Goal: Task Accomplishment & Management: Manage account settings

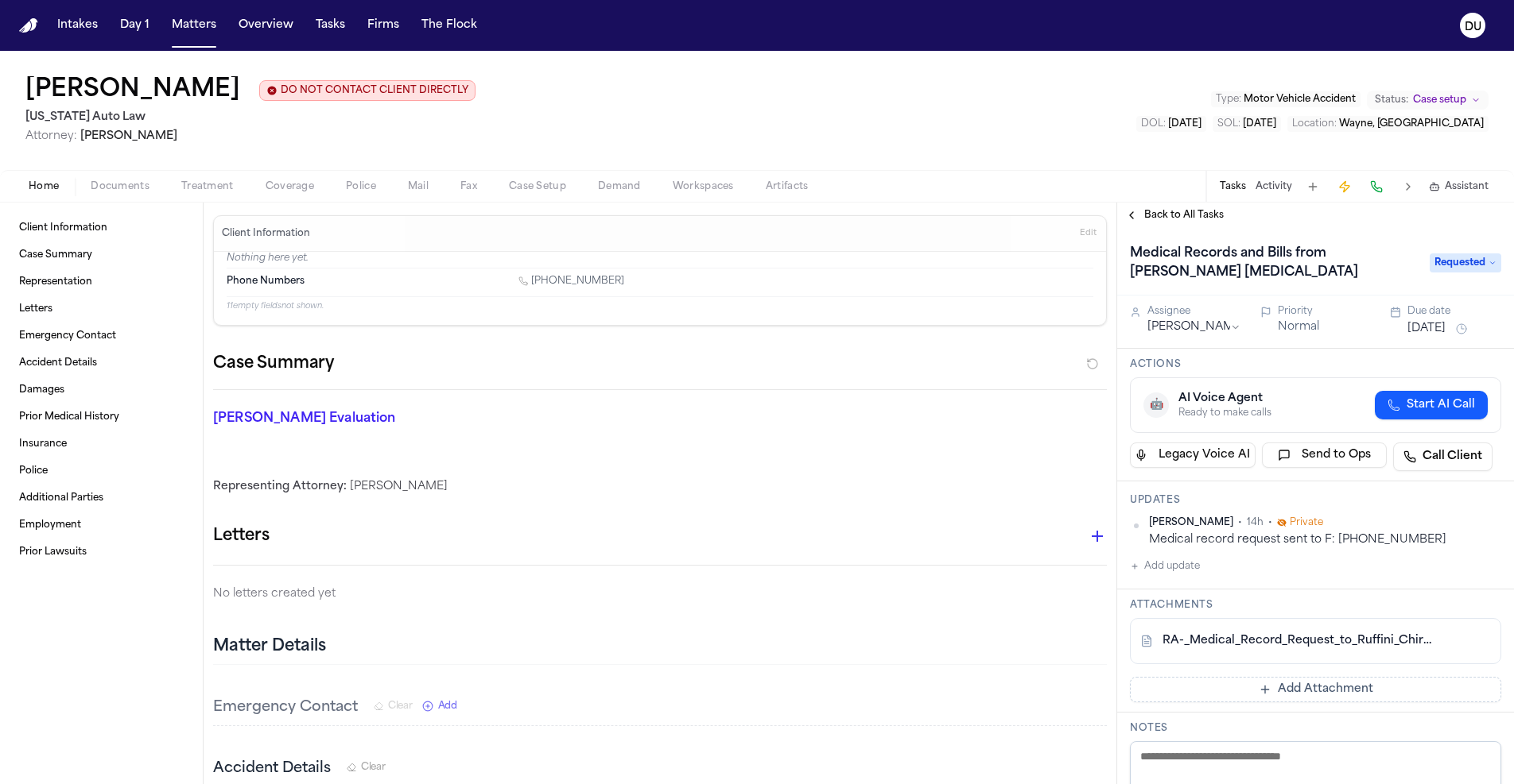
click at [1143, 215] on button "Back to All Tasks" at bounding box center [1174, 215] width 115 height 13
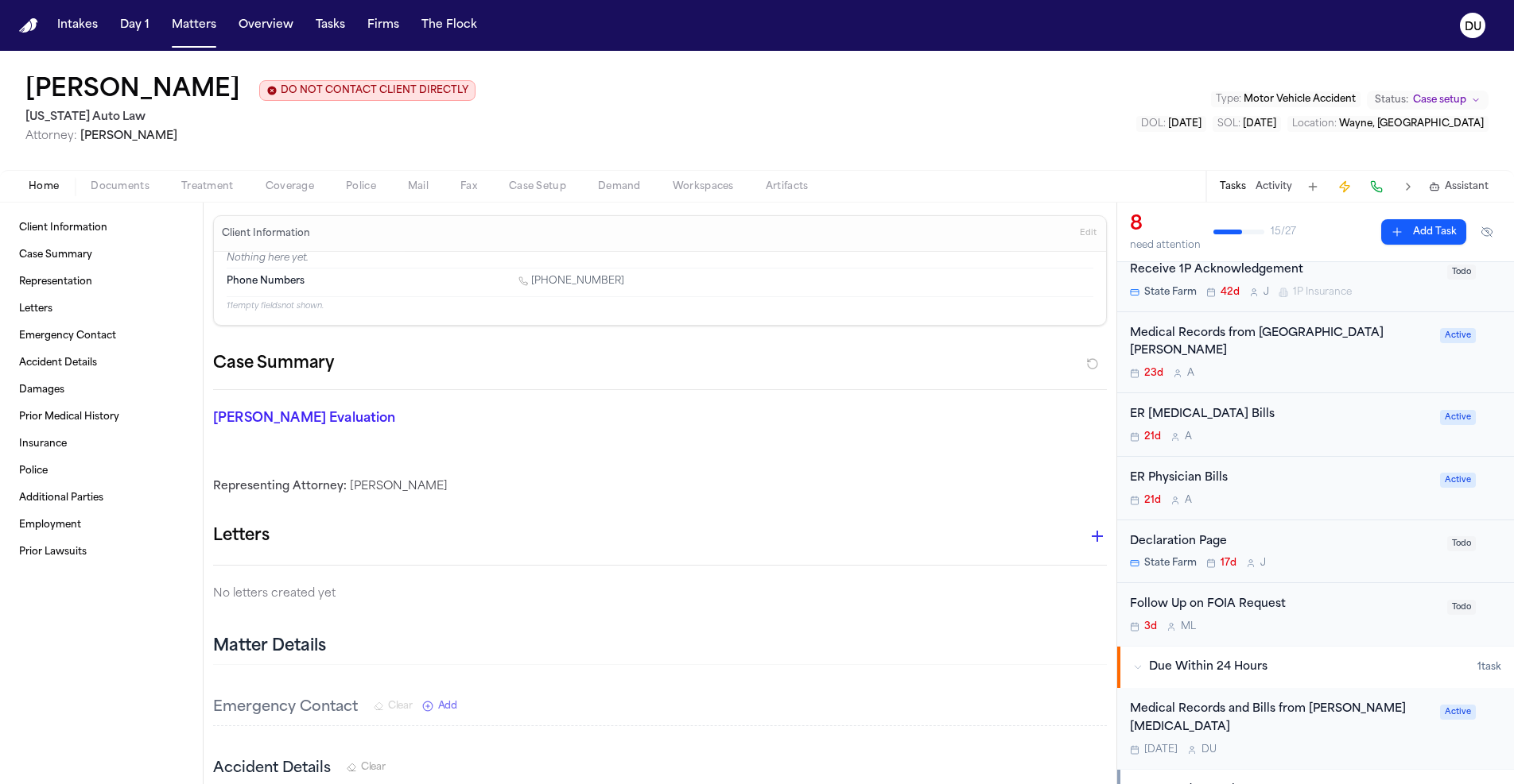
scroll to position [88, 0]
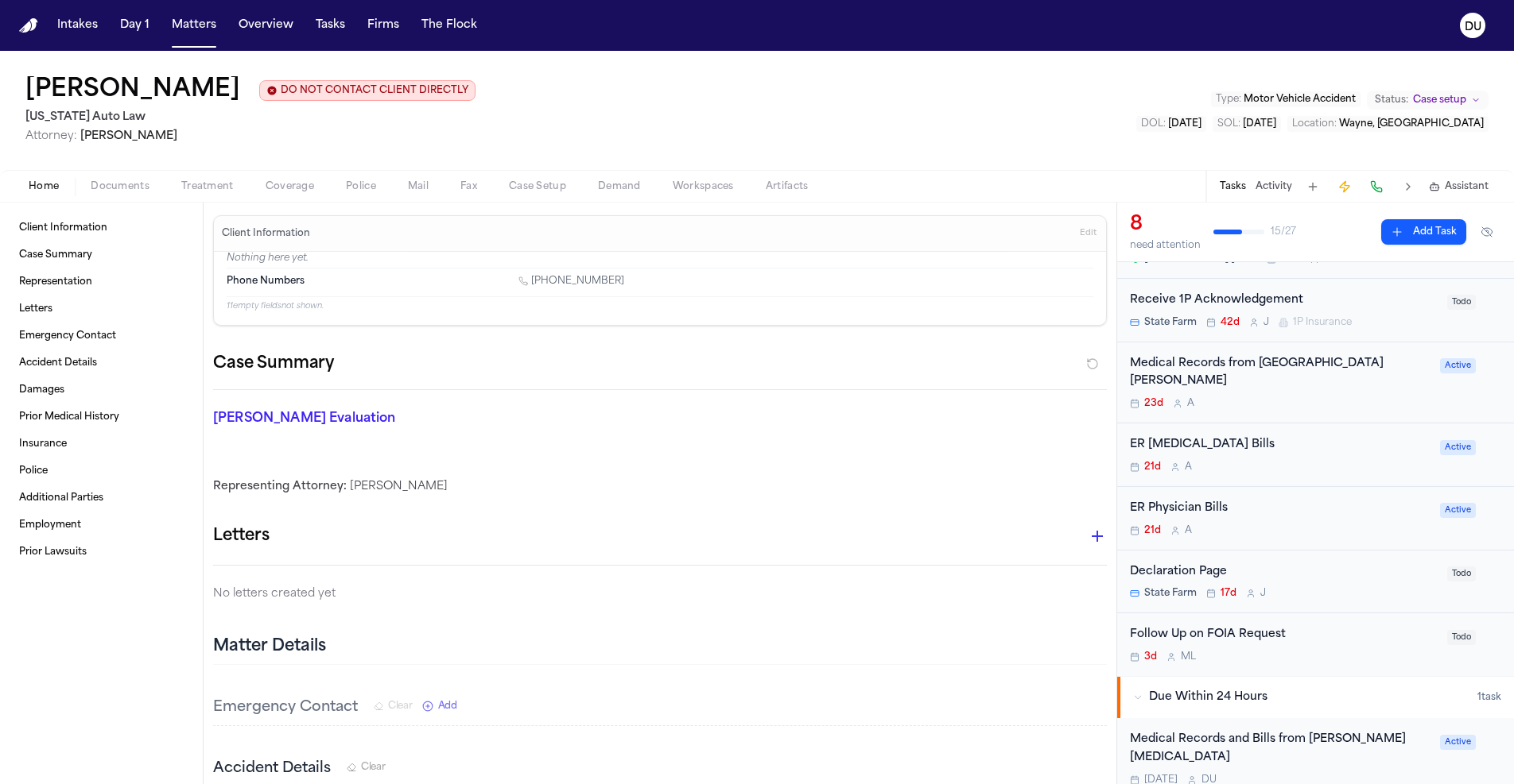
click at [1270, 367] on div "Medical Records from [GEOGRAPHIC_DATA][PERSON_NAME]" at bounding box center [1280, 372] width 301 height 36
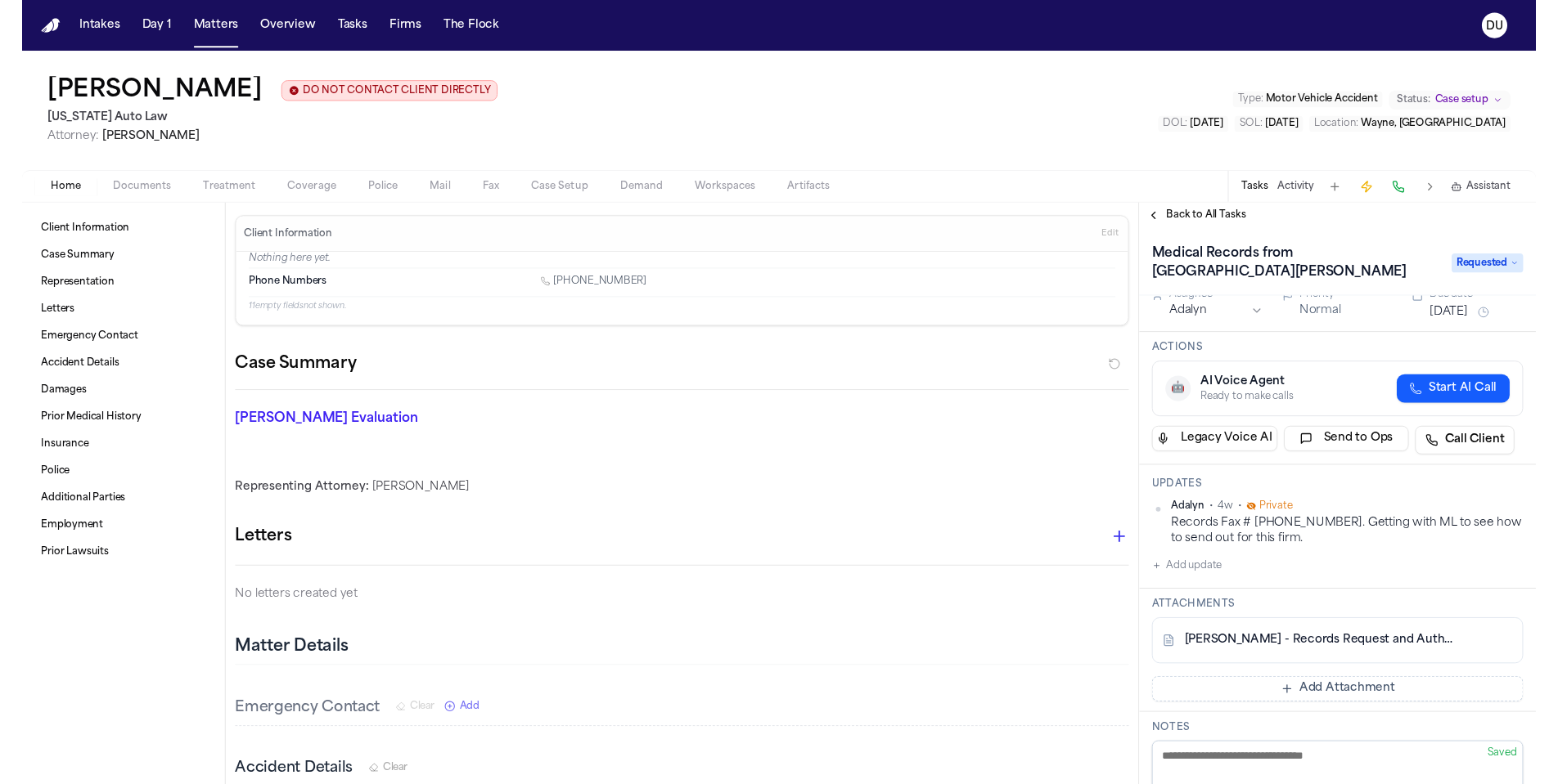
scroll to position [51, 0]
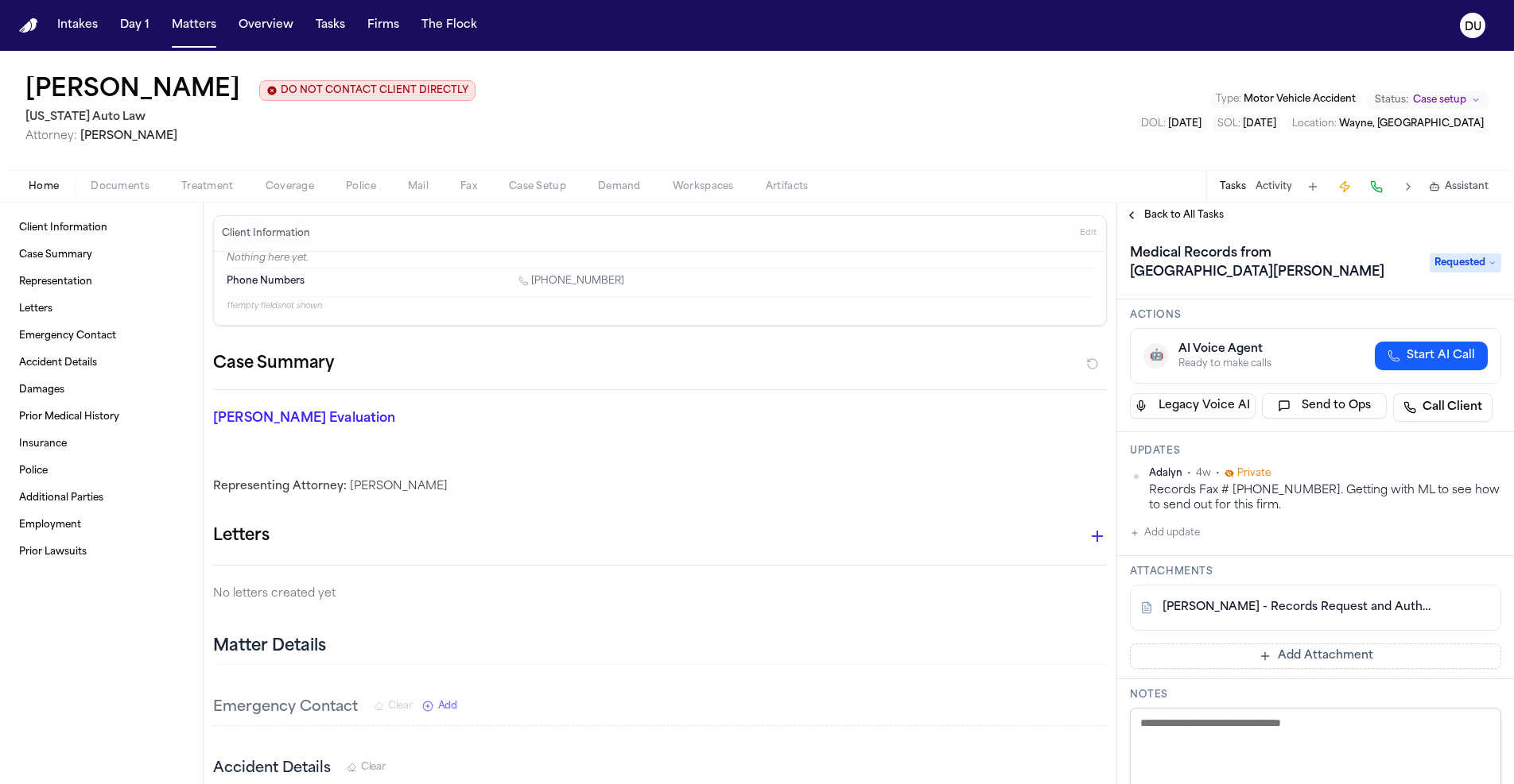
click at [1296, 613] on link "R. Alexander - Records Request and Authorization to Corewell Health Wayne Hospi…" at bounding box center [1300, 607] width 274 height 16
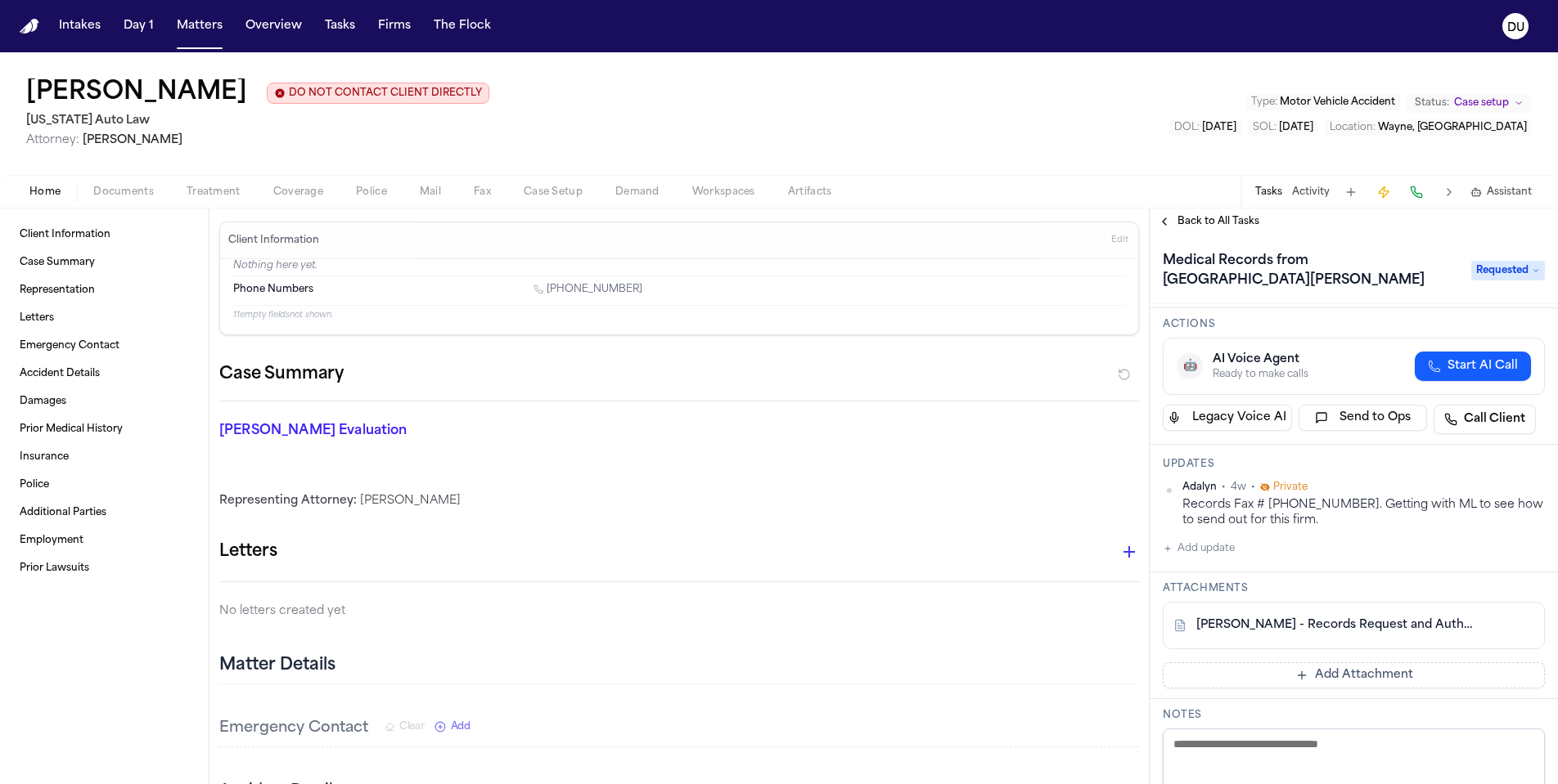
click at [1117, 3] on nav "Intakes Day 1 Matters Overview Tasks Firms The Flock DU" at bounding box center [779, 26] width 1558 height 53
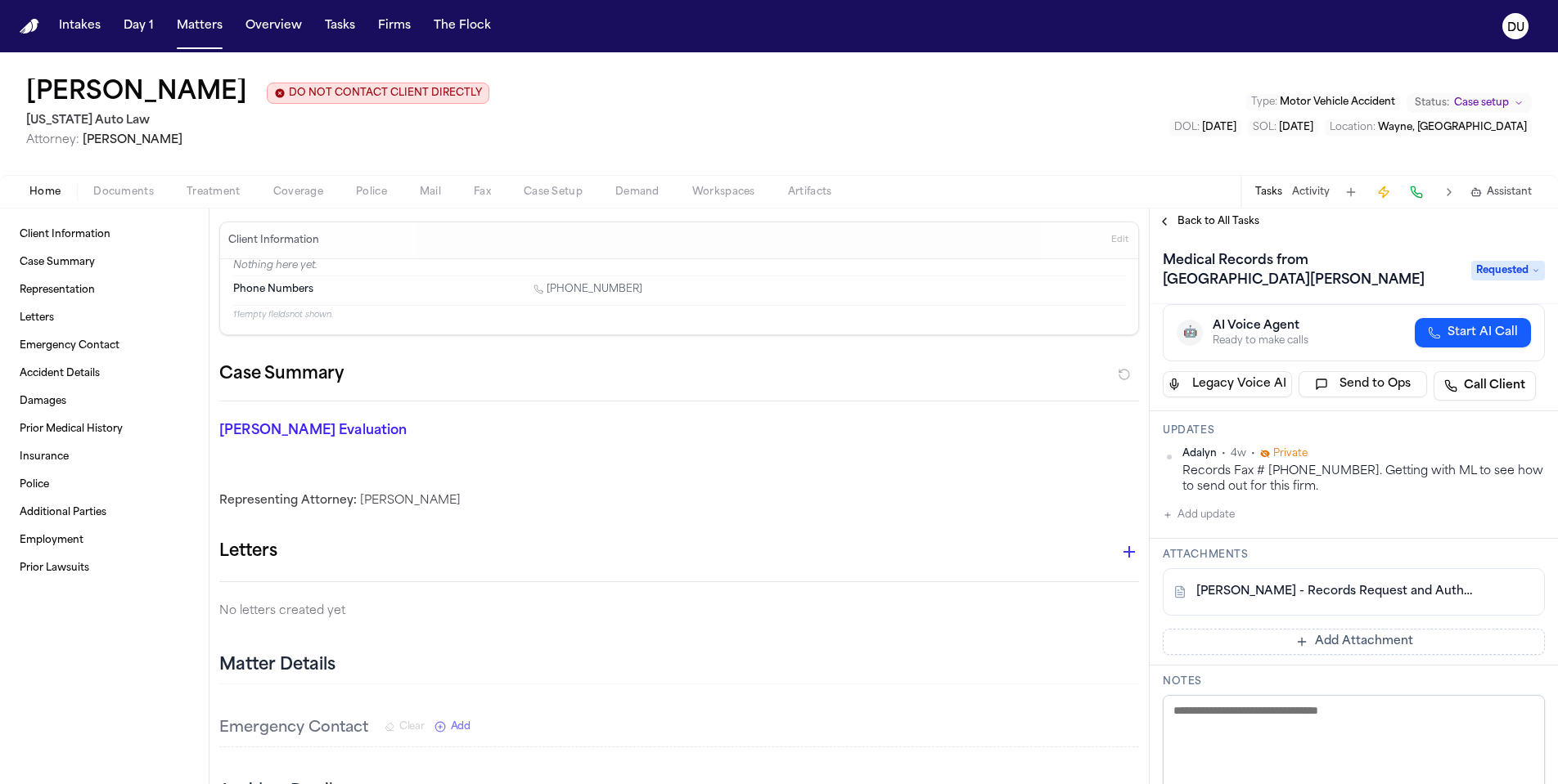
scroll to position [0, 0]
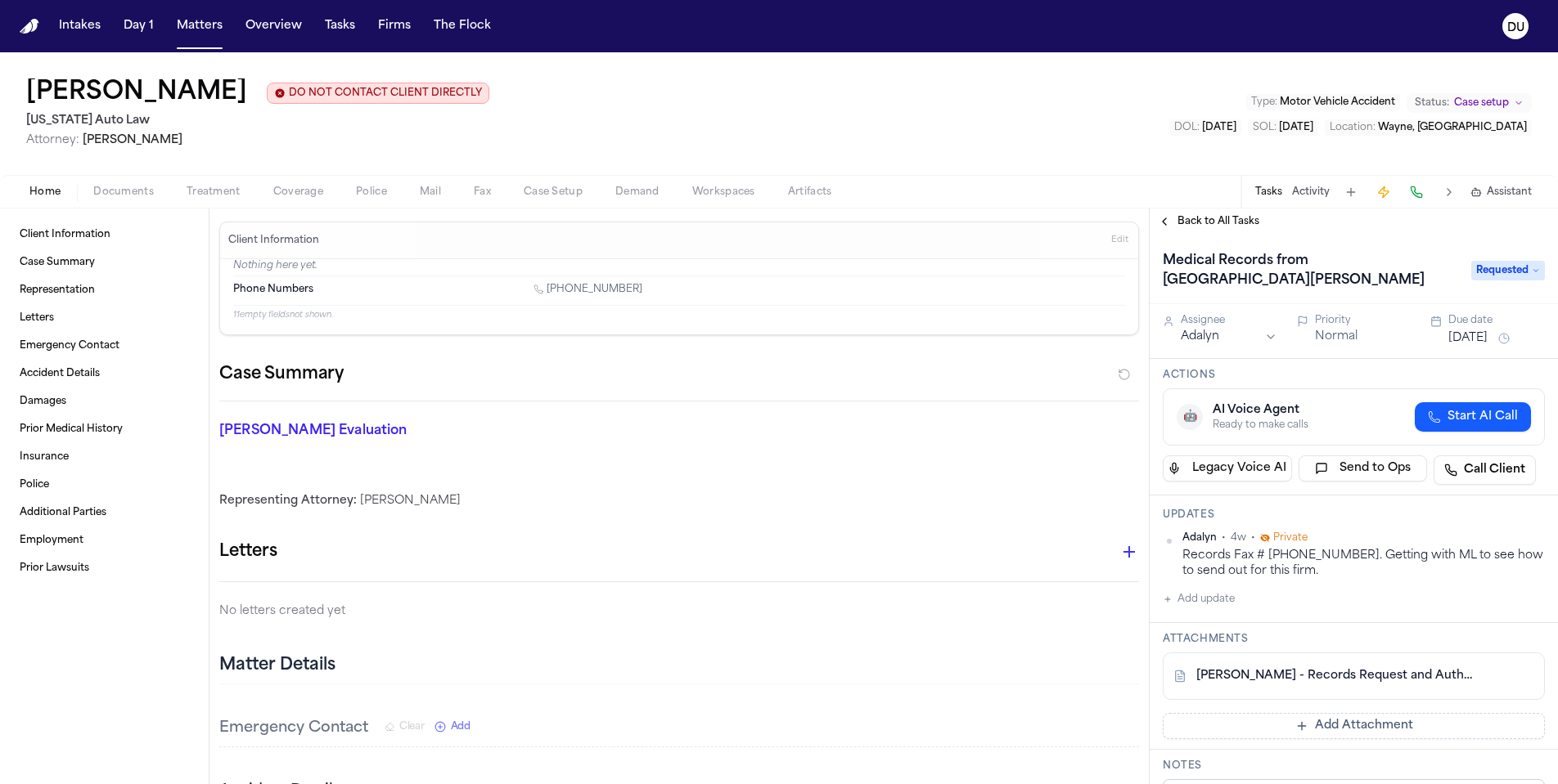
click at [1203, 227] on span "Back to All Tasks" at bounding box center [1218, 221] width 81 height 13
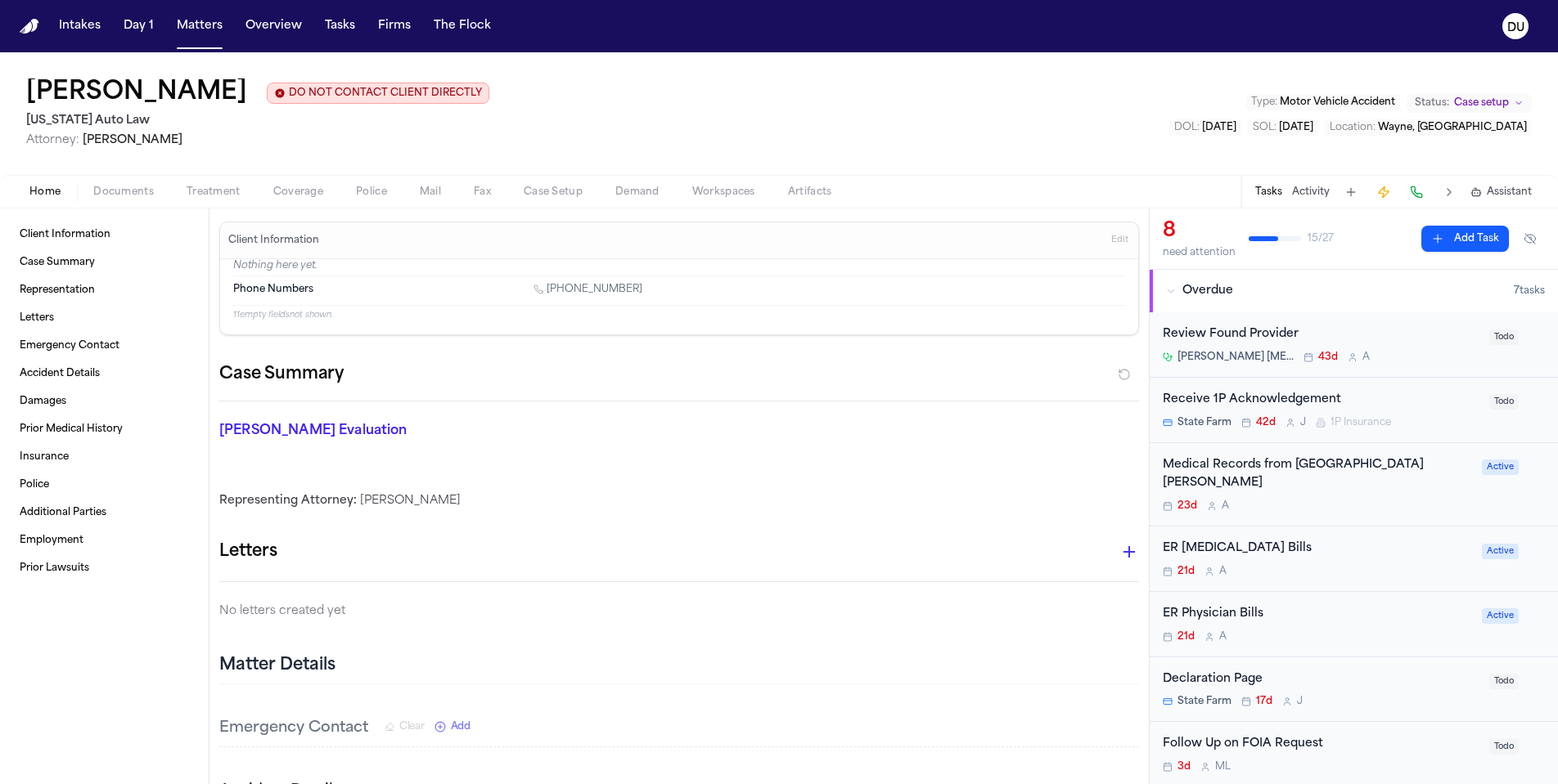
click at [1292, 469] on div "Medical Records from Corewell Health Wayne Hospital" at bounding box center [1317, 474] width 310 height 37
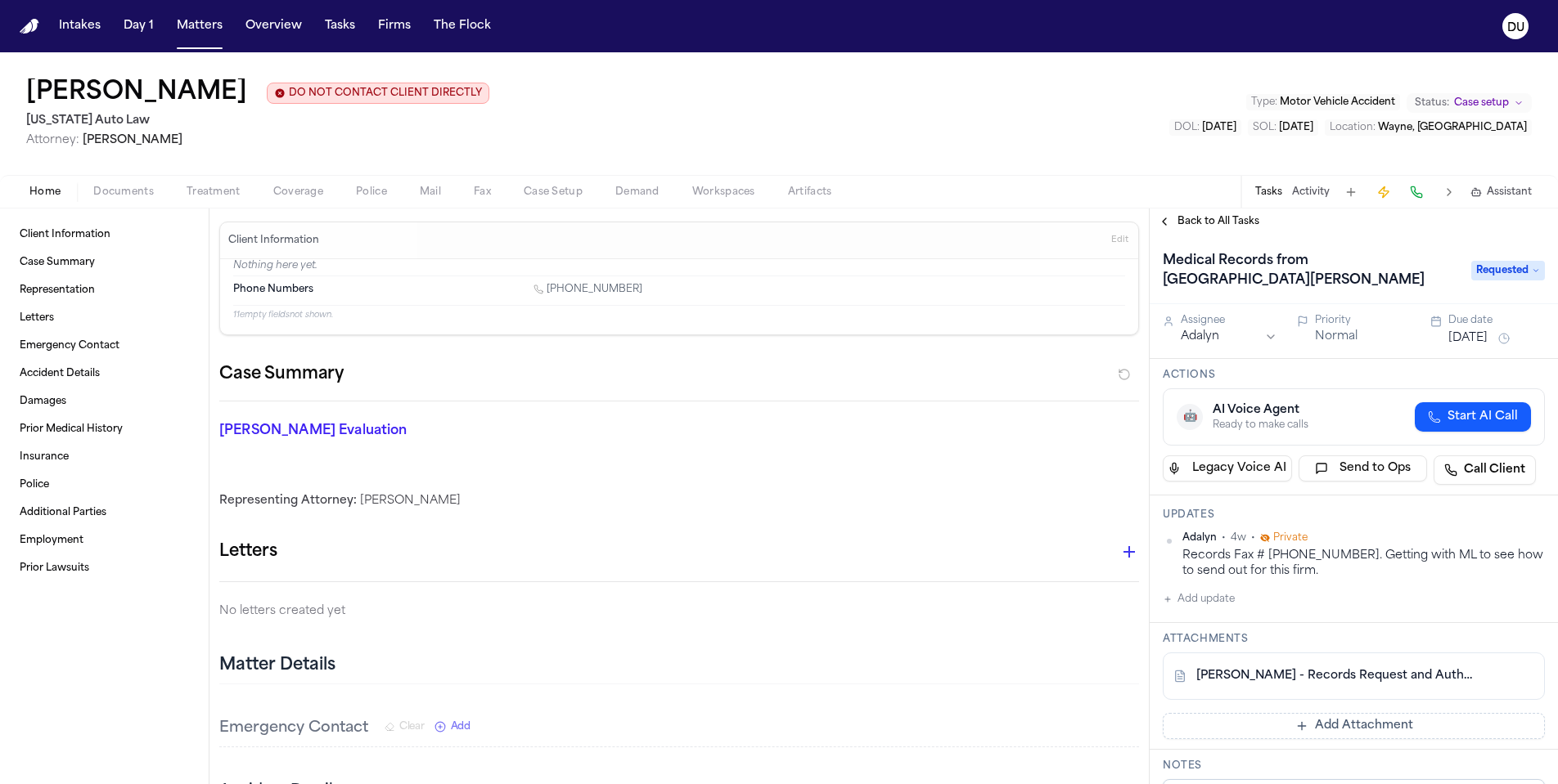
click at [1175, 598] on button "Add update" at bounding box center [1198, 599] width 72 height 19
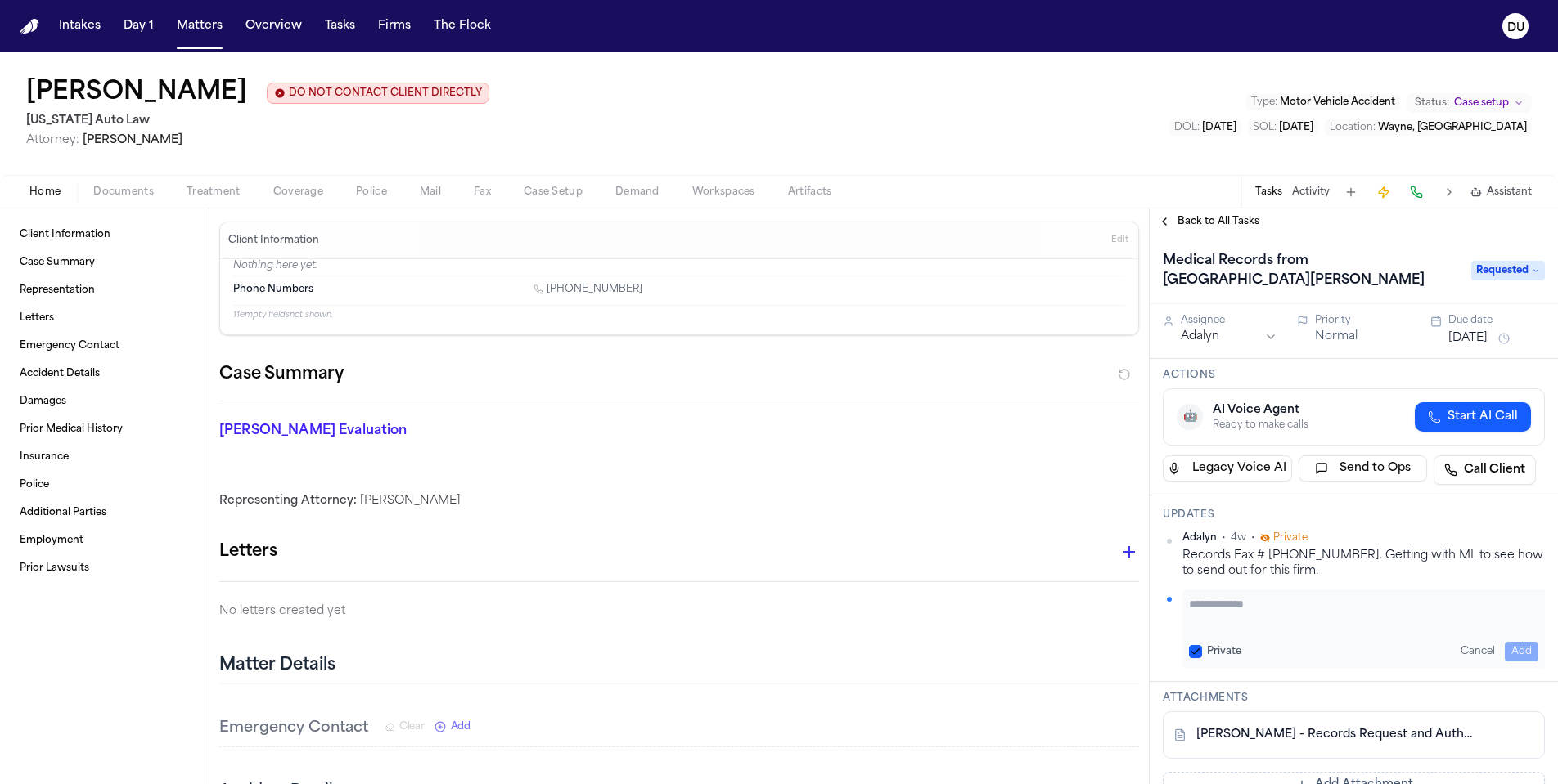
click at [1233, 611] on textarea "Add your update" at bounding box center [1363, 612] width 349 height 33
type textarea "**********"
click at [1506, 653] on button "Add" at bounding box center [1521, 652] width 34 height 19
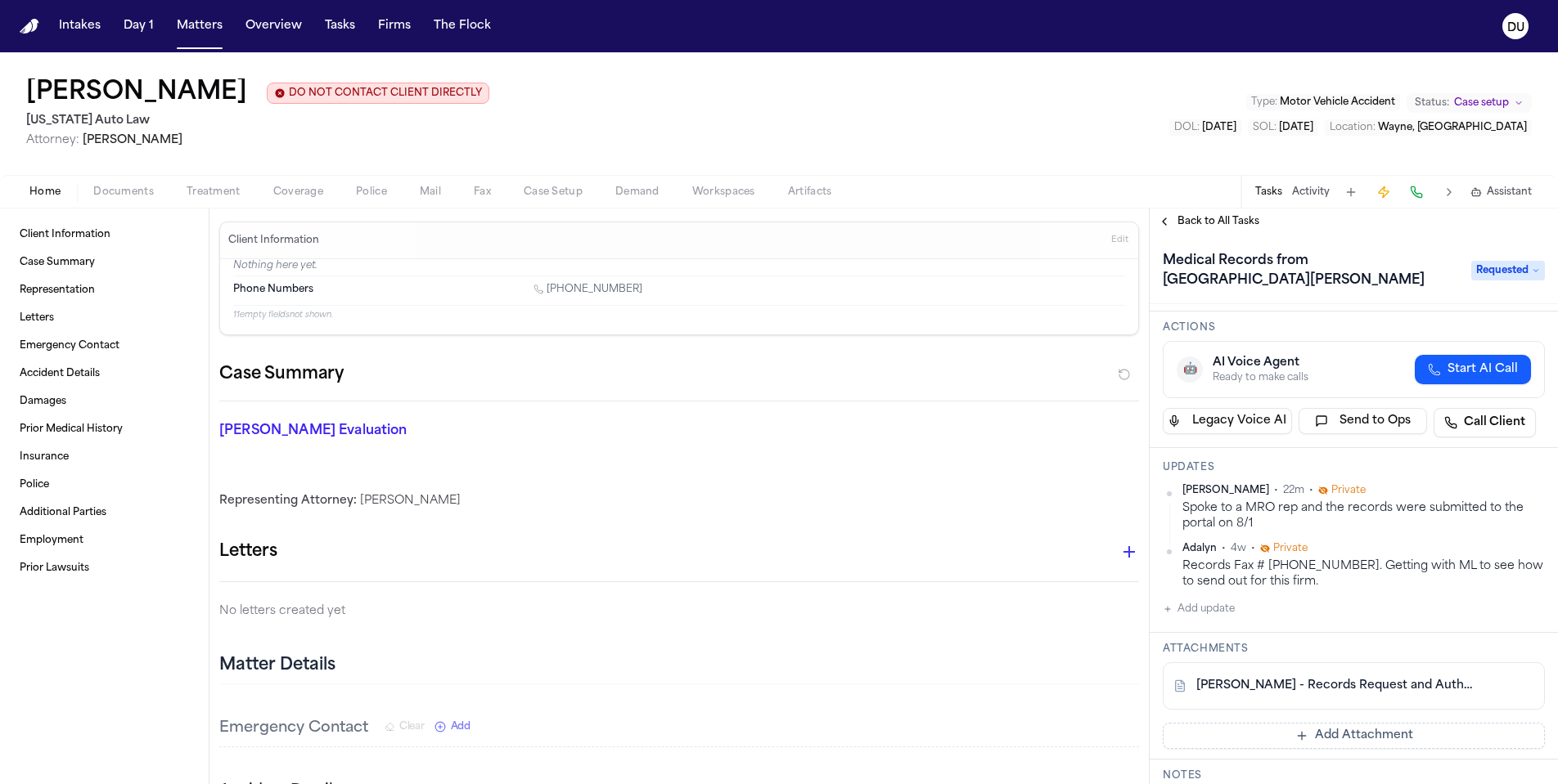
scroll to position [76, 0]
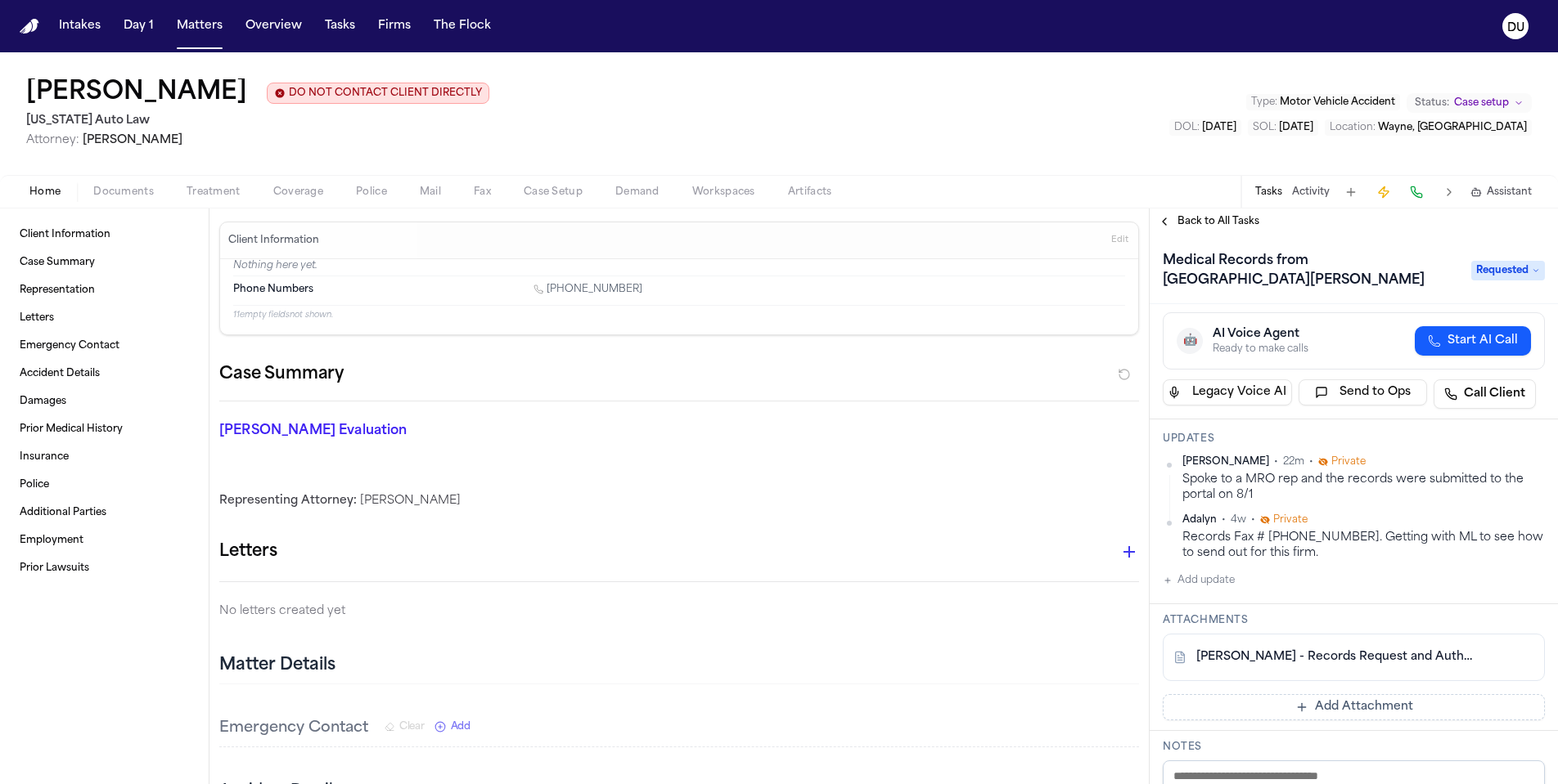
click at [1482, 662] on button at bounding box center [1491, 657] width 26 height 26
click at [1195, 228] on span "Back to All Tasks" at bounding box center [1218, 221] width 81 height 13
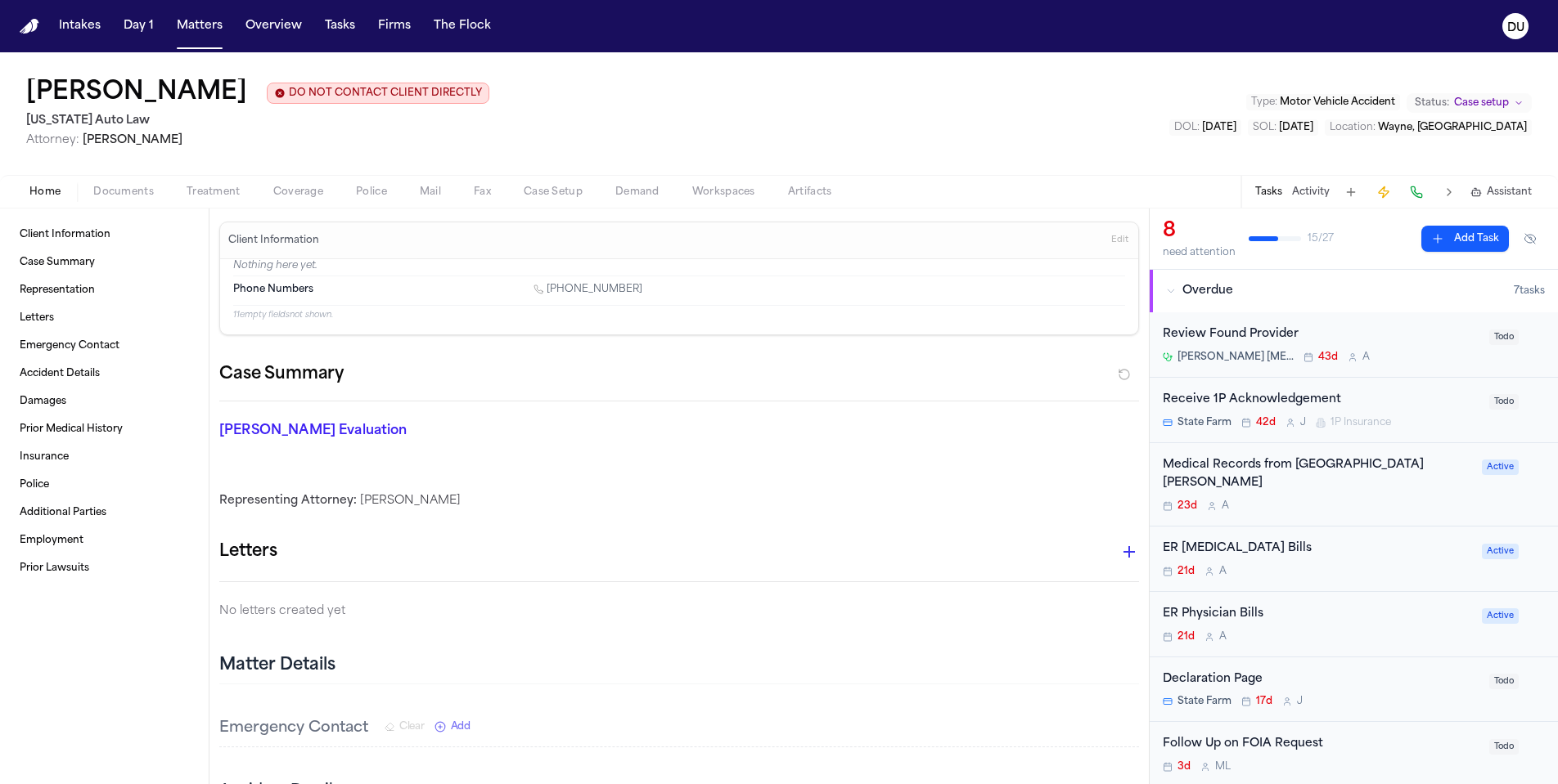
click at [1282, 466] on div "Medical Records from Corewell Health Wayne Hospital" at bounding box center [1317, 474] width 310 height 37
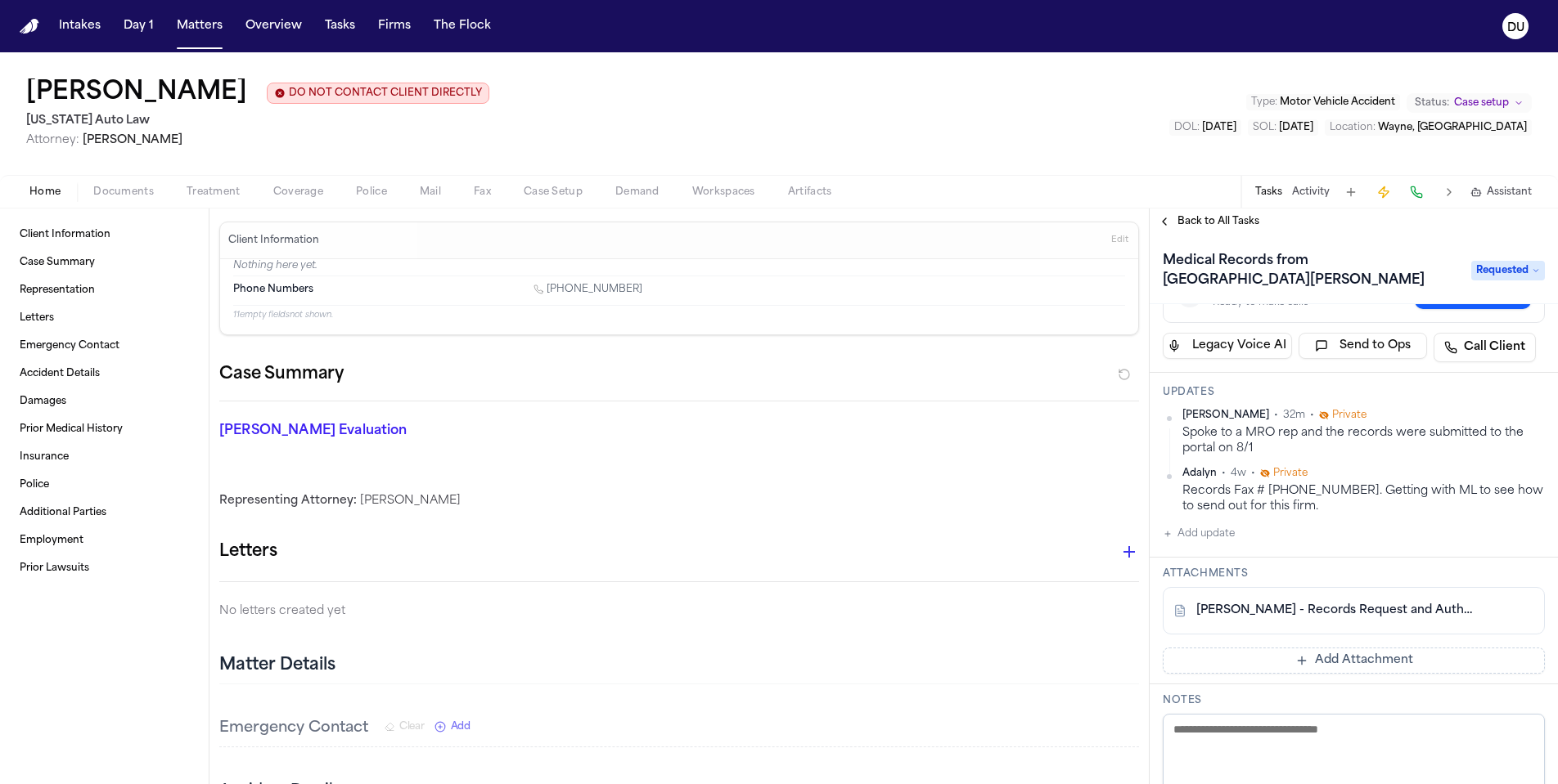
scroll to position [120, 0]
click at [1201, 542] on button "Add update" at bounding box center [1198, 537] width 72 height 19
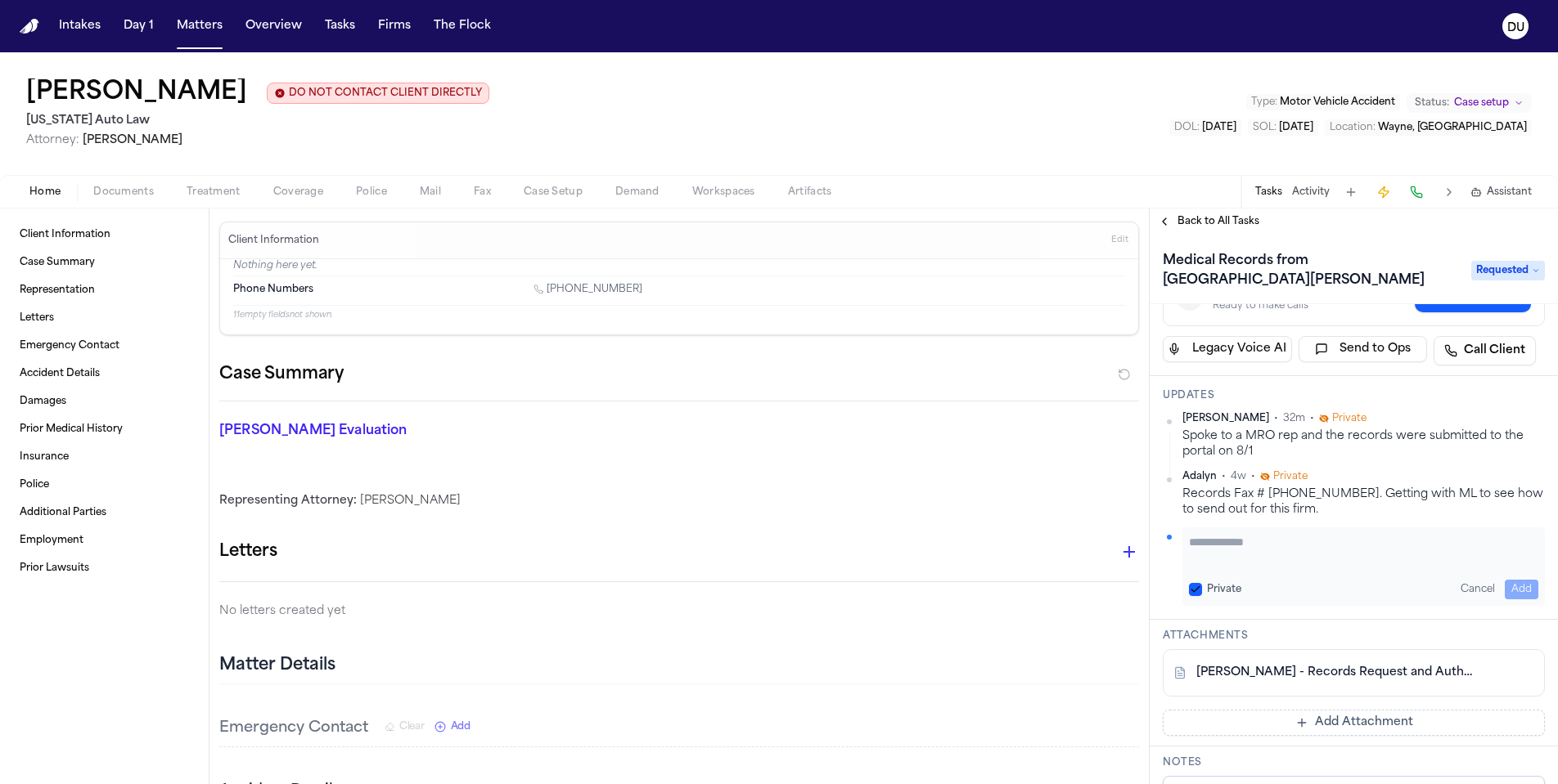
click at [1234, 549] on textarea "Add your update" at bounding box center [1363, 550] width 349 height 33
drag, startPoint x: 1317, startPoint y: 563, endPoint x: 1180, endPoint y: 527, distance: 141.7
click at [1180, 527] on div "**********" at bounding box center [1354, 509] width 383 height 194
type textarea "**********"
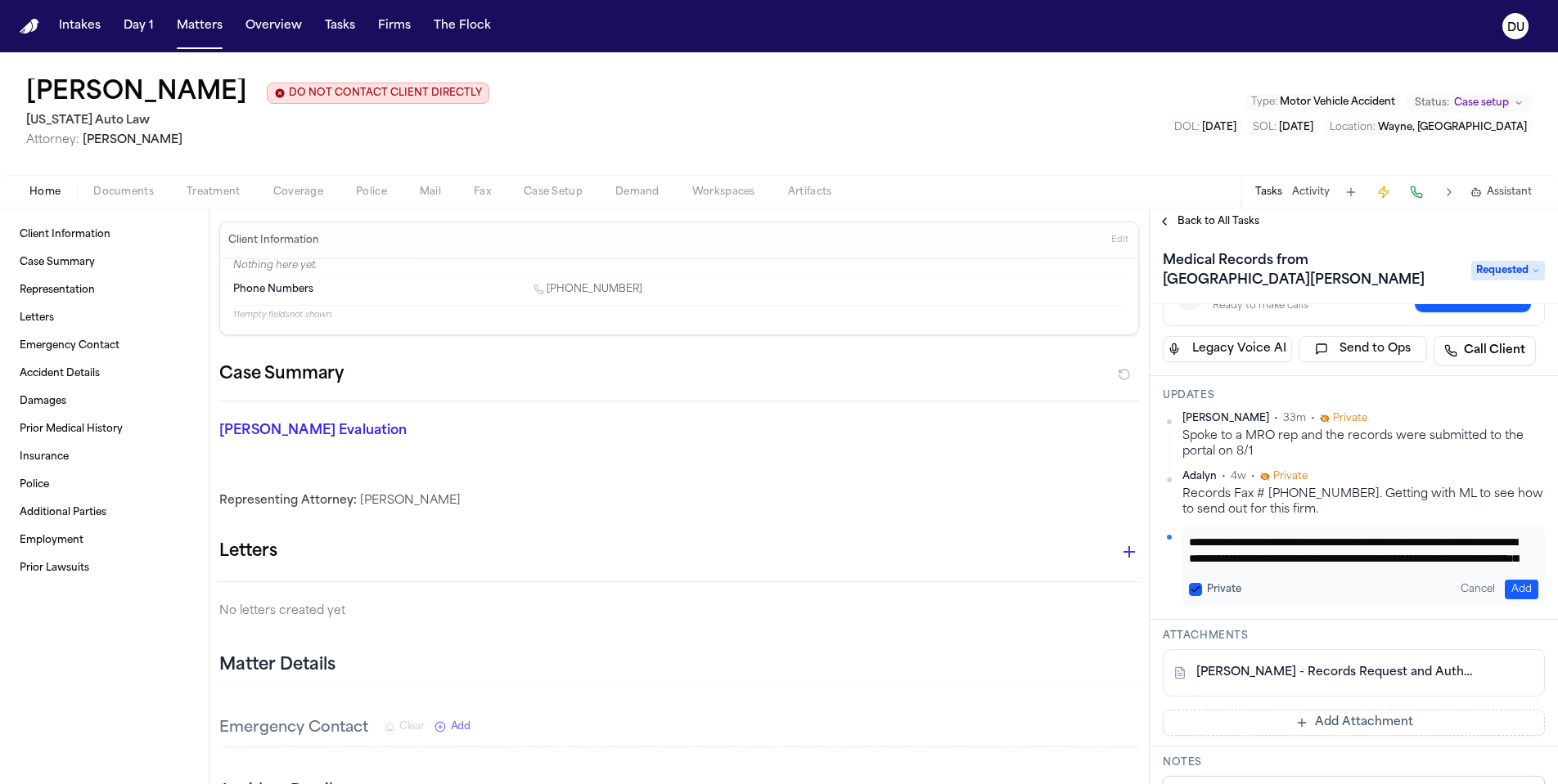
click at [1504, 583] on button "Add" at bounding box center [1521, 589] width 34 height 19
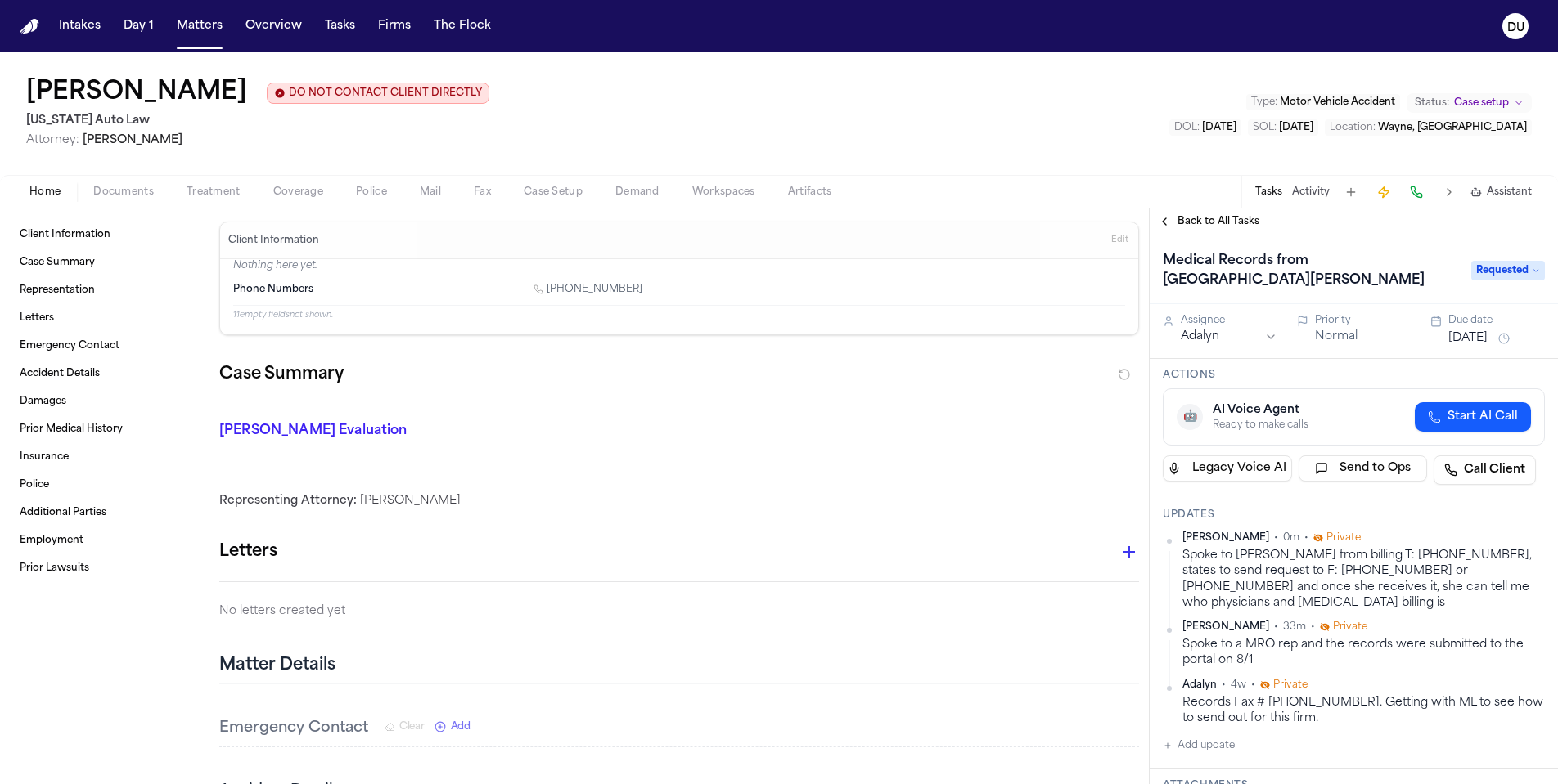
click at [1485, 334] on button "Jul 30, 2025" at bounding box center [1467, 338] width 39 height 16
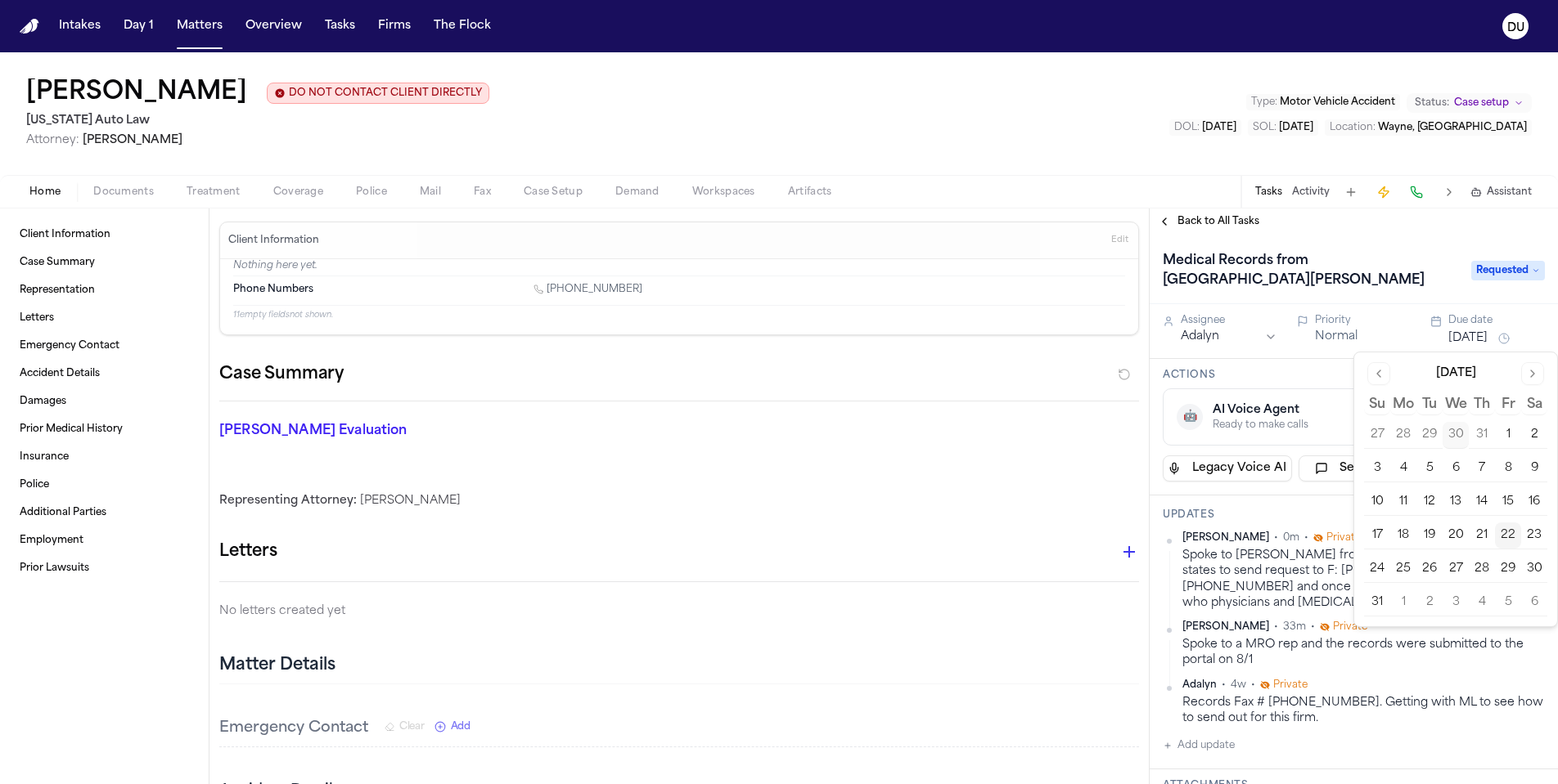
click at [1509, 566] on button "29" at bounding box center [1507, 568] width 26 height 26
click at [1314, 516] on h3 "Updates" at bounding box center [1354, 516] width 383 height 13
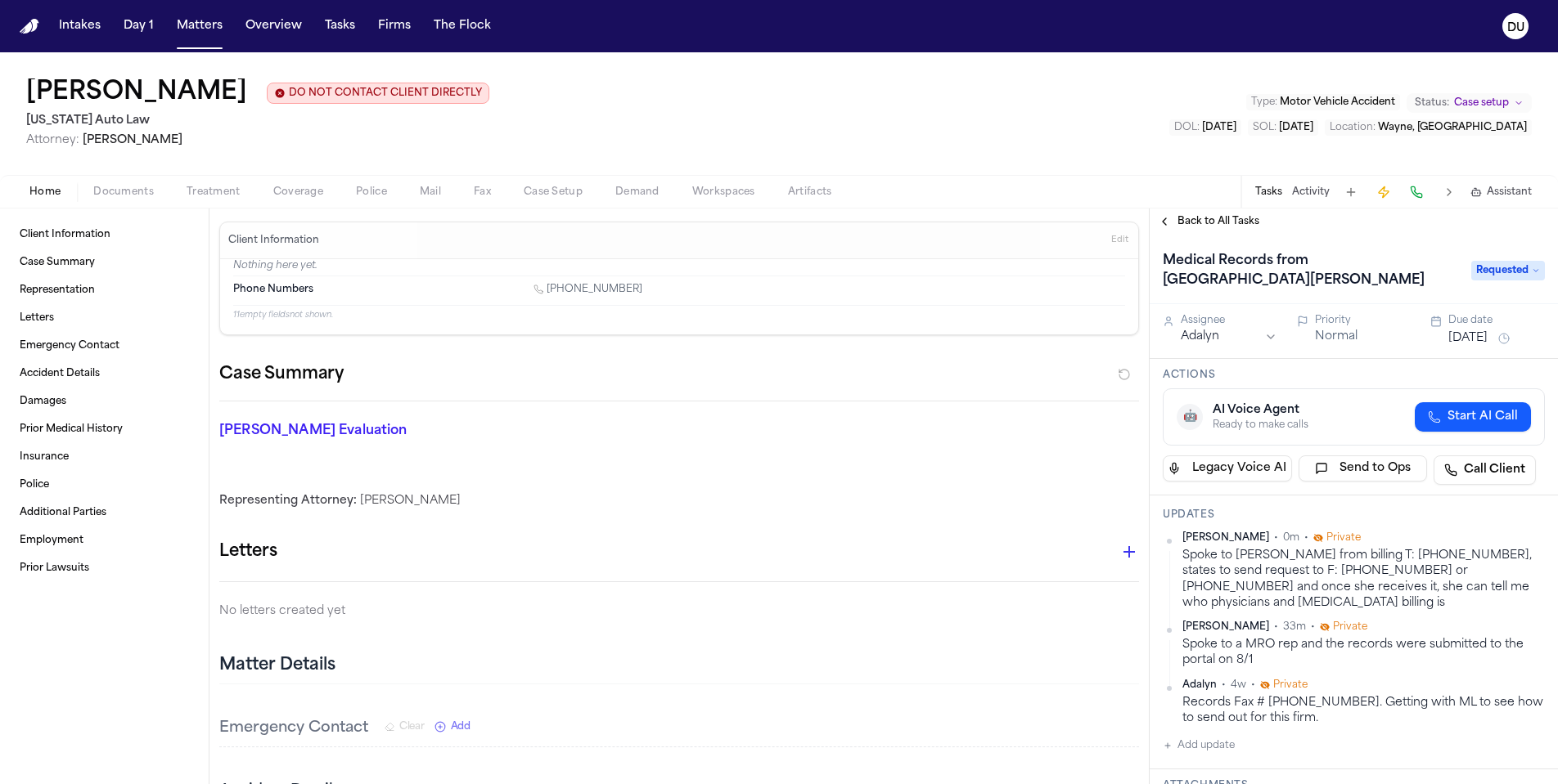
scroll to position [122, 0]
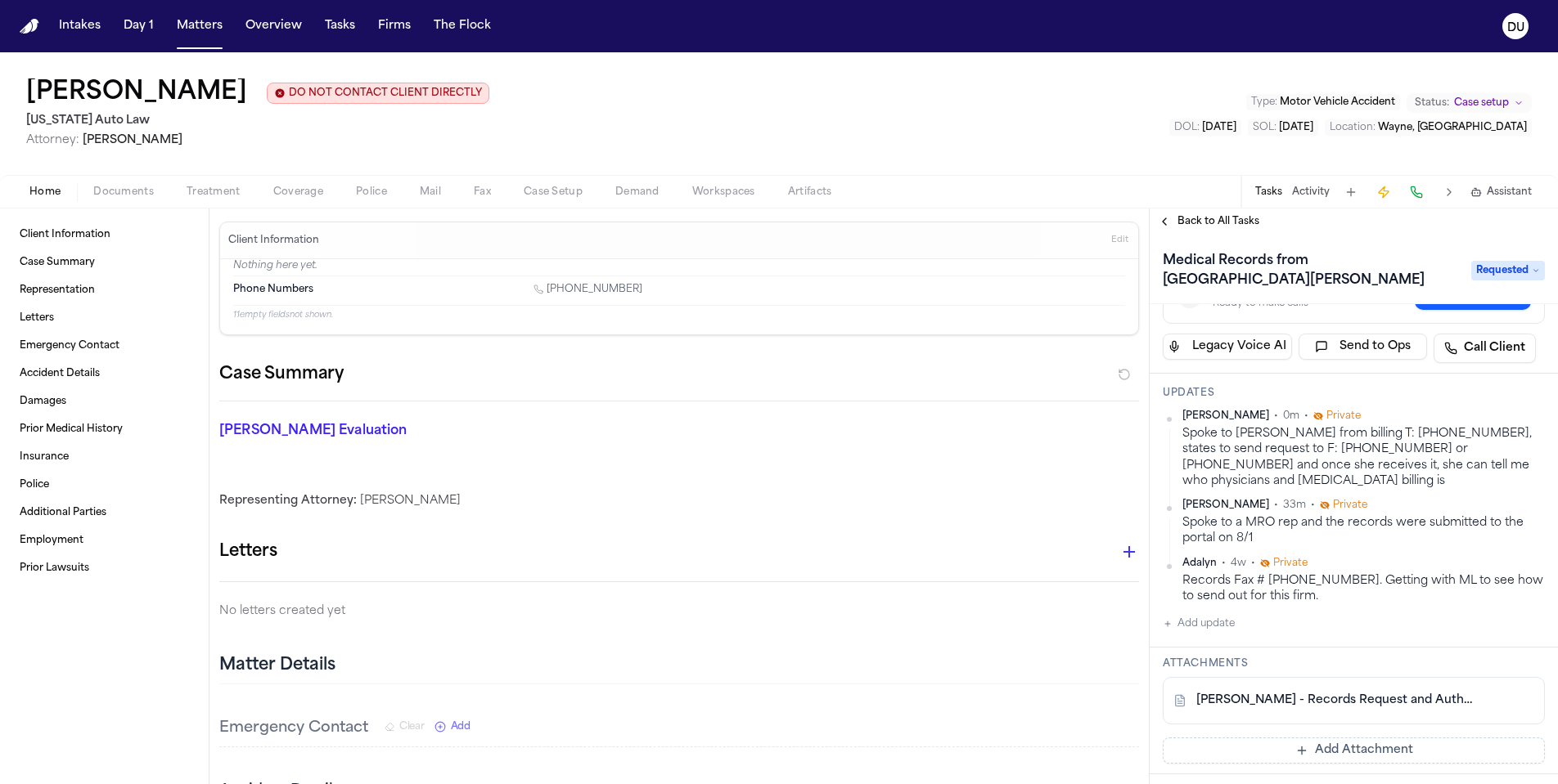
click at [1202, 224] on span "Back to All Tasks" at bounding box center [1218, 221] width 81 height 13
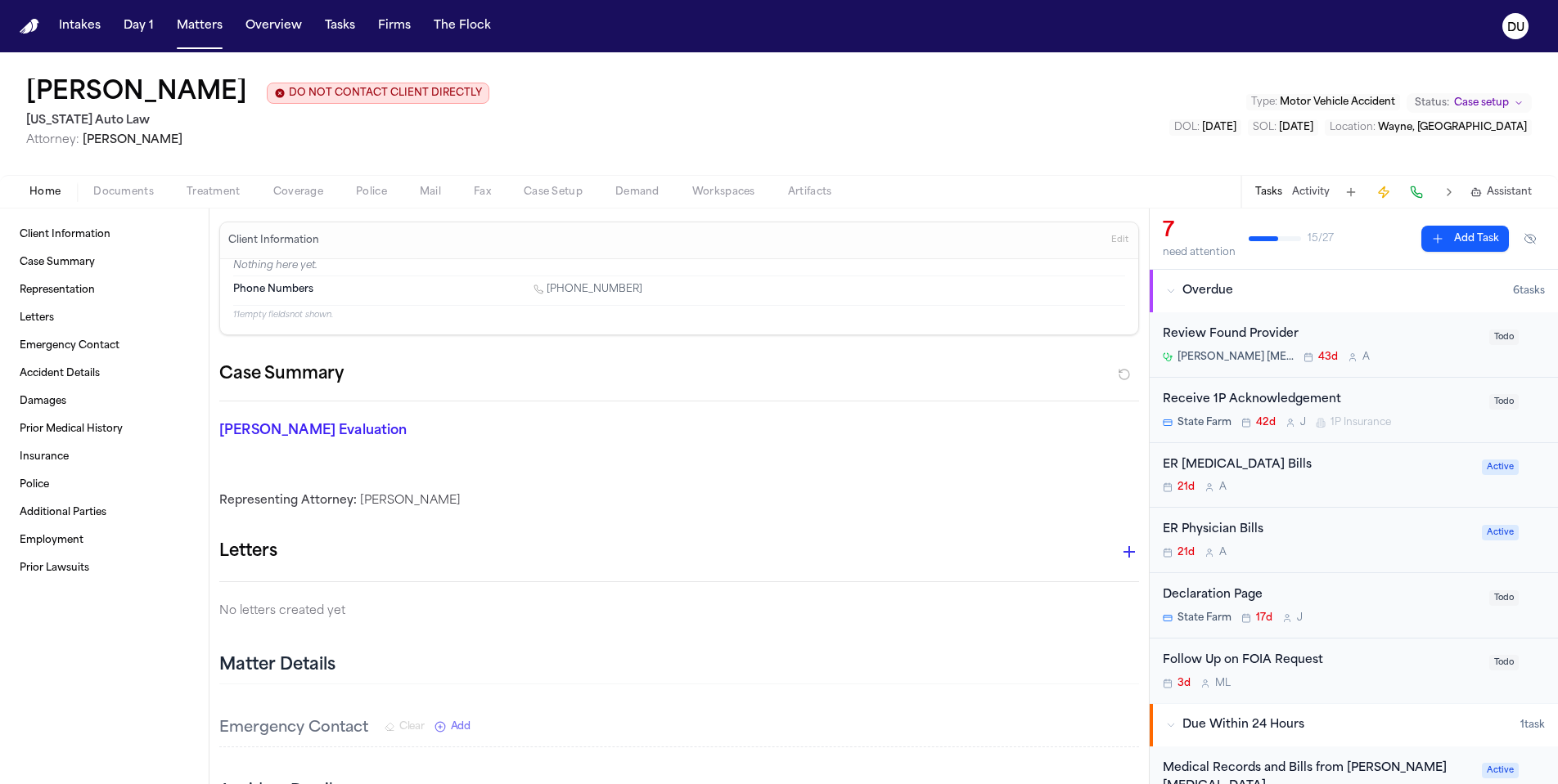
click at [1228, 465] on div "ER Radiology Bills" at bounding box center [1317, 466] width 310 height 19
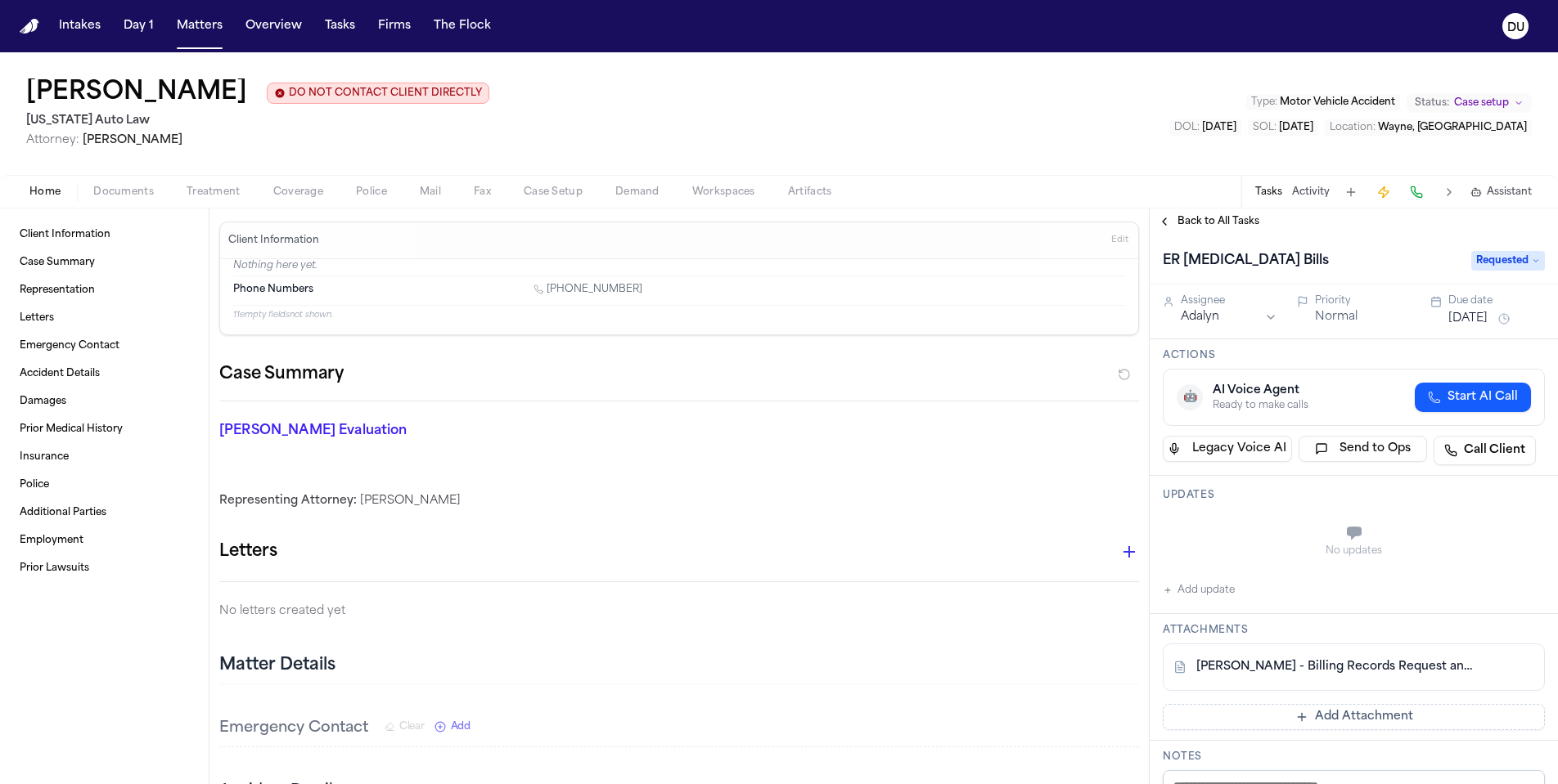
click at [1176, 599] on button "Add update" at bounding box center [1198, 590] width 72 height 19
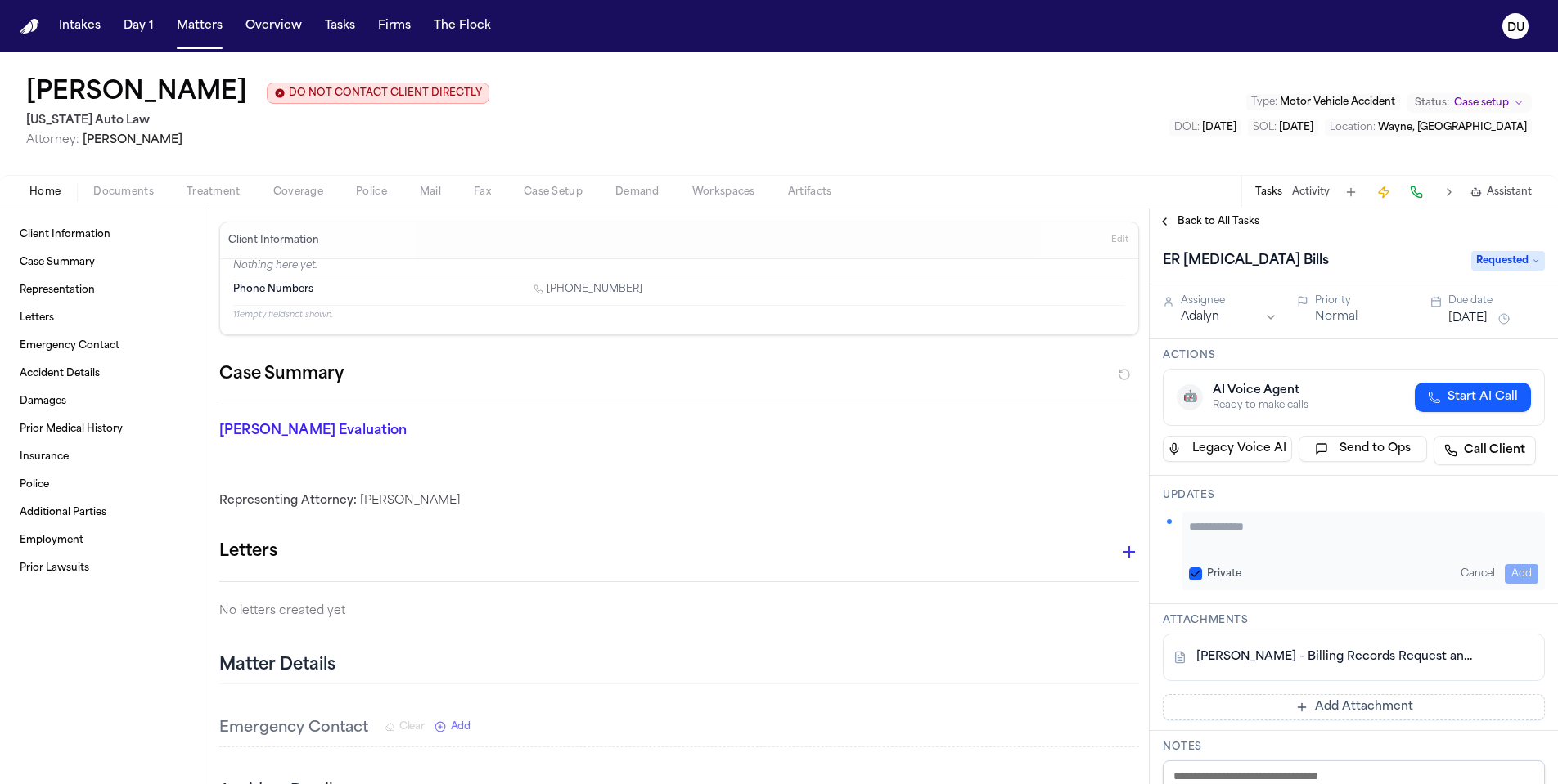
click at [1242, 534] on textarea "Add your update" at bounding box center [1363, 535] width 349 height 33
click at [1374, 658] on link "R. Alexander - Billing Records Request and HIPAA Auth to Corewell Health Wayne …" at bounding box center [1337, 657] width 282 height 16
click at [1422, 539] on textarea "**********" at bounding box center [1358, 535] width 337 height 33
type textarea "*"
click at [1239, 226] on span "Back to All Tasks" at bounding box center [1218, 221] width 81 height 13
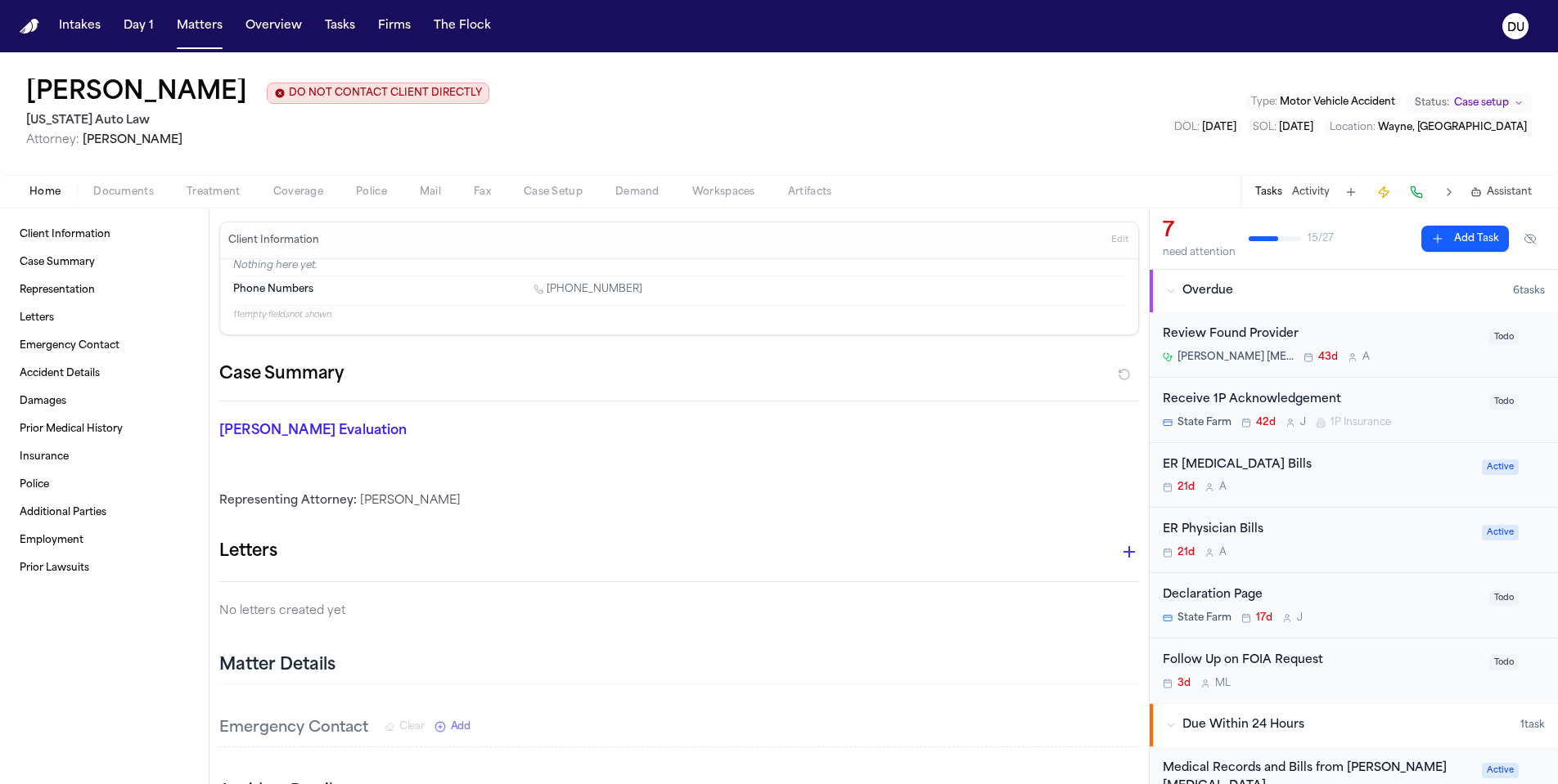
click at [1230, 536] on div "ER Physician Bills" at bounding box center [1317, 531] width 310 height 19
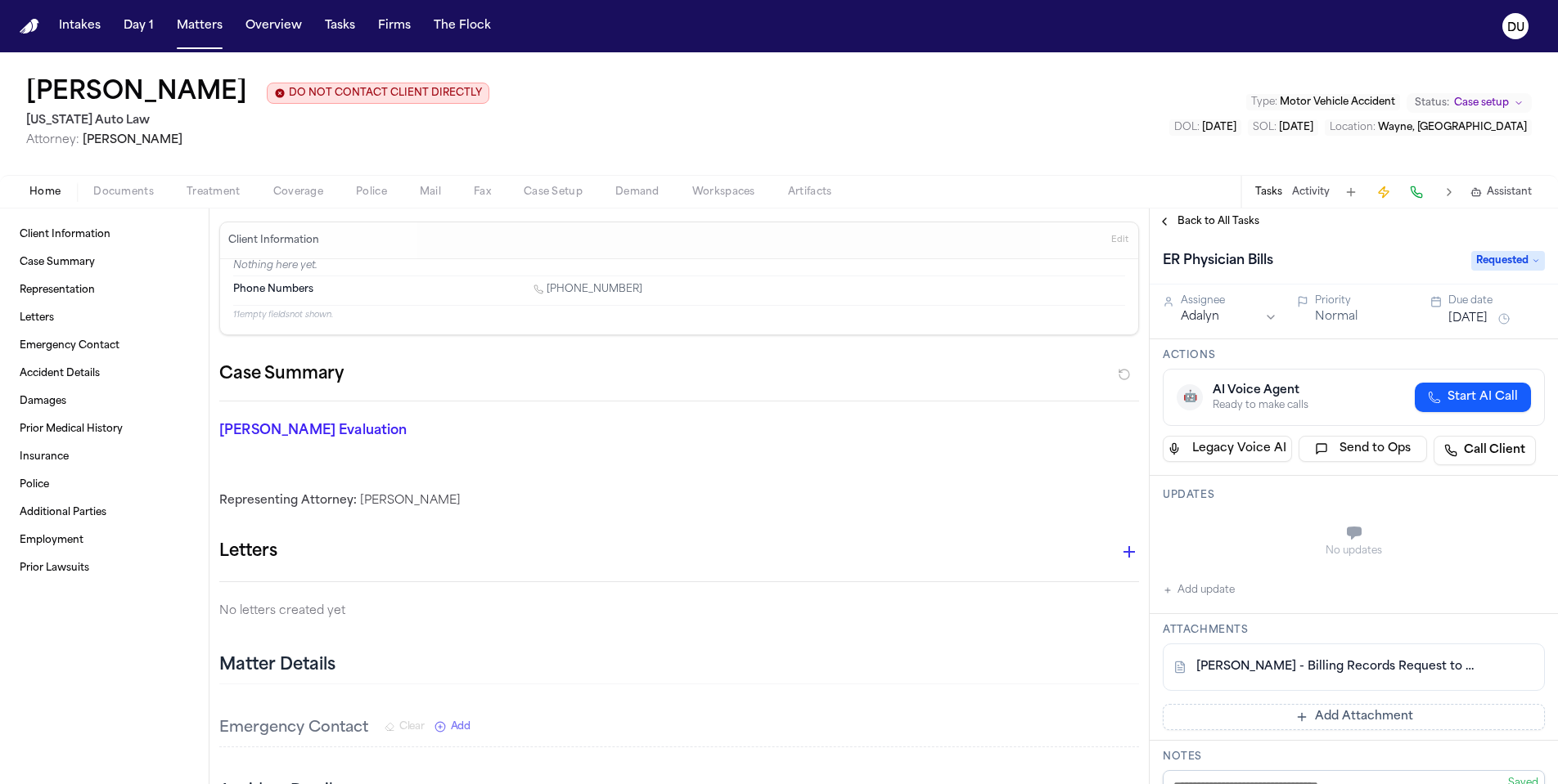
click at [1197, 225] on span "Back to All Tasks" at bounding box center [1218, 221] width 81 height 13
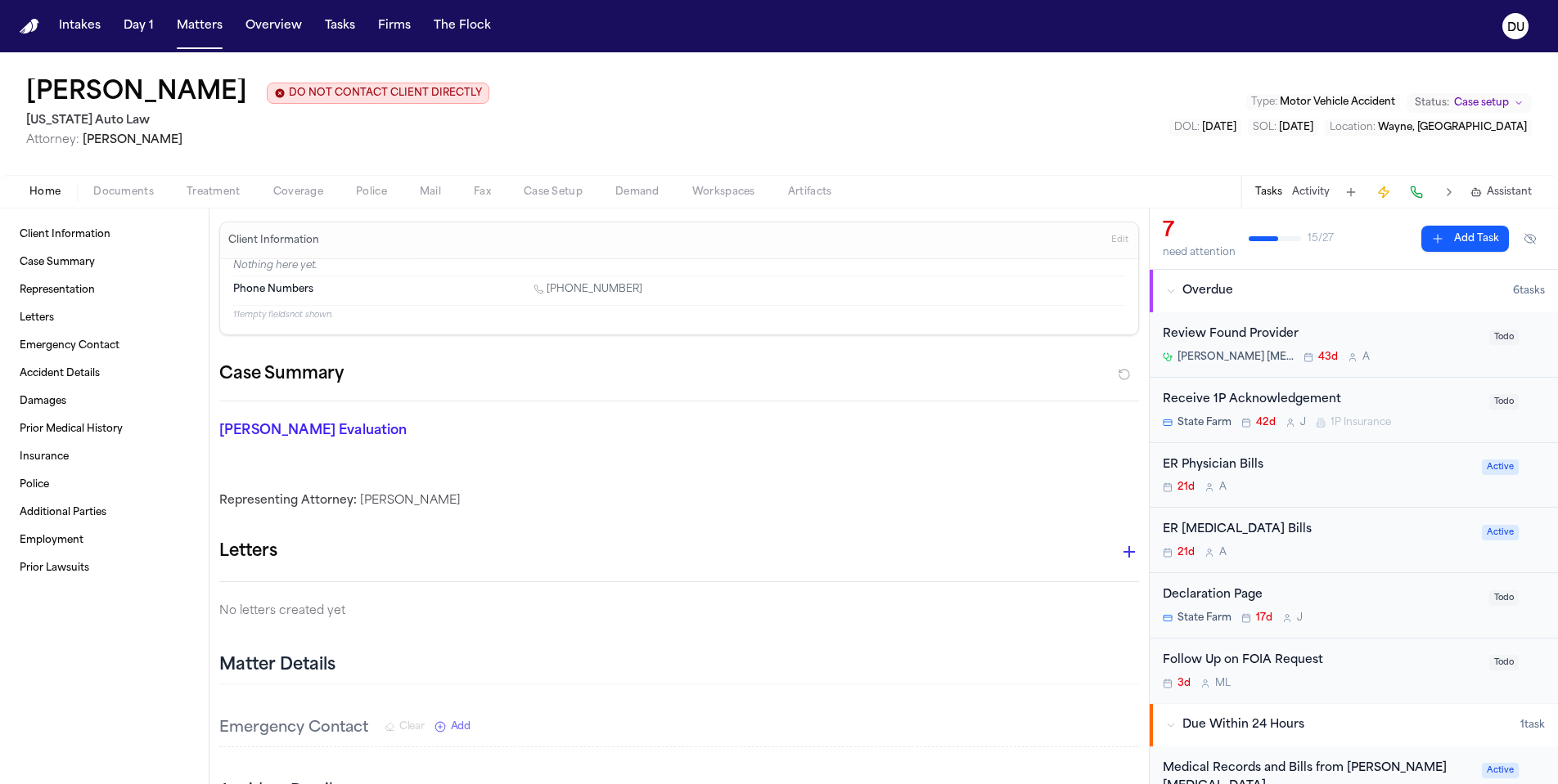
click at [28, 28] on img "Home" at bounding box center [29, 27] width 19 height 15
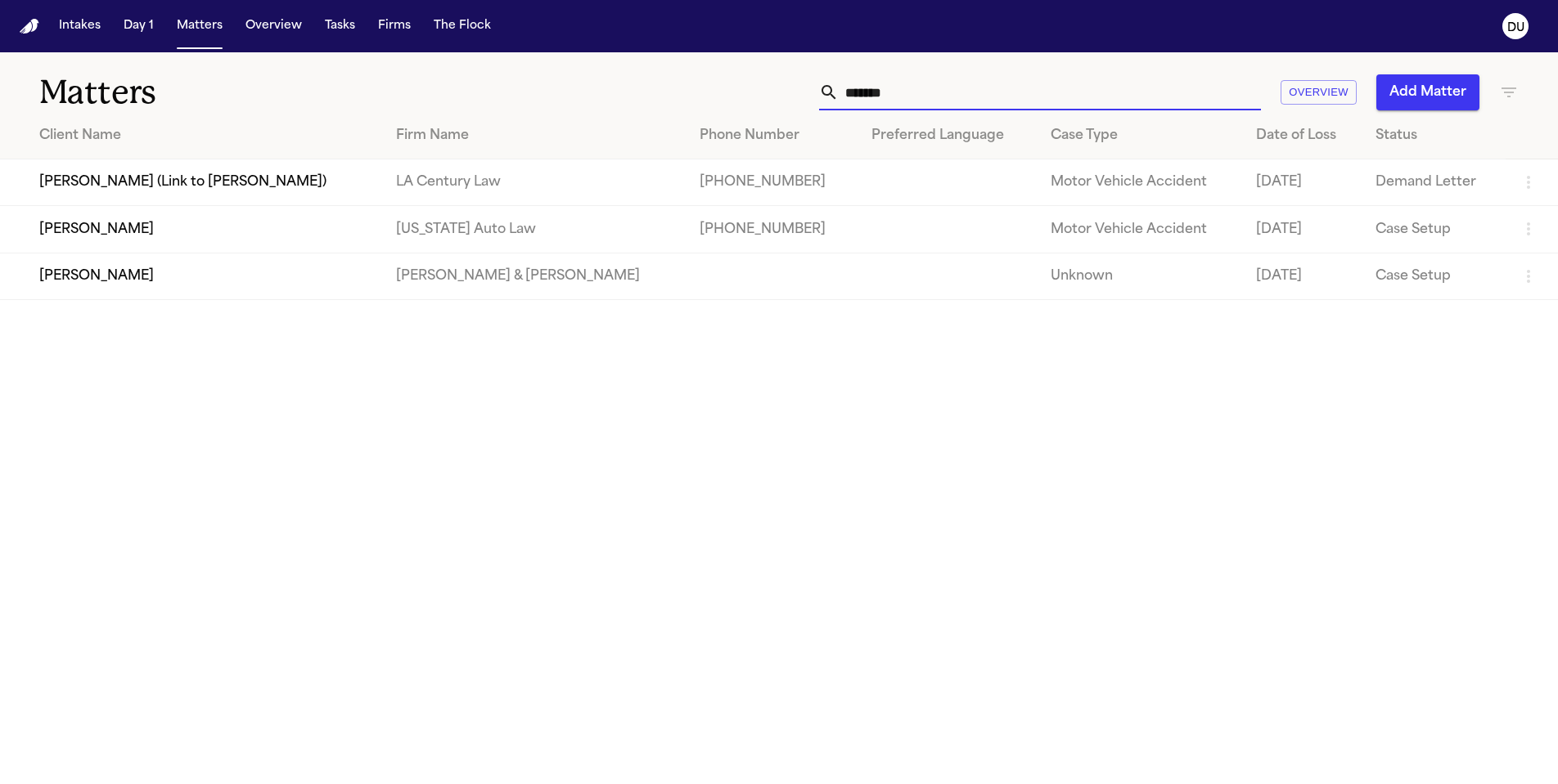
drag, startPoint x: 942, startPoint y: 93, endPoint x: 802, endPoint y: 95, distance: 140.0
click at [802, 95] on div "******* Overview Add Matter" at bounding box center [994, 93] width 1049 height 36
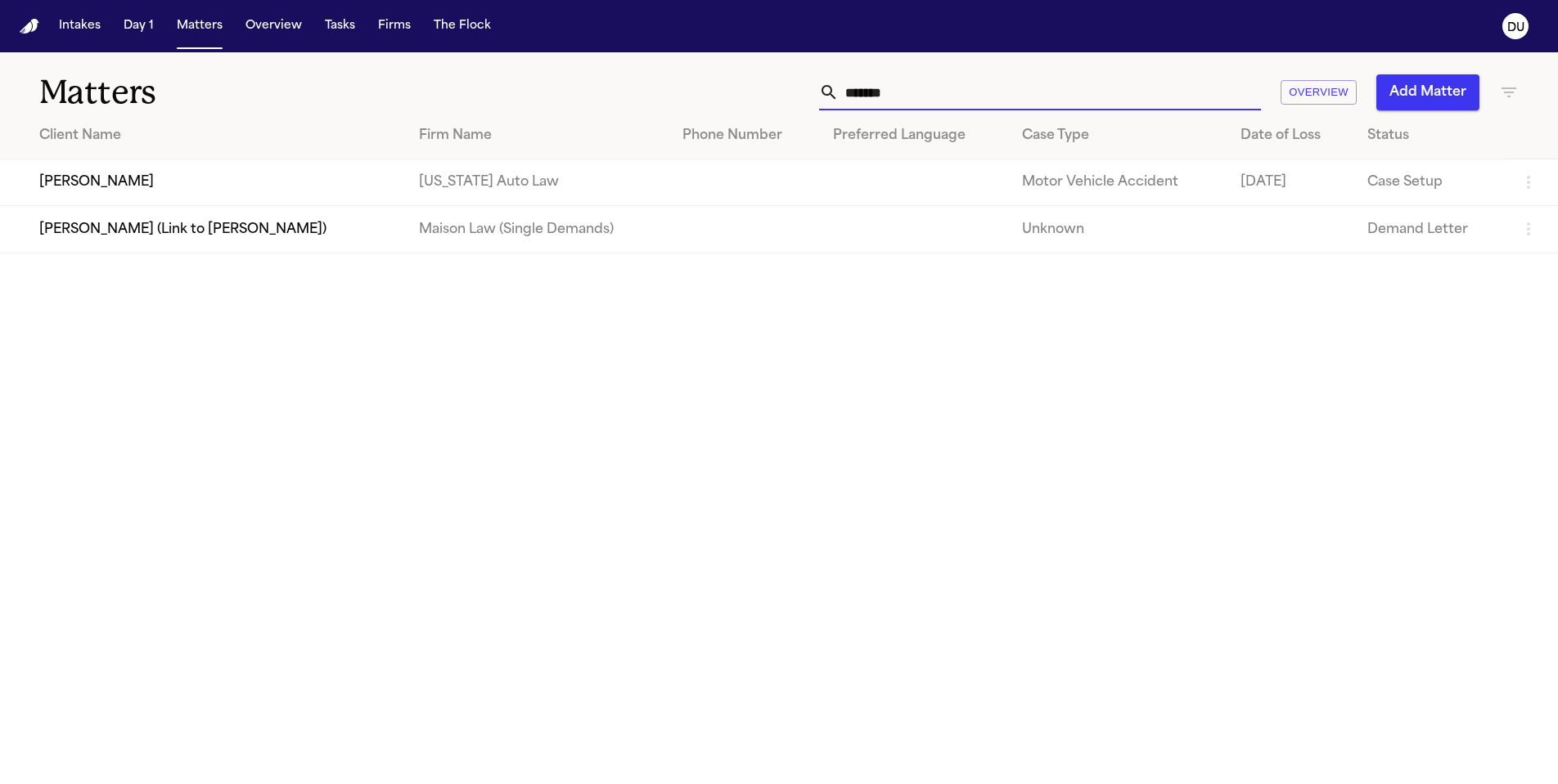
type input "*******"
drag, startPoint x: 802, startPoint y: 96, endPoint x: 271, endPoint y: 187, distance: 538.7
click at [271, 187] on td "Rosalyn Cushingberry" at bounding box center [202, 182] width 406 height 47
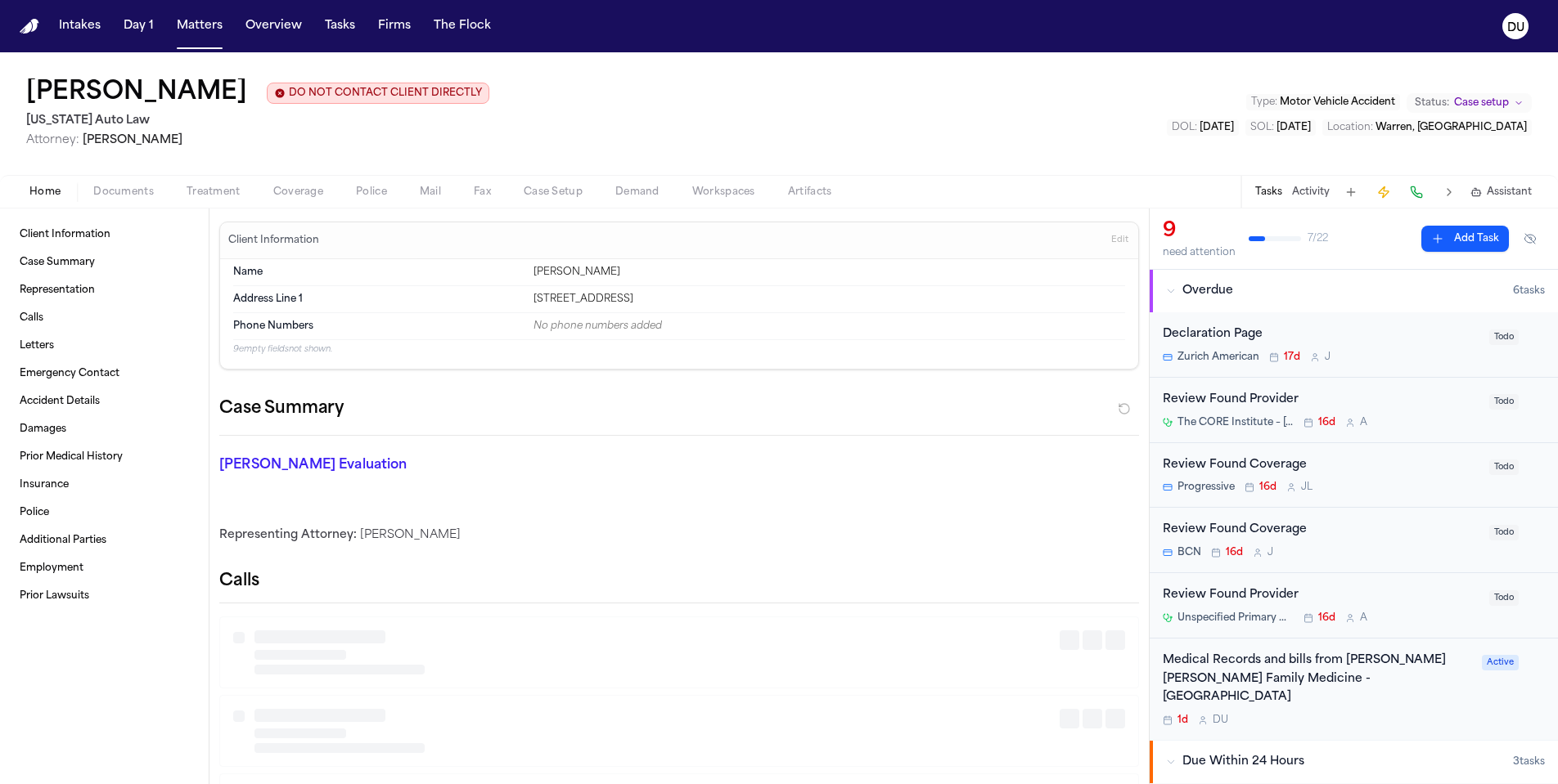
scroll to position [21, 0]
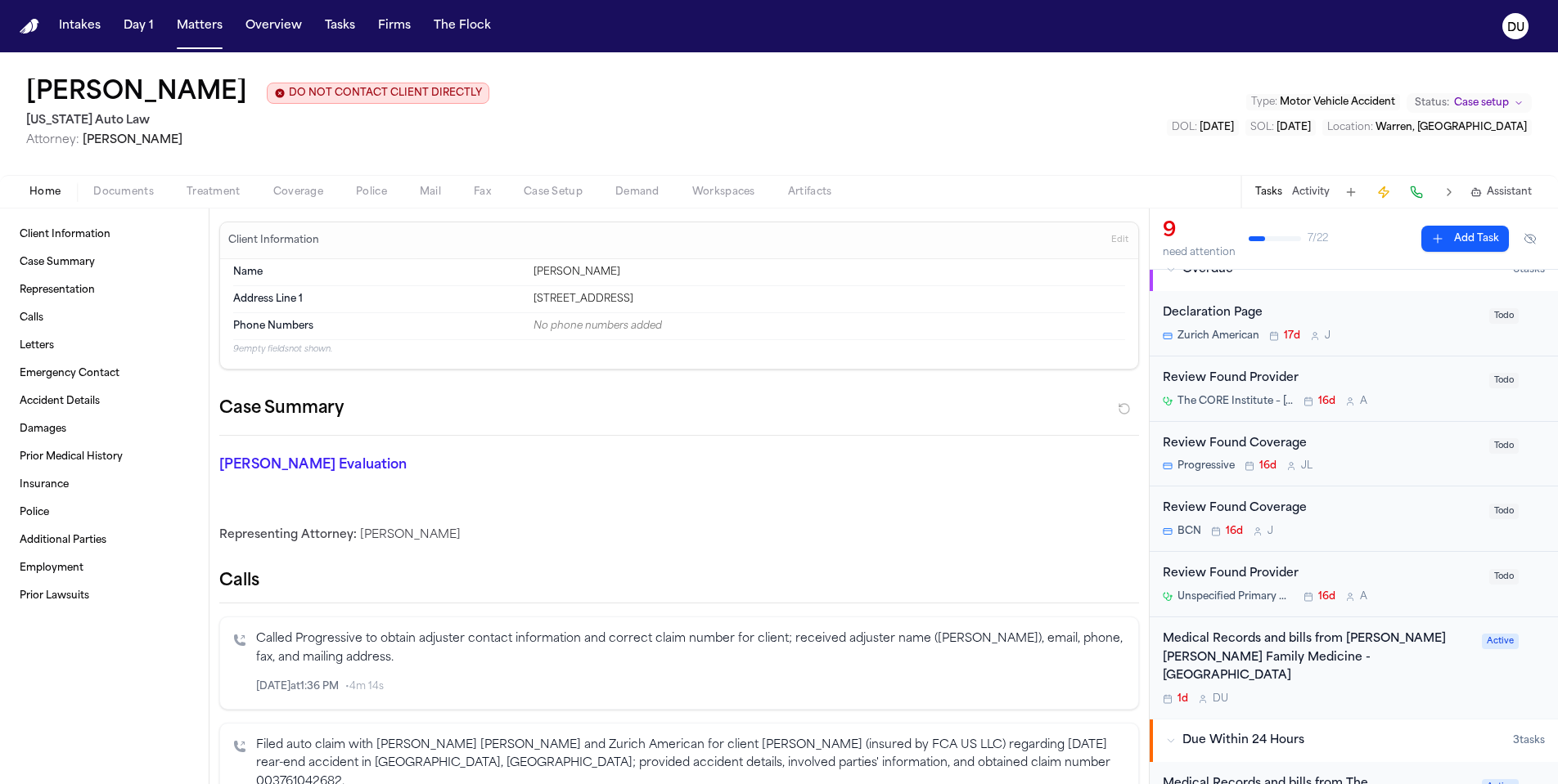
click at [1306, 653] on div "Medical Records and bills from Henry Ford Deighton Family Medicine - Southfield" at bounding box center [1317, 658] width 310 height 56
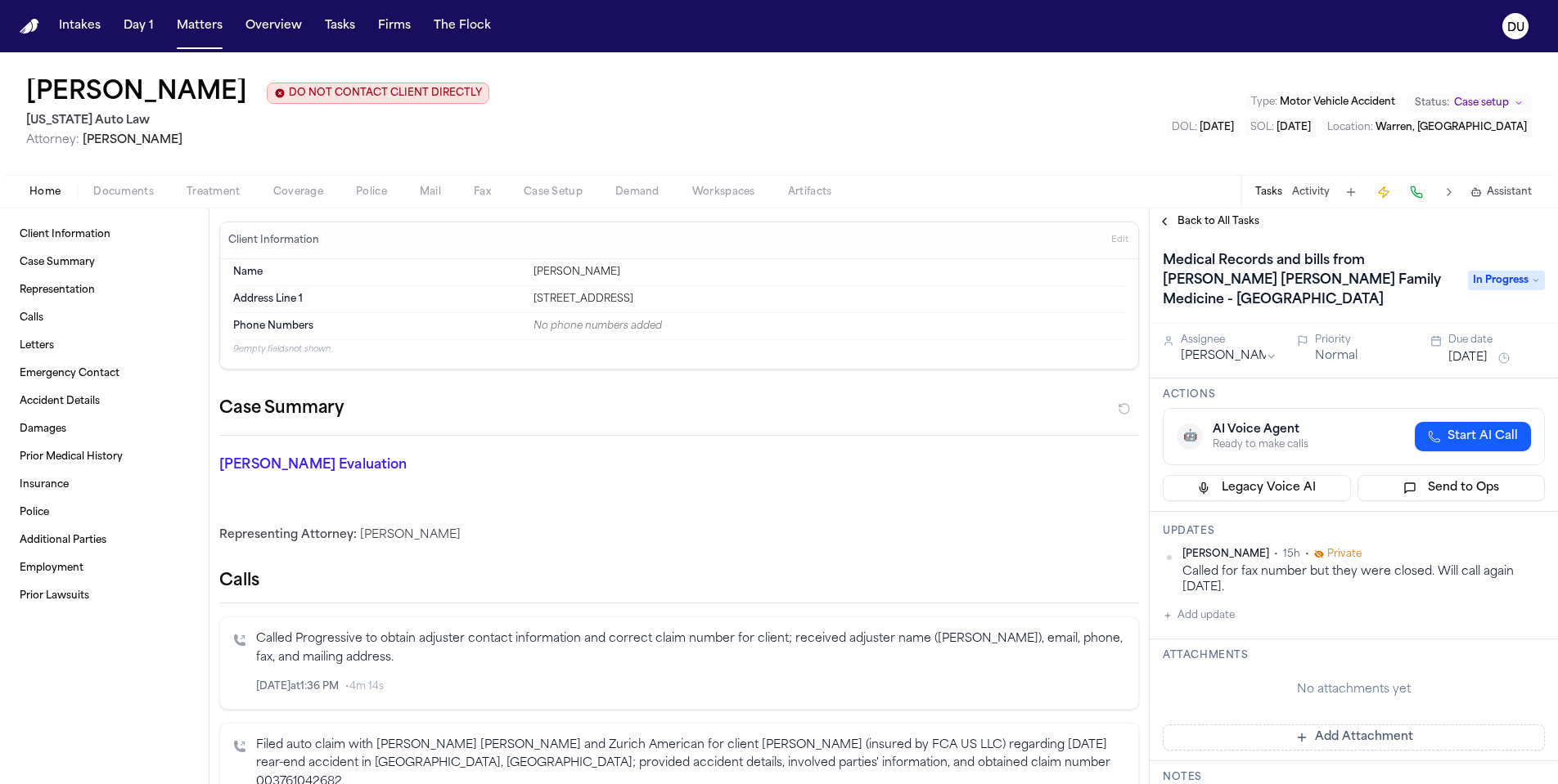
click at [1179, 606] on button "Add update" at bounding box center [1198, 615] width 72 height 19
click at [1219, 612] on textarea "Add your update" at bounding box center [1363, 629] width 349 height 33
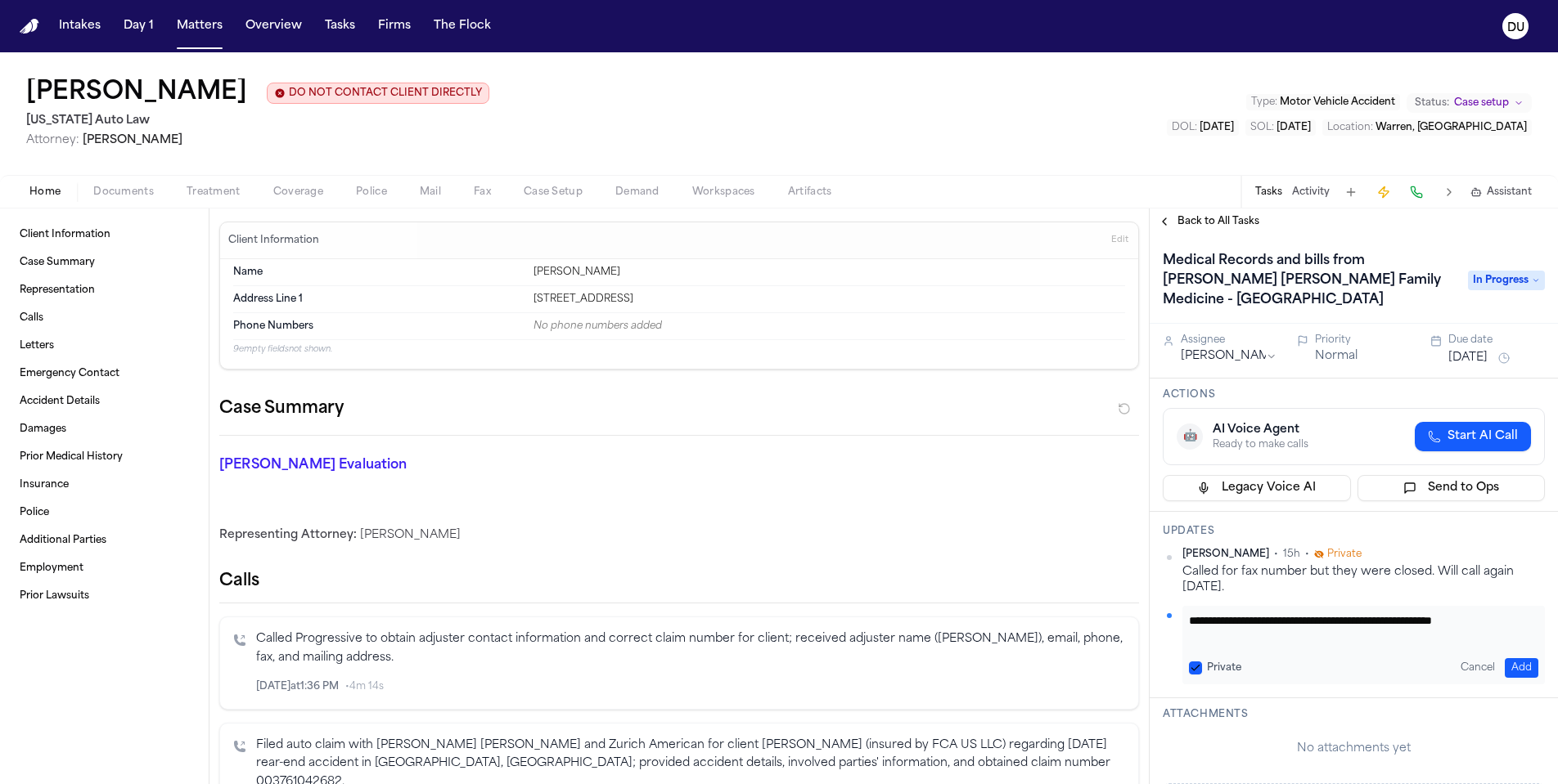
type textarea "**********"
click at [1507, 658] on button "Add" at bounding box center [1521, 668] width 34 height 19
click at [1212, 226] on span "Back to All Tasks" at bounding box center [1218, 221] width 81 height 13
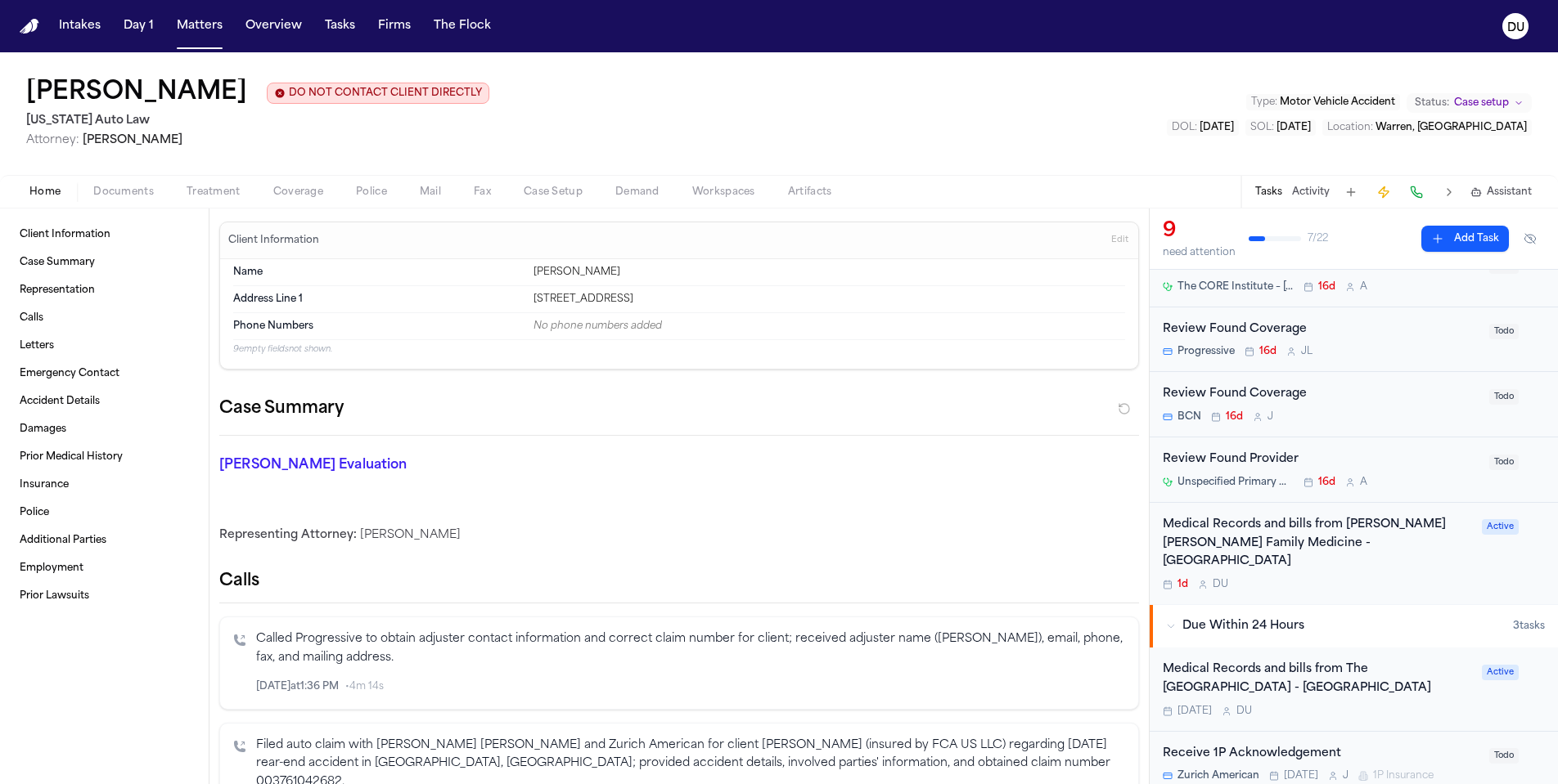
scroll to position [235, 0]
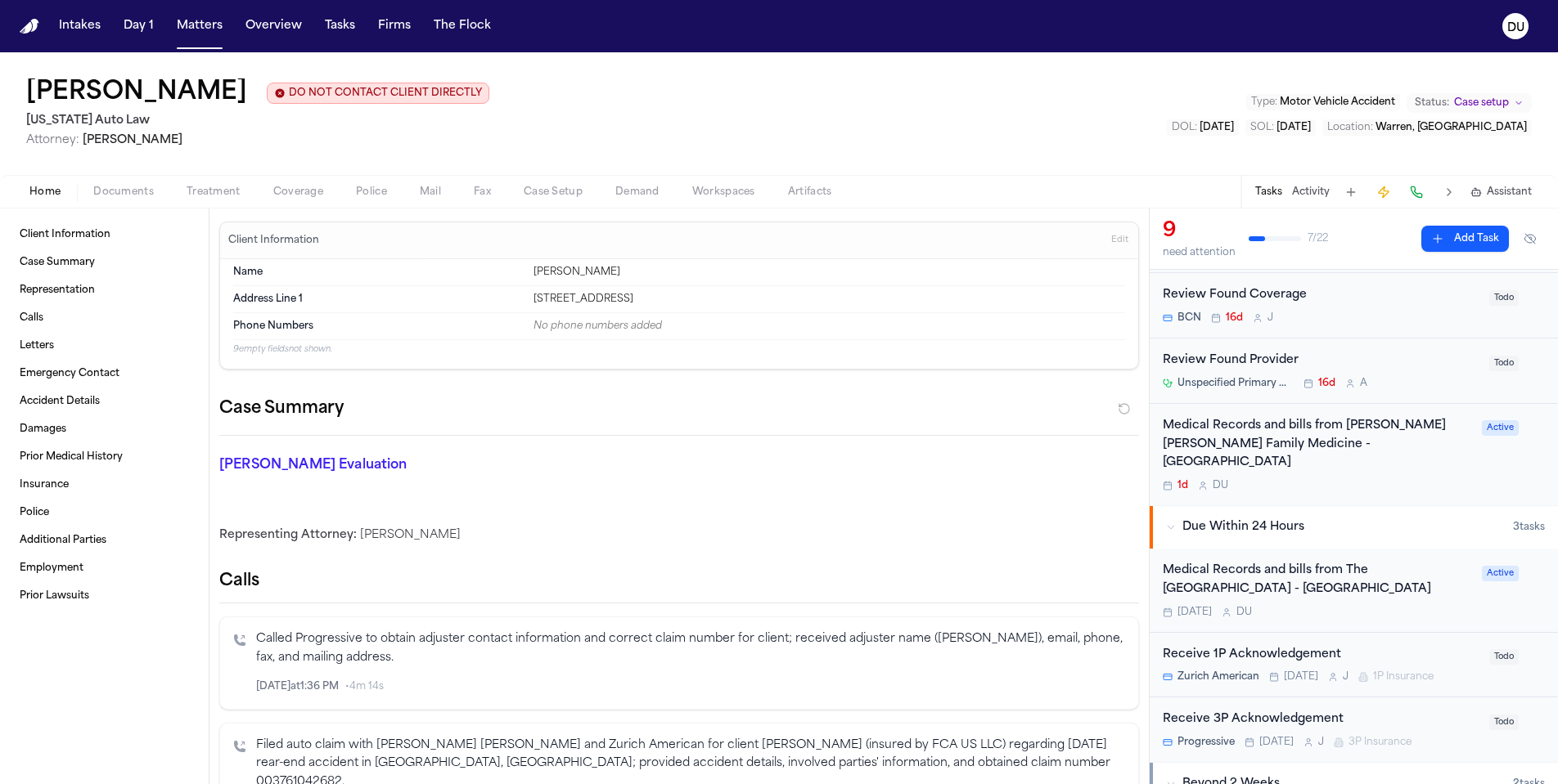
click at [1286, 563] on div "Medical Records and bills from The Core Institute - Southfield" at bounding box center [1317, 580] width 310 height 37
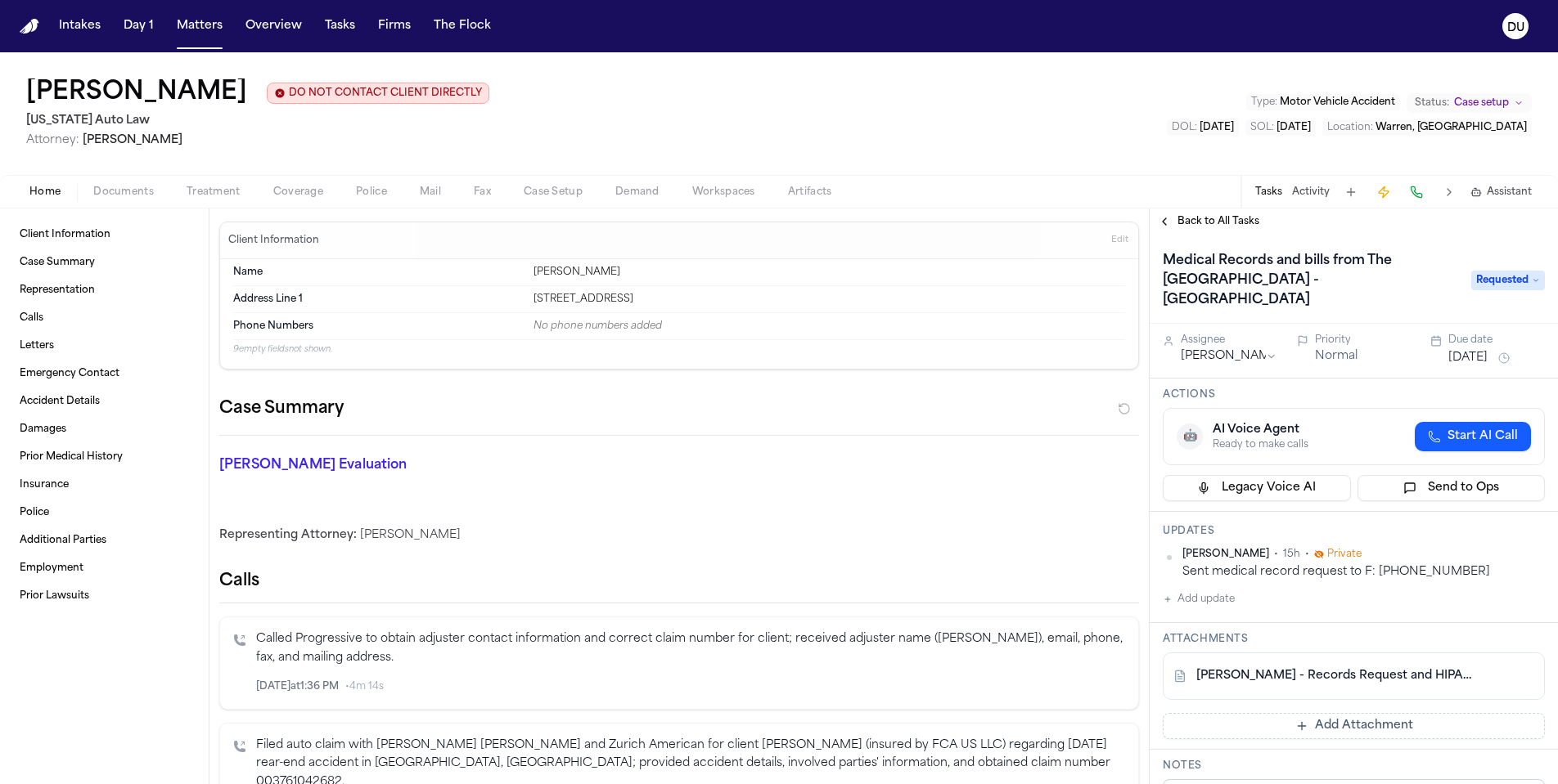
click at [1270, 668] on link "R. Cushingberry - Records Request and HIPAA Auth to The Core Institute - 8.21.25" at bounding box center [1337, 676] width 282 height 16
click at [1193, 226] on span "Back to All Tasks" at bounding box center [1218, 221] width 81 height 13
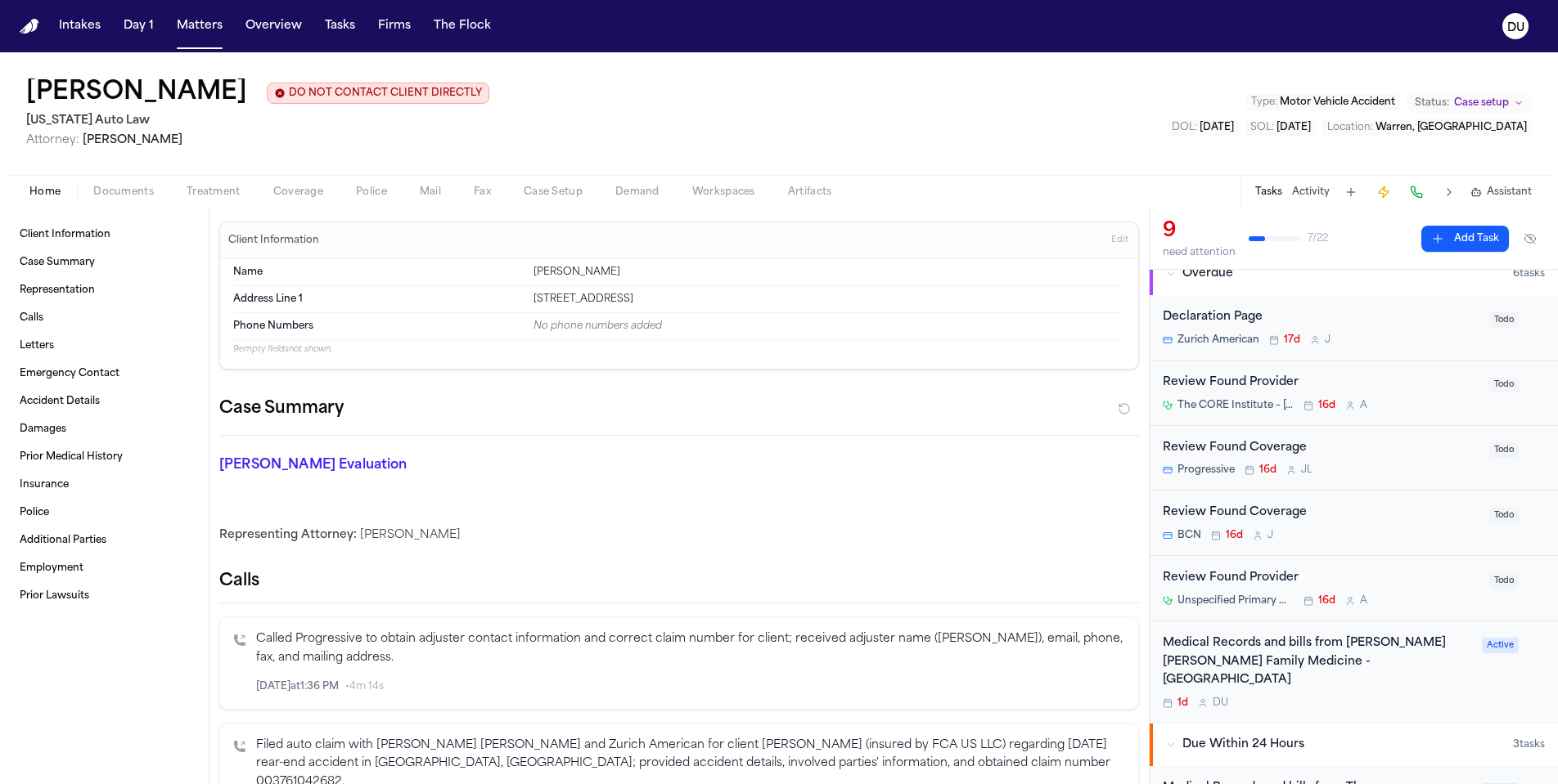
scroll to position [173, 0]
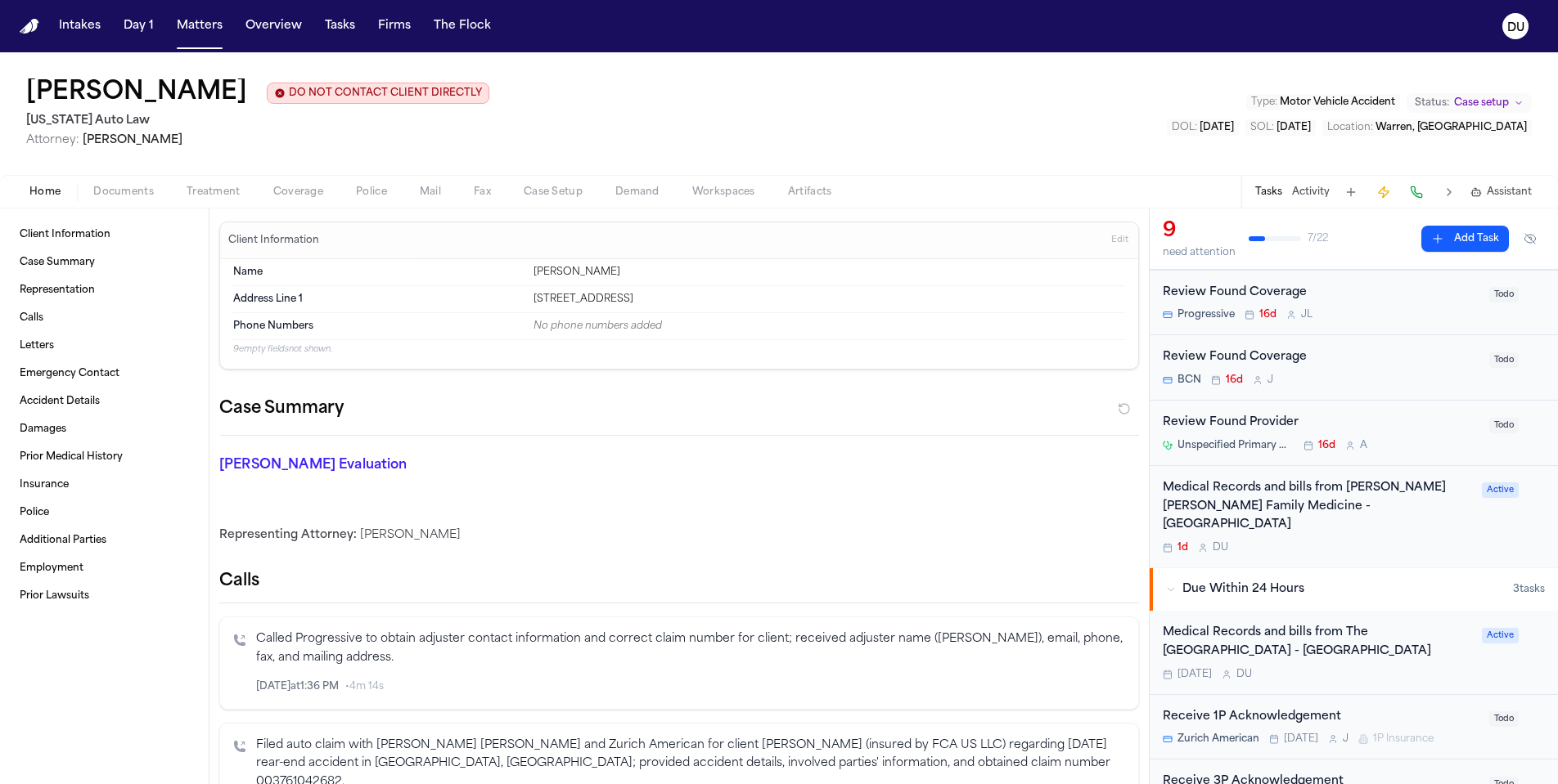
click at [1319, 507] on div "Medical Records and bills from Henry Ford Deighton Family Medicine - Southfield" at bounding box center [1317, 507] width 310 height 56
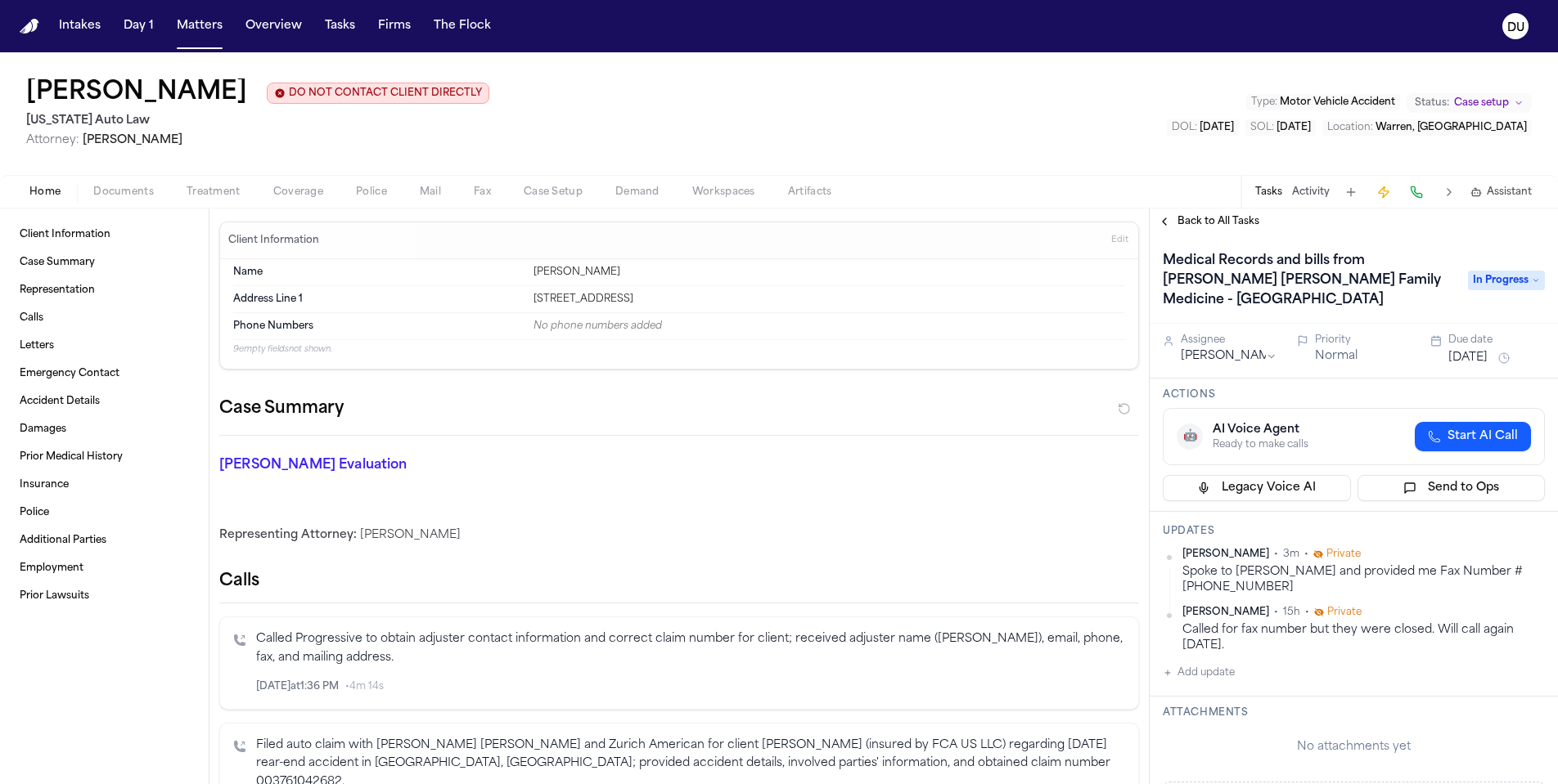
click at [1508, 270] on span "In Progress" at bounding box center [1506, 280] width 77 height 19
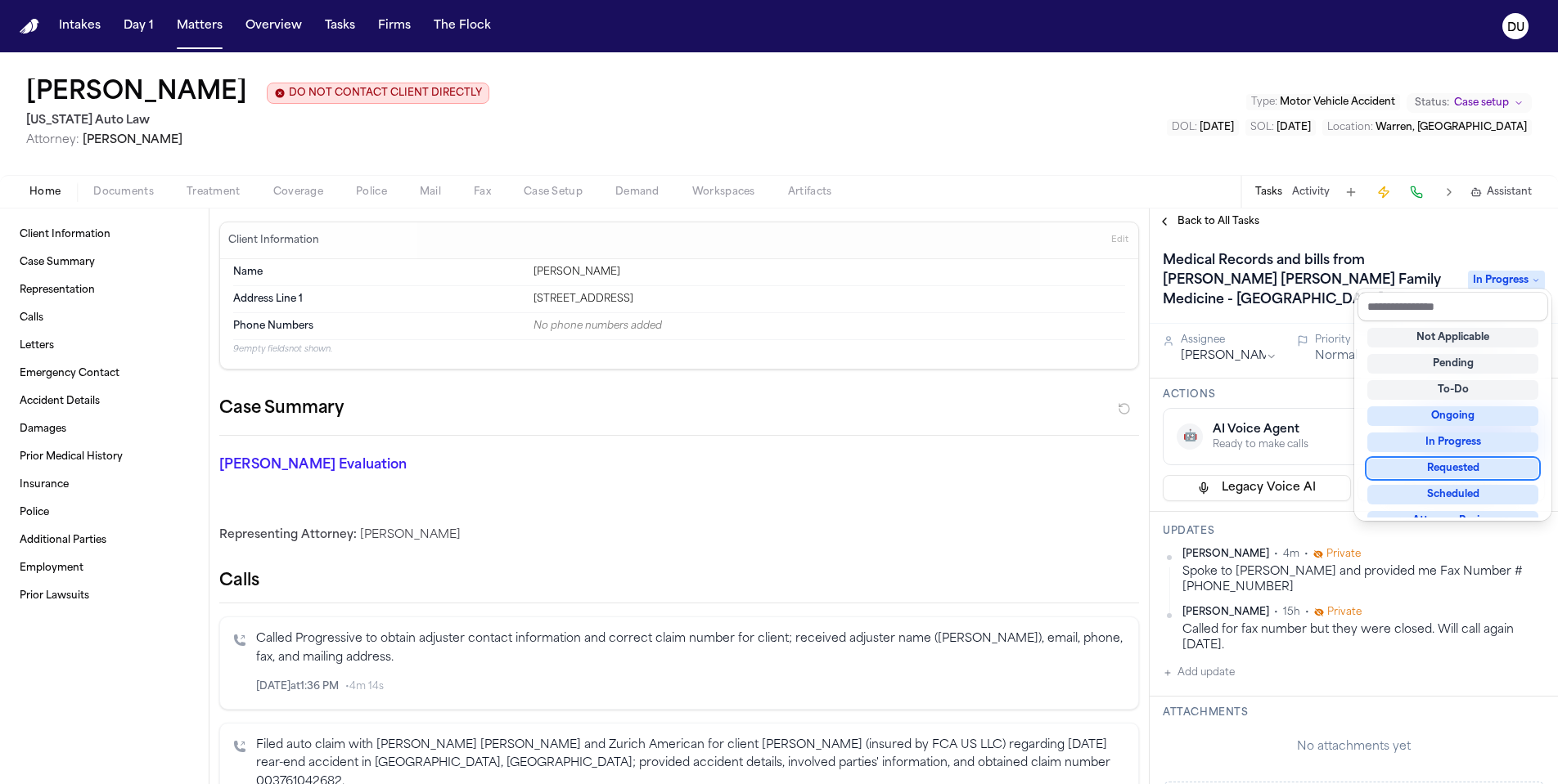
click at [1468, 466] on div "Requested" at bounding box center [1453, 469] width 171 height 19
click at [1314, 385] on div "Medical Records and bills from Henry Ford Deighton Family Medicine - Southfield…" at bounding box center [1354, 509] width 408 height 549
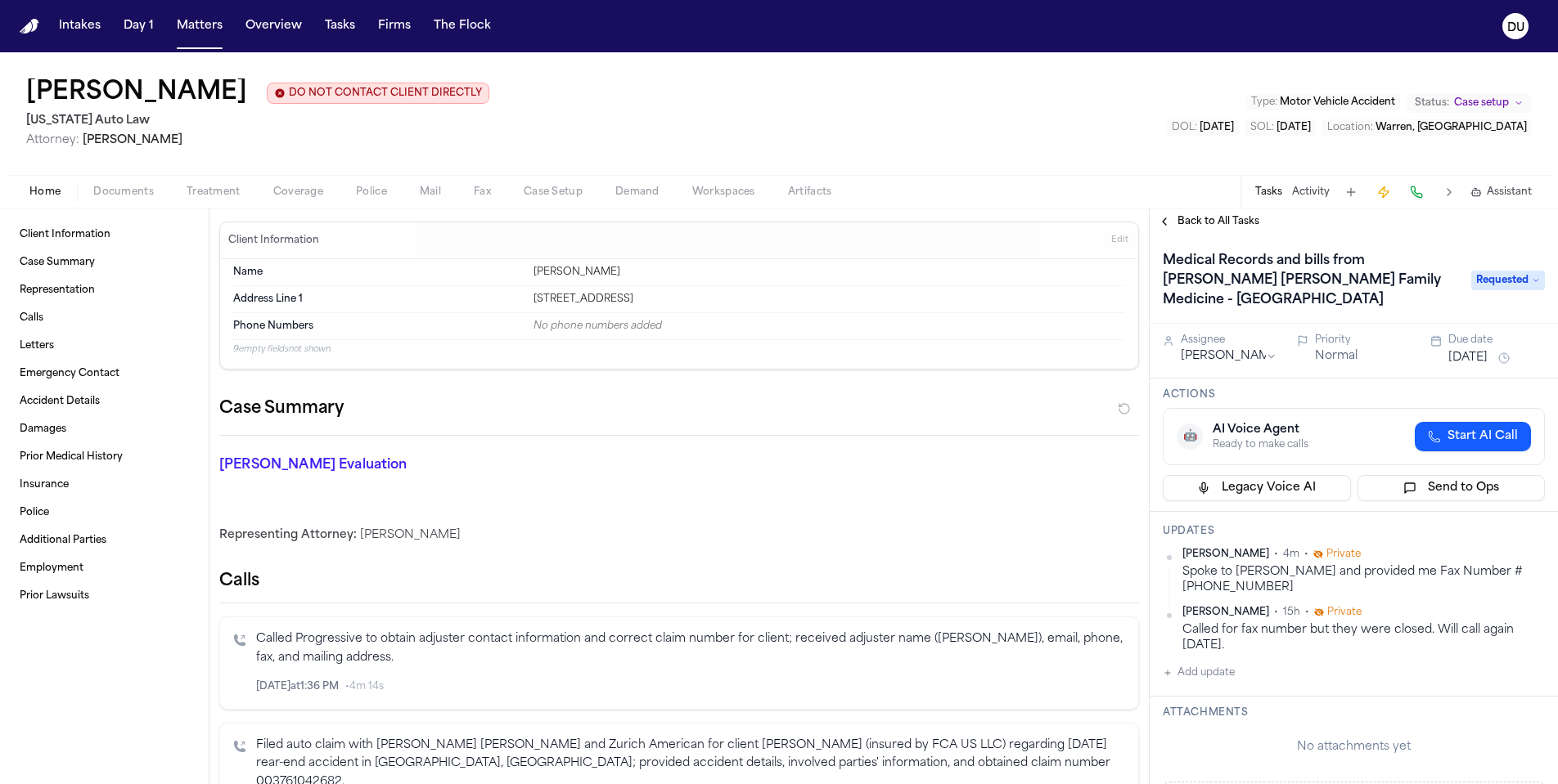
click at [1485, 350] on button "[DATE]" at bounding box center [1467, 357] width 39 height 16
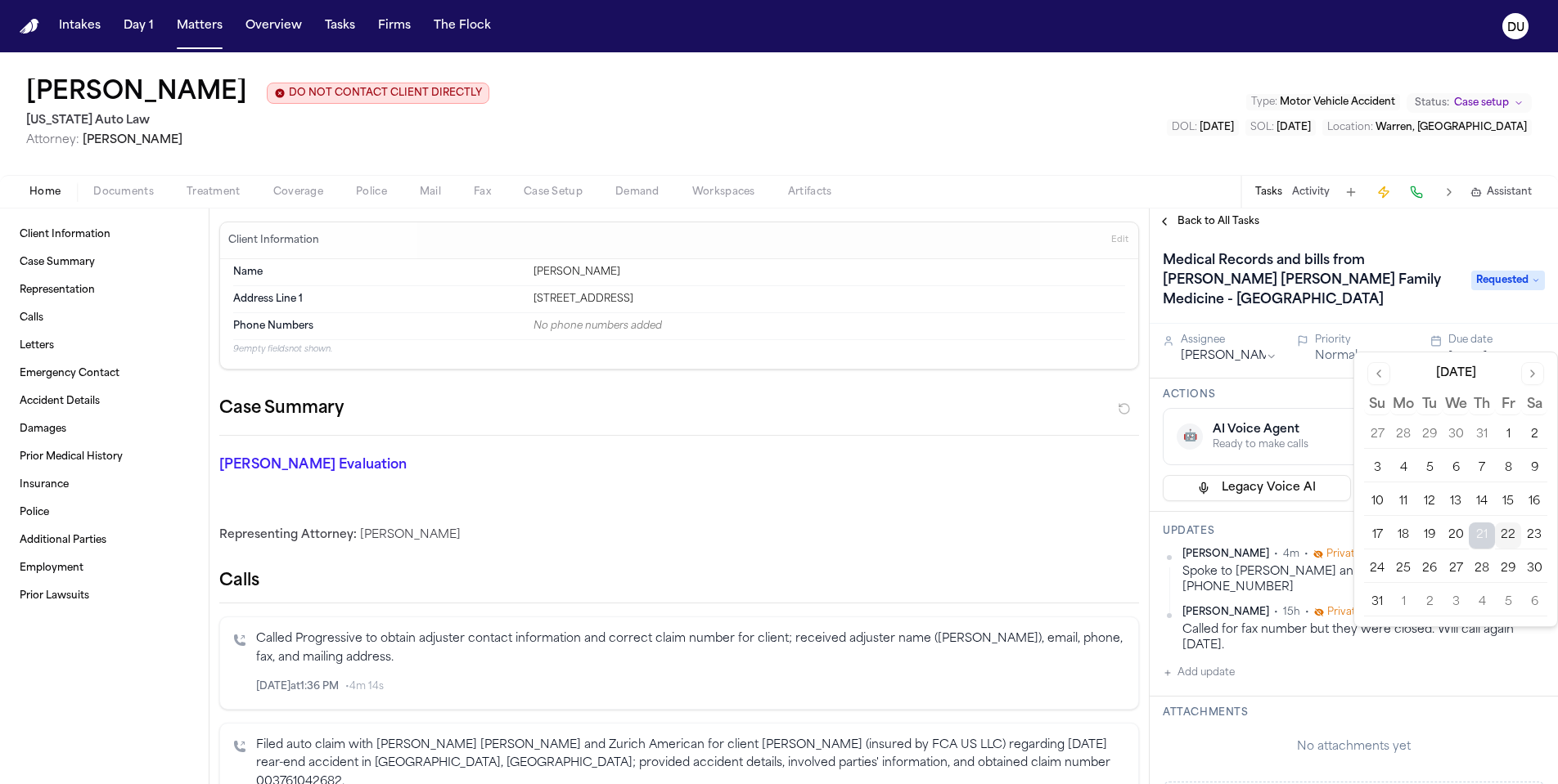
click at [1430, 569] on button "26" at bounding box center [1429, 568] width 26 height 26
click at [1310, 521] on div "Updates Daniela Uribe • 4m • Private Spoke to Dominique and provided me Fax Num…" at bounding box center [1354, 604] width 408 height 185
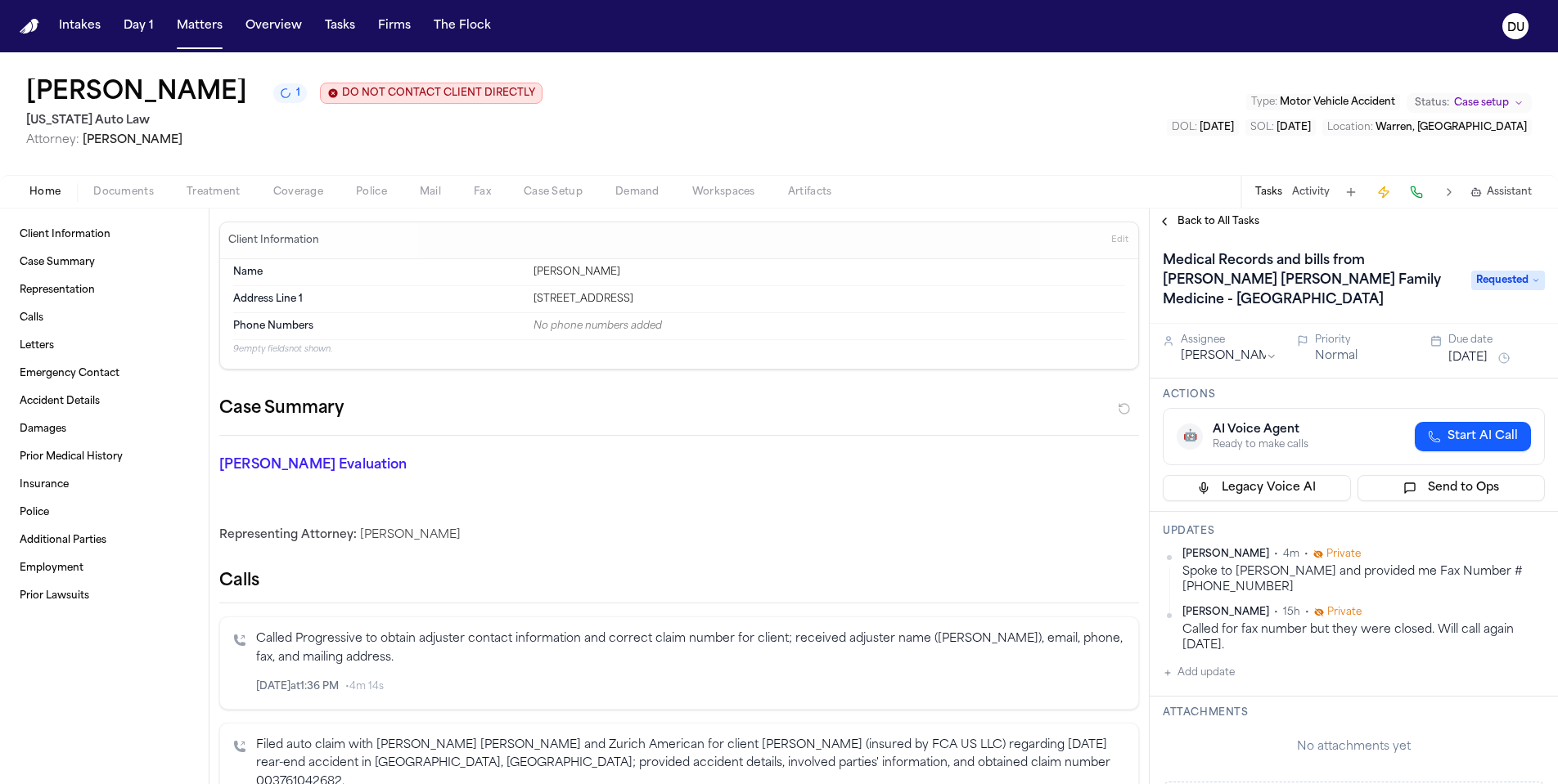
scroll to position [123, 0]
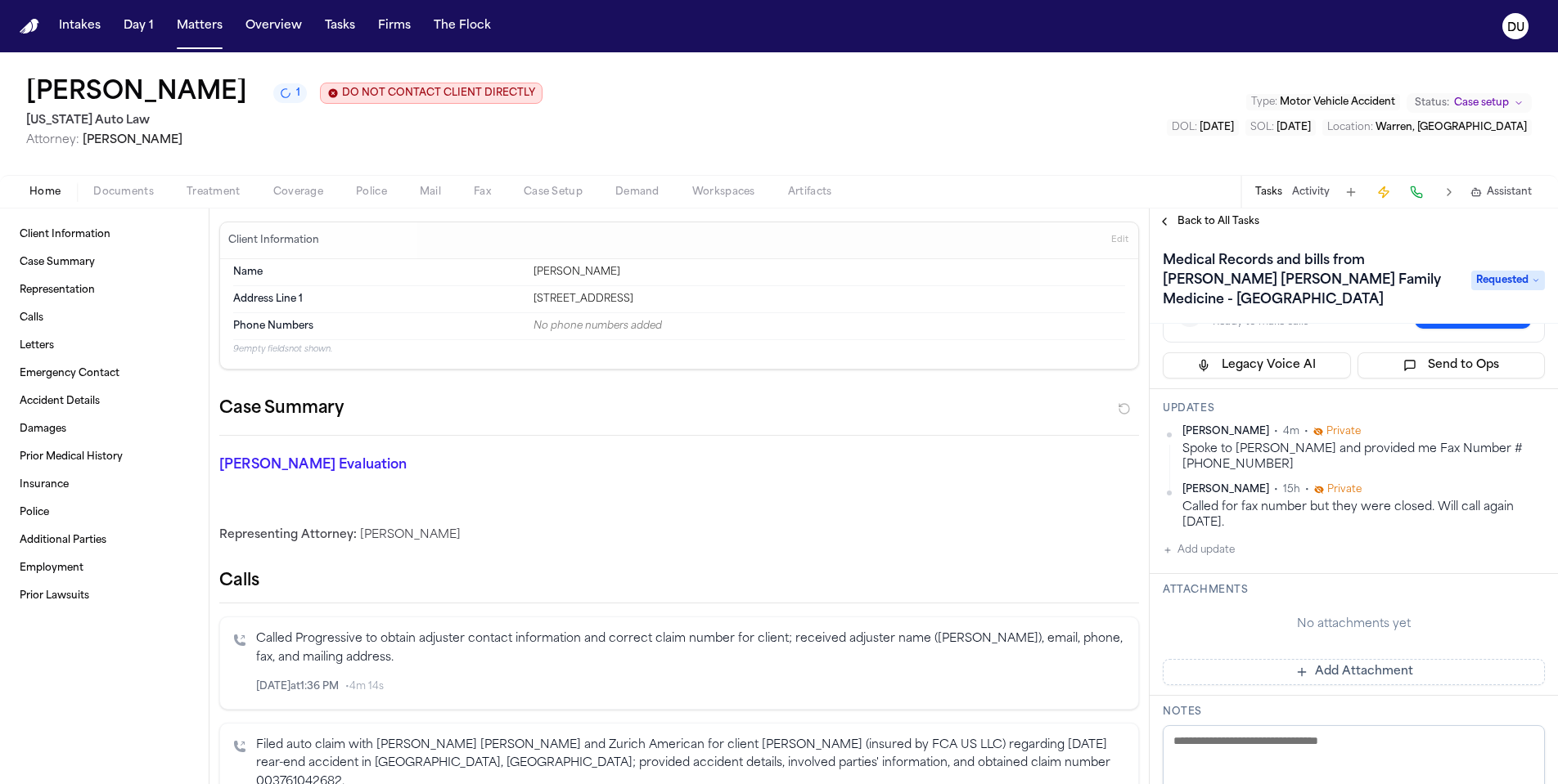
click at [1333, 659] on button "Add Attachment" at bounding box center [1354, 672] width 383 height 26
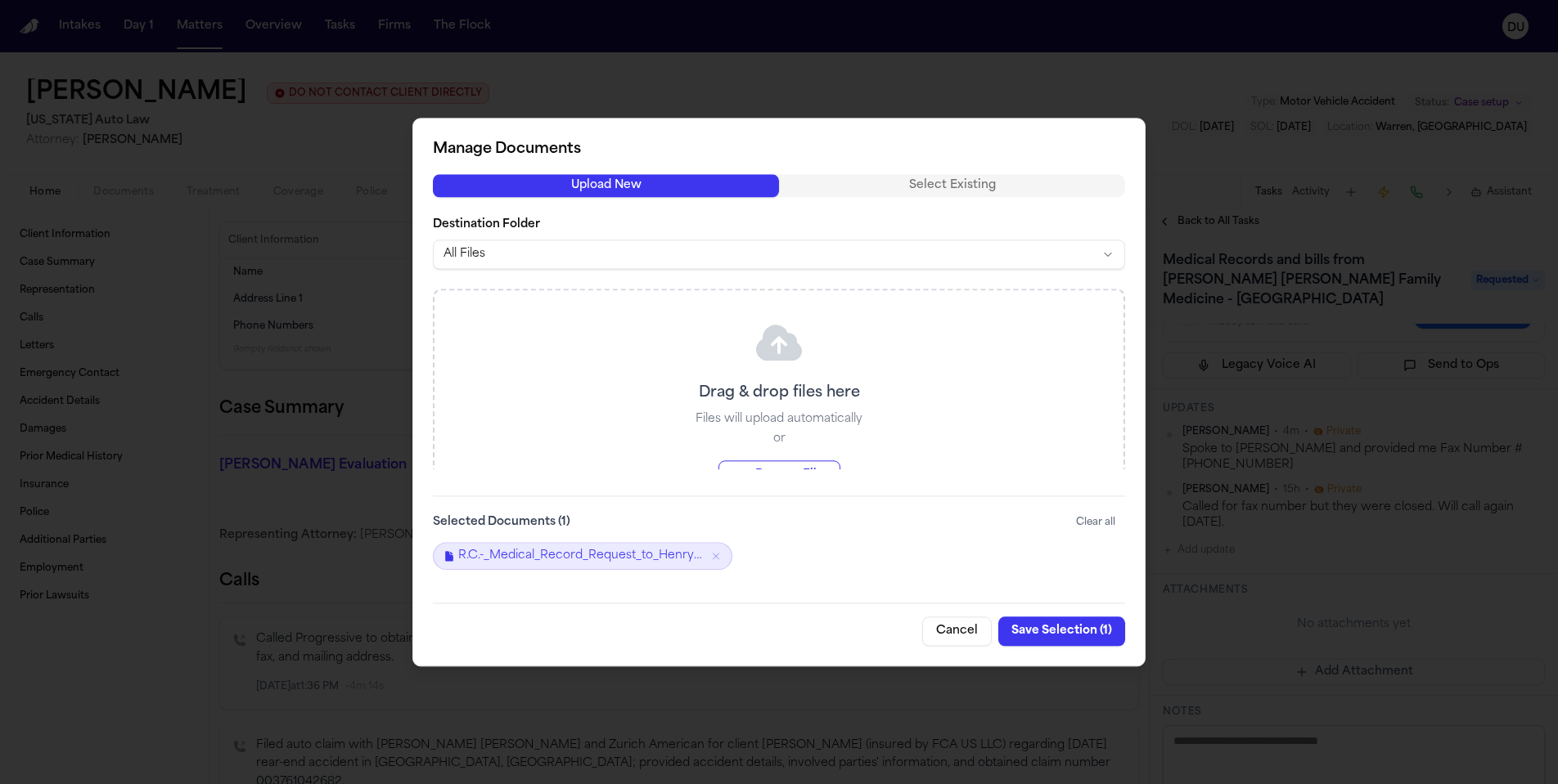
click at [1072, 629] on button "Save Selection ( 1 )" at bounding box center [1061, 631] width 127 height 30
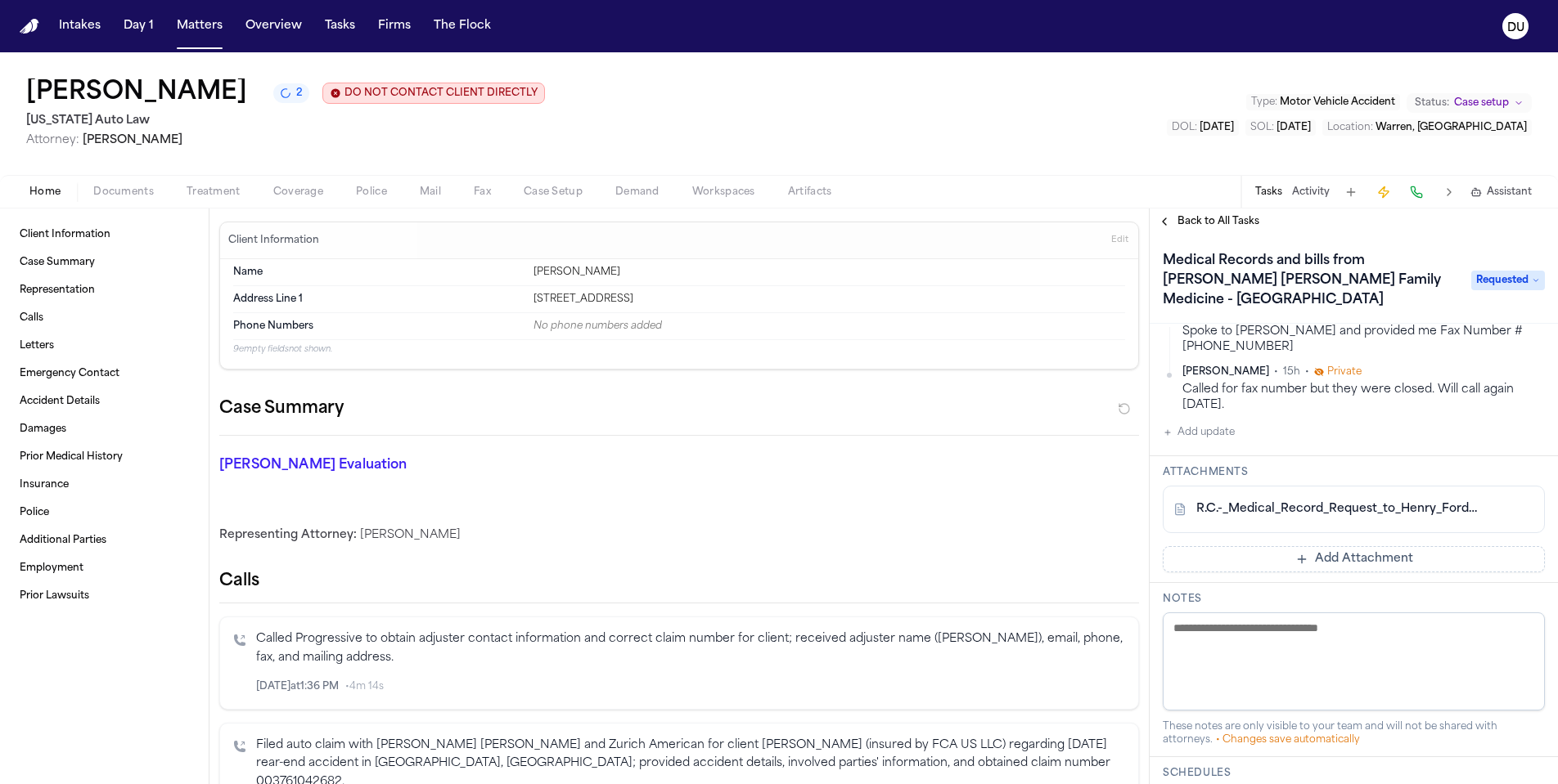
scroll to position [0, 0]
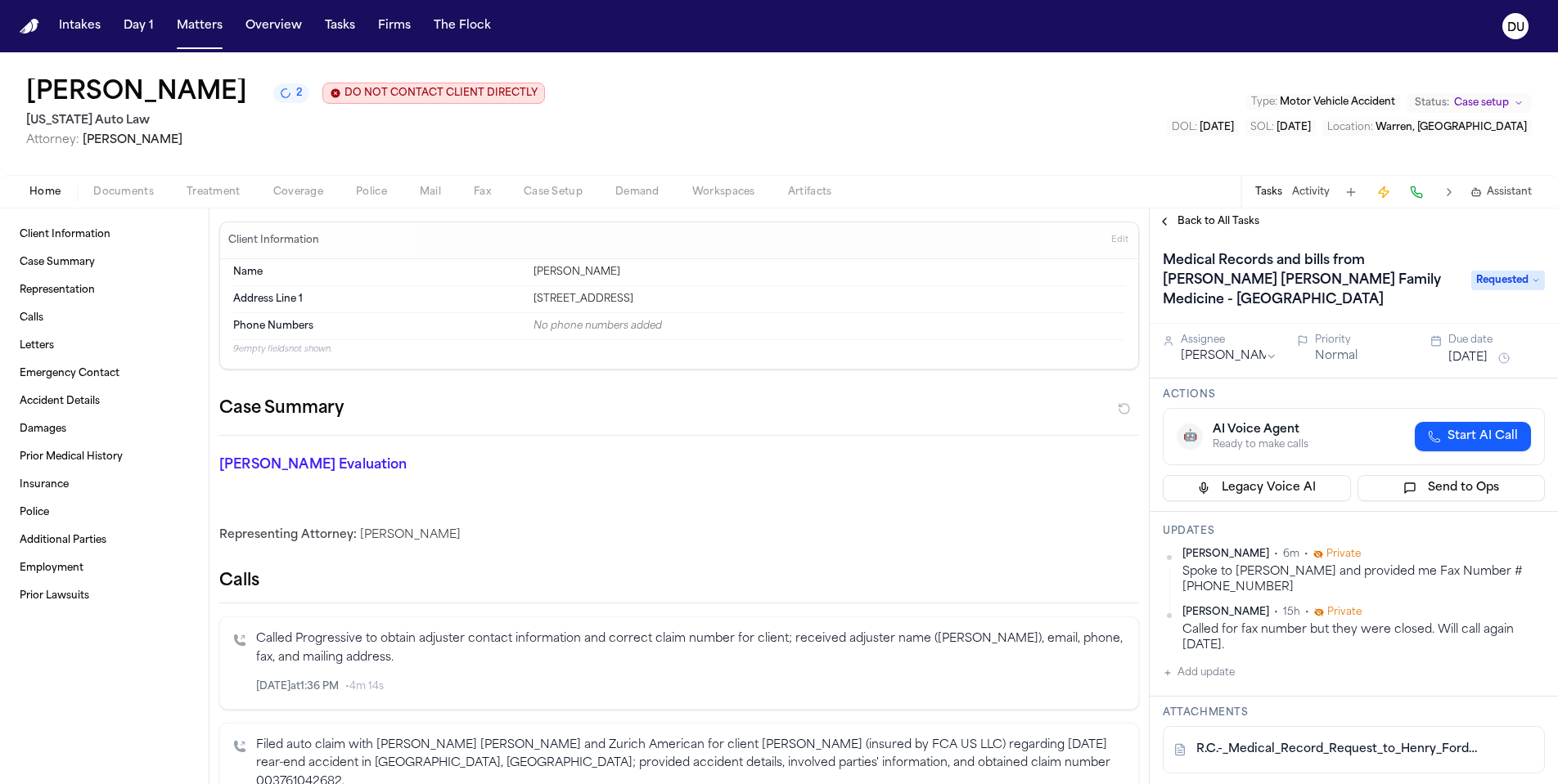
click at [1200, 220] on span "Back to All Tasks" at bounding box center [1218, 221] width 81 height 13
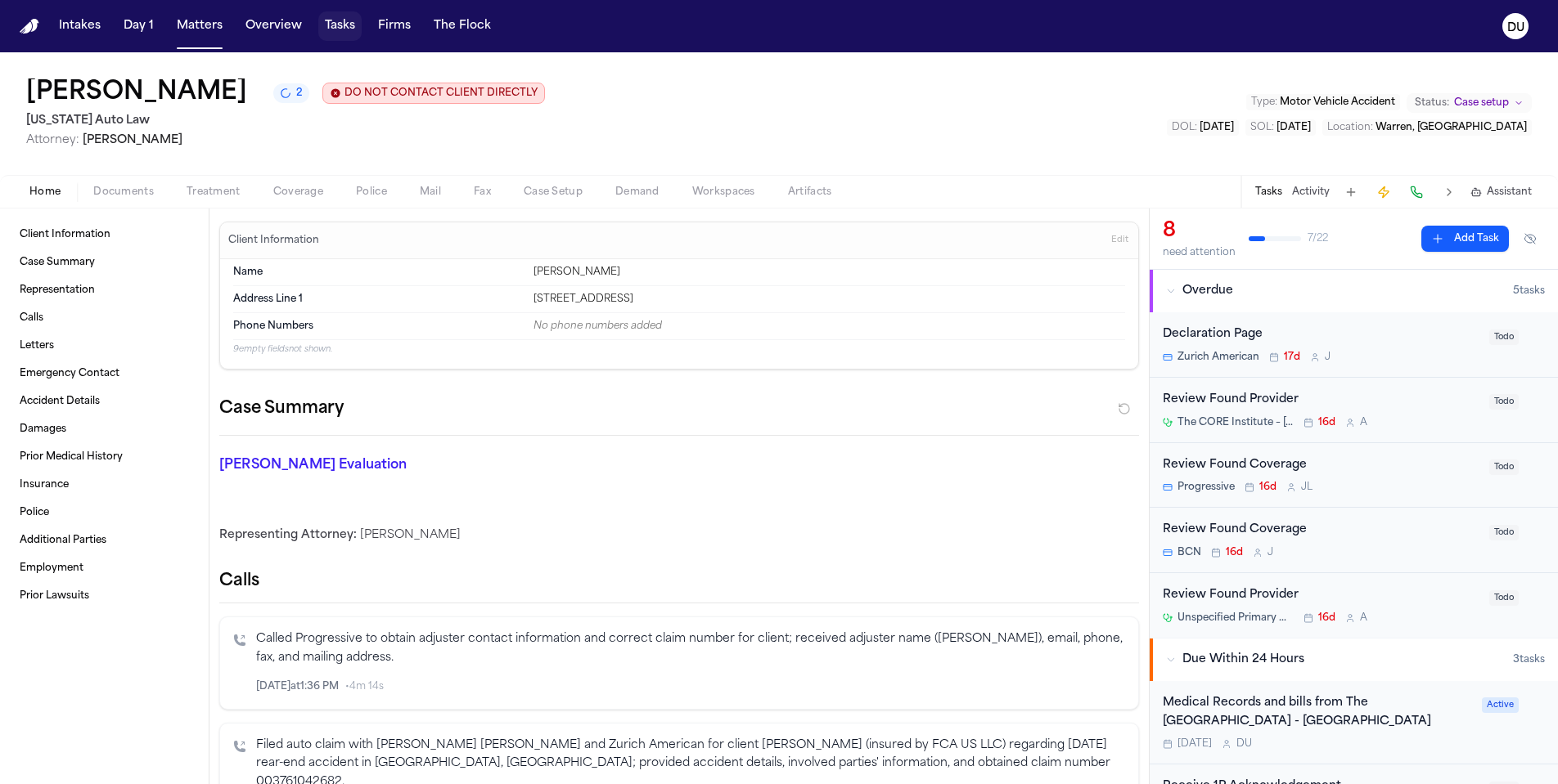
click at [337, 28] on button "Tasks" at bounding box center [339, 26] width 43 height 30
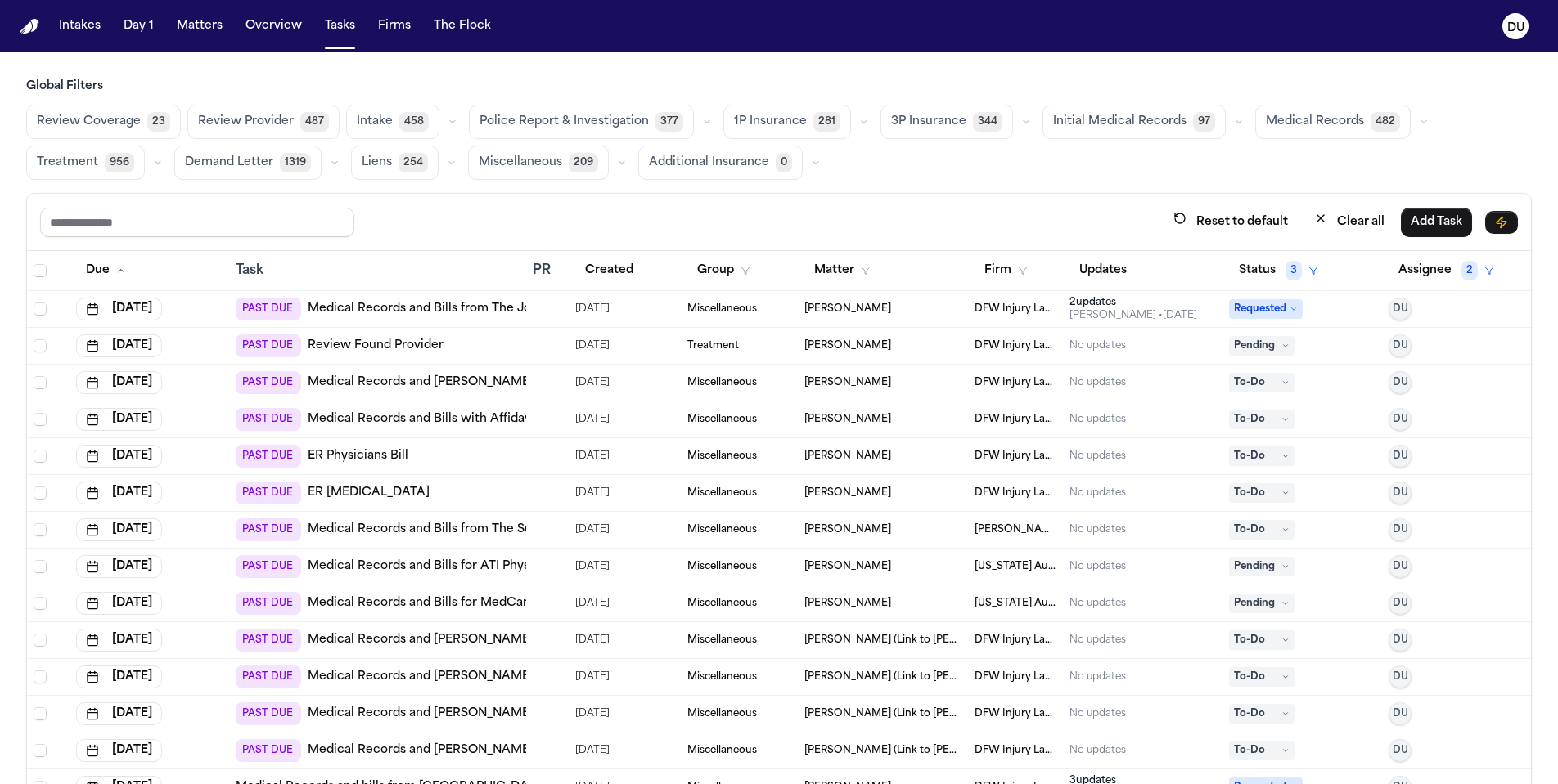
click at [482, 310] on link "Medical Records and Bills from The Joint [MEDICAL_DATA]" at bounding box center [480, 309] width 345 height 16
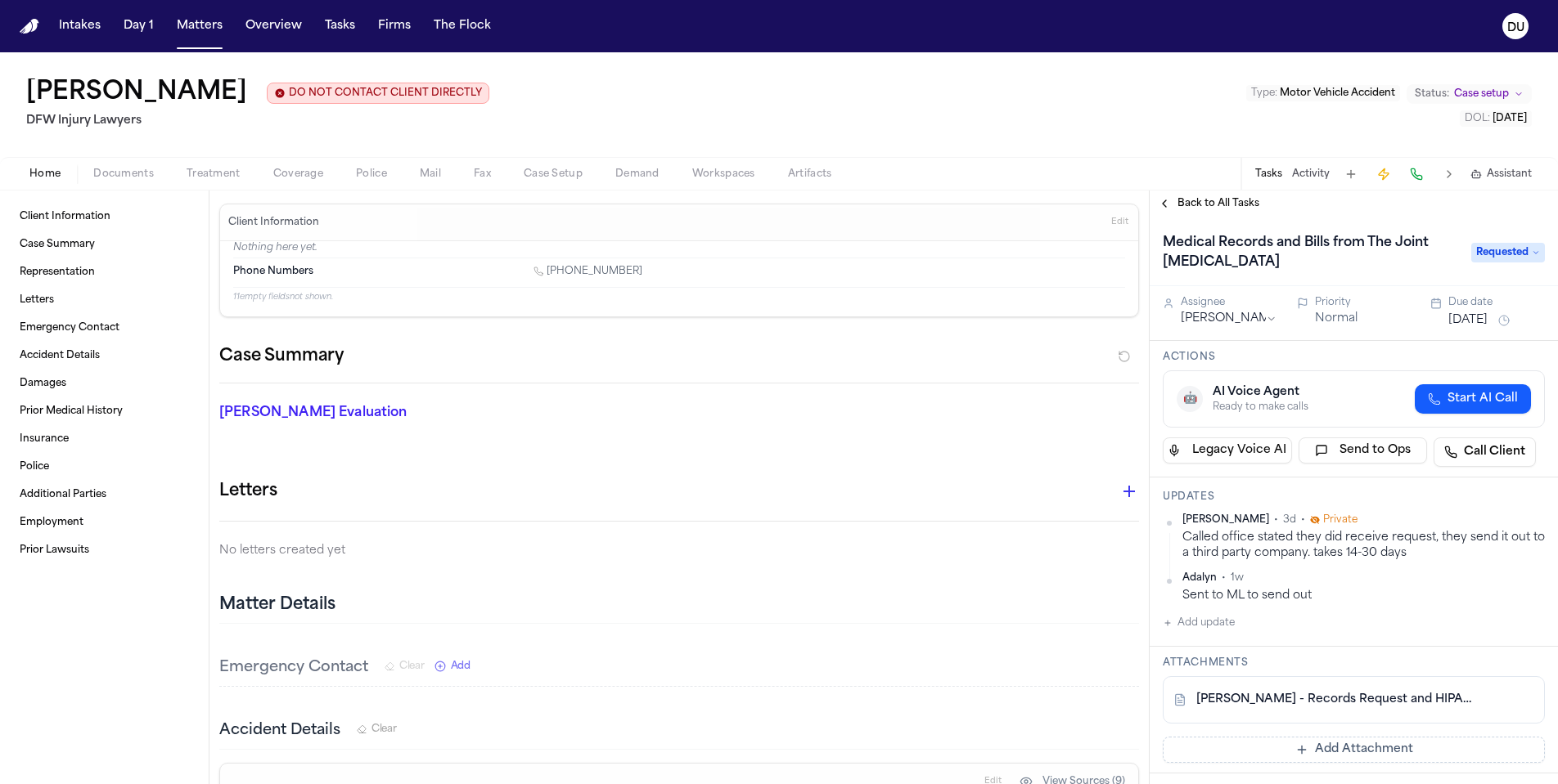
click at [1487, 322] on button "Aug 13, 2025" at bounding box center [1467, 320] width 39 height 16
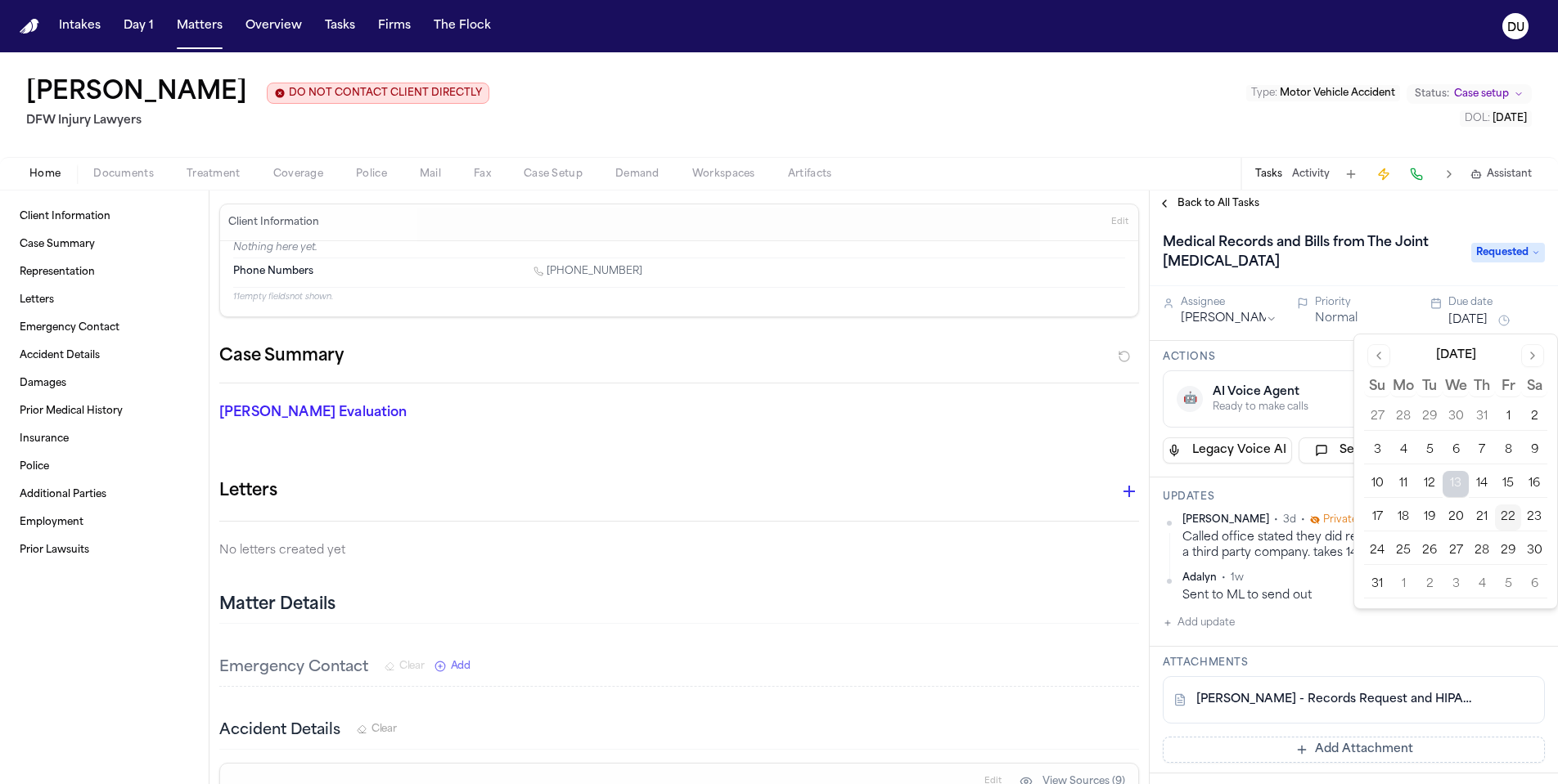
click at [1510, 548] on button "29" at bounding box center [1507, 550] width 26 height 26
click at [1435, 227] on div "Medical Records and Bills from The Joint Chiropractic Requested" at bounding box center [1354, 251] width 408 height 70
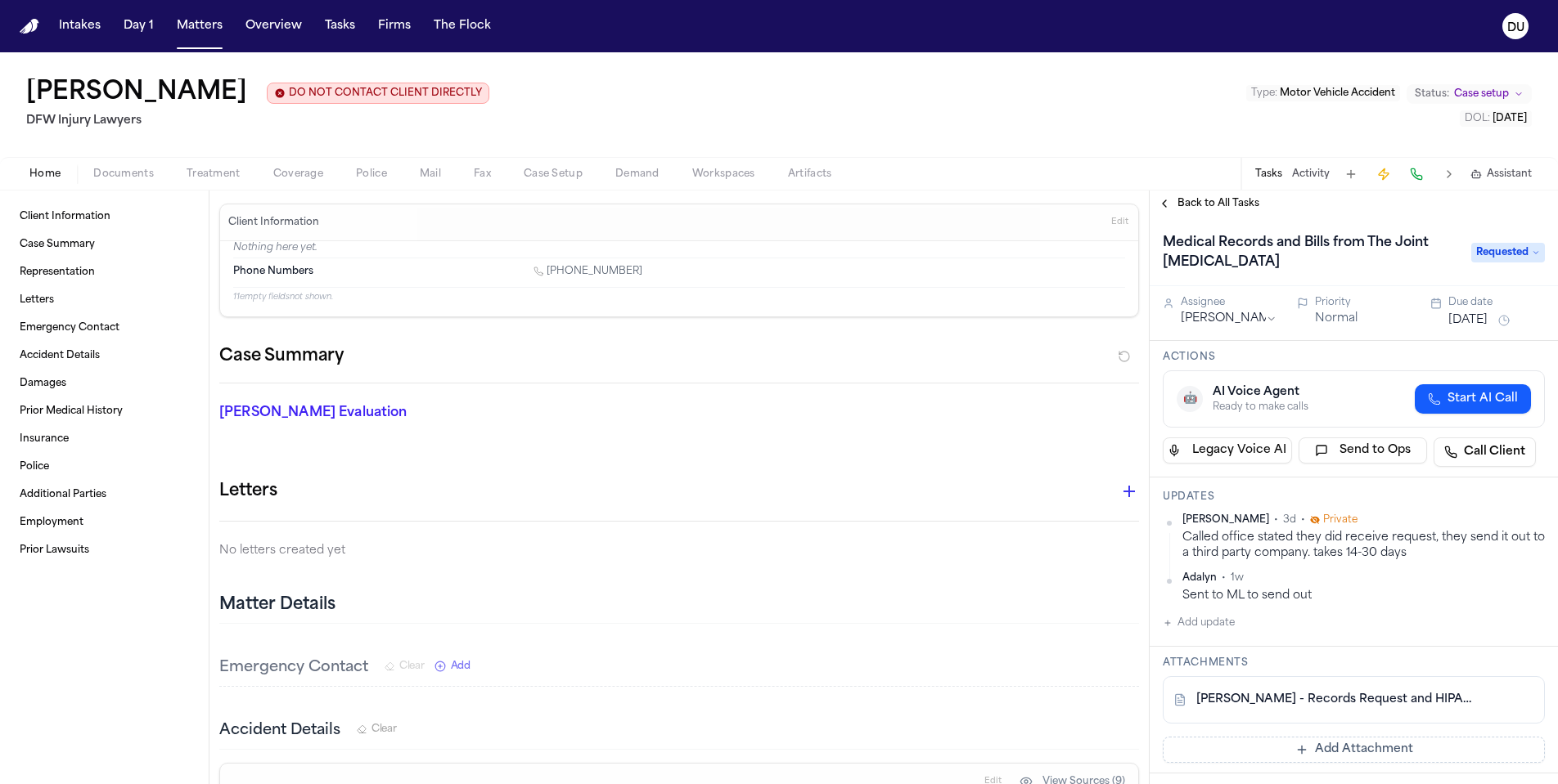
click at [1206, 206] on span "Back to All Tasks" at bounding box center [1218, 204] width 81 height 13
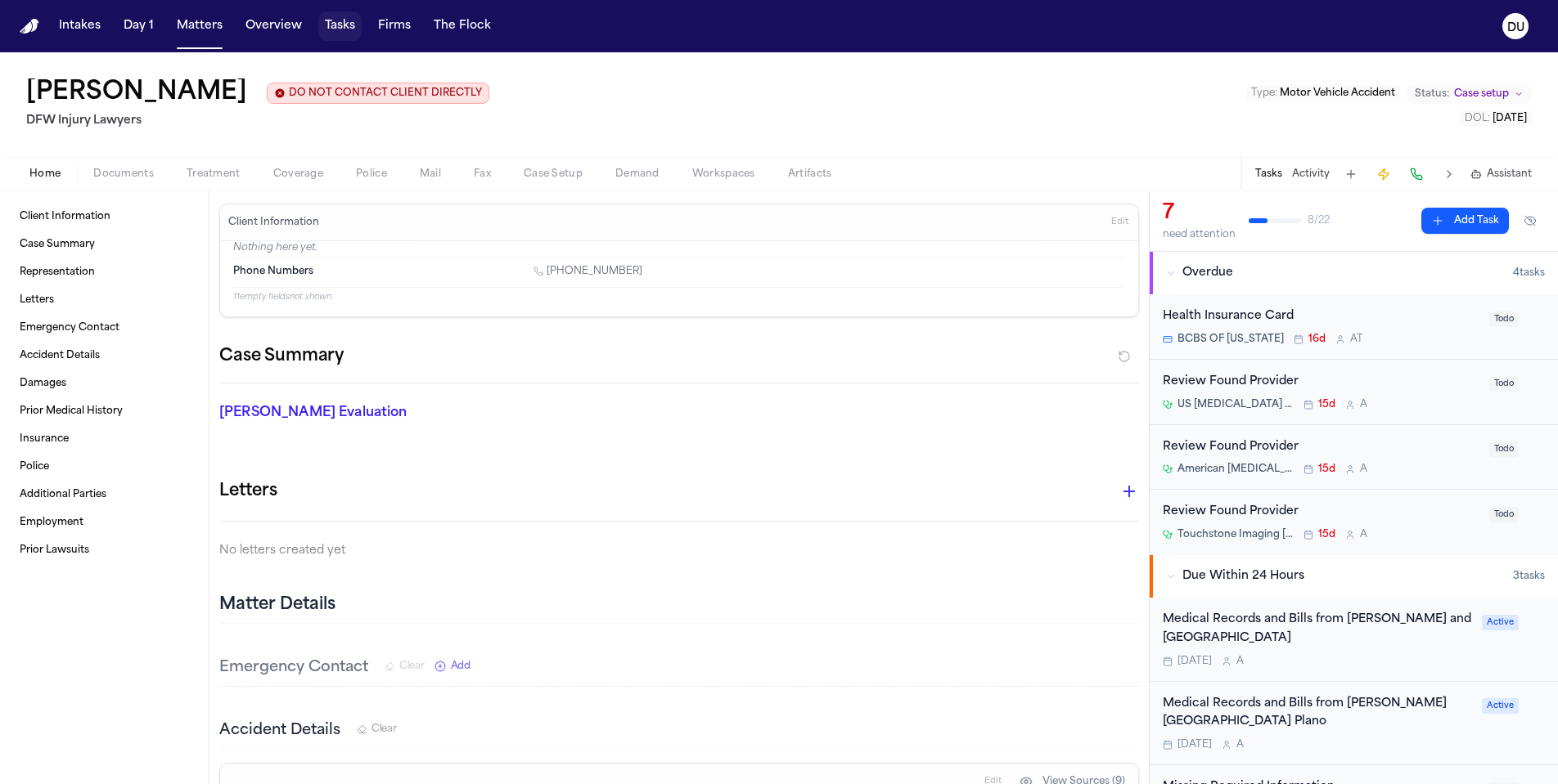
click at [330, 26] on button "Tasks" at bounding box center [339, 26] width 43 height 30
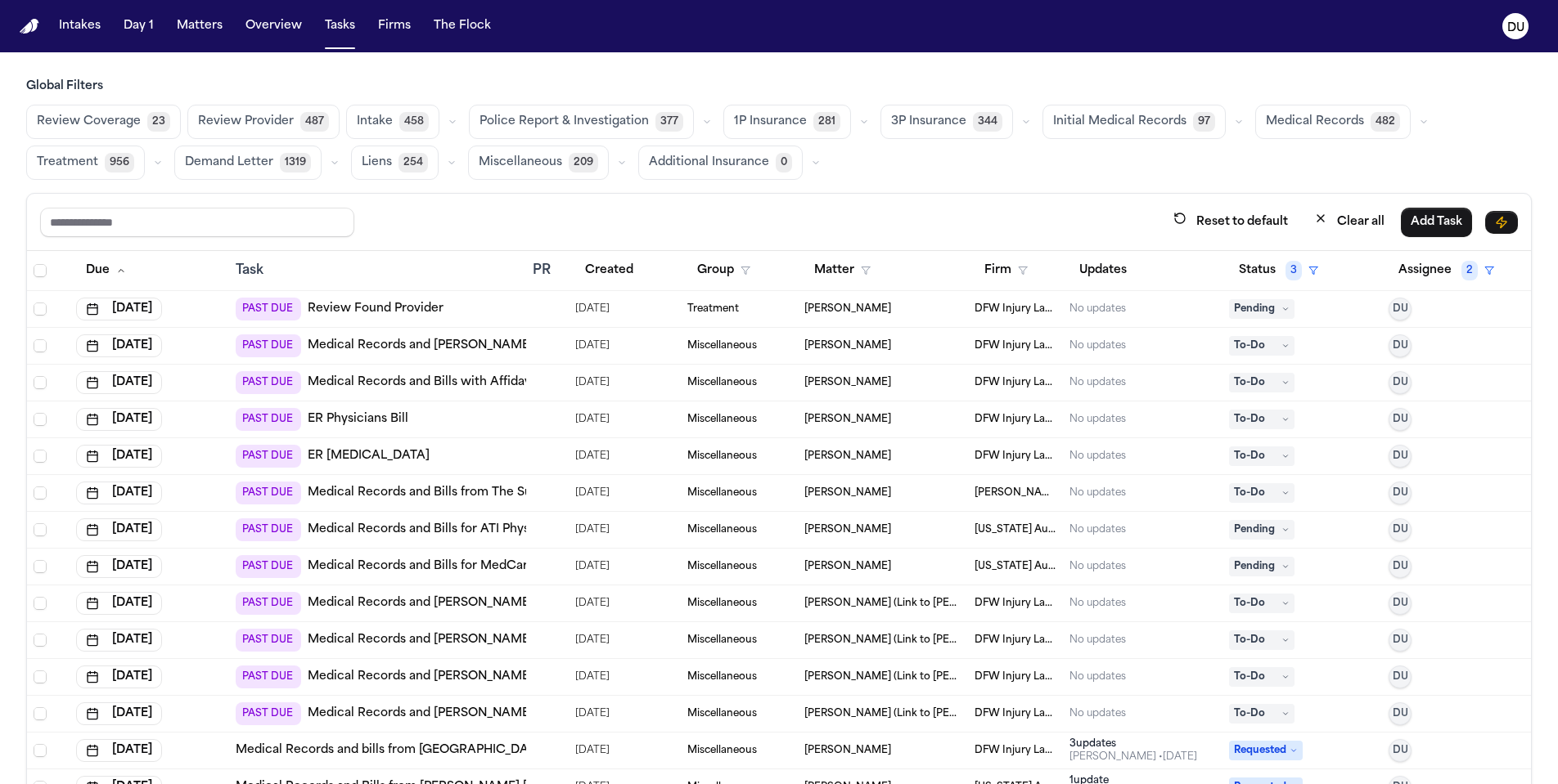
click at [474, 527] on link "Medical Records and Bills for ATI Physical Therapy [GEOGRAPHIC_DATA]" at bounding box center [520, 529] width 425 height 16
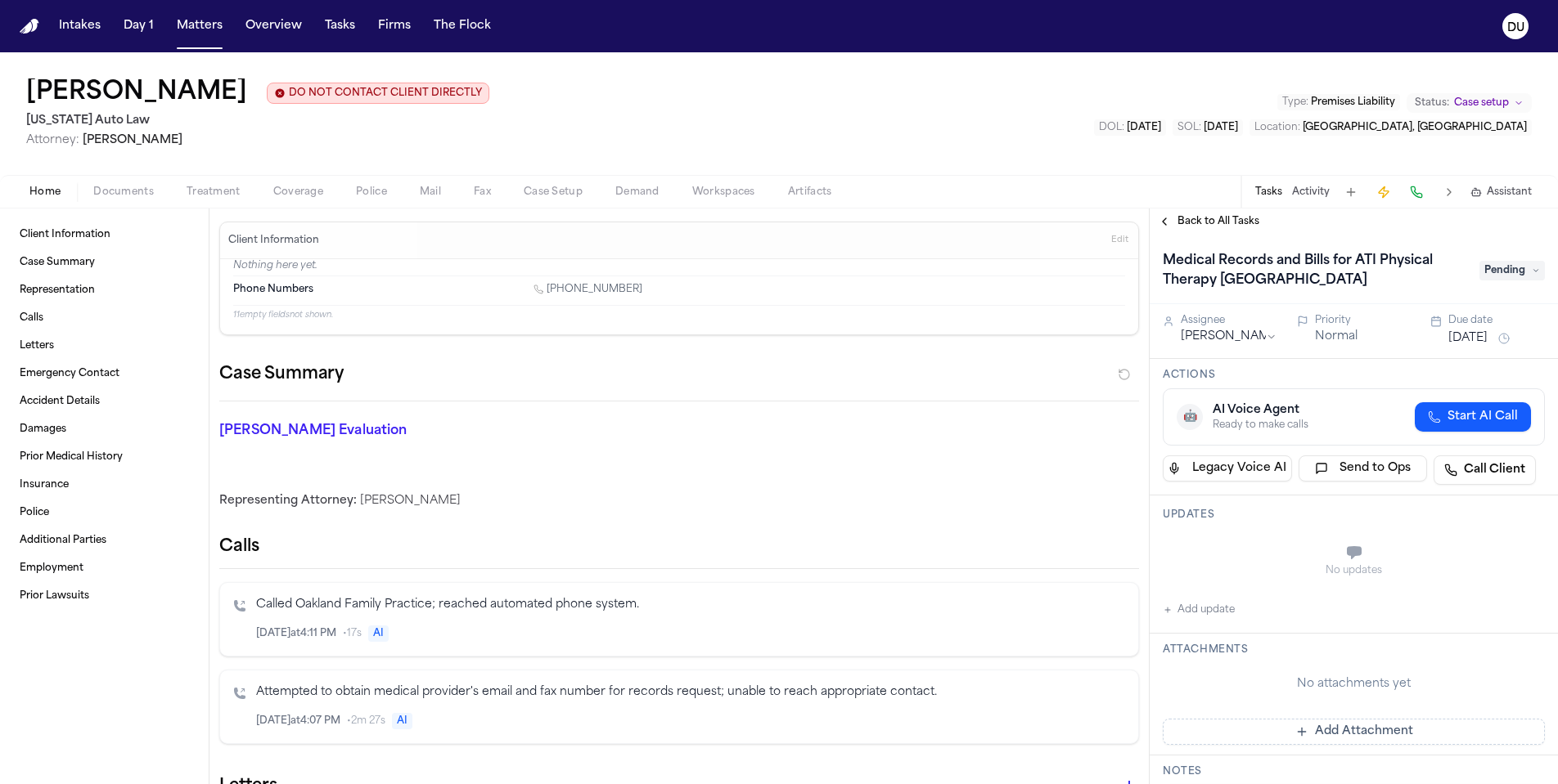
click at [1520, 277] on span "Pending" at bounding box center [1512, 270] width 65 height 19
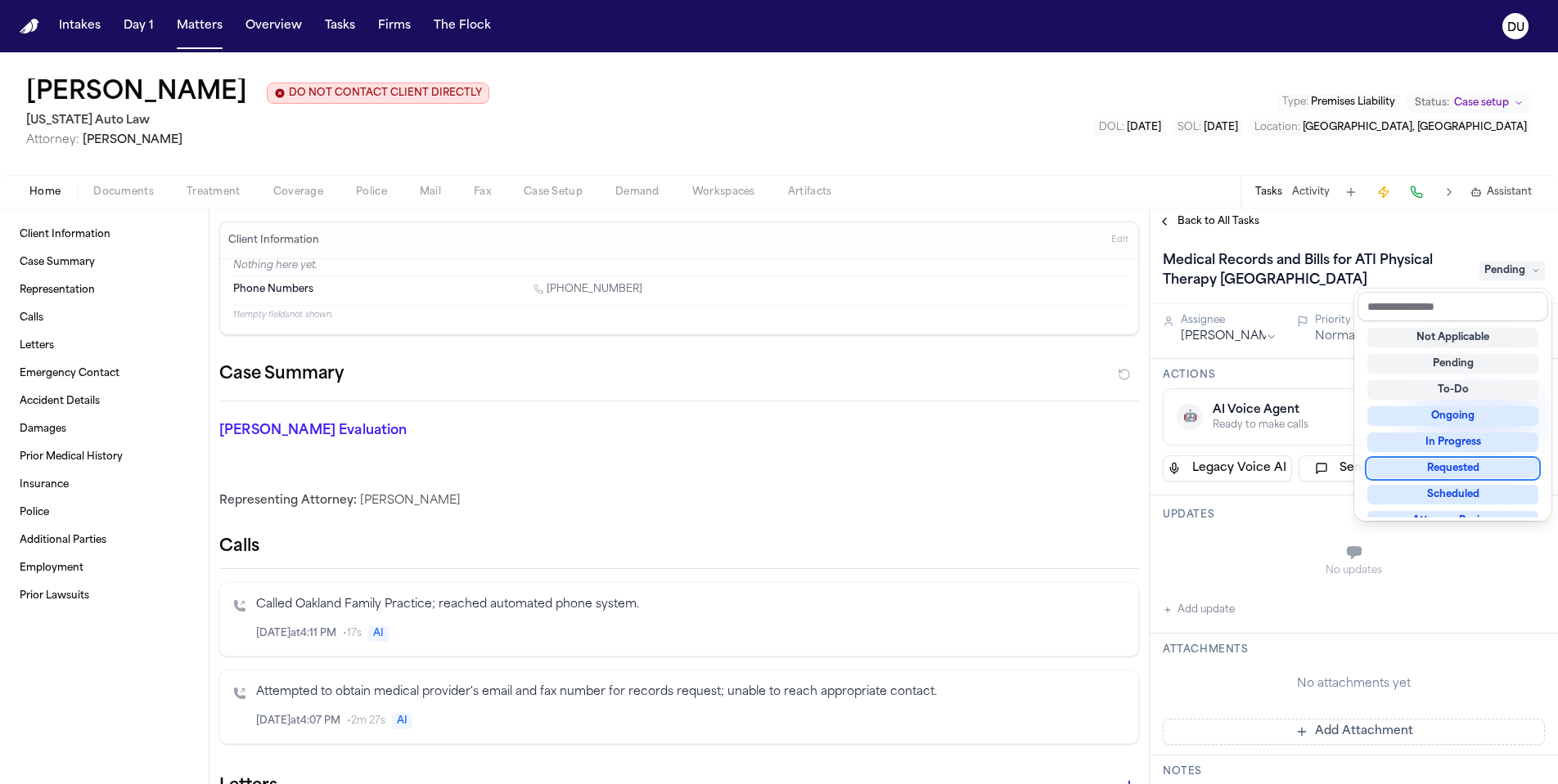
click at [1460, 469] on div "Requested" at bounding box center [1453, 469] width 171 height 19
click at [1316, 566] on div "Medical Records and Bills for ATI Physical Therapy Rosehill Requested Assignee …" at bounding box center [1354, 509] width 408 height 549
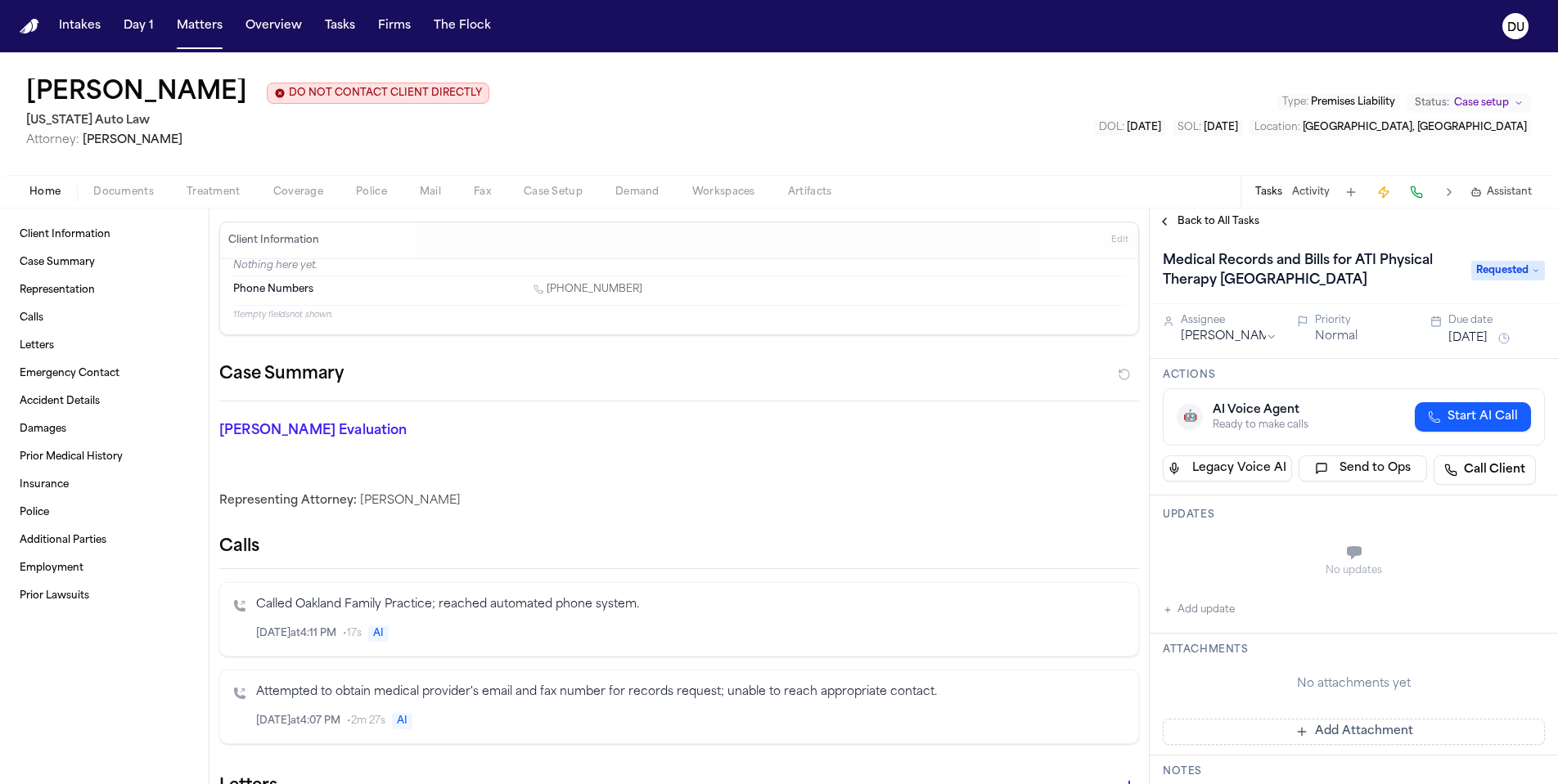
click at [1483, 344] on button "Aug 20, 2025" at bounding box center [1467, 338] width 39 height 16
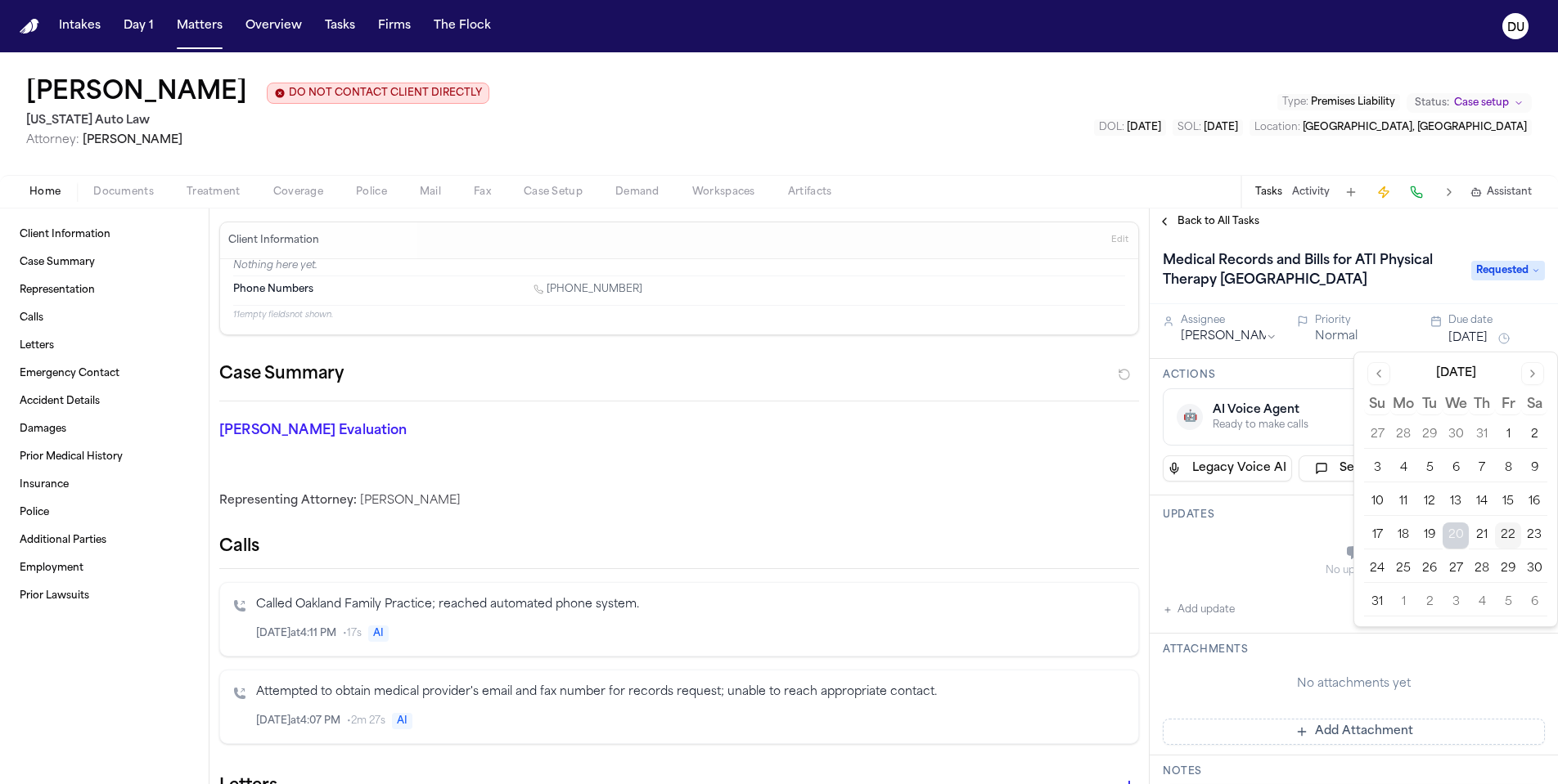
click at [1430, 571] on button "26" at bounding box center [1429, 568] width 26 height 26
click at [1272, 563] on div "No updates" at bounding box center [1354, 561] width 383 height 58
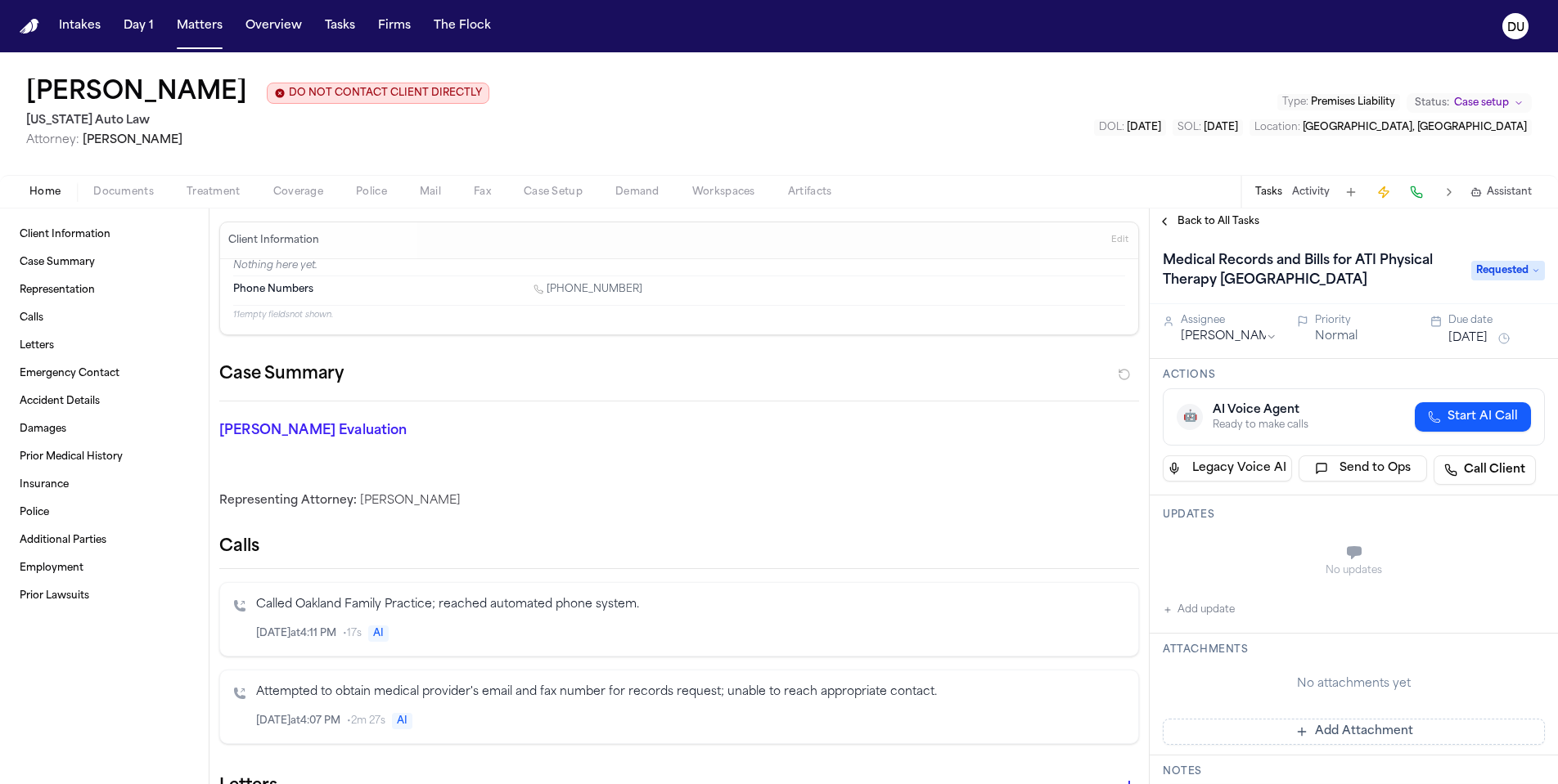
click at [1169, 613] on icon "button" at bounding box center [1168, 610] width 10 height 10
click at [1240, 549] on textarea "Add your update" at bounding box center [1363, 554] width 349 height 33
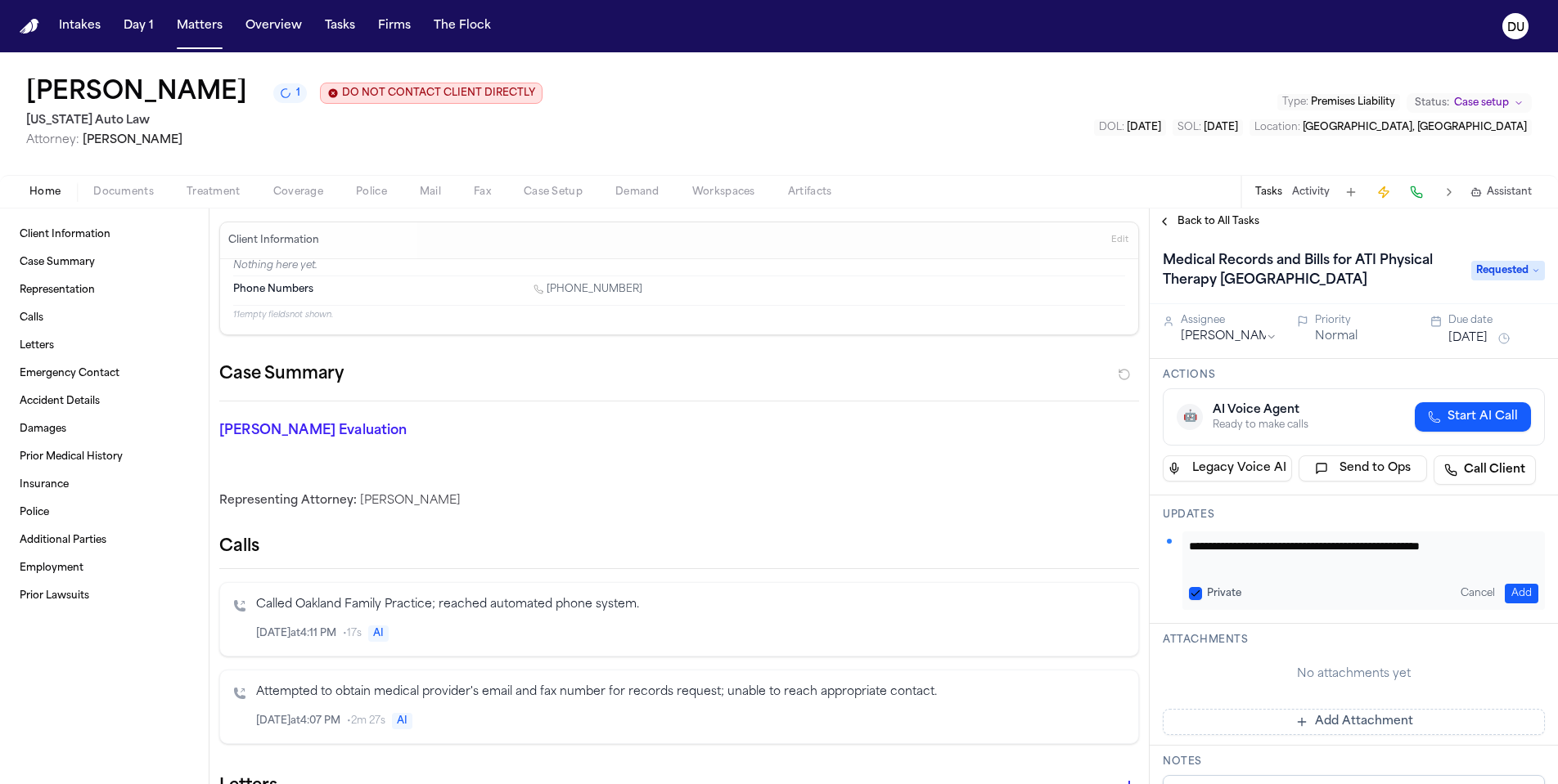
type textarea "**********"
click at [1504, 592] on button "Add" at bounding box center [1521, 593] width 34 height 19
click at [350, 27] on button "Tasks" at bounding box center [339, 26] width 43 height 30
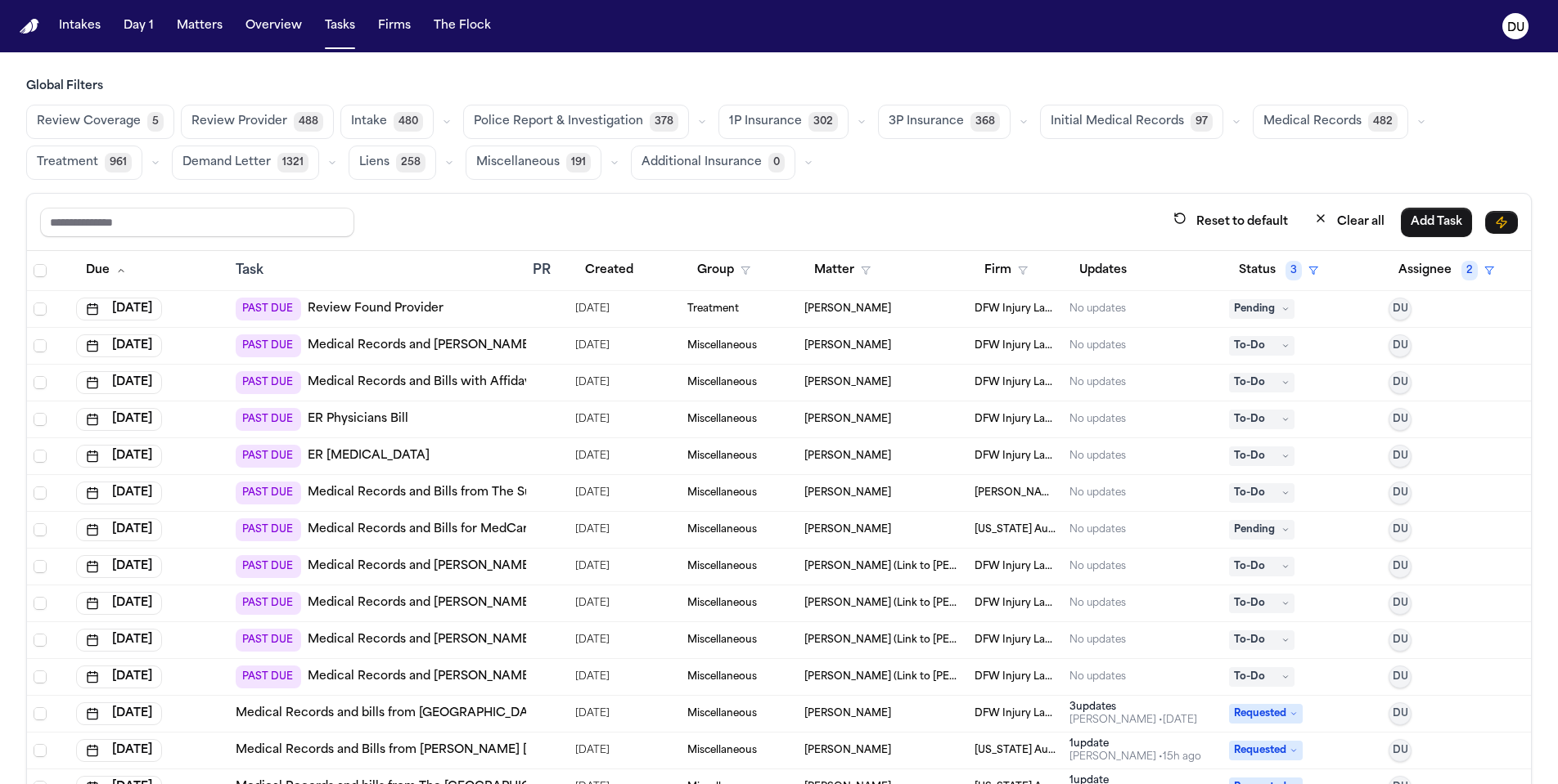
click at [466, 534] on link "Medical Records and Bills for MedCare Urgent Care Eastpointe" at bounding box center [492, 529] width 368 height 16
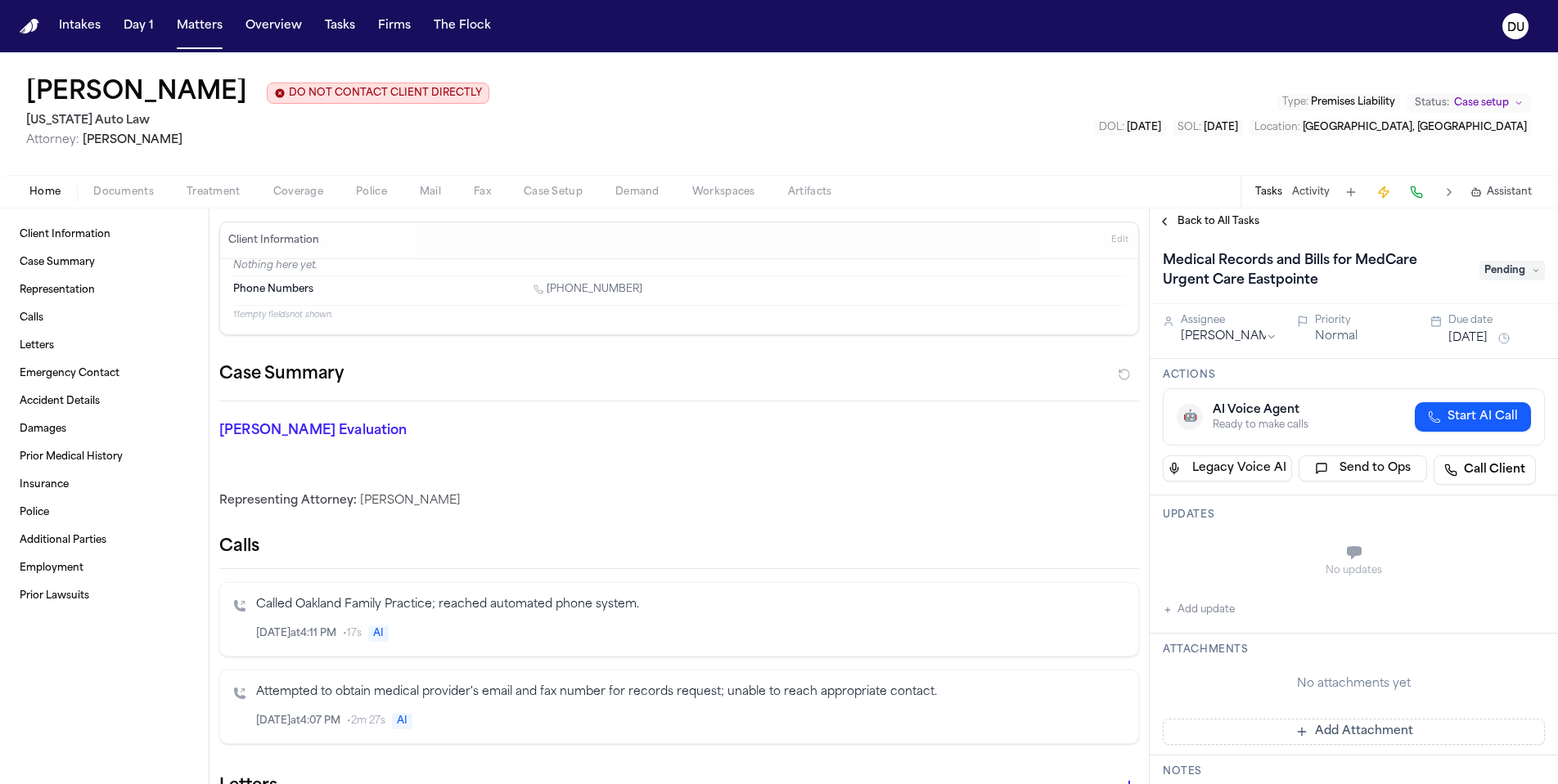
click at [1505, 265] on span "Pending" at bounding box center [1512, 270] width 65 height 19
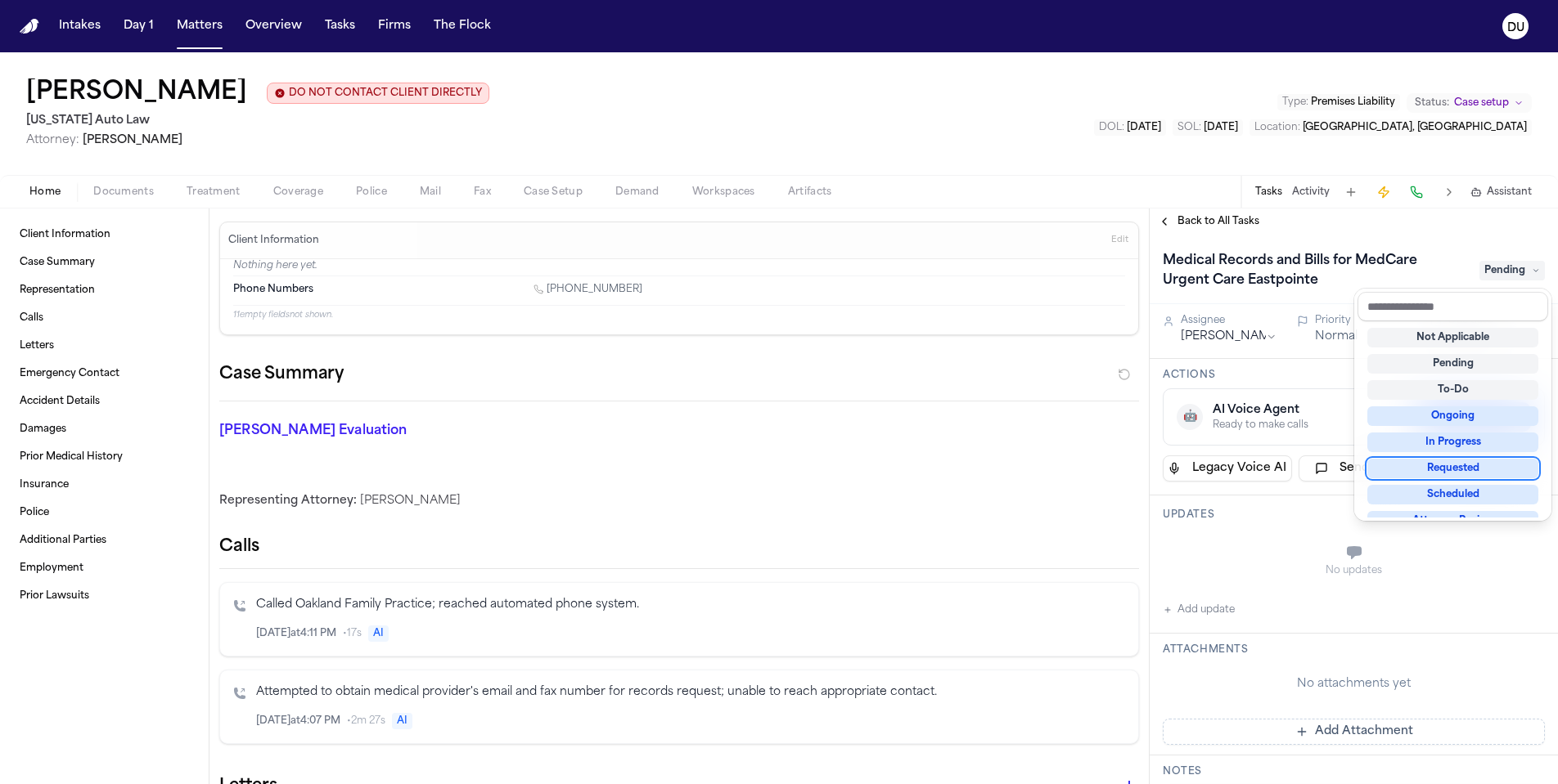
click at [1460, 469] on div "Requested" at bounding box center [1453, 469] width 171 height 19
click at [1414, 565] on div "Medical Records and Bills for MedCare Urgent Care Eastpointe Requested Assignee…" at bounding box center [1354, 509] width 408 height 549
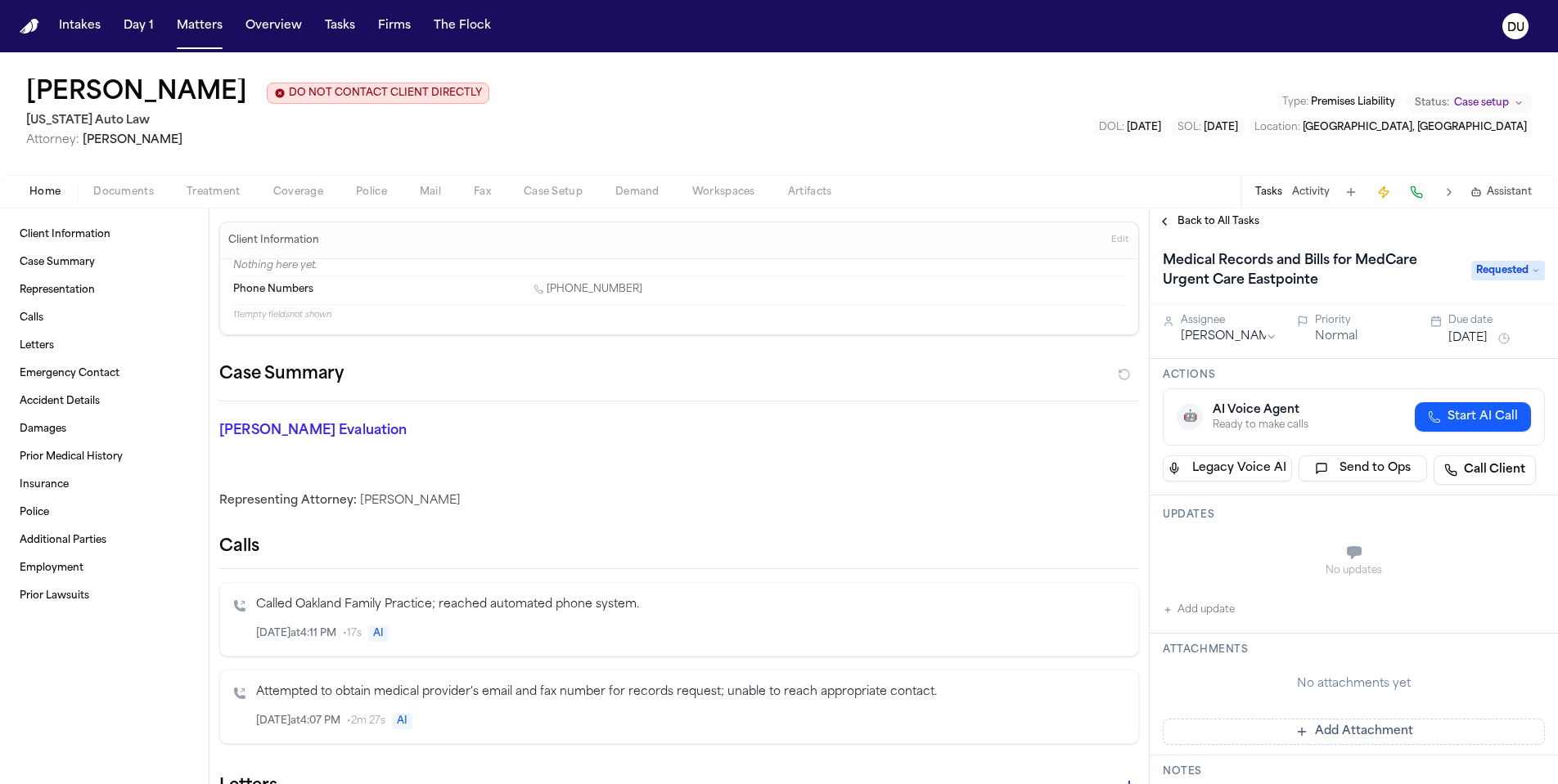
click at [1479, 342] on button "[DATE]" at bounding box center [1467, 338] width 39 height 16
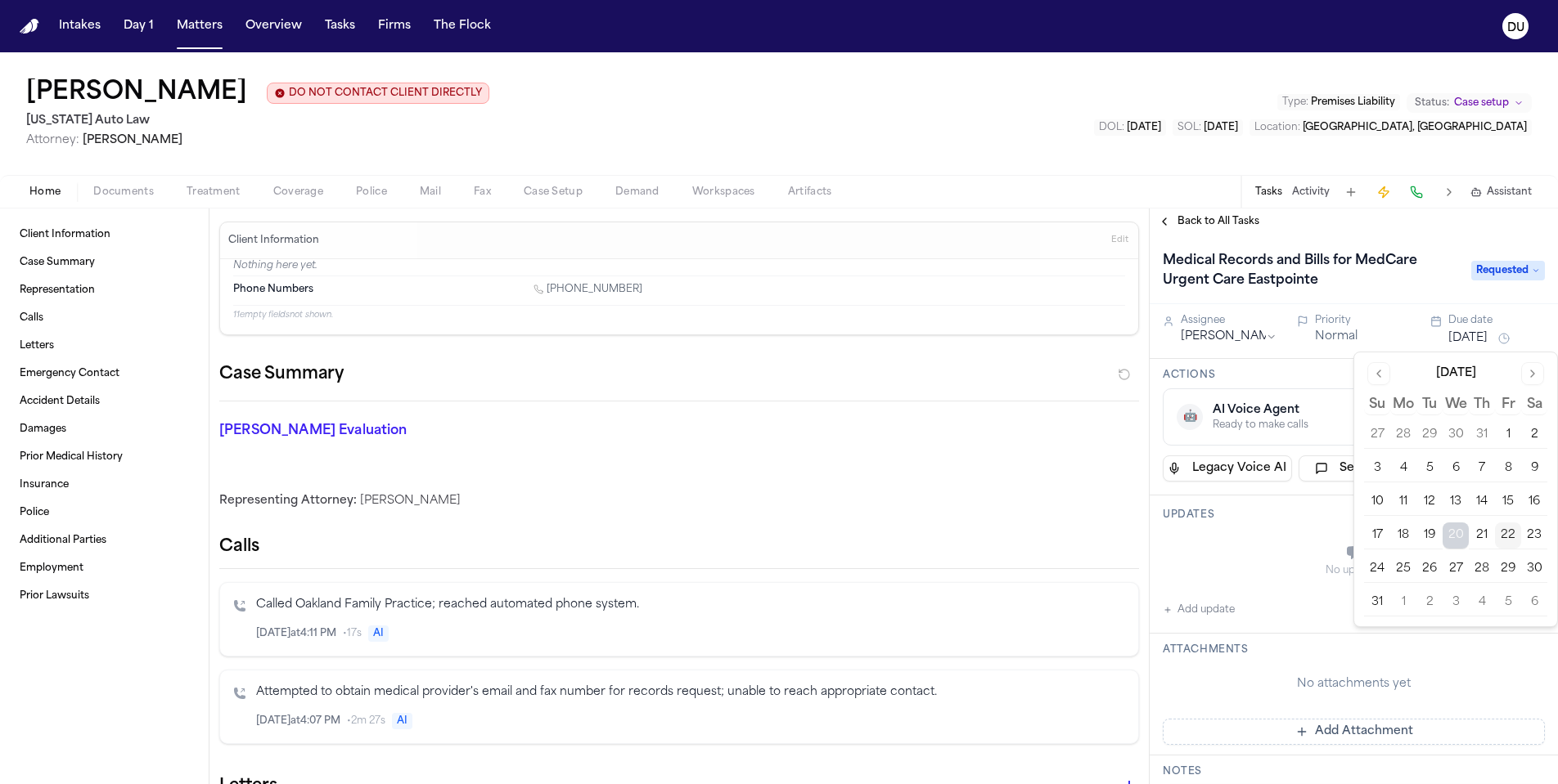
click at [1432, 569] on button "26" at bounding box center [1429, 568] width 26 height 26
click at [1242, 558] on div "No updates" at bounding box center [1354, 561] width 383 height 58
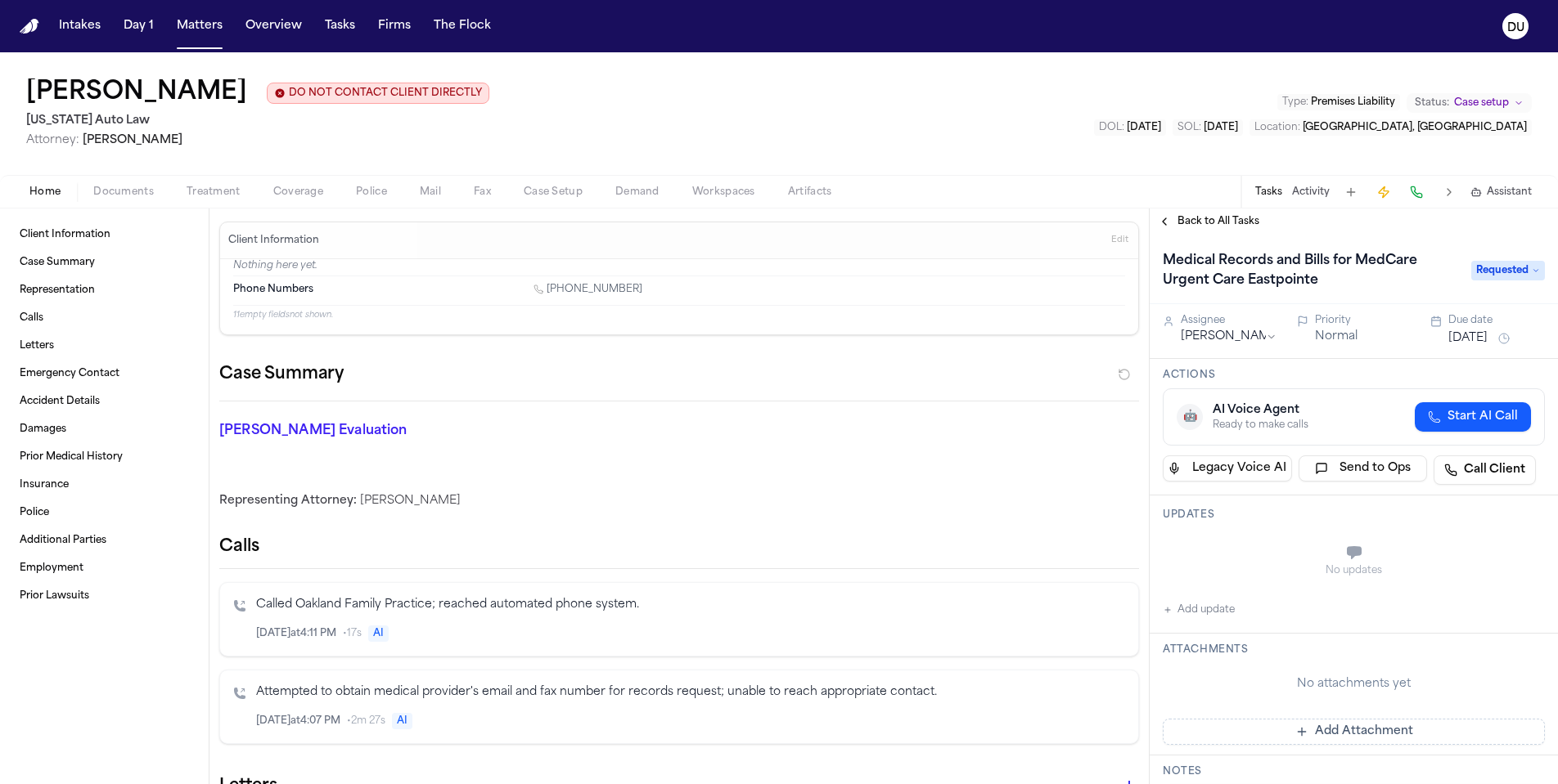
click at [1182, 614] on button "Add update" at bounding box center [1198, 610] width 72 height 19
click at [1220, 554] on textarea "Add your update" at bounding box center [1363, 554] width 349 height 33
type textarea "*"
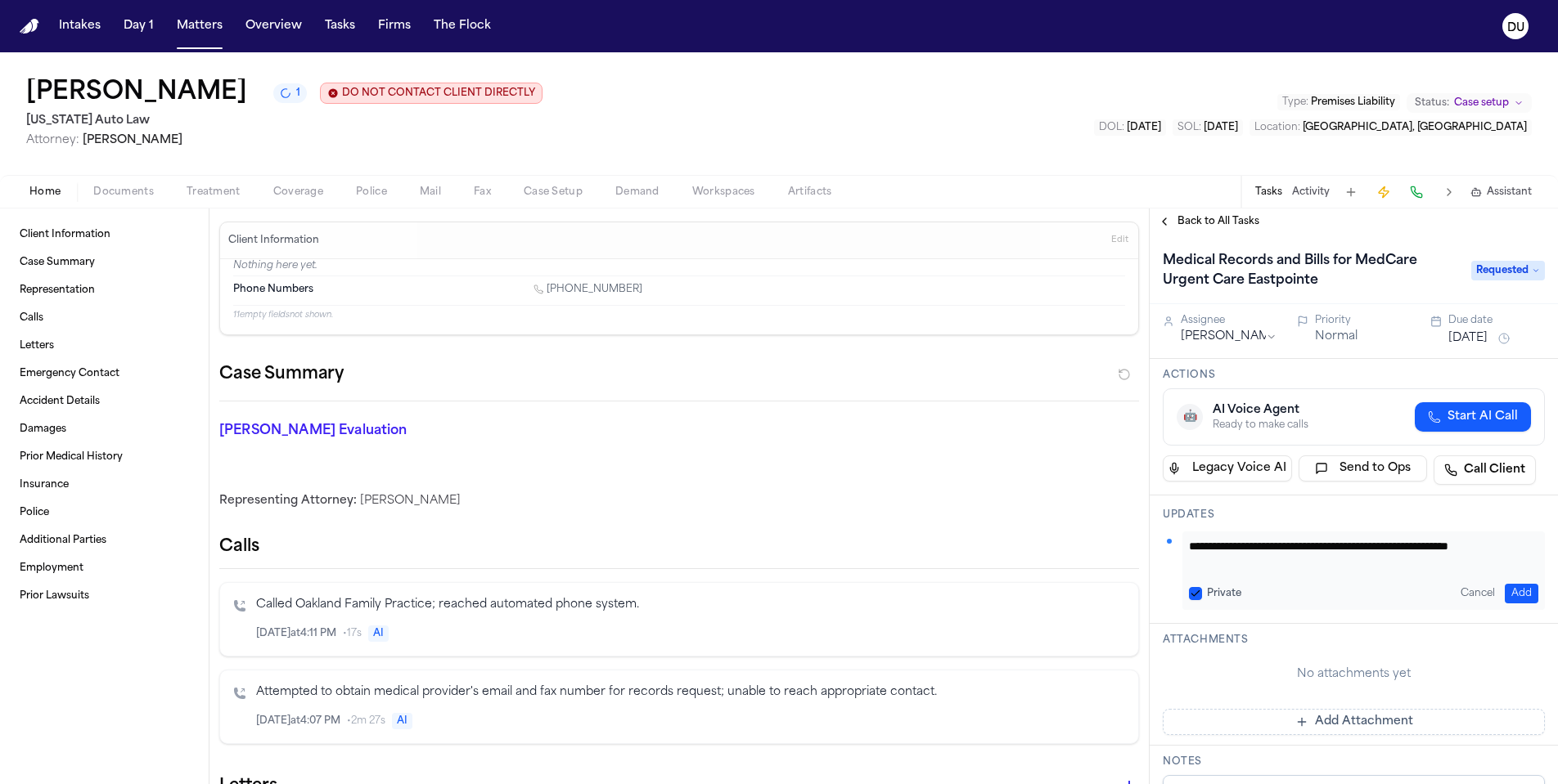
type textarea "**********"
click at [1515, 595] on button "Add" at bounding box center [1521, 593] width 34 height 19
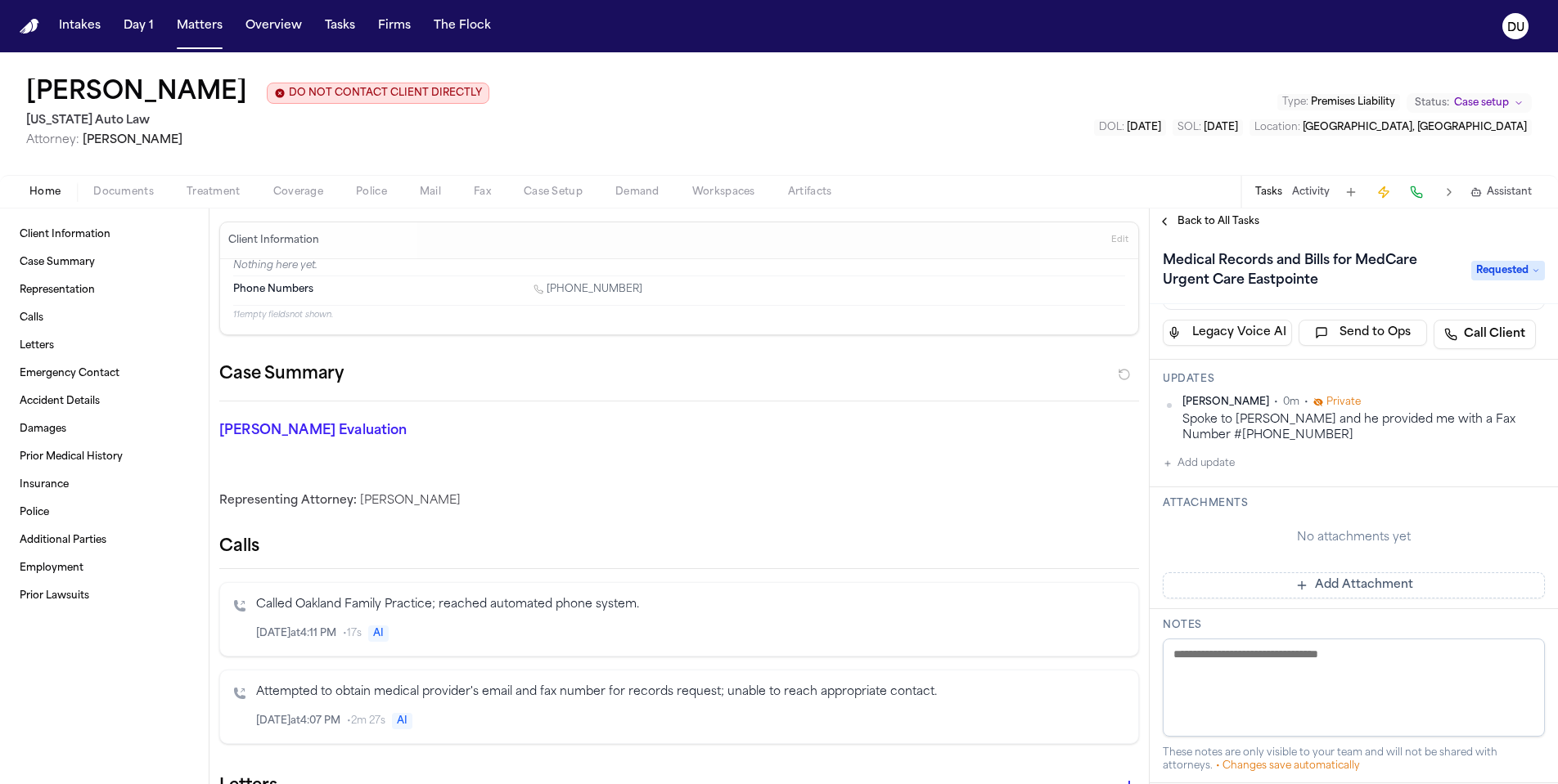
scroll to position [257, 0]
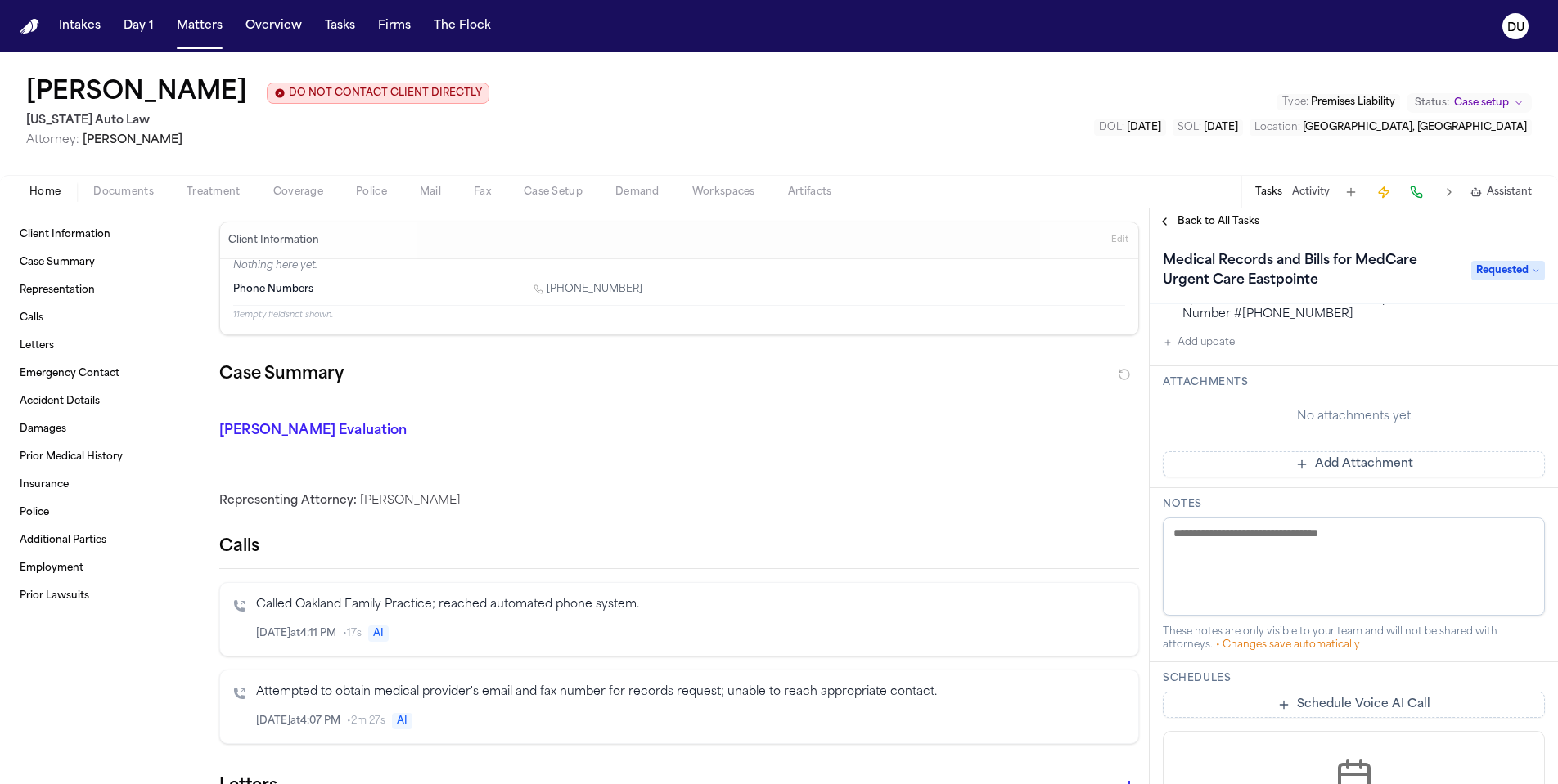
click at [1316, 469] on button "Add Attachment" at bounding box center [1354, 464] width 383 height 26
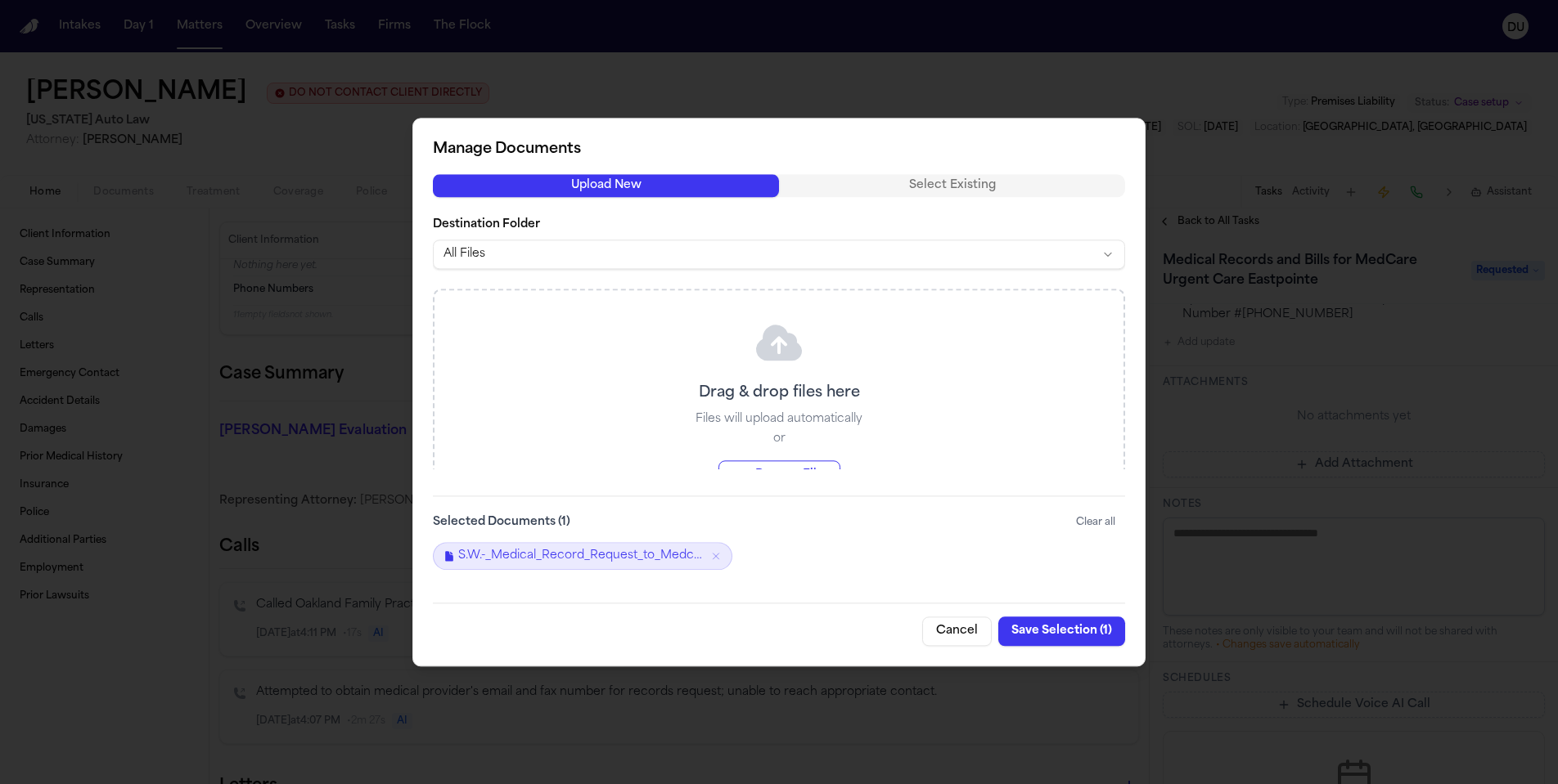
click at [1053, 632] on button "Save Selection ( 1 )" at bounding box center [1061, 631] width 127 height 30
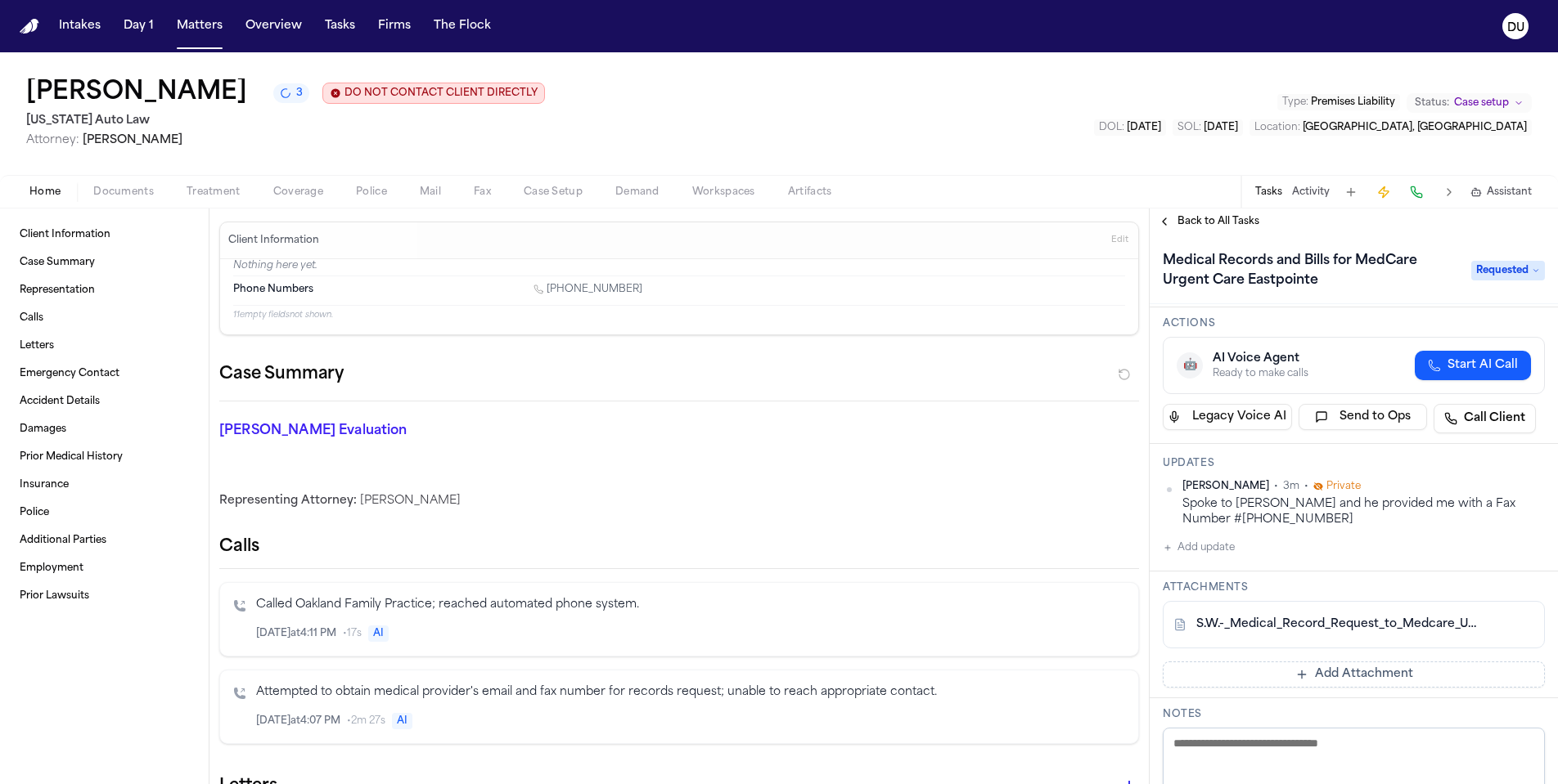
scroll to position [0, 0]
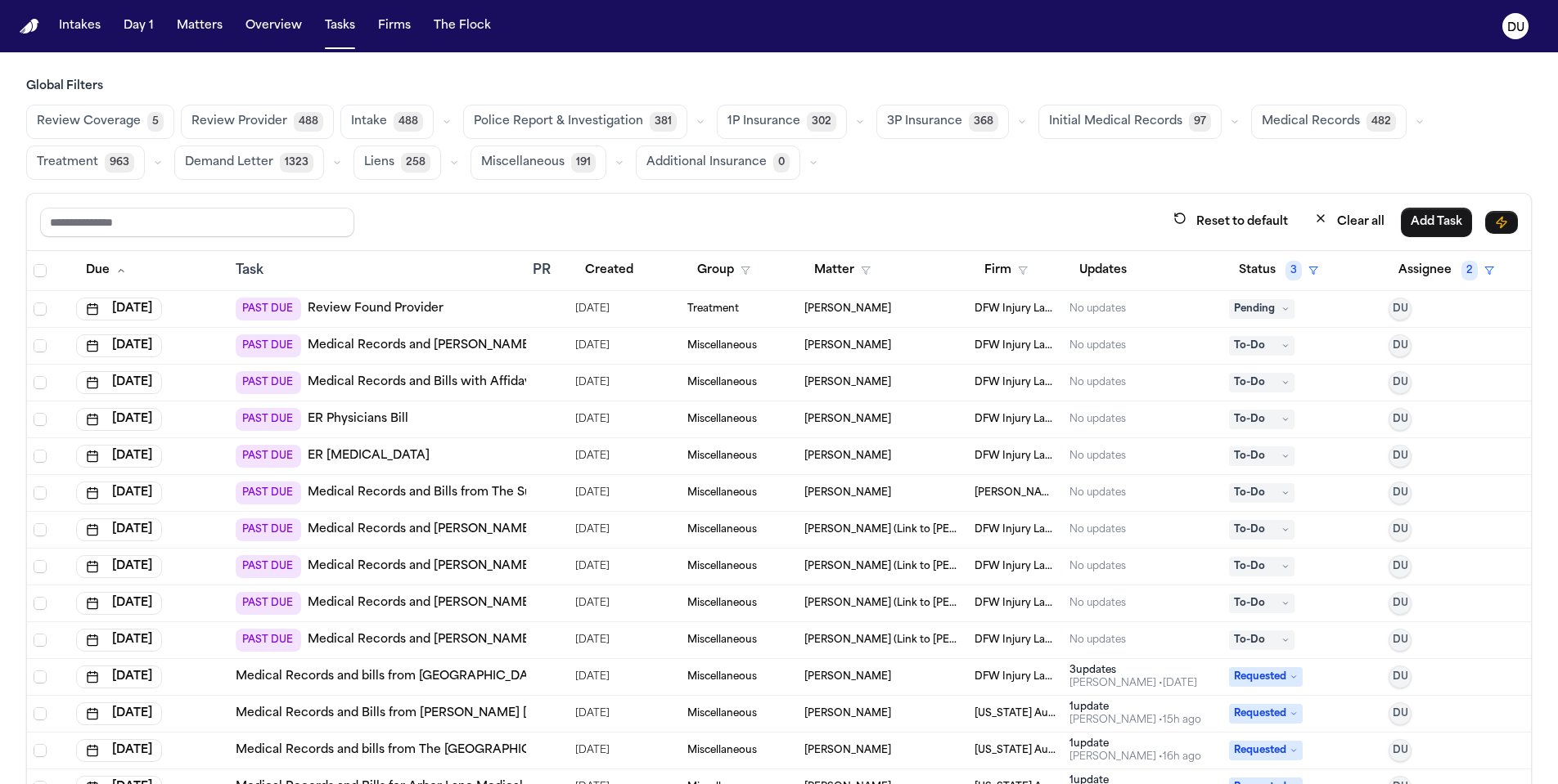
click at [397, 311] on link "Review Found Provider" at bounding box center [376, 309] width 136 height 16
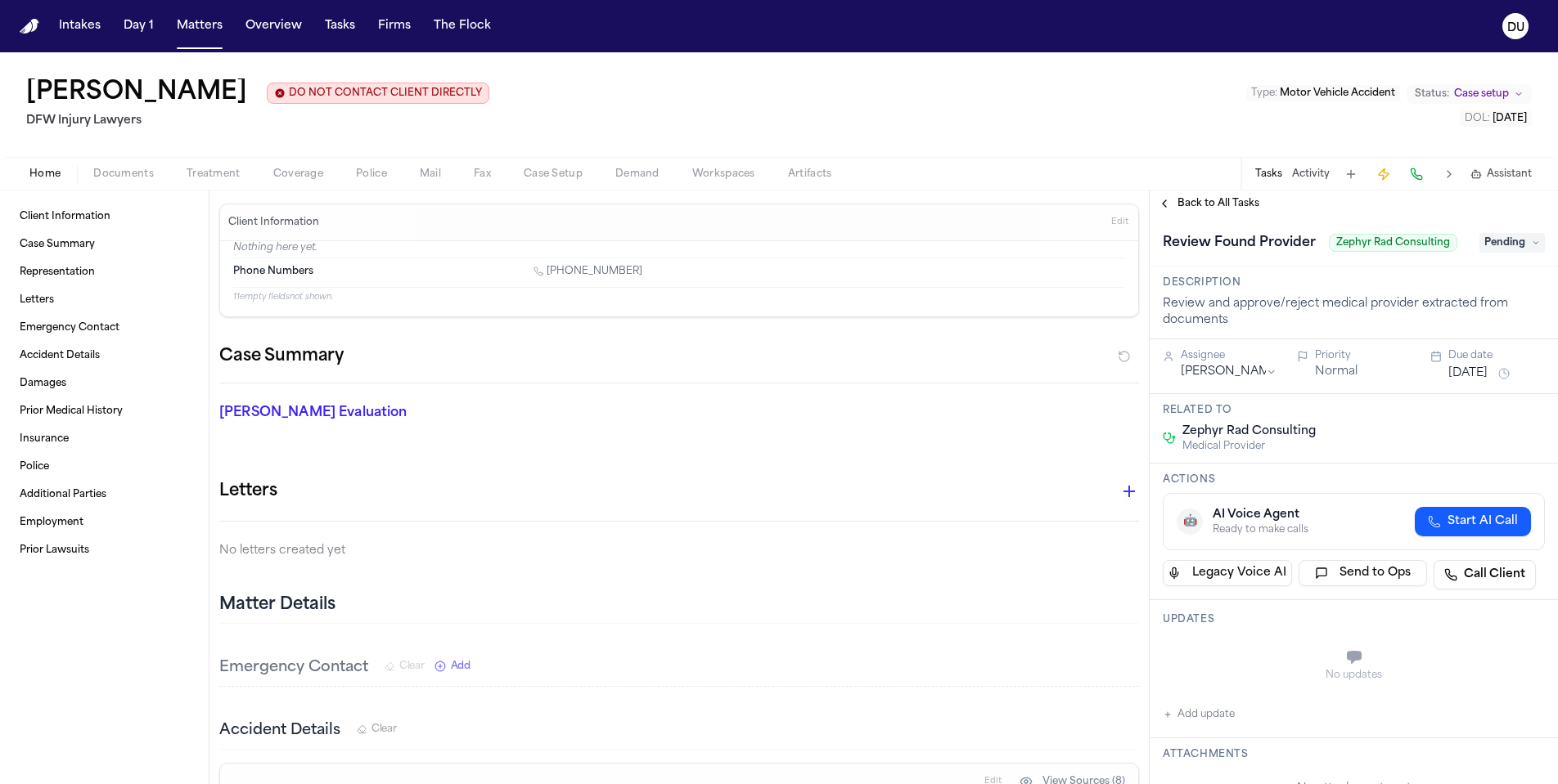
click at [1379, 248] on span "Zephyr Rad Consulting" at bounding box center [1393, 242] width 128 height 18
click at [214, 178] on span "Treatment" at bounding box center [214, 174] width 54 height 13
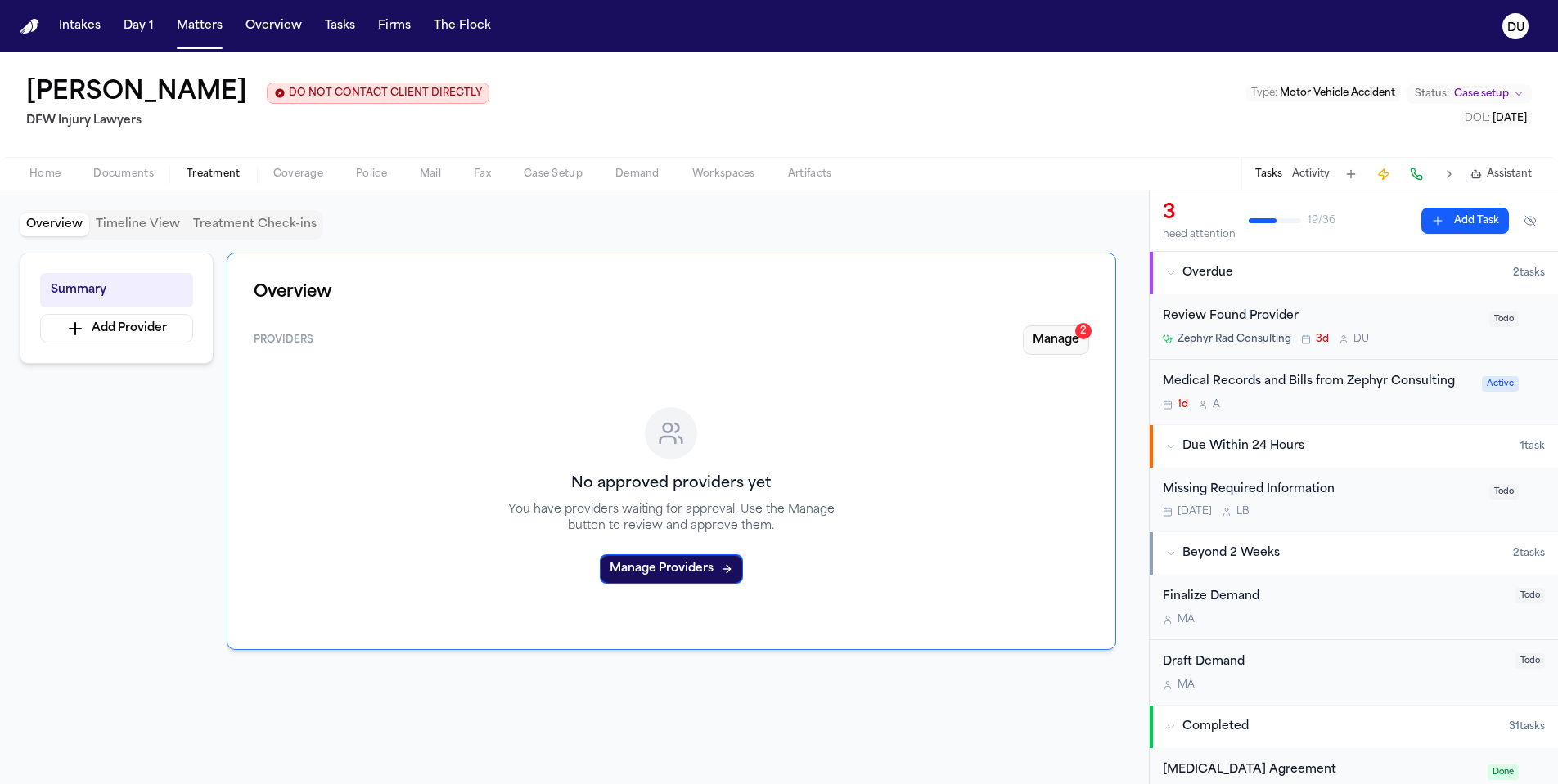
click at [1064, 339] on button "Manage 2" at bounding box center [1056, 340] width 66 height 30
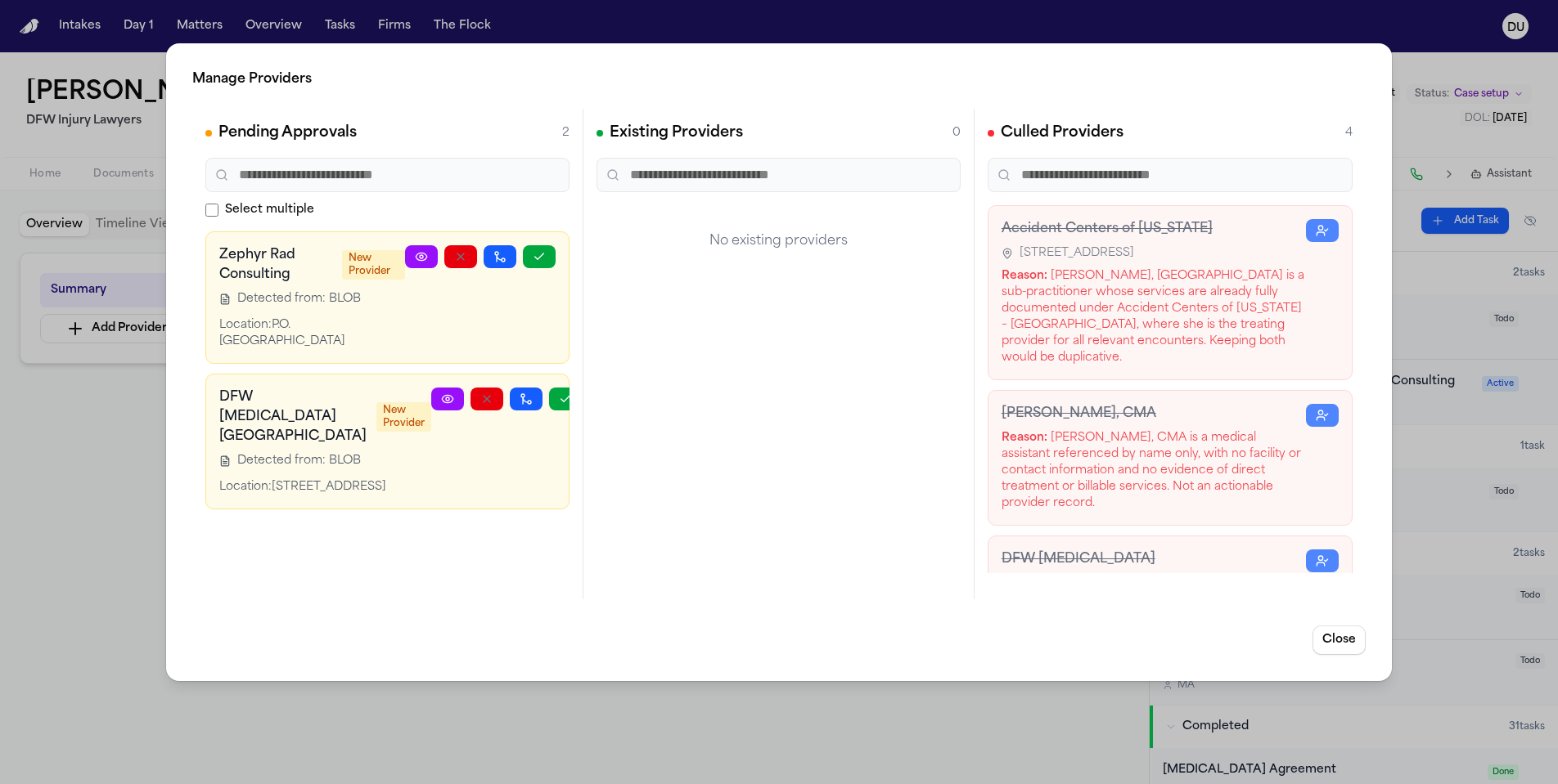
click at [427, 256] on icon at bounding box center [422, 257] width 13 height 13
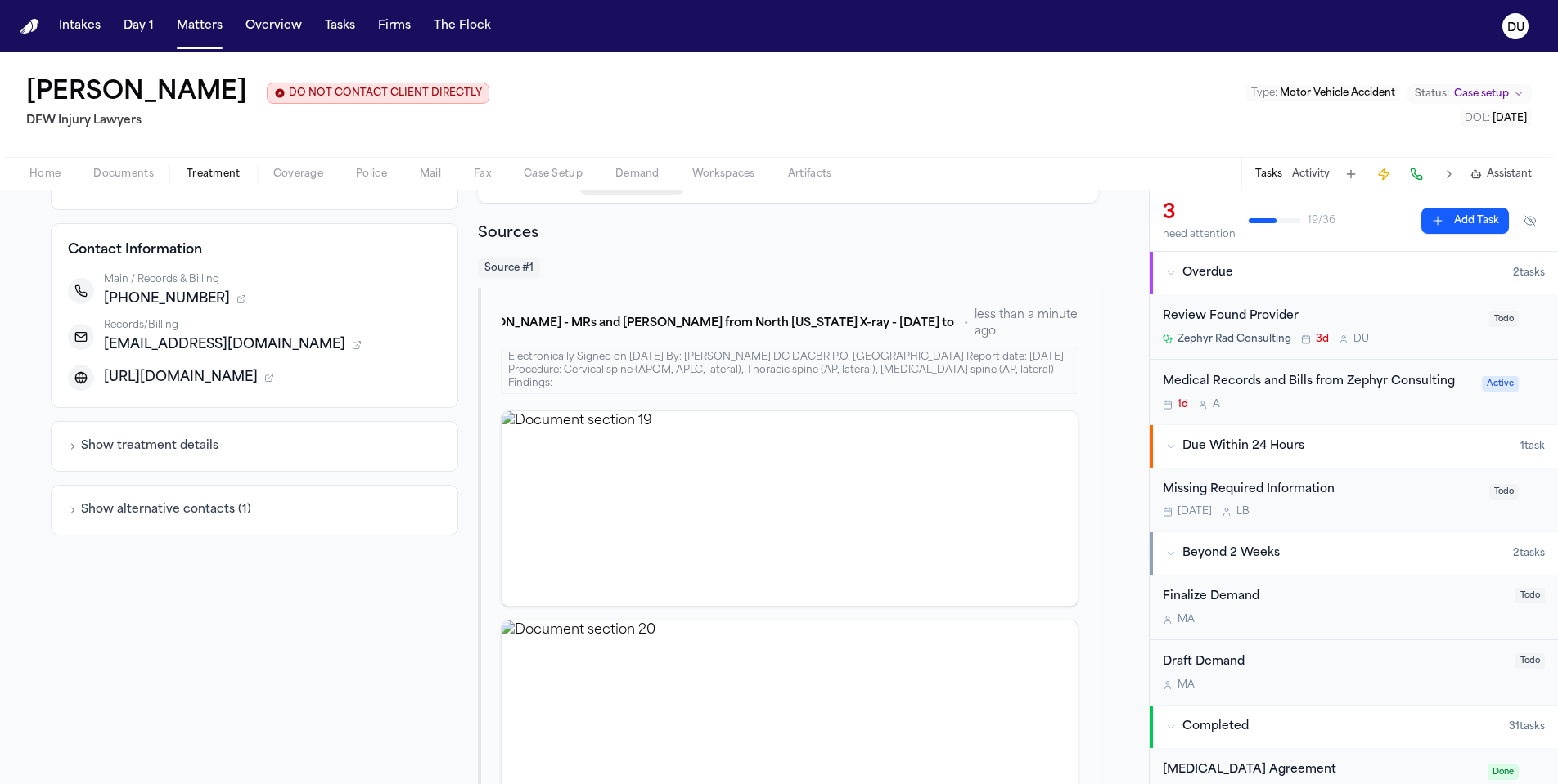
scroll to position [342, 0]
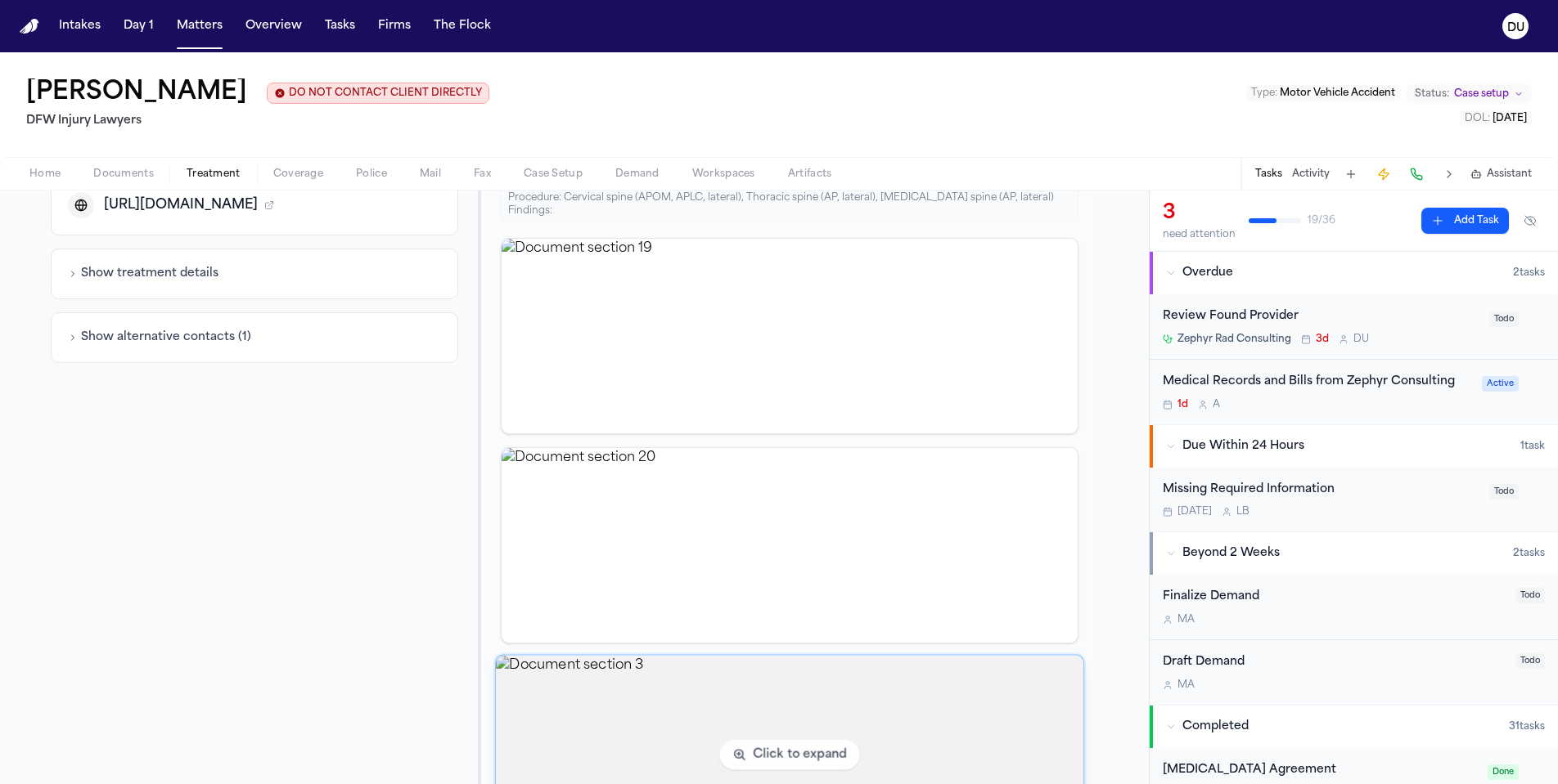
click at [751, 685] on img "View document section 3" at bounding box center [789, 754] width 588 height 198
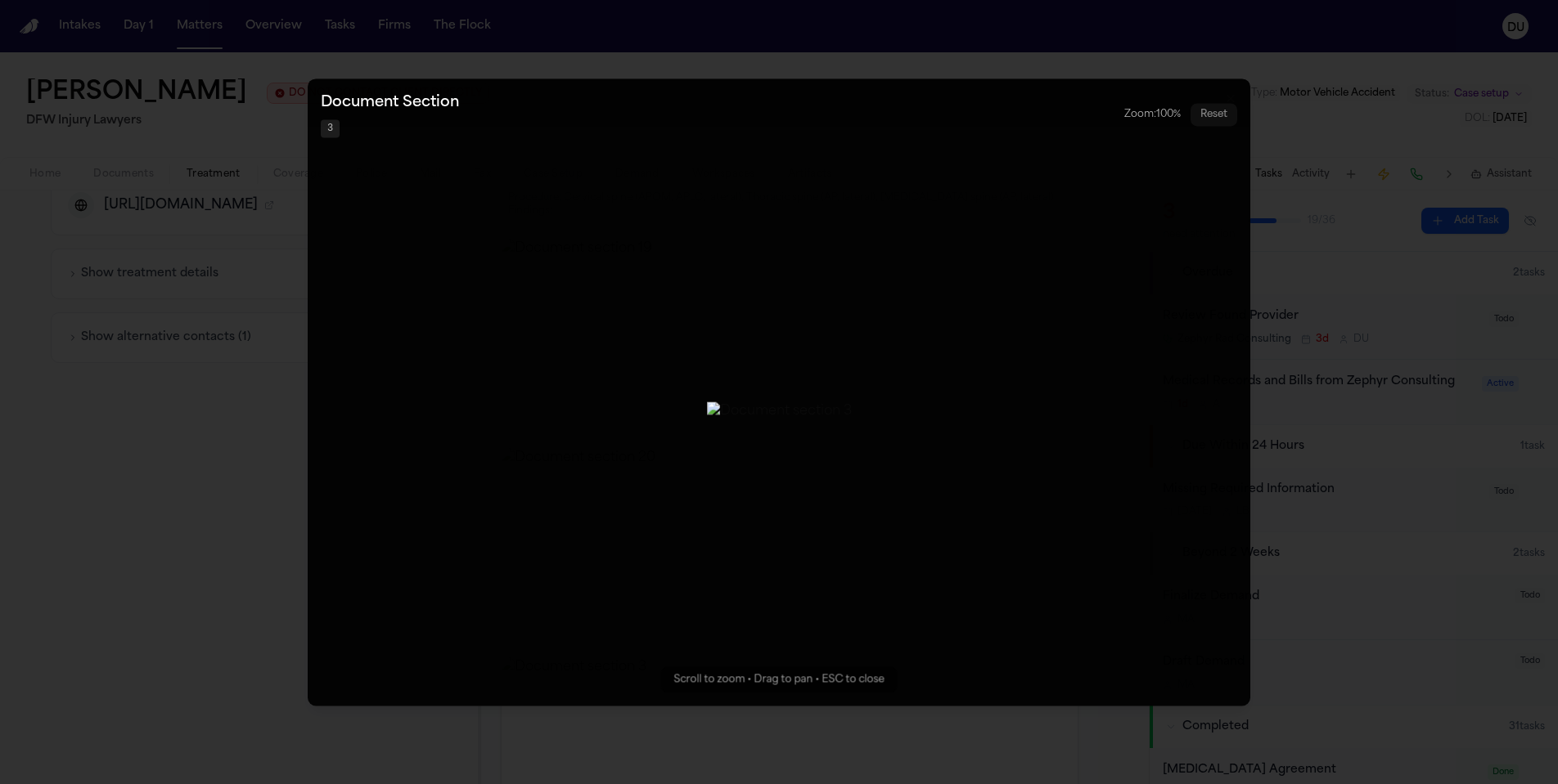
click at [532, 104] on div "Document Section 3 Zoom: 100 % Reset" at bounding box center [779, 115] width 917 height 46
click at [1044, 552] on button "Zoomable image viewer. Use mouse wheel to zoom, drag to pan, or press R to rese…" at bounding box center [779, 392] width 942 height 628
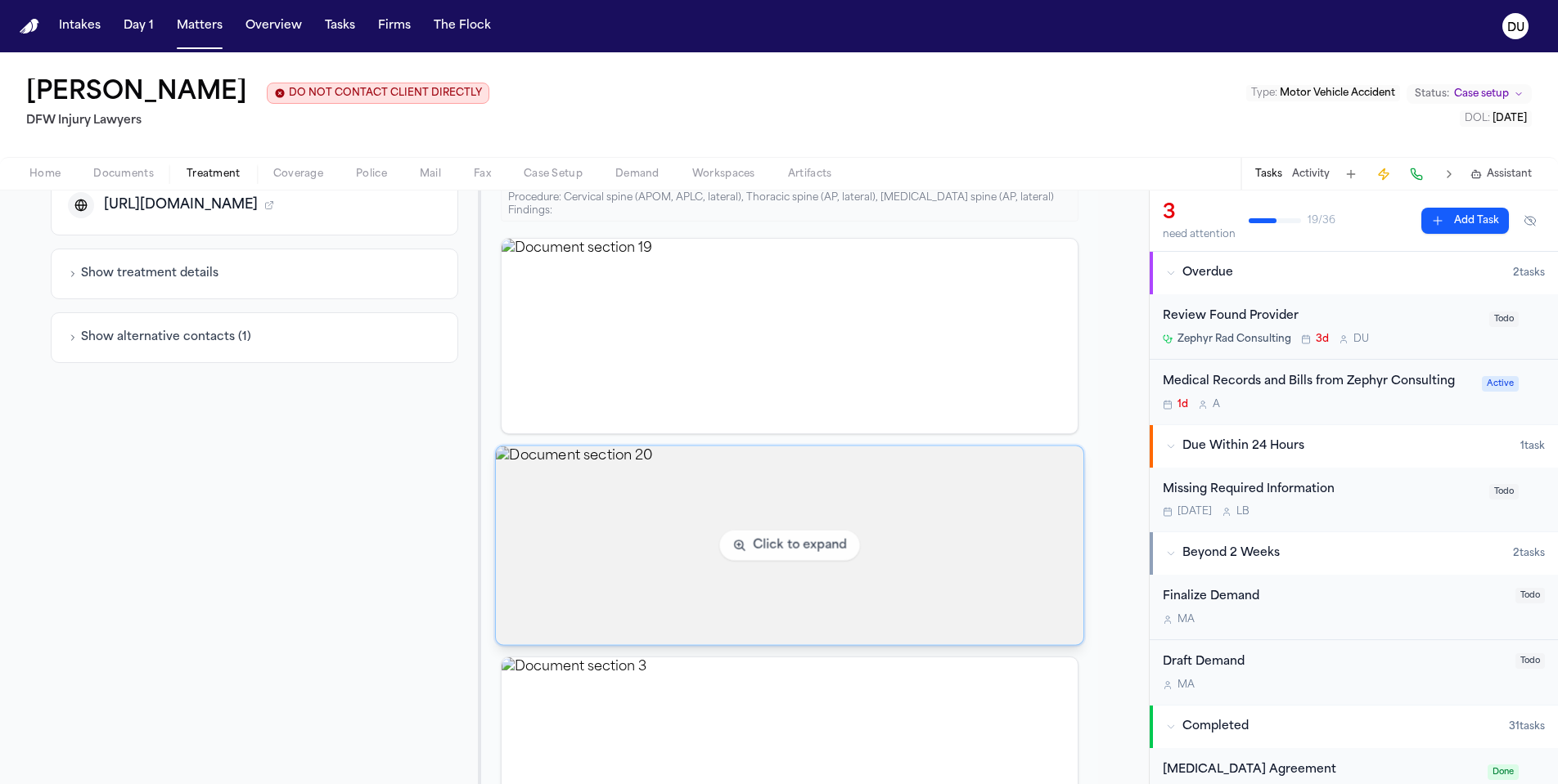
click at [728, 536] on img "View document section 20" at bounding box center [789, 545] width 588 height 198
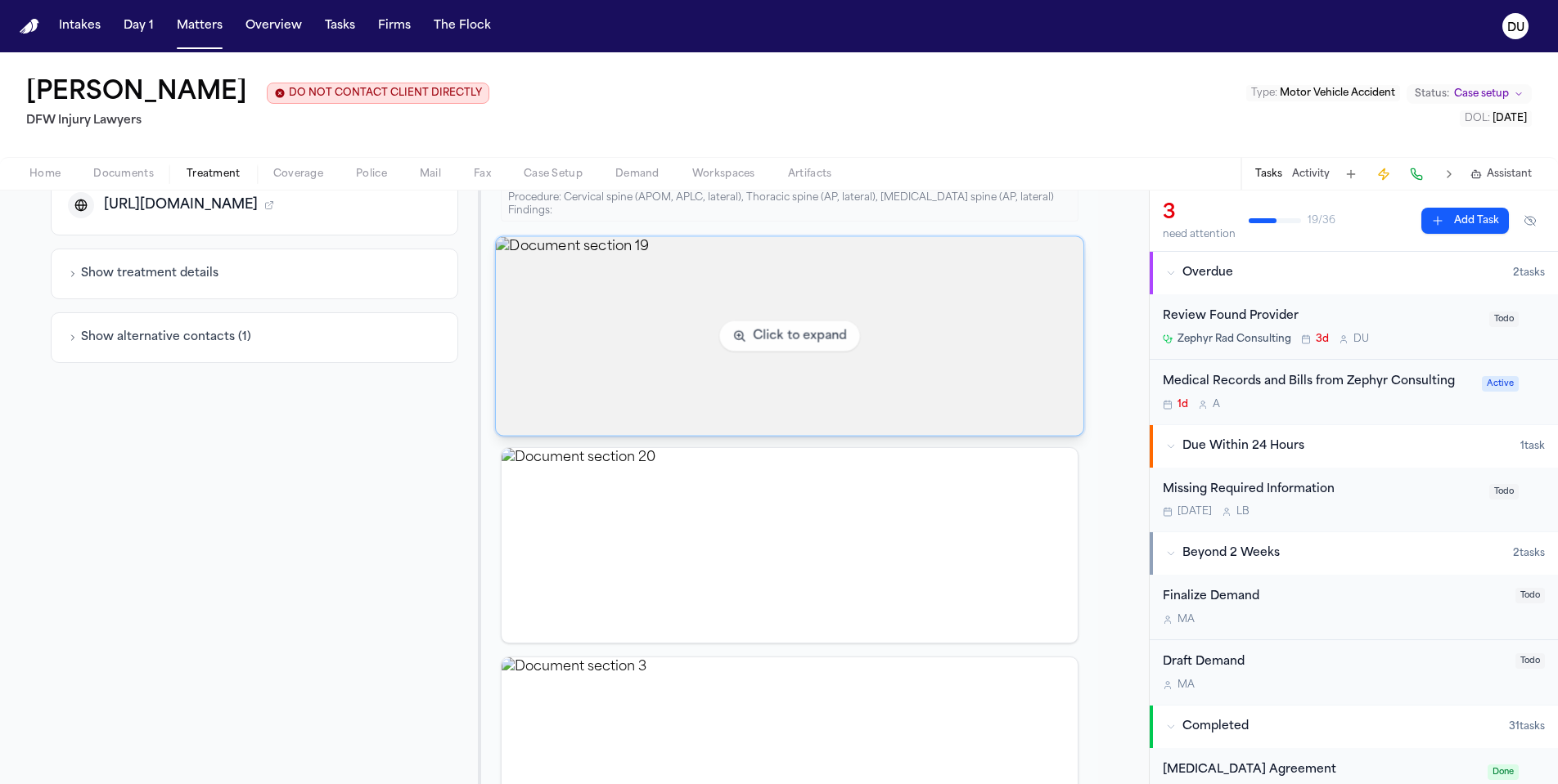
click at [793, 305] on img "View document section 19" at bounding box center [789, 335] width 588 height 198
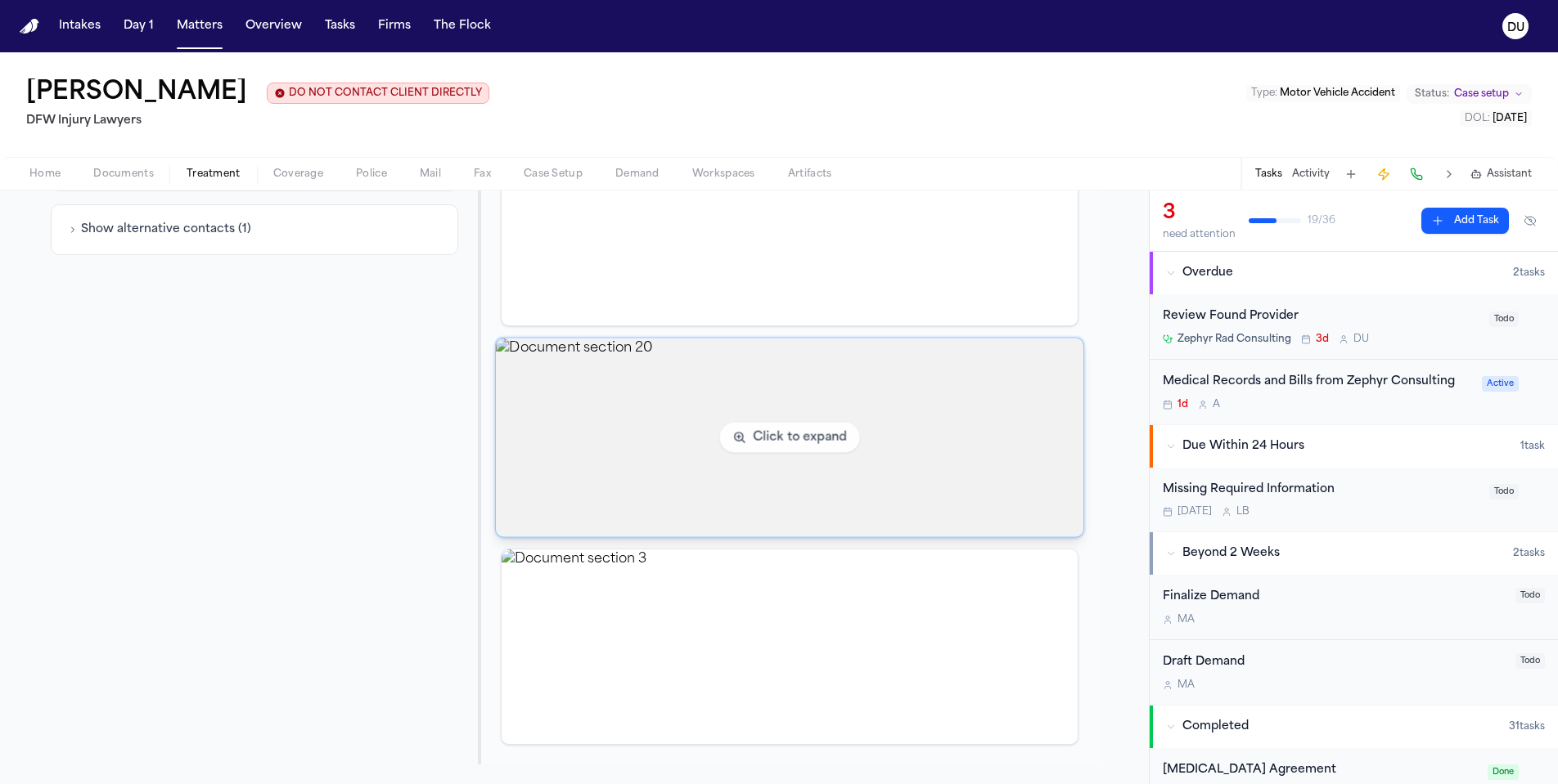
scroll to position [0, 0]
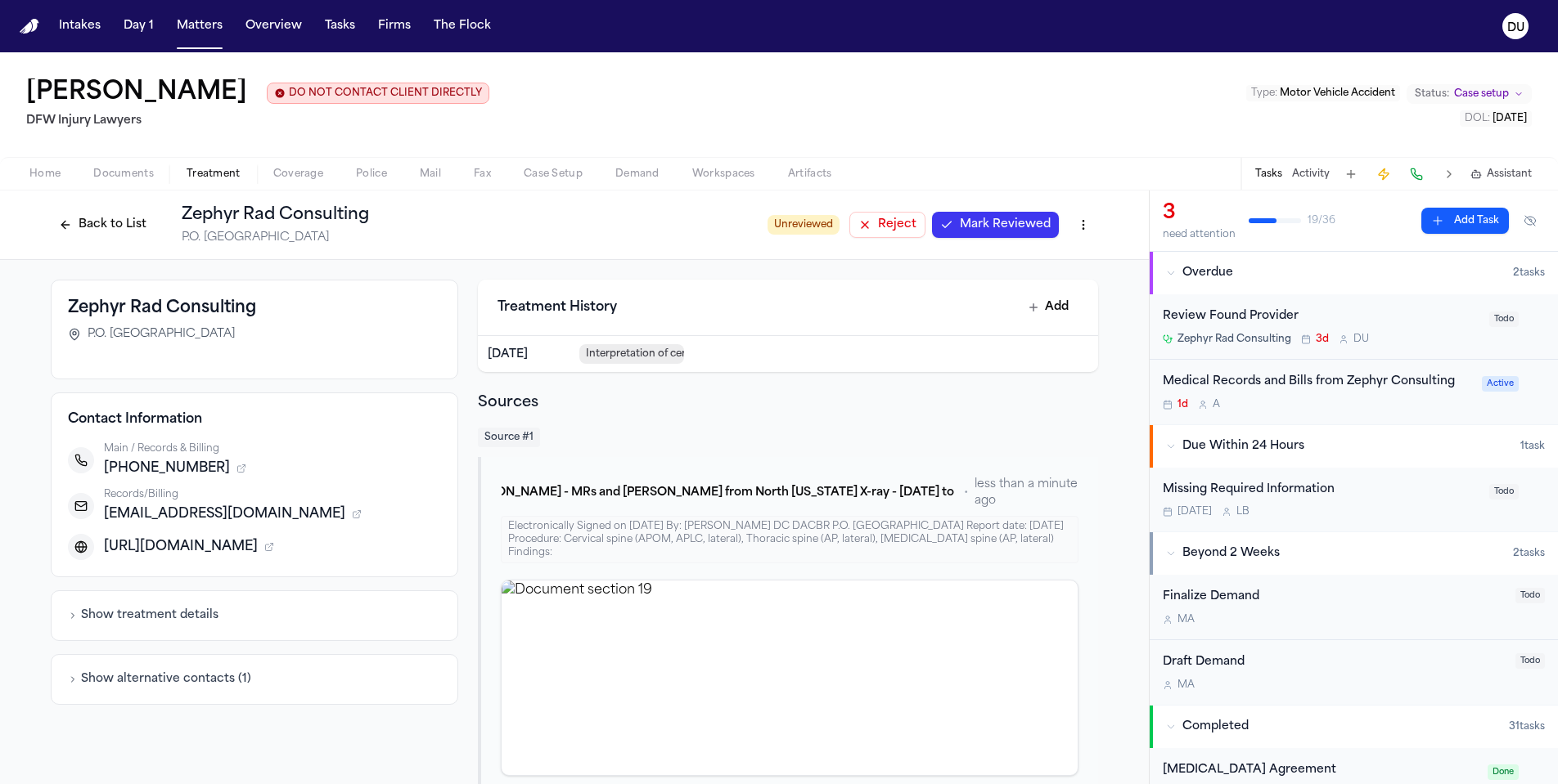
click at [1255, 324] on div "Review Found Provider" at bounding box center [1321, 317] width 316 height 19
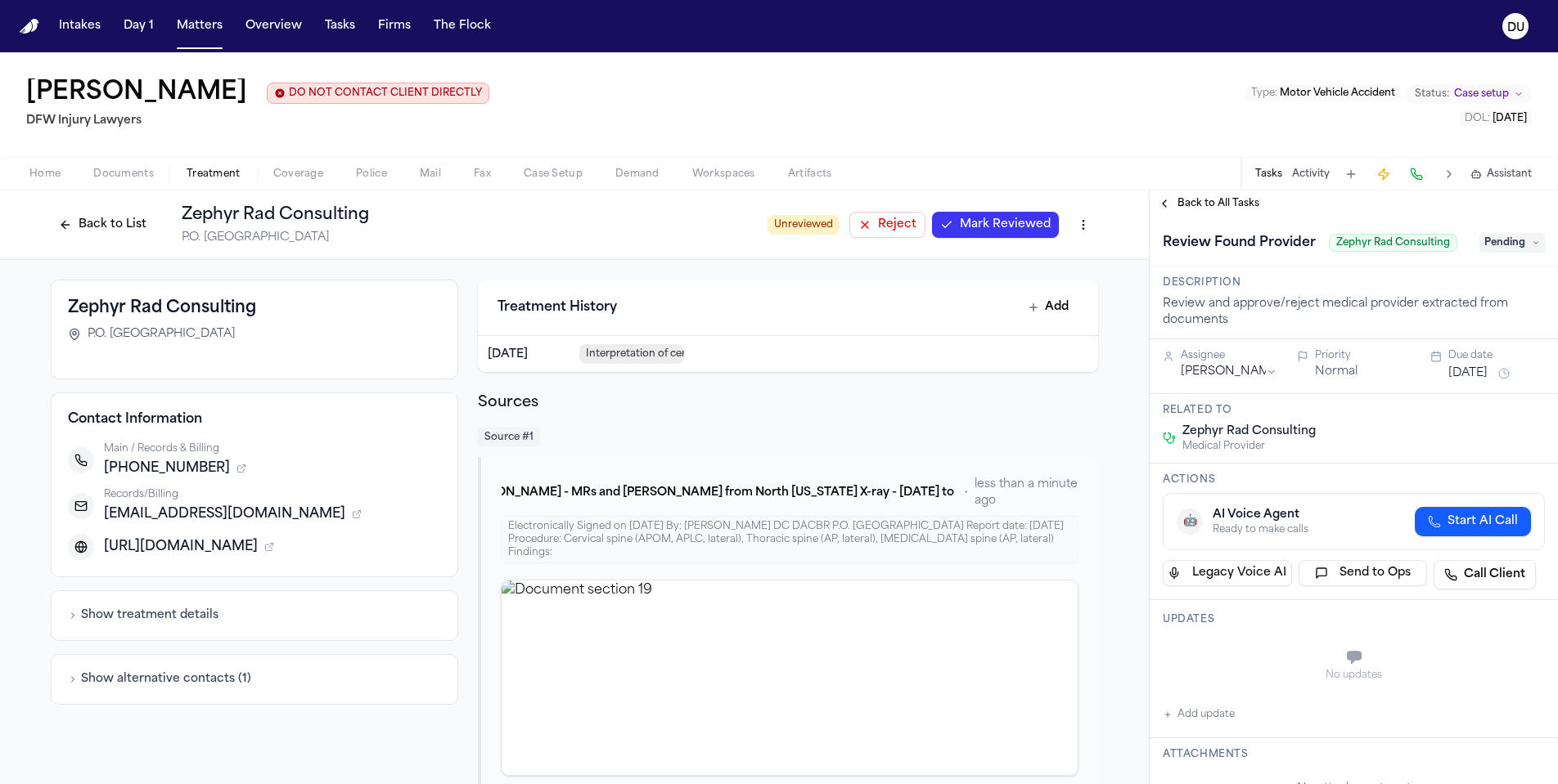
click at [1511, 252] on span "Pending" at bounding box center [1512, 242] width 65 height 19
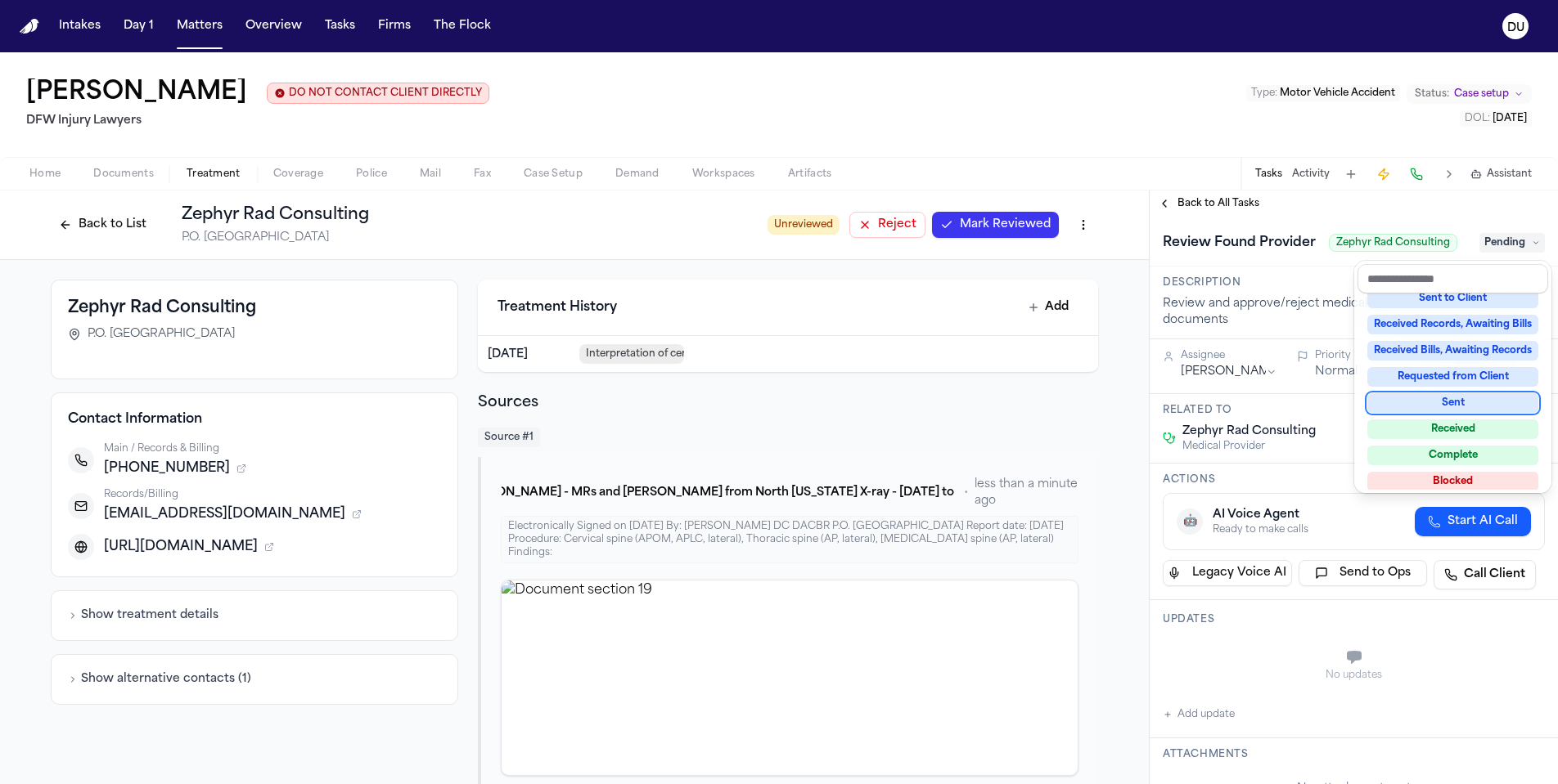
scroll to position [244, 0]
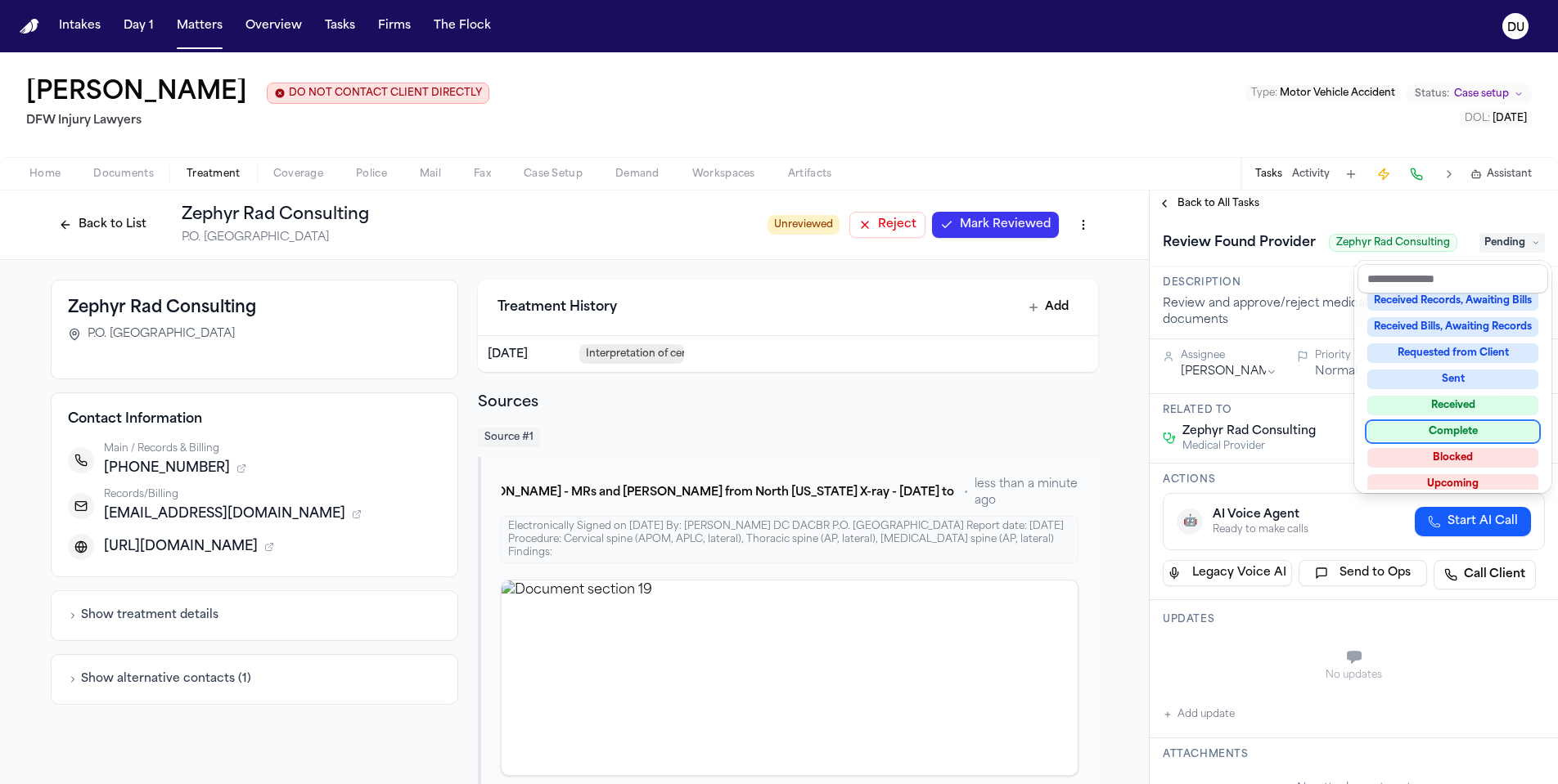
click at [1484, 432] on div "Complete" at bounding box center [1453, 431] width 171 height 19
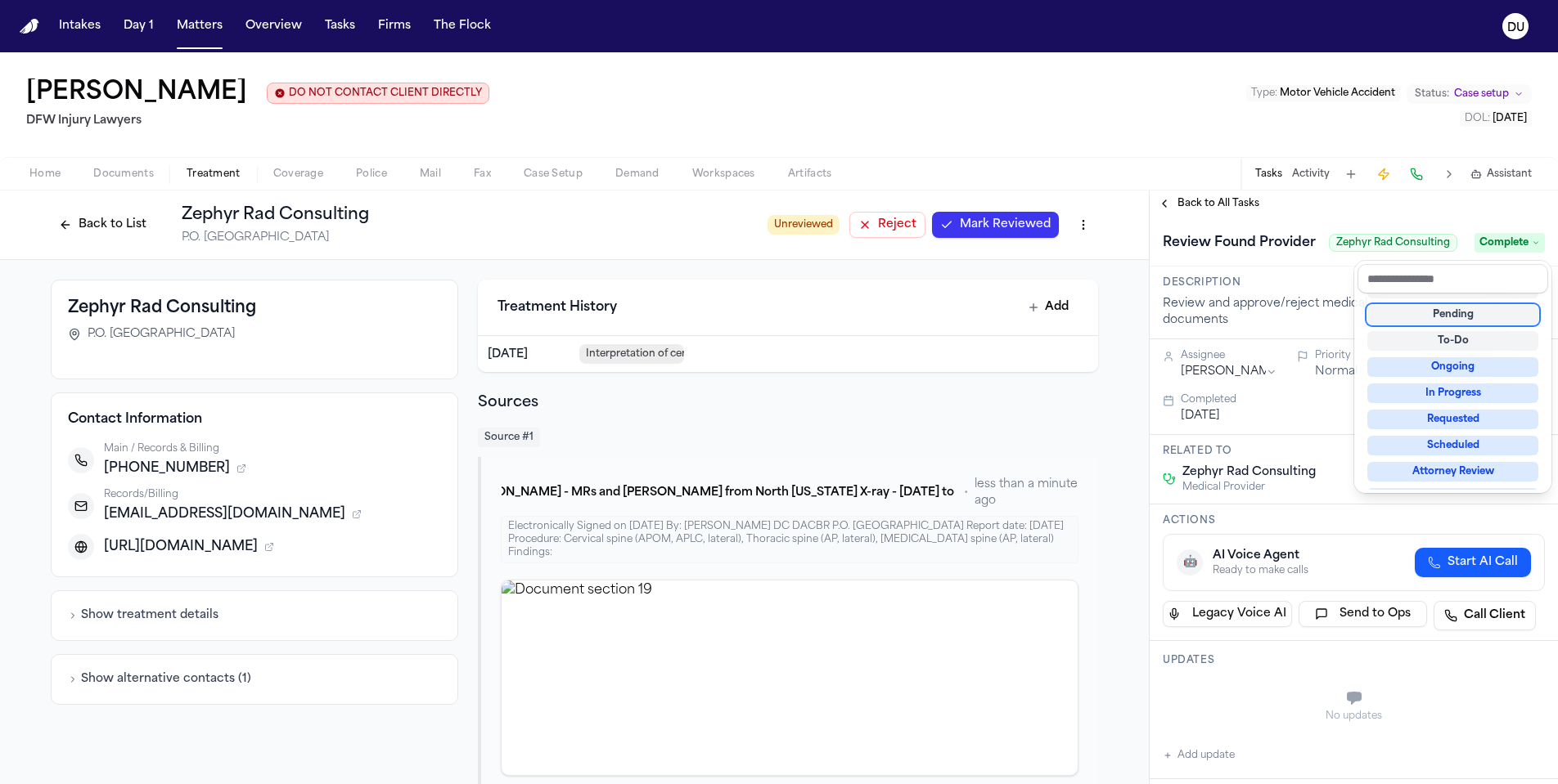
click at [1209, 220] on div "Review Found Provider Zephyr Rad Consulting Complete" at bounding box center [1354, 242] width 408 height 50
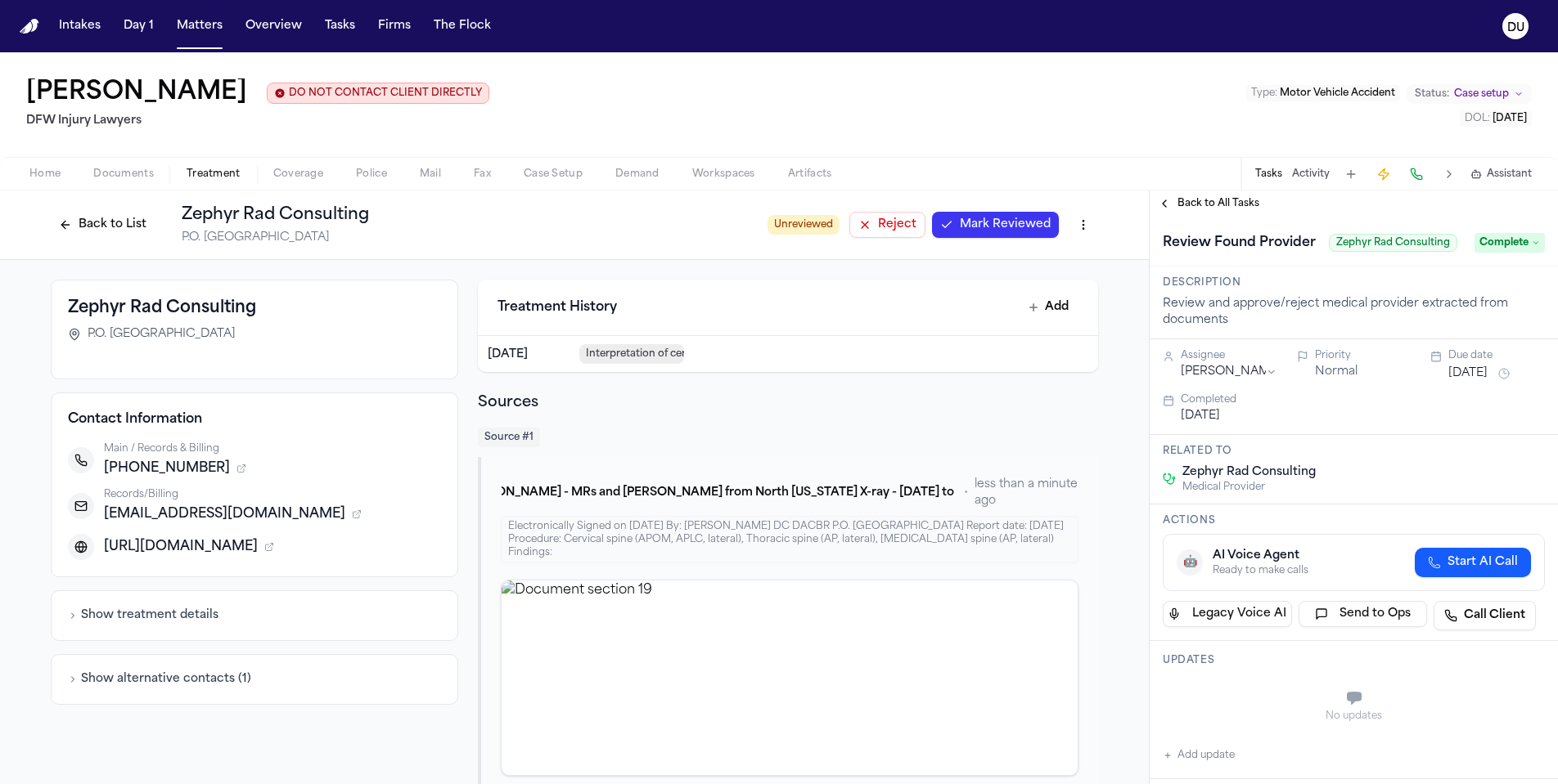
click at [1214, 214] on div "Back to All Tasks" at bounding box center [1354, 203] width 408 height 26
click at [1213, 210] on span "Back to All Tasks" at bounding box center [1218, 204] width 81 height 13
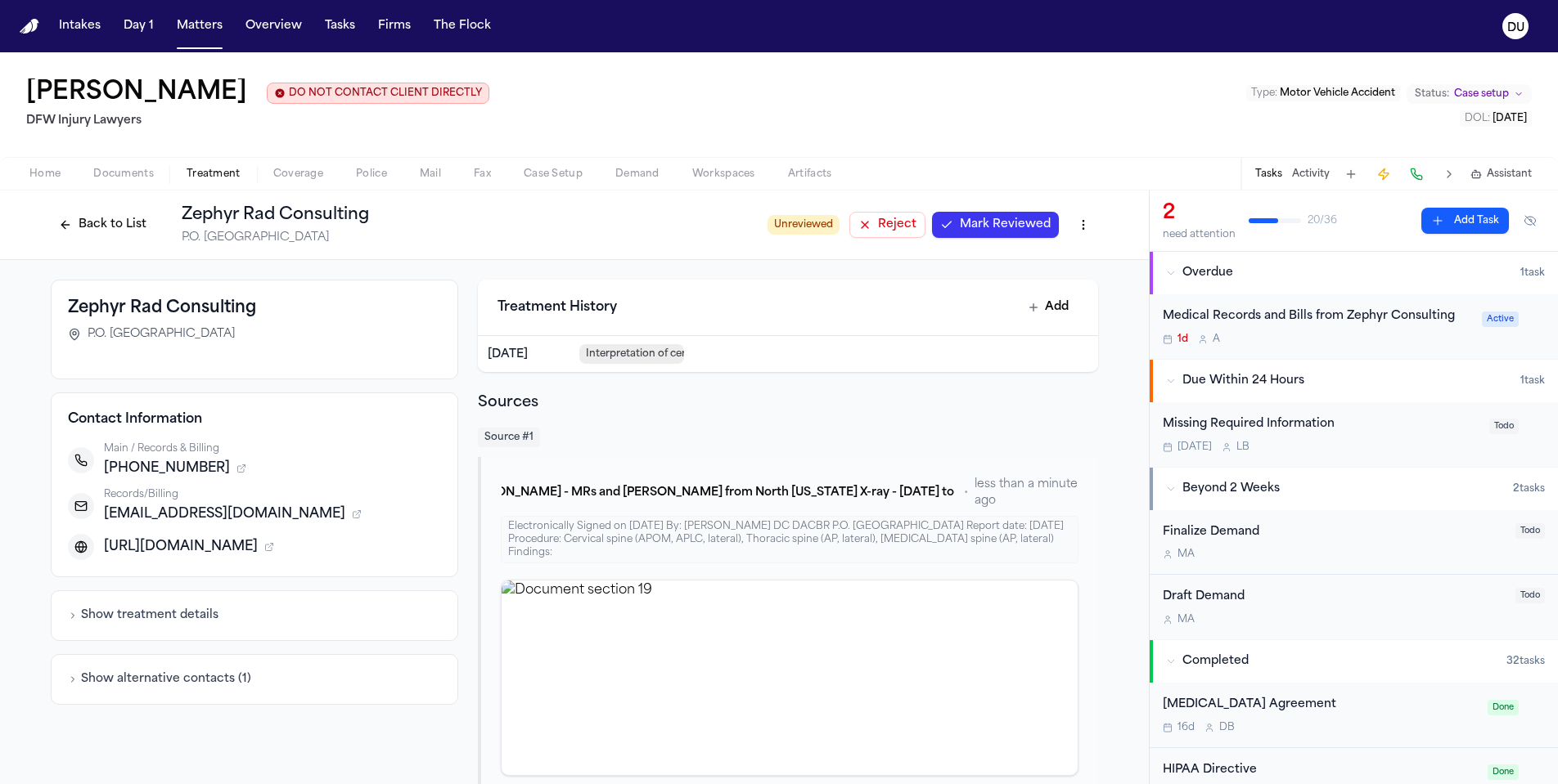
click at [1314, 325] on div "Medical Records and Bills from Zephyr Consulting" at bounding box center [1317, 317] width 310 height 19
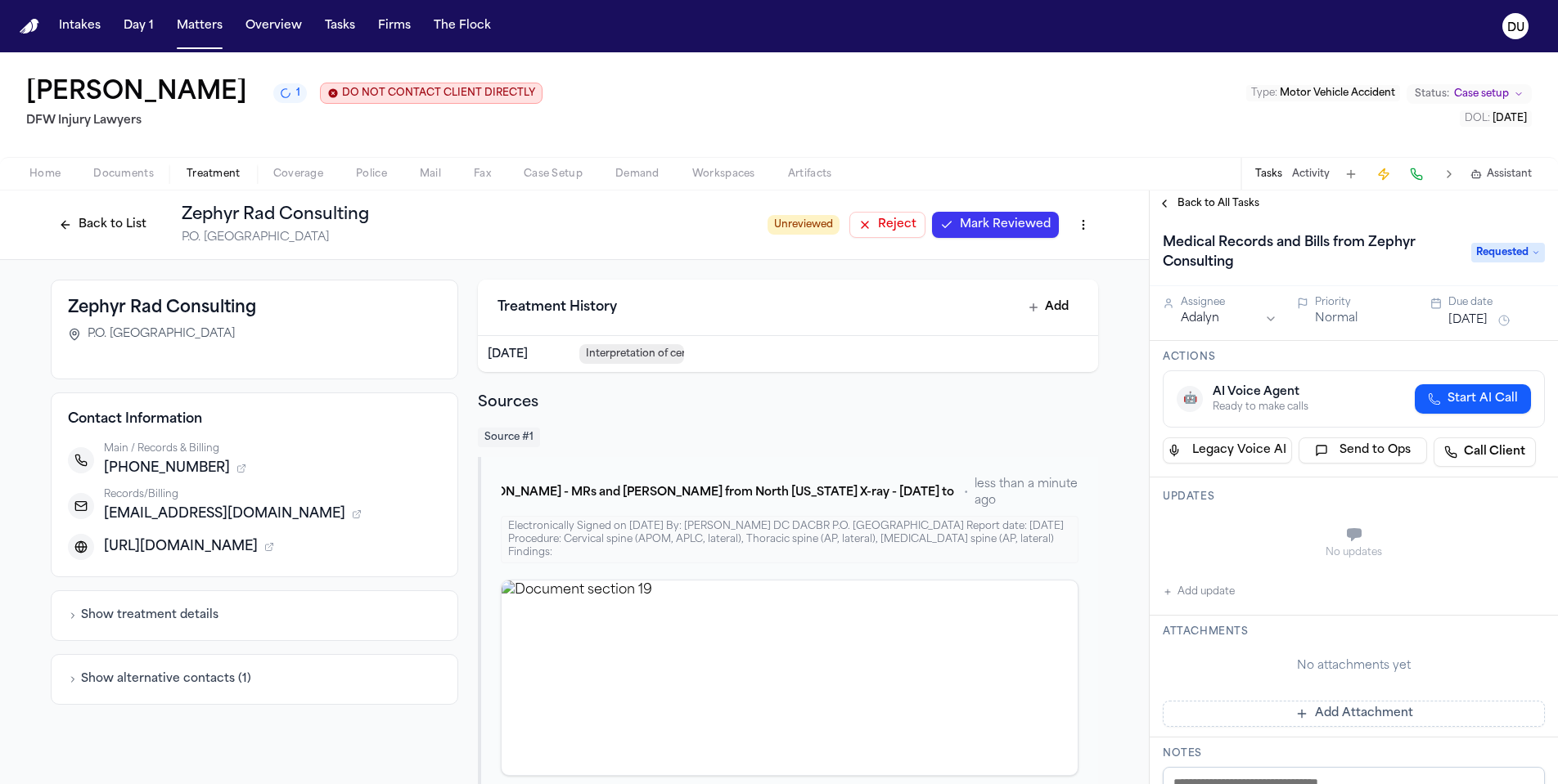
click at [1202, 210] on span "Back to All Tasks" at bounding box center [1218, 204] width 81 height 13
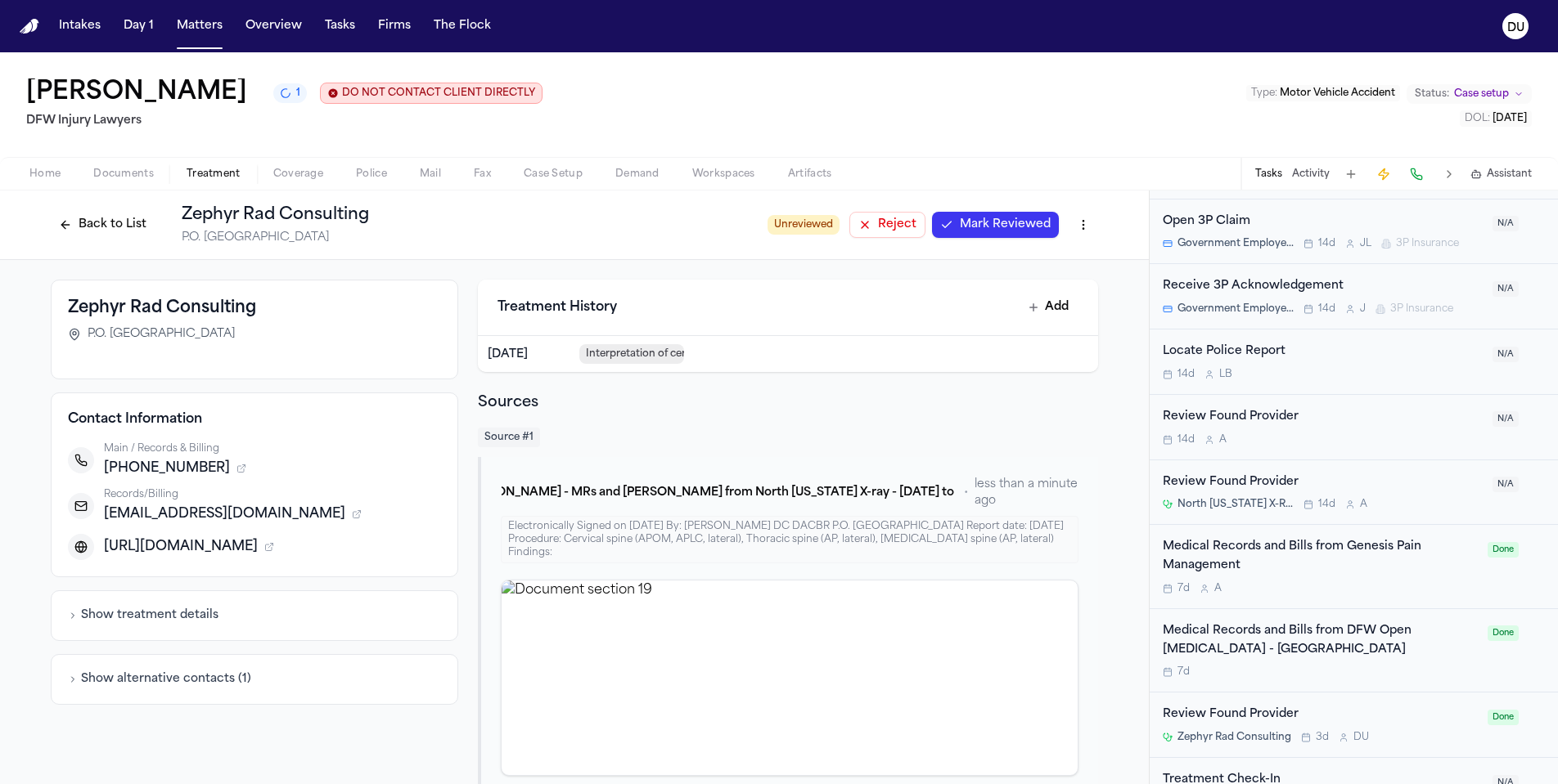
scroll to position [1740, 0]
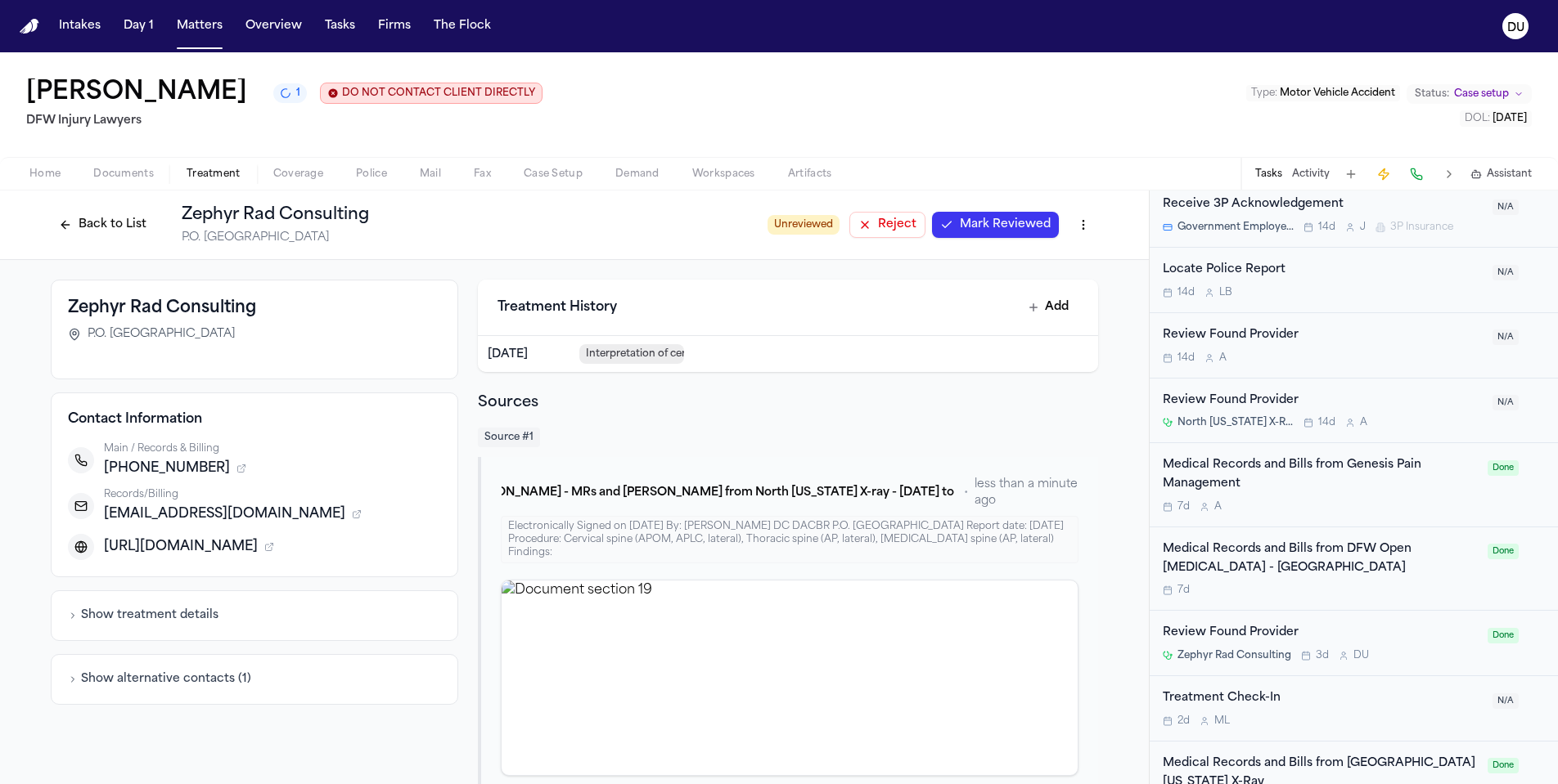
click at [1236, 458] on div "Medical Records and Bills from Genesis Pain Management" at bounding box center [1320, 474] width 315 height 37
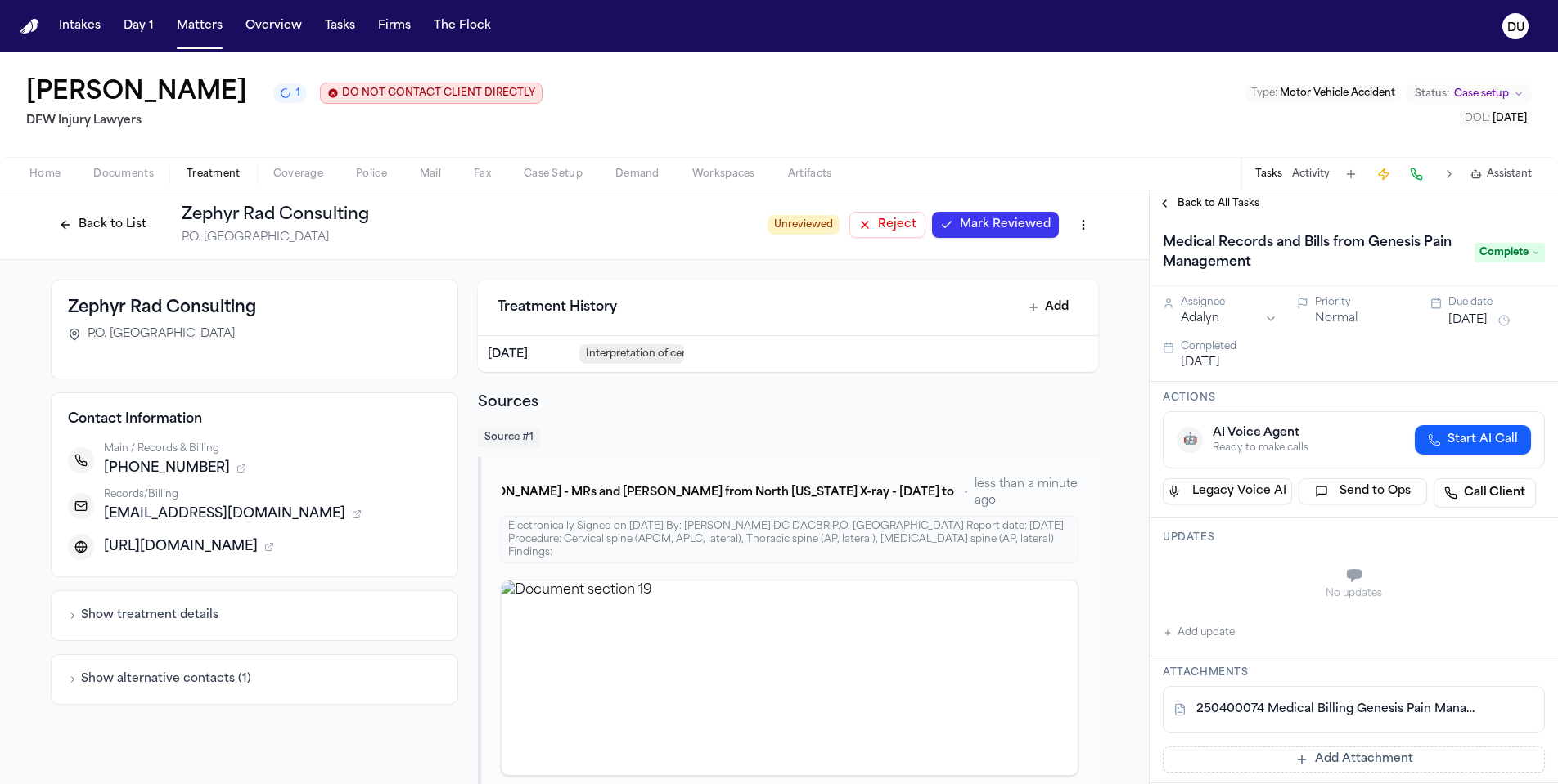
scroll to position [120, 0]
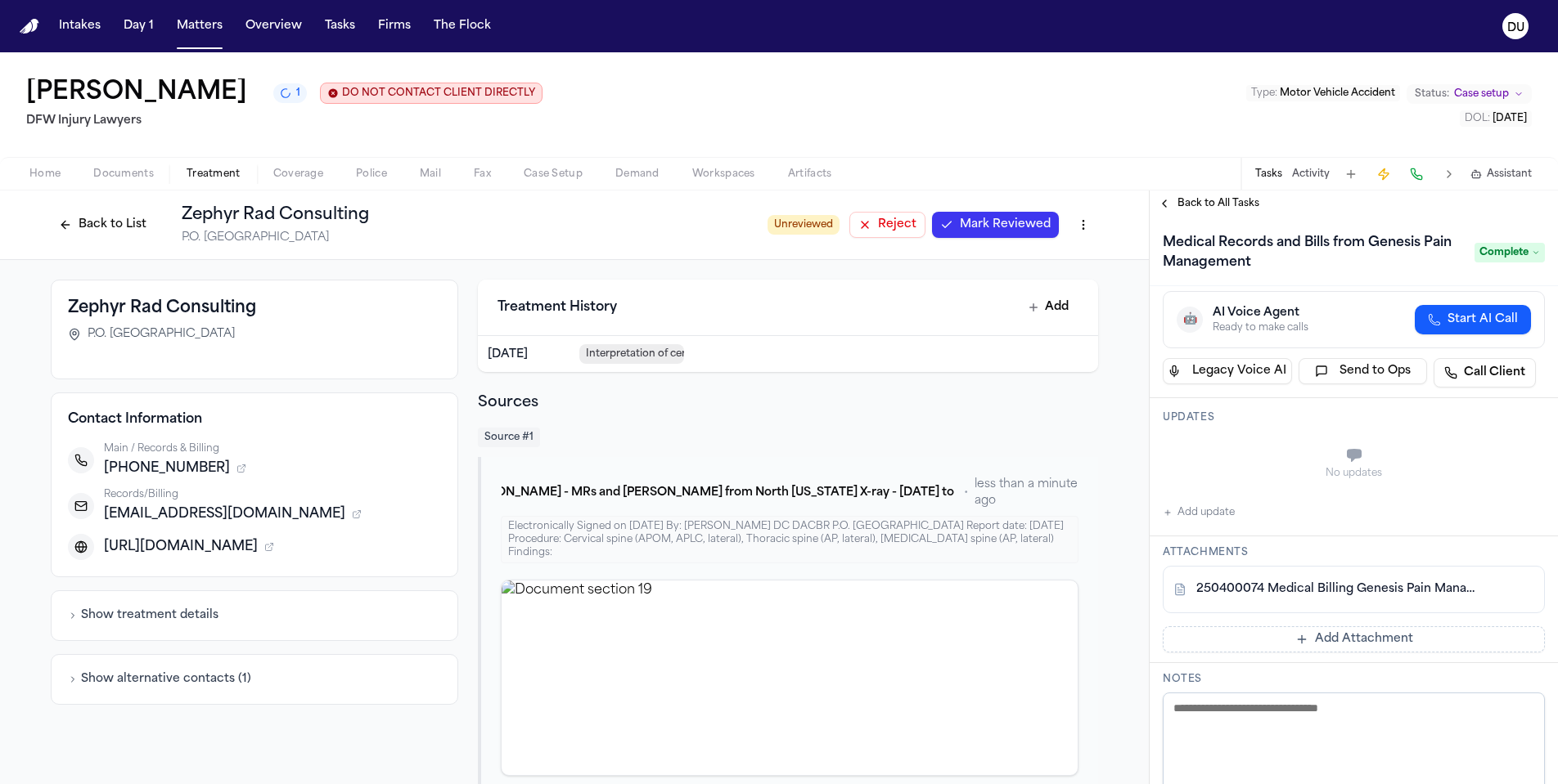
click at [1337, 589] on link "250400074 Medical Billing Genesis Pain Management DFW Injury Lawyers 08-04-2025…" at bounding box center [1337, 589] width 282 height 16
click at [1212, 208] on span "Back to All Tasks" at bounding box center [1218, 204] width 81 height 13
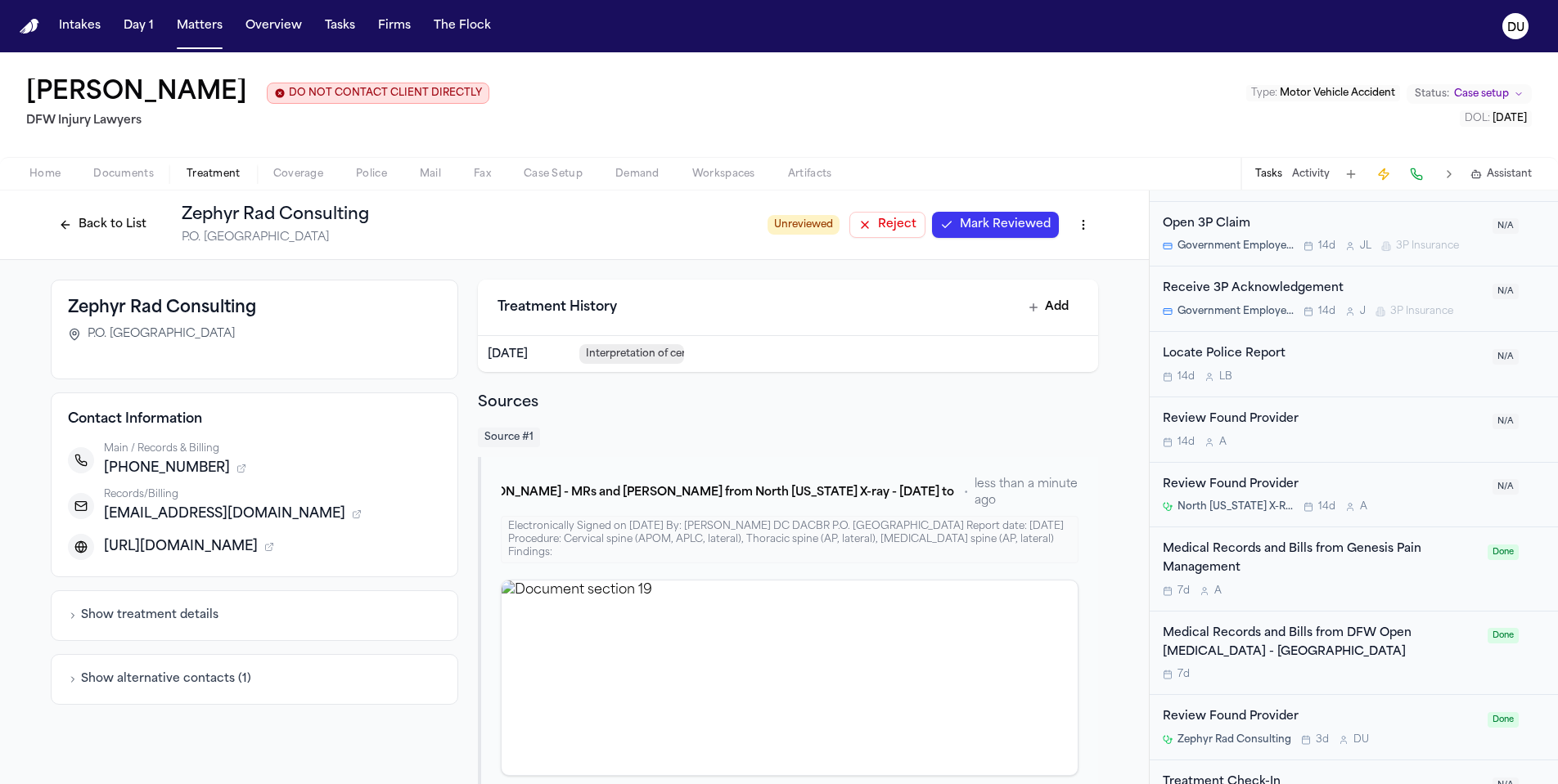
scroll to position [1782, 0]
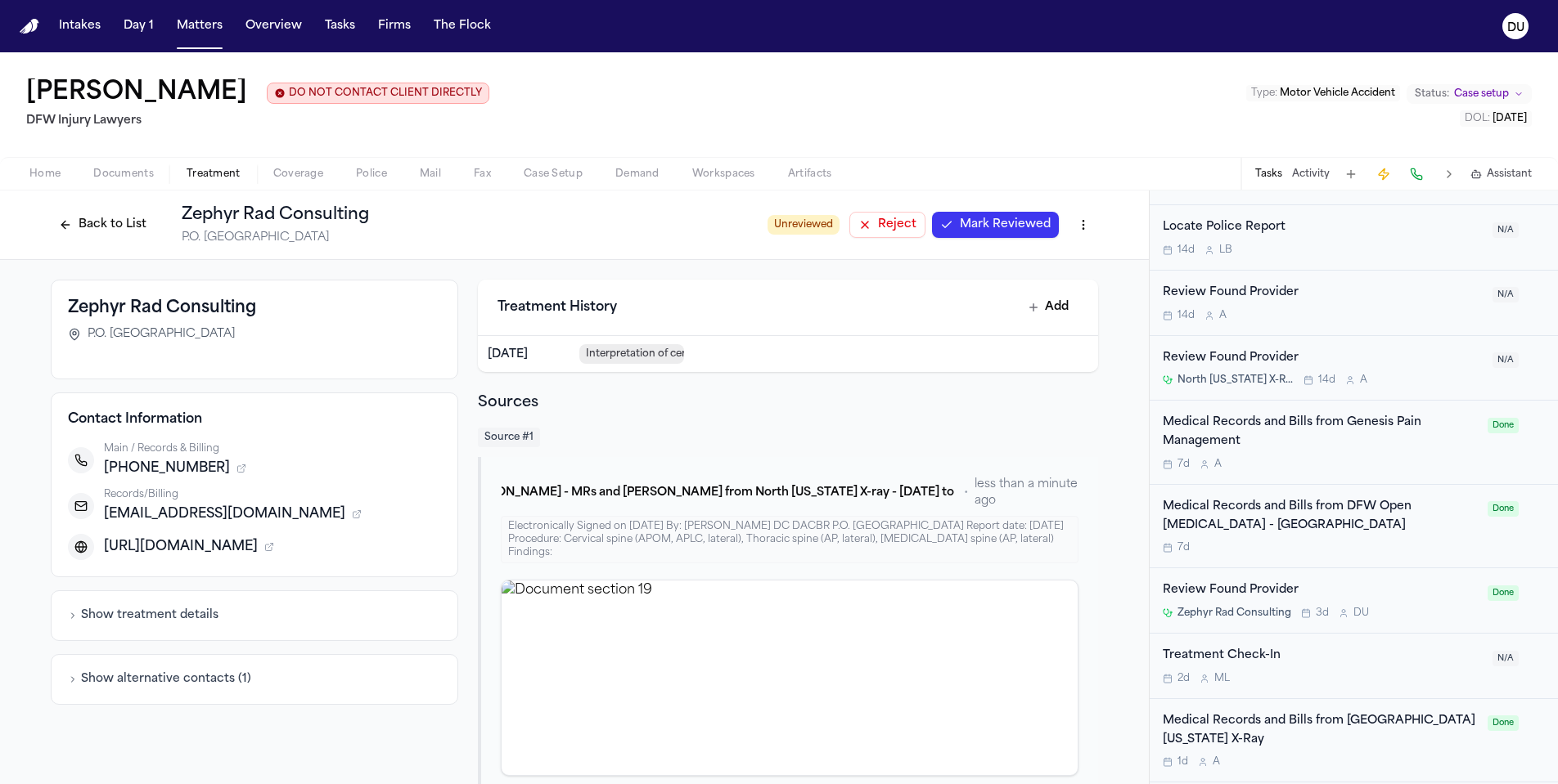
click at [1364, 498] on div "Medical Records and Bills from DFW Open MRI - Dallas" at bounding box center [1320, 517] width 315 height 37
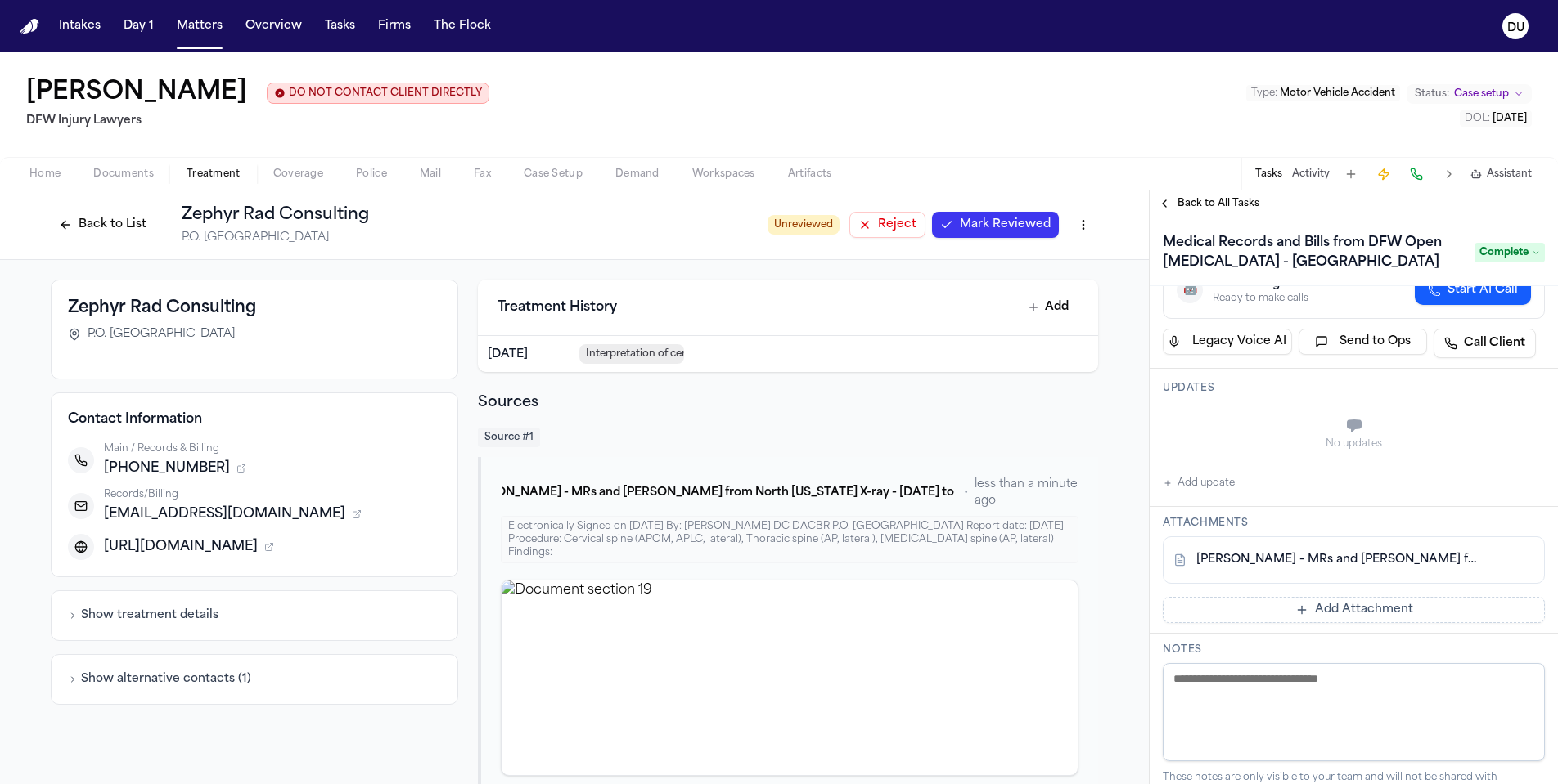
scroll to position [281, 0]
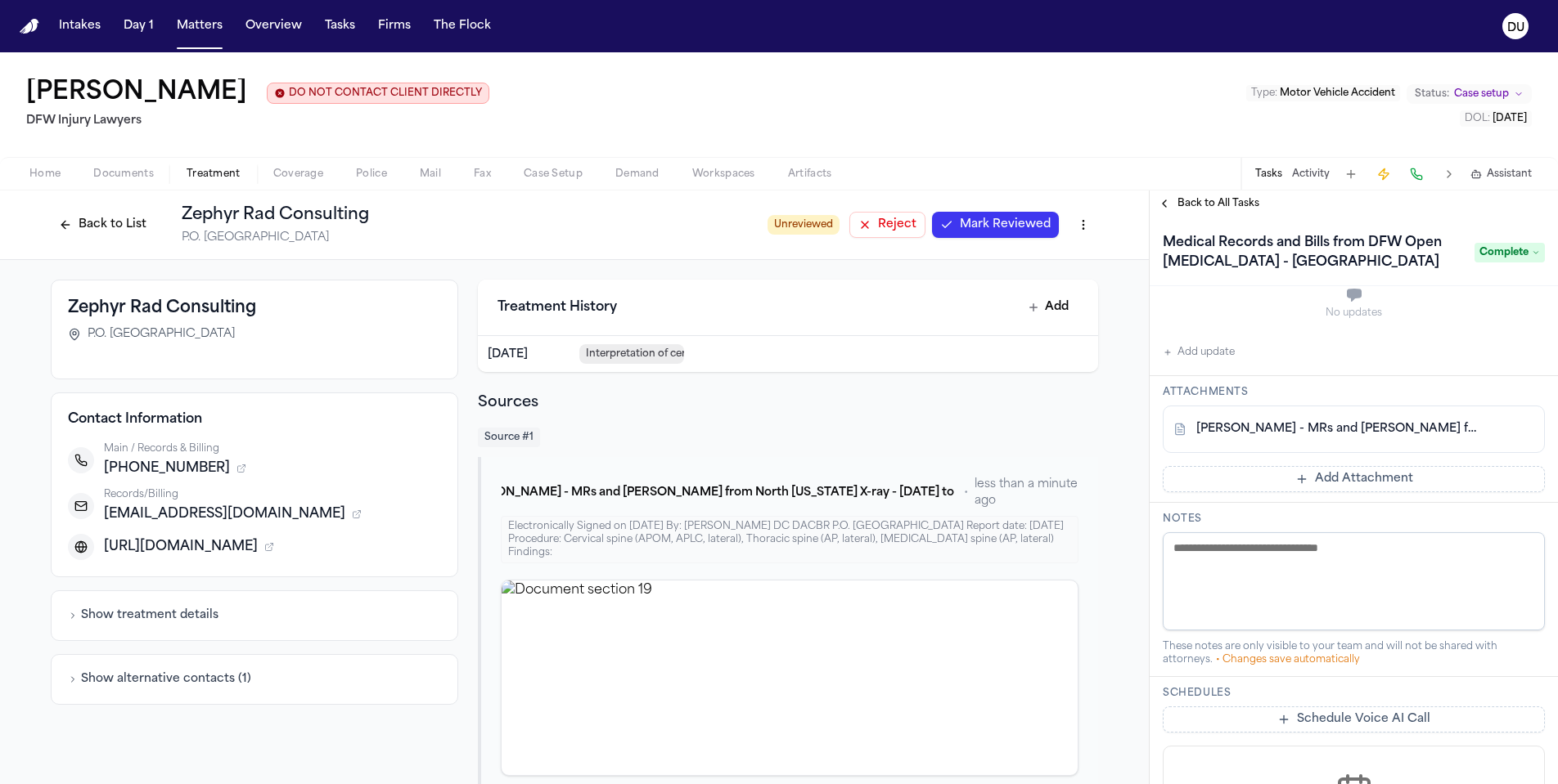
click at [1359, 433] on link "L. Anderson-Davis - MRs and Bills from DFW Open MRI - 5.7.25" at bounding box center [1337, 428] width 282 height 16
click at [1202, 209] on span "Back to All Tasks" at bounding box center [1218, 204] width 81 height 13
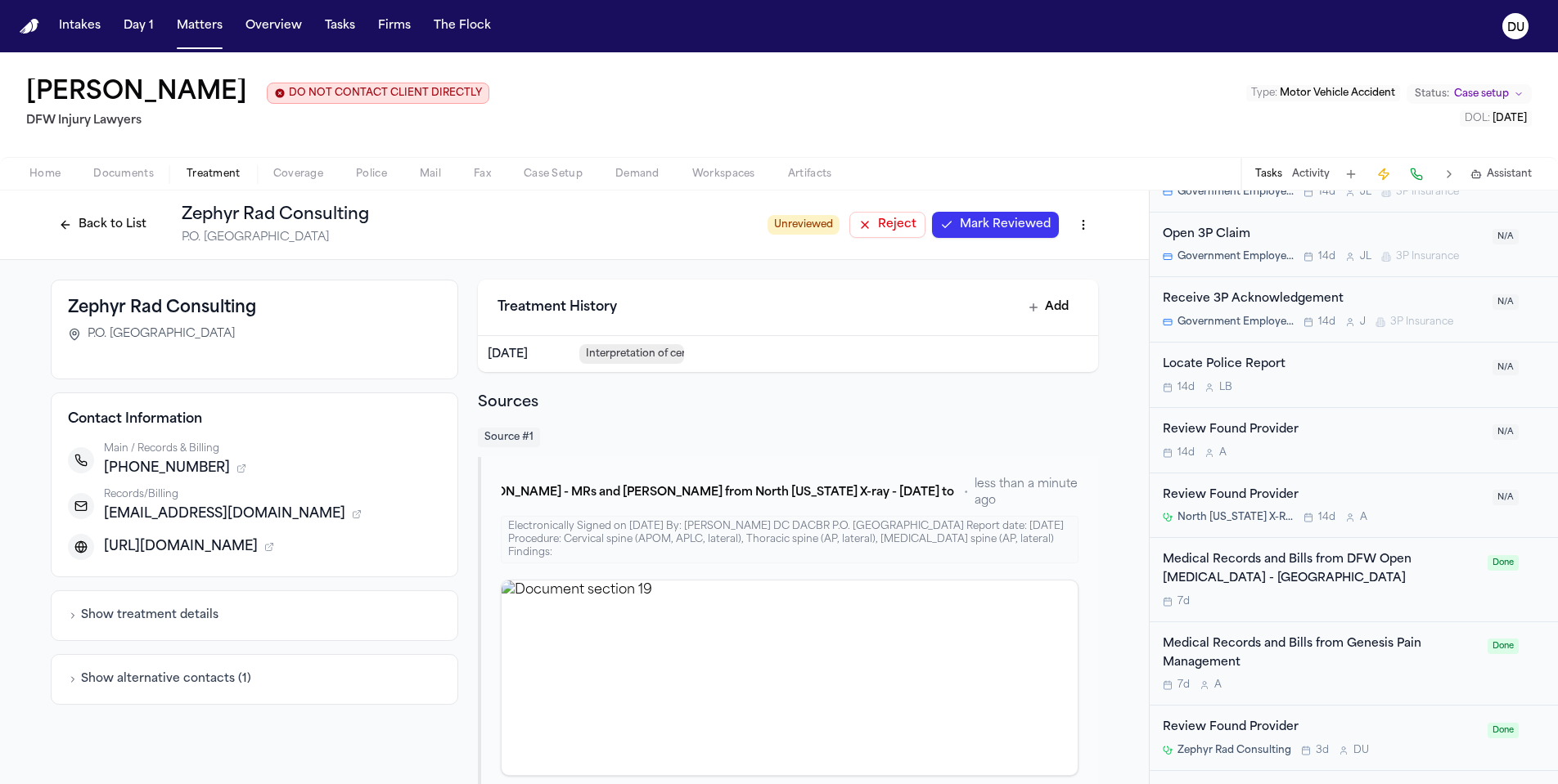
scroll to position [2000, 0]
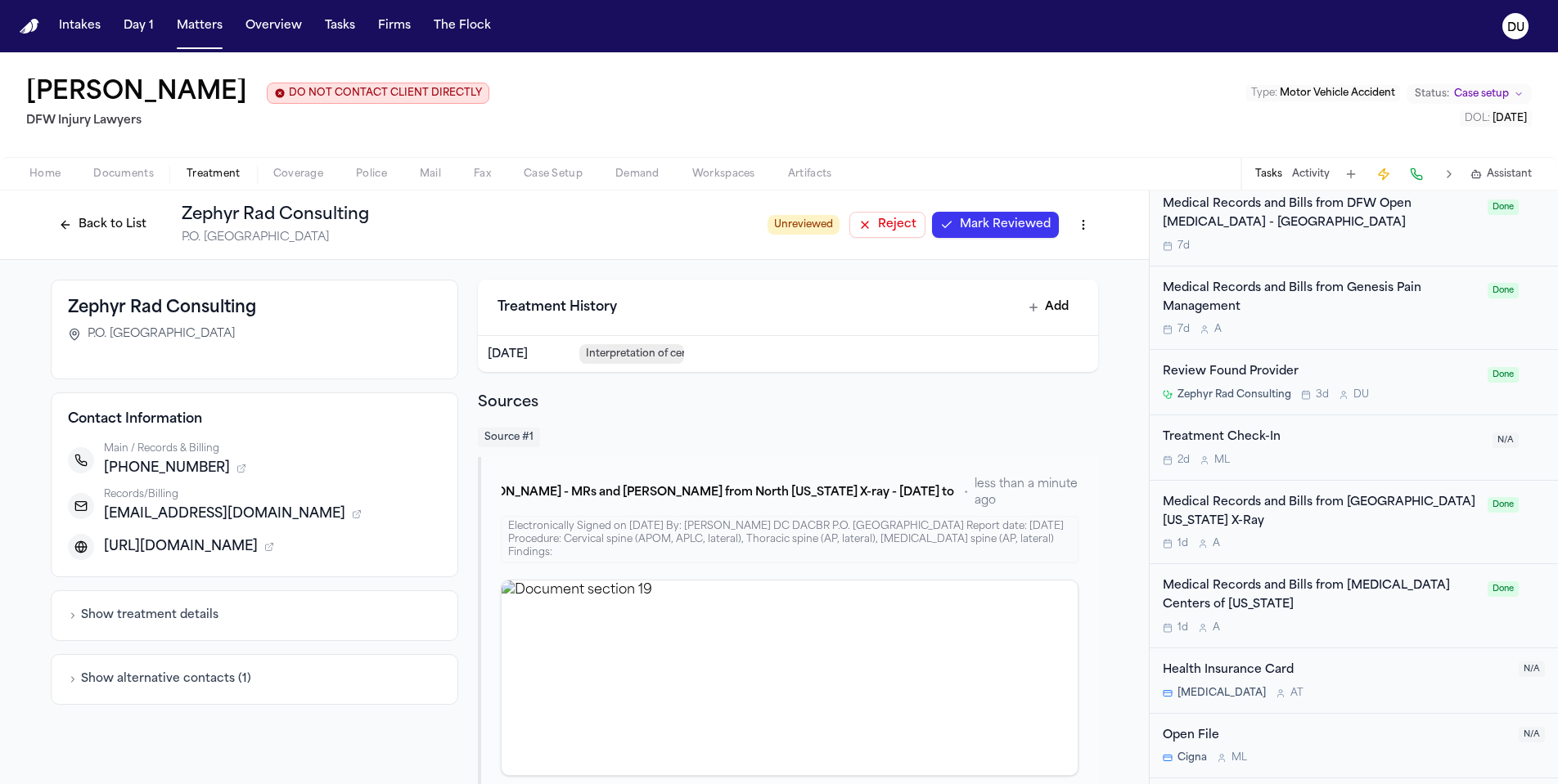
click at [1336, 577] on div "Medical Records and Bills from MRI Centers of Texas" at bounding box center [1320, 595] width 315 height 37
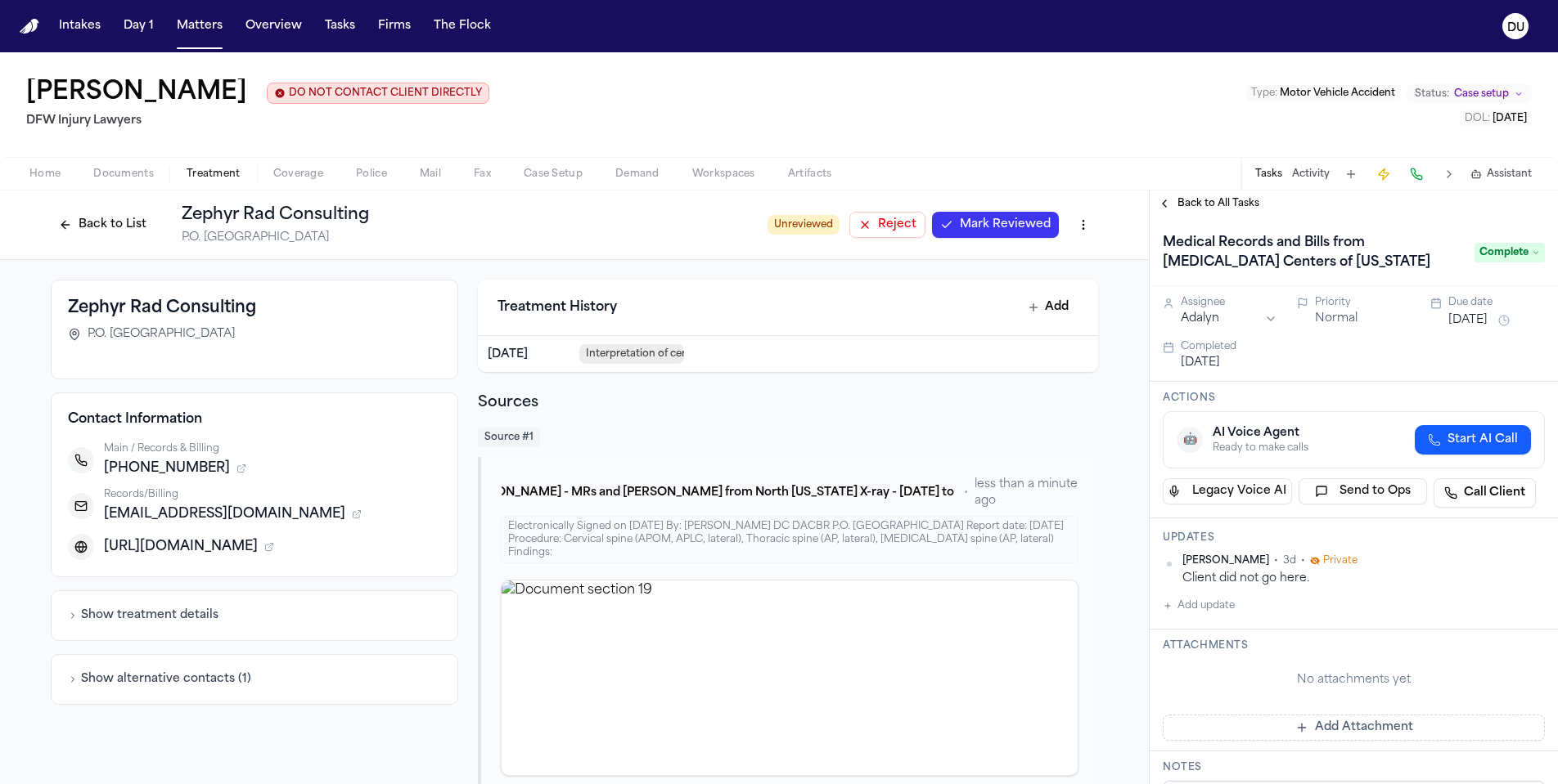
click at [1219, 206] on span "Back to All Tasks" at bounding box center [1218, 204] width 81 height 13
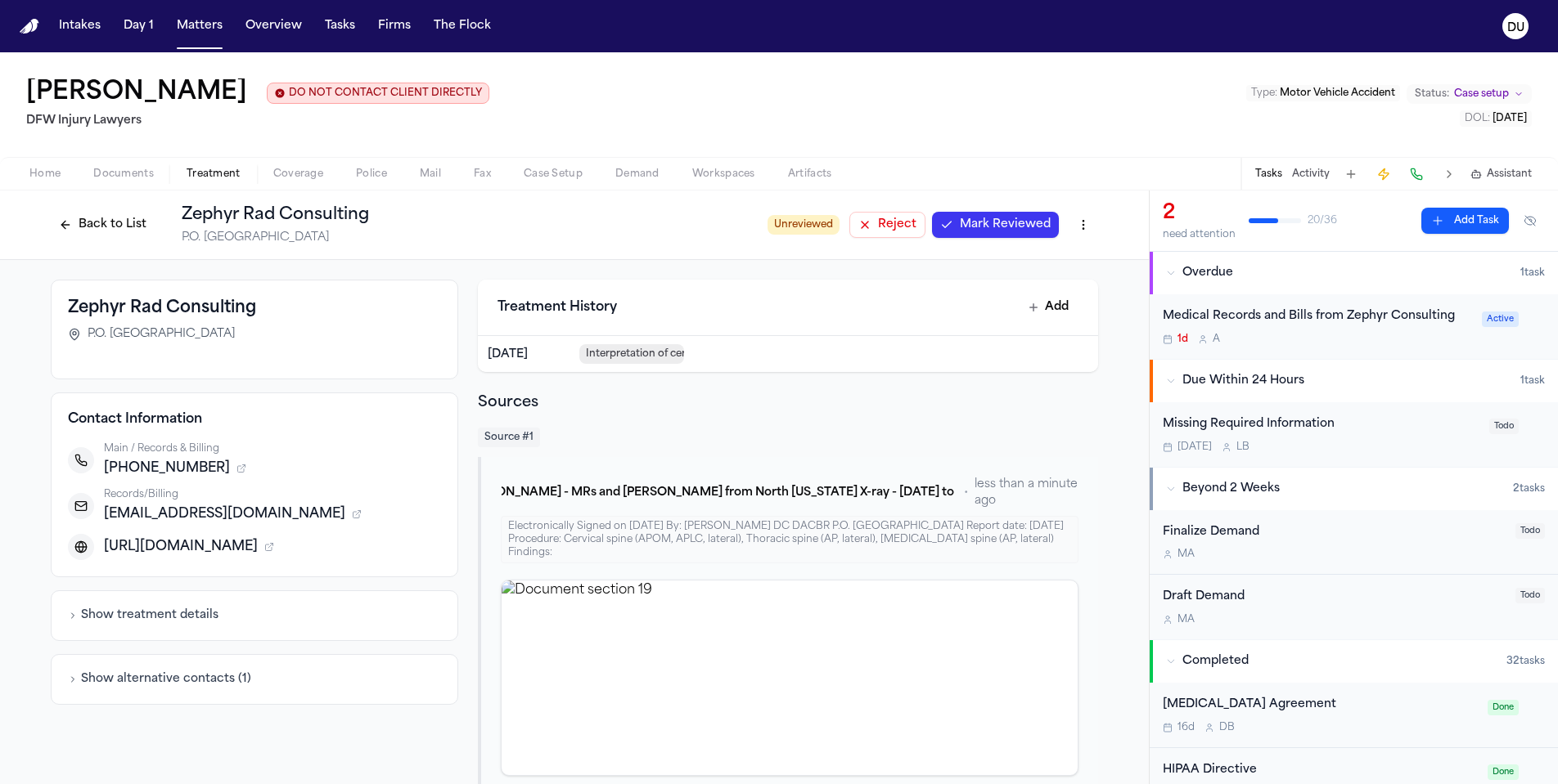
click at [1304, 318] on div "Medical Records and Bills from Zephyr Consulting" at bounding box center [1317, 317] width 310 height 19
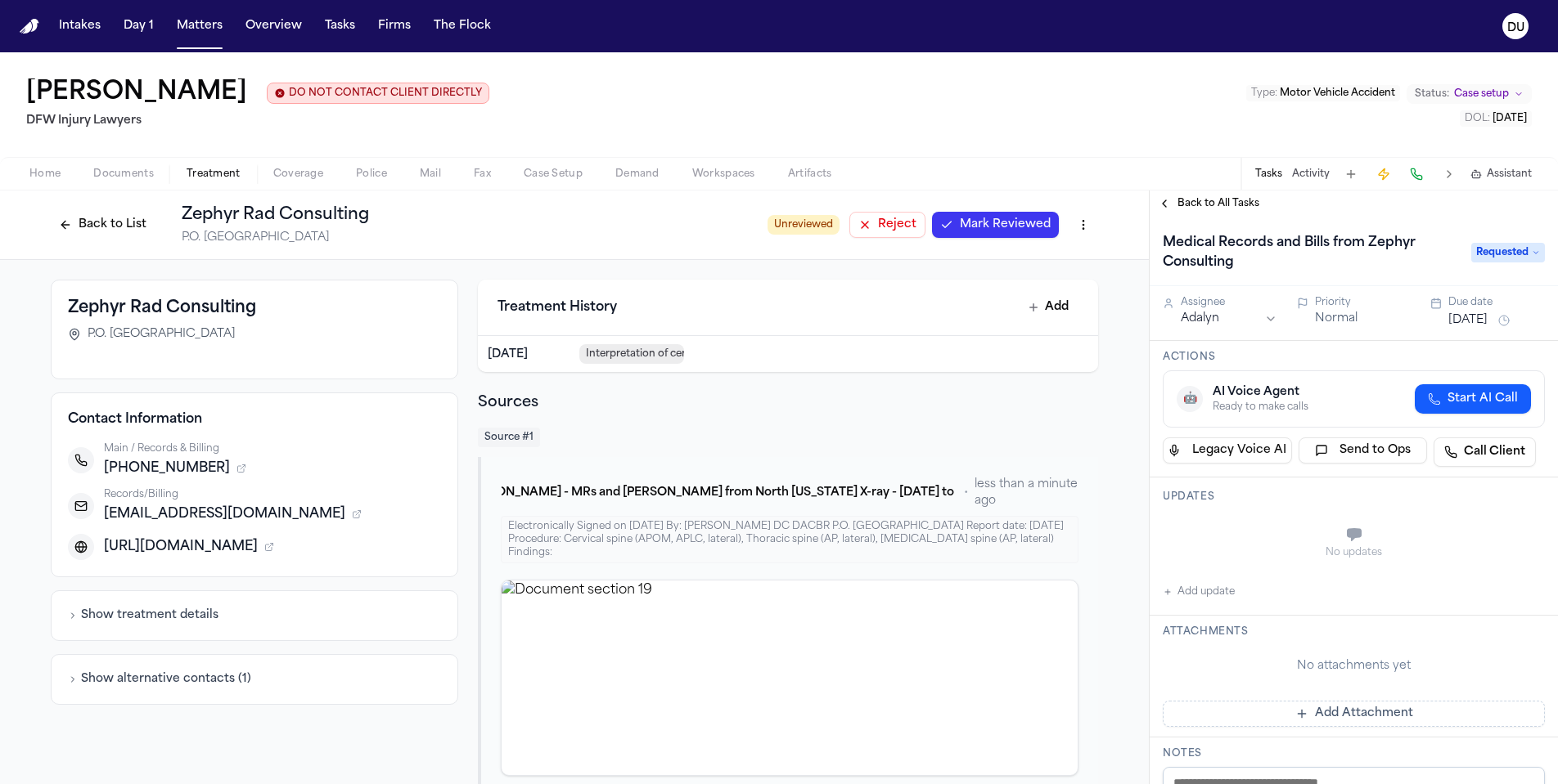
click at [1201, 207] on span "Back to All Tasks" at bounding box center [1218, 204] width 81 height 13
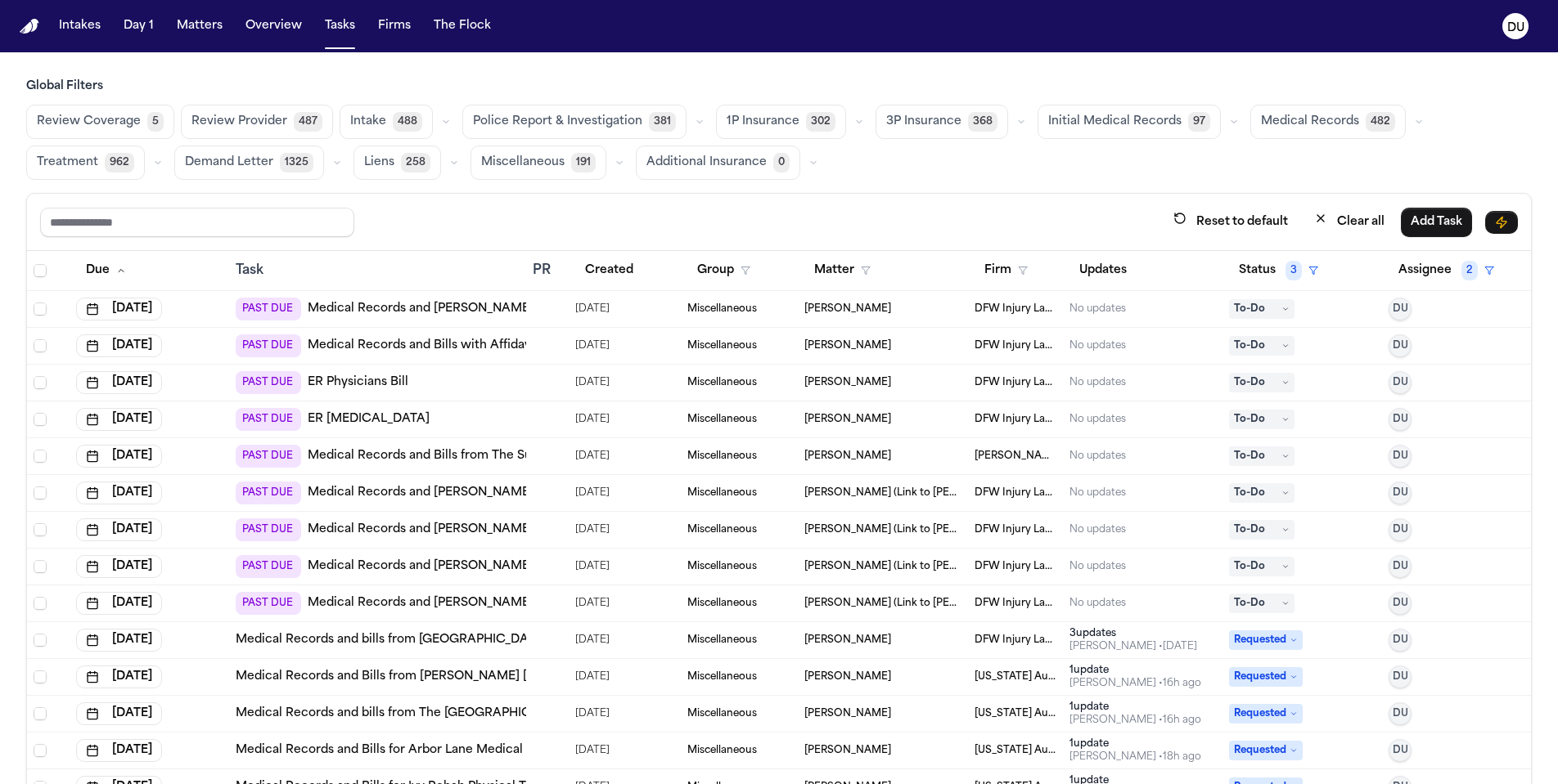
click at [488, 309] on link "Medical Records and [PERSON_NAME] with Affidavit from Synergy" at bounding box center [502, 309] width 389 height 16
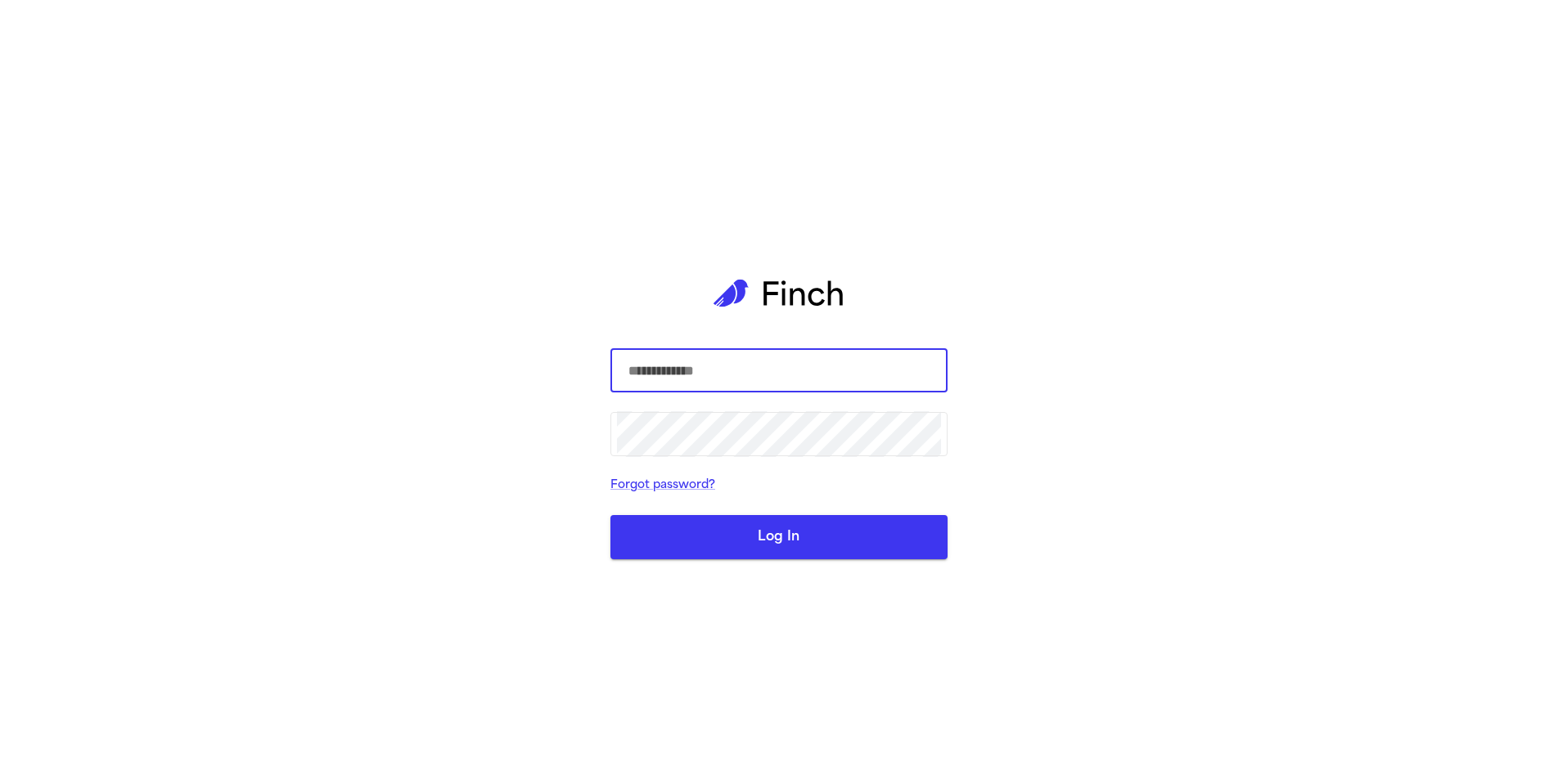
type input "**********"
click at [779, 530] on button "Log In" at bounding box center [779, 538] width 337 height 44
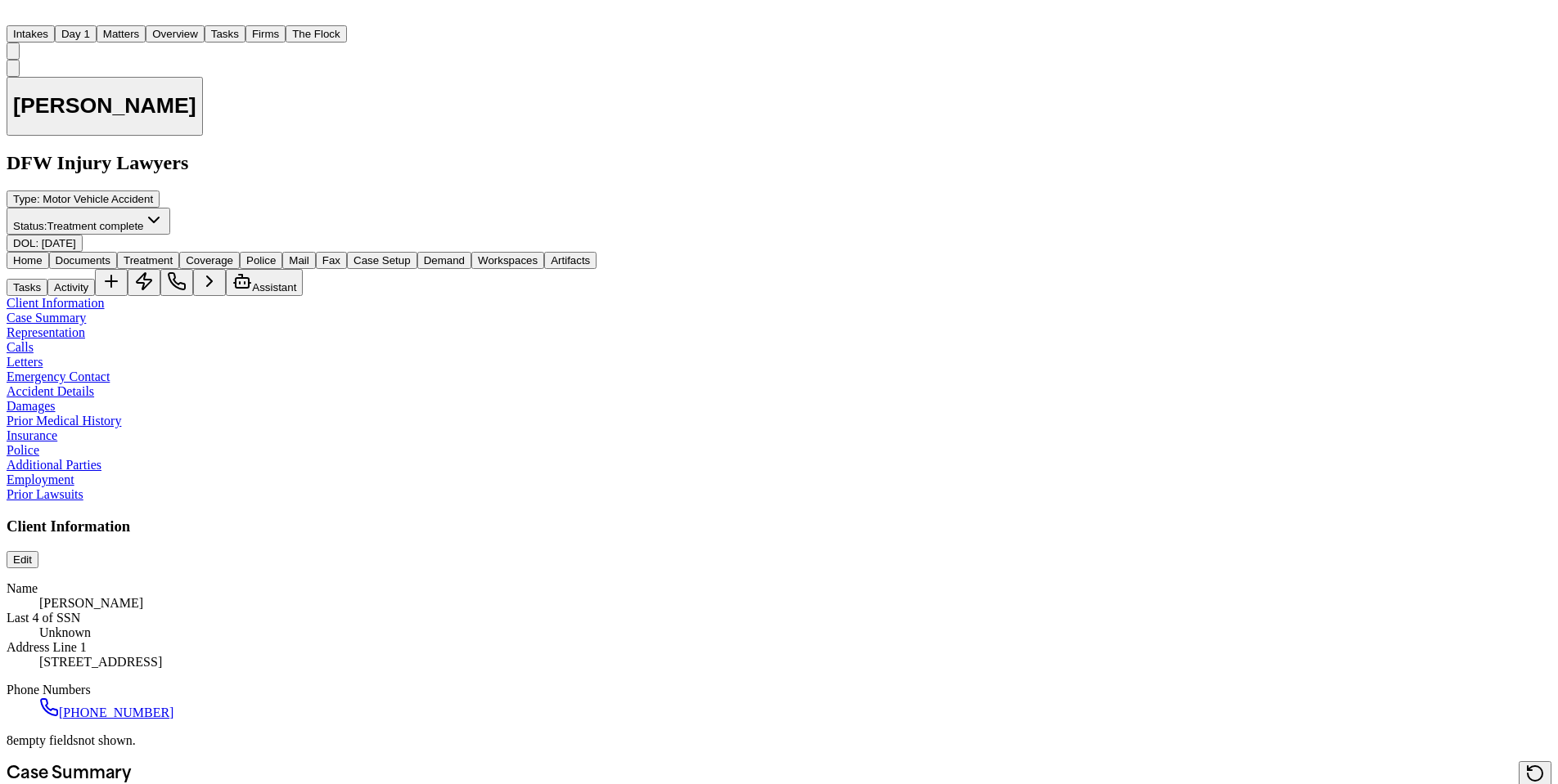
scroll to position [3, 0]
click at [173, 254] on span "Treatment" at bounding box center [148, 260] width 49 height 12
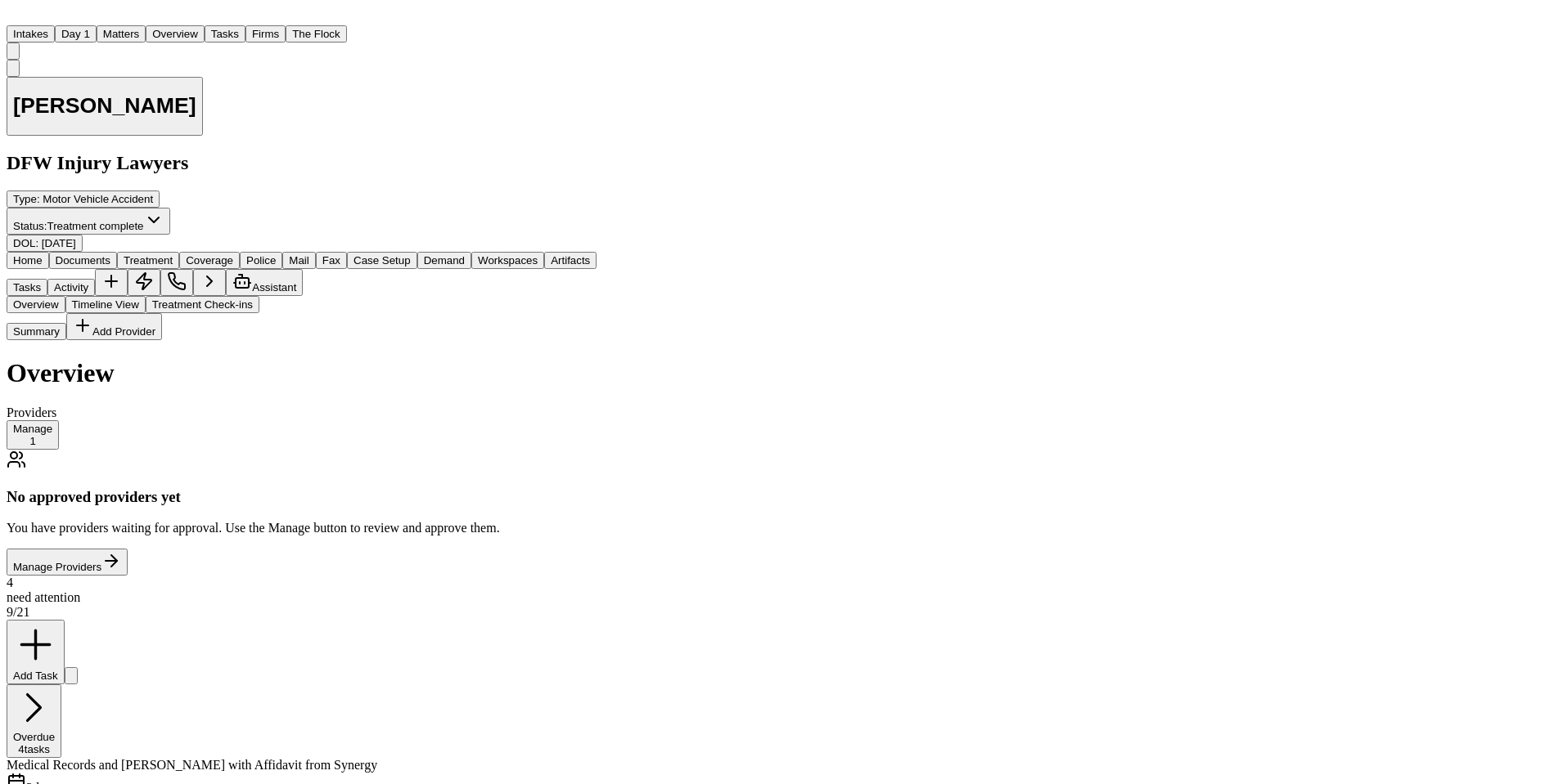
click at [110, 254] on span "Documents" at bounding box center [82, 260] width 55 height 12
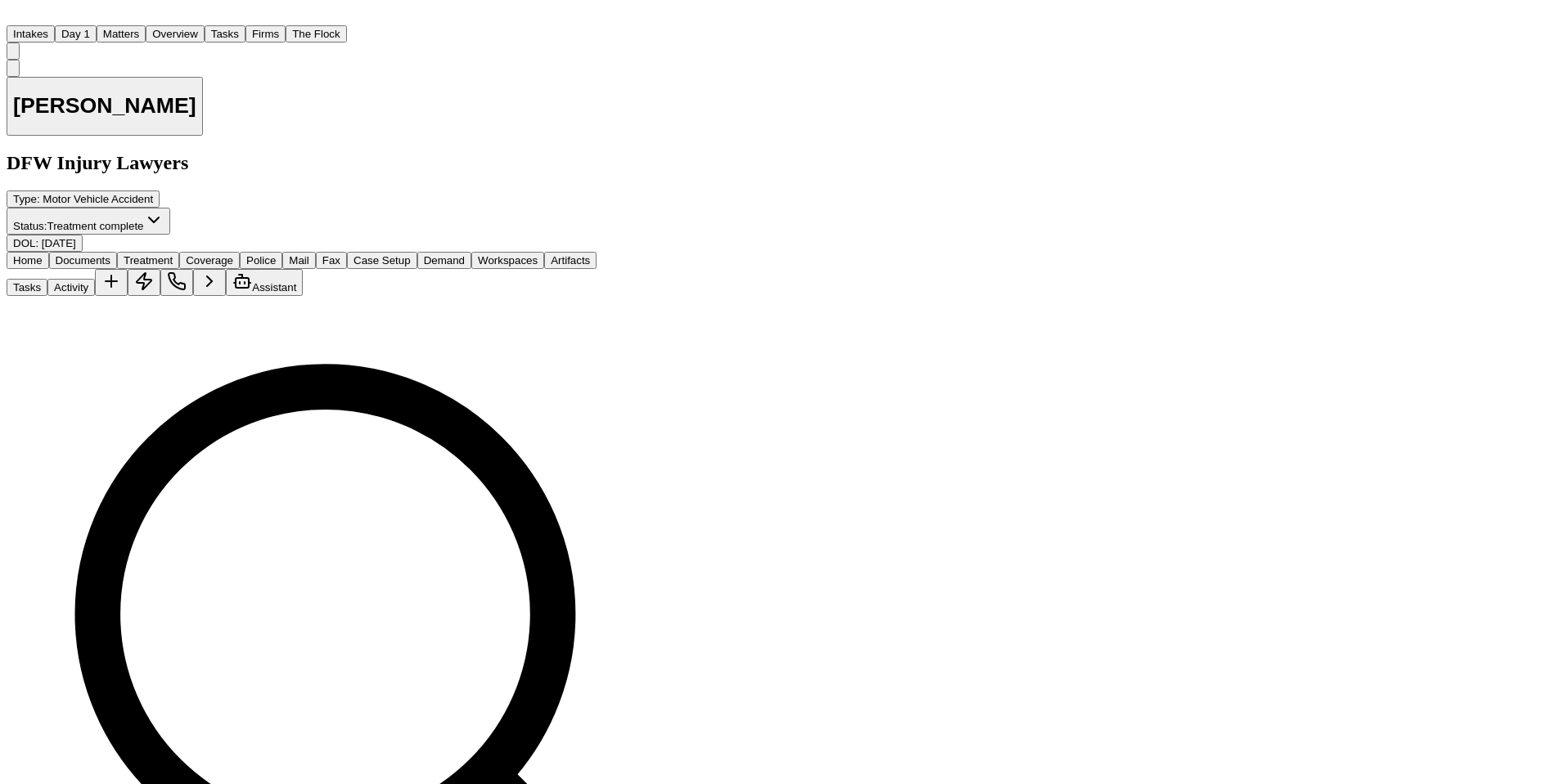
scroll to position [64, 0]
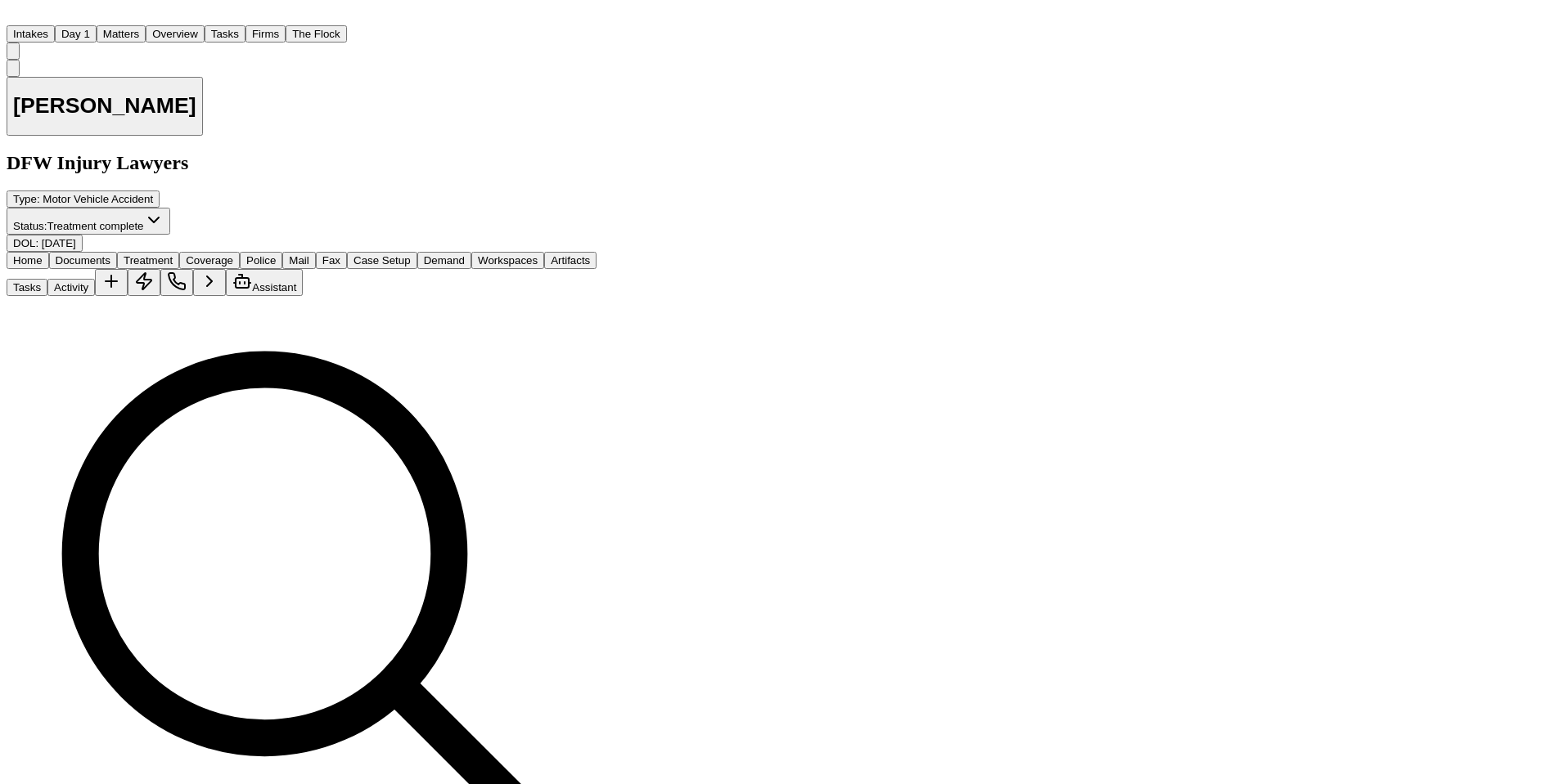
click at [37, 254] on span "Home" at bounding box center [28, 260] width 30 height 12
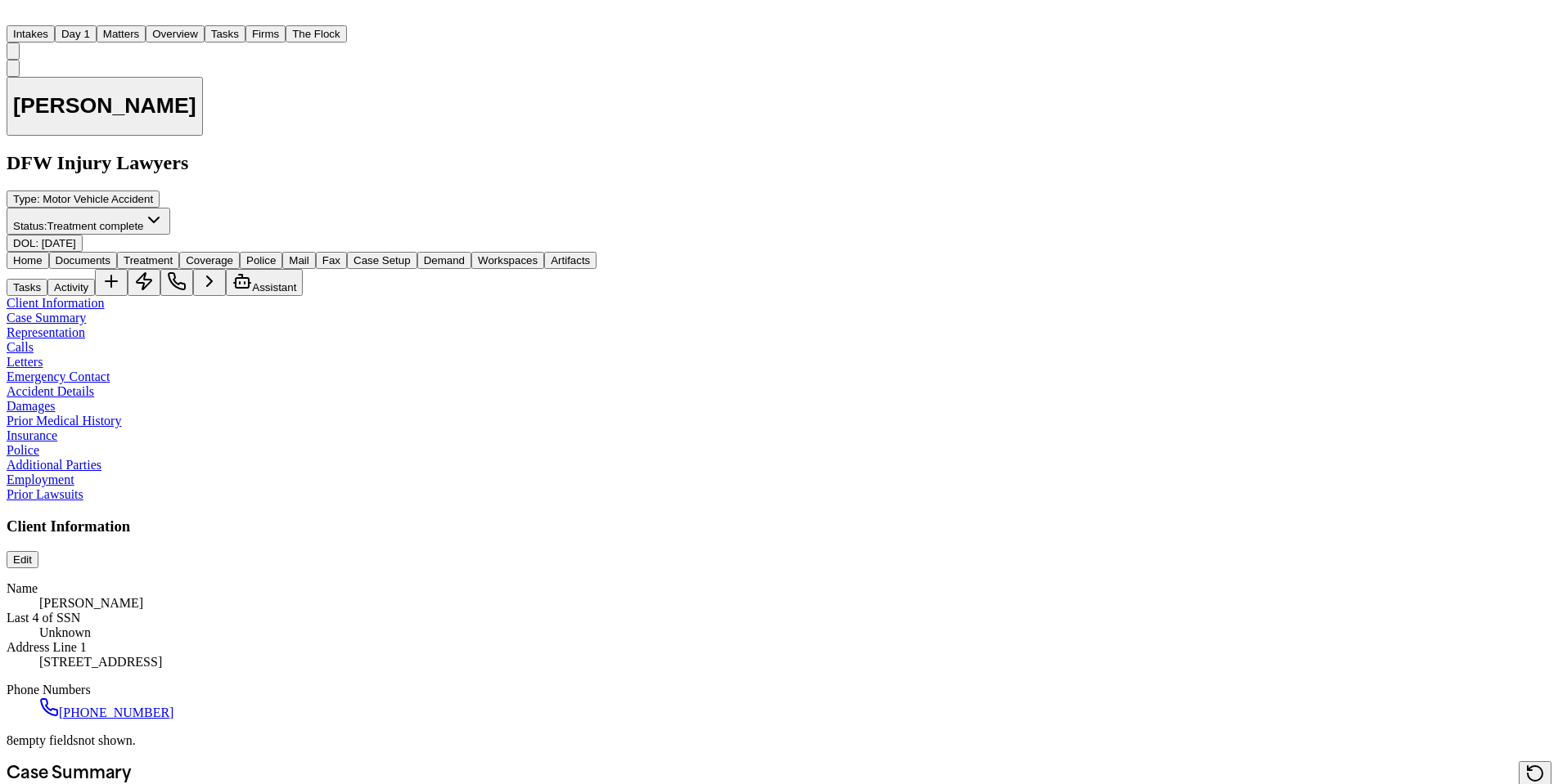
scroll to position [158, 0]
click at [69, 296] on span "Client Information" at bounding box center [56, 303] width 98 height 14
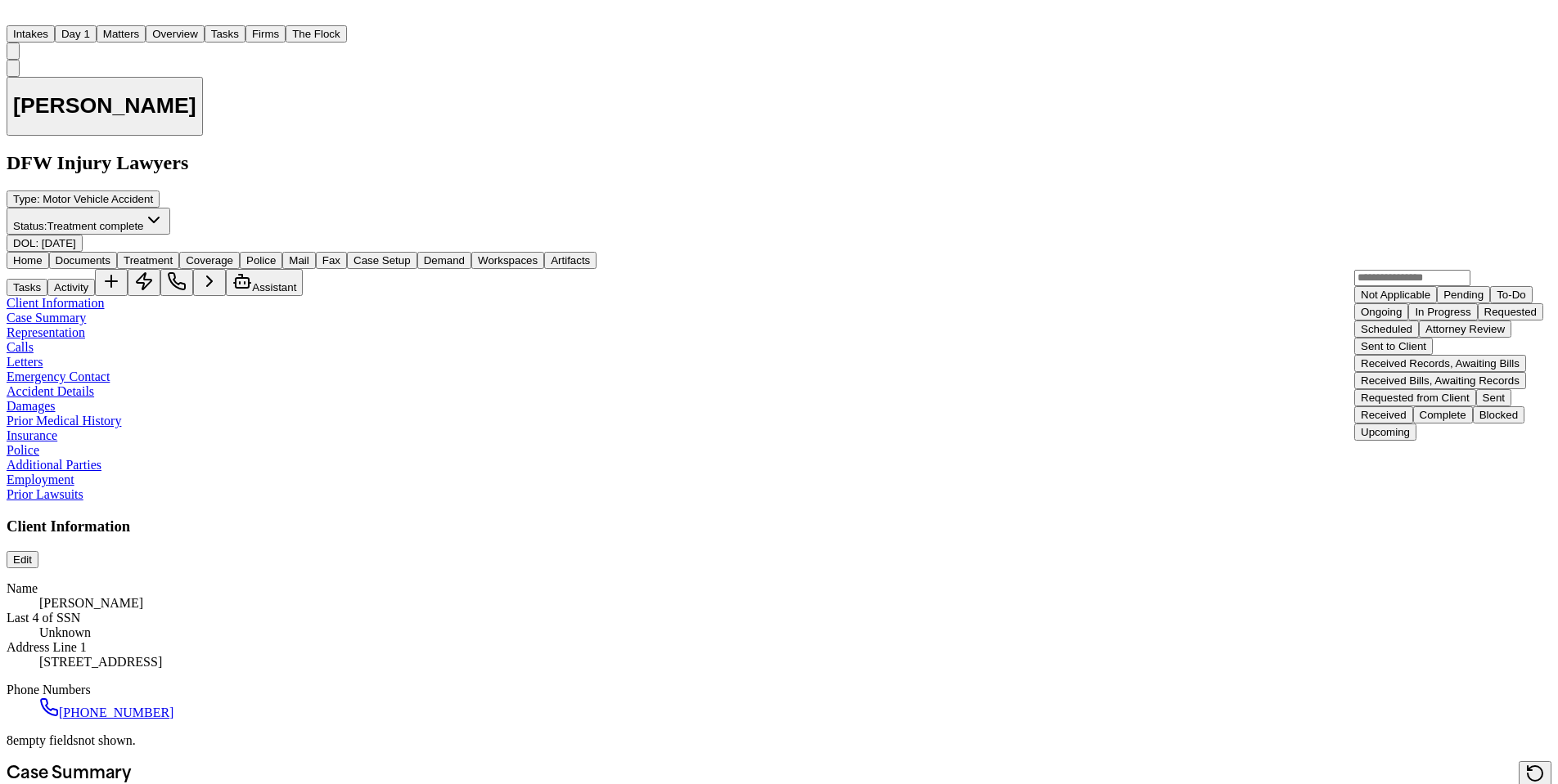
click at [1484, 318] on div "Requested" at bounding box center [1510, 311] width 53 height 12
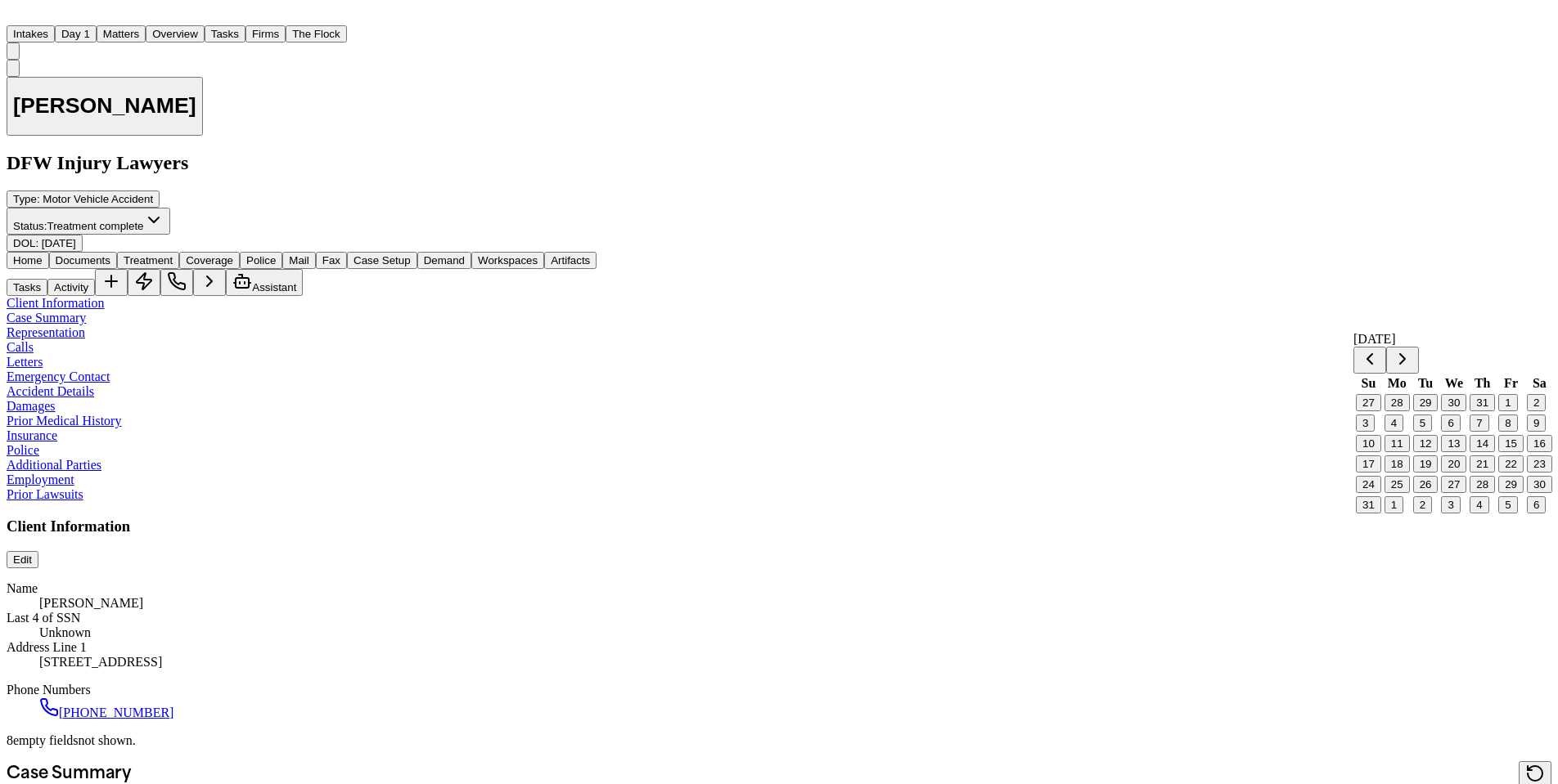
click at [1426, 494] on button "26" at bounding box center [1426, 485] width 25 height 17
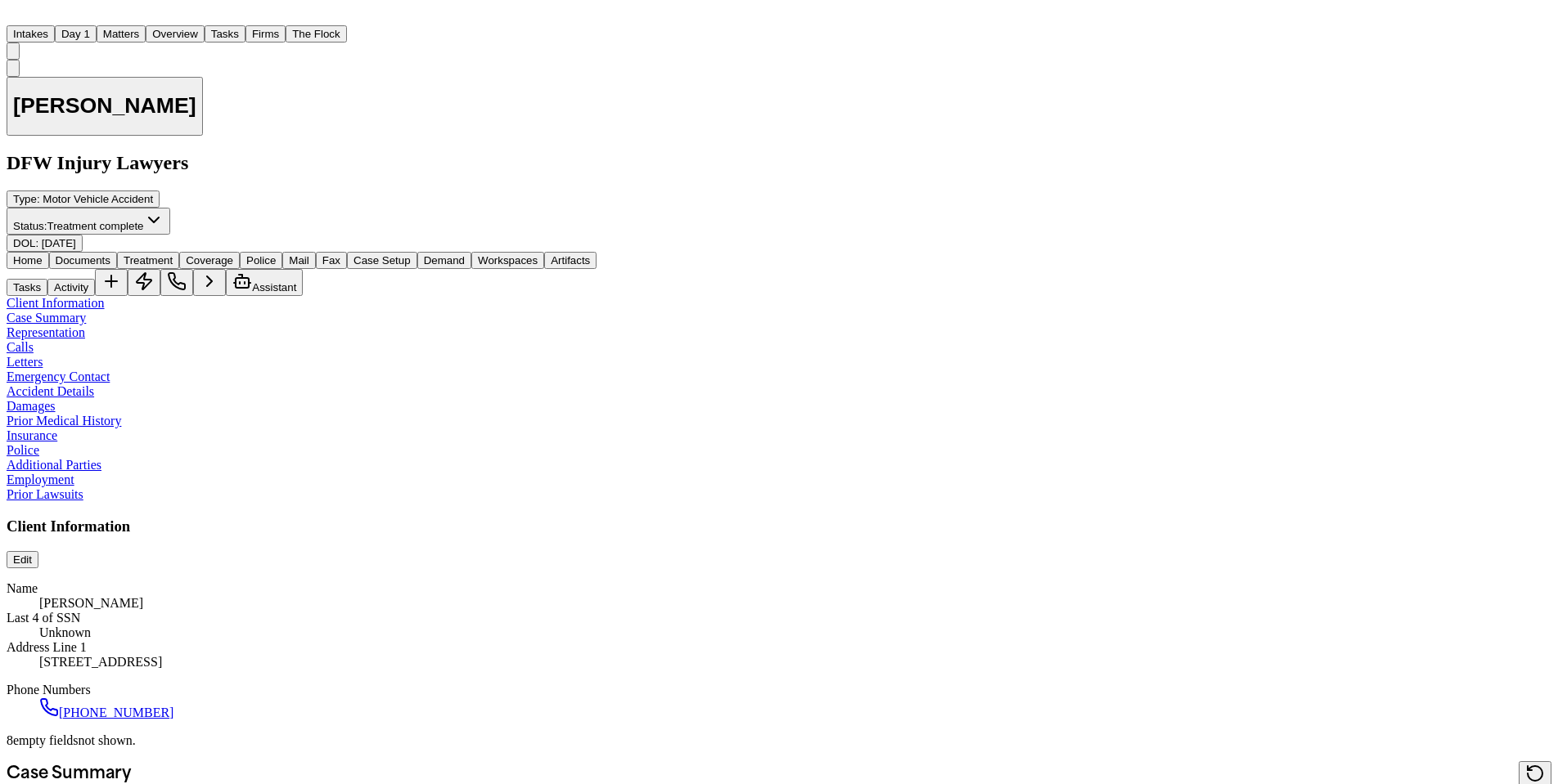
type textarea "*"
type textarea "**********"
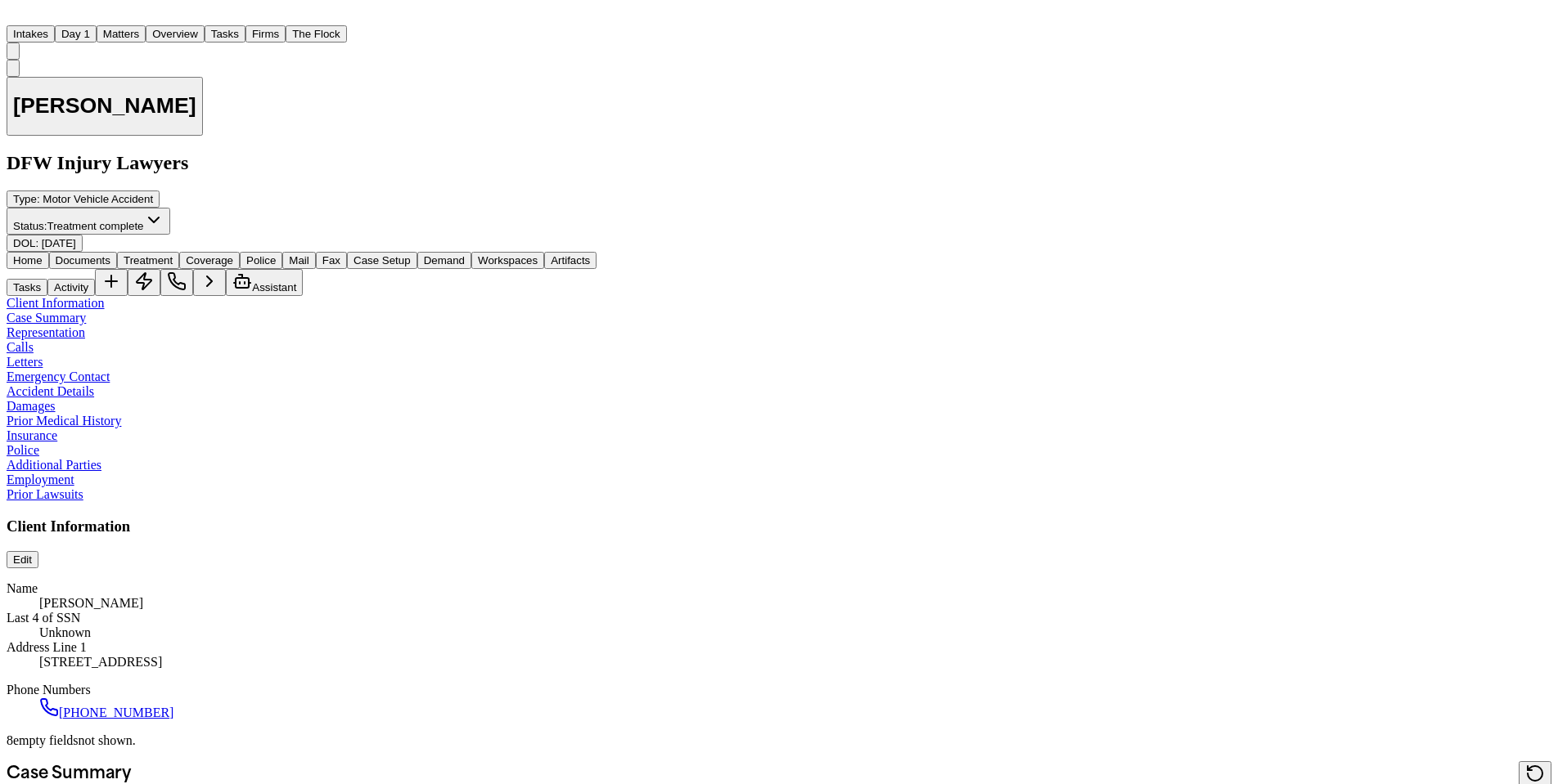
type textarea "**********"
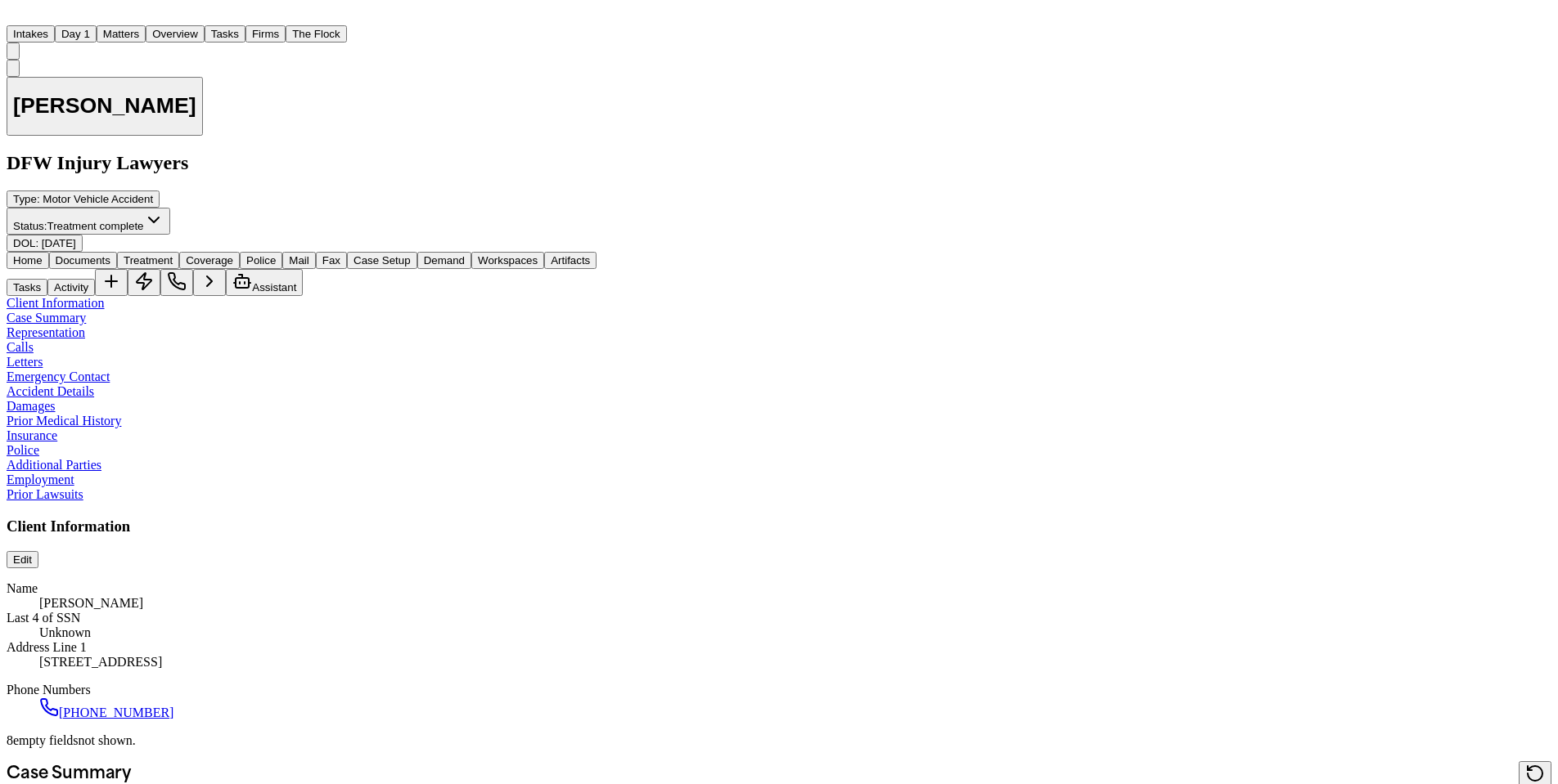
type textarea "**********"
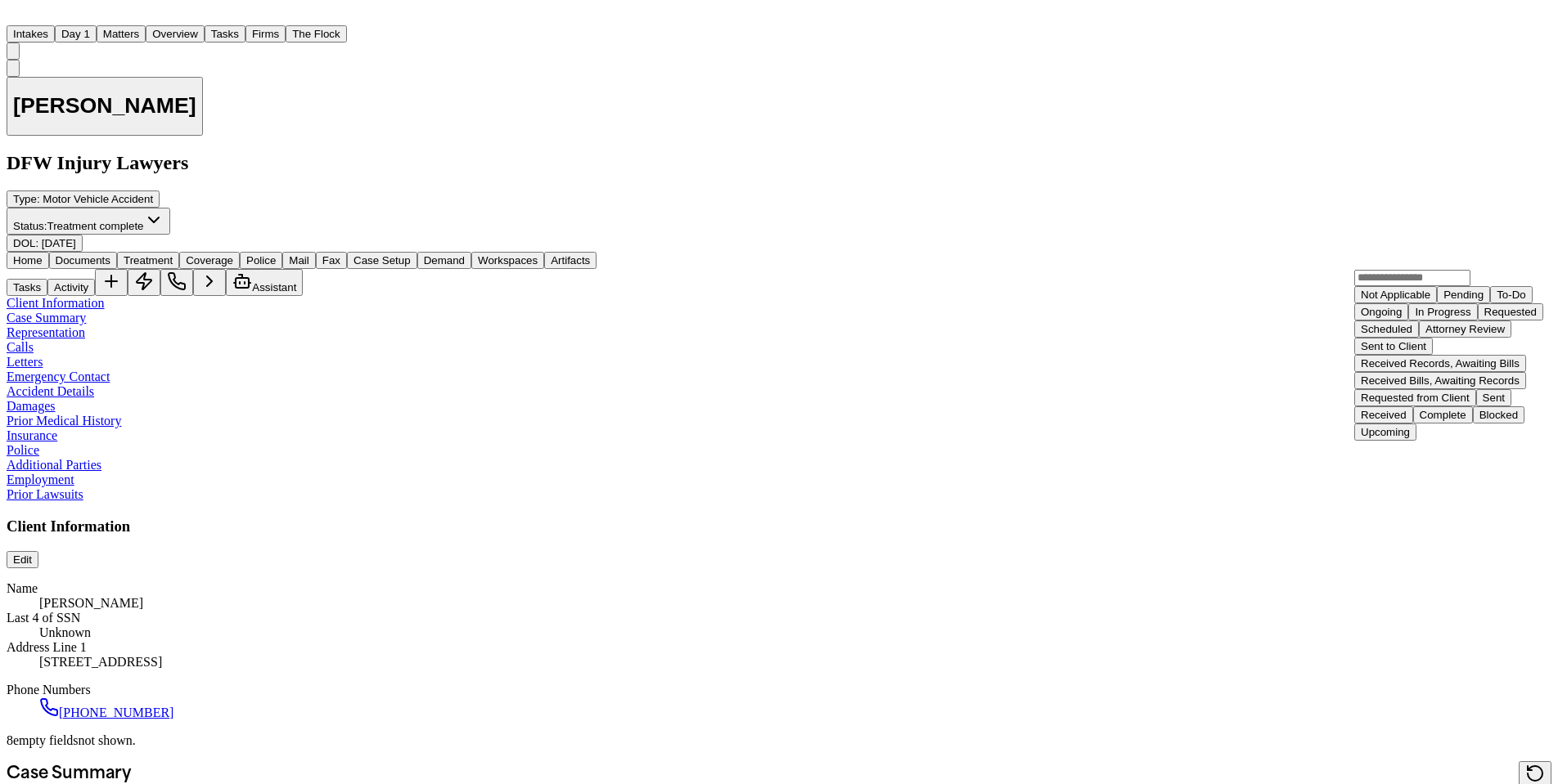
click at [1484, 318] on div "Requested" at bounding box center [1510, 311] width 53 height 12
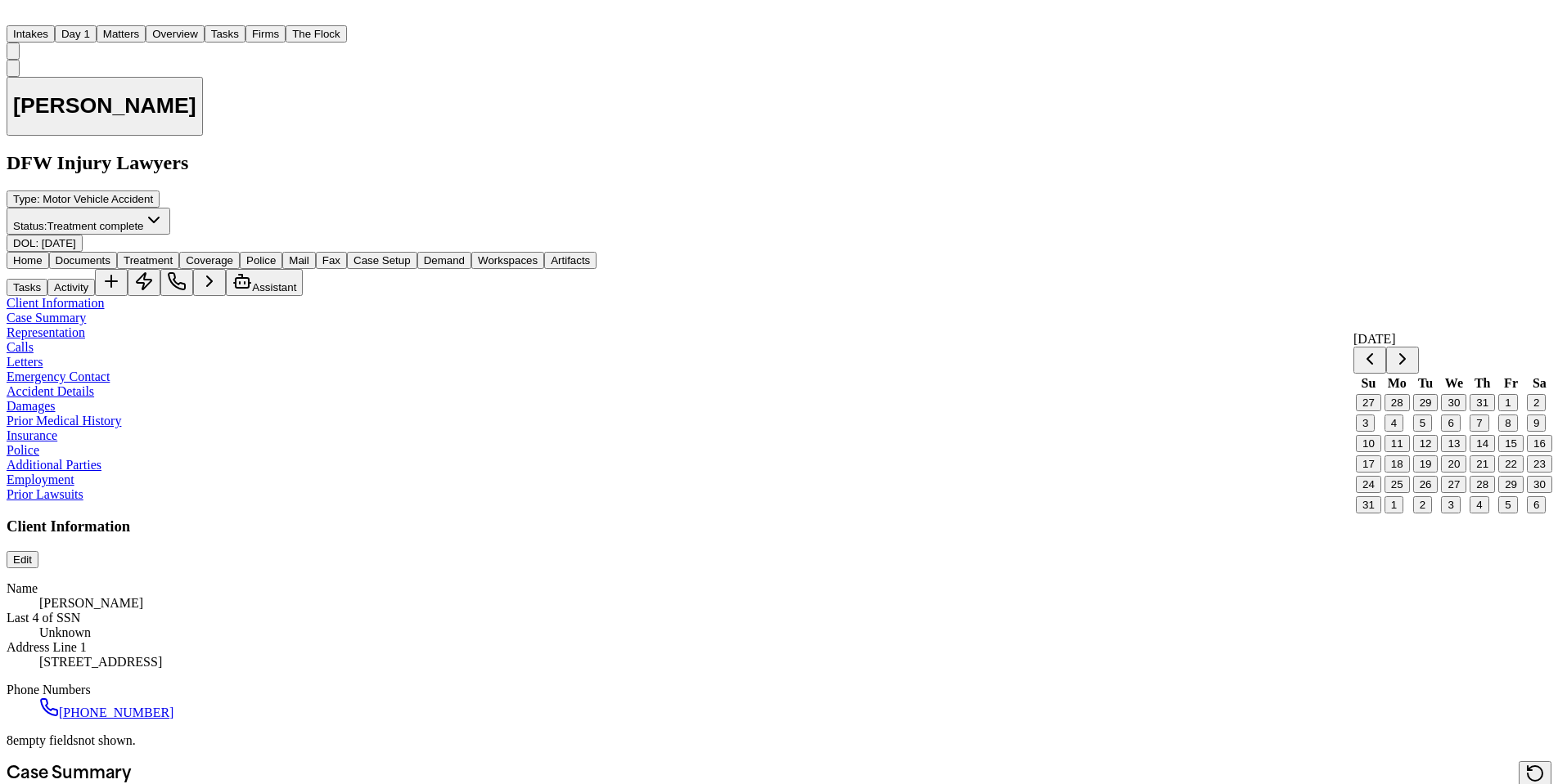
click at [1430, 494] on button "26" at bounding box center [1426, 485] width 25 height 17
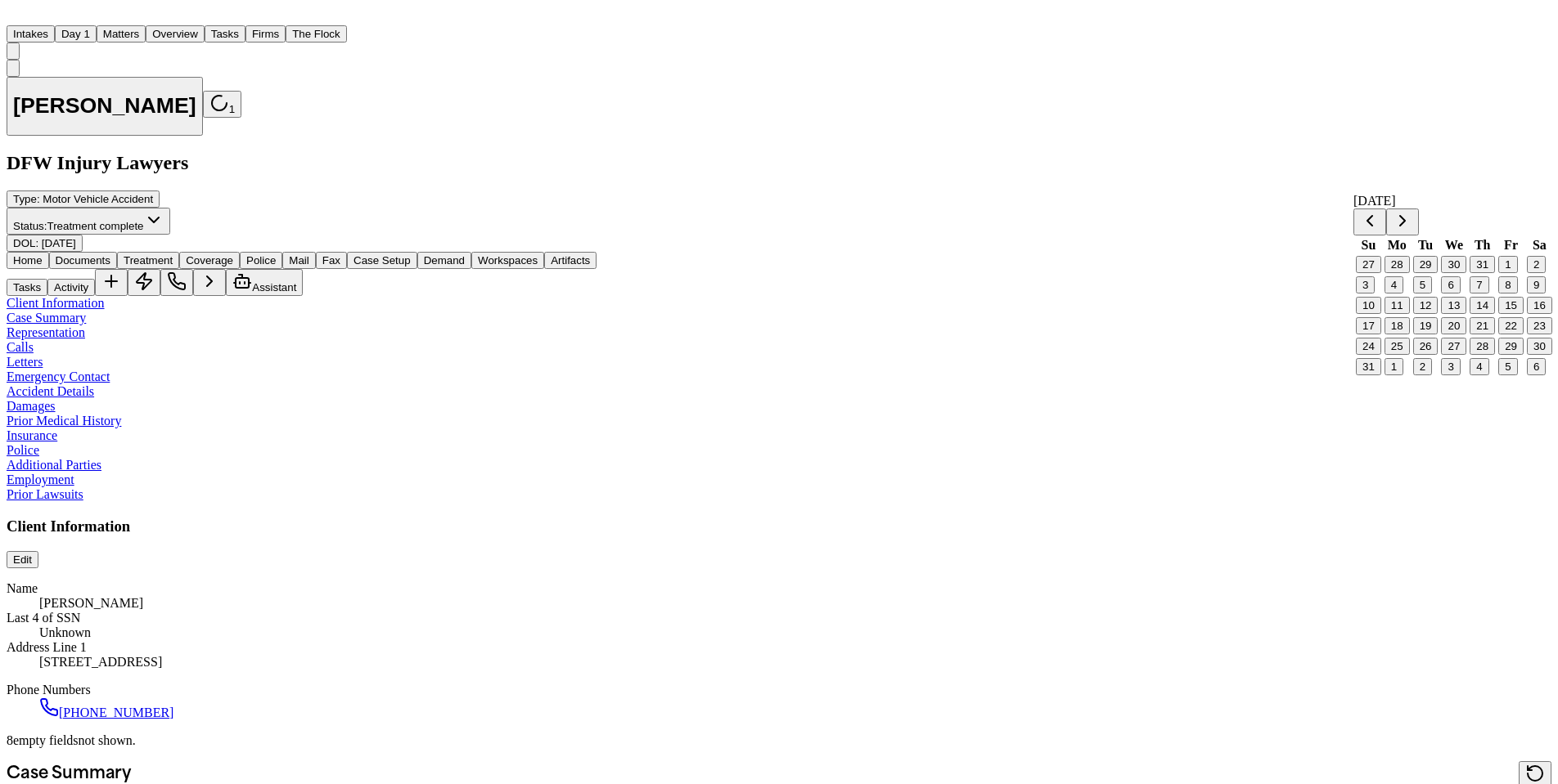
click at [1436, 355] on button "26" at bounding box center [1426, 346] width 25 height 17
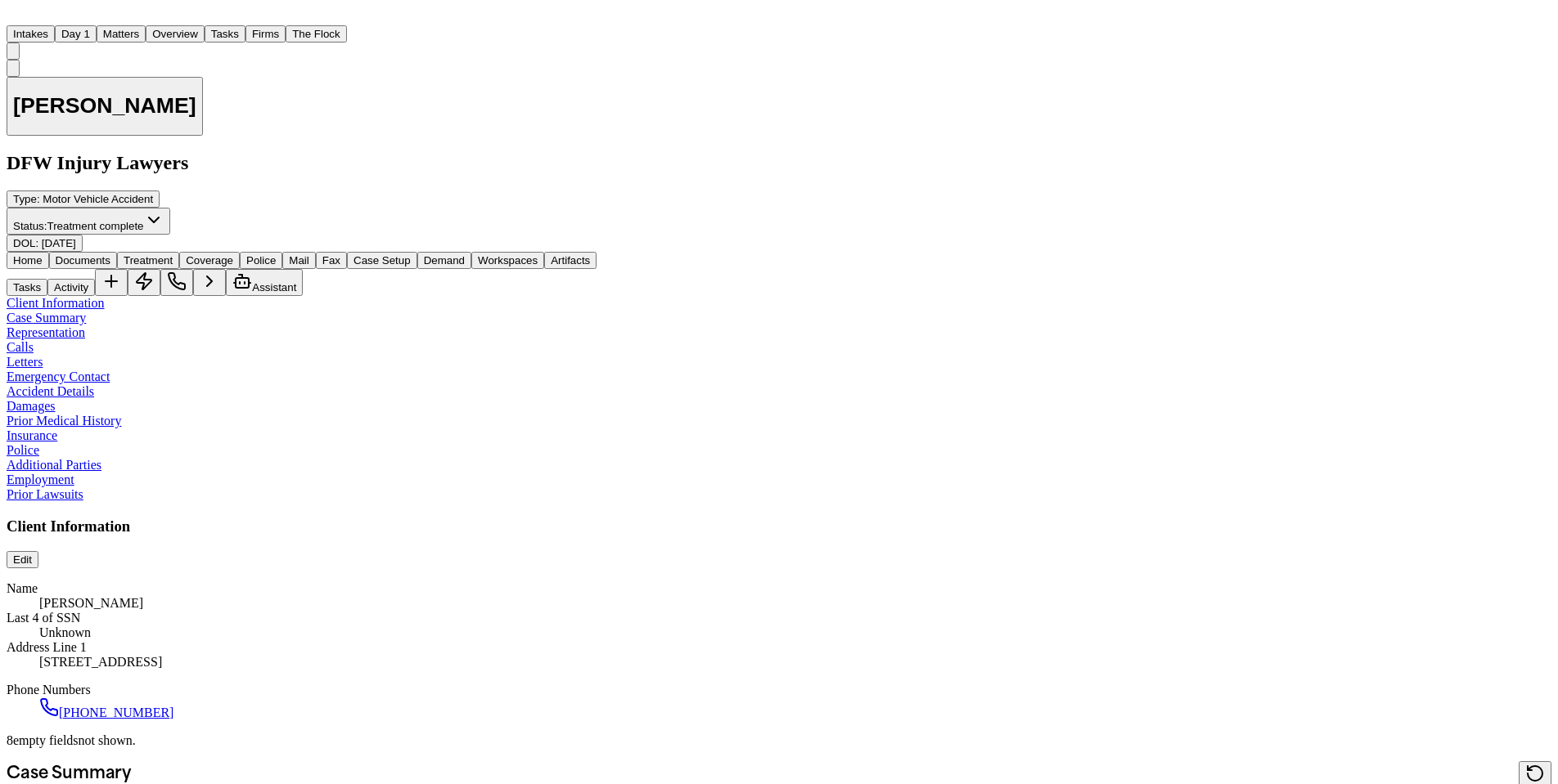
scroll to position [0, 0]
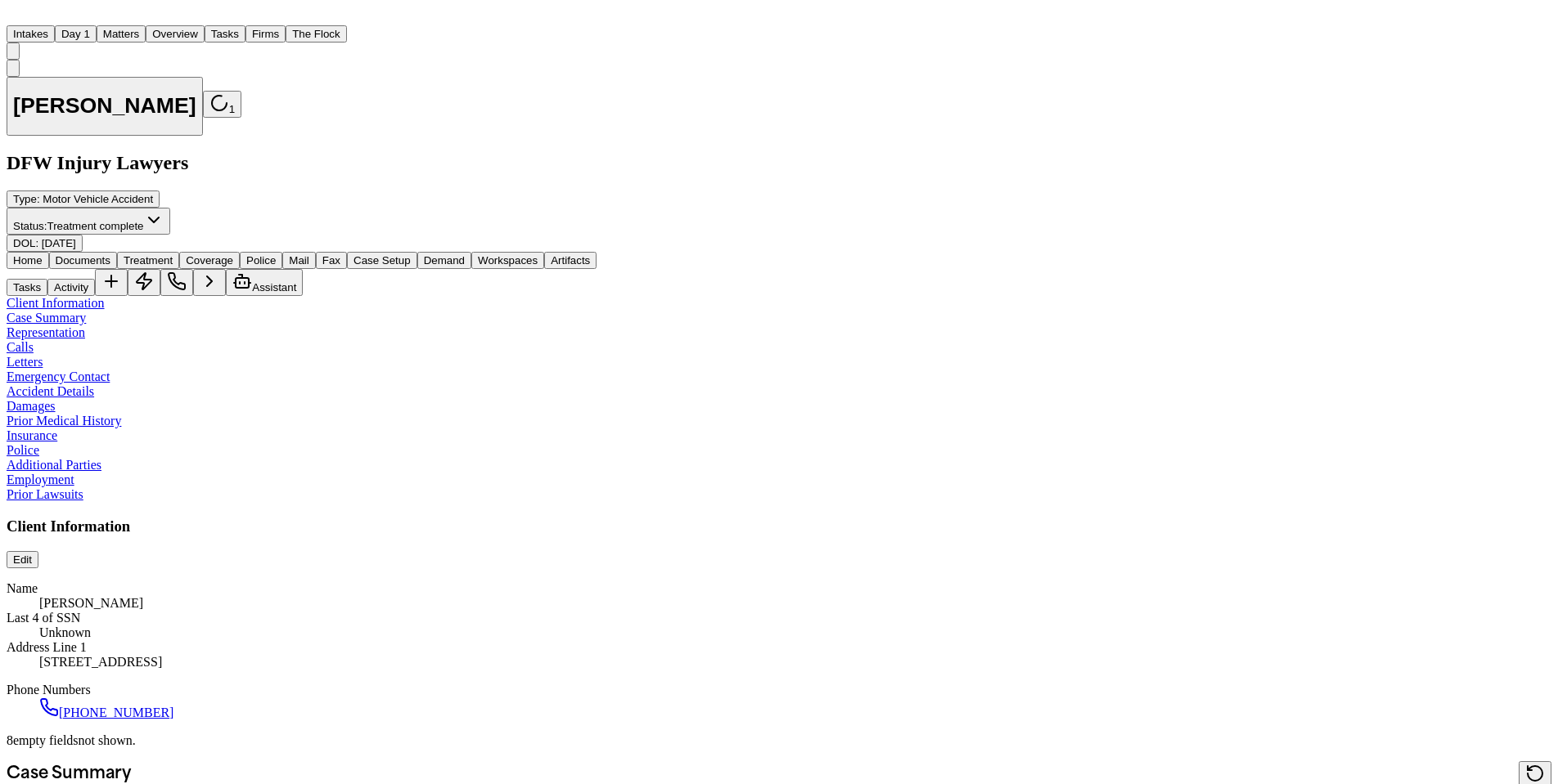
scroll to position [16, 0]
type textarea "**********"
drag, startPoint x: 1549, startPoint y: 103, endPoint x: 1515, endPoint y: 555, distance: 453.3
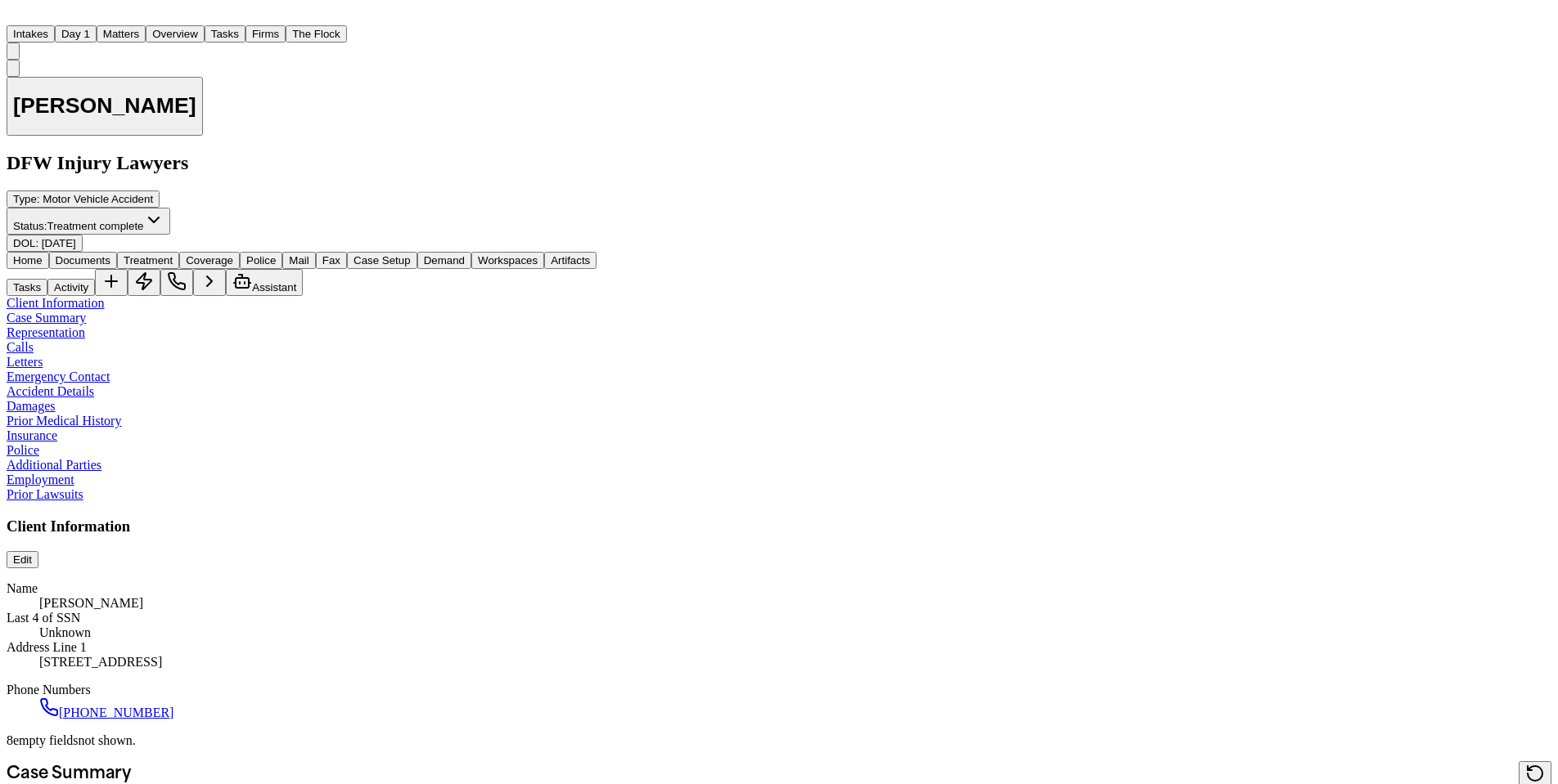
scroll to position [1586, 0]
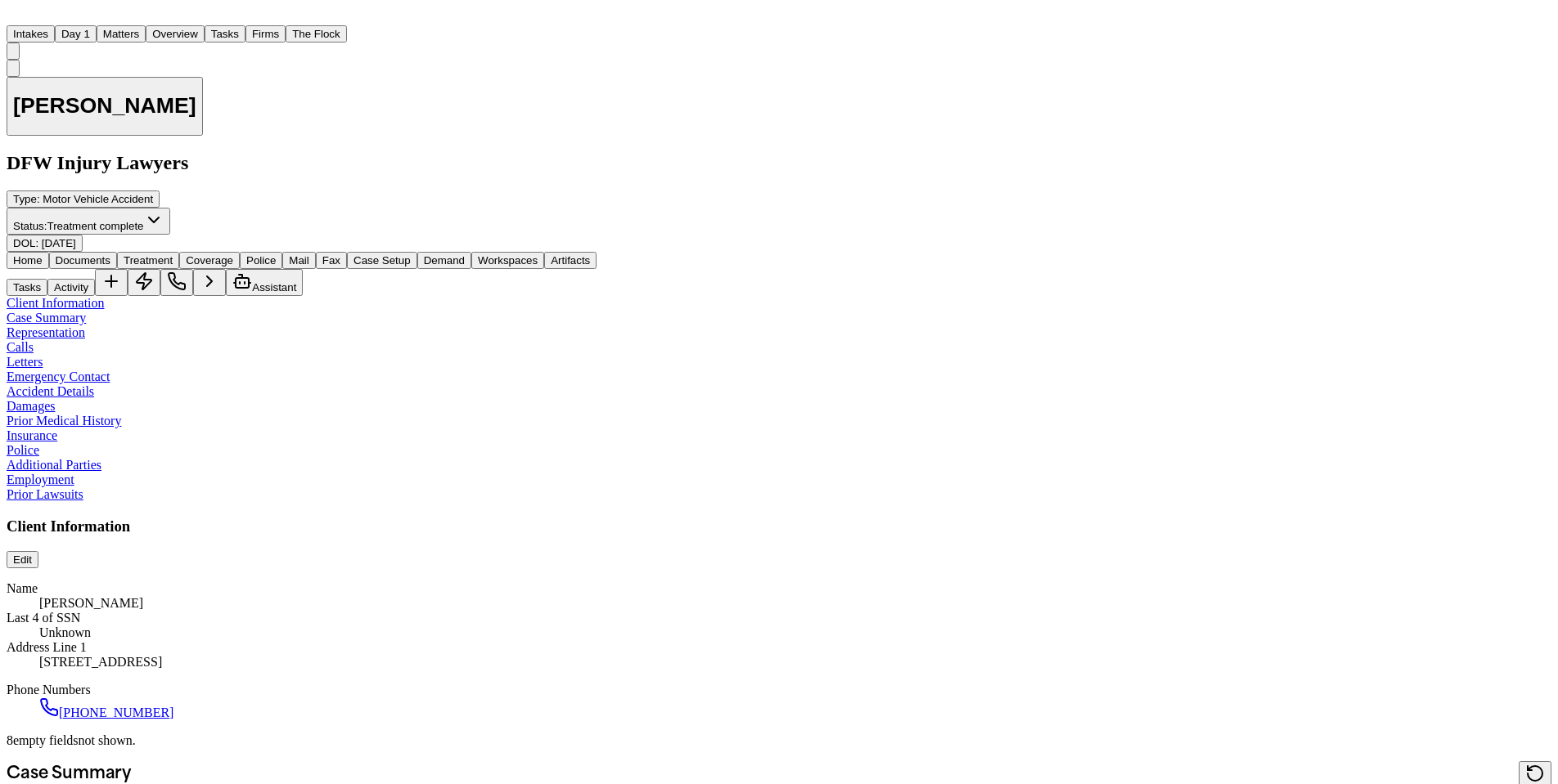
type textarea "**********"
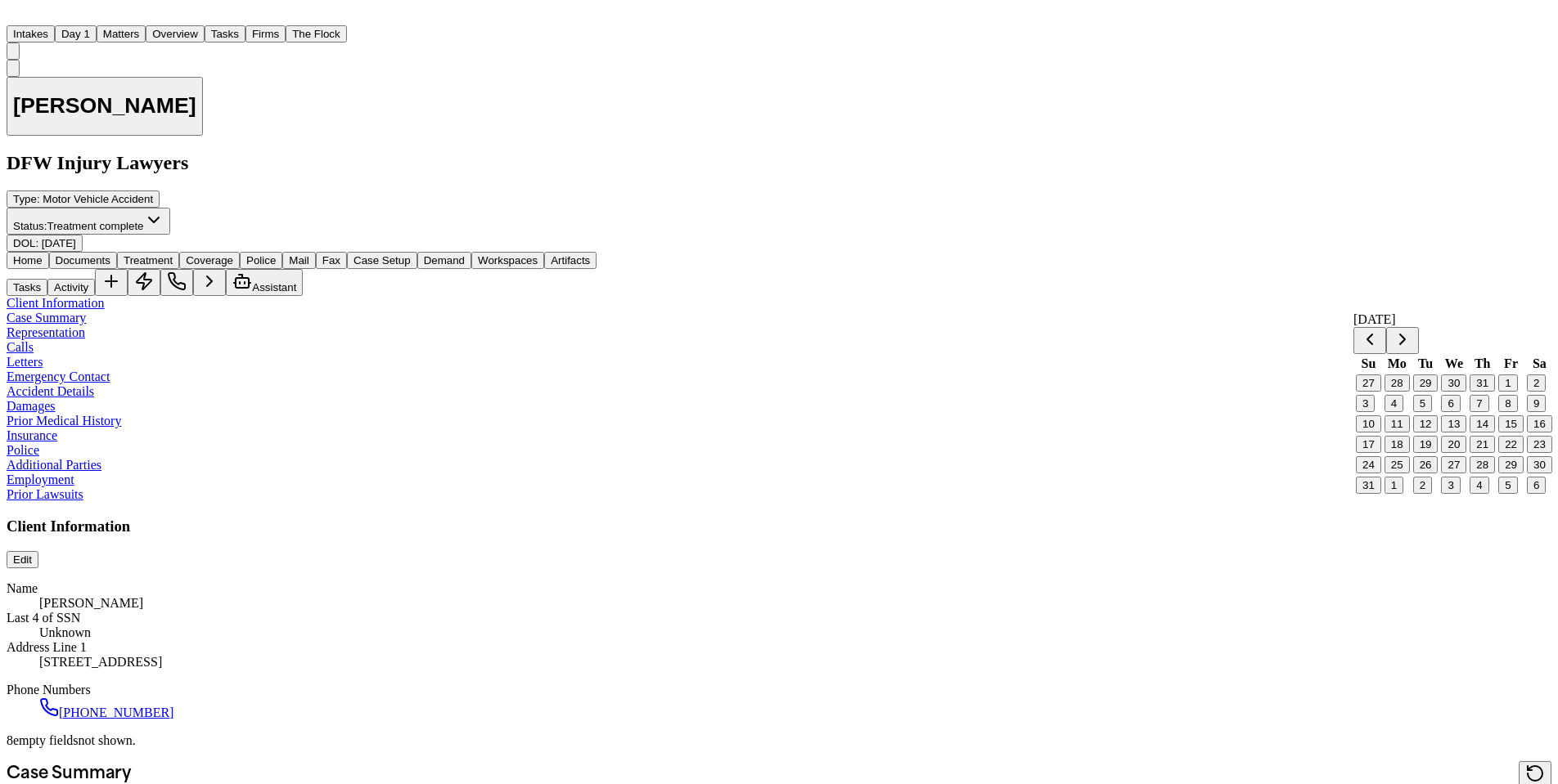
click at [1403, 473] on button "25" at bounding box center [1397, 465] width 25 height 17
click at [1401, 473] on button "25" at bounding box center [1397, 465] width 25 height 17
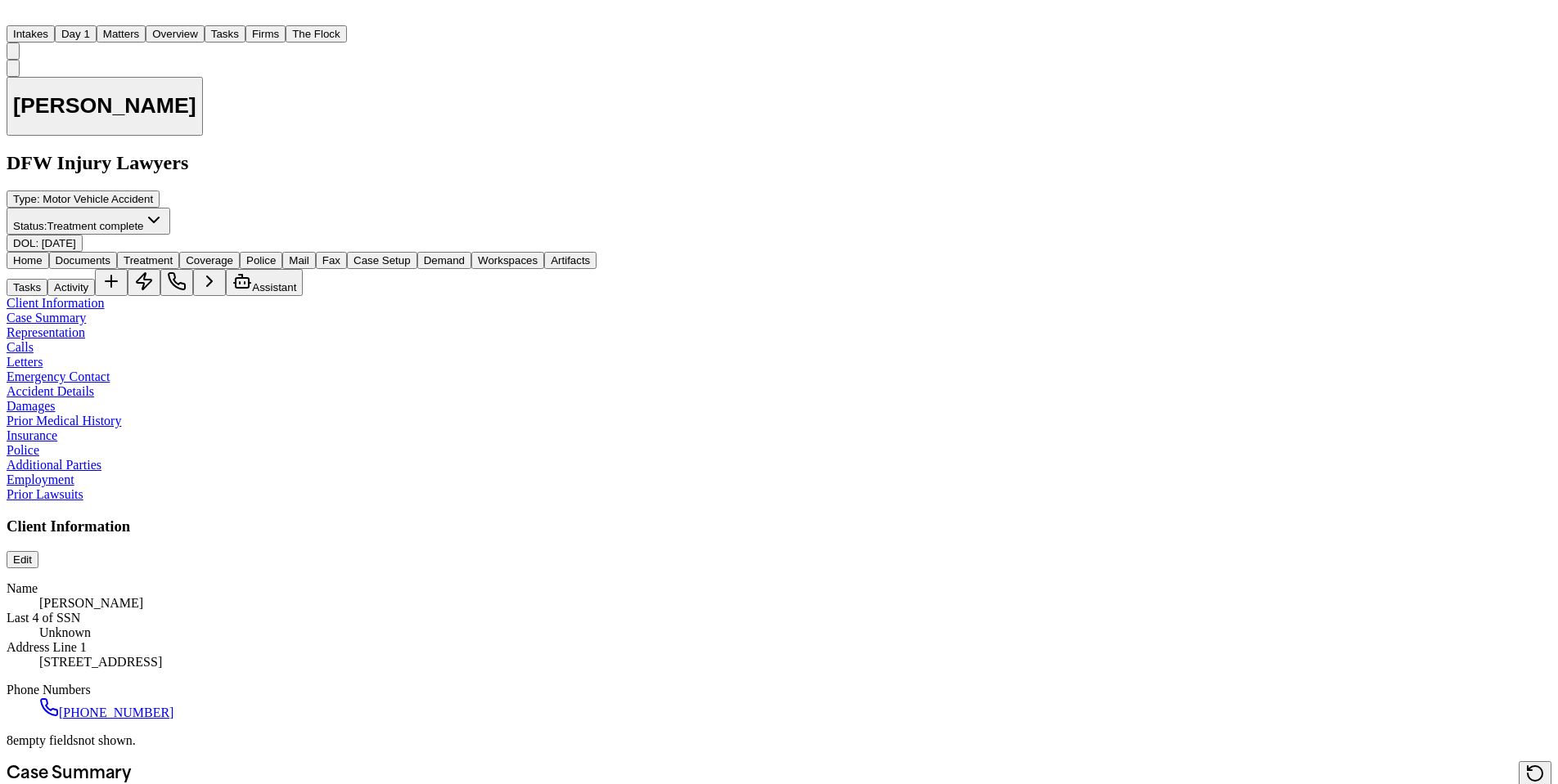
type textarea "**********"
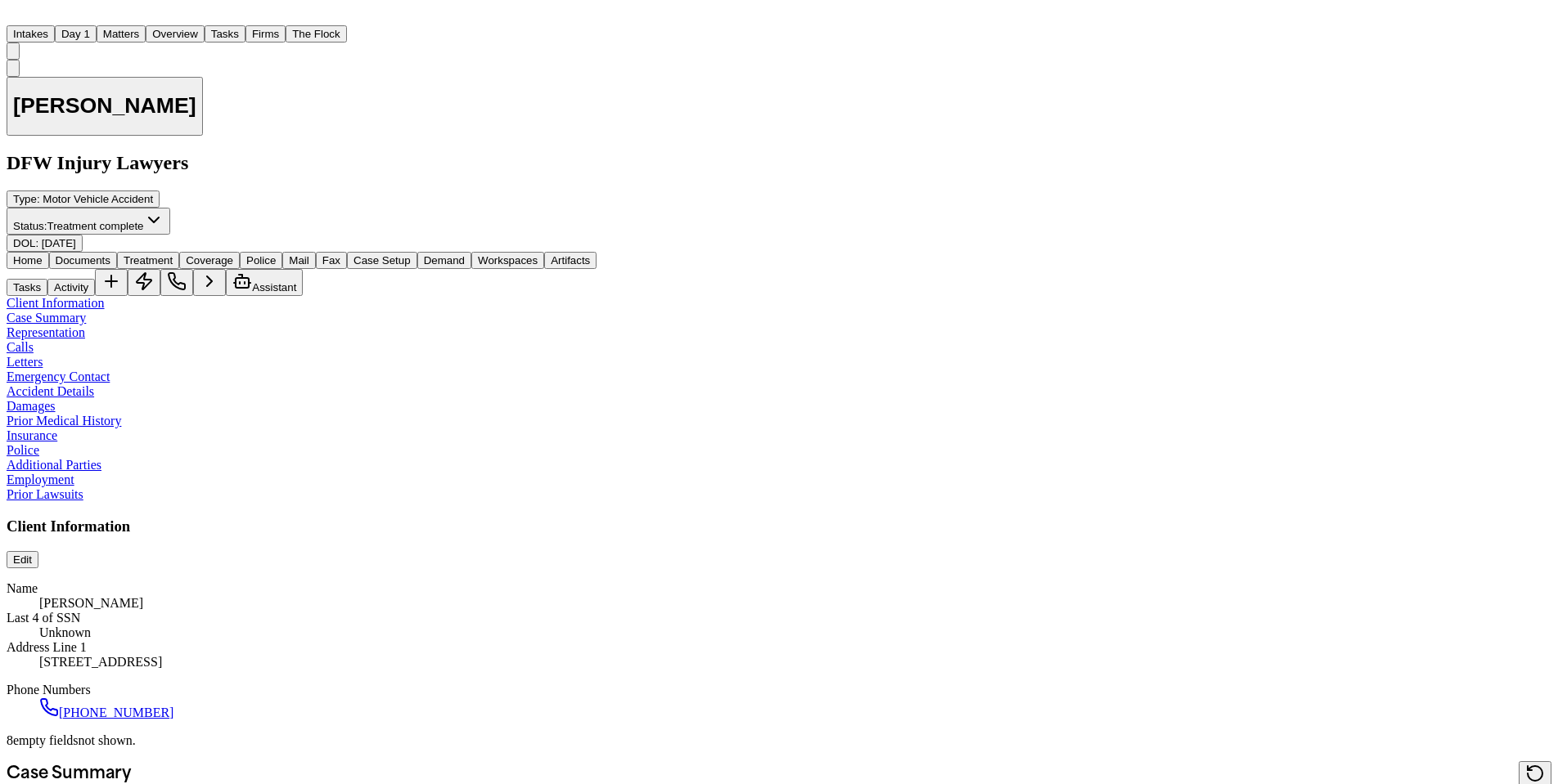
scroll to position [120, 0]
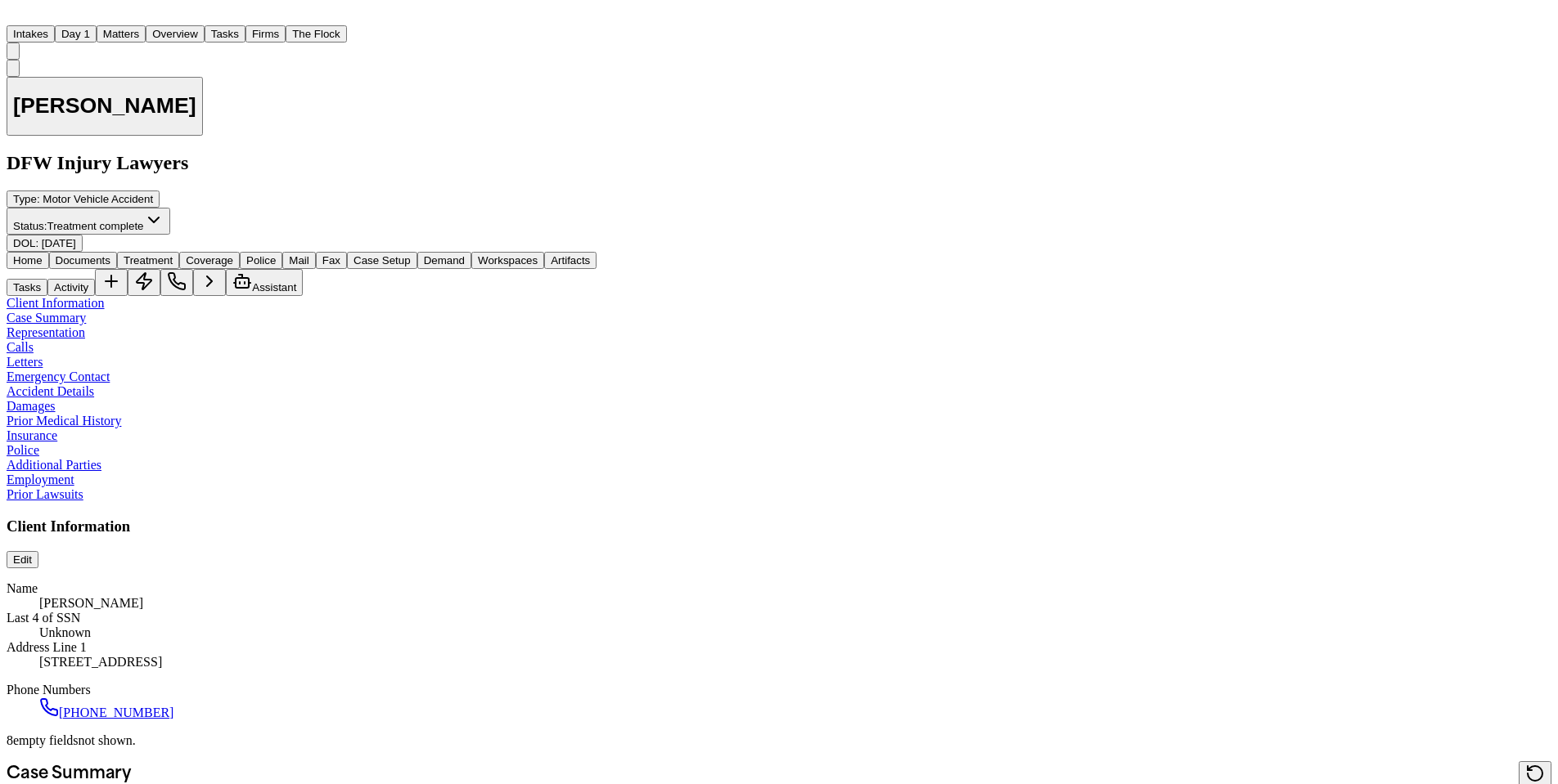
scroll to position [0, 0]
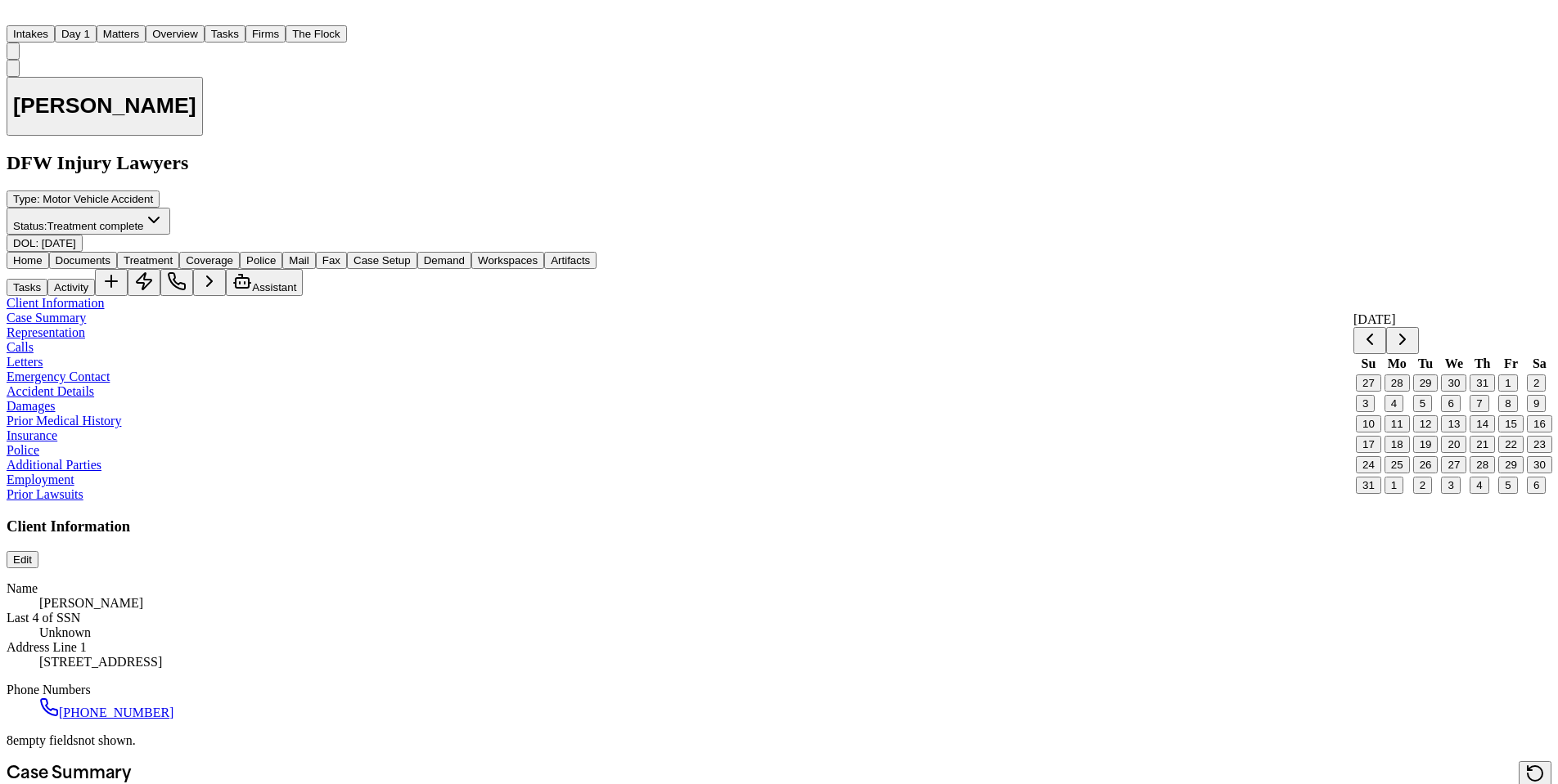
click at [1511, 473] on button "29" at bounding box center [1510, 465] width 25 height 17
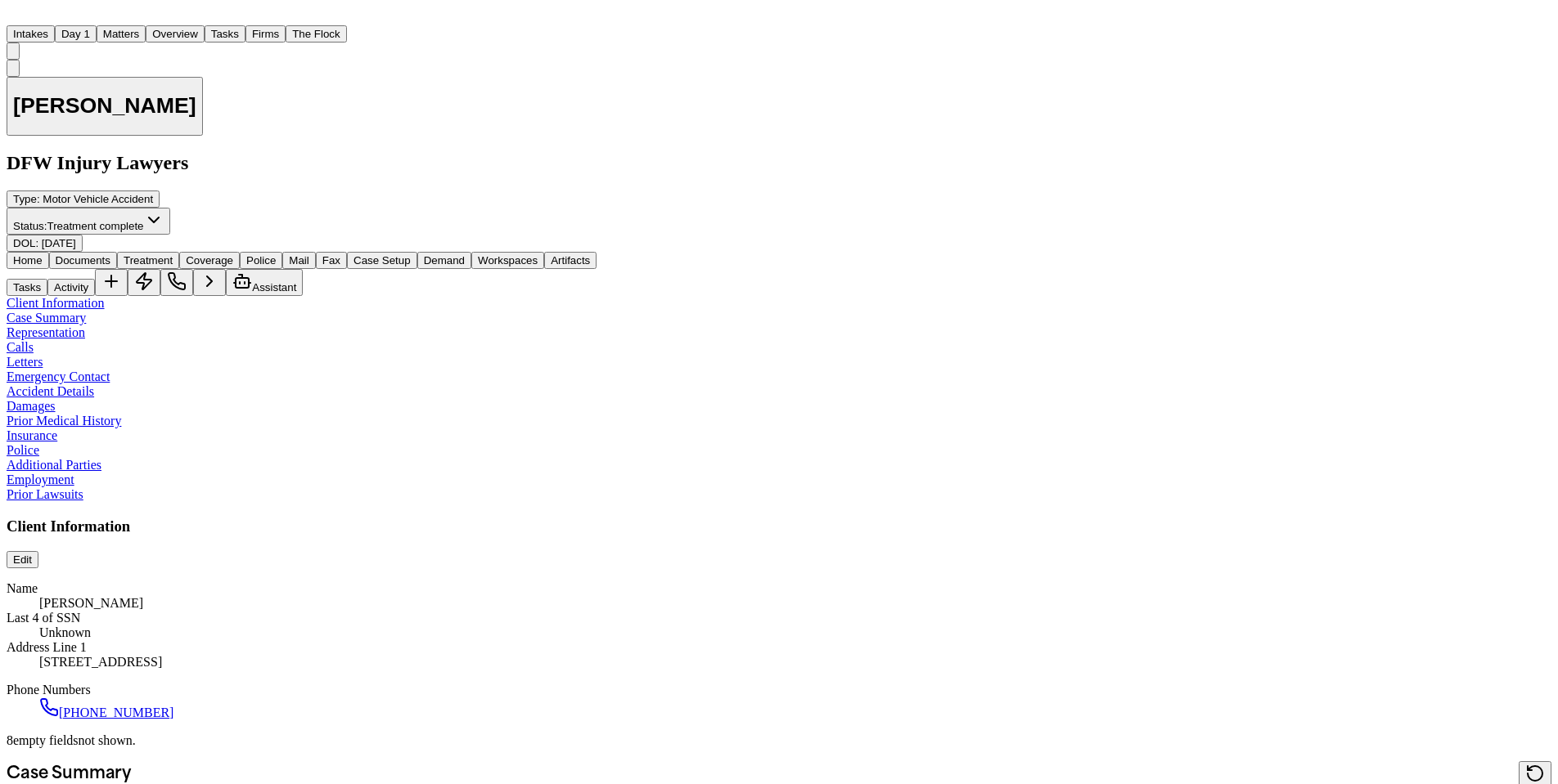
click at [242, 104] on button "2" at bounding box center [222, 104] width 38 height 27
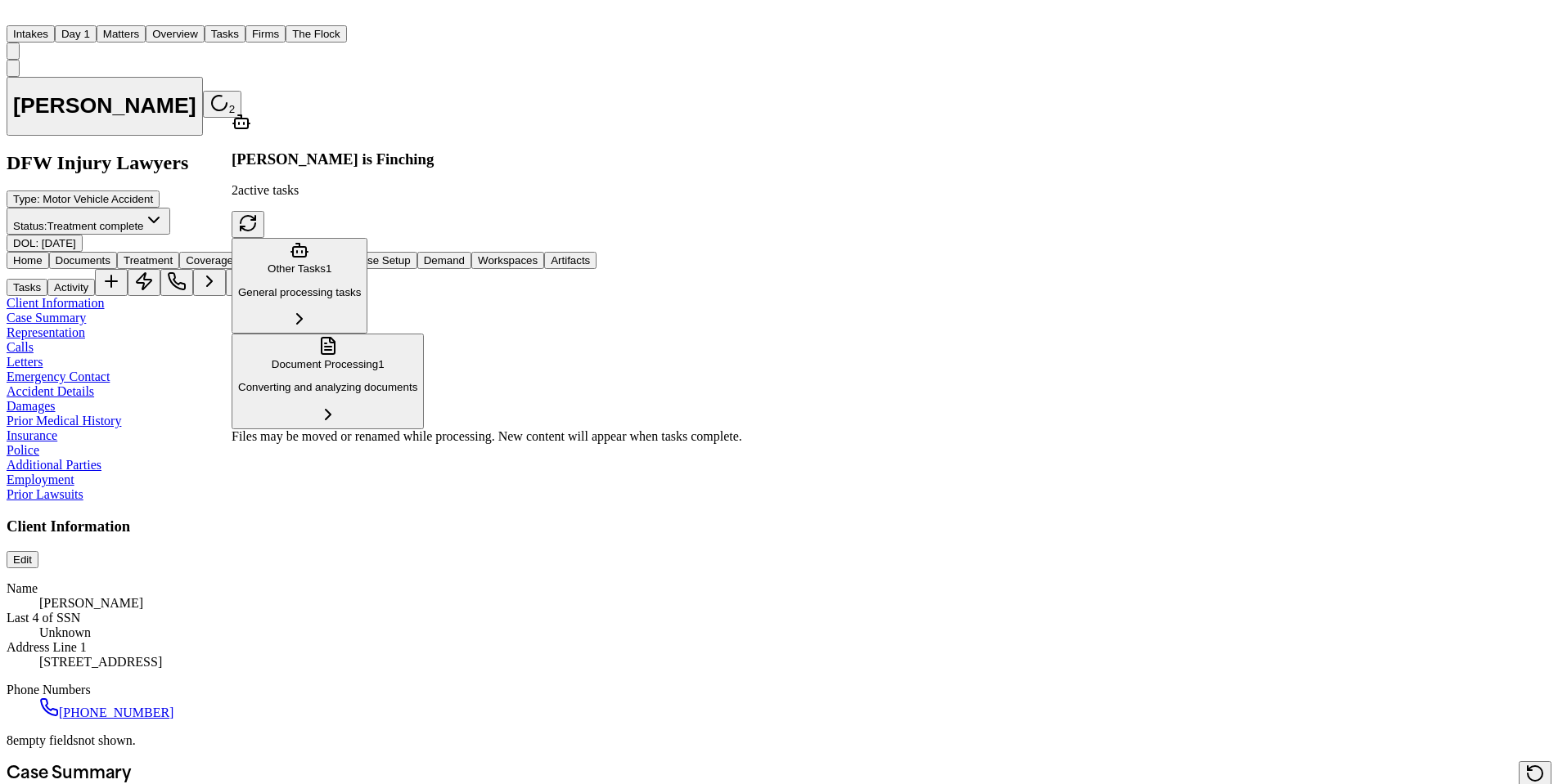
click at [419, 74] on div "Sarah Awando 2 DFW Injury Lawyers Type : Motor Vehicle Accident Status: Treatme…" at bounding box center [779, 155] width 1545 height 193
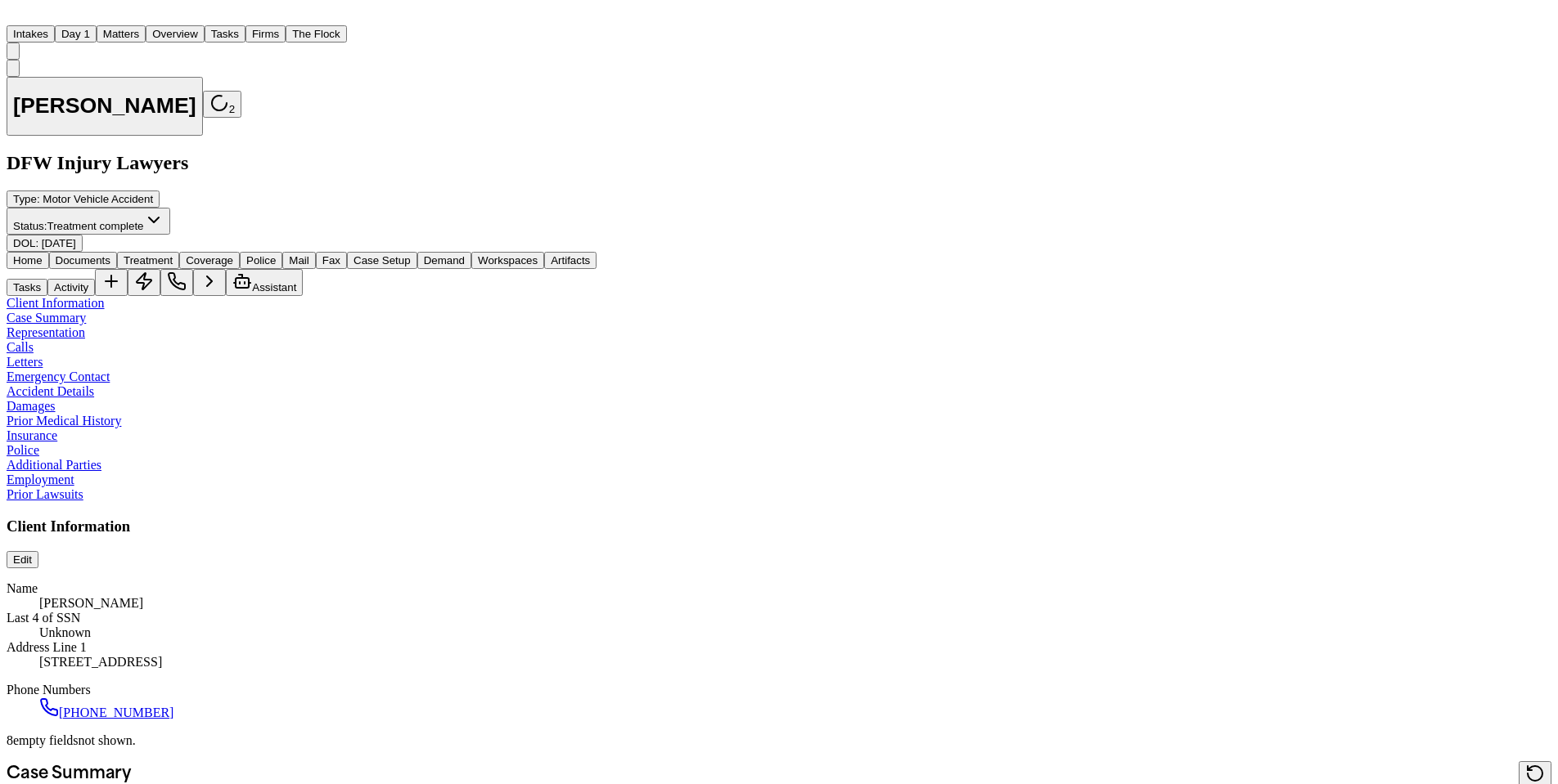
click at [286, 25] on button "Firms" at bounding box center [266, 34] width 40 height 17
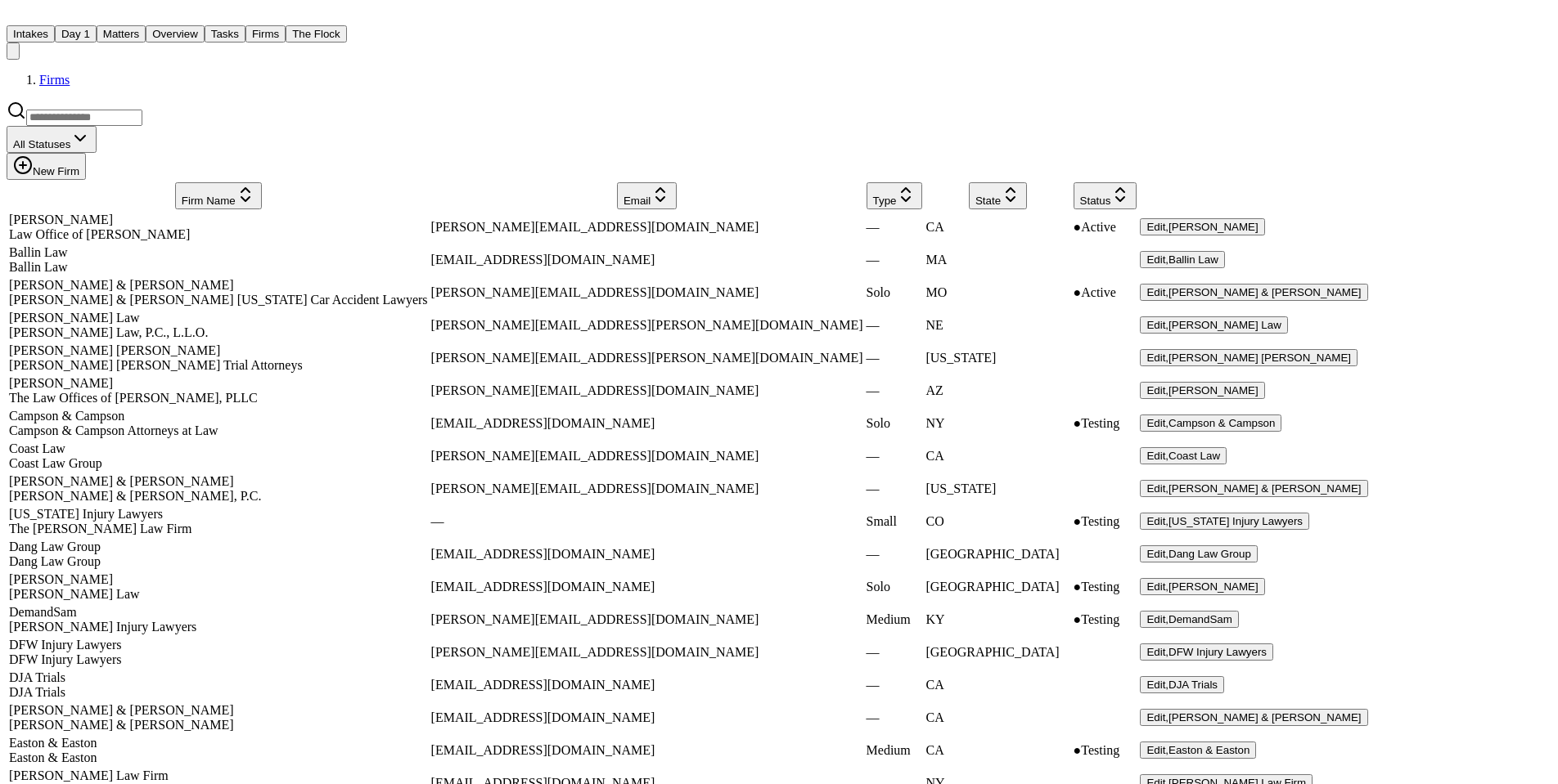
click at [245, 26] on button "Tasks" at bounding box center [224, 34] width 41 height 17
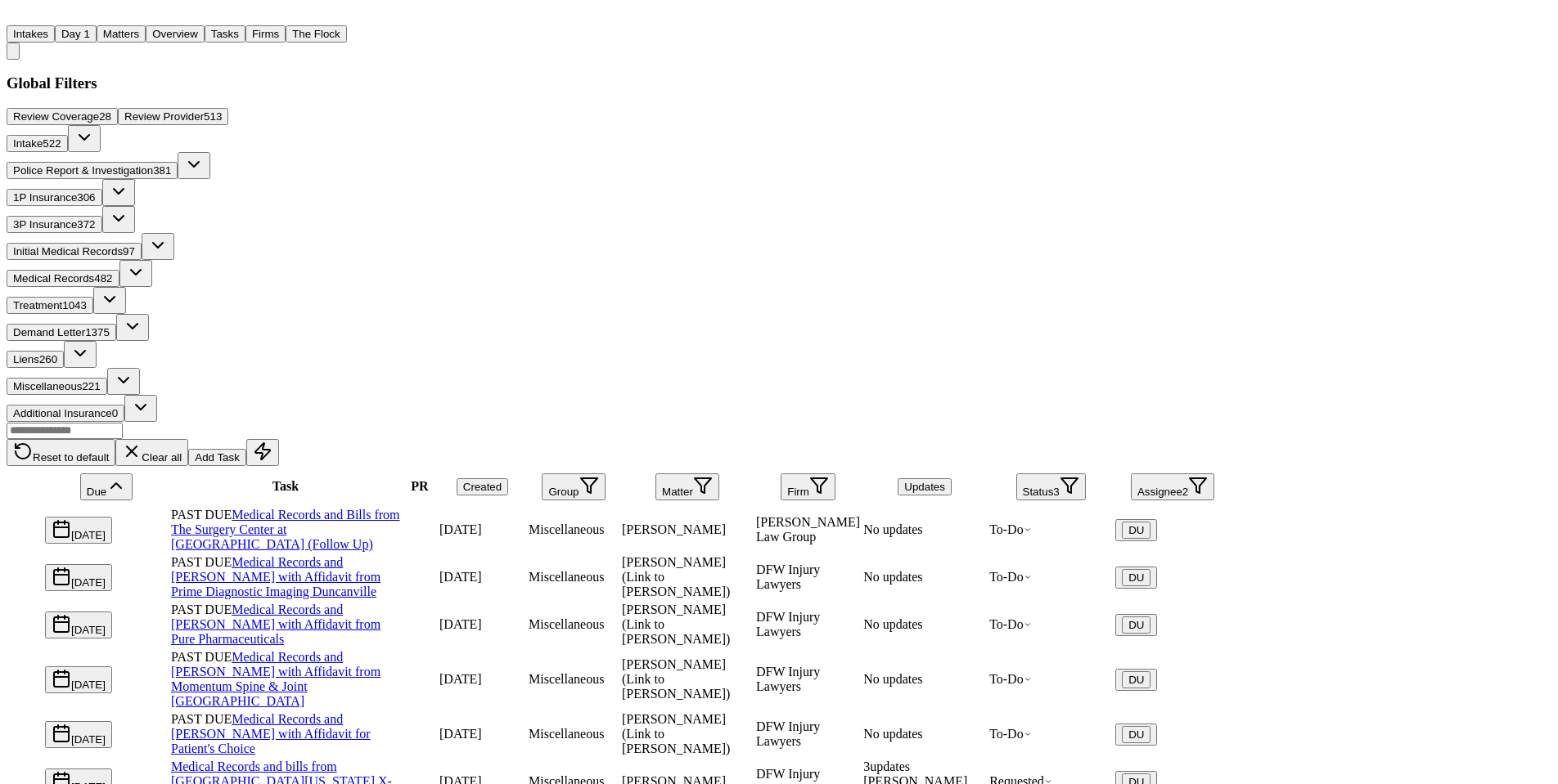
click at [55, 27] on button "Intakes" at bounding box center [31, 34] width 48 height 17
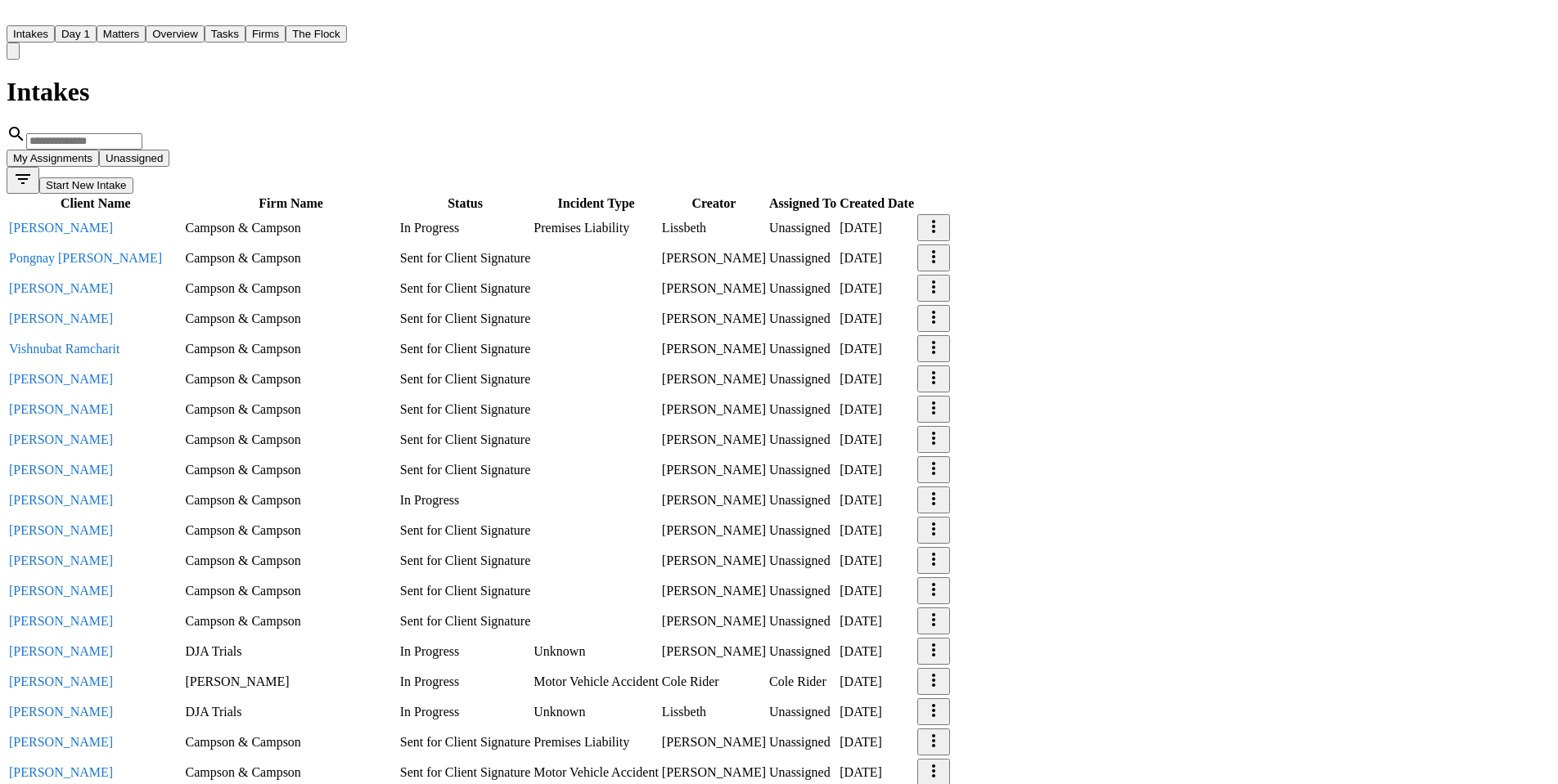
click at [142, 133] on input "text" at bounding box center [83, 141] width 116 height 16
click at [26, 22] on img "Home" at bounding box center [16, 14] width 19 height 15
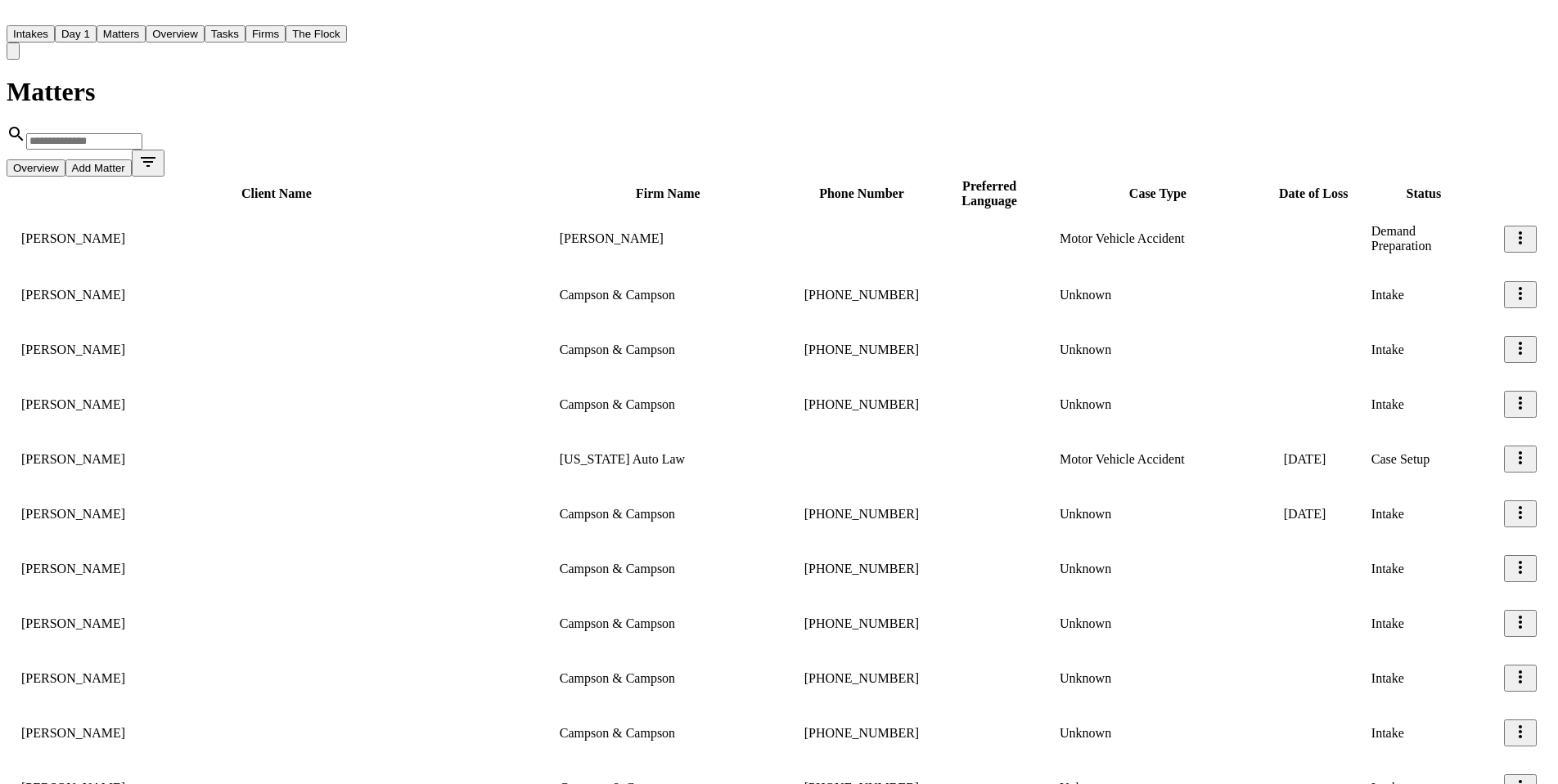
click at [142, 133] on input "text" at bounding box center [83, 141] width 116 height 16
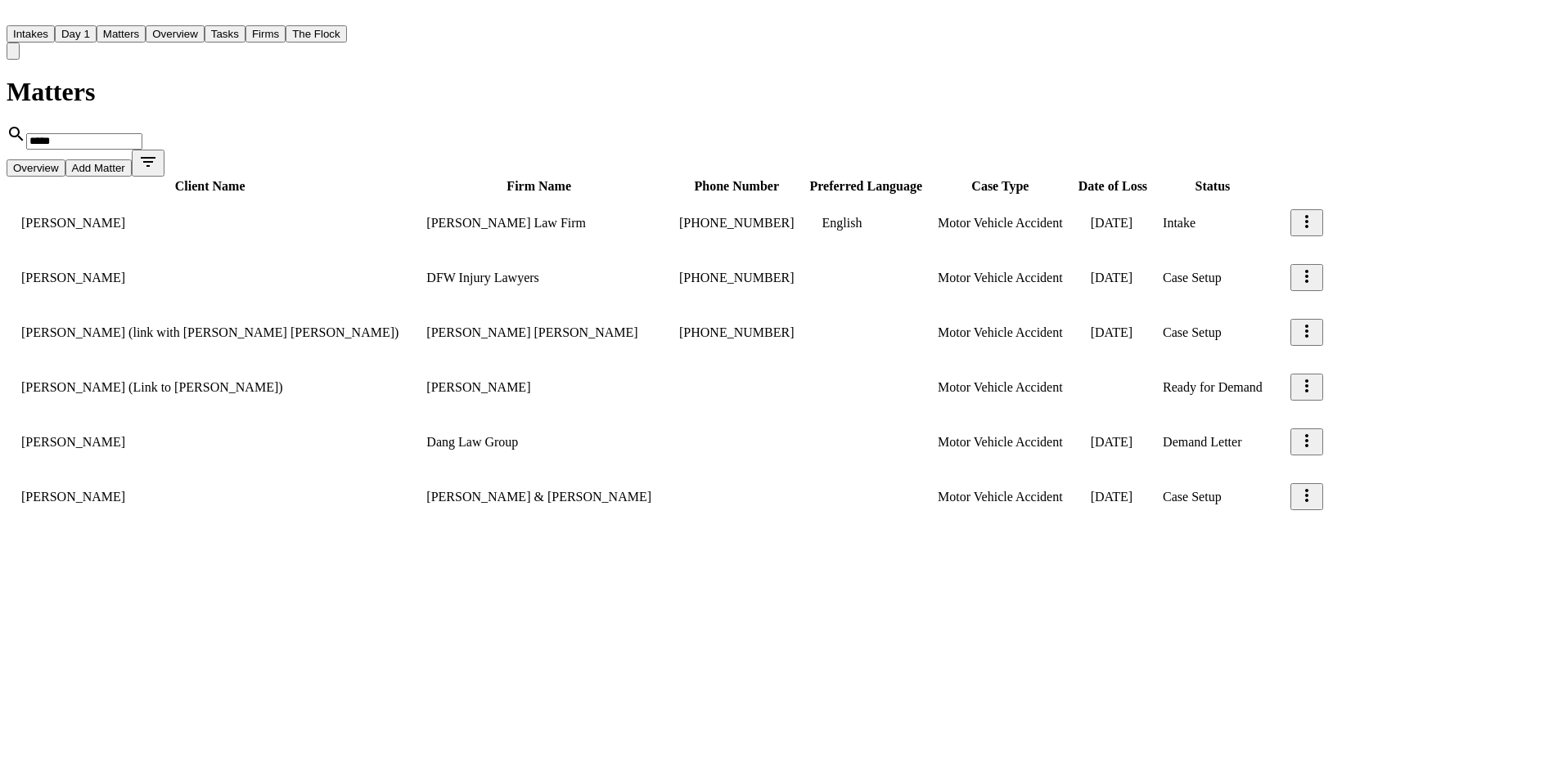
type input "*****"
click at [105, 251] on td "[PERSON_NAME]" at bounding box center [210, 277] width 404 height 53
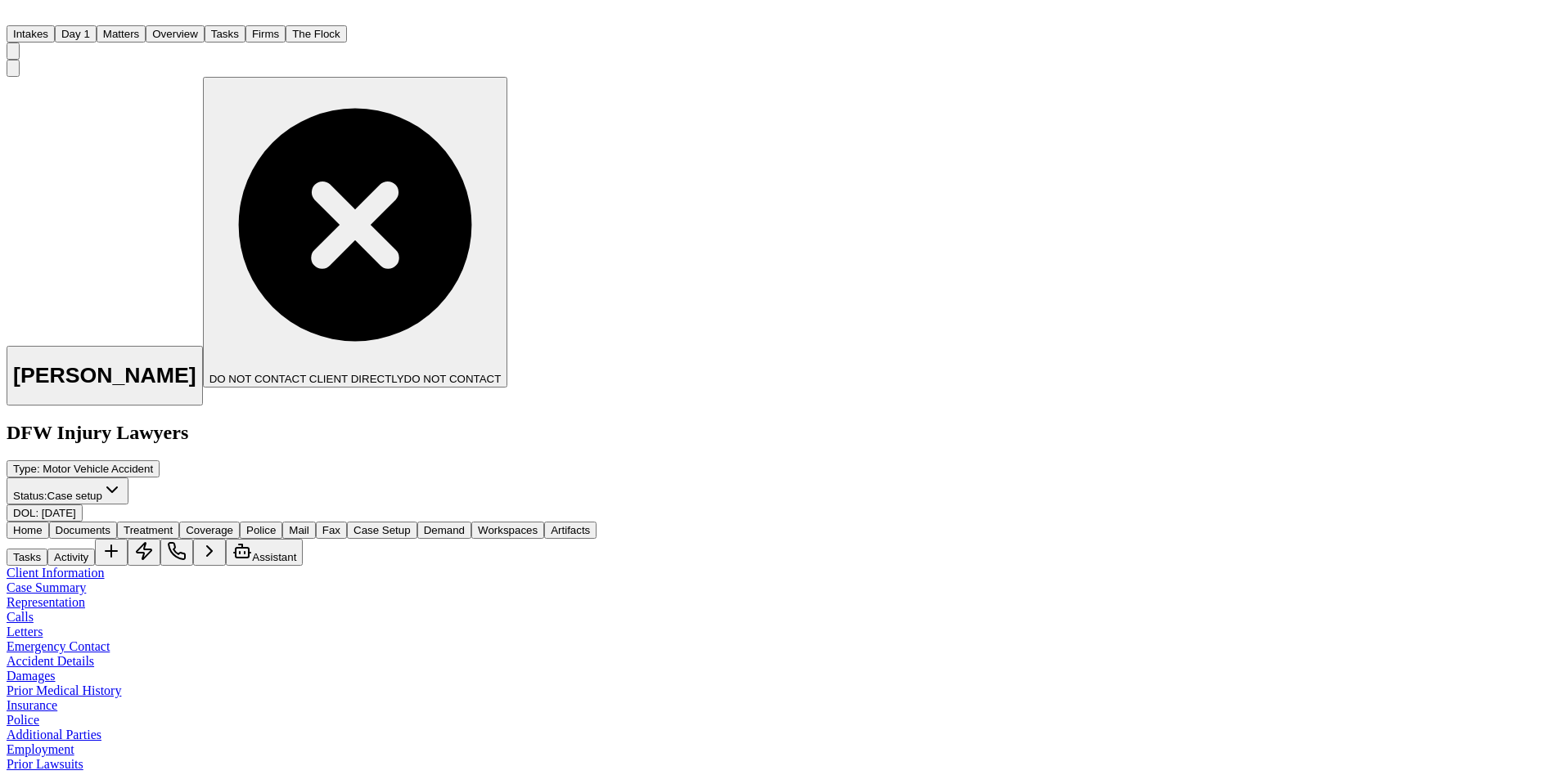
type textarea "**********"
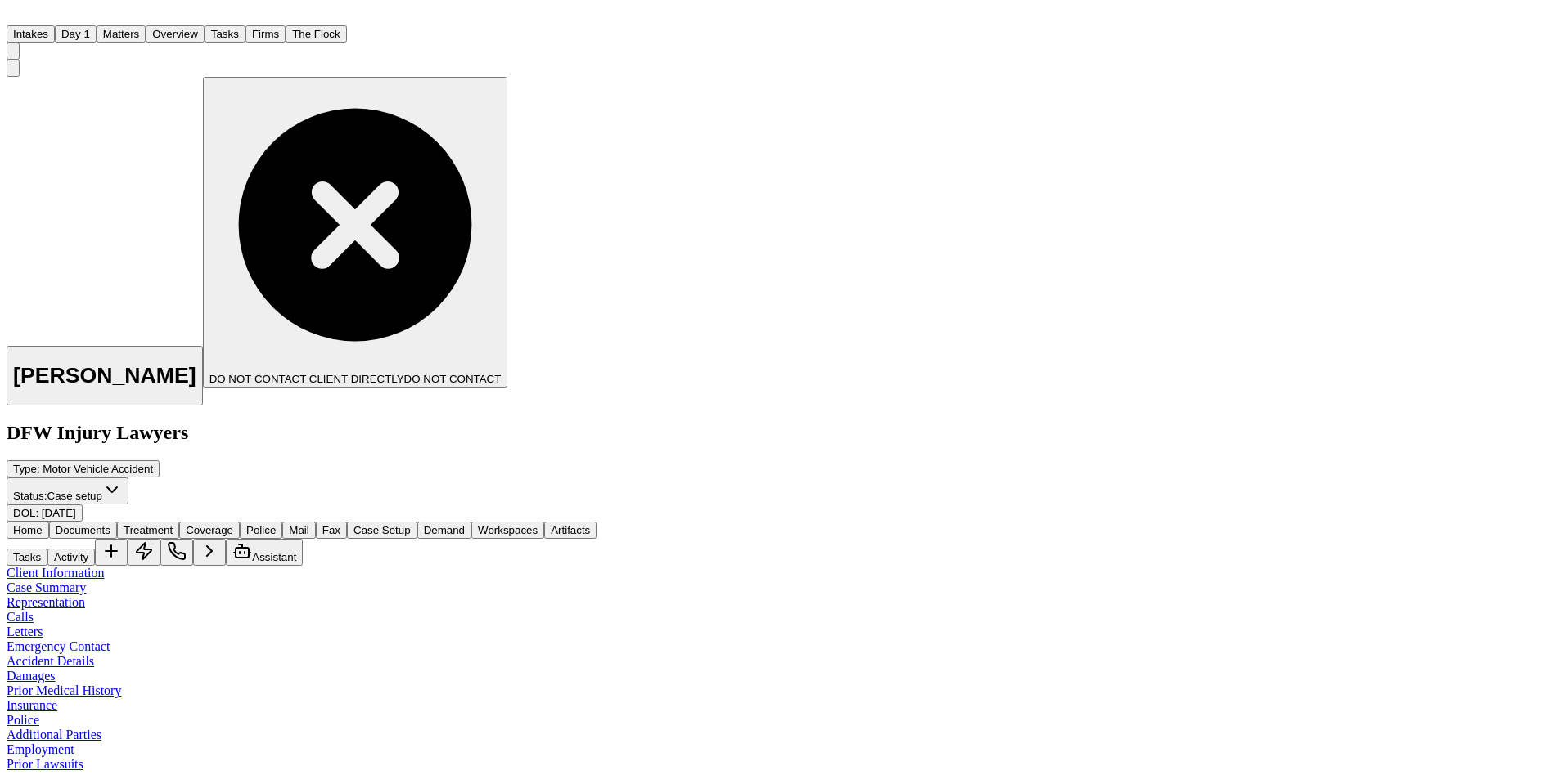
scroll to position [0, 0]
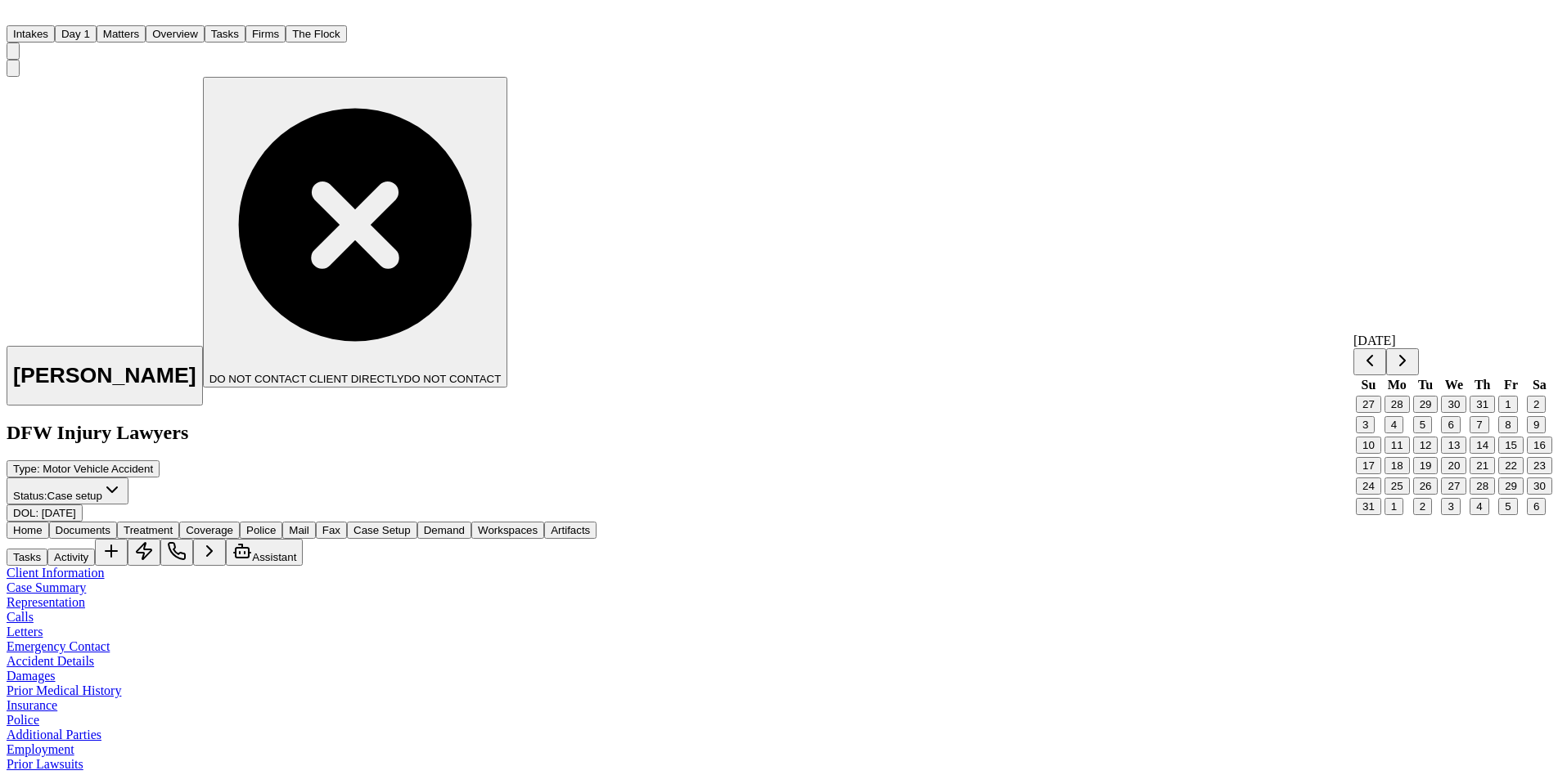
click at [1406, 495] on button "25" at bounding box center [1397, 486] width 25 height 17
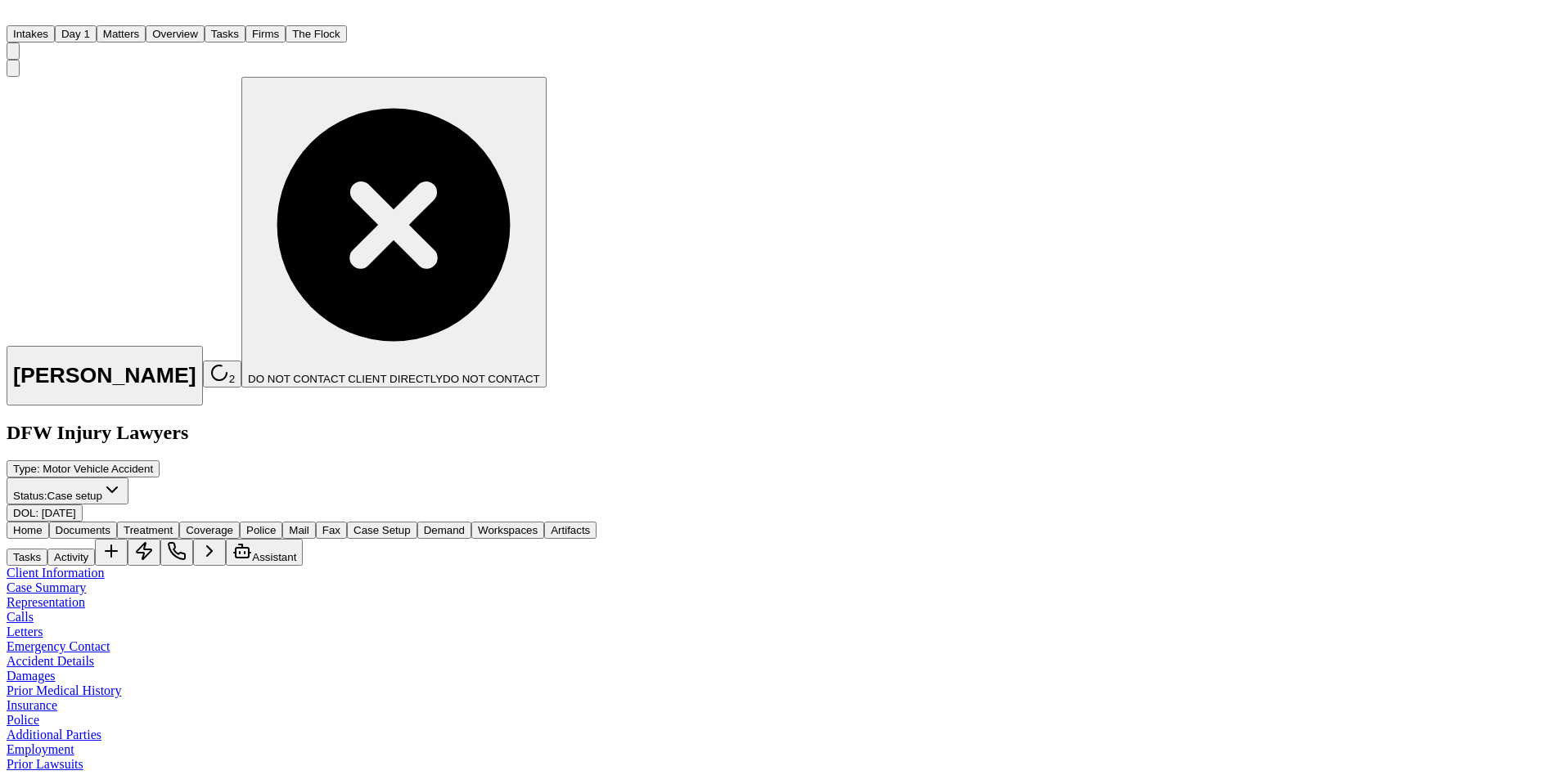
click at [173, 524] on span "Treatment" at bounding box center [148, 530] width 49 height 12
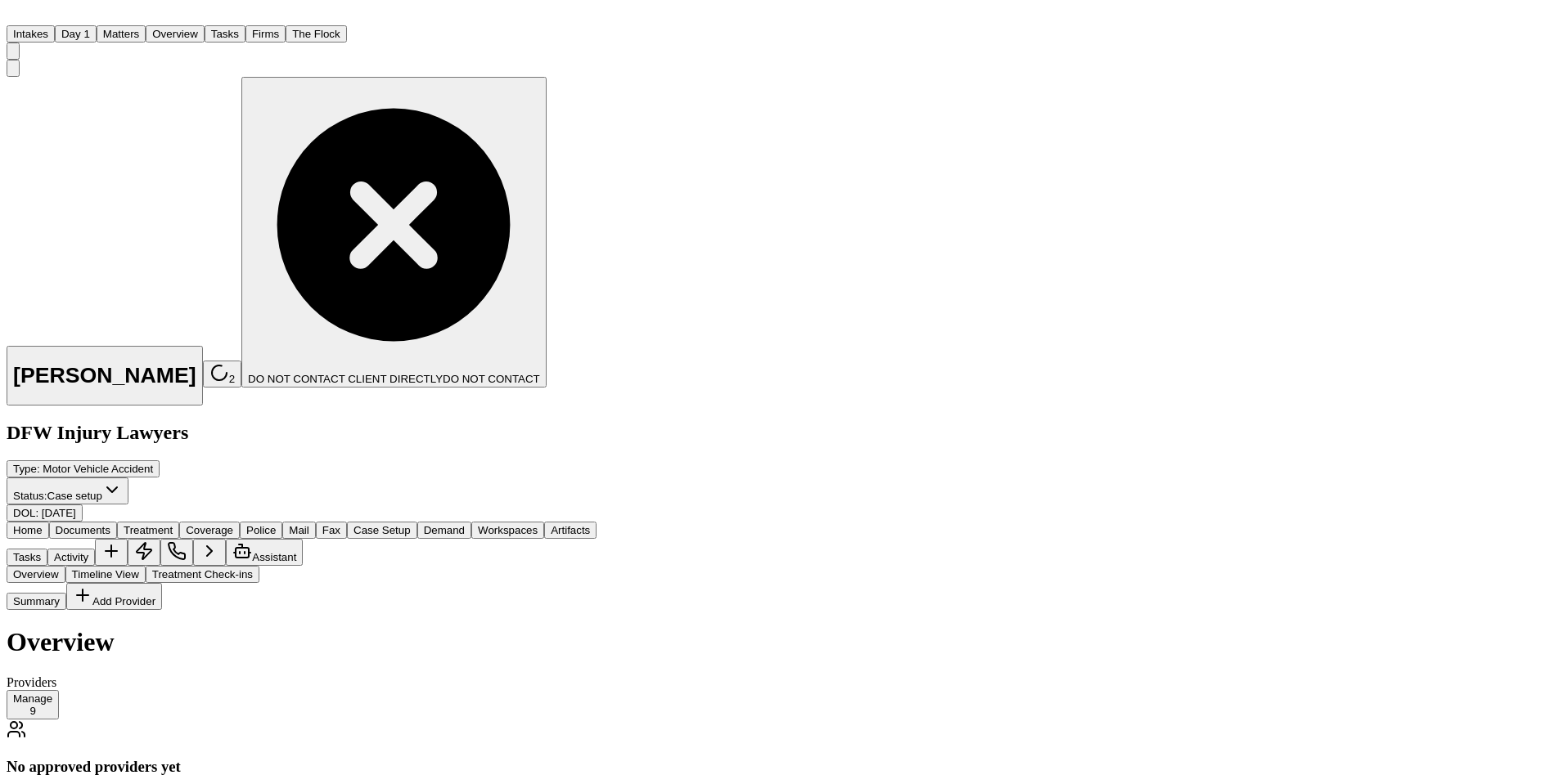
click at [58, 690] on button "Manage 9" at bounding box center [33, 704] width 53 height 30
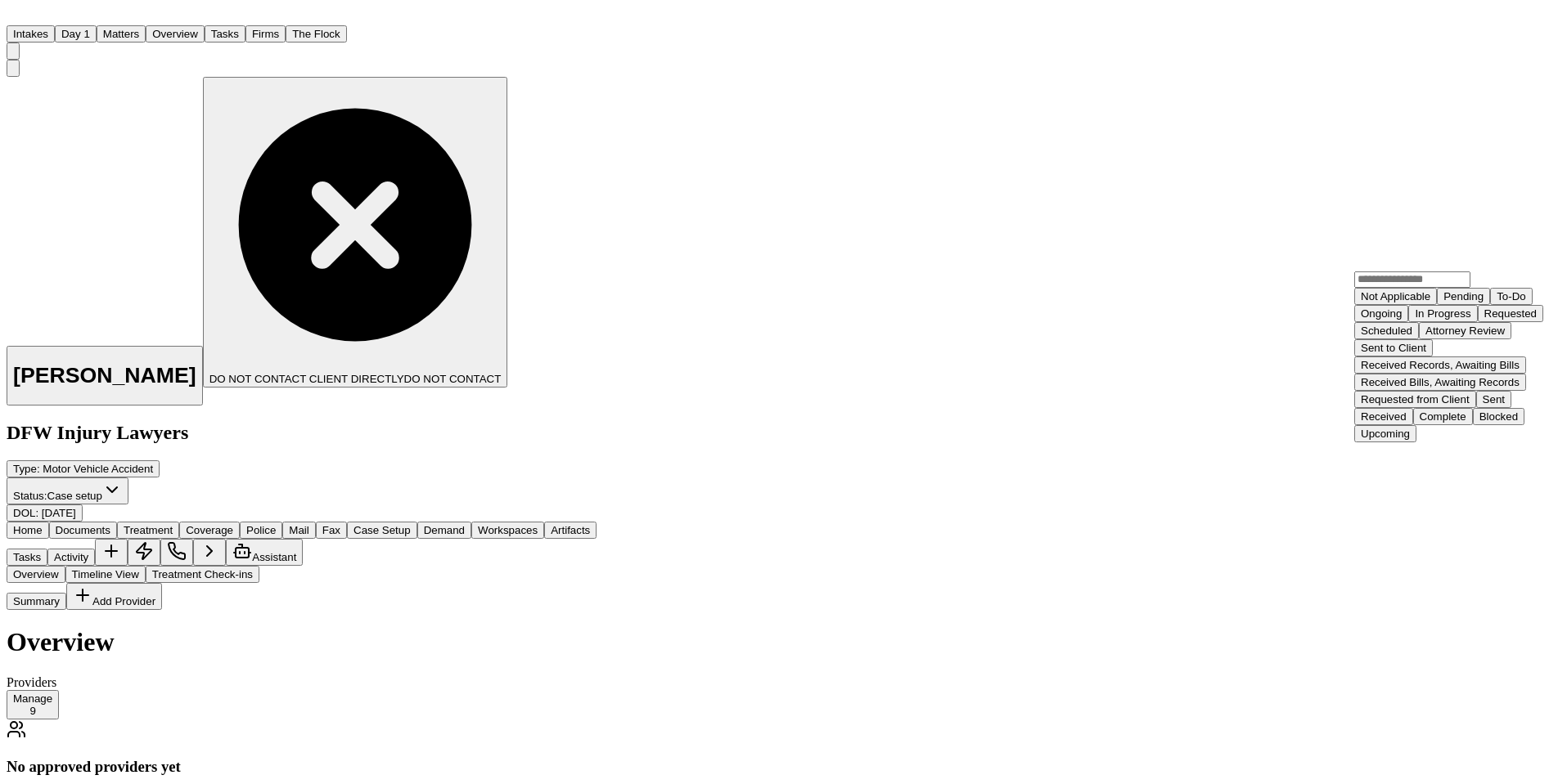
click at [1484, 320] on div "Requested" at bounding box center [1510, 313] width 53 height 12
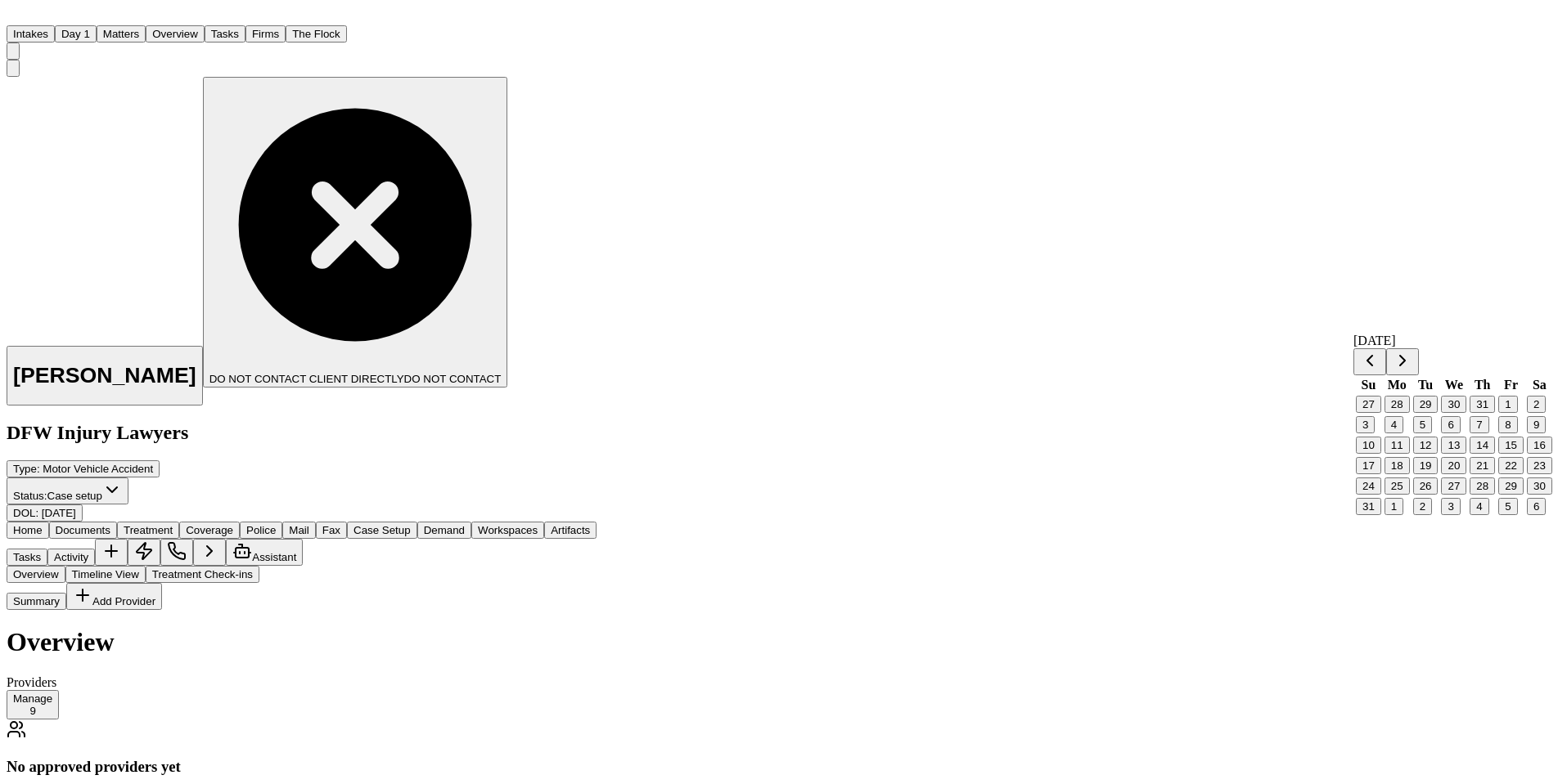
click at [1504, 495] on button "29" at bounding box center [1510, 486] width 25 height 17
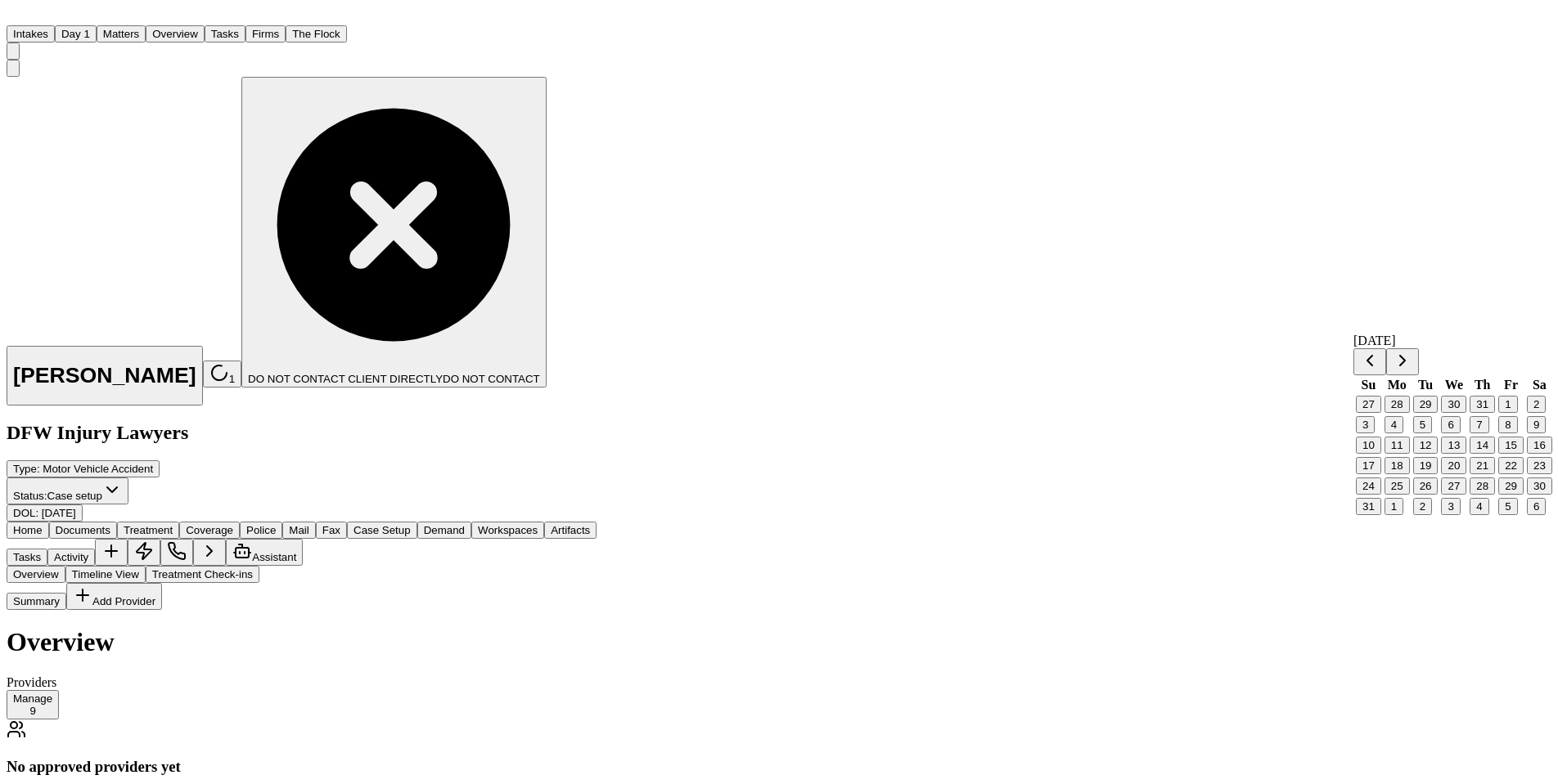
click at [1408, 495] on button "25" at bounding box center [1397, 486] width 25 height 17
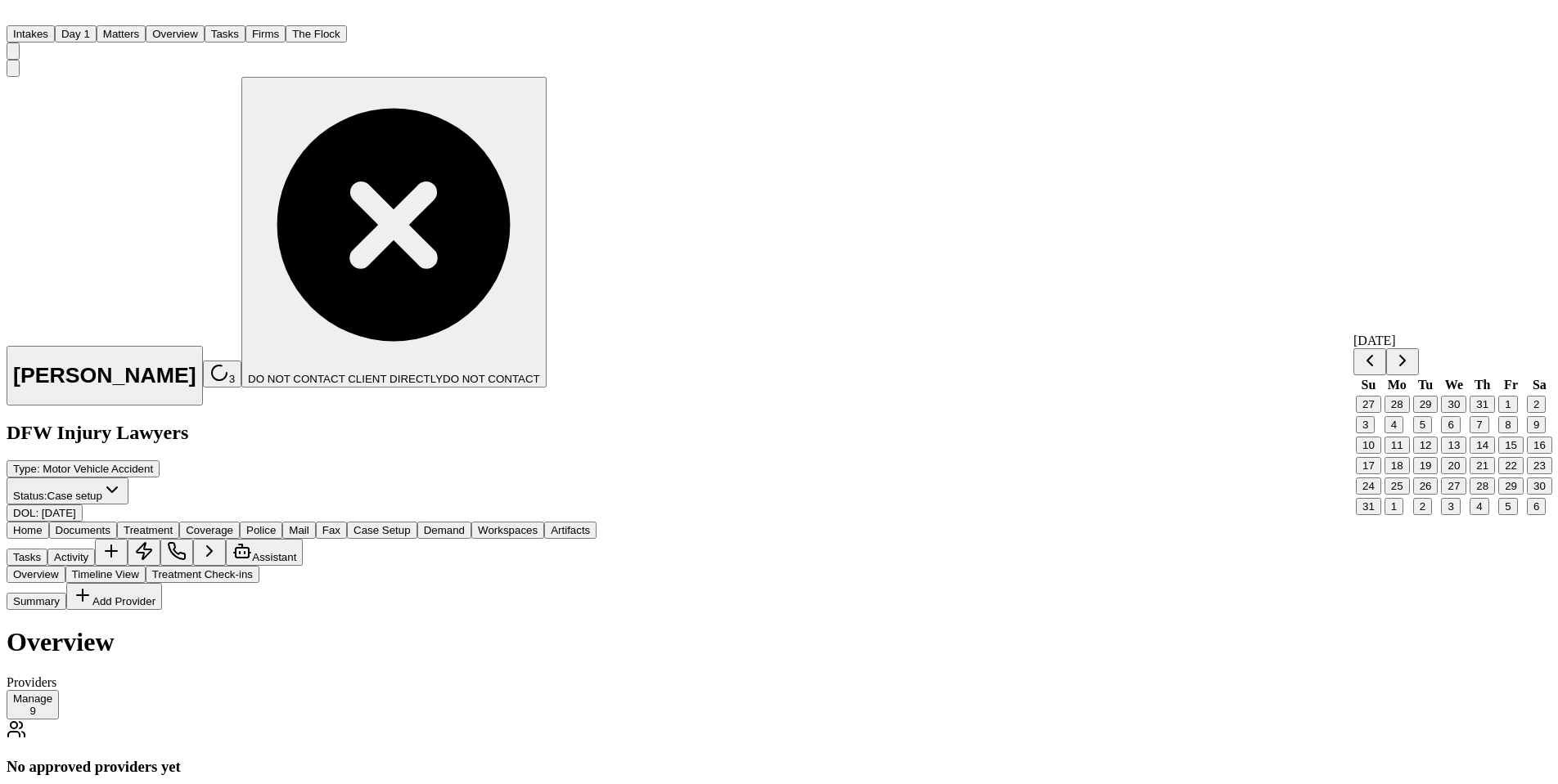
click at [1407, 495] on button "25" at bounding box center [1397, 486] width 25 height 17
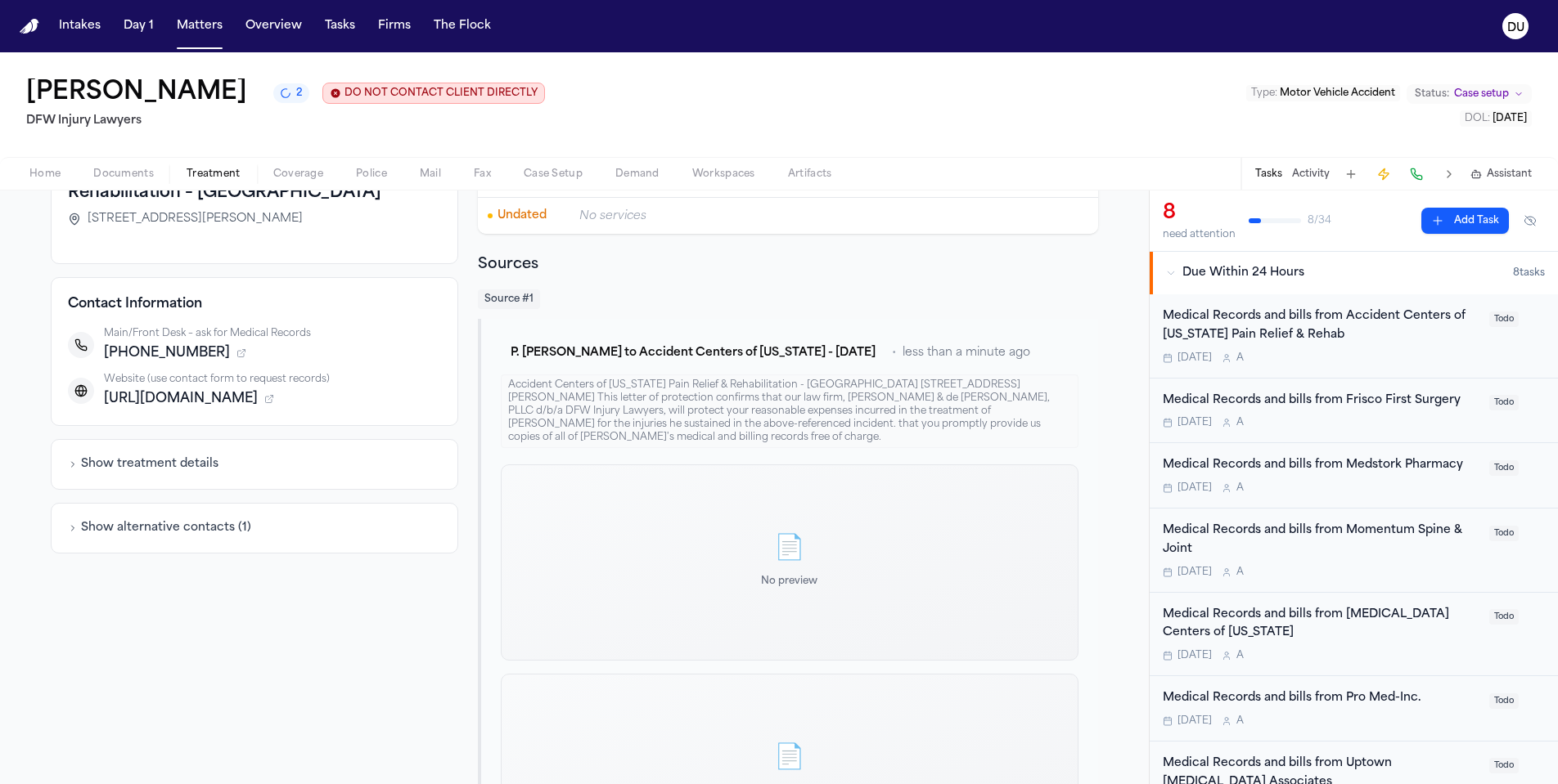
scroll to position [252, 0]
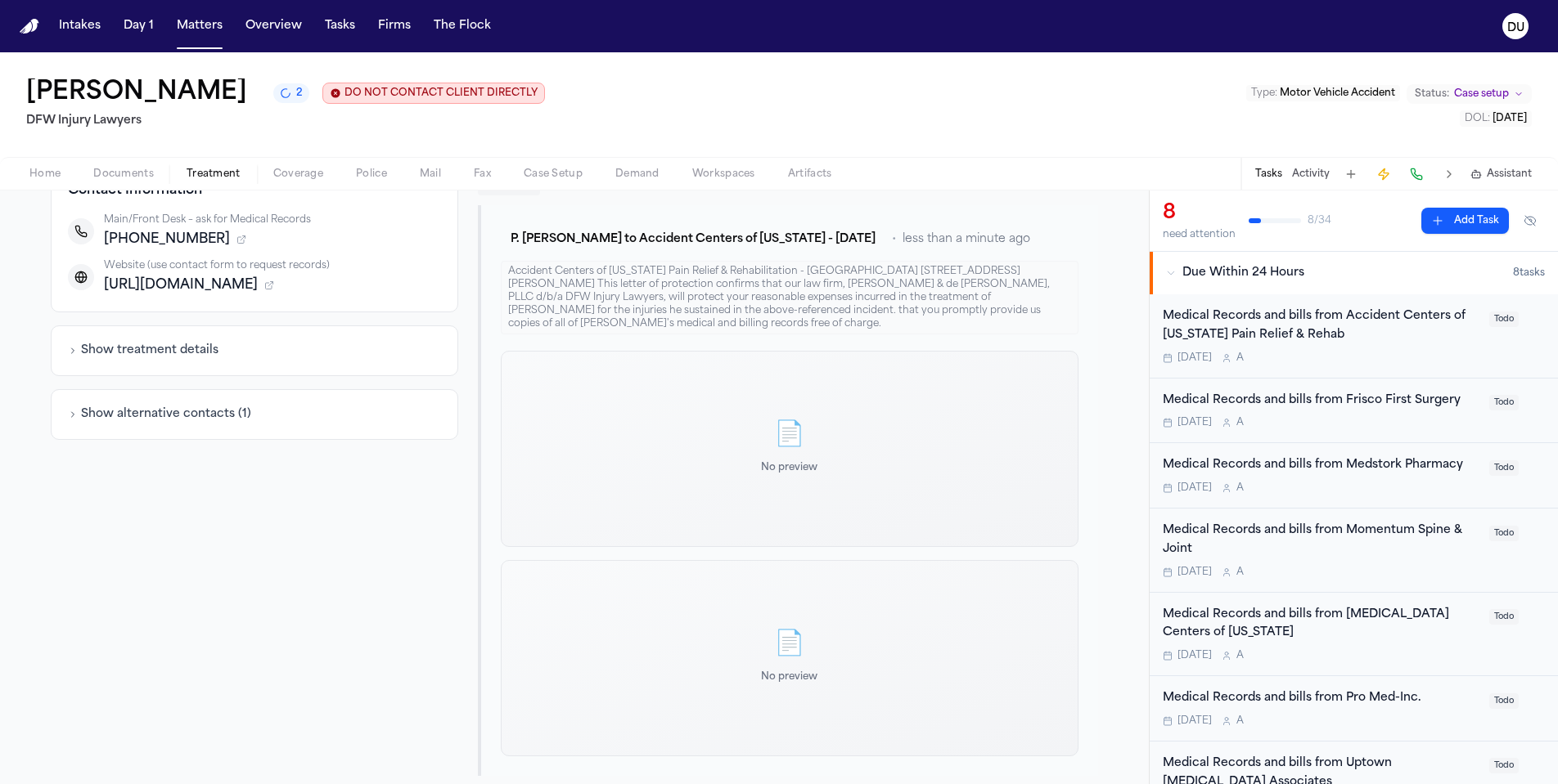
click at [787, 431] on div "📄" at bounding box center [789, 435] width 57 height 30
click at [754, 440] on div "📄 No preview" at bounding box center [789, 449] width 577 height 196
drag, startPoint x: 1006, startPoint y: 274, endPoint x: 496, endPoint y: 276, distance: 510.0
click at [500, 276] on div "Accident Centers of [US_STATE] Pain Relief & Rehabilitation - [GEOGRAPHIC_DATA]…" at bounding box center [789, 297] width 577 height 74
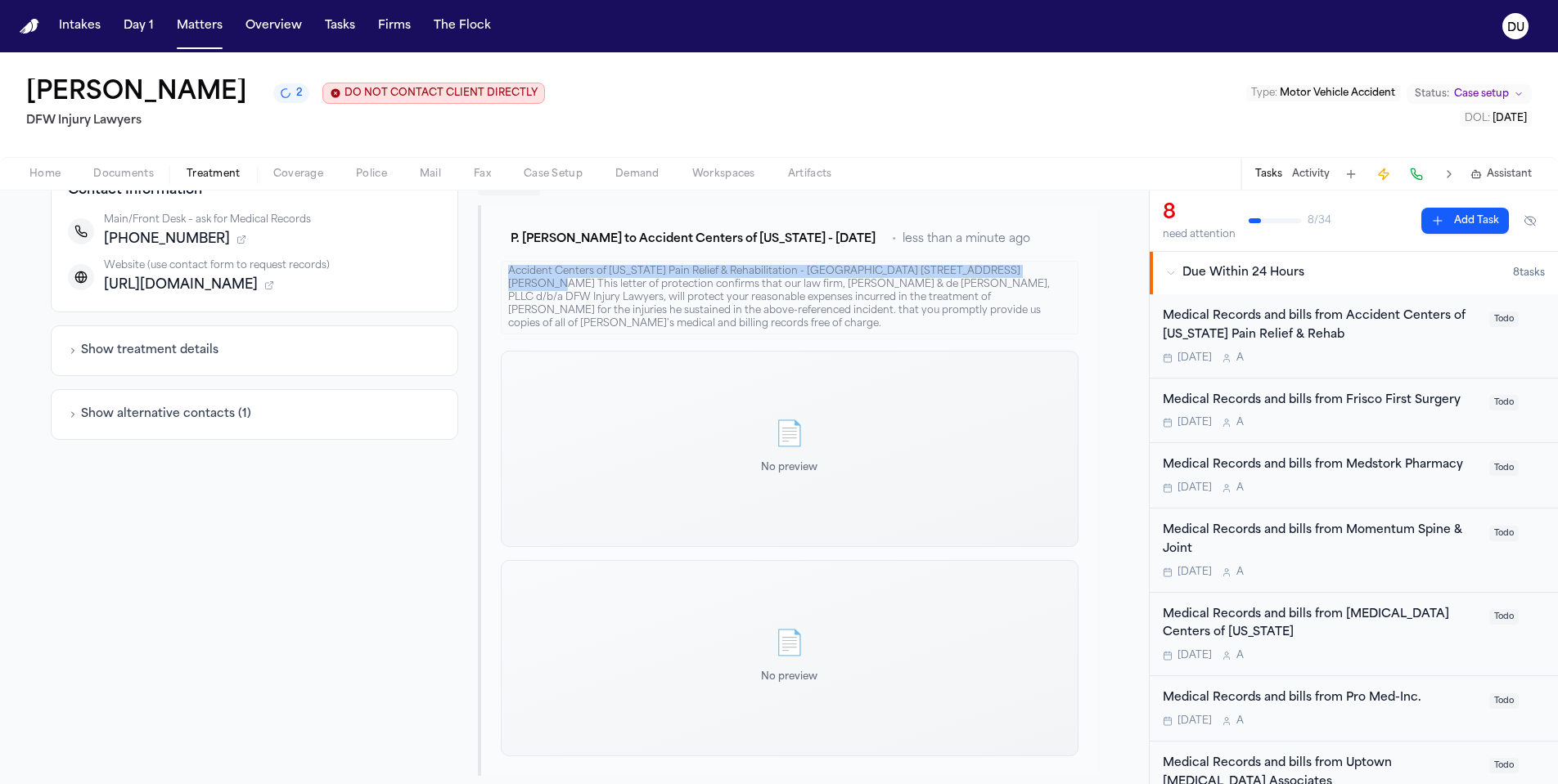
copy div "Accident Centers of [US_STATE] Pain Relief & Rehabilitation - [GEOGRAPHIC_DATA]…"
click at [1236, 315] on div "Medical Records and bills from Accident Centers of [US_STATE] Pain Relief & Reh…" at bounding box center [1321, 326] width 316 height 37
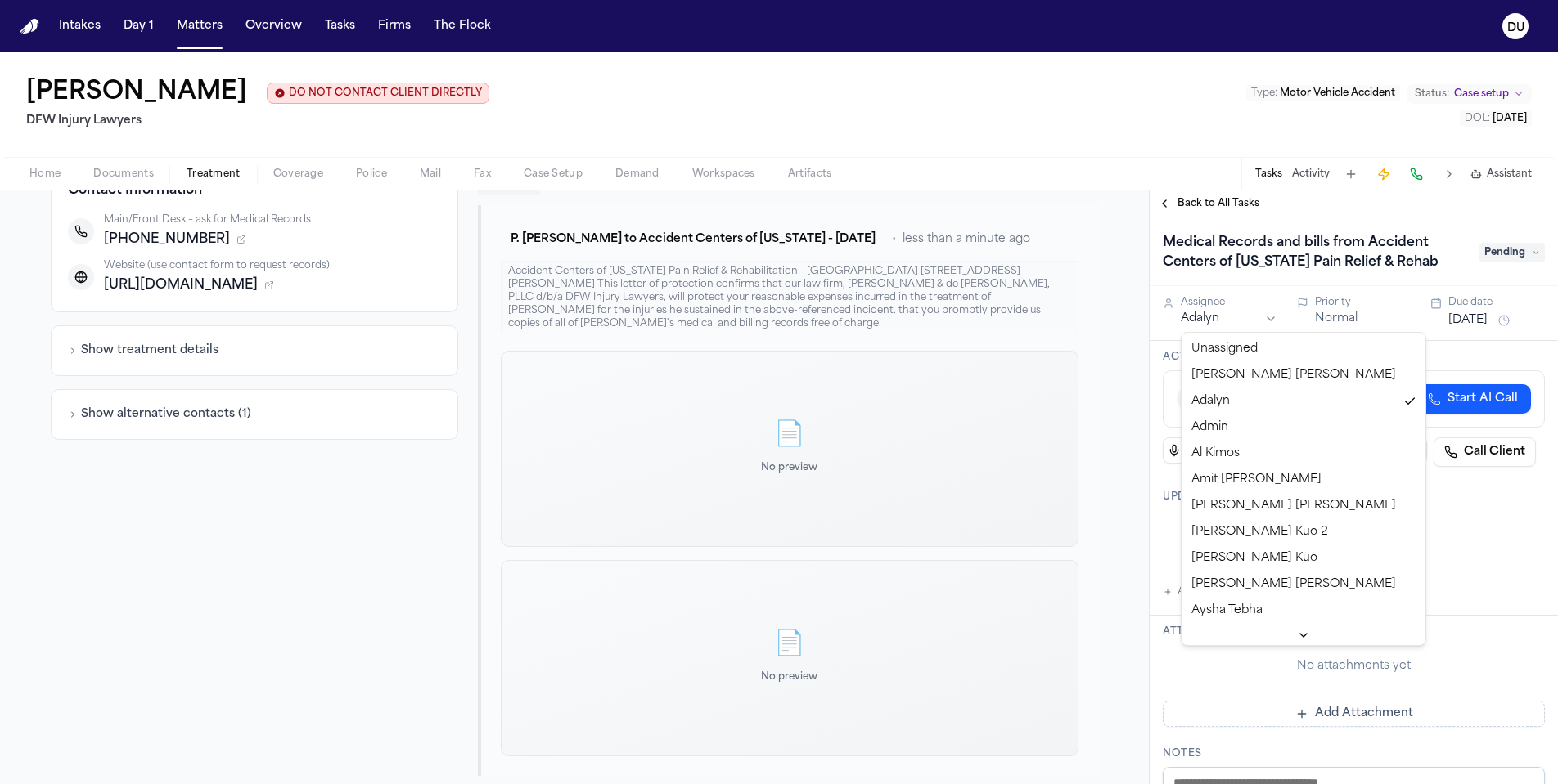
click at [1260, 323] on html "Intakes Day 1 Matters Overview Tasks Firms The Flock DU [PERSON_NAME] DO NOT CO…" at bounding box center [779, 392] width 1558 height 784
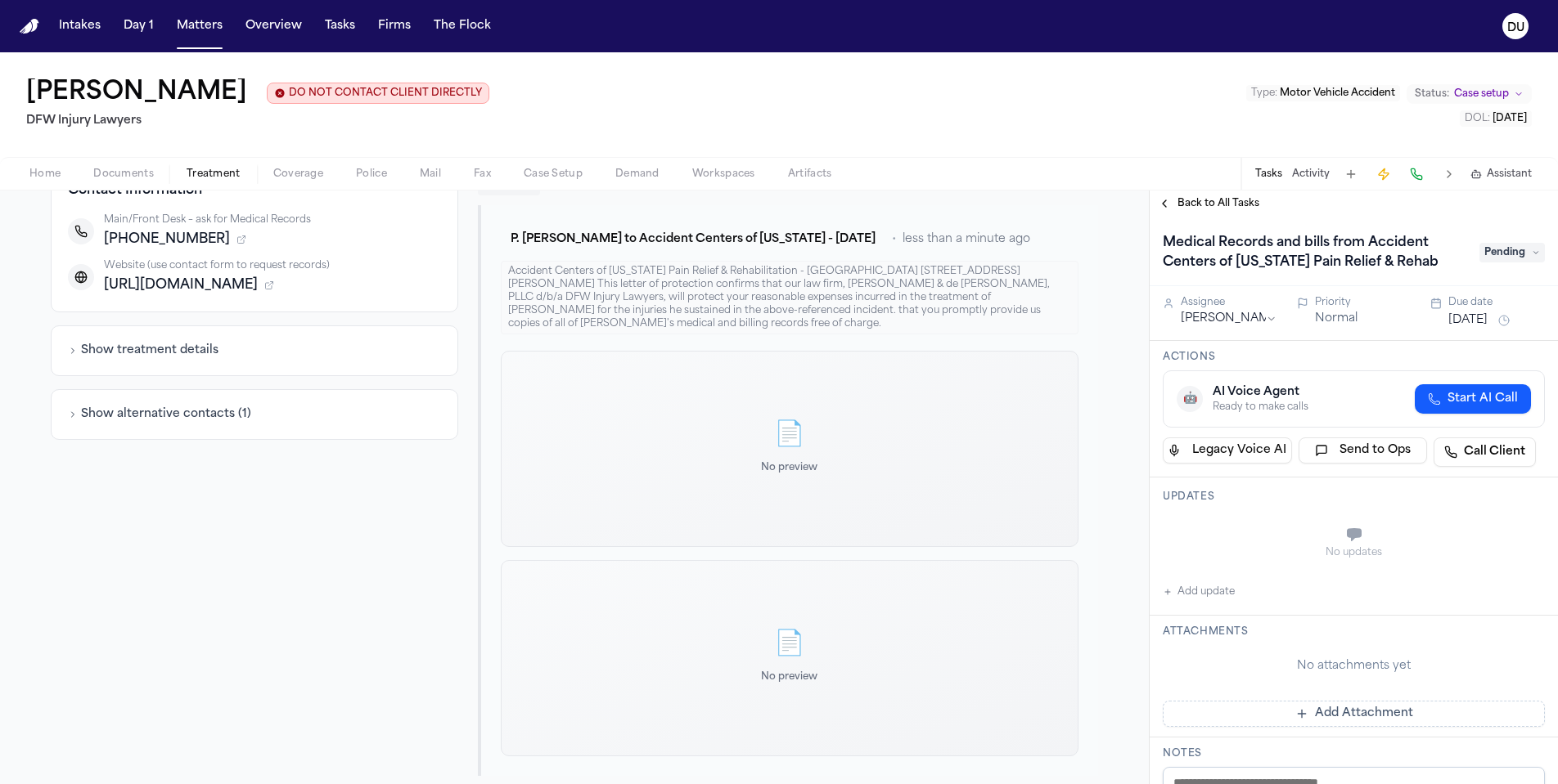
click at [1186, 598] on button "Add update" at bounding box center [1198, 592] width 72 height 19
click at [1247, 530] on textarea "Add your update" at bounding box center [1363, 537] width 349 height 33
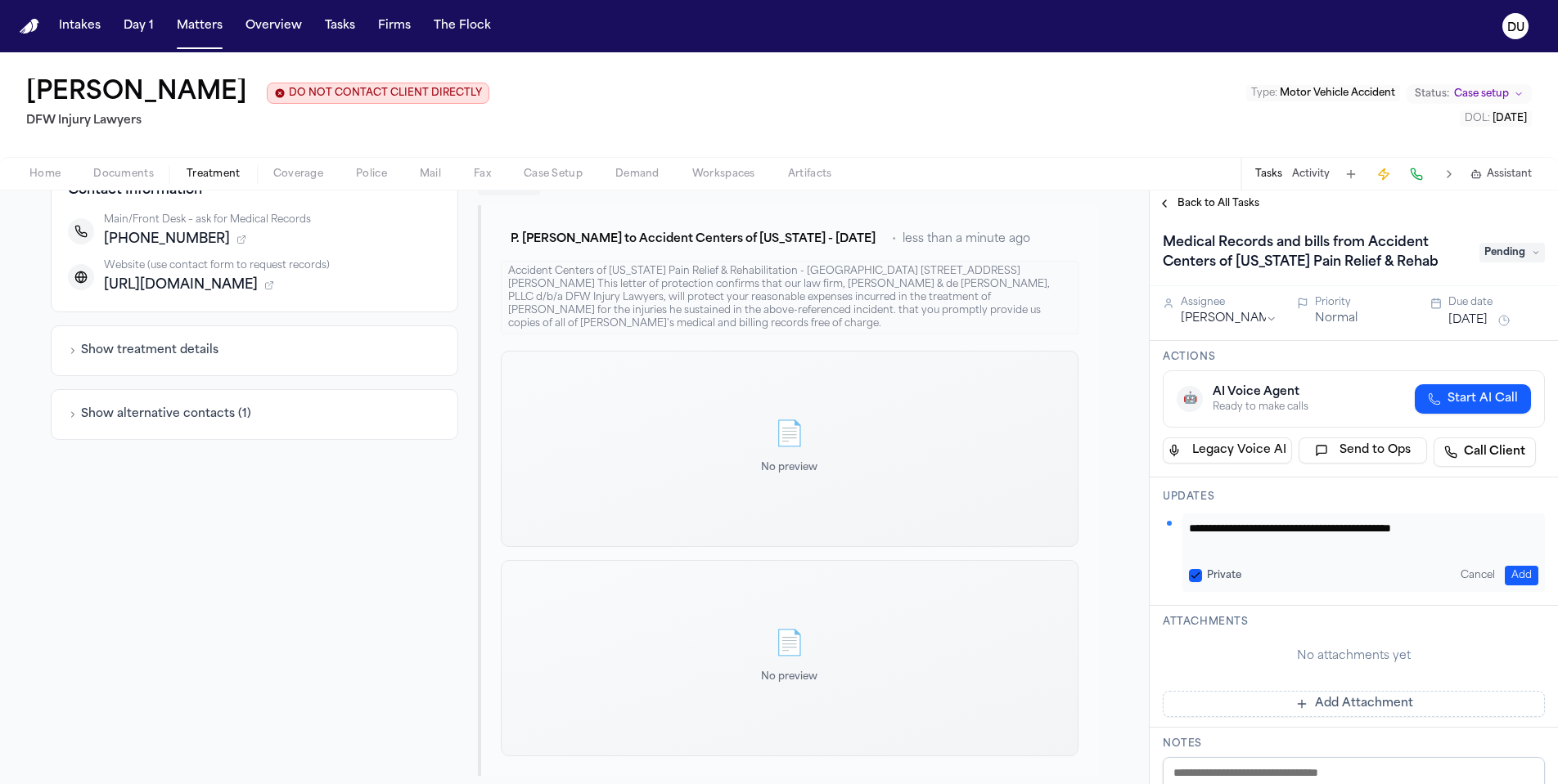
type textarea "**********"
click at [1516, 574] on button "Add" at bounding box center [1521, 576] width 34 height 19
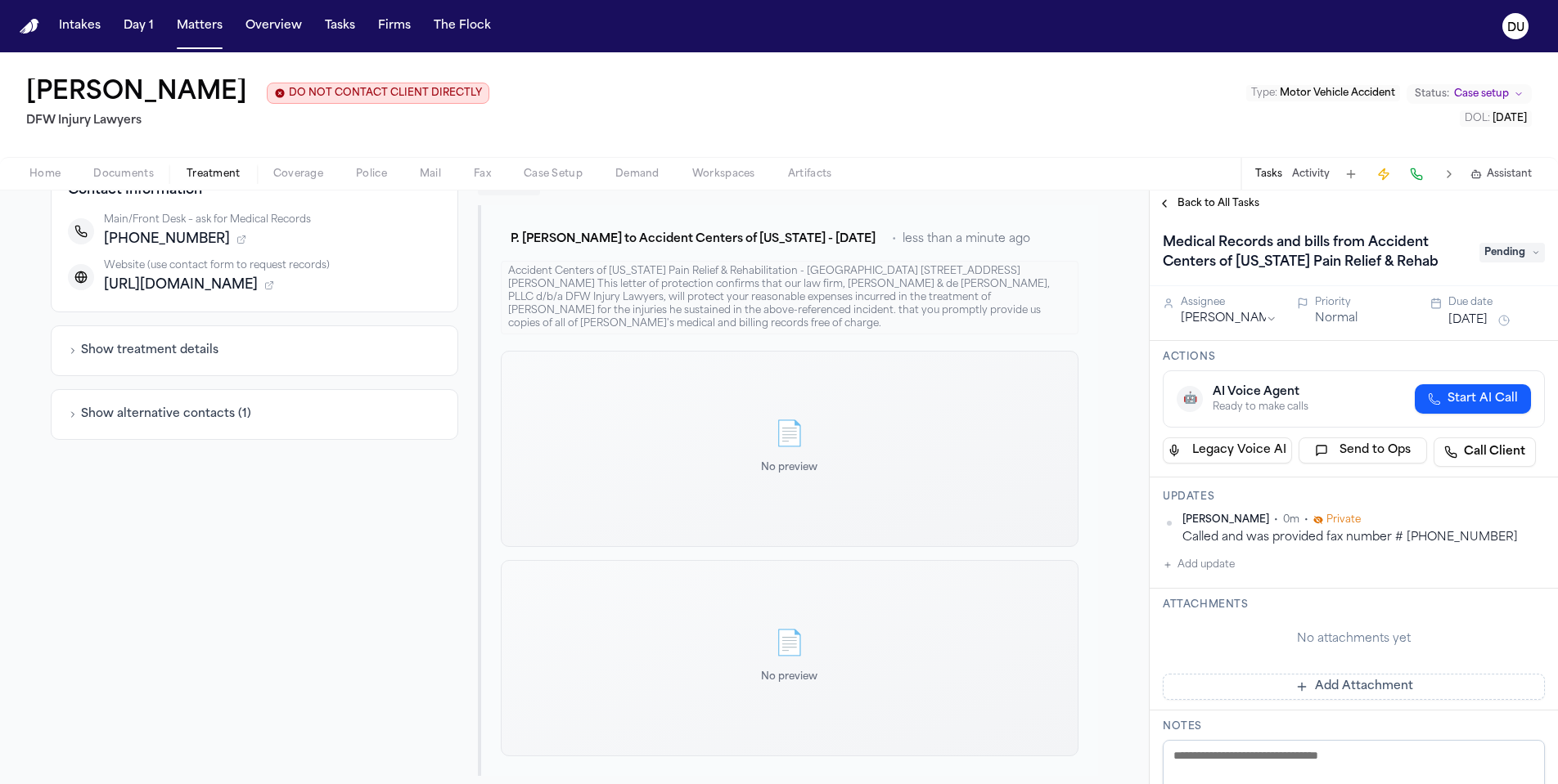
click at [1267, 320] on html "Intakes Day 1 Matters Overview Tasks Firms The Flock DU [PERSON_NAME] DO NOT CO…" at bounding box center [779, 392] width 1558 height 784
click at [1426, 577] on div "Updates [PERSON_NAME] • 0m • Private Called and was provided fax number # [PHON…" at bounding box center [1354, 533] width 408 height 111
click at [1528, 255] on span "Pending" at bounding box center [1512, 252] width 65 height 19
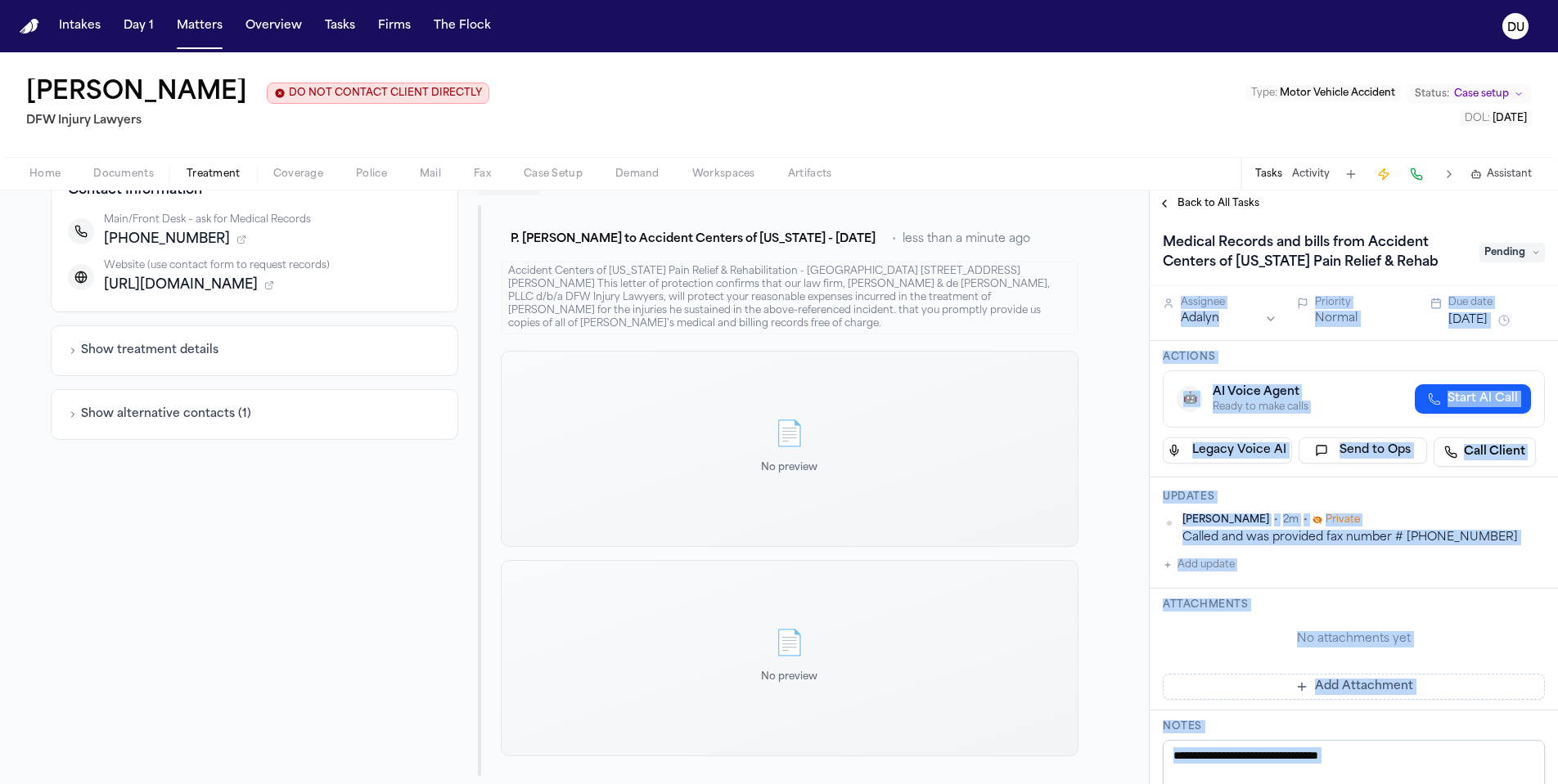
click at [1521, 276] on div "Medical Records and bills from Accident Centers of [US_STATE] Pain Relief & Reh…" at bounding box center [1354, 253] width 383 height 46
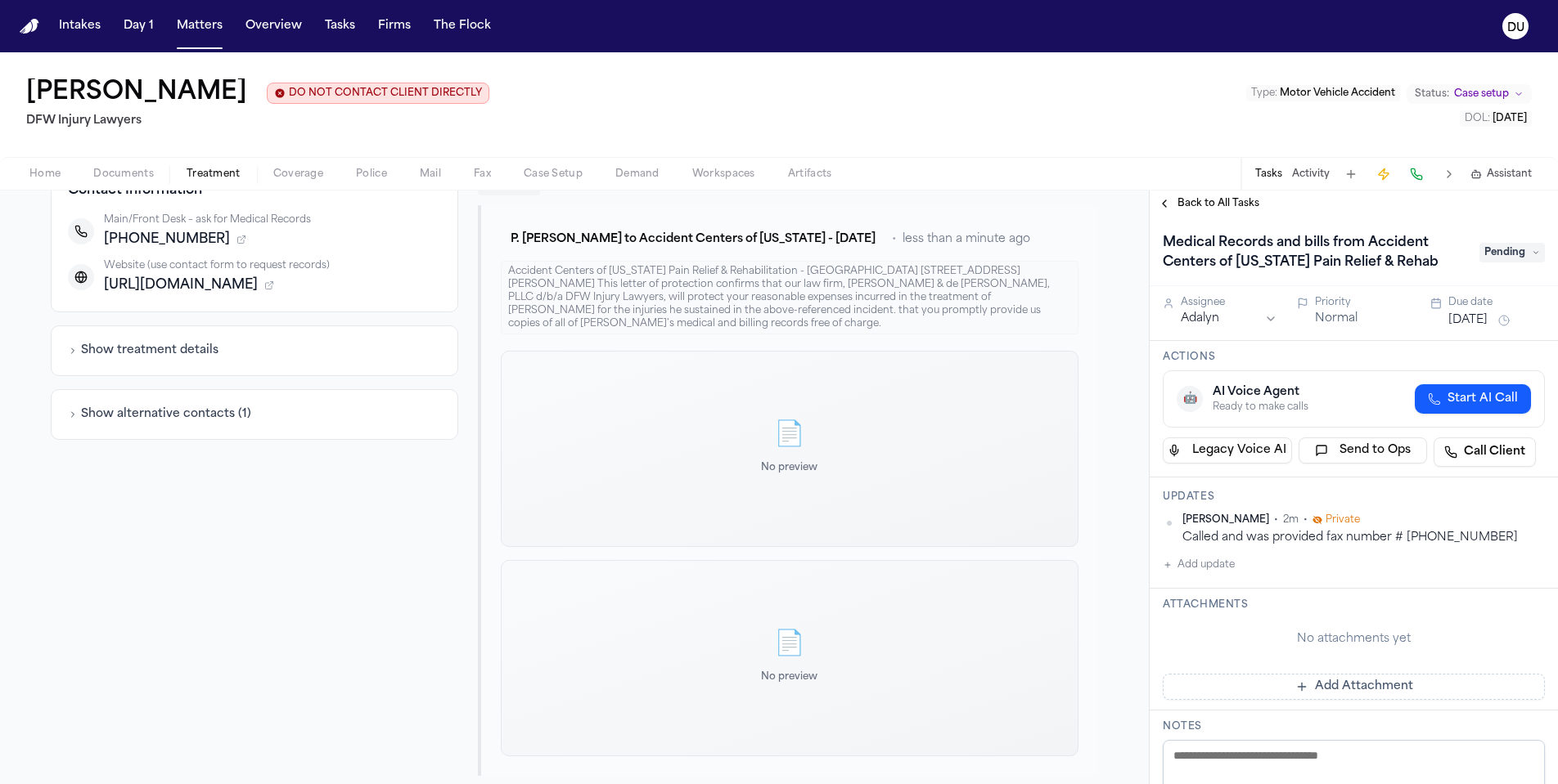
click at [1520, 254] on span "Pending" at bounding box center [1512, 252] width 65 height 19
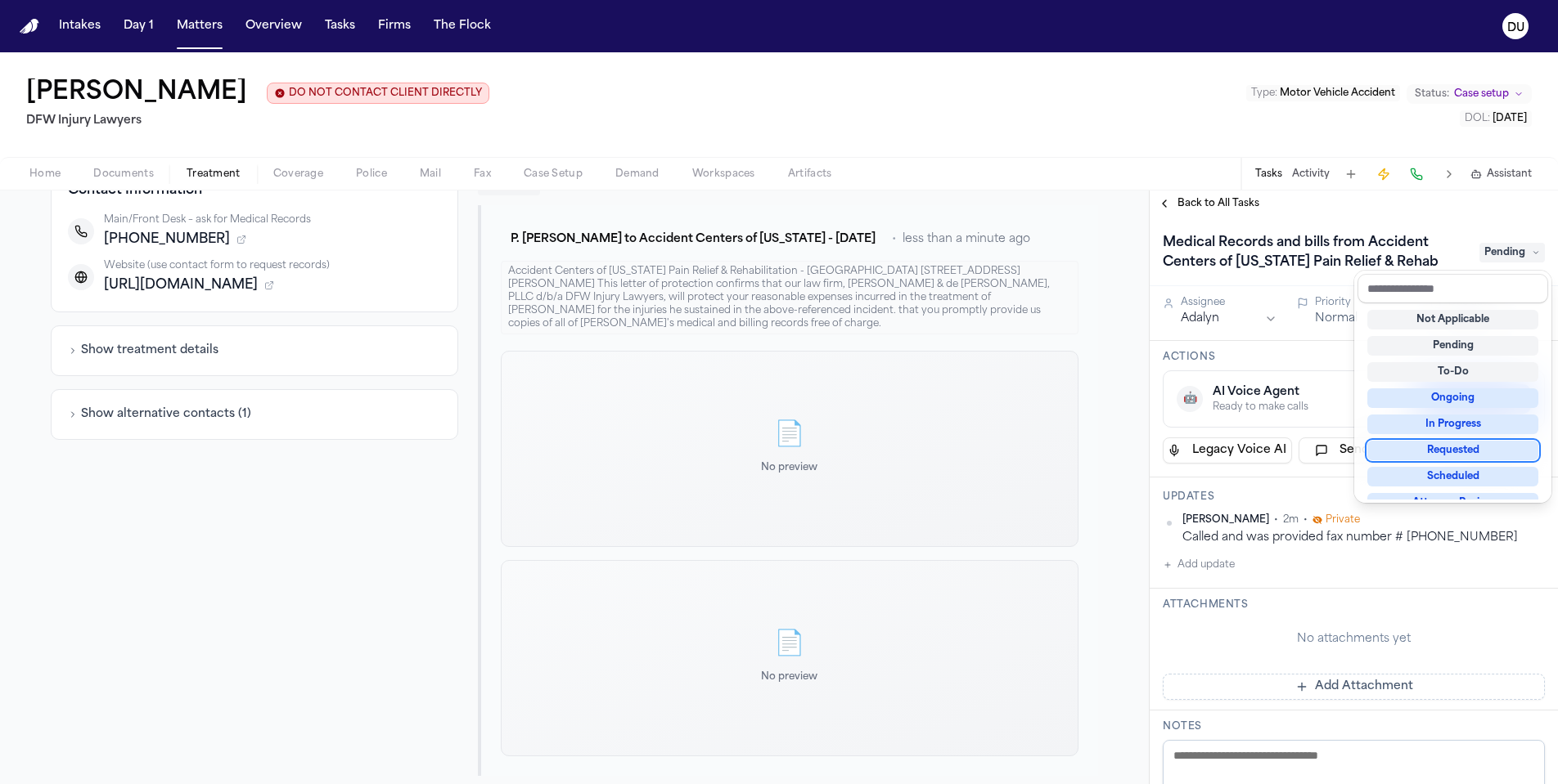
click at [1458, 449] on div "Requested" at bounding box center [1453, 450] width 171 height 19
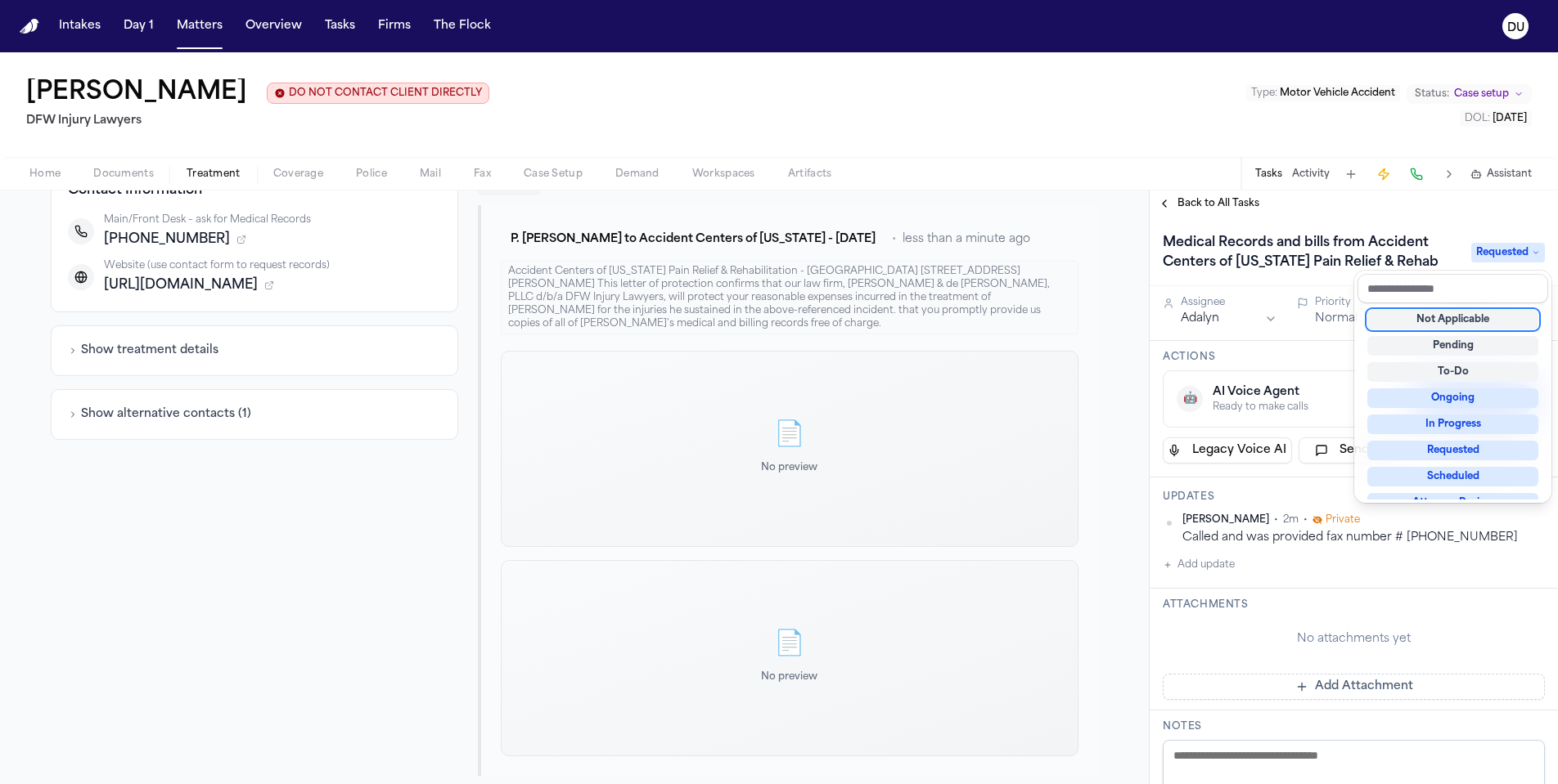
click at [1442, 236] on div "Medical Records and bills from Accident Centers of [US_STATE] Pain Relief & Reh…" at bounding box center [1354, 253] width 383 height 46
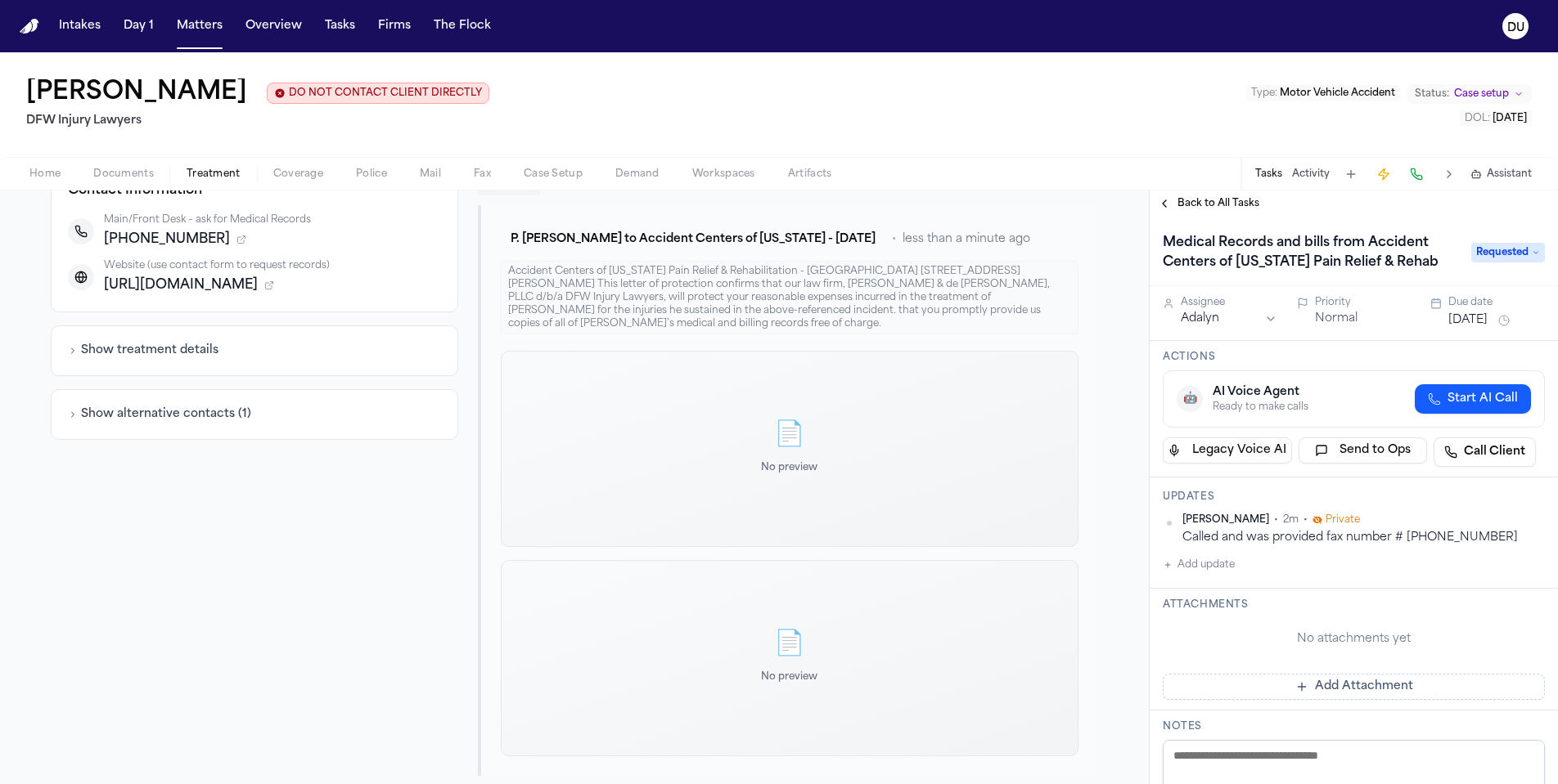
click at [1487, 325] on button "[DATE]" at bounding box center [1467, 320] width 39 height 16
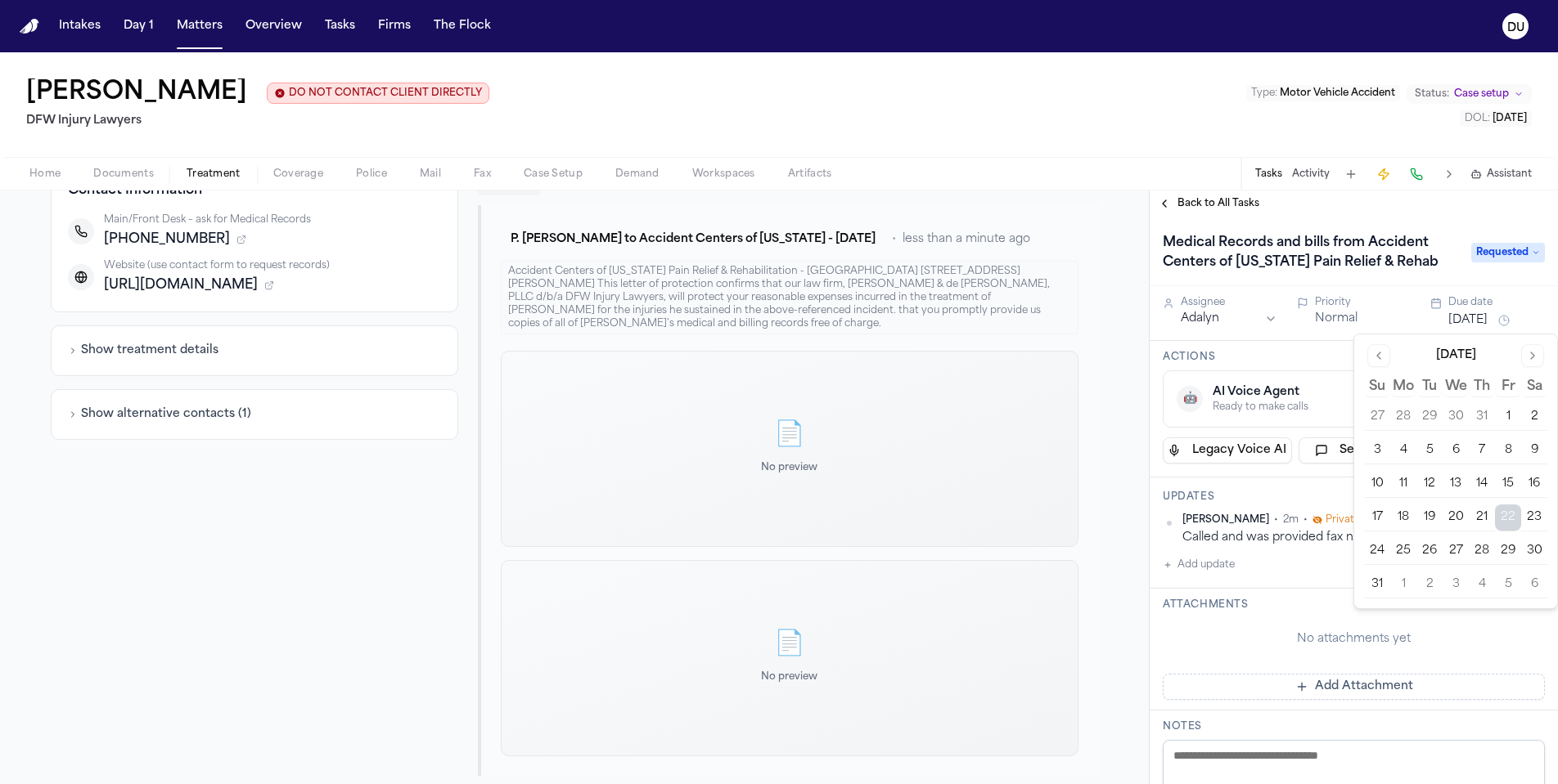
click at [1408, 550] on button "25" at bounding box center [1403, 550] width 26 height 26
click at [1276, 621] on div "No attachments yet" at bounding box center [1354, 639] width 383 height 42
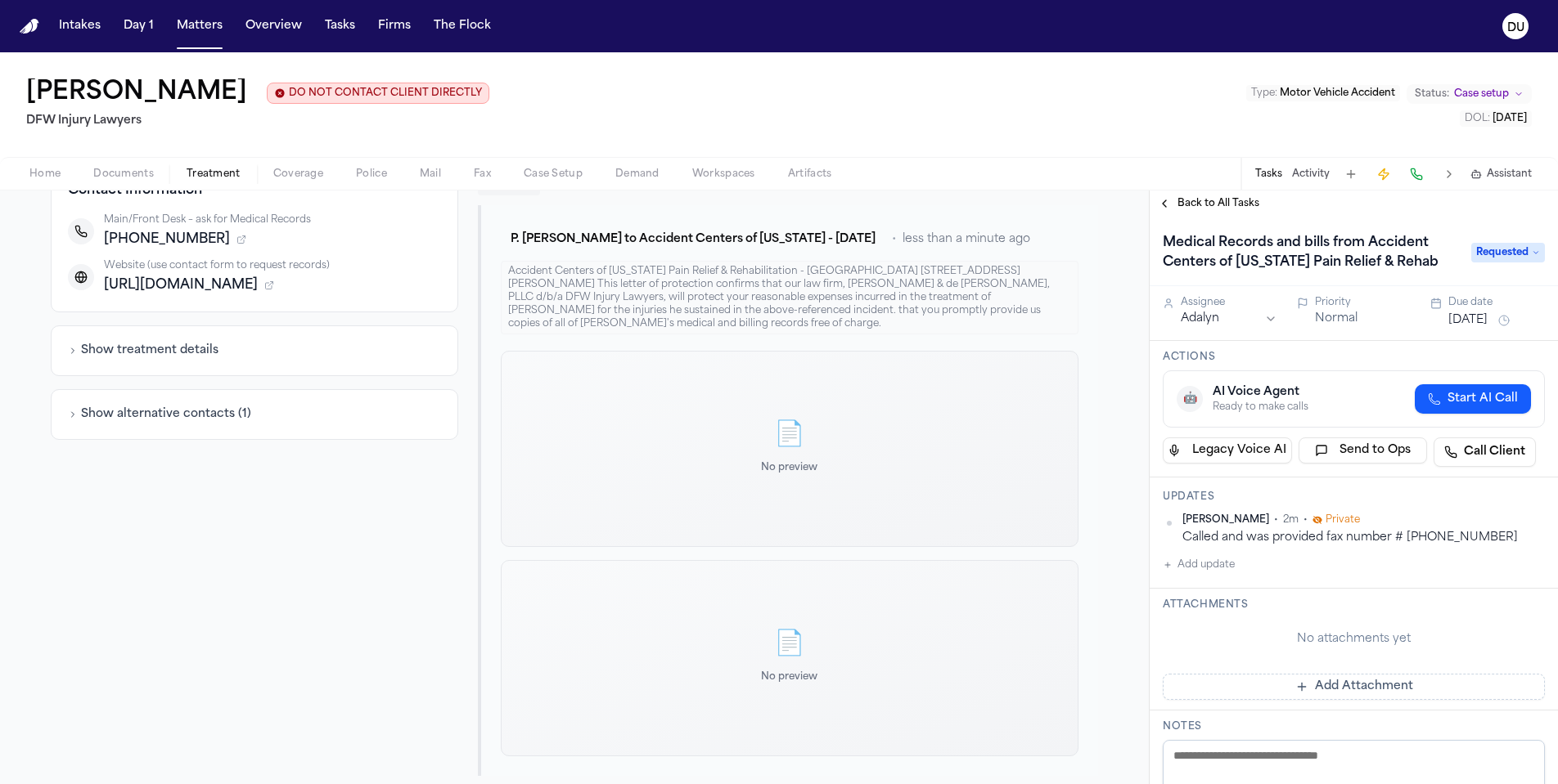
scroll to position [150, 0]
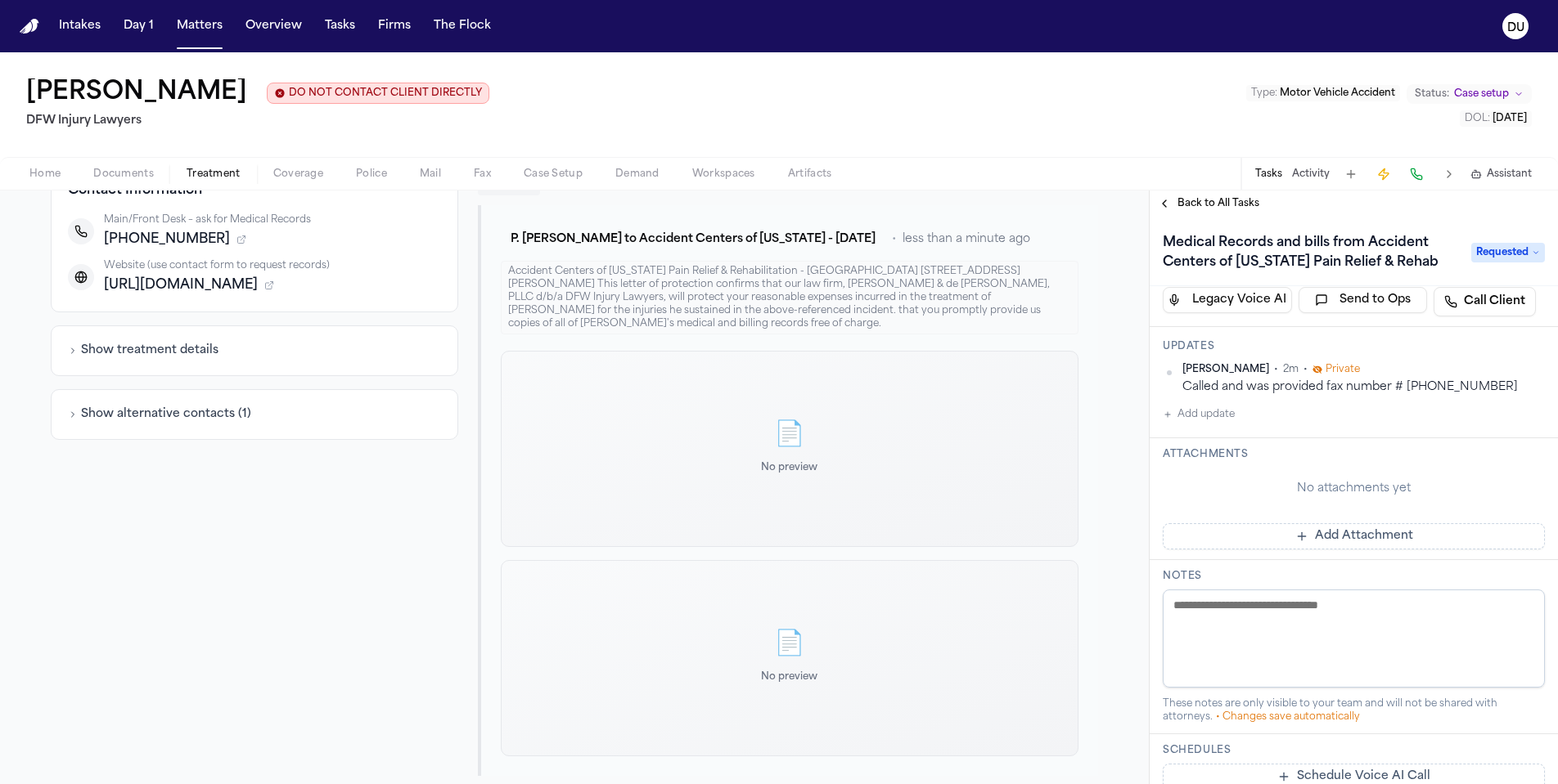
click at [1327, 540] on button "Add Attachment" at bounding box center [1354, 536] width 383 height 26
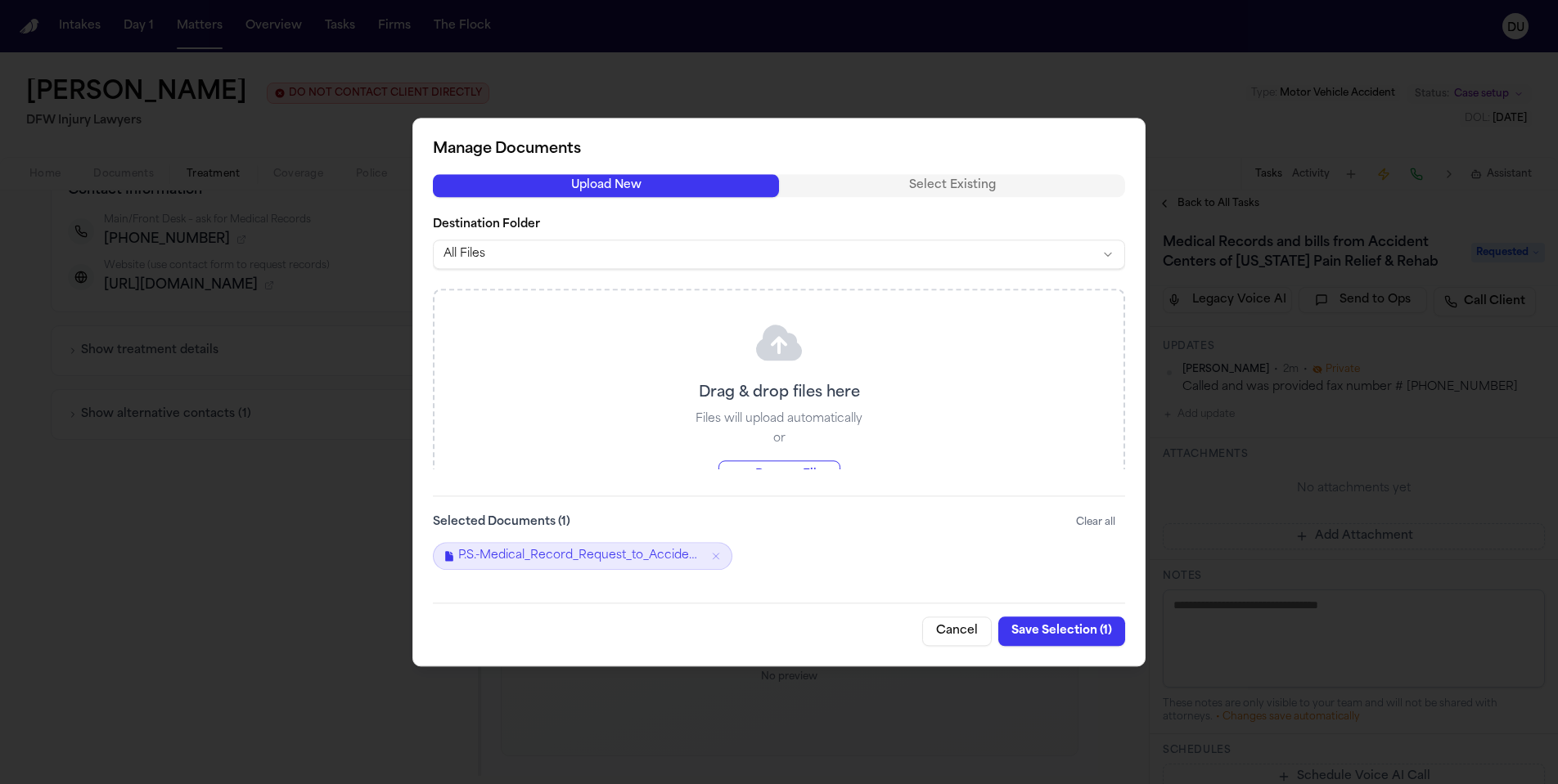
click at [1081, 633] on button "Save Selection ( 1 )" at bounding box center [1061, 631] width 127 height 30
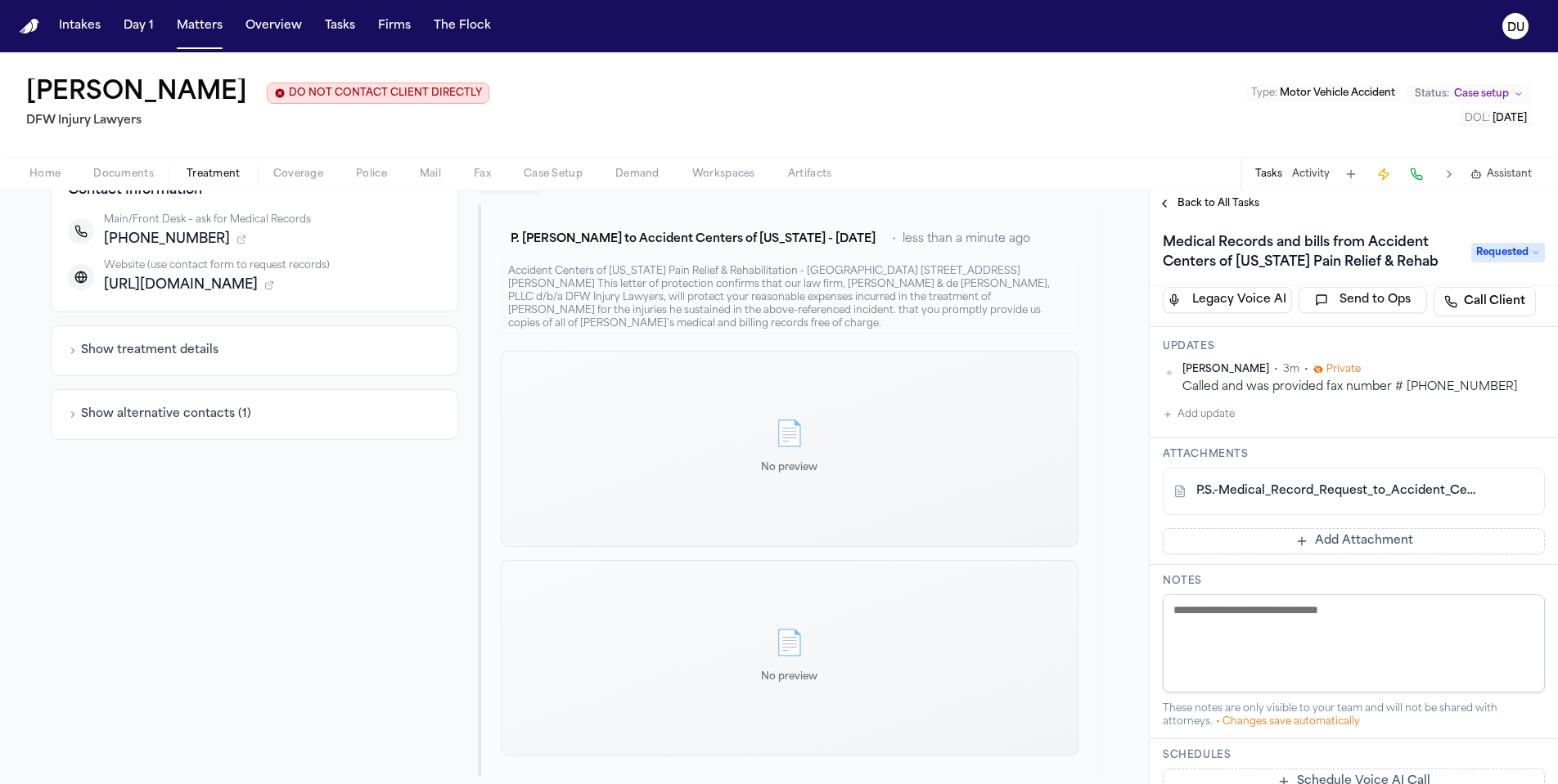
click at [1196, 209] on span "Back to All Tasks" at bounding box center [1218, 204] width 81 height 13
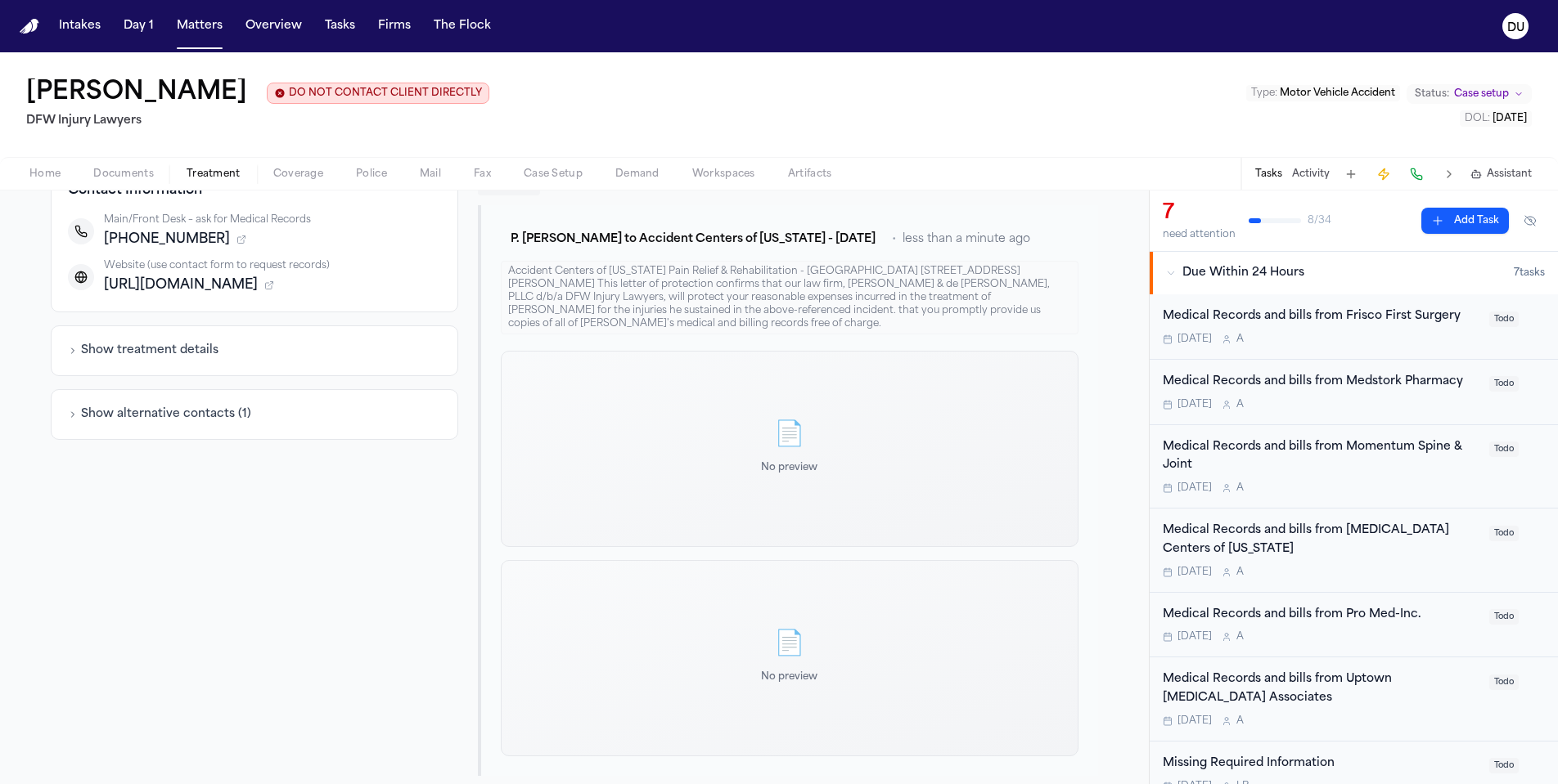
click at [1309, 321] on div "Medical Records and bills from Frisco First Surgery" at bounding box center [1321, 317] width 316 height 19
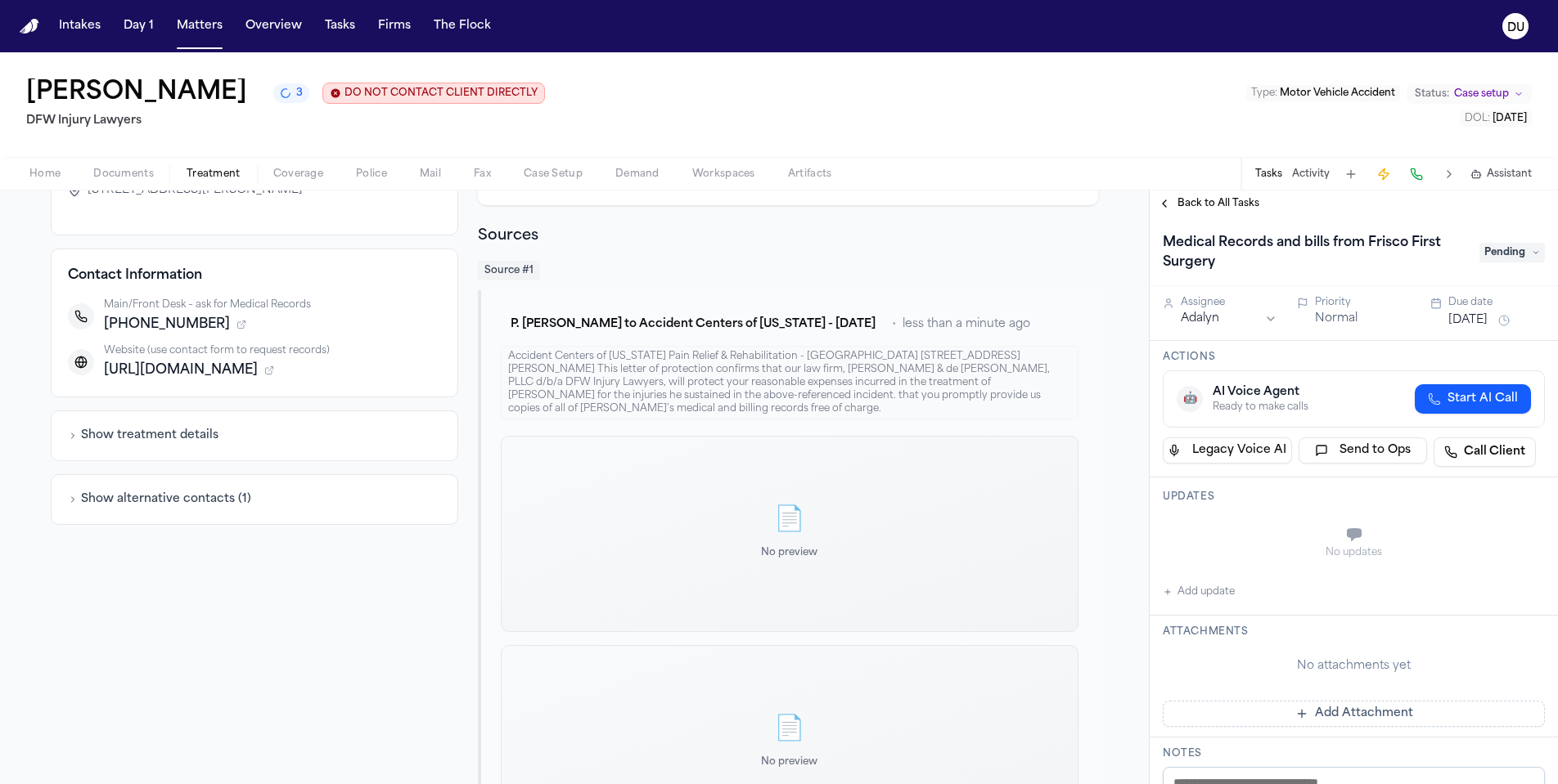
scroll to position [14, 0]
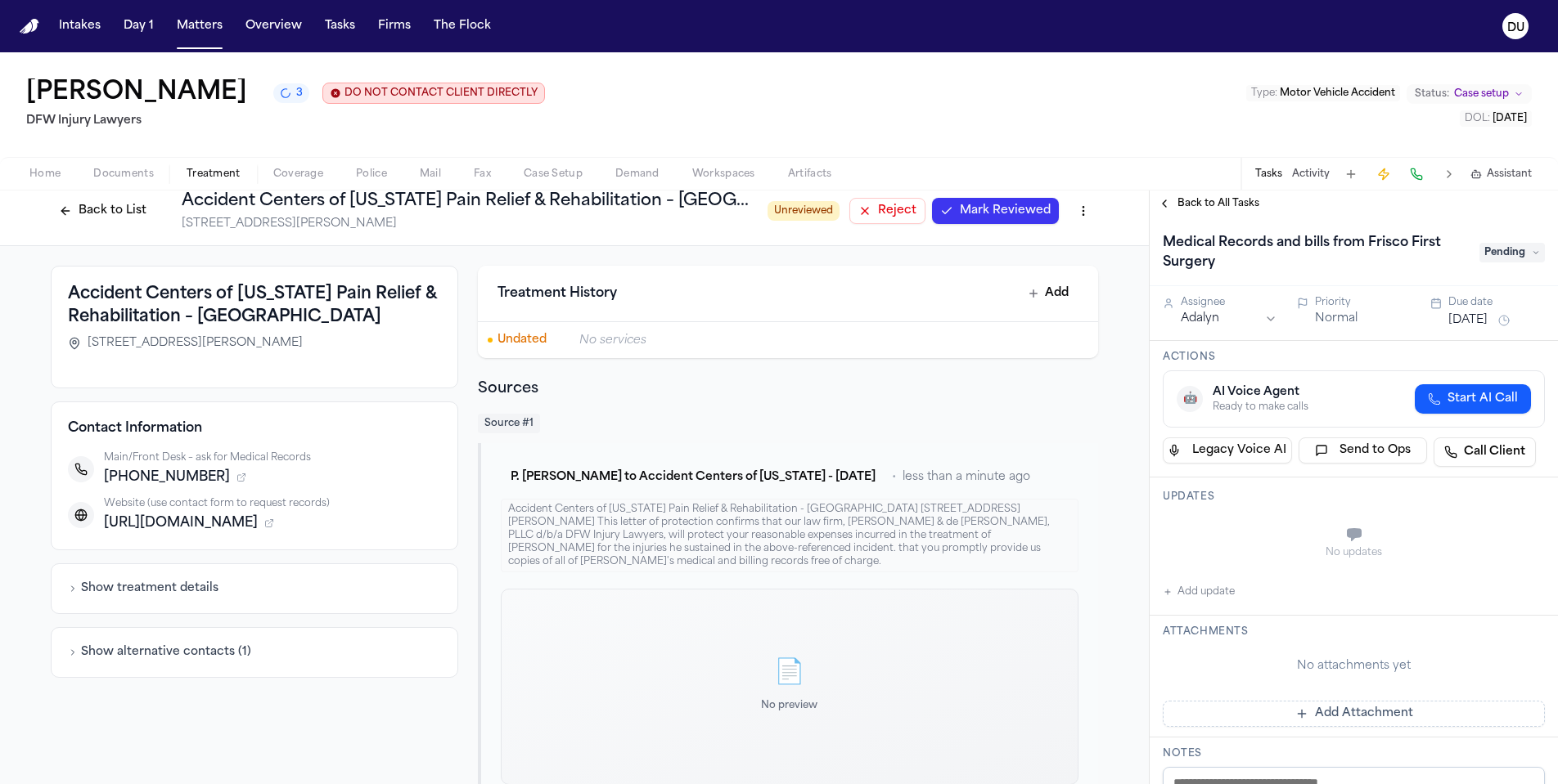
click at [64, 213] on button "Back to List" at bounding box center [103, 211] width 104 height 26
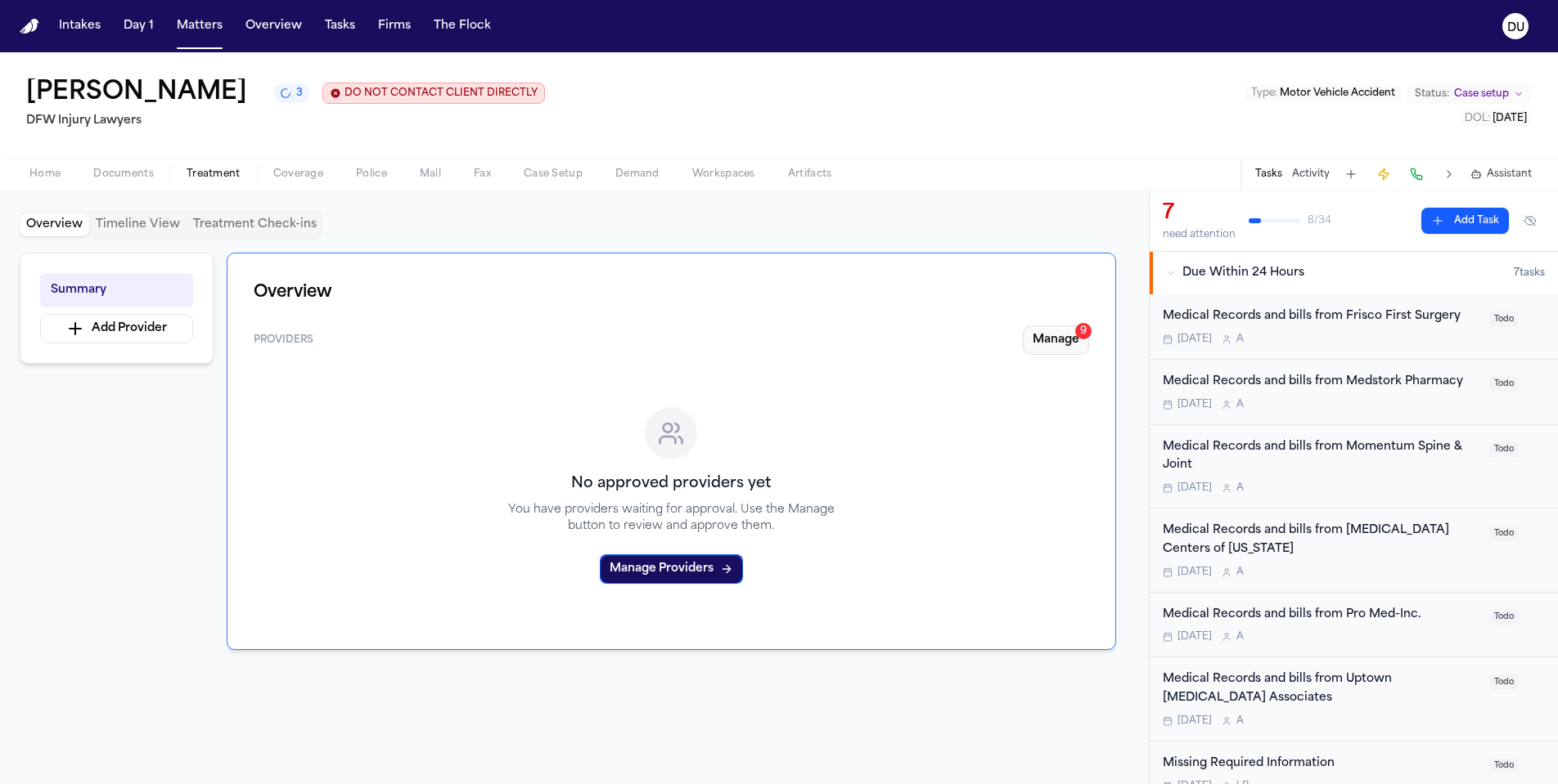
click at [1042, 343] on button "Manage 9" at bounding box center [1056, 340] width 66 height 30
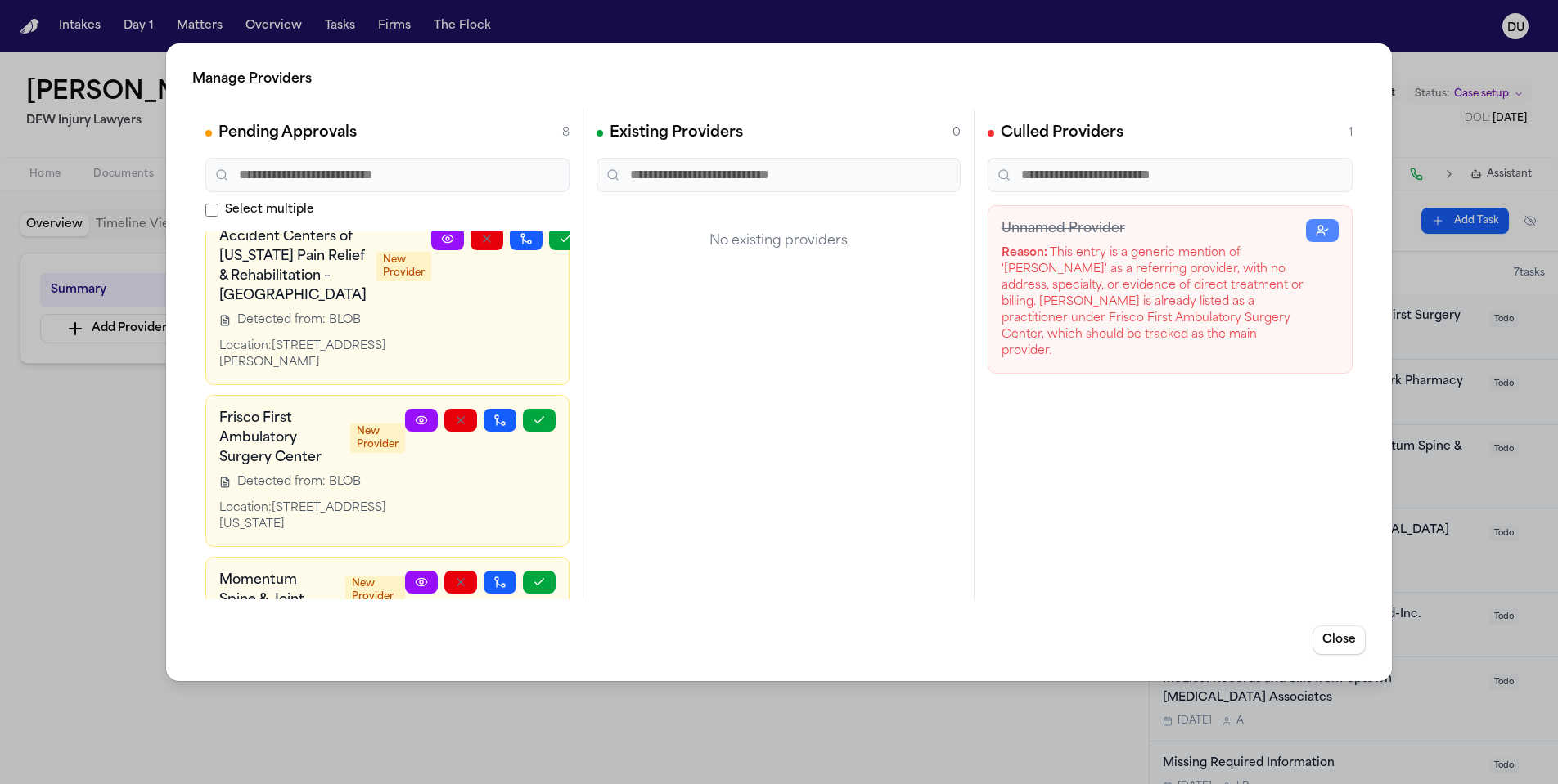
scroll to position [330, 0]
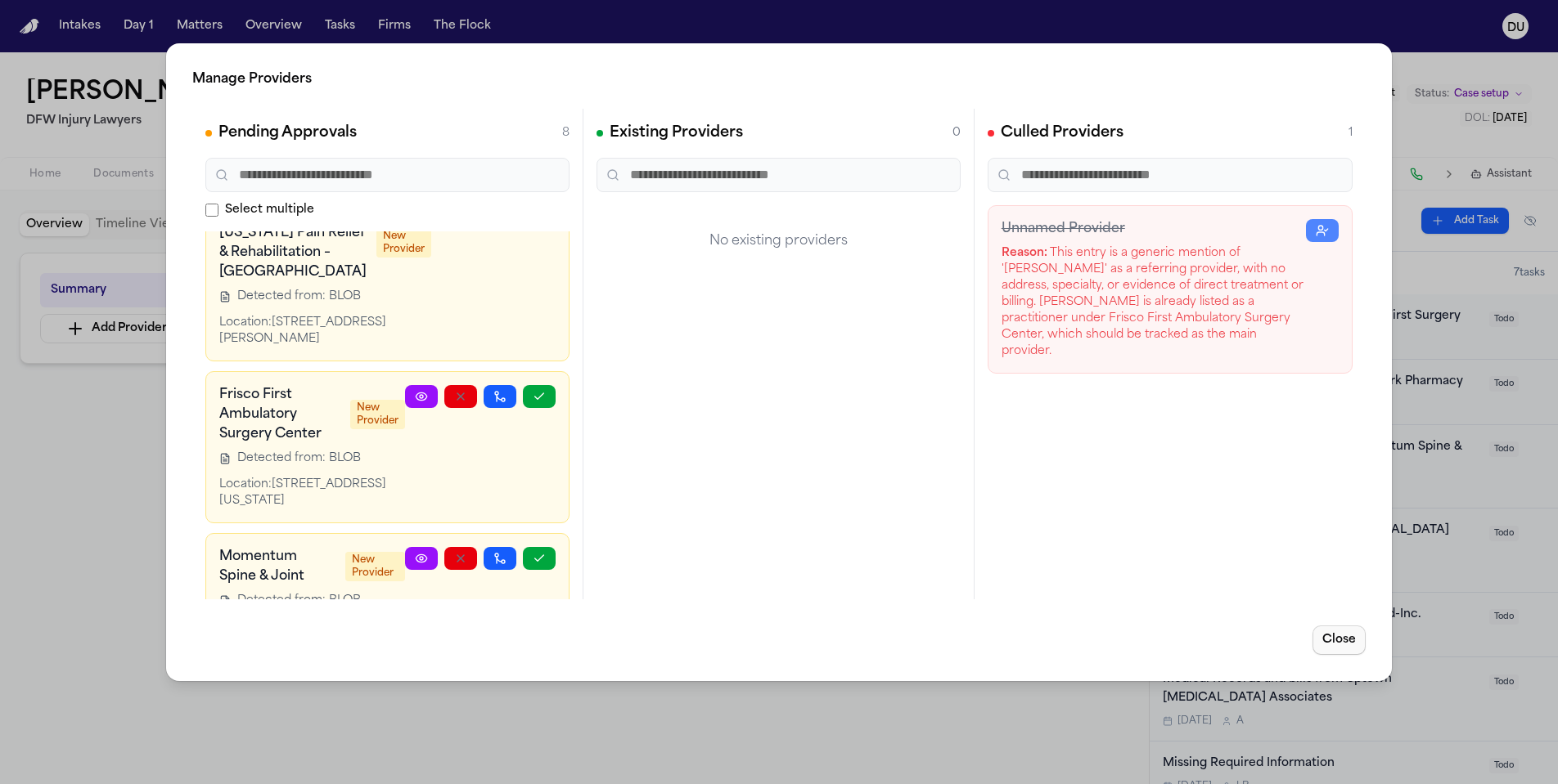
click at [1350, 638] on button "Close" at bounding box center [1338, 640] width 53 height 30
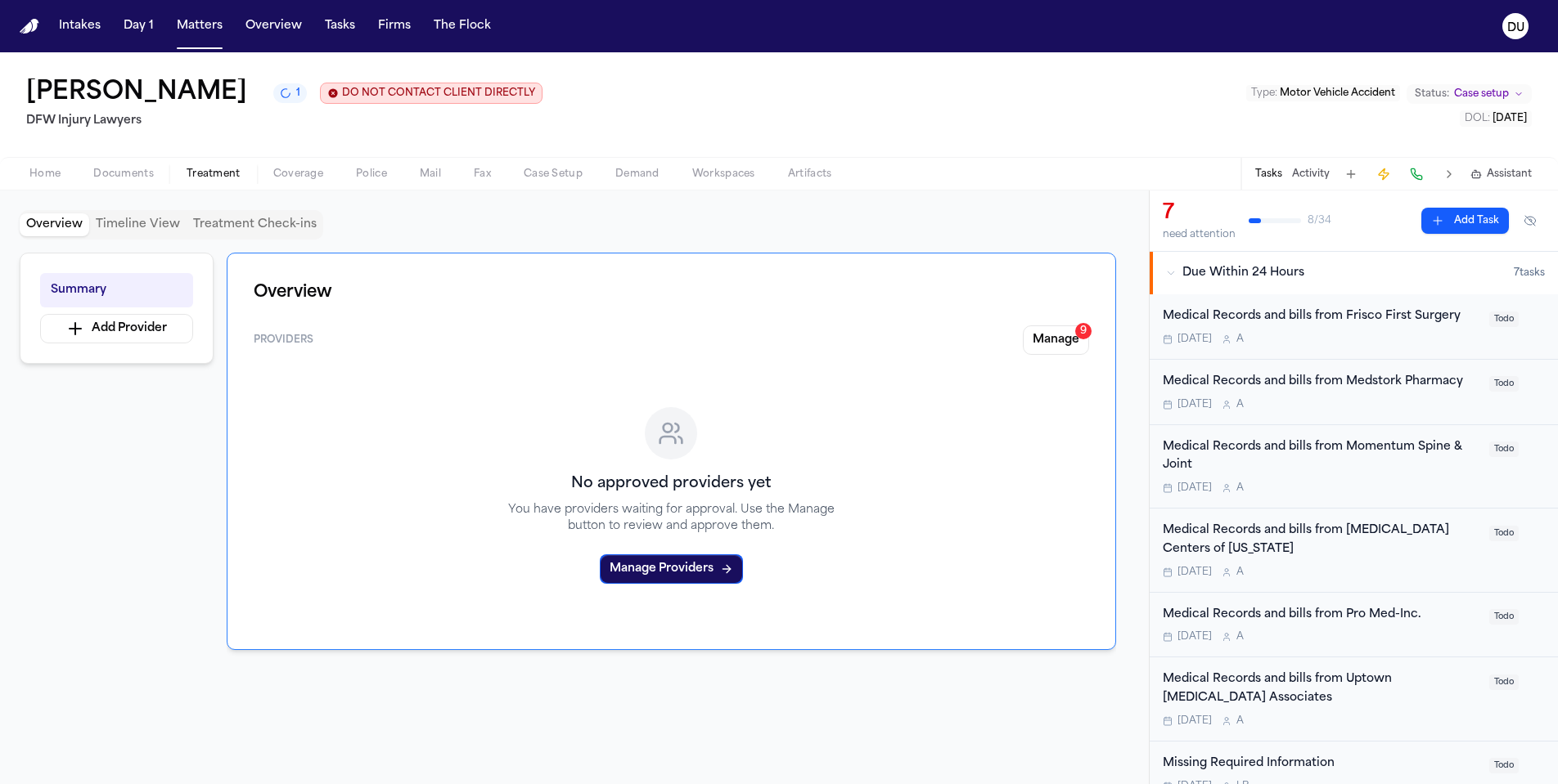
click at [1322, 323] on div "Medical Records and bills from Frisco First Surgery" at bounding box center [1321, 317] width 316 height 19
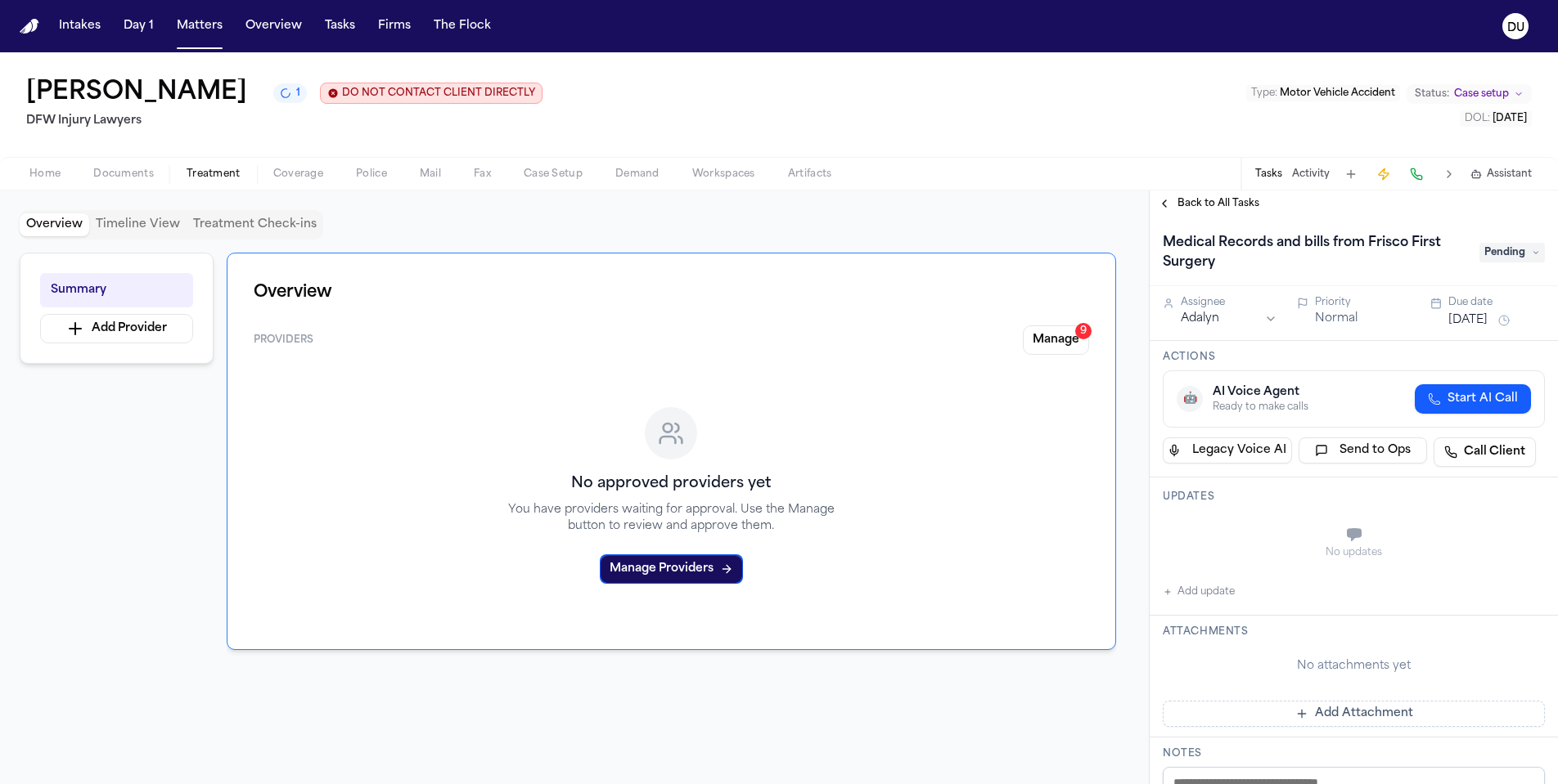
click at [1185, 594] on button "Add update" at bounding box center [1198, 592] width 72 height 19
click at [1247, 540] on textarea "Add your update" at bounding box center [1363, 537] width 349 height 33
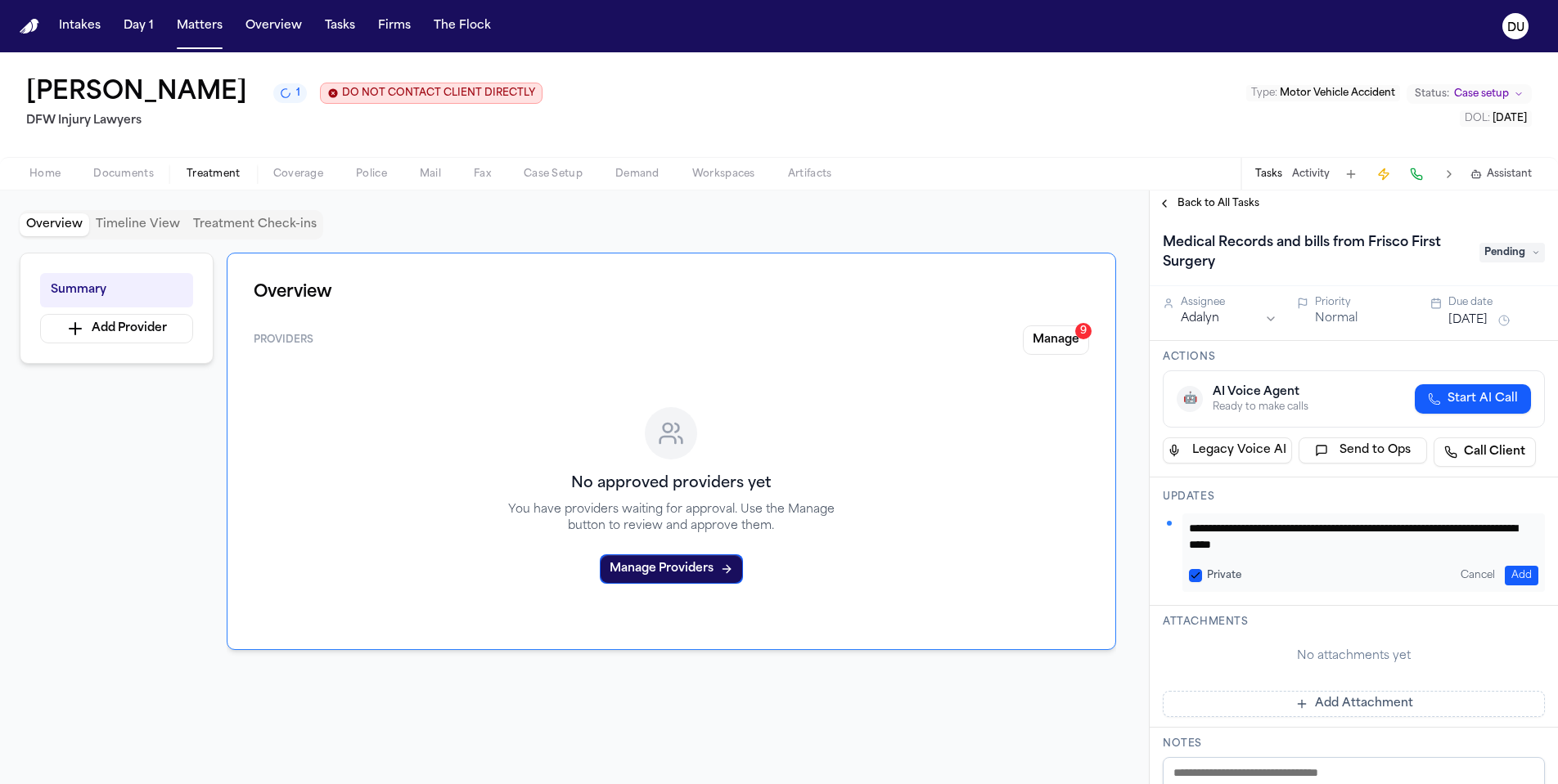
type textarea "**********"
click at [1504, 574] on button "Add" at bounding box center [1521, 576] width 34 height 19
click at [64, 181] on button "Home" at bounding box center [45, 174] width 64 height 19
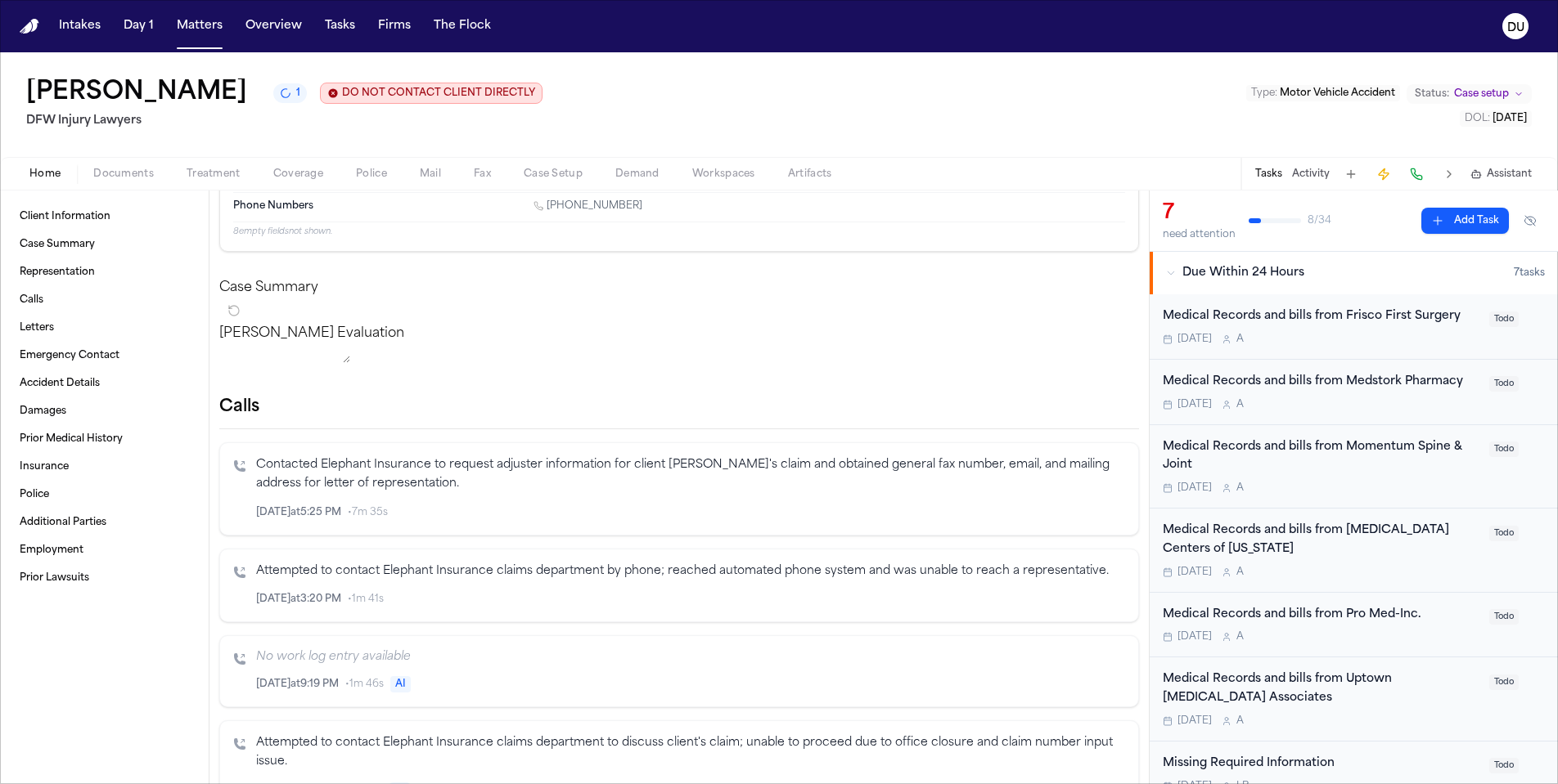
scroll to position [468, 0]
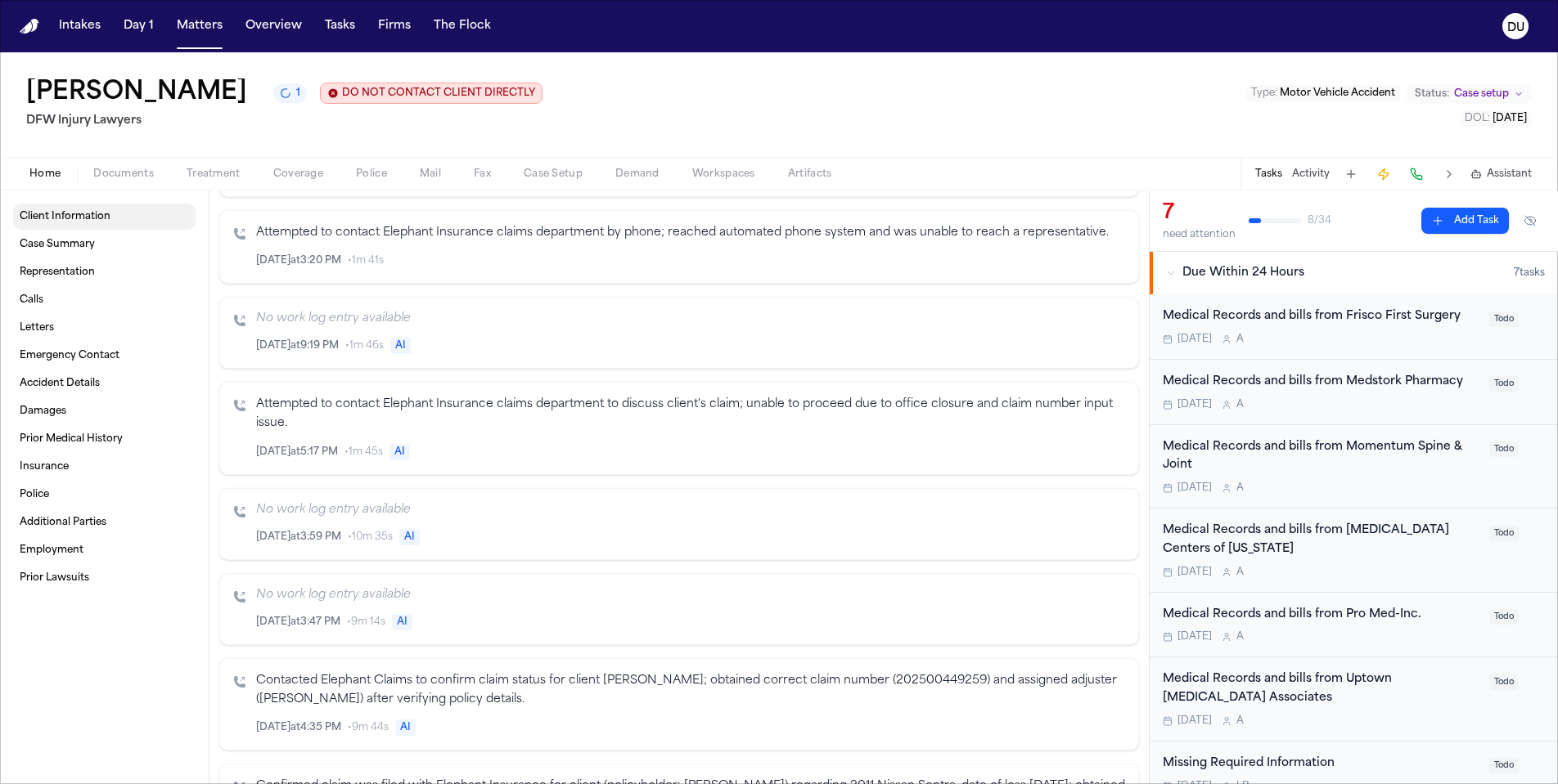
click at [91, 219] on span "Client Information" at bounding box center [64, 217] width 91 height 13
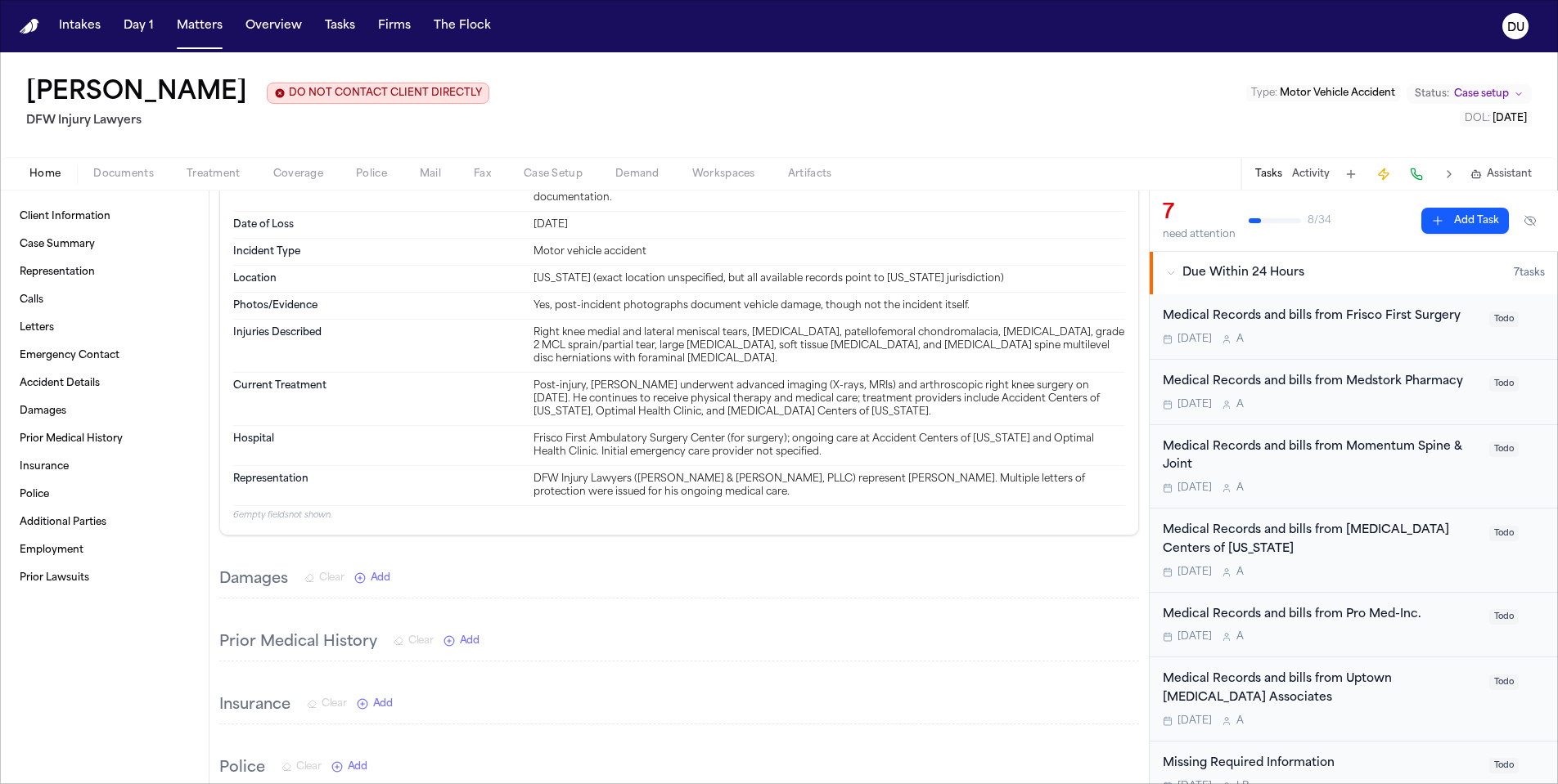
scroll to position [1651, 0]
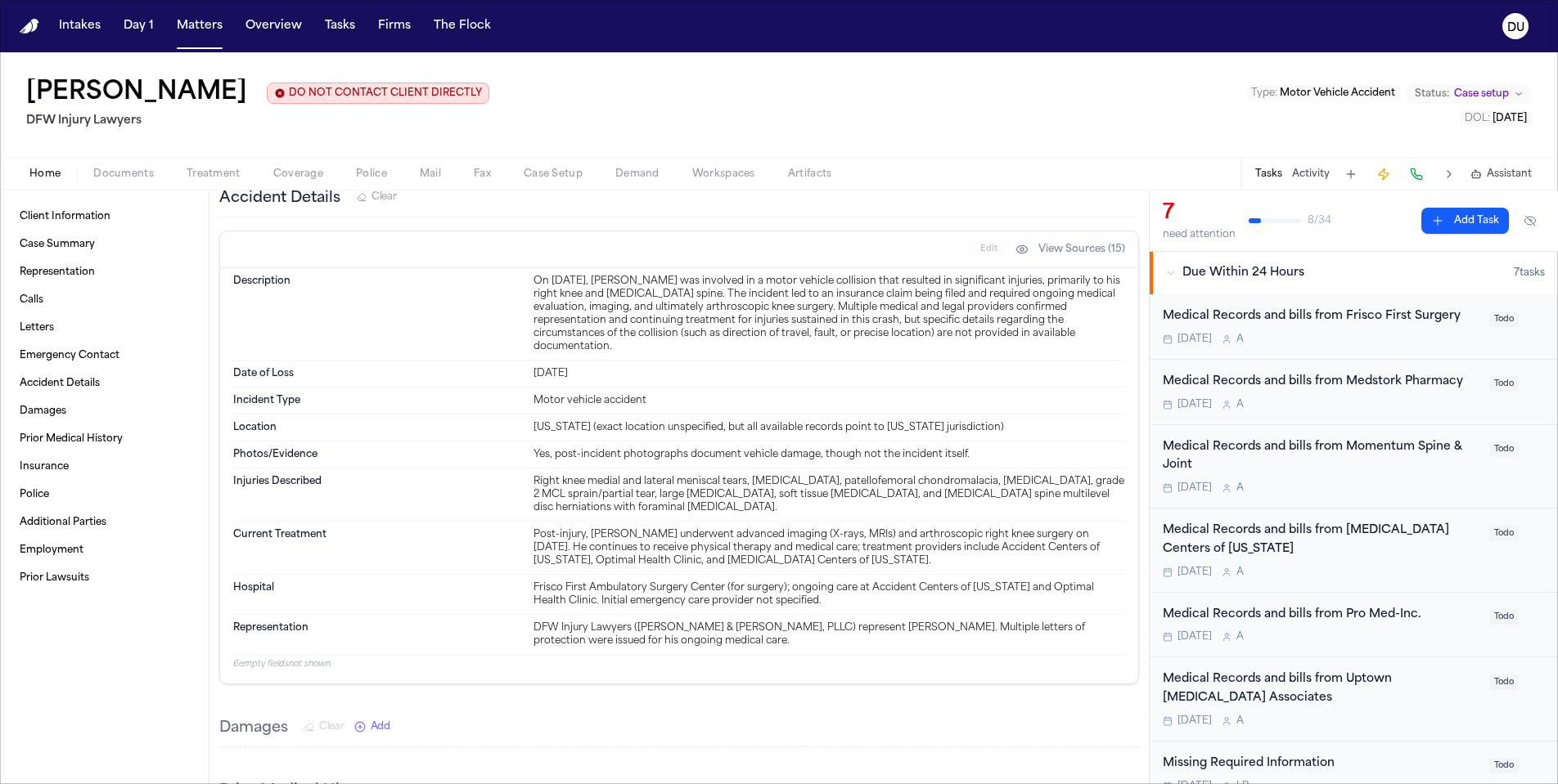
click at [36, 35] on nav "Intakes Day 1 Matters Overview Tasks Firms The Flock DU" at bounding box center [779, 26] width 1558 height 53
click at [26, 28] on img "Home" at bounding box center [29, 27] width 19 height 15
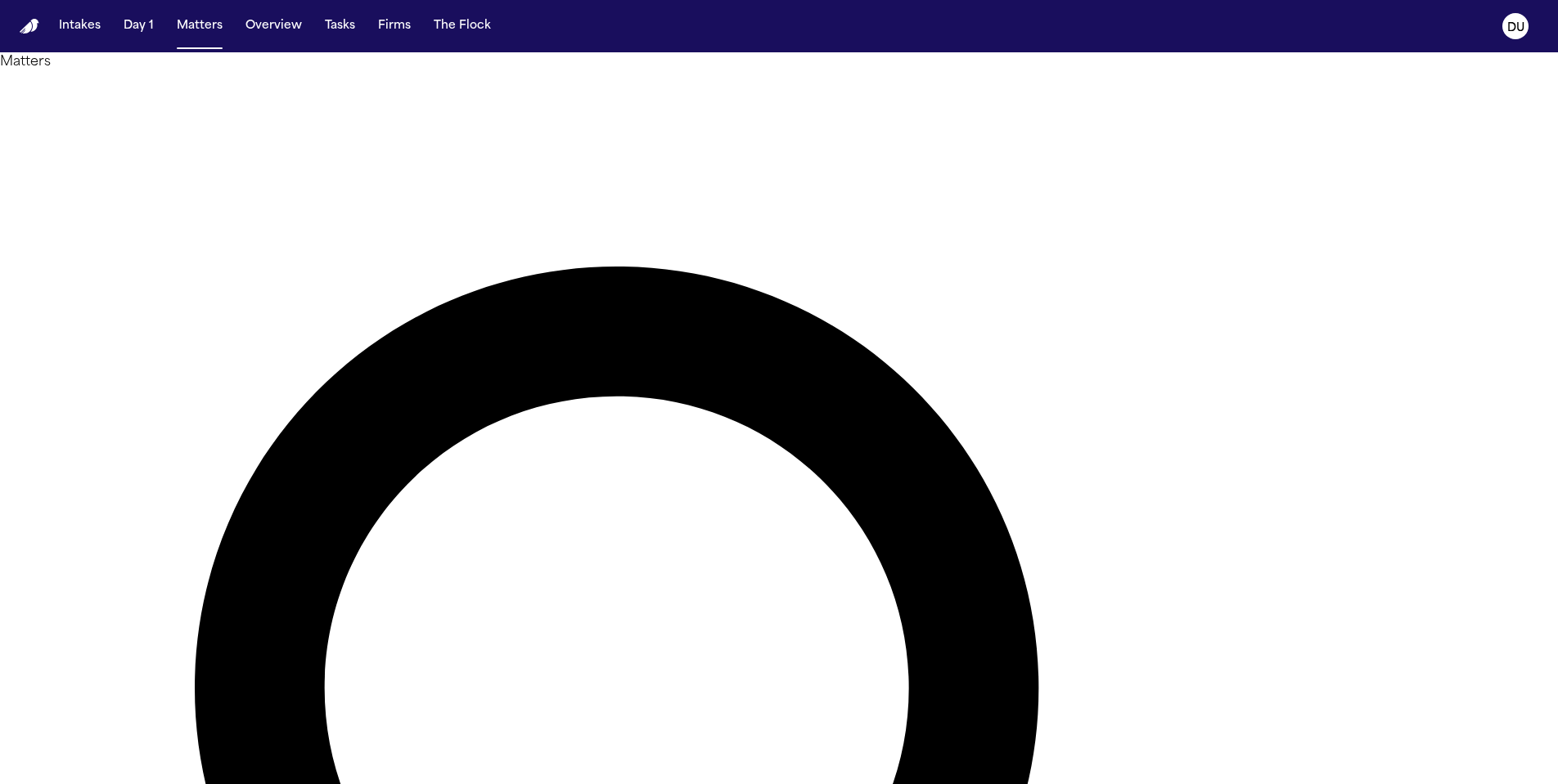
type input "**********"
drag, startPoint x: 895, startPoint y: 106, endPoint x: 203, endPoint y: 189, distance: 697.0
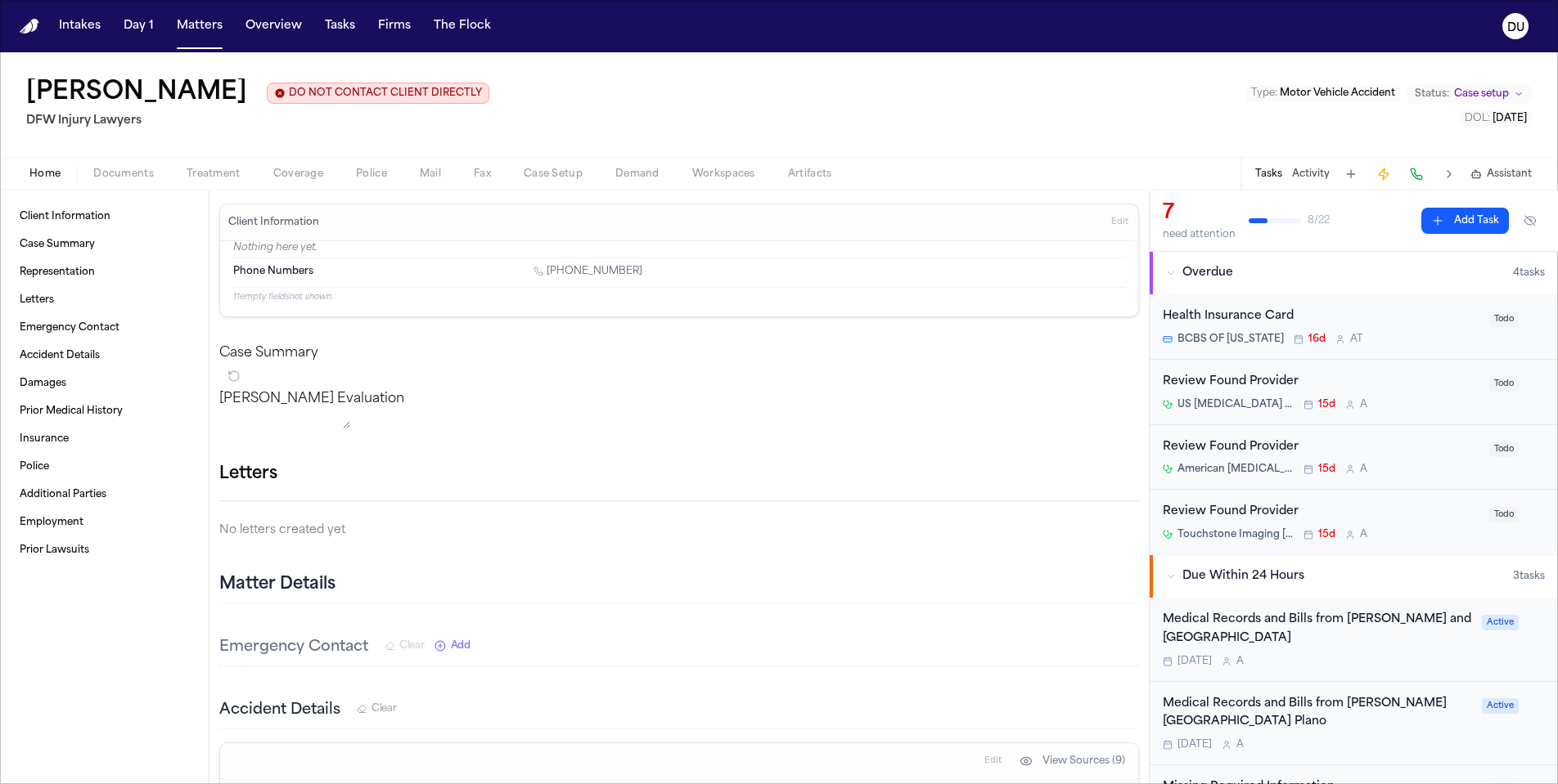
scroll to position [137, 0]
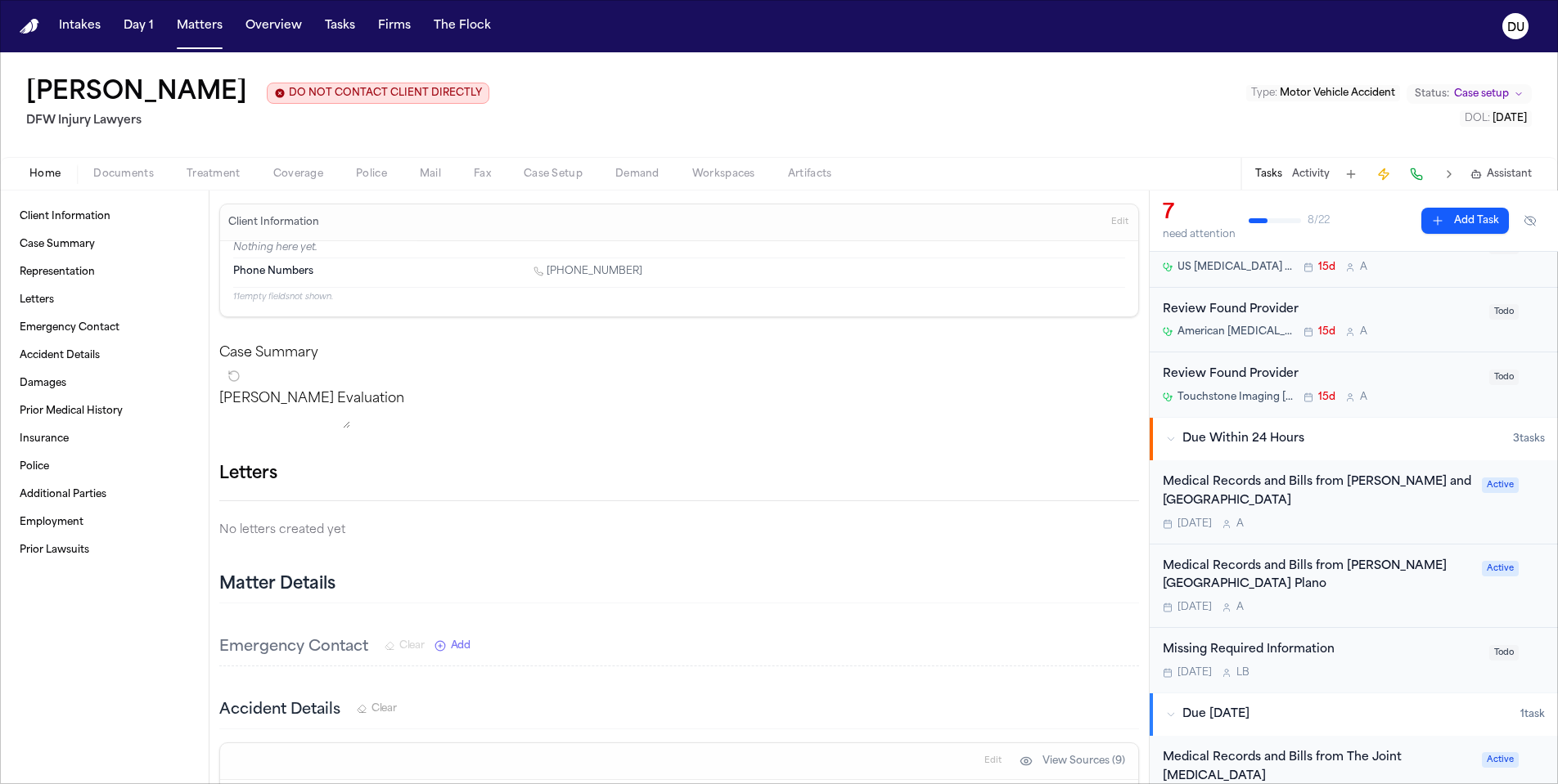
click at [1271, 502] on div "Medical Records and Bills from Baylor Scott and White Pain Management Center" at bounding box center [1317, 492] width 310 height 37
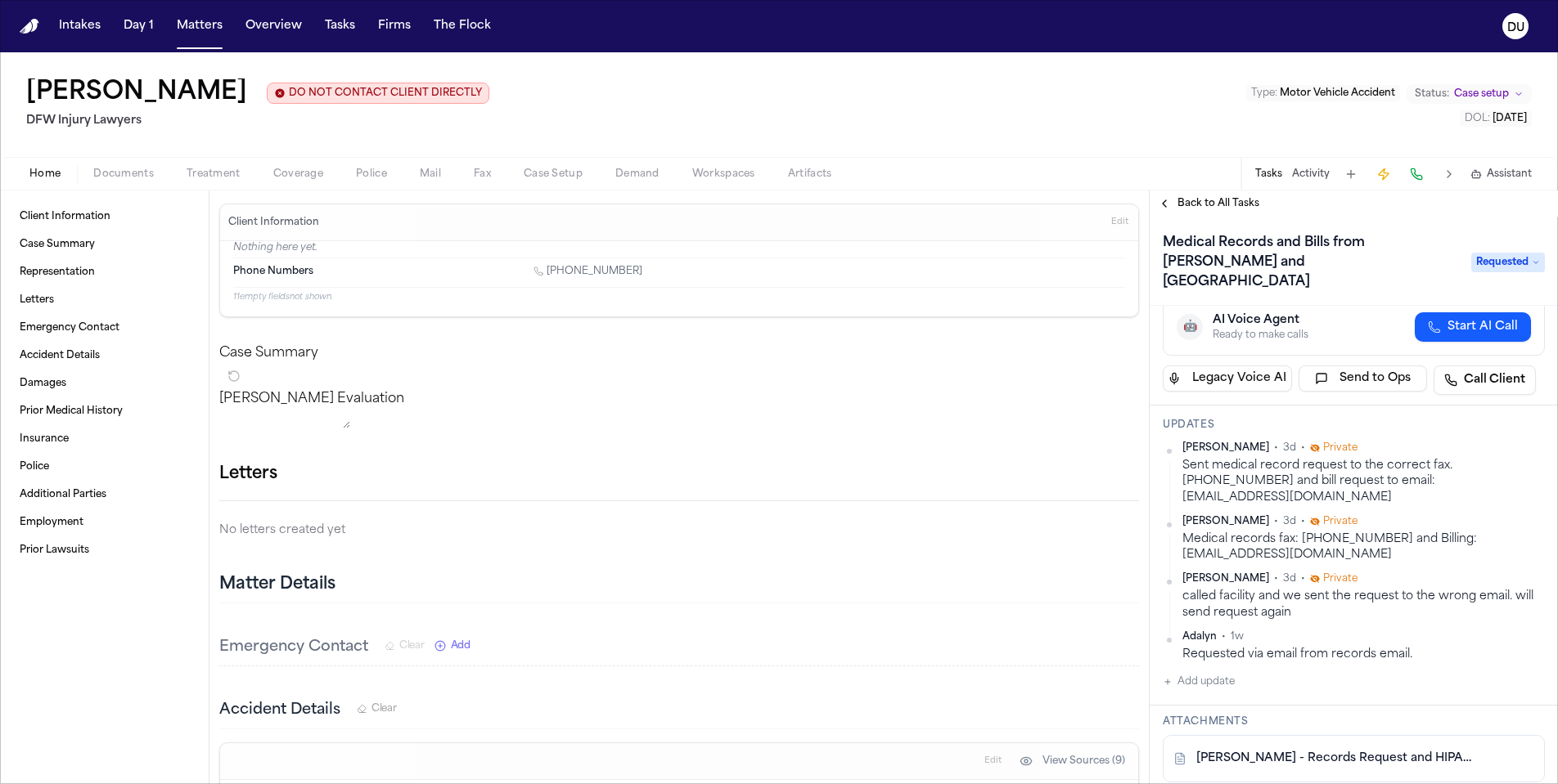
scroll to position [65, 0]
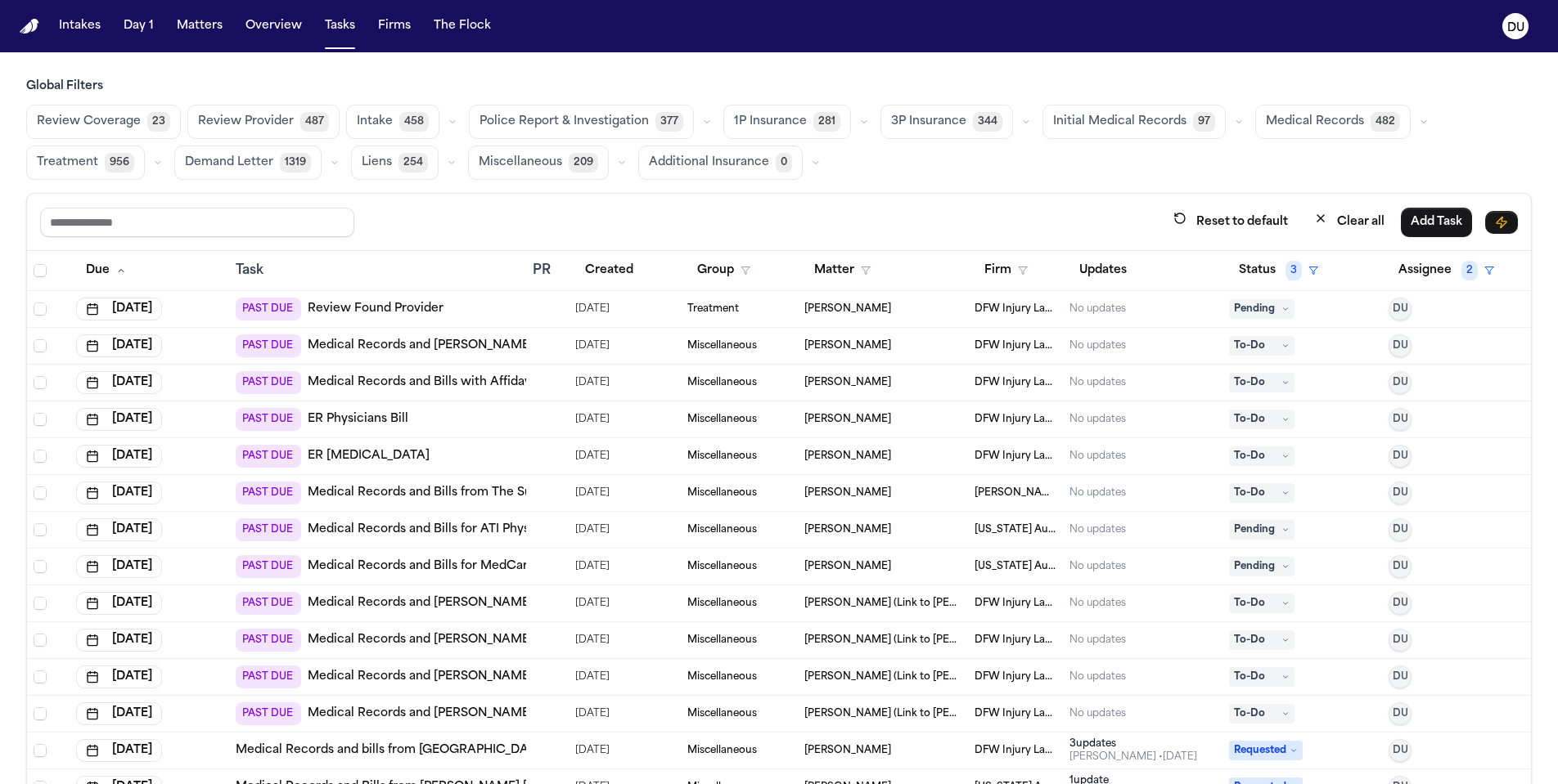
click at [415, 345] on link "Medical Records and [PERSON_NAME] with Affidavit from Synergy" at bounding box center [502, 345] width 389 height 16
click at [412, 387] on link "Medical Records and Bills with Affidavit from [GEOGRAPHIC_DATA]" at bounding box center [504, 382] width 394 height 16
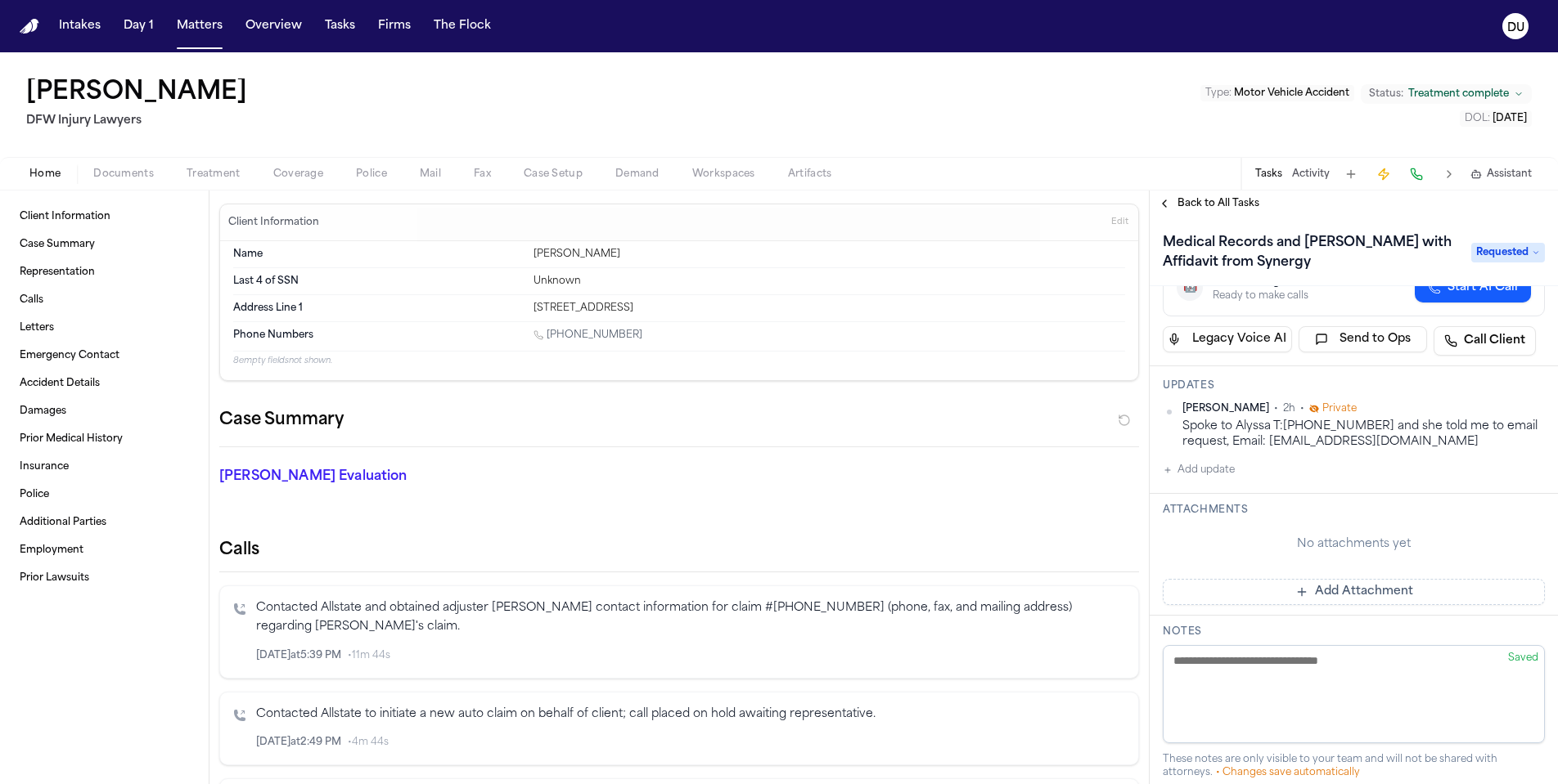
scroll to position [78, 0]
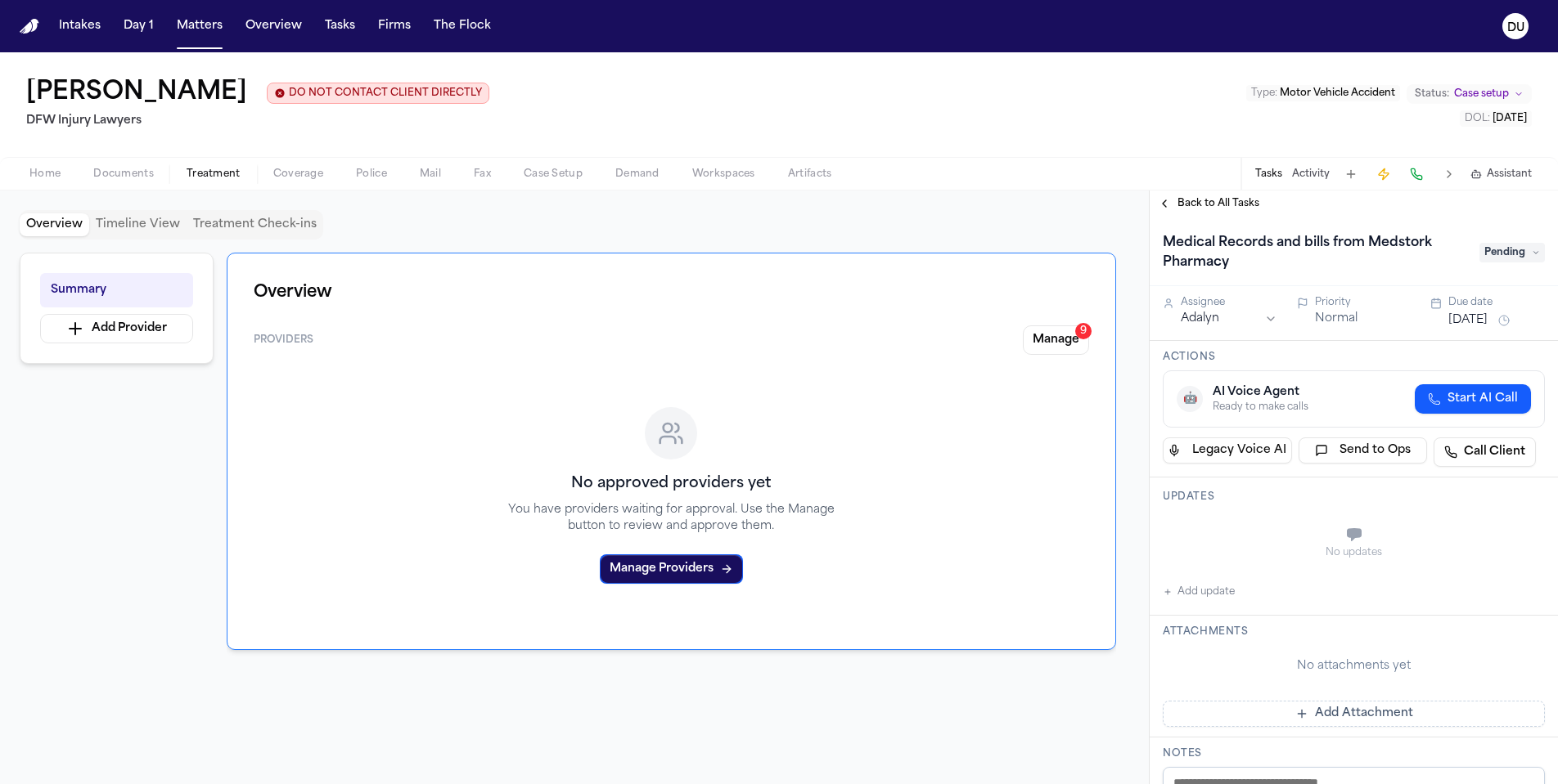
click at [1189, 204] on span "Back to All Tasks" at bounding box center [1218, 204] width 81 height 13
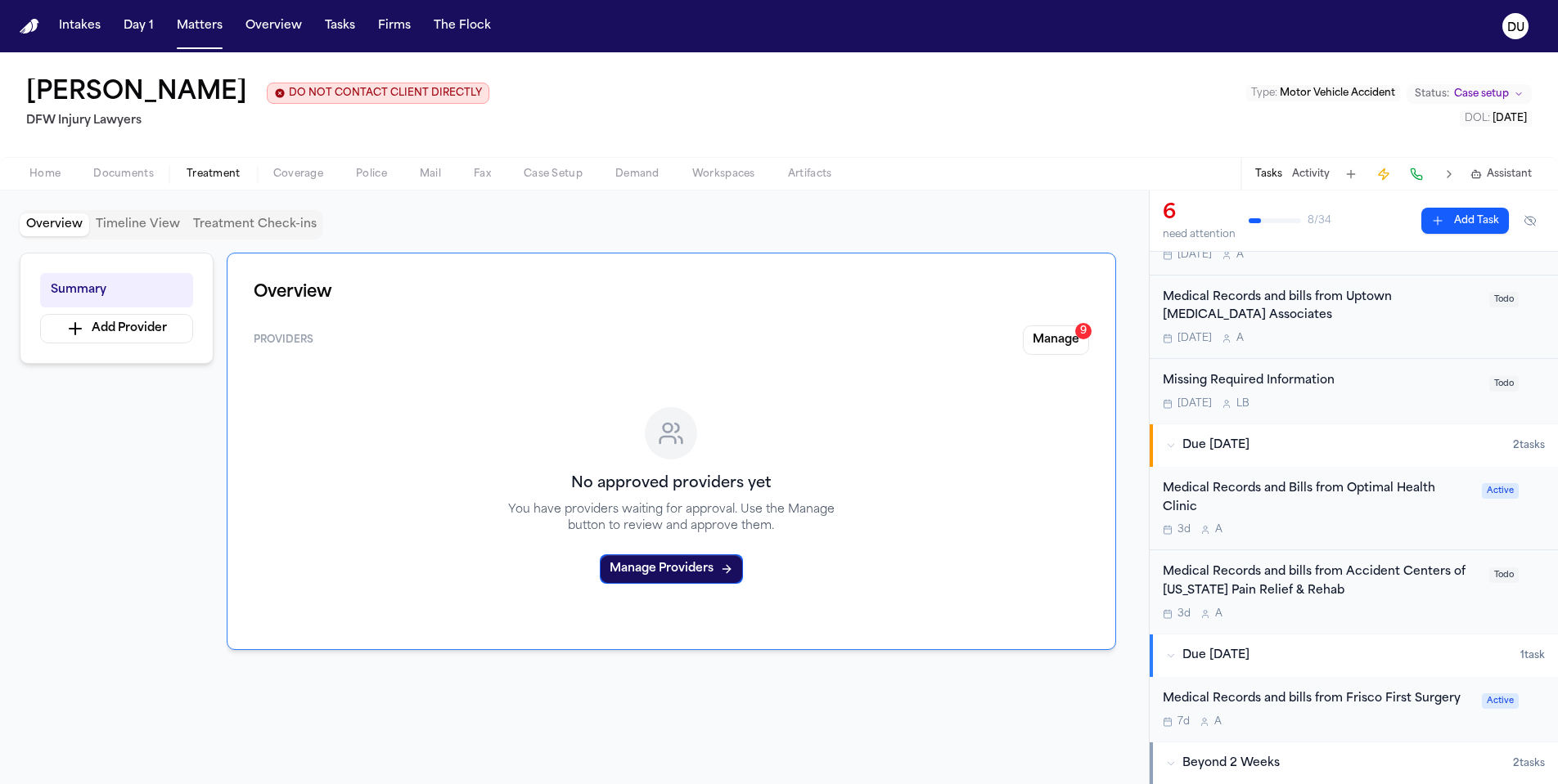
scroll to position [476, 0]
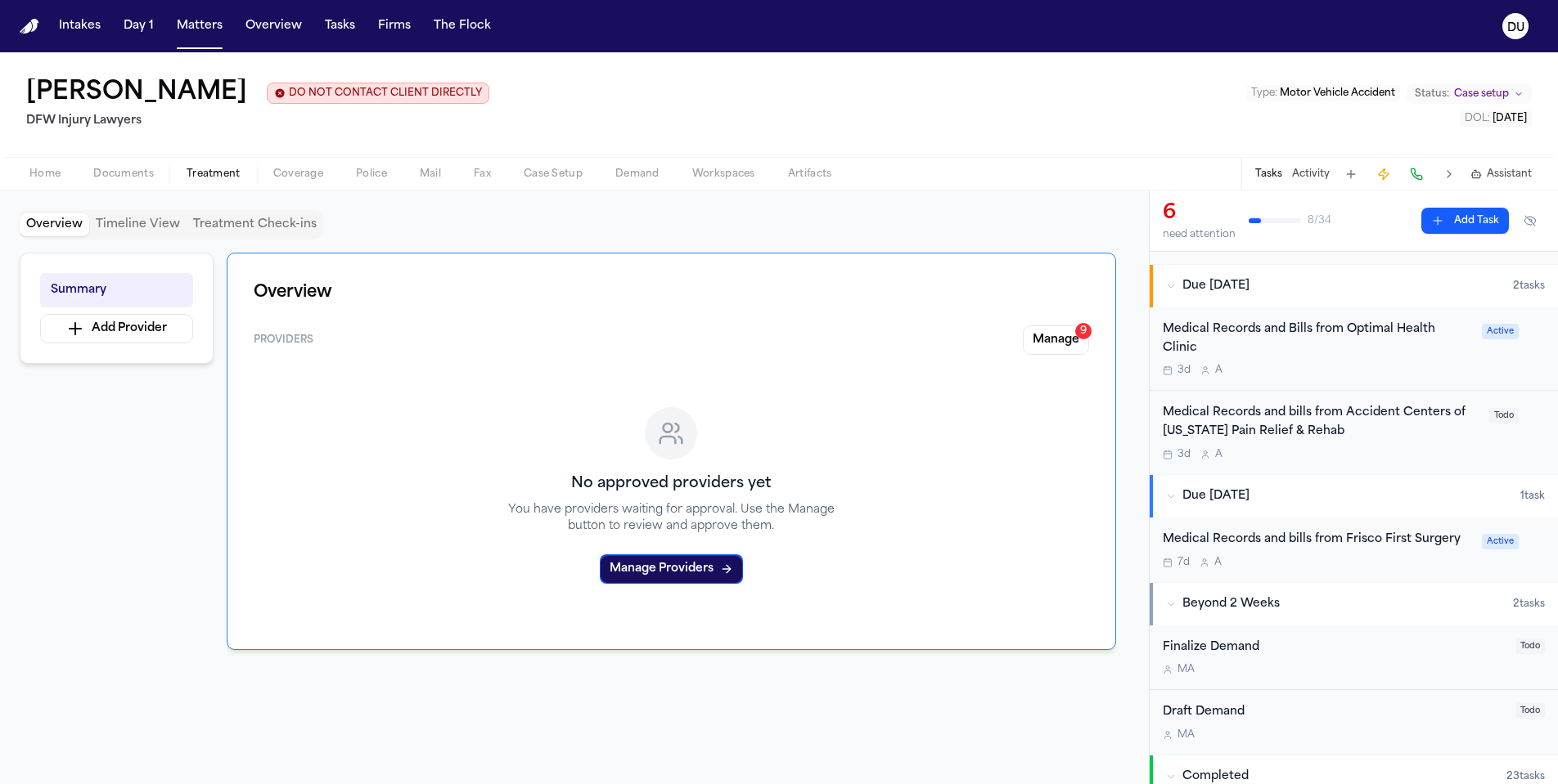
click at [1356, 531] on div "Medical Records and bills from Frisco First Surgery" at bounding box center [1317, 541] width 310 height 19
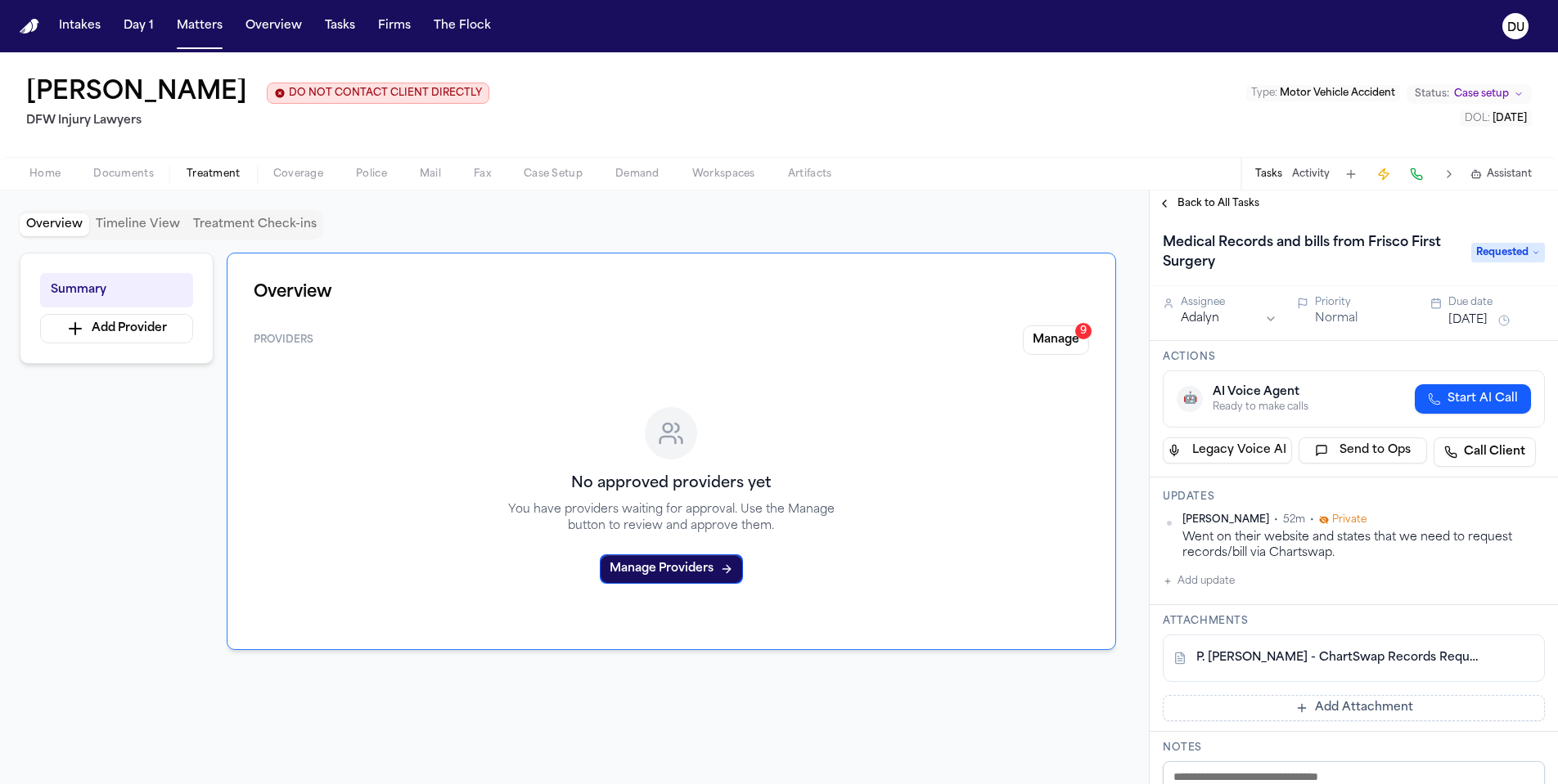
click at [1291, 660] on link "P. [PERSON_NAME] - ChartSwap Records Request to Frisco First Surgery - [DATE]" at bounding box center [1337, 657] width 282 height 16
click at [1512, 662] on button at bounding box center [1521, 657] width 26 height 26
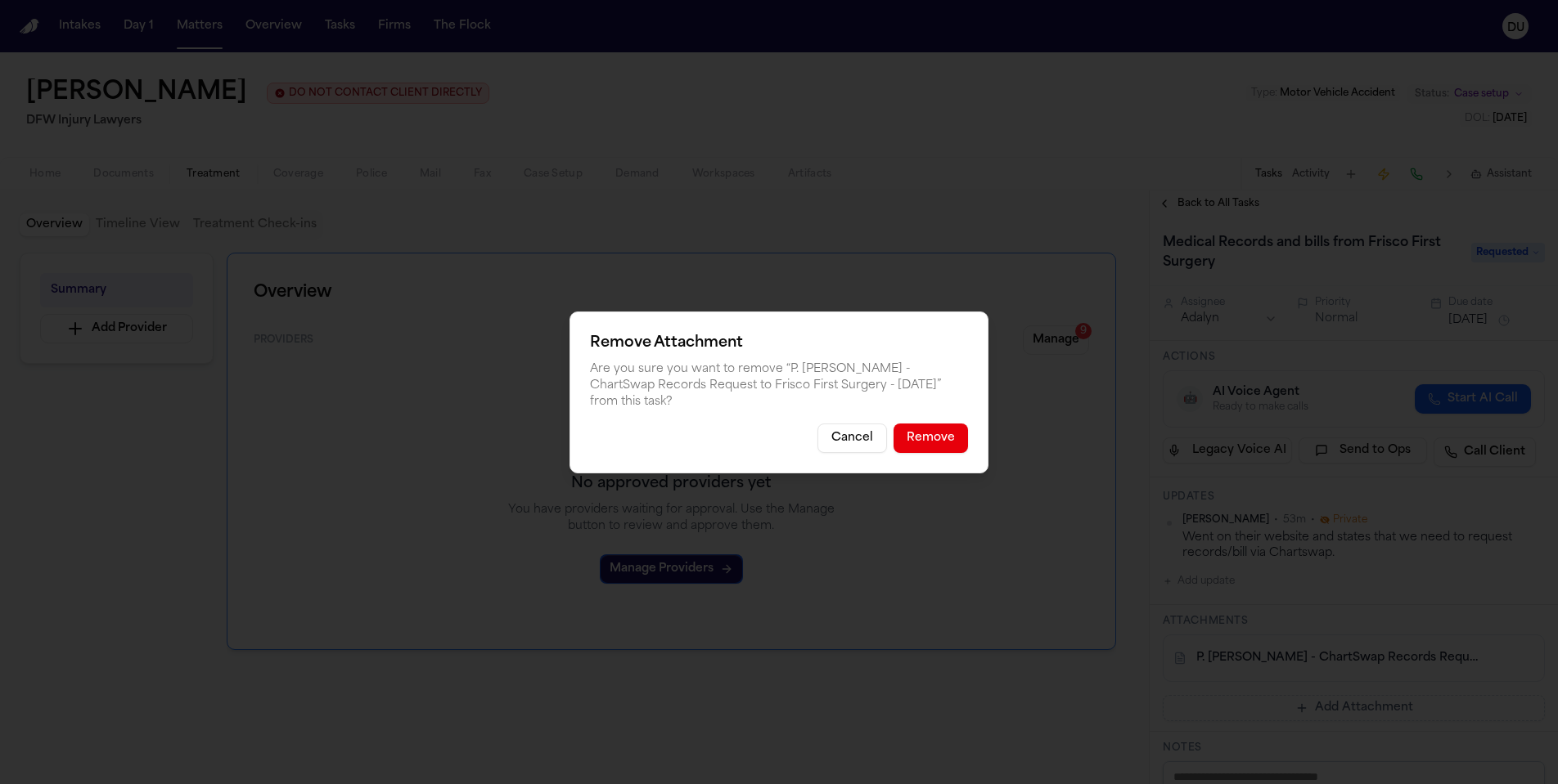
click at [947, 437] on button "Remove" at bounding box center [931, 438] width 75 height 30
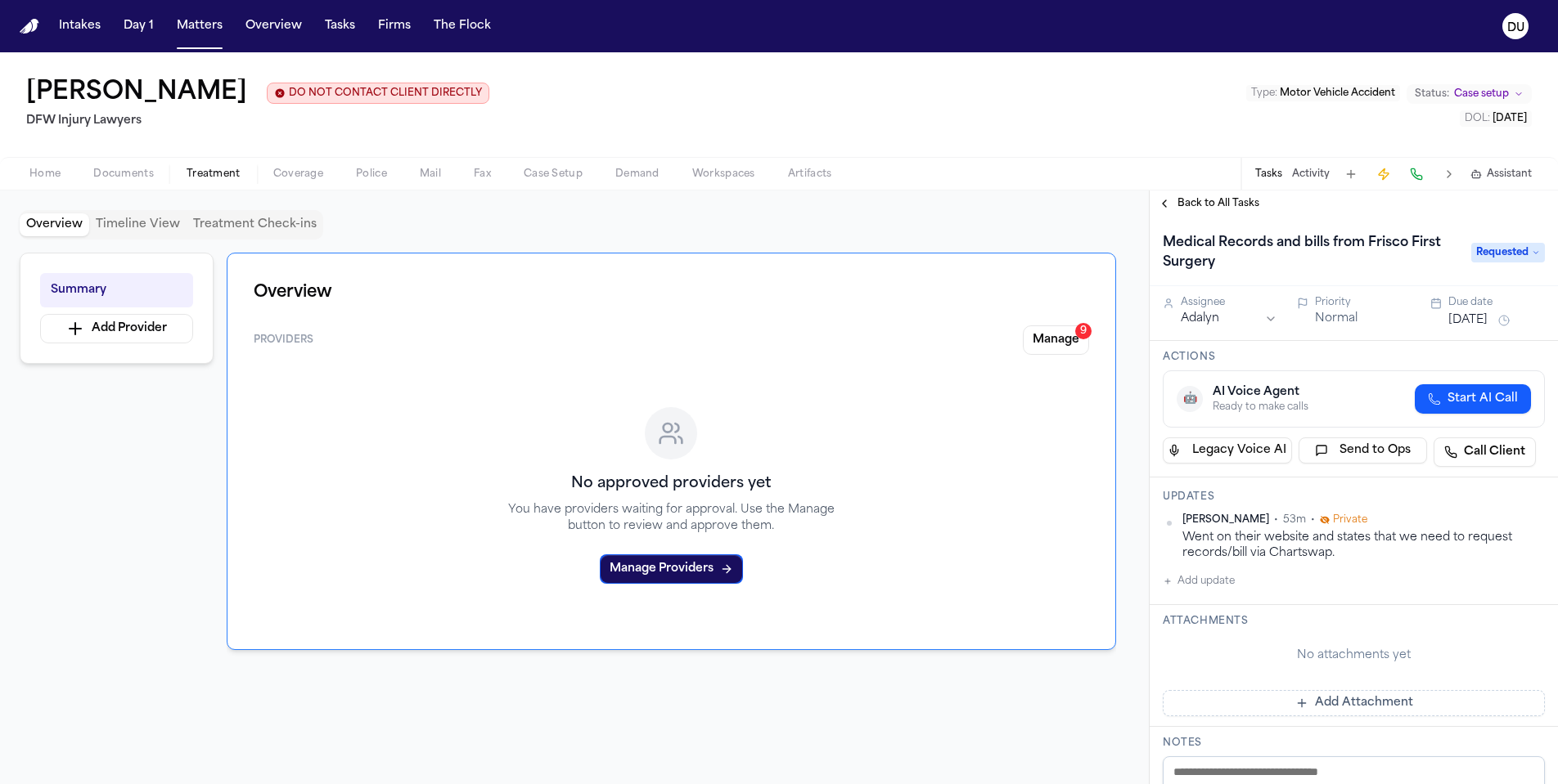
click at [1381, 707] on button "Add Attachment" at bounding box center [1354, 703] width 383 height 26
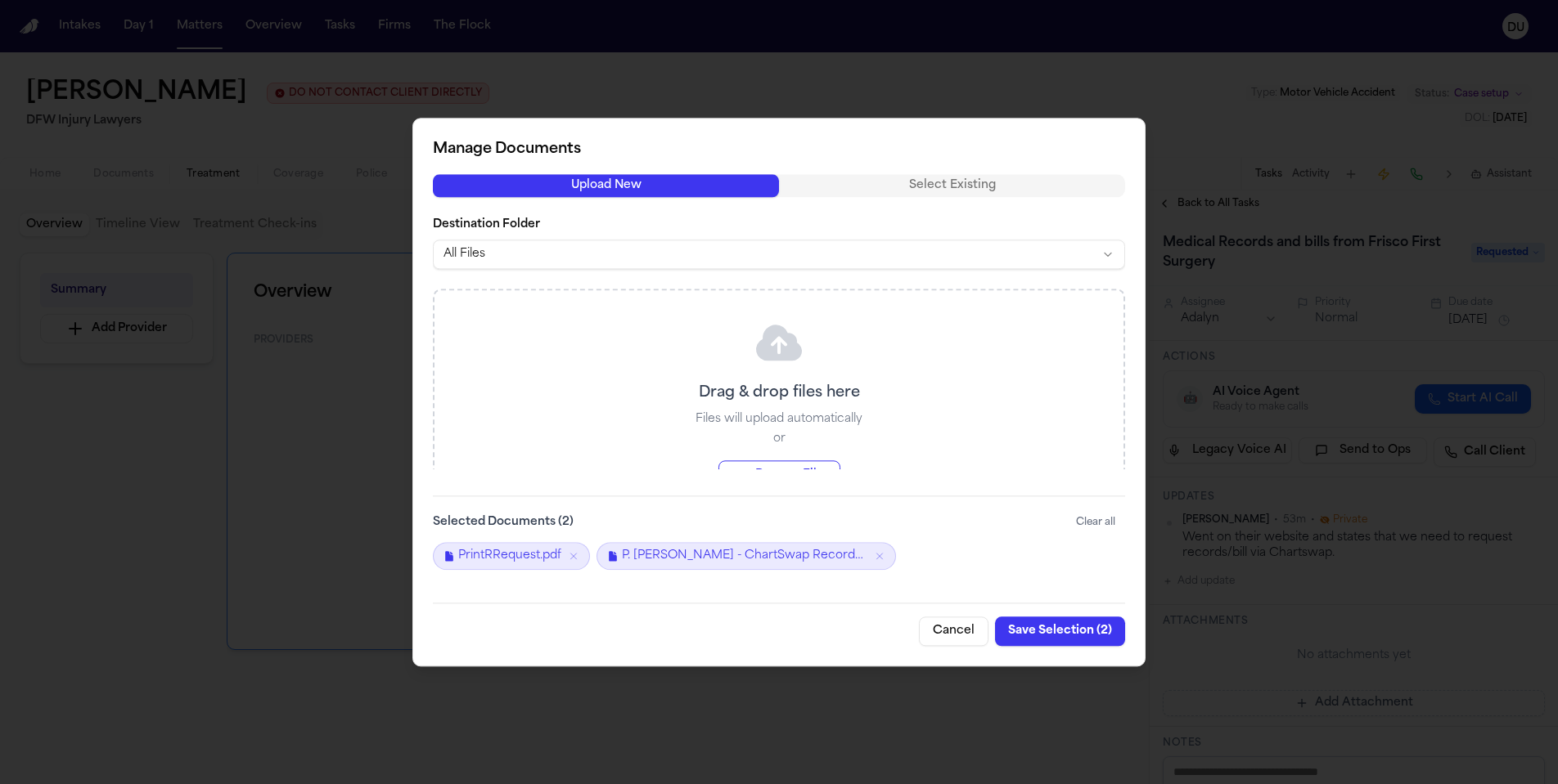
click at [874, 560] on icon "Remove P. Sam - ChartSwap Records Request to Frisco First Surgery - 8.22.25" at bounding box center [879, 556] width 12 height 12
click at [1067, 634] on button "Save Selection ( 1 )" at bounding box center [1061, 631] width 127 height 30
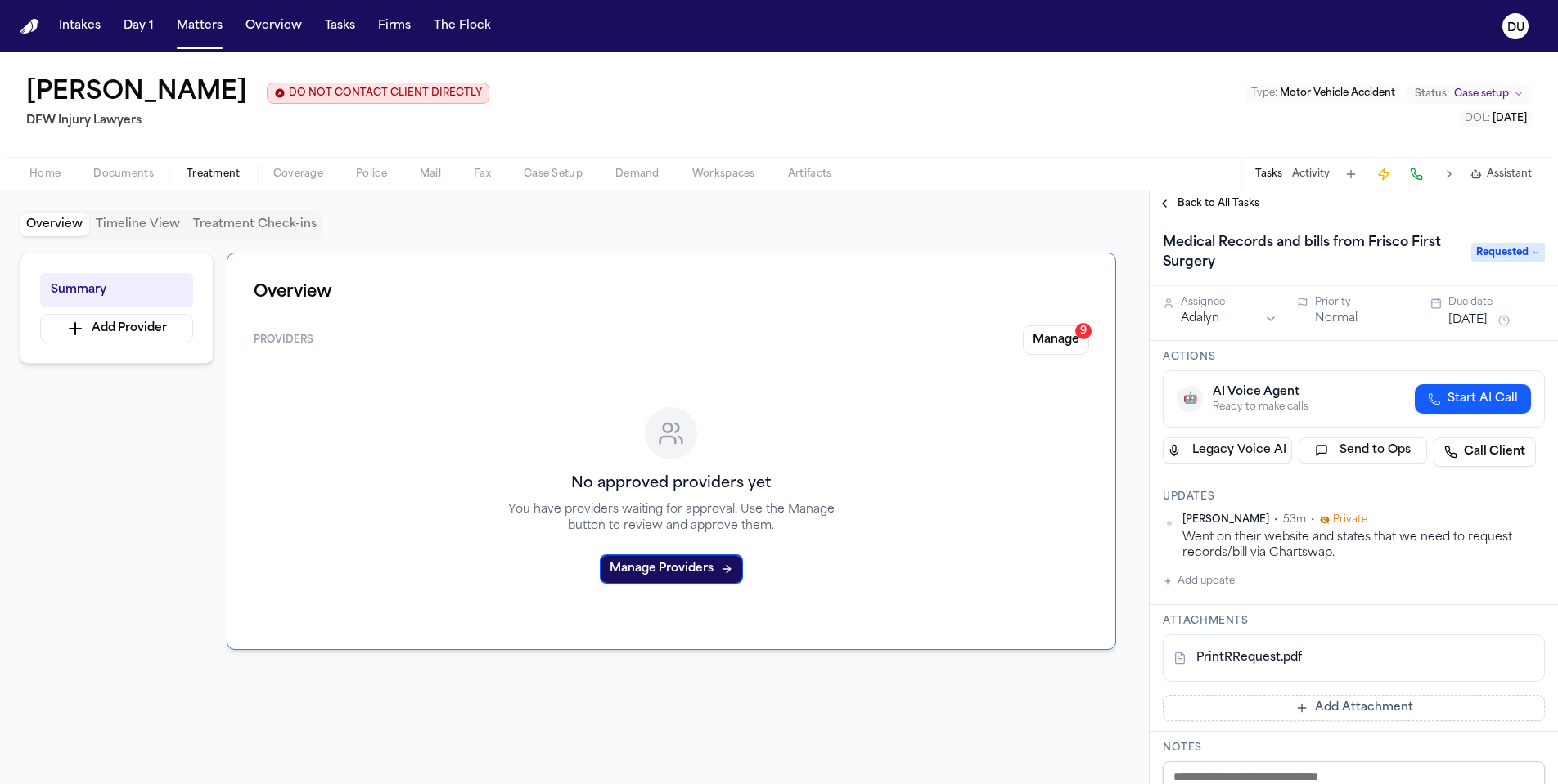
click at [1235, 210] on span "Back to All Tasks" at bounding box center [1218, 204] width 81 height 13
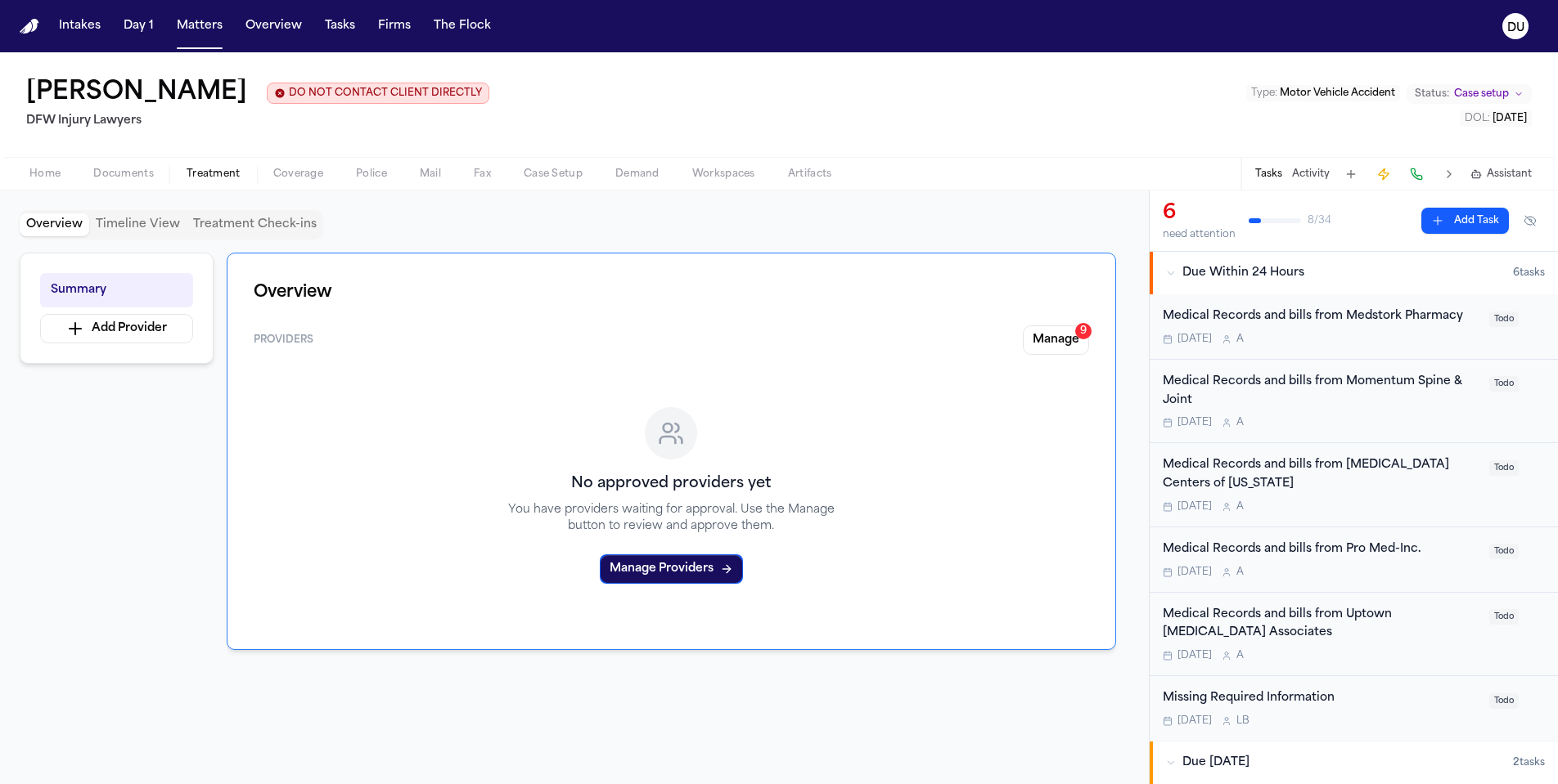
click at [1398, 319] on div "Medical Records and bills from Medstork Pharmacy" at bounding box center [1321, 317] width 316 height 19
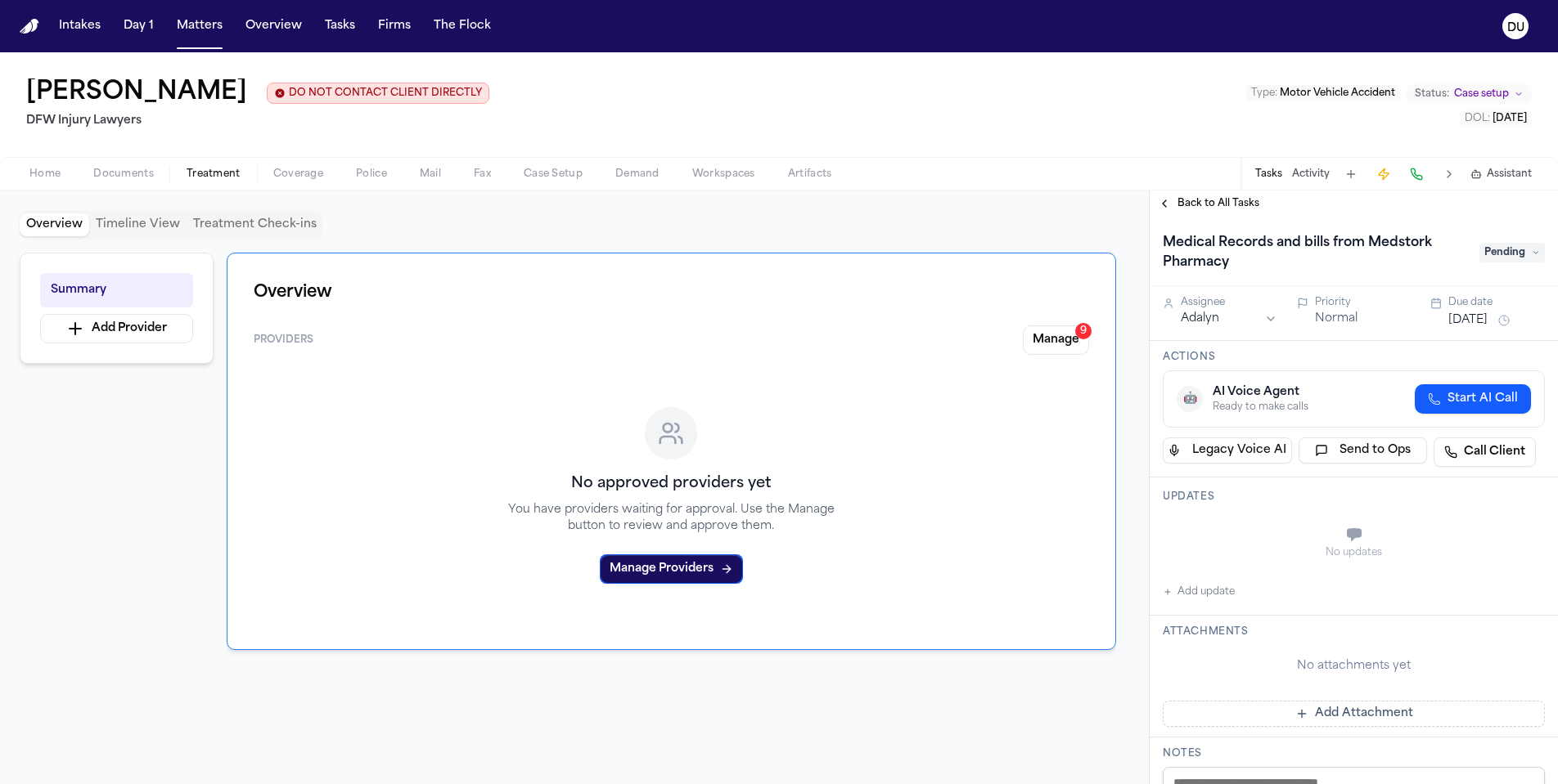
drag, startPoint x: 1174, startPoint y: 594, endPoint x: 1187, endPoint y: 594, distance: 13.0
click at [1175, 595] on button "Add update" at bounding box center [1198, 592] width 72 height 19
click at [1269, 534] on textarea "Add your update" at bounding box center [1363, 537] width 349 height 33
type textarea "*"
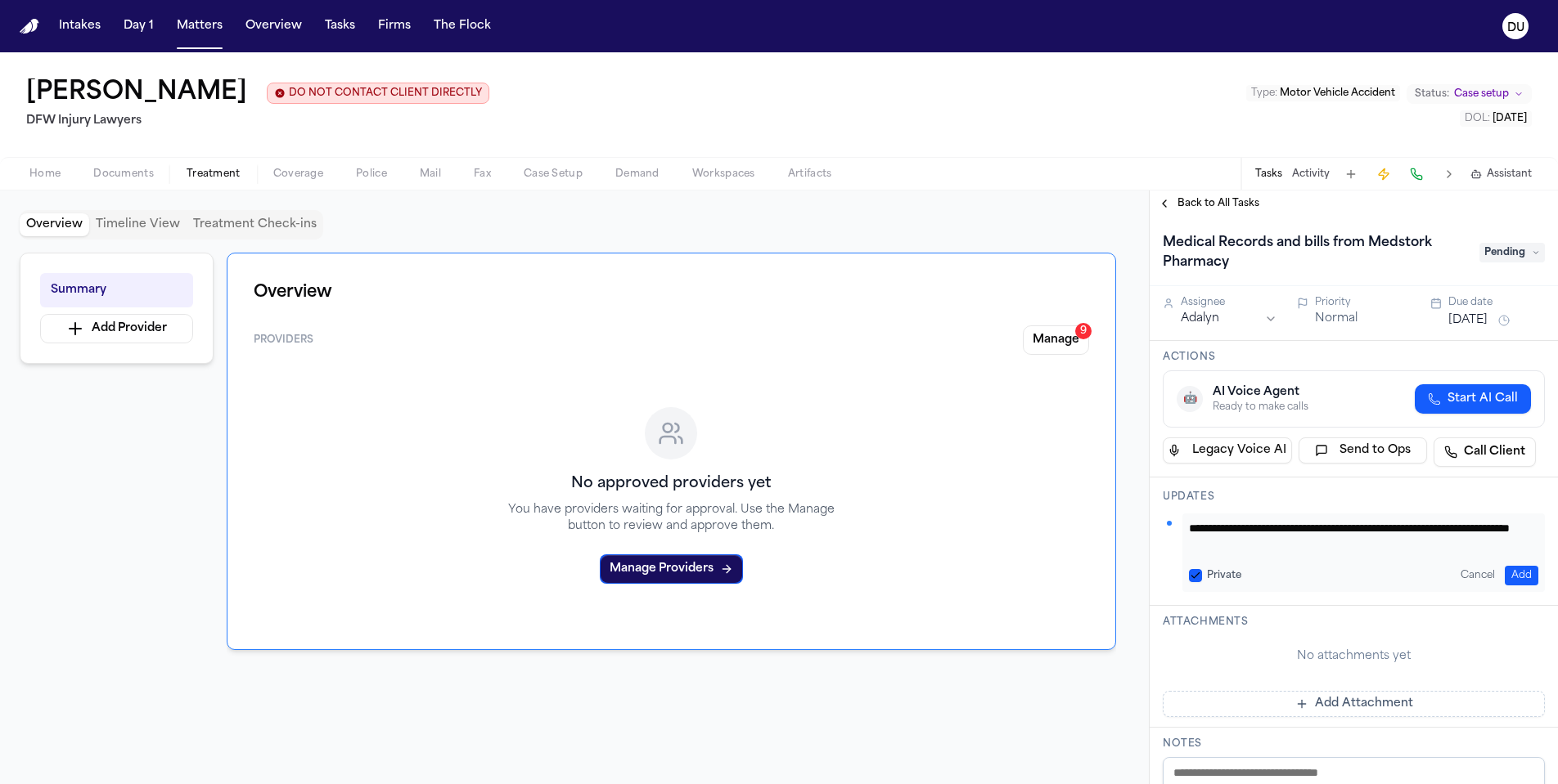
type textarea "**********"
click at [1515, 577] on button "Add" at bounding box center [1521, 576] width 34 height 19
click at [1477, 322] on button "[DATE]" at bounding box center [1467, 320] width 39 height 16
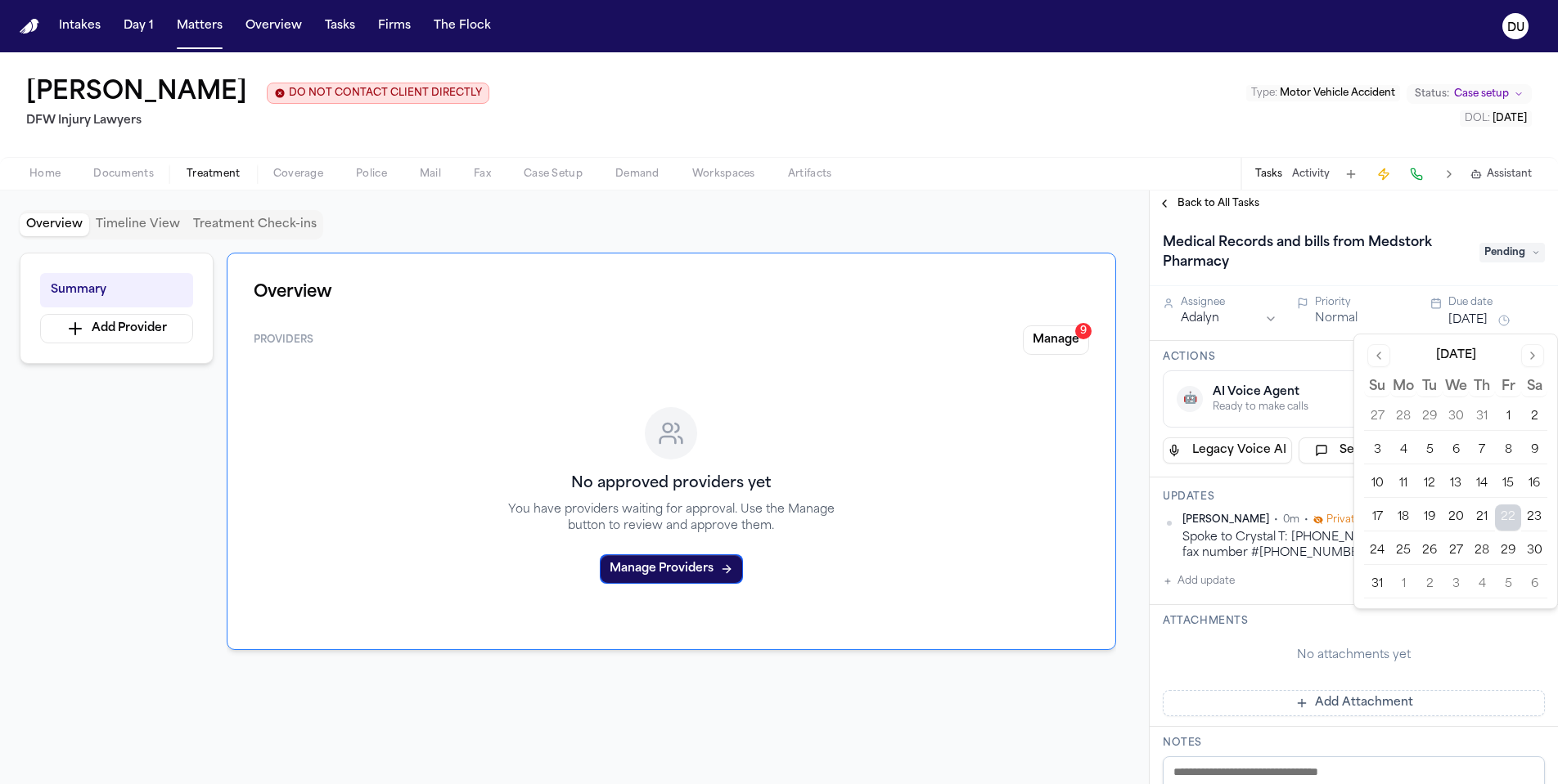
click at [1405, 553] on button "25" at bounding box center [1403, 550] width 26 height 26
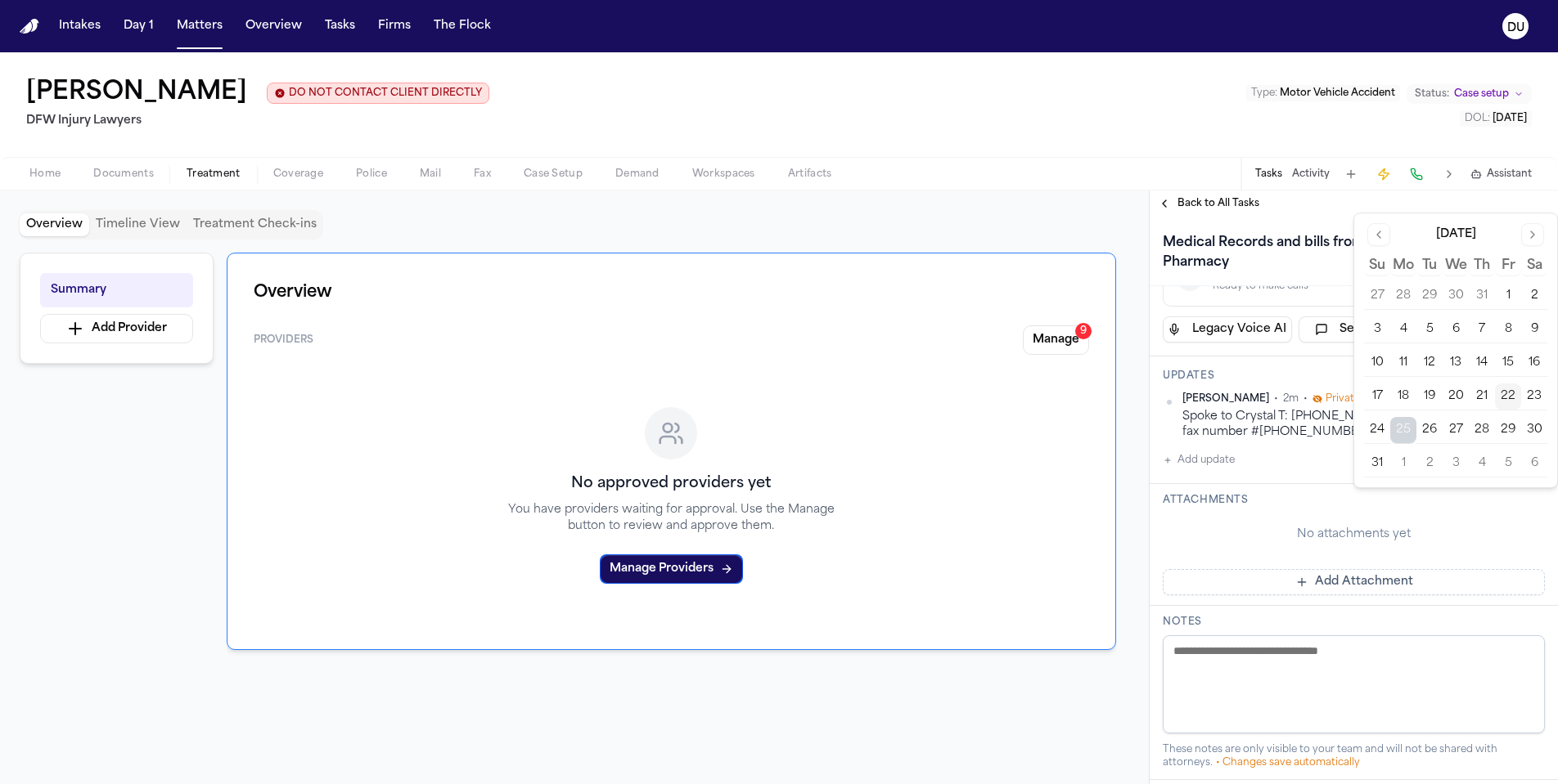
click at [1278, 509] on div "Attachments No attachments yet Add Attachment" at bounding box center [1354, 544] width 408 height 122
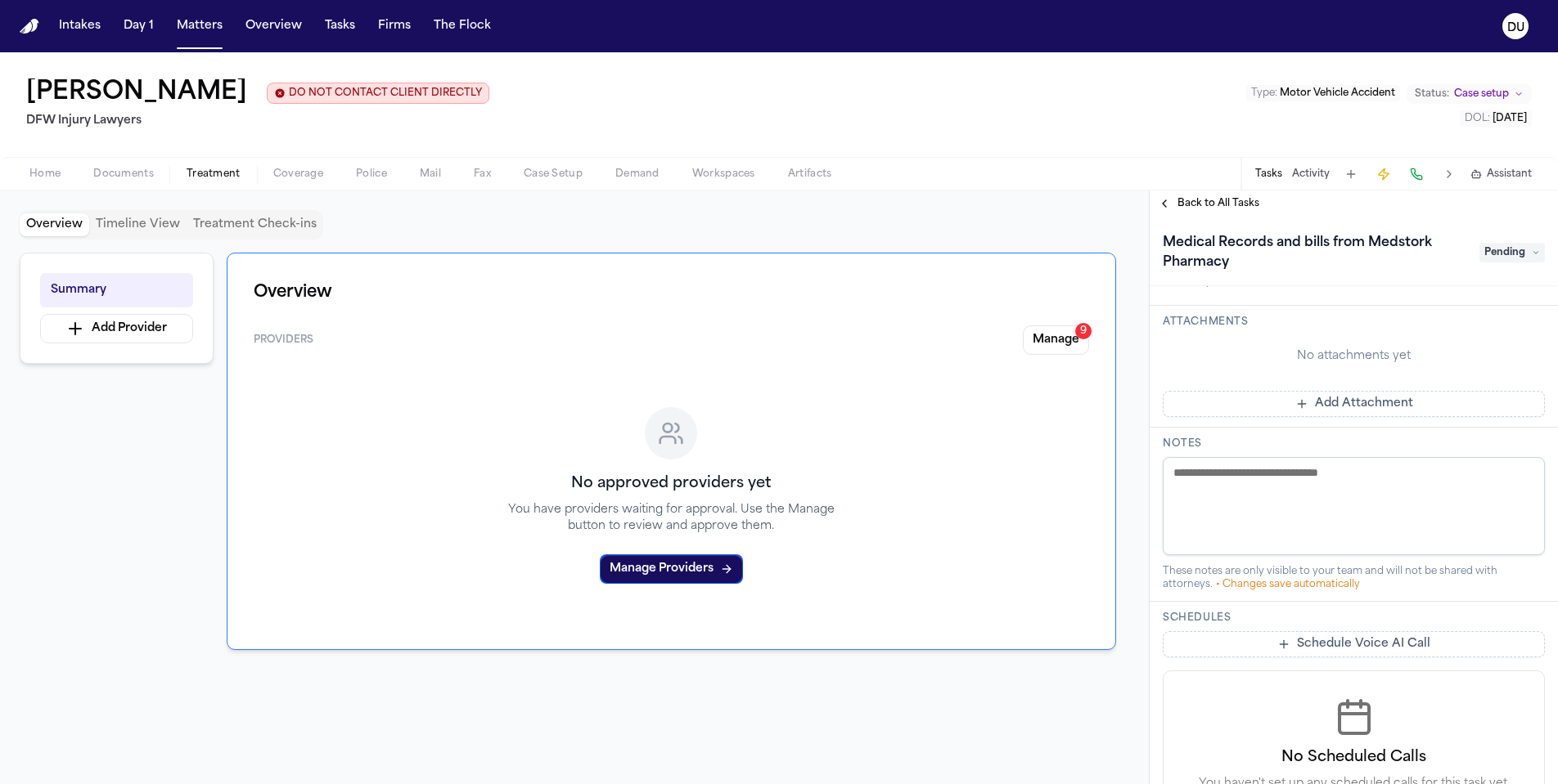
scroll to position [0, 0]
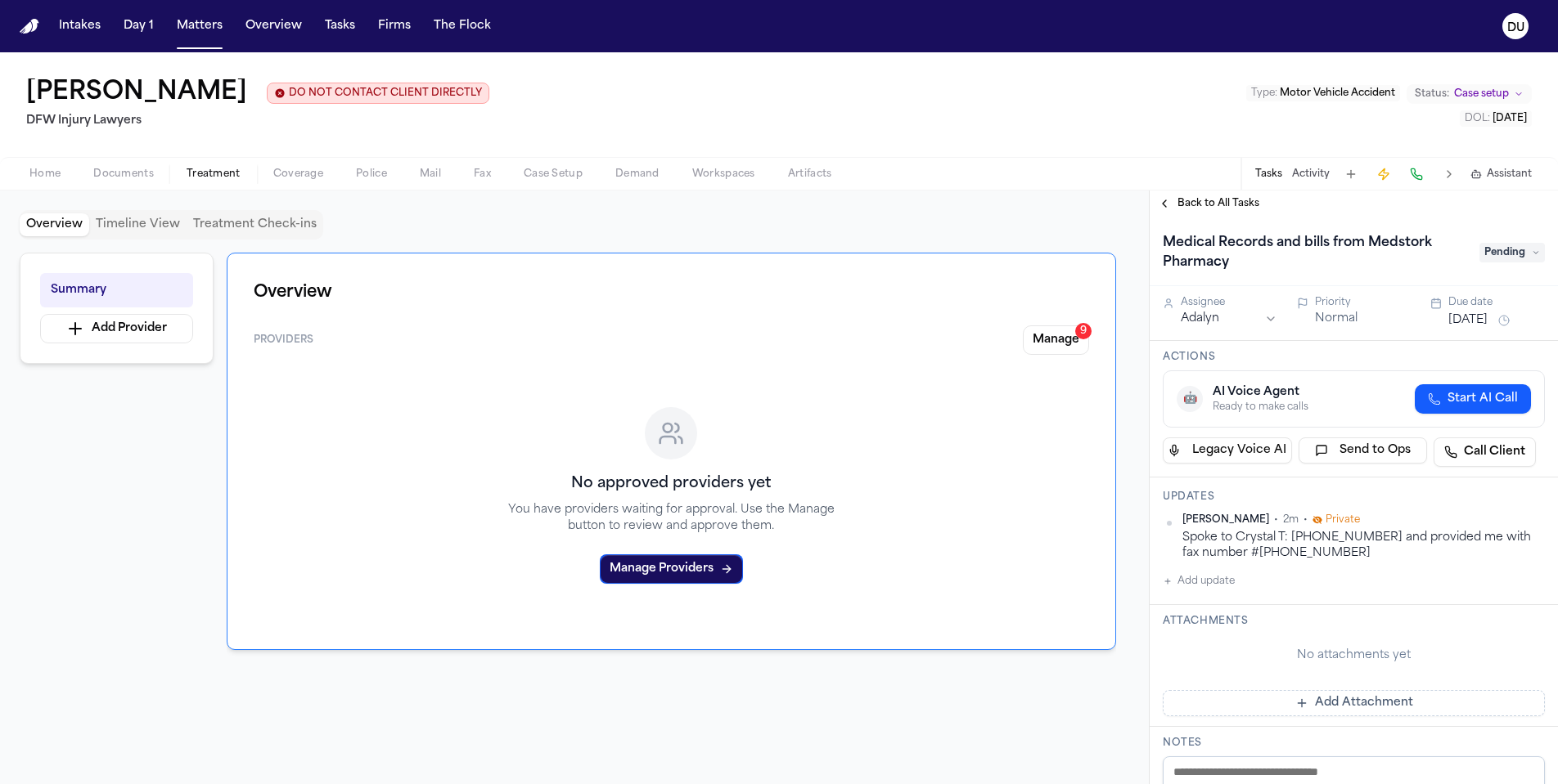
click at [1526, 260] on span "Pending" at bounding box center [1512, 252] width 65 height 19
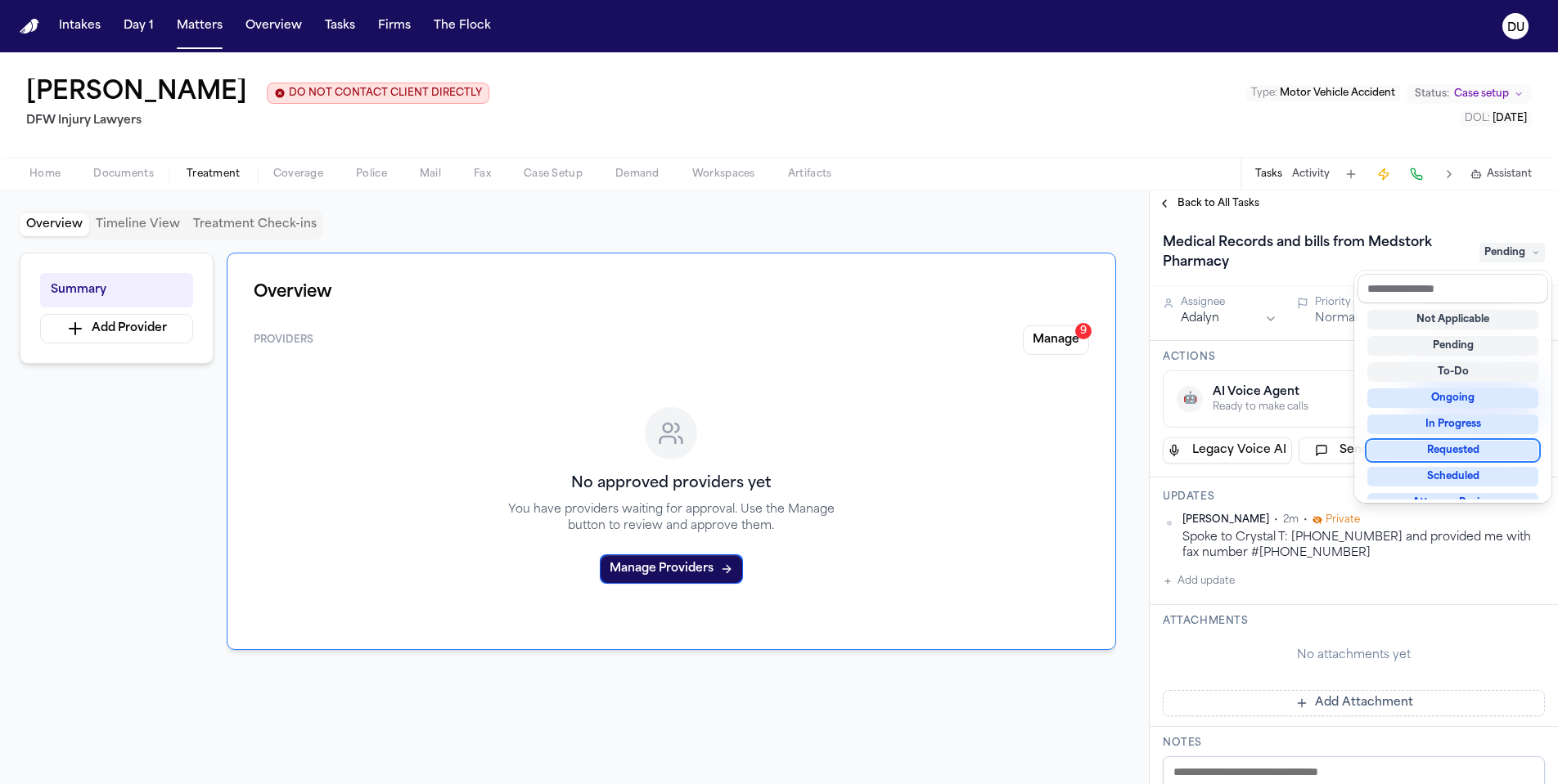
click at [1454, 449] on div "Requested" at bounding box center [1453, 450] width 171 height 19
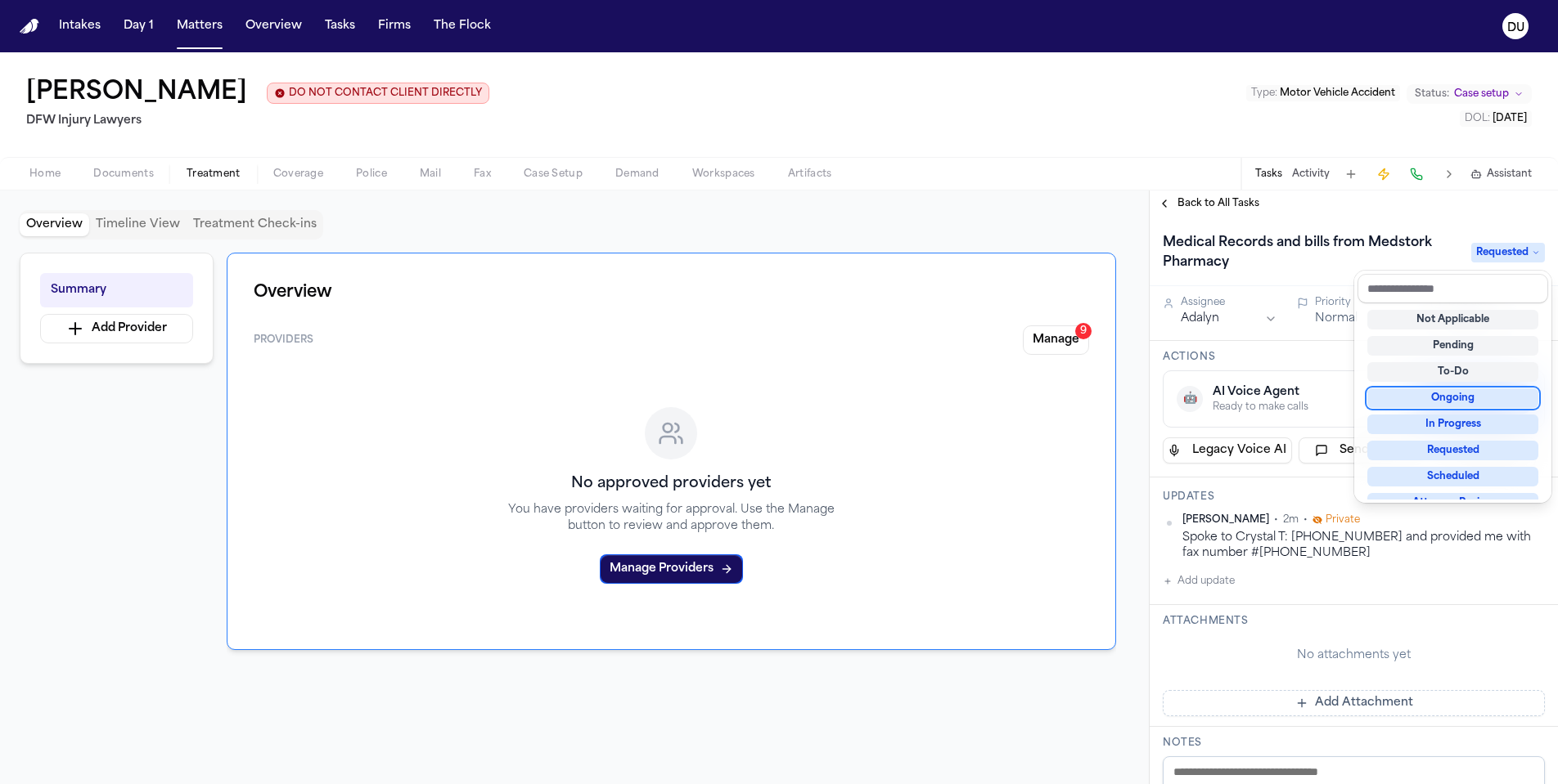
click at [1329, 347] on div "Medical Records and bills from Medstork Pharmacy Requested Assignee Adalyn Prio…" at bounding box center [1354, 500] width 408 height 567
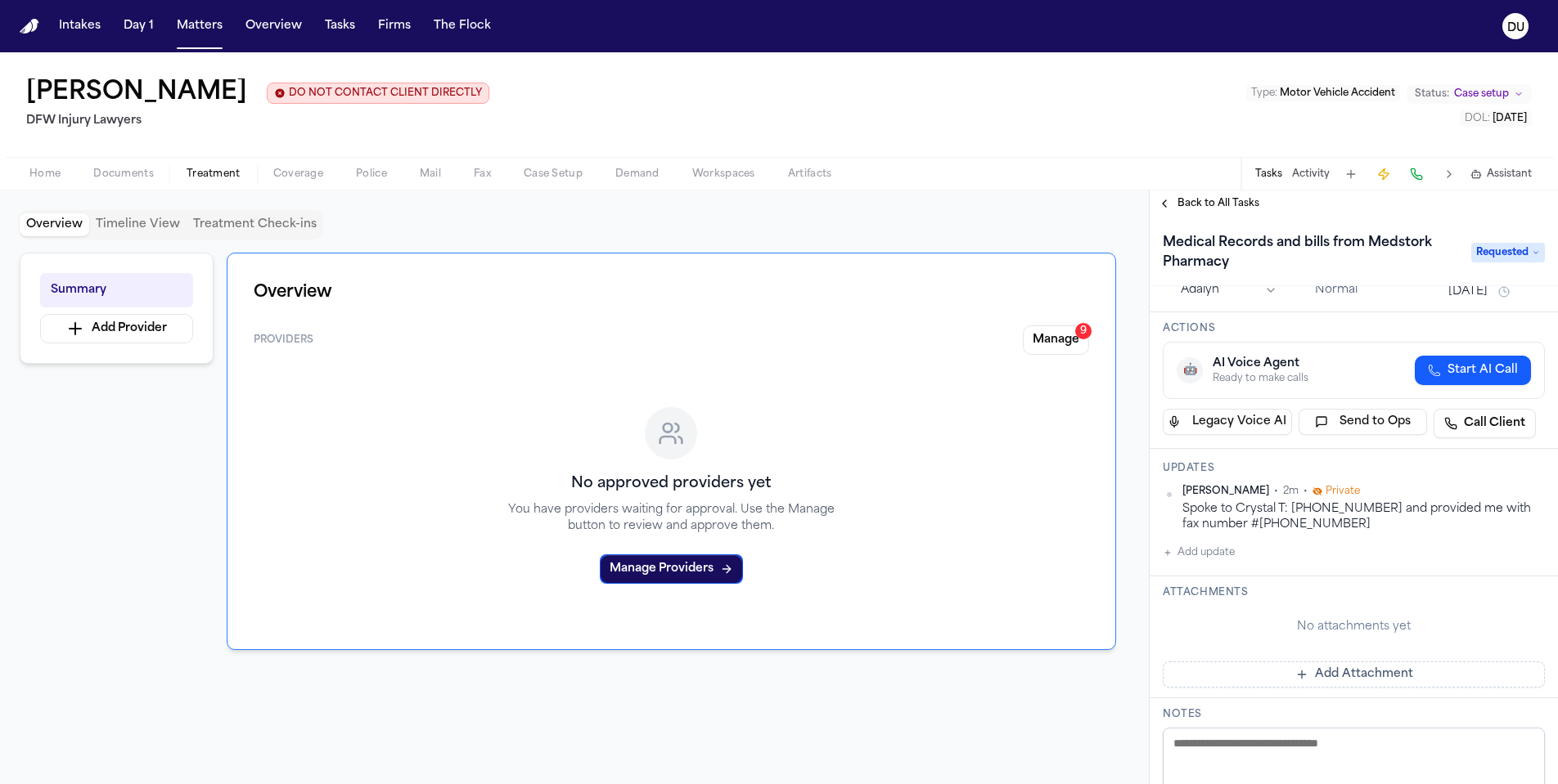
scroll to position [120, 0]
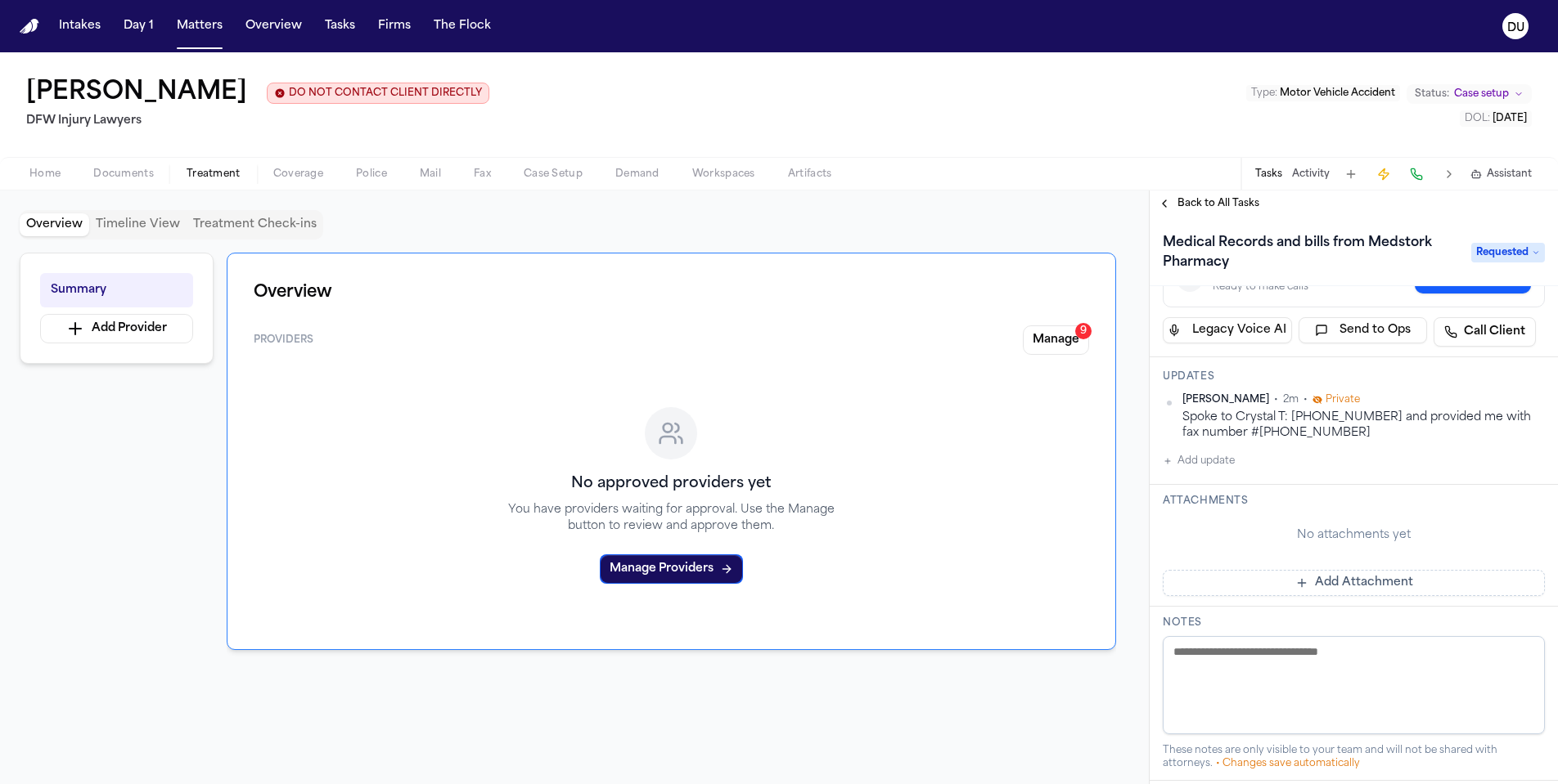
click at [1287, 582] on button "Add Attachment" at bounding box center [1354, 583] width 383 height 26
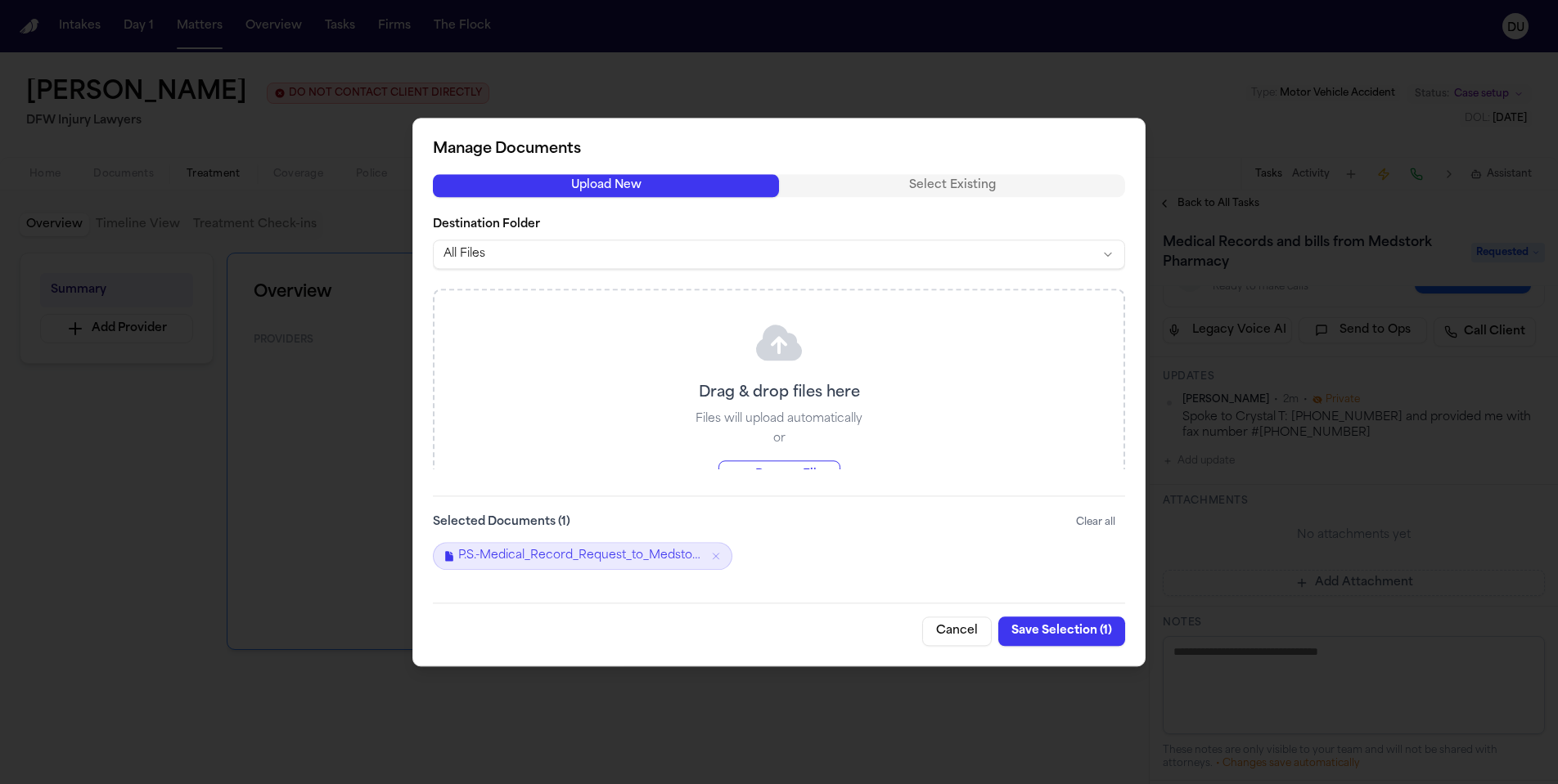
click at [1076, 634] on button "Save Selection ( 1 )" at bounding box center [1061, 631] width 127 height 30
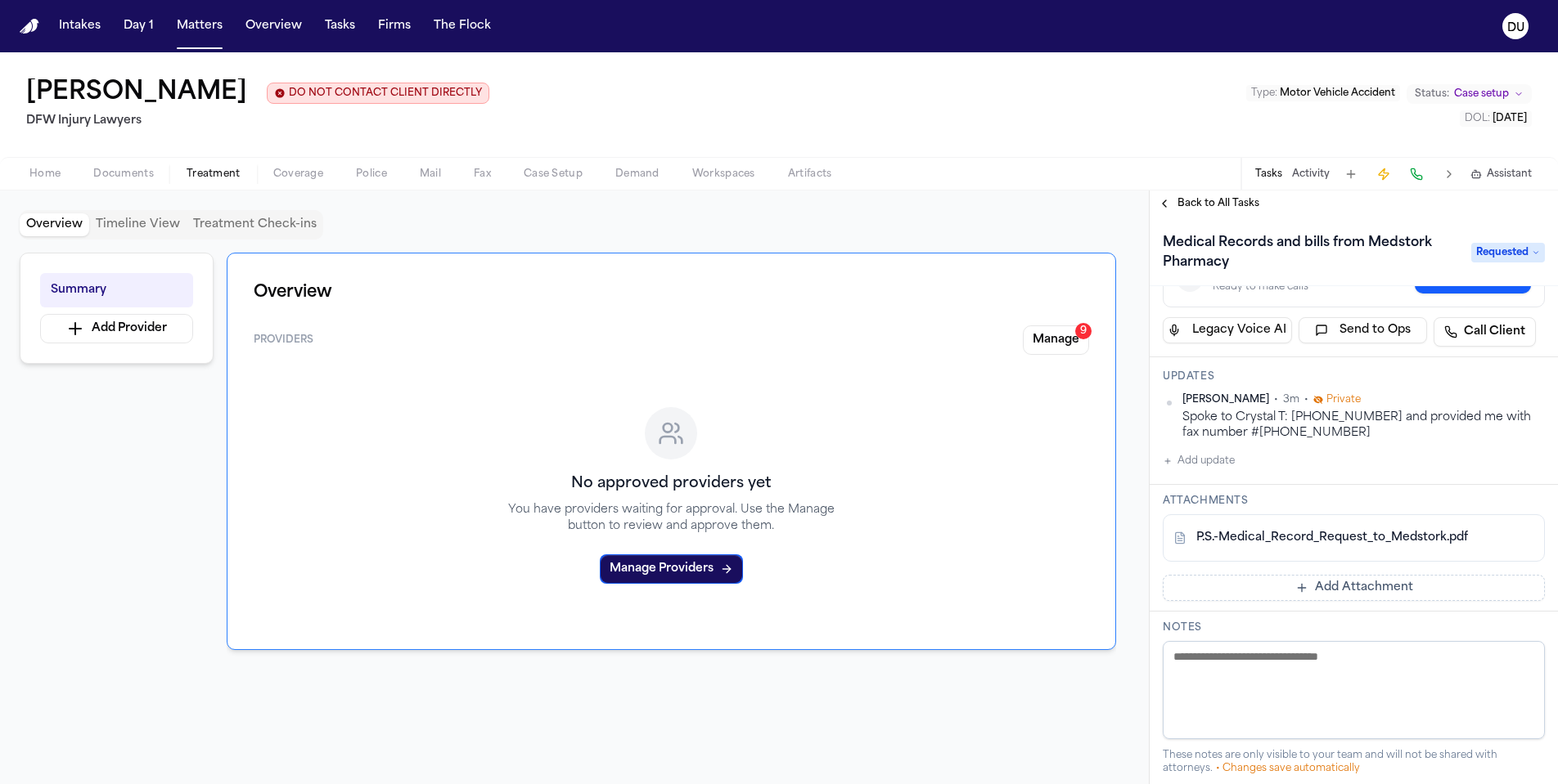
click at [1198, 210] on span "Back to All Tasks" at bounding box center [1218, 204] width 81 height 13
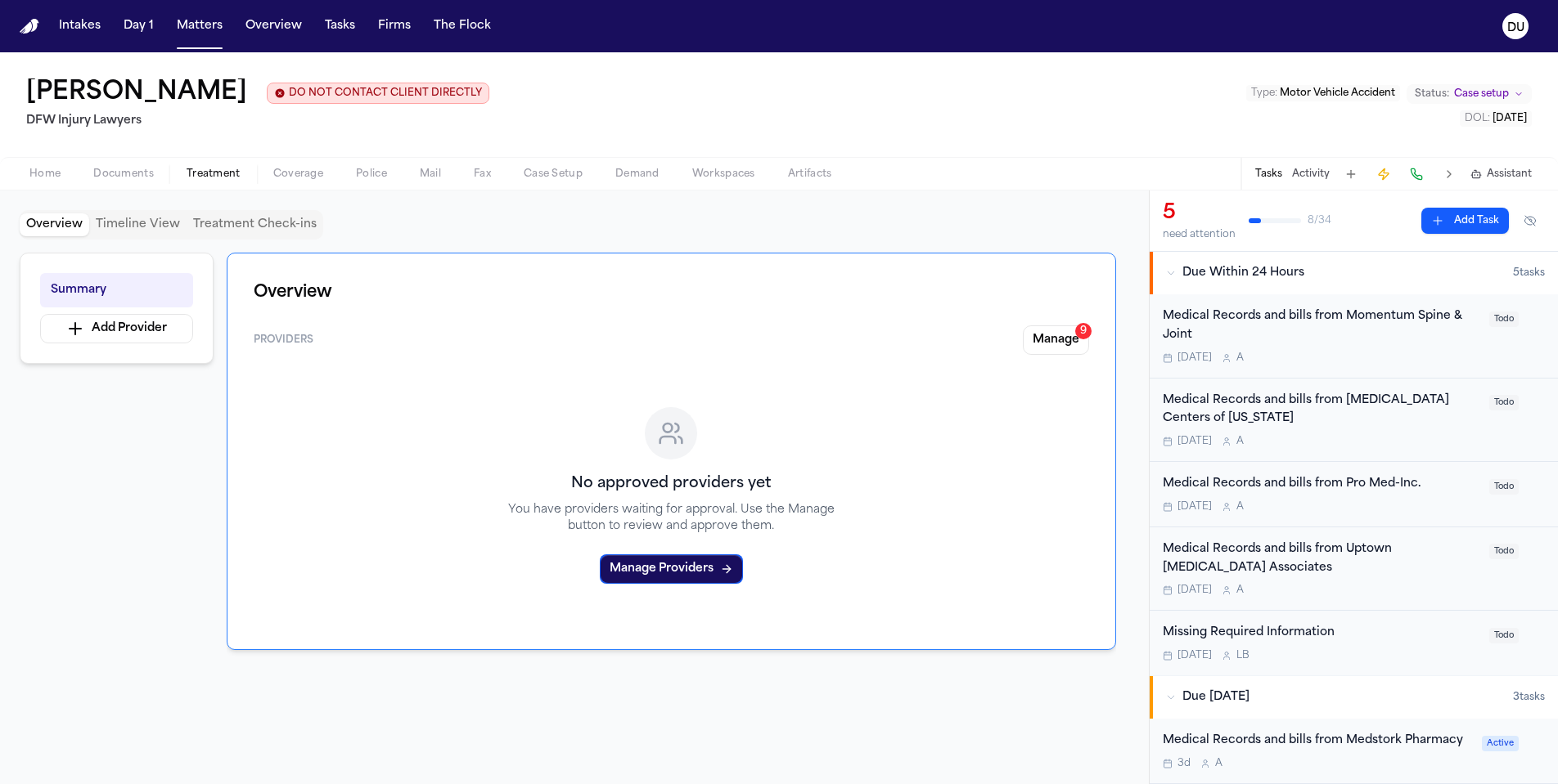
click at [1276, 326] on div "Medical Records and bills from Momentum Spine & Joint" at bounding box center [1321, 326] width 316 height 37
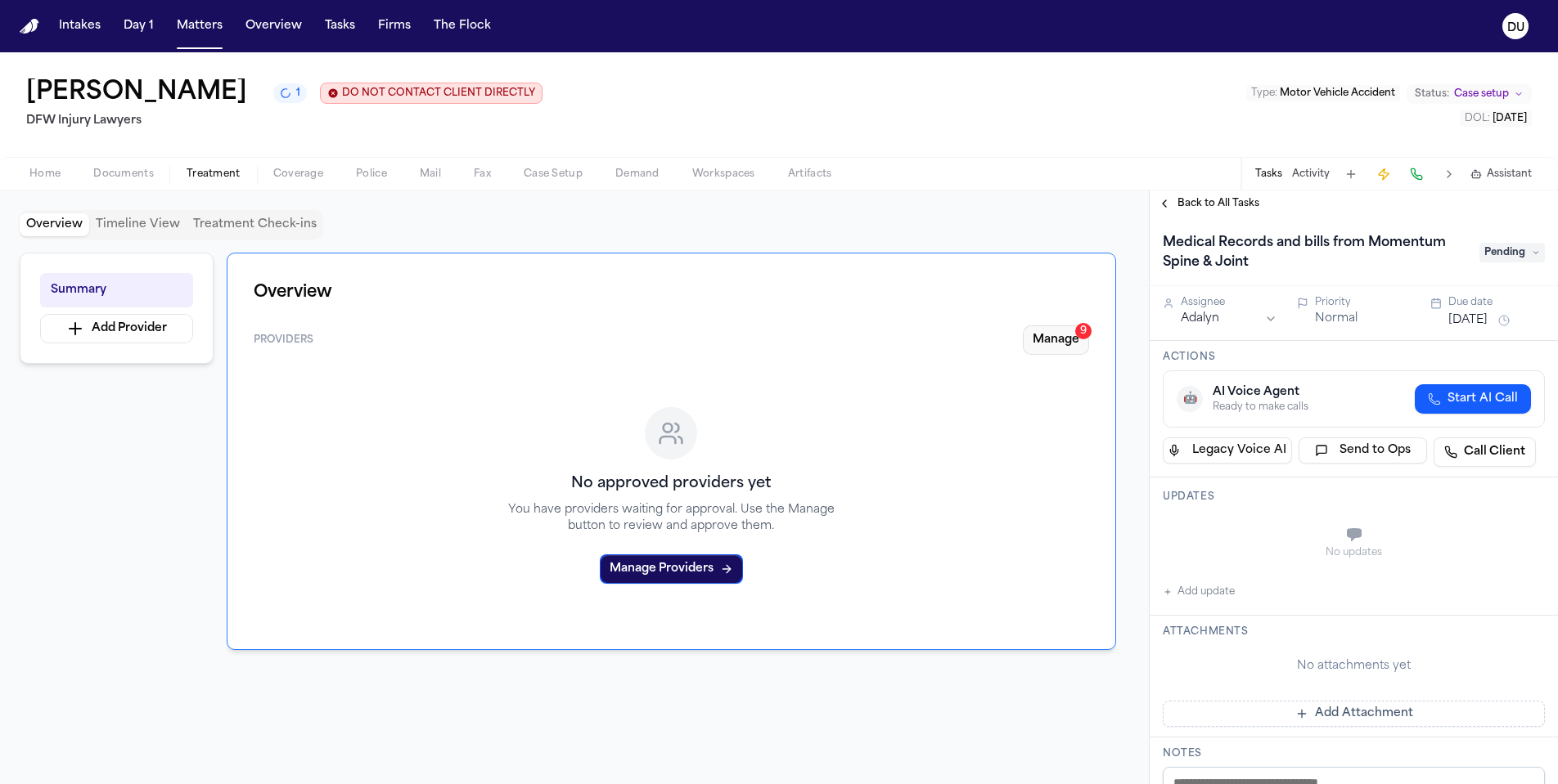
click at [1055, 348] on button "Manage 9" at bounding box center [1056, 340] width 66 height 30
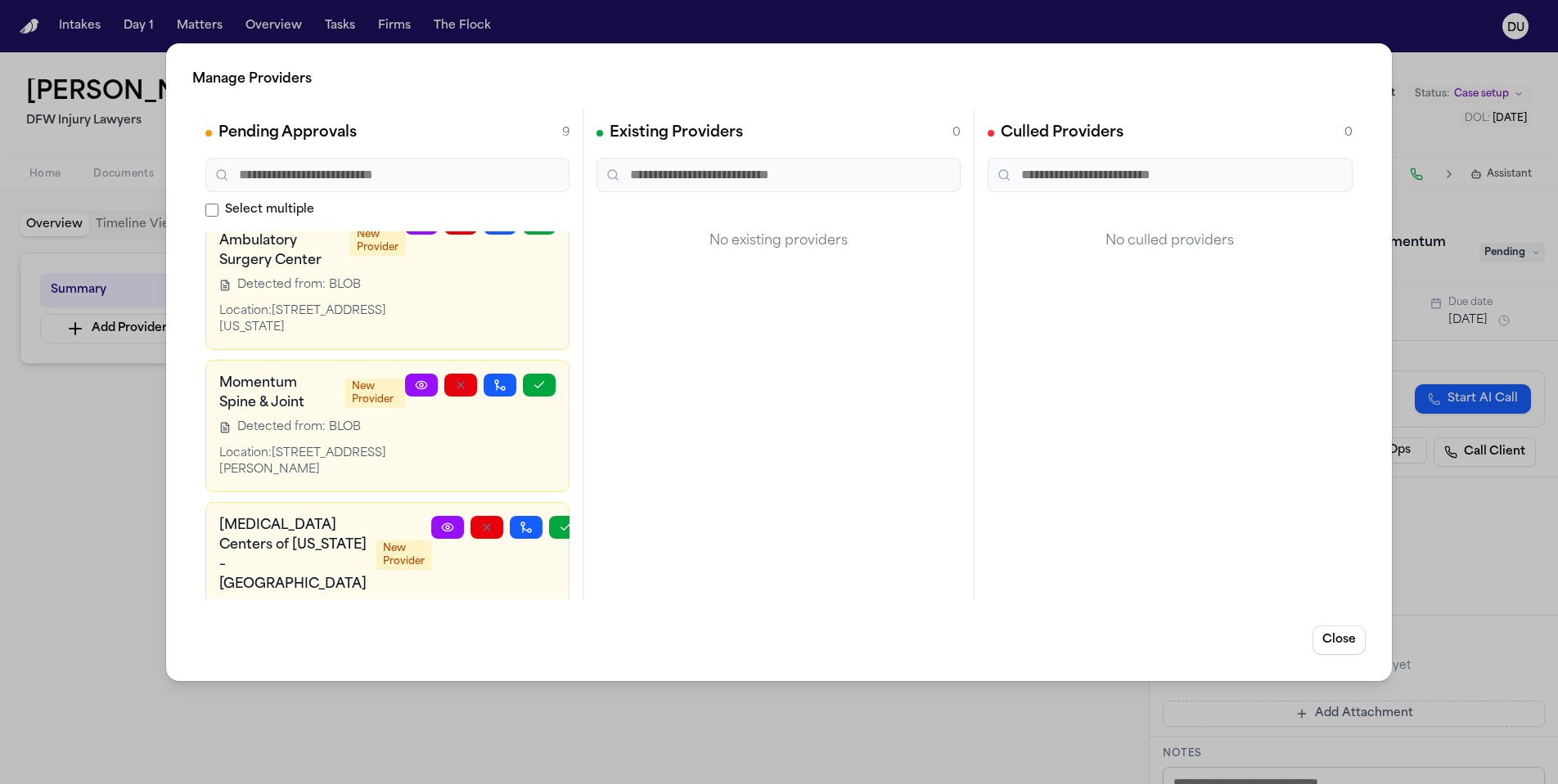
scroll to position [506, 0]
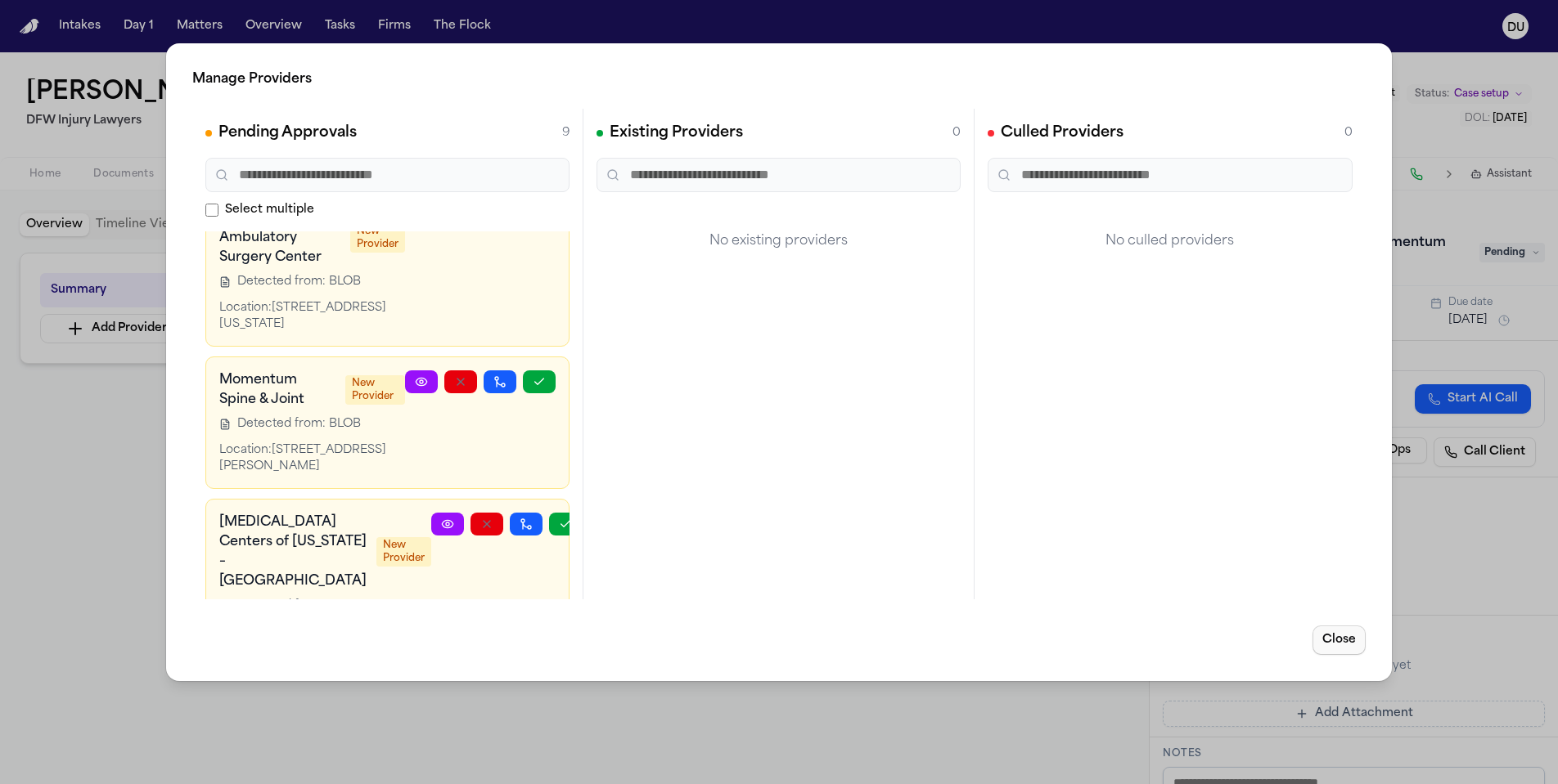
click at [1345, 641] on button "Close" at bounding box center [1338, 640] width 53 height 30
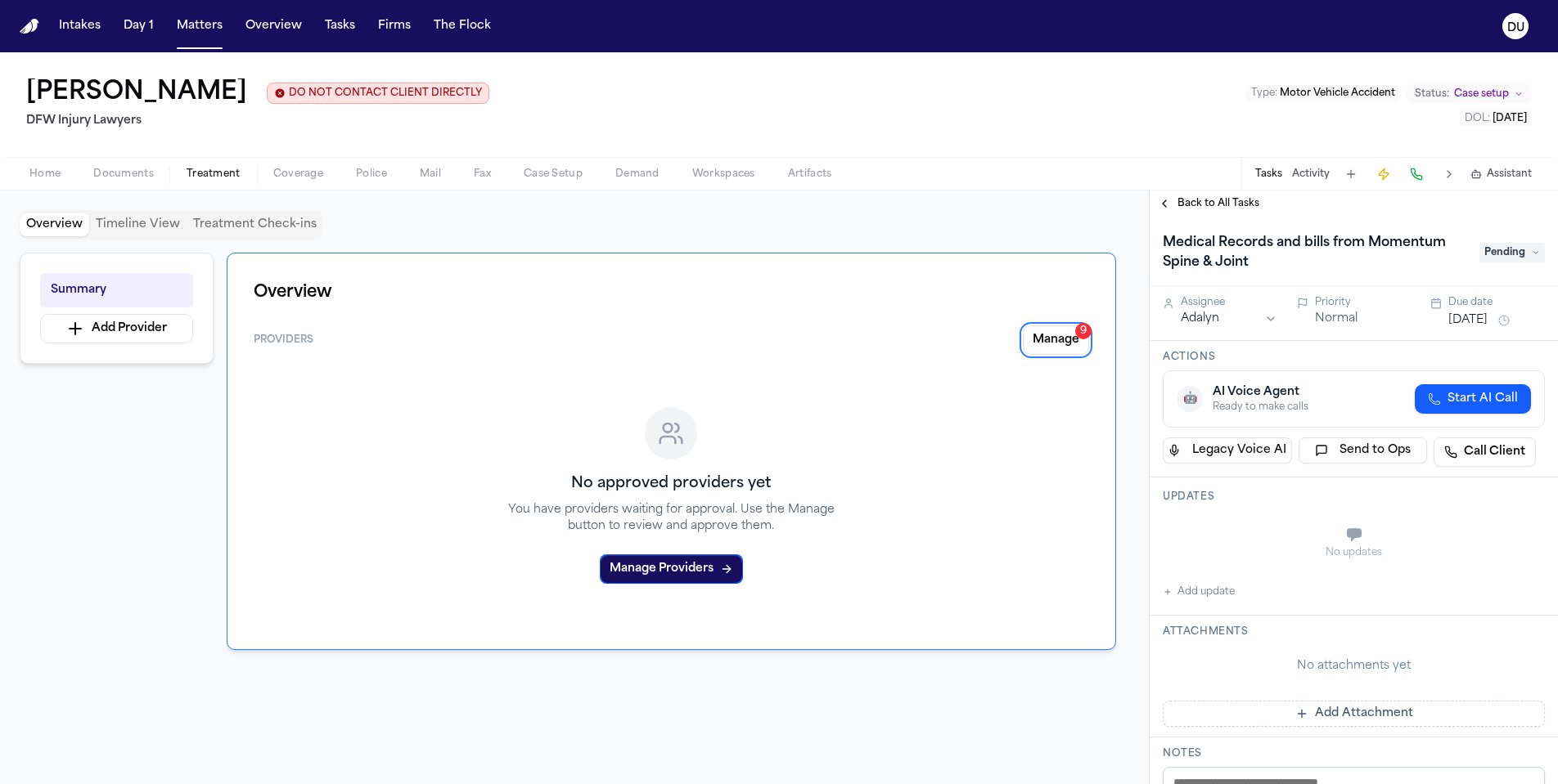
click at [55, 173] on span "Home" at bounding box center [45, 174] width 31 height 13
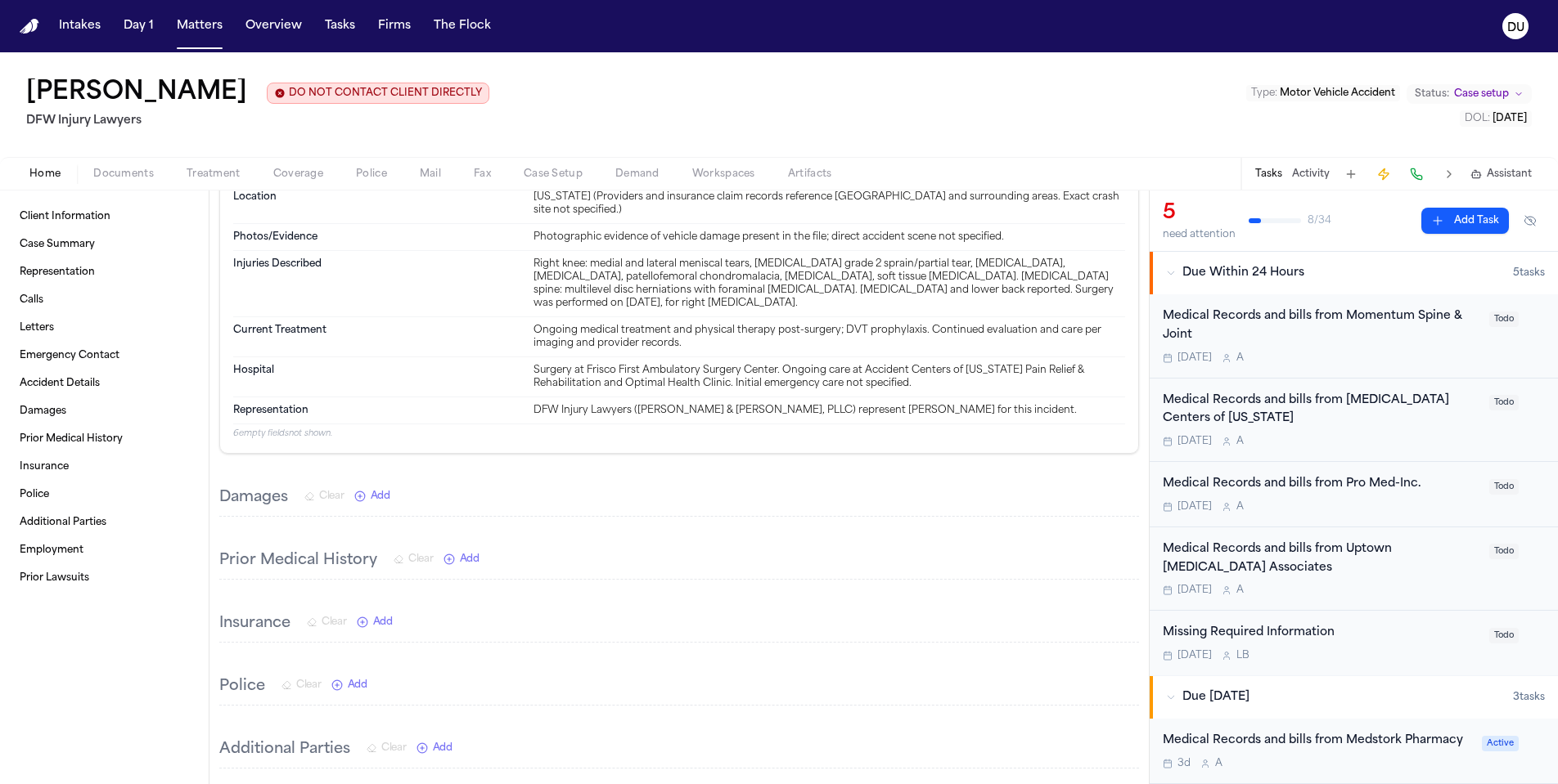
scroll to position [1580, 0]
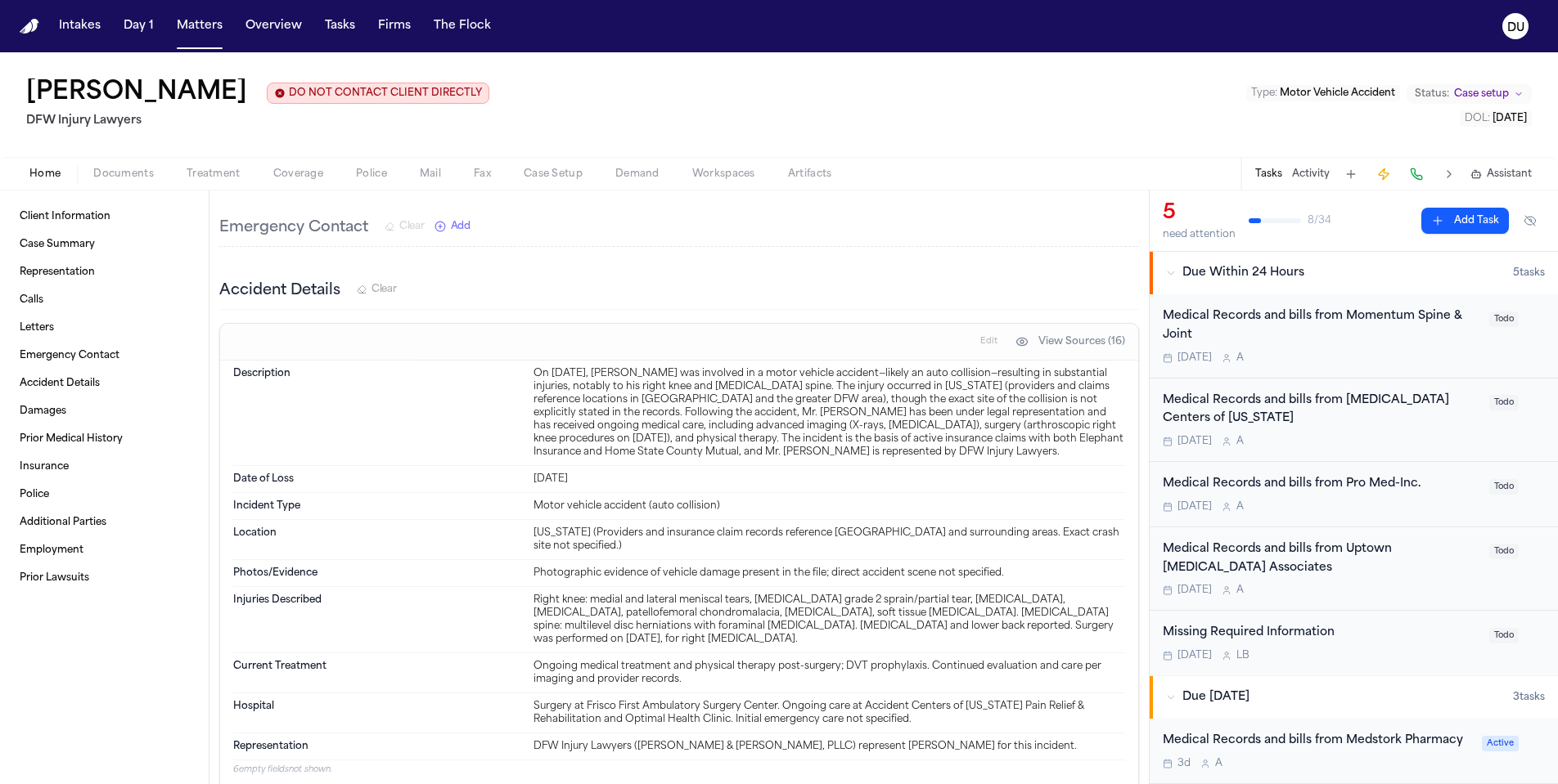
click at [1317, 324] on div "Medical Records and bills from Momentum Spine & Joint" at bounding box center [1321, 326] width 316 height 37
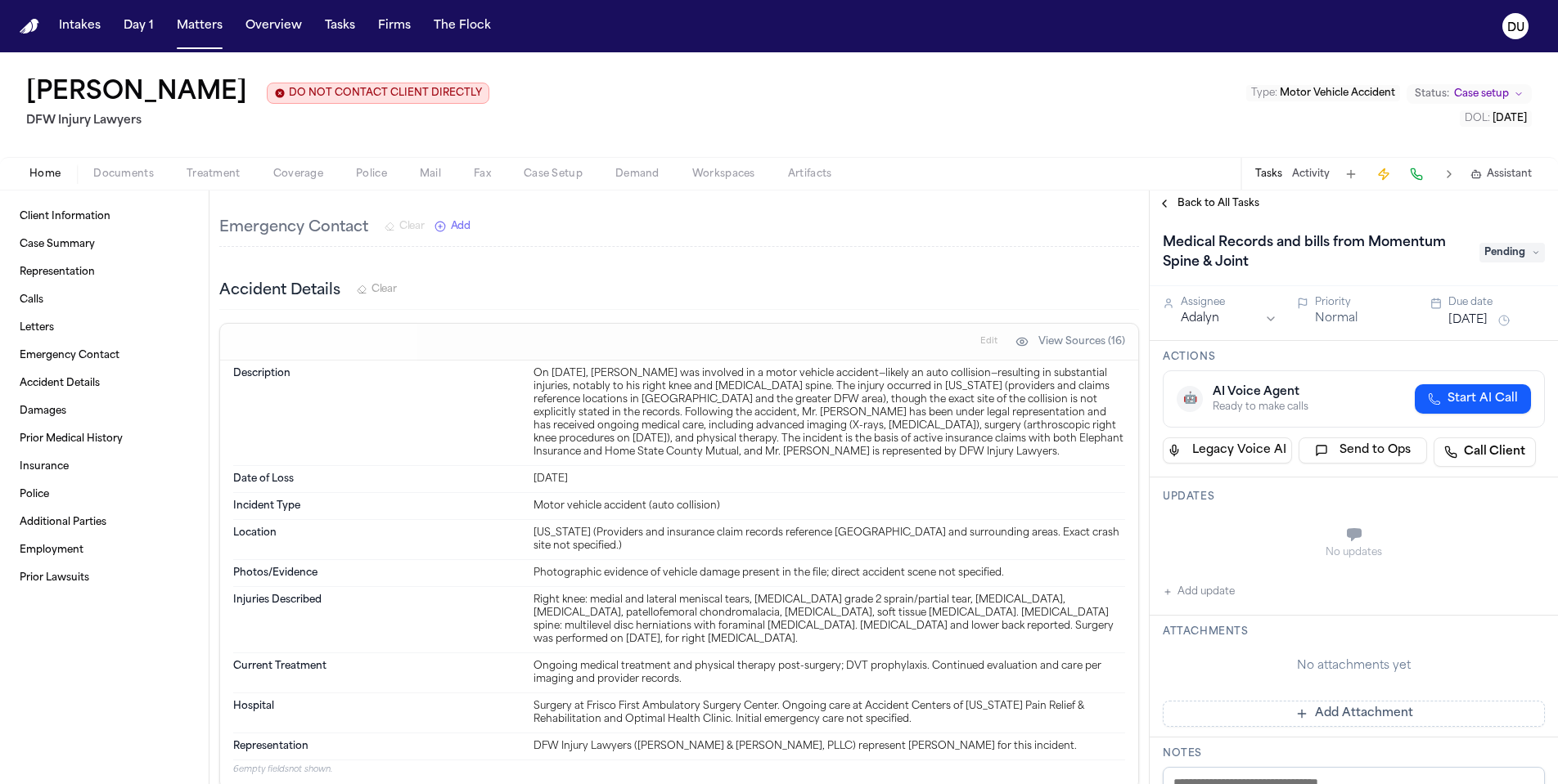
click at [1520, 258] on span "Pending" at bounding box center [1512, 252] width 65 height 19
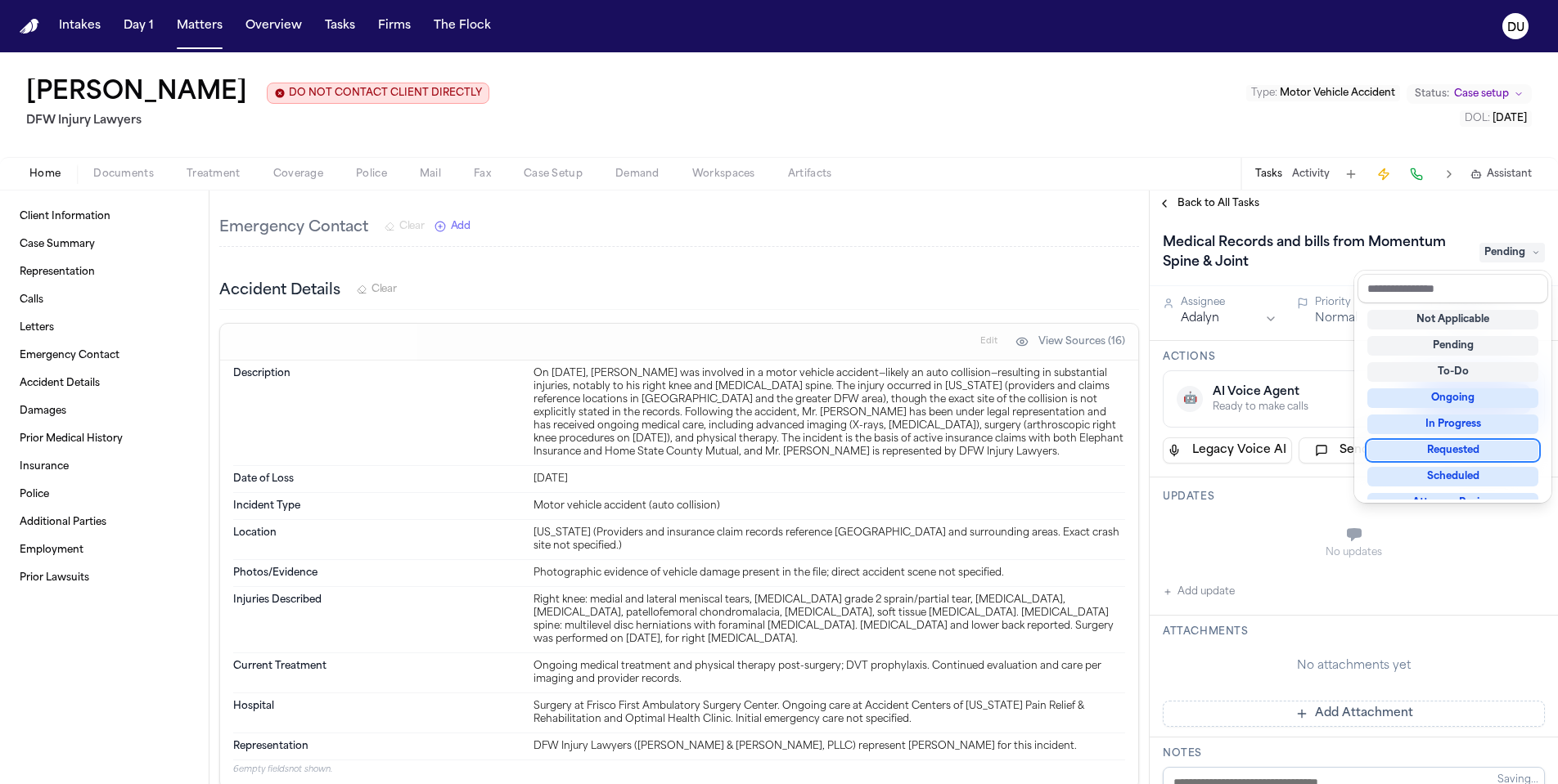
click at [1456, 450] on div "Requested" at bounding box center [1453, 450] width 171 height 19
click at [1171, 595] on div "Medical Records and bills from Momentum Spine & Joint Requested Assignee Adalyn…" at bounding box center [1354, 500] width 408 height 567
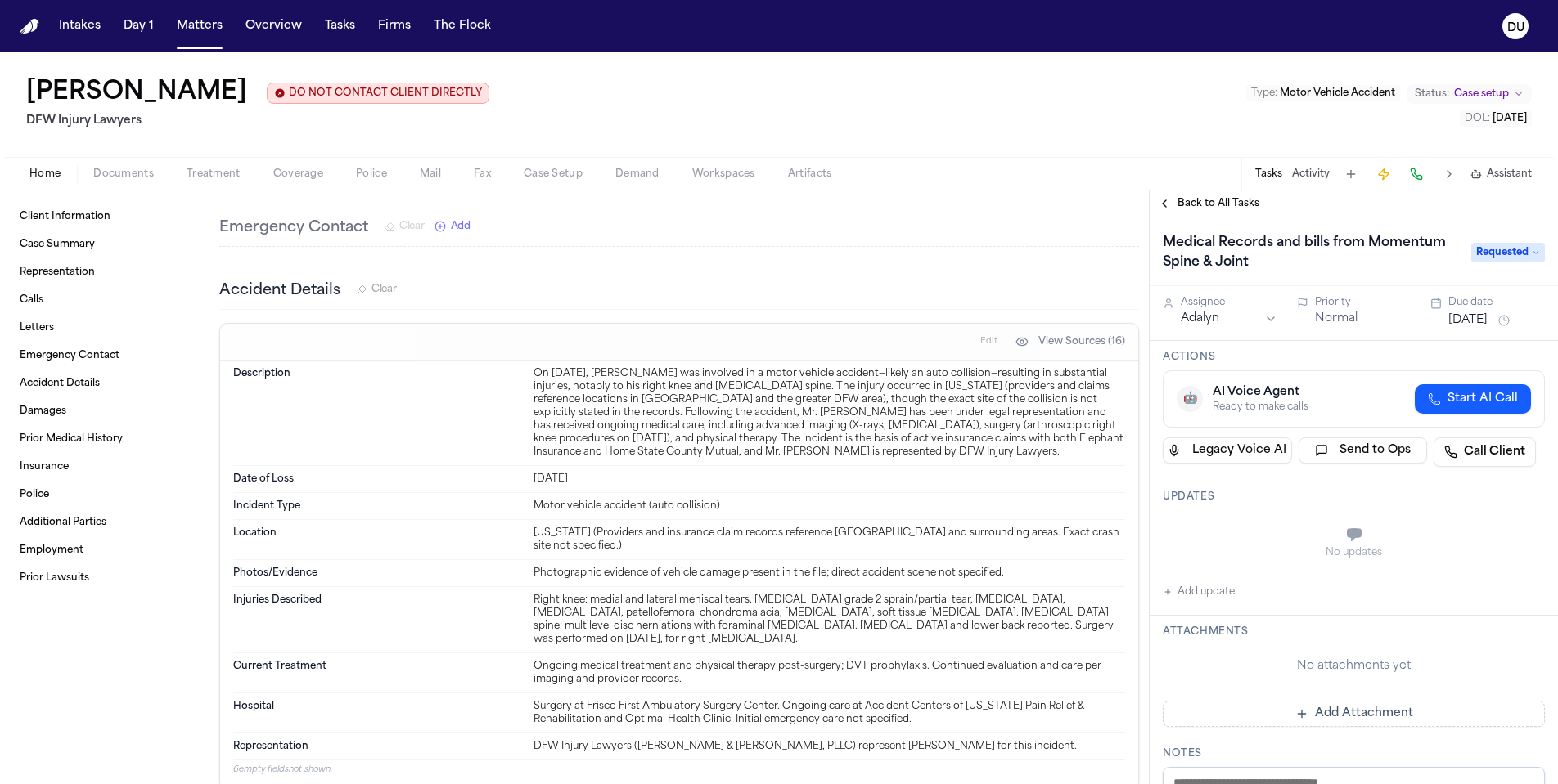
click at [1194, 596] on button "Add update" at bounding box center [1198, 592] width 72 height 19
click at [1207, 534] on textarea "Add your update" at bounding box center [1363, 537] width 349 height 33
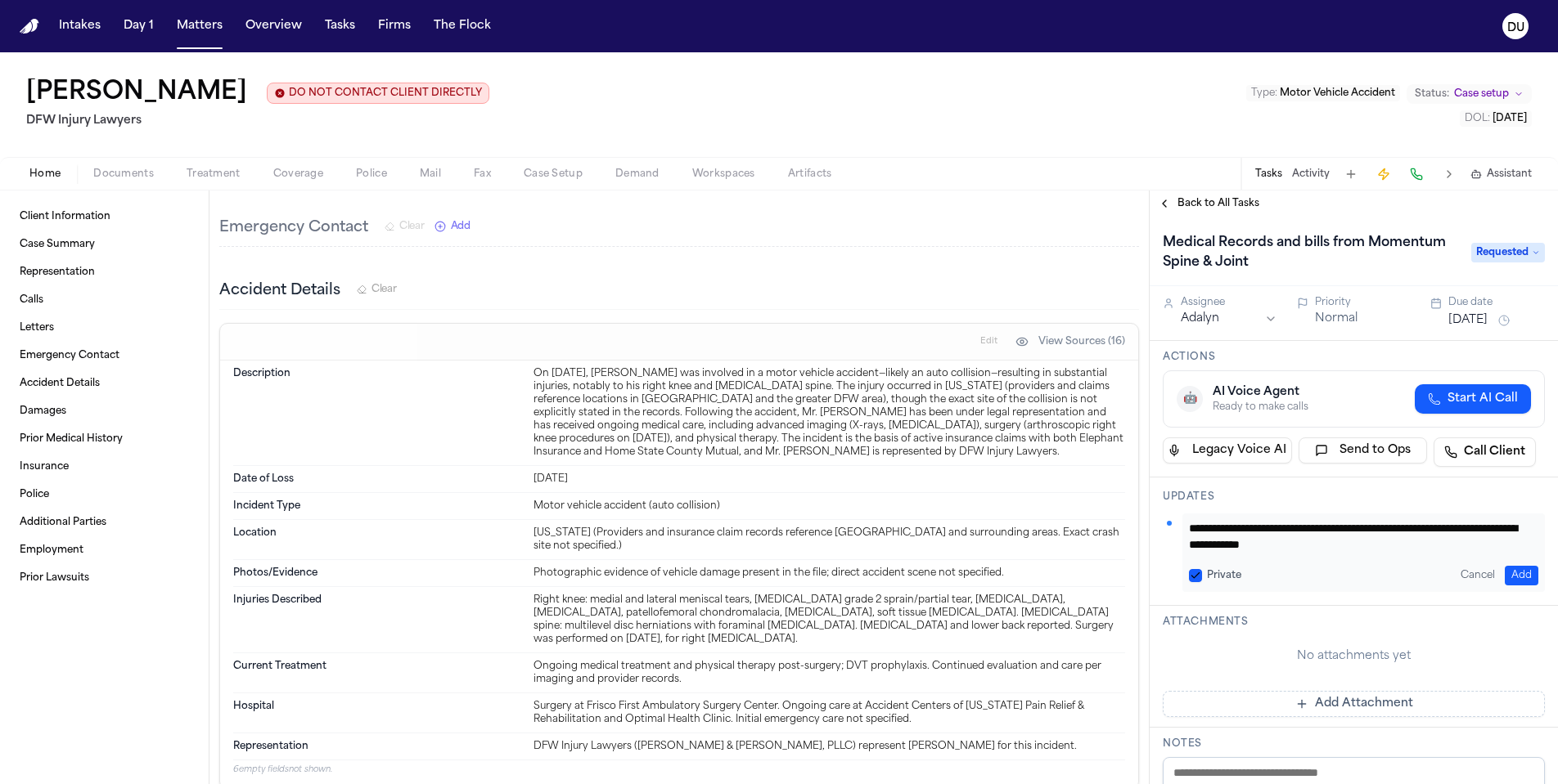
type textarea "**********"
click at [1335, 700] on button "Add Attachment" at bounding box center [1354, 703] width 383 height 26
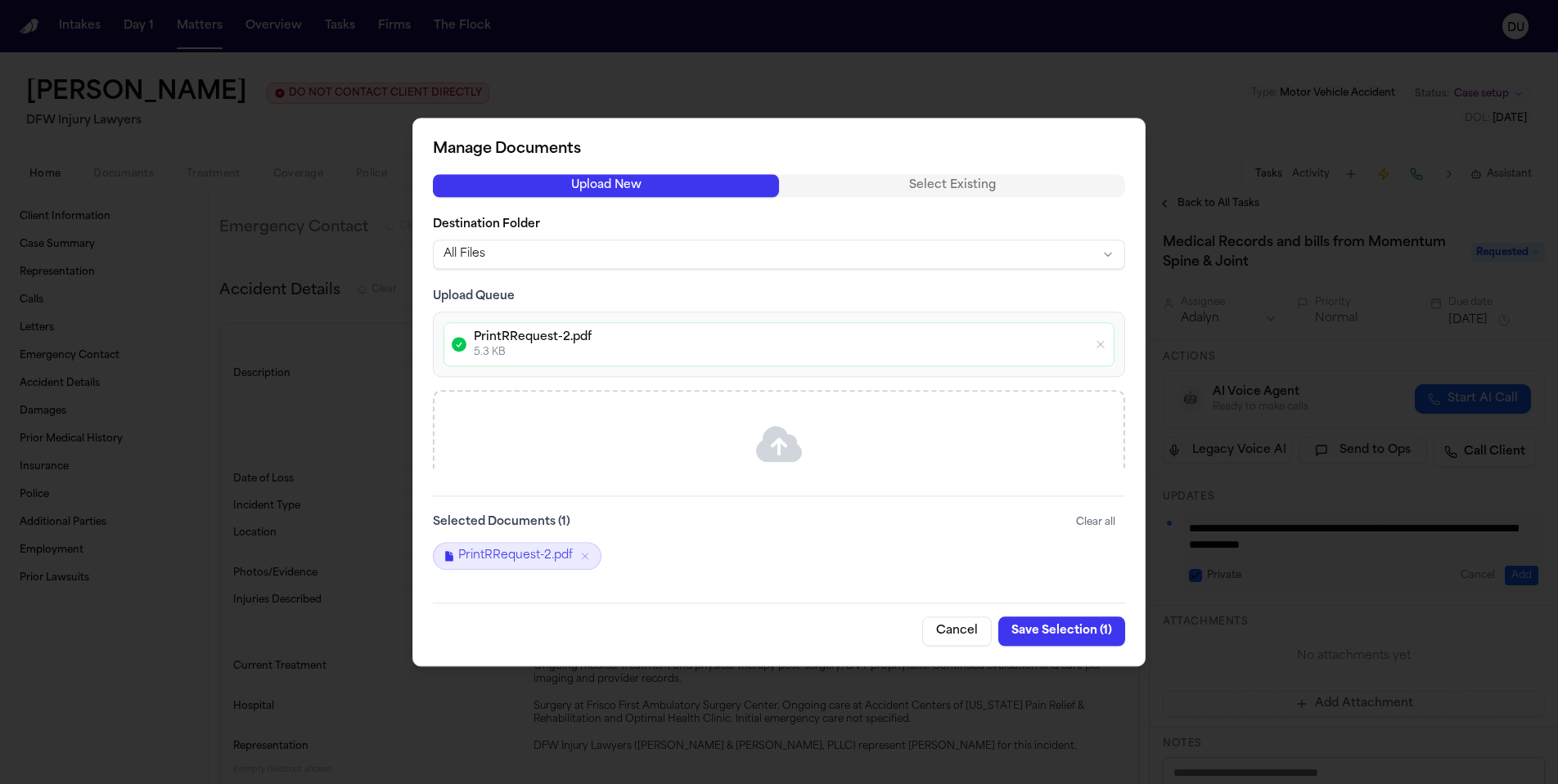
click at [1077, 632] on button "Save Selection ( 1 )" at bounding box center [1061, 631] width 127 height 30
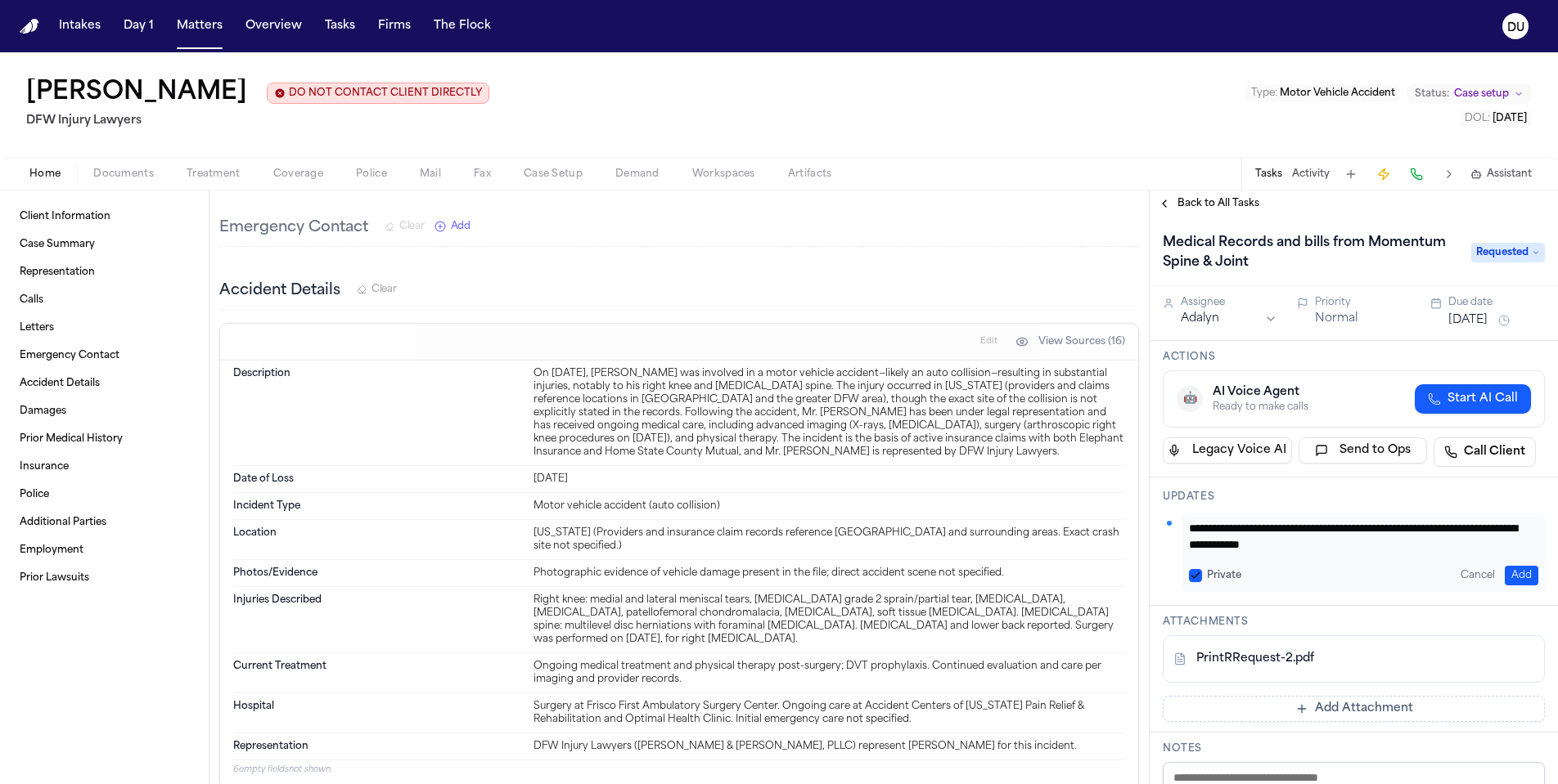
click at [1478, 326] on button "Aug 22, 2025" at bounding box center [1467, 320] width 39 height 16
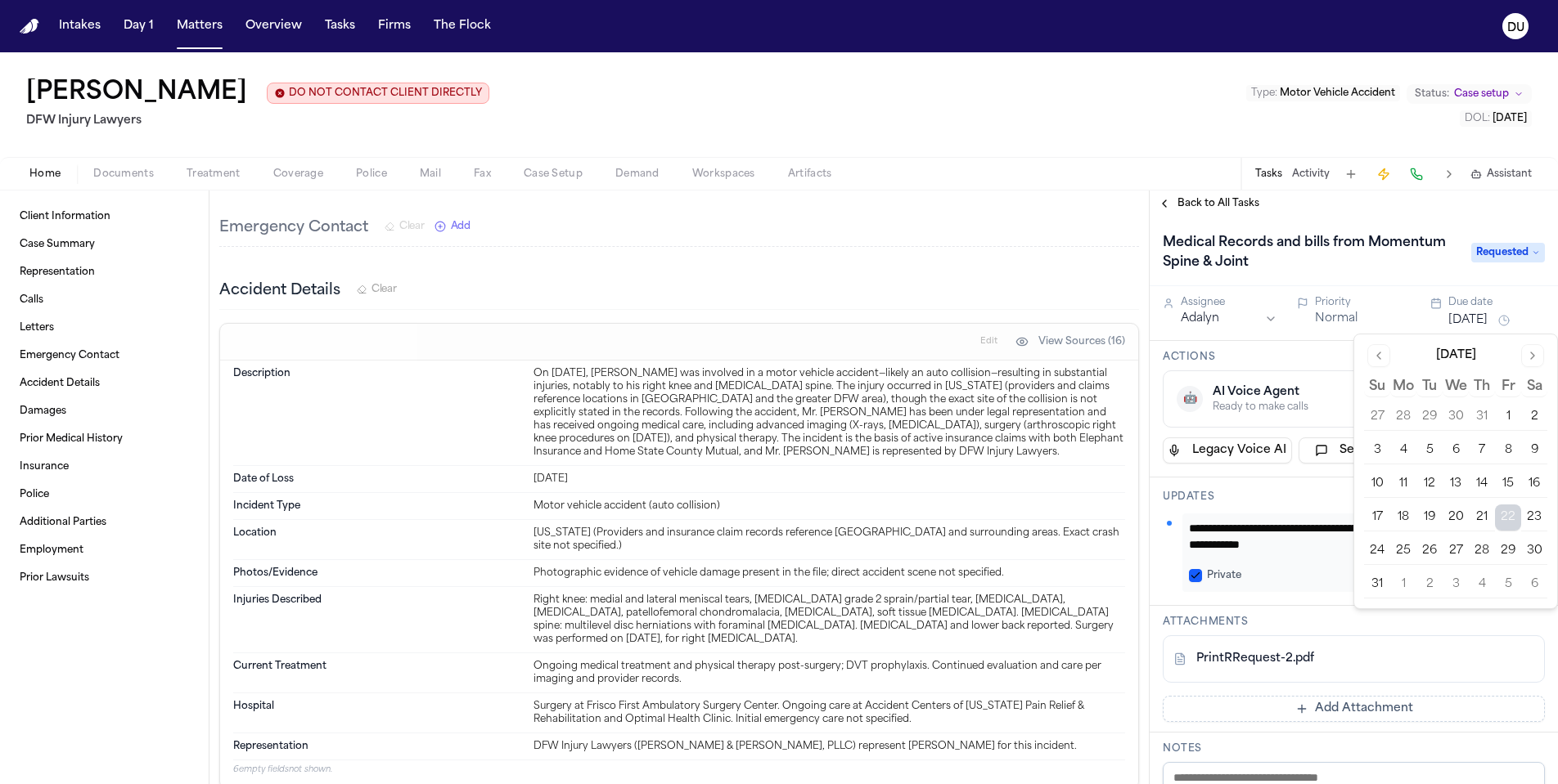
click at [1516, 553] on button "29" at bounding box center [1507, 550] width 26 height 26
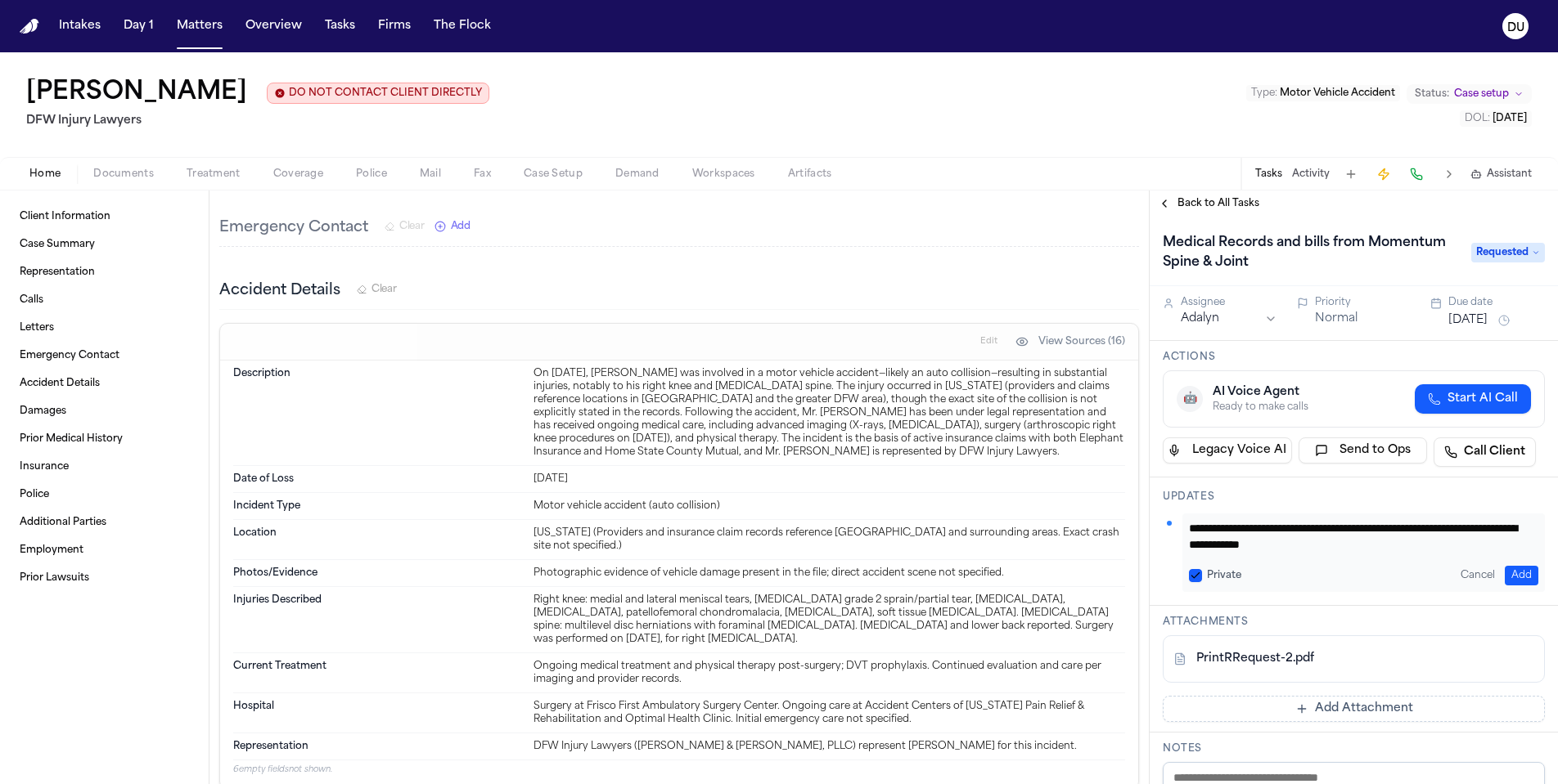
click at [1314, 240] on h1 "Medical Records and bills from Momentum Spine & Joint" at bounding box center [1309, 253] width 305 height 46
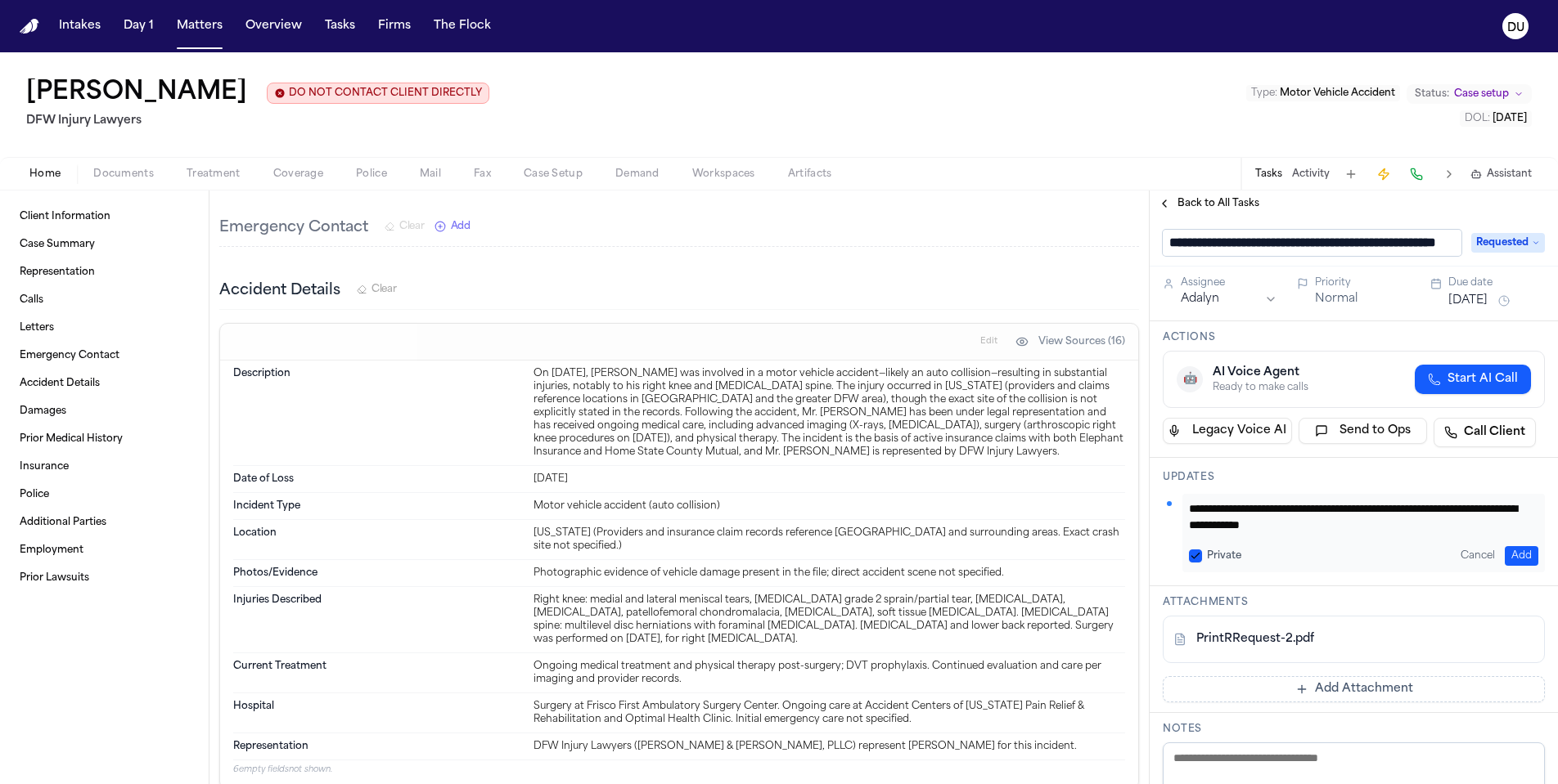
scroll to position [0, 93]
click at [1229, 209] on span "Back to All Tasks" at bounding box center [1218, 204] width 81 height 13
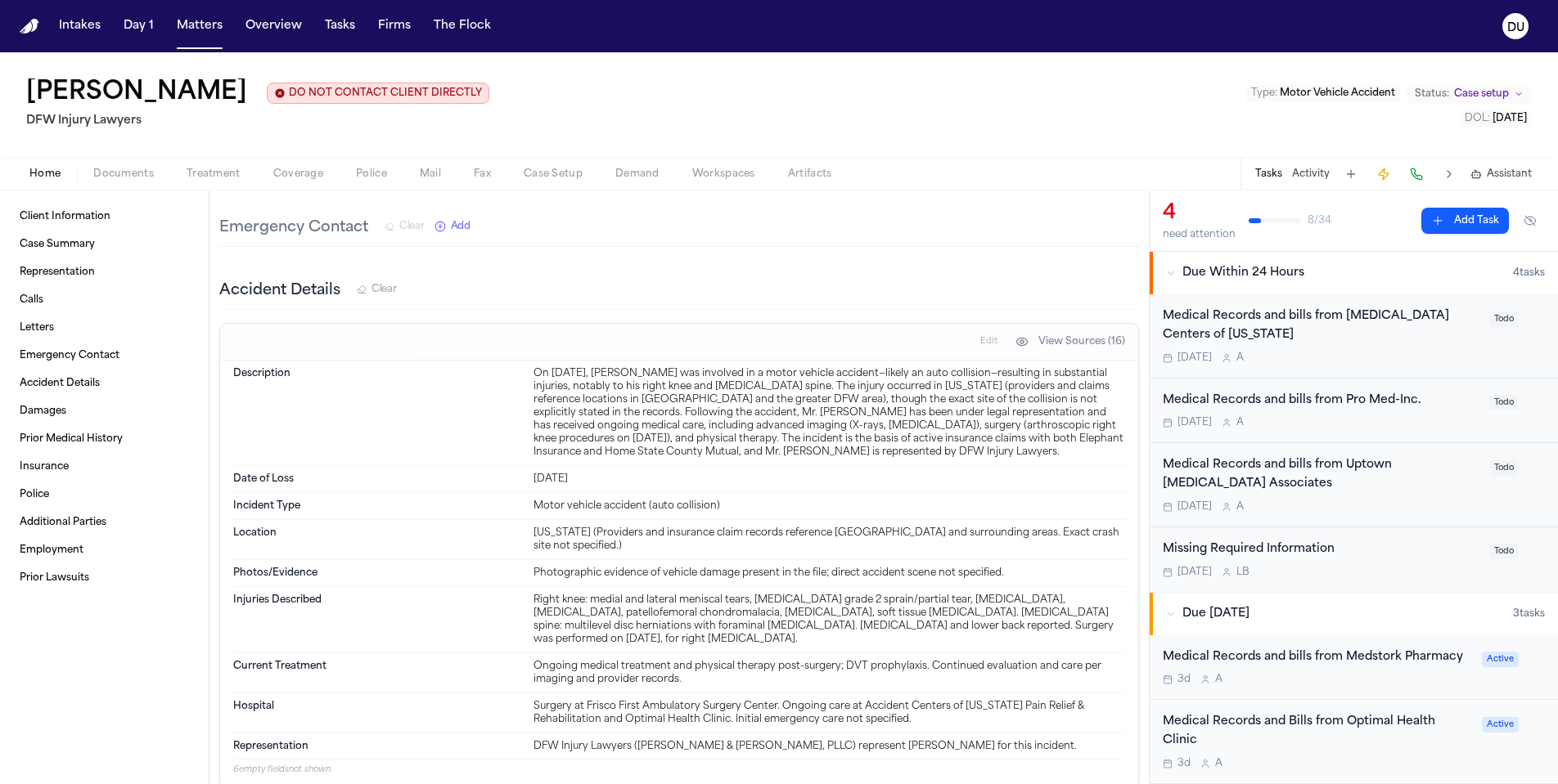
click at [1341, 315] on div "Medical Records and bills from MRI Centers of Texas" at bounding box center [1321, 326] width 316 height 37
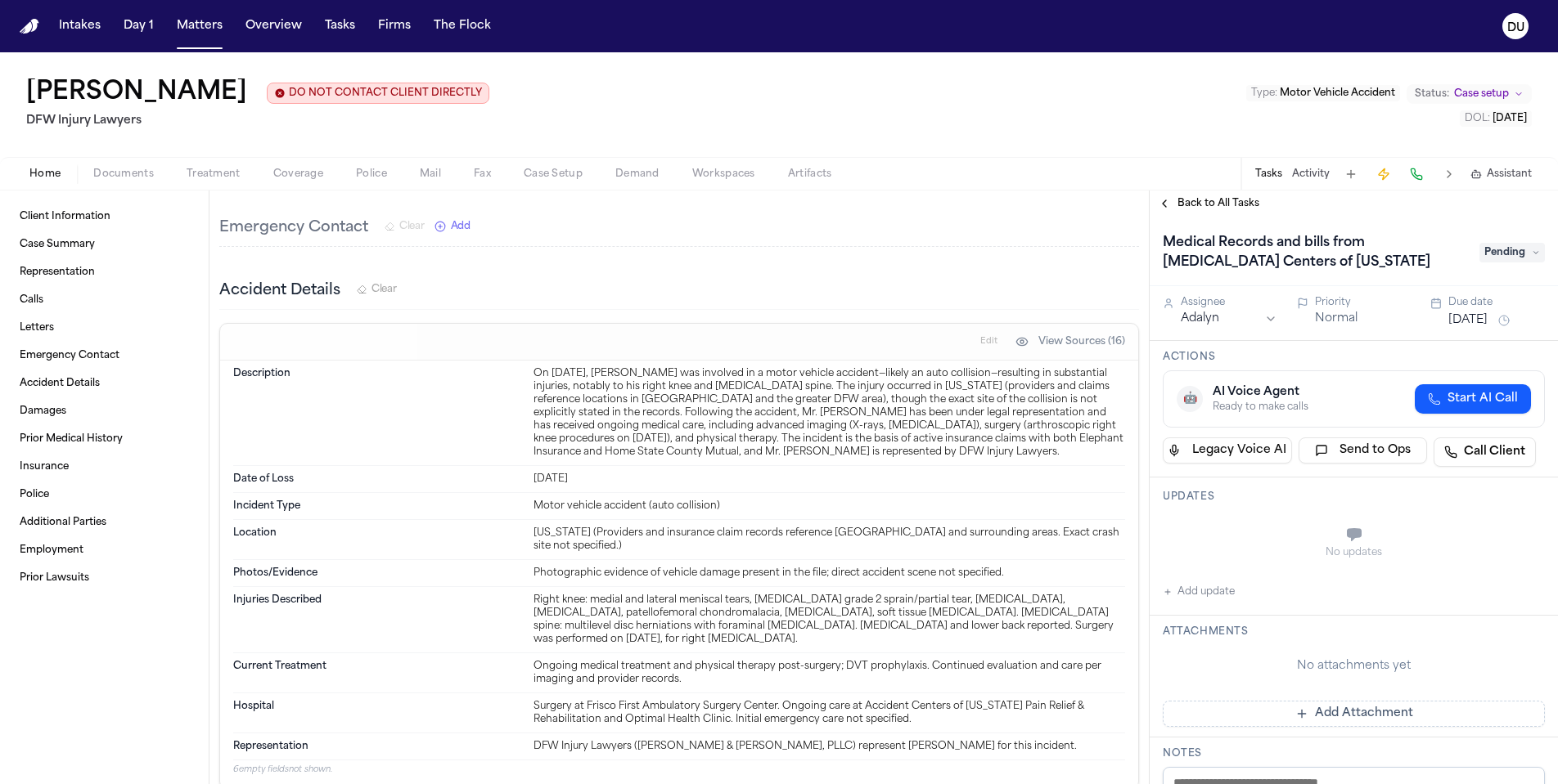
click at [215, 175] on span "Treatment" at bounding box center [214, 174] width 54 height 13
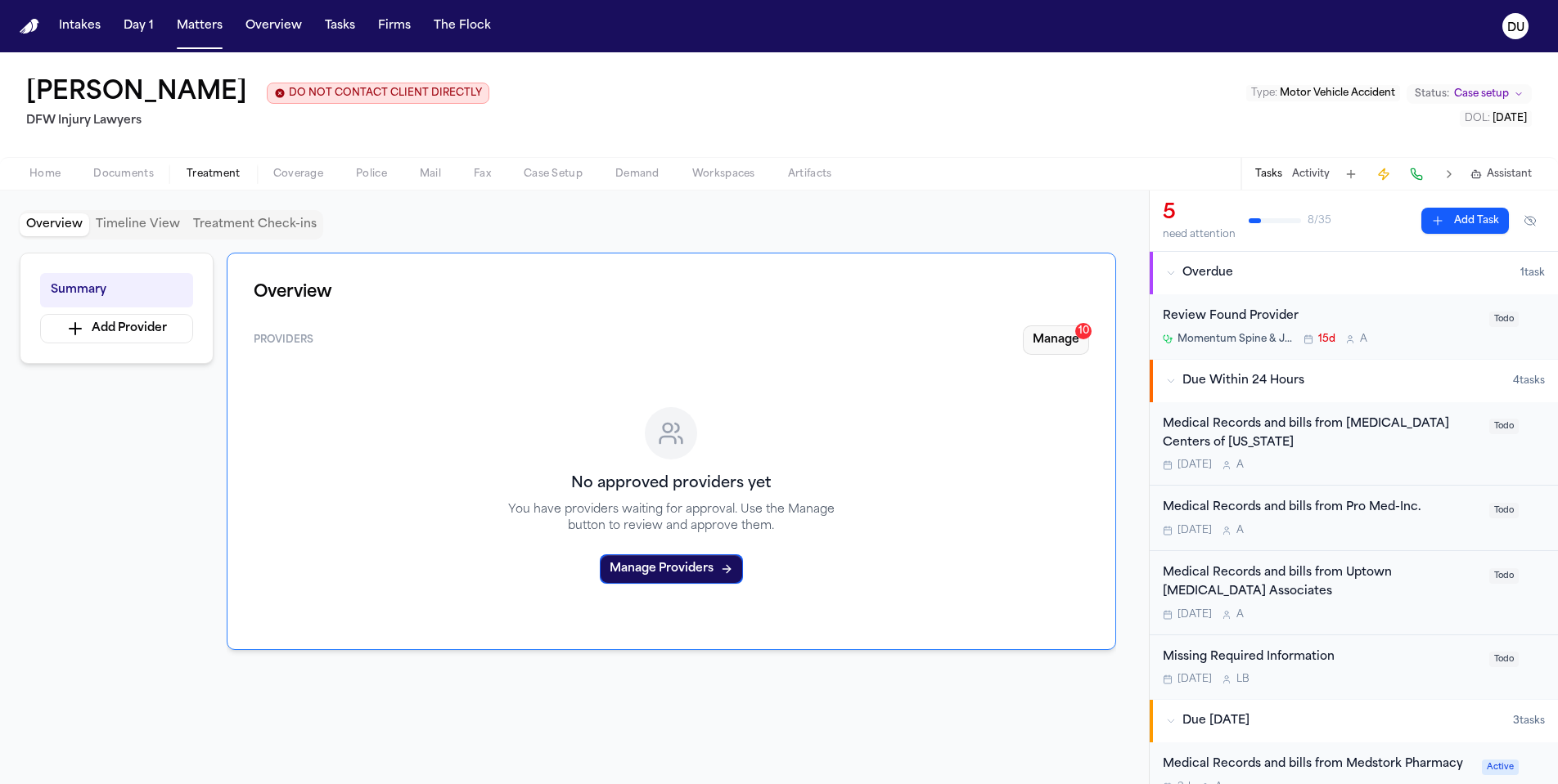
click at [1065, 337] on button "Manage 10" at bounding box center [1056, 340] width 66 height 30
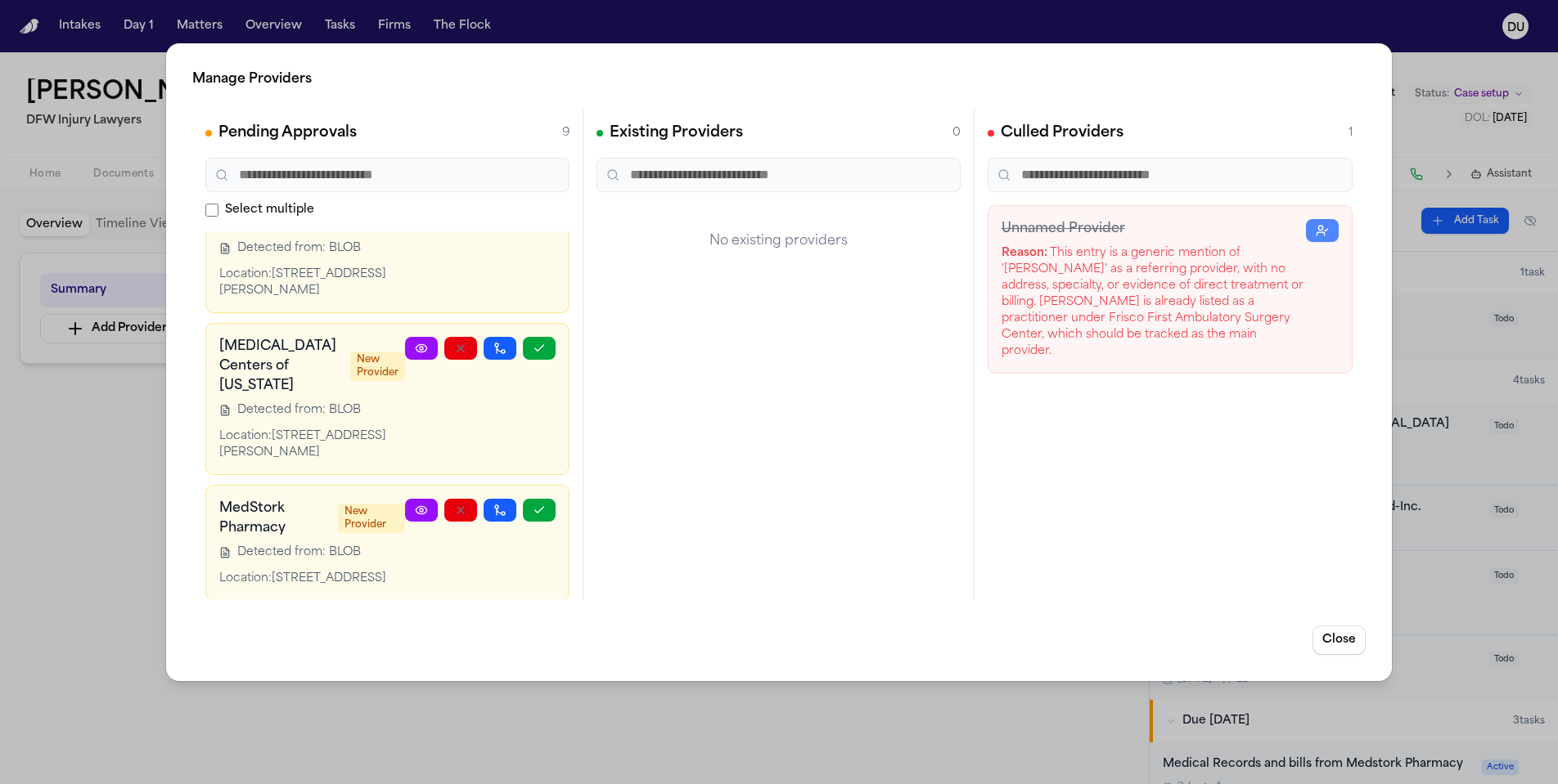
scroll to position [978, 0]
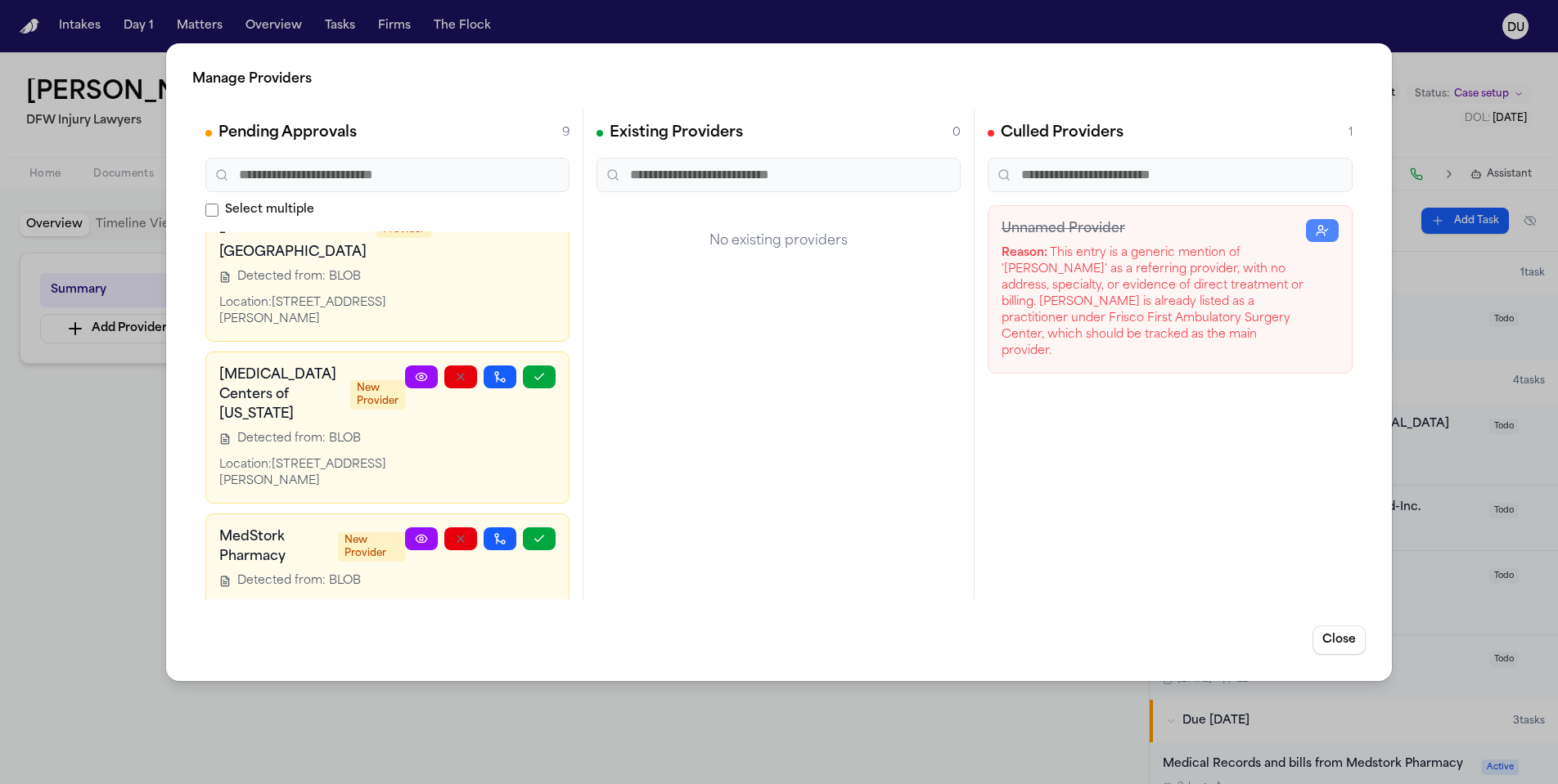
click at [1426, 39] on div "Manage Providers Pending Approvals 9 Select multiple Momentum Spine & Joint New…" at bounding box center [779, 392] width 1558 height 784
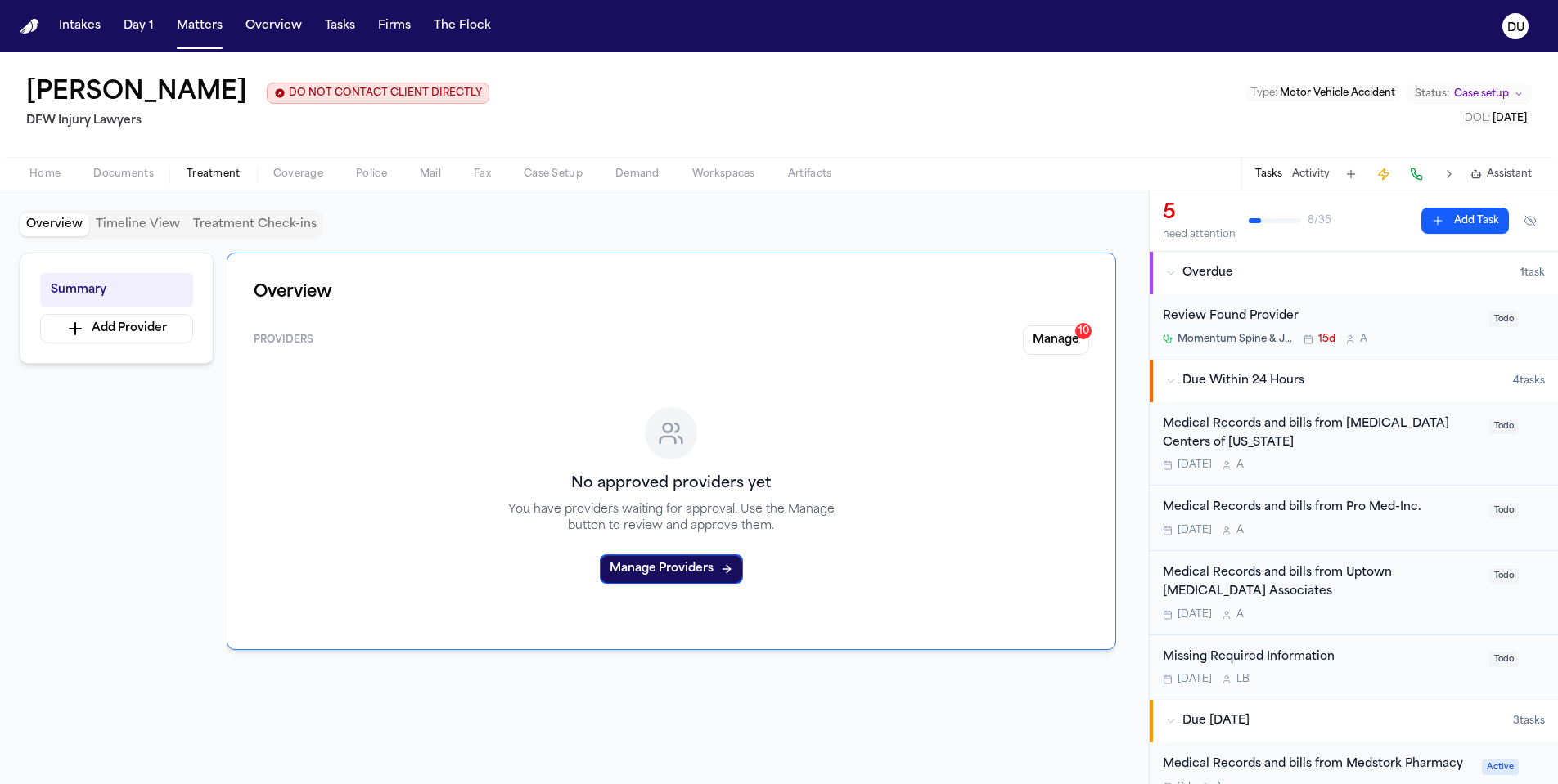
click at [1297, 428] on div "Medical Records and bills from MRI Centers of Texas" at bounding box center [1321, 433] width 316 height 37
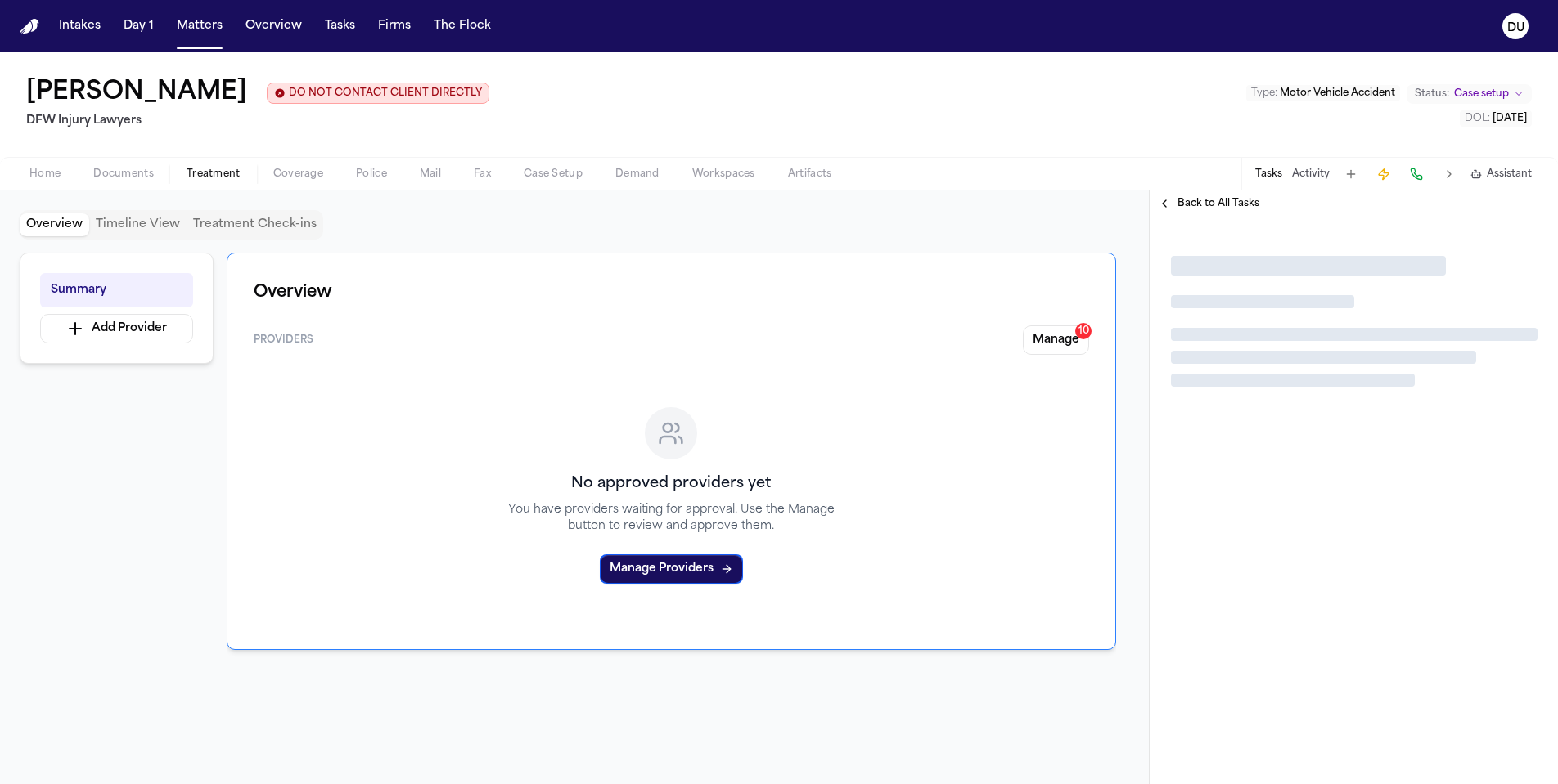
click at [1297, 428] on div at bounding box center [1354, 500] width 408 height 567
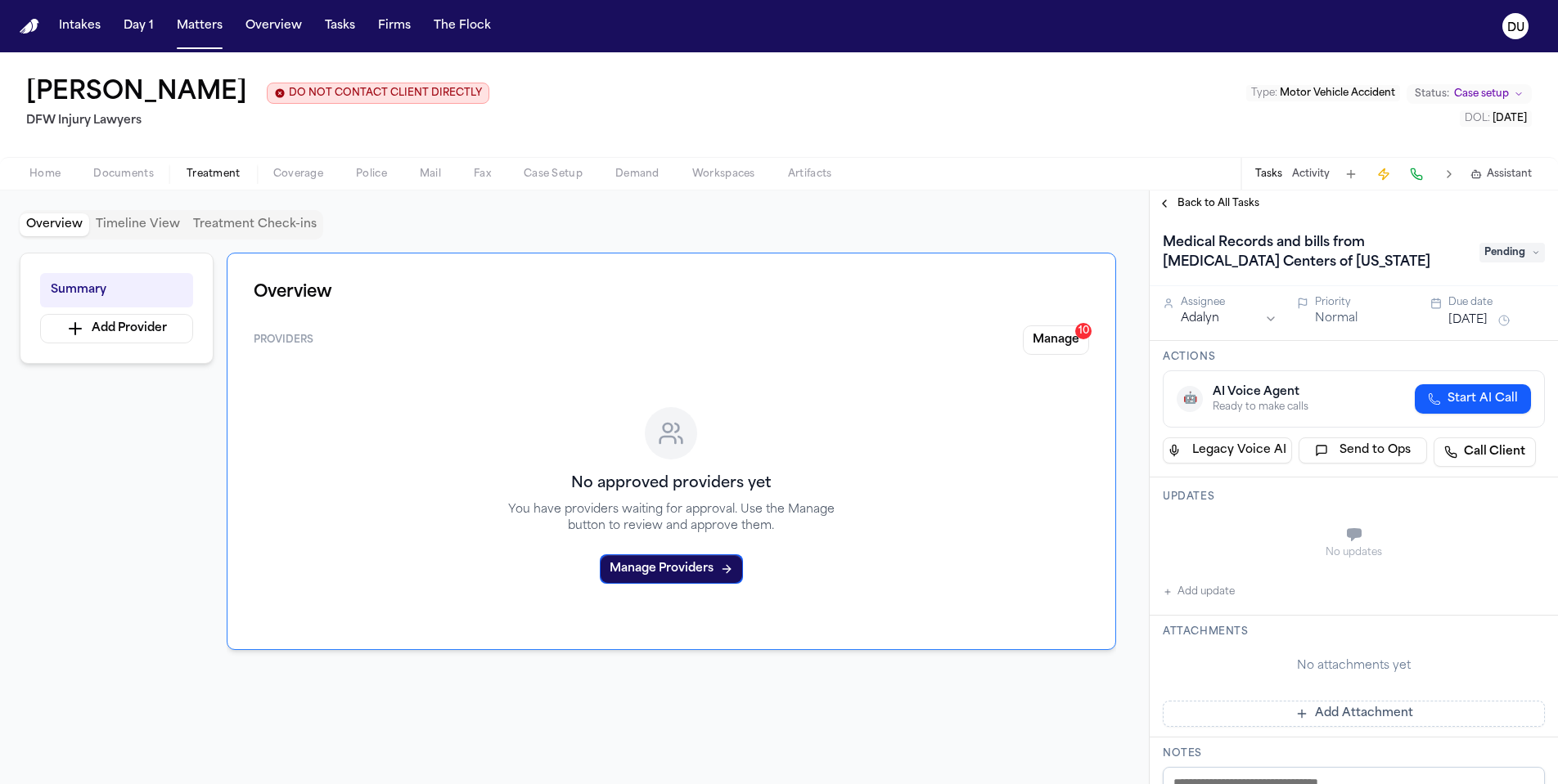
click at [1210, 597] on button "Add update" at bounding box center [1198, 592] width 72 height 19
click at [1254, 542] on textarea "Add your update" at bounding box center [1363, 537] width 349 height 33
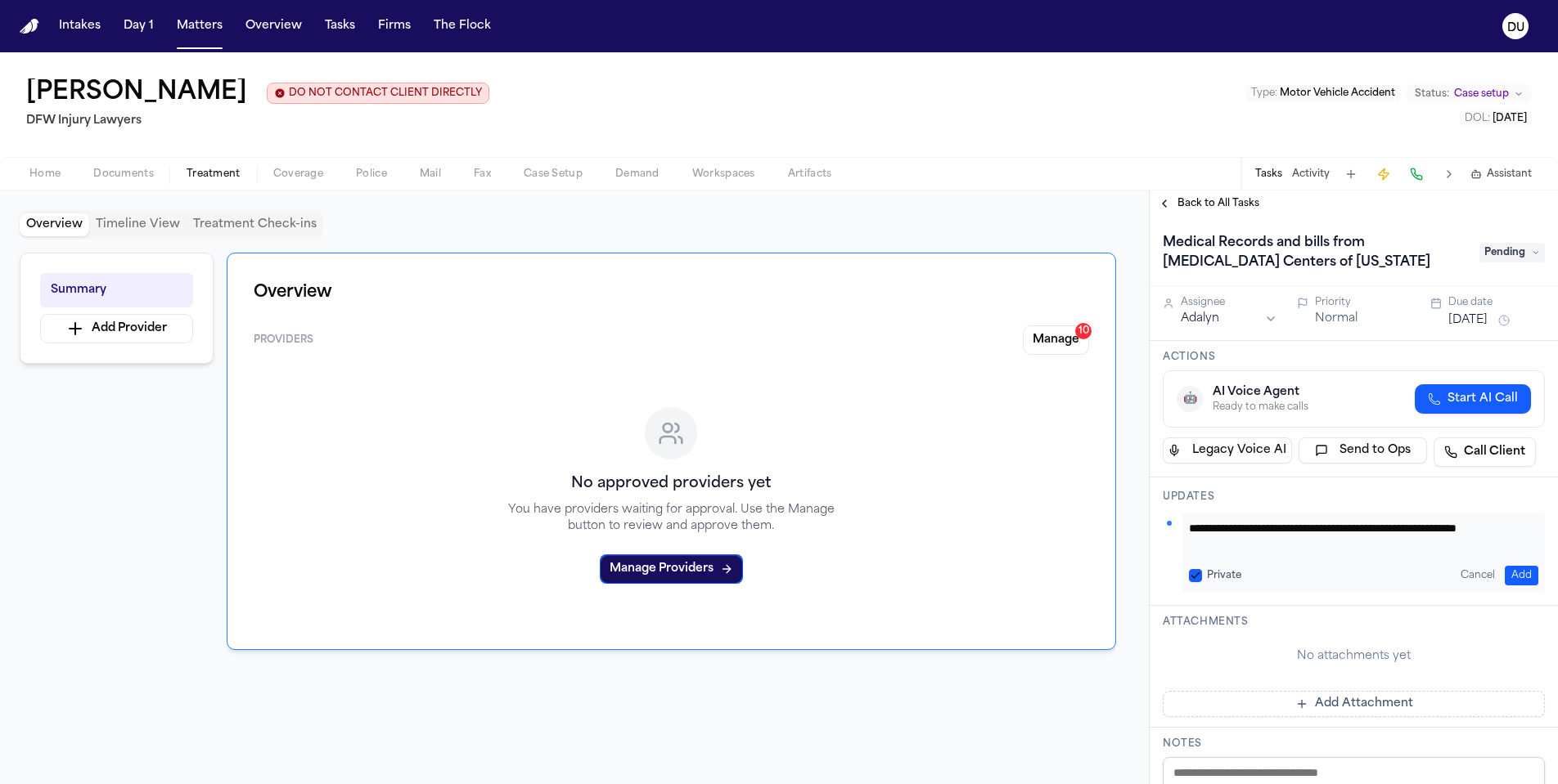
type textarea "**********"
click at [1515, 571] on button "Add" at bounding box center [1521, 576] width 34 height 19
click at [1509, 257] on span "Pending" at bounding box center [1512, 252] width 65 height 19
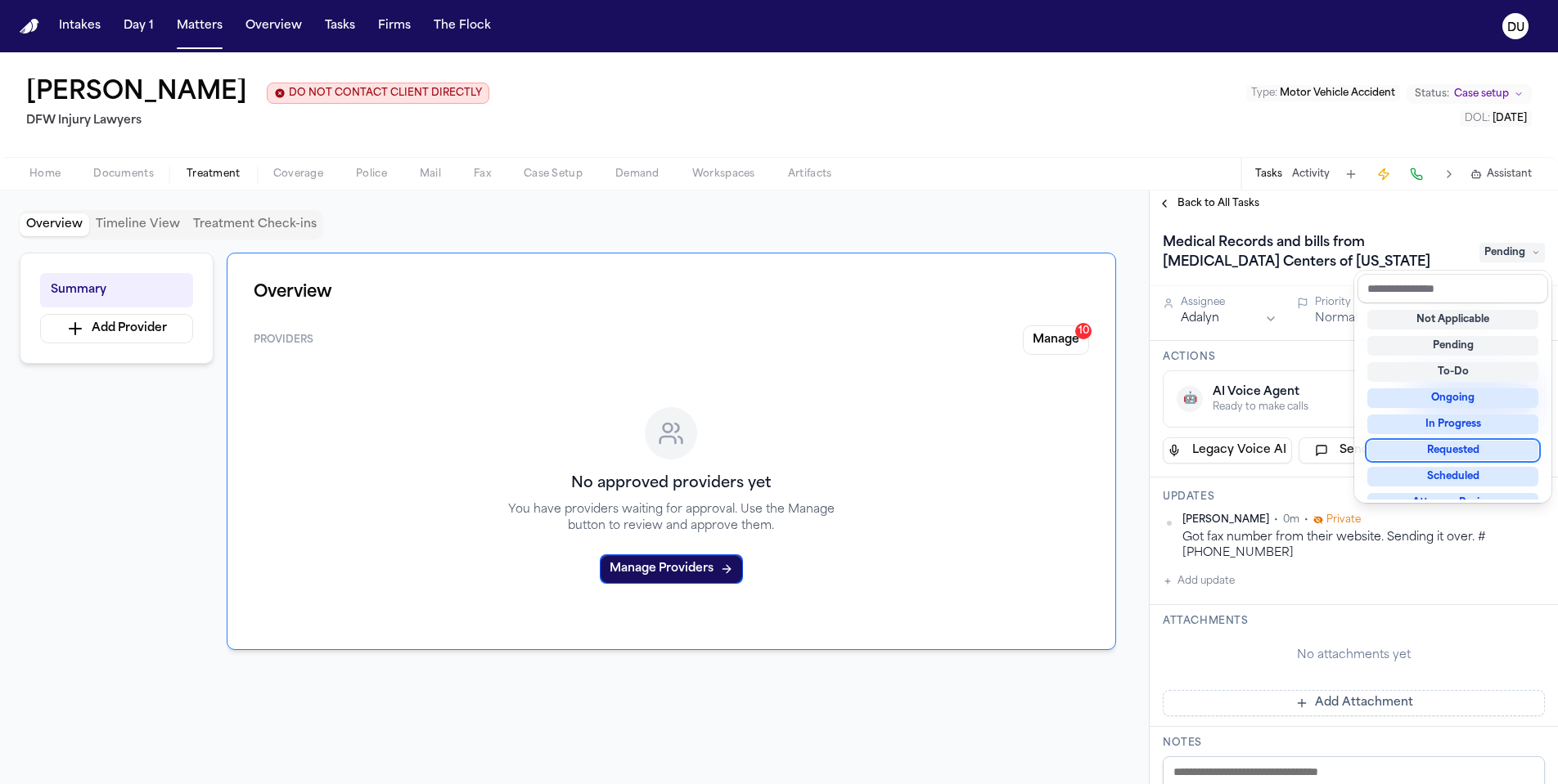
click at [1465, 455] on div "Requested" at bounding box center [1453, 450] width 171 height 19
click at [1323, 719] on div "Medical Records and bills from MRI Centers of Texas Requested Assignee Adalyn P…" at bounding box center [1354, 500] width 408 height 567
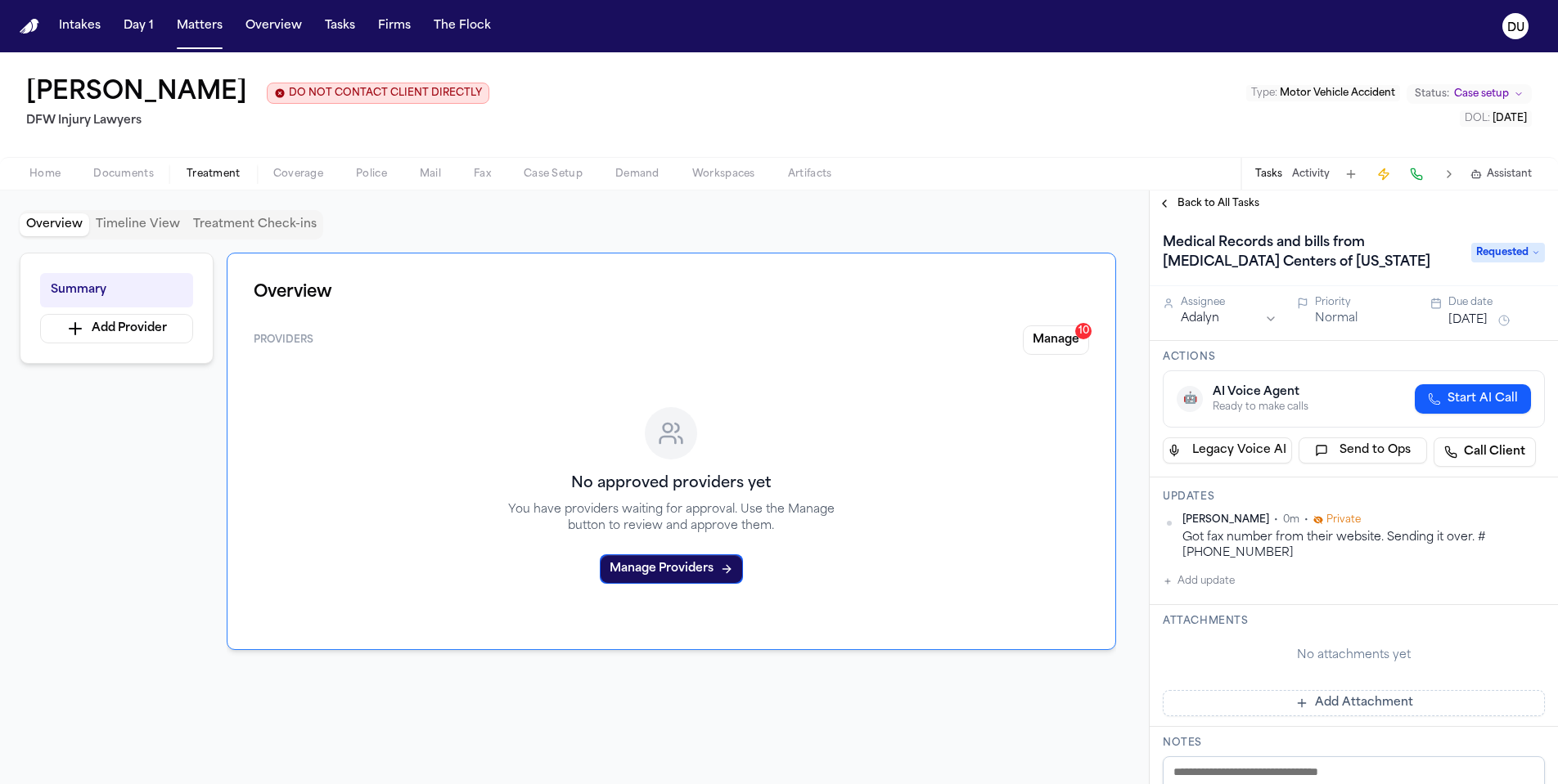
click at [1477, 321] on button "[DATE]" at bounding box center [1467, 320] width 39 height 16
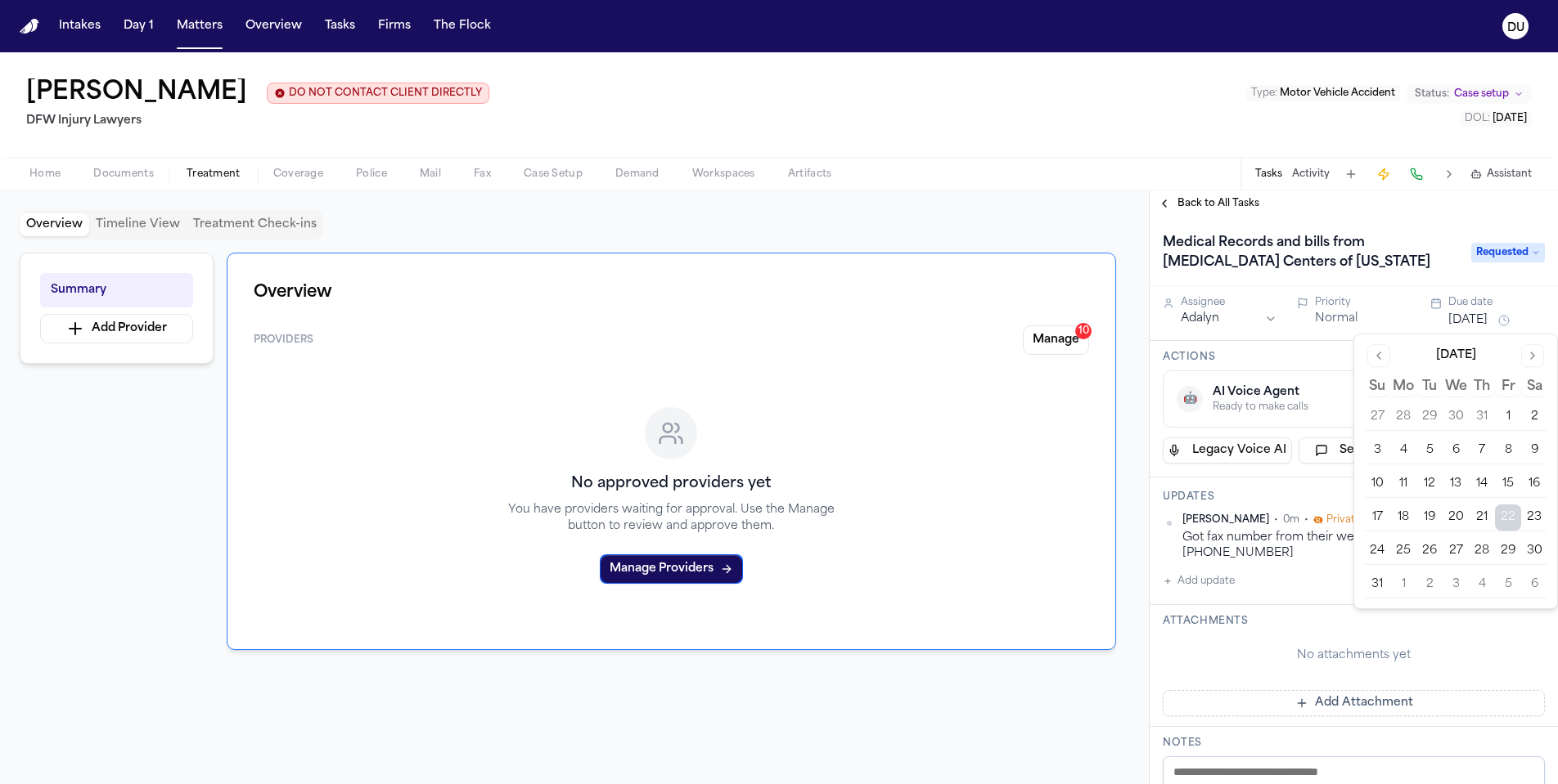
click at [1409, 554] on button "25" at bounding box center [1403, 550] width 26 height 26
click at [1314, 627] on h3 "Attachments" at bounding box center [1354, 622] width 383 height 13
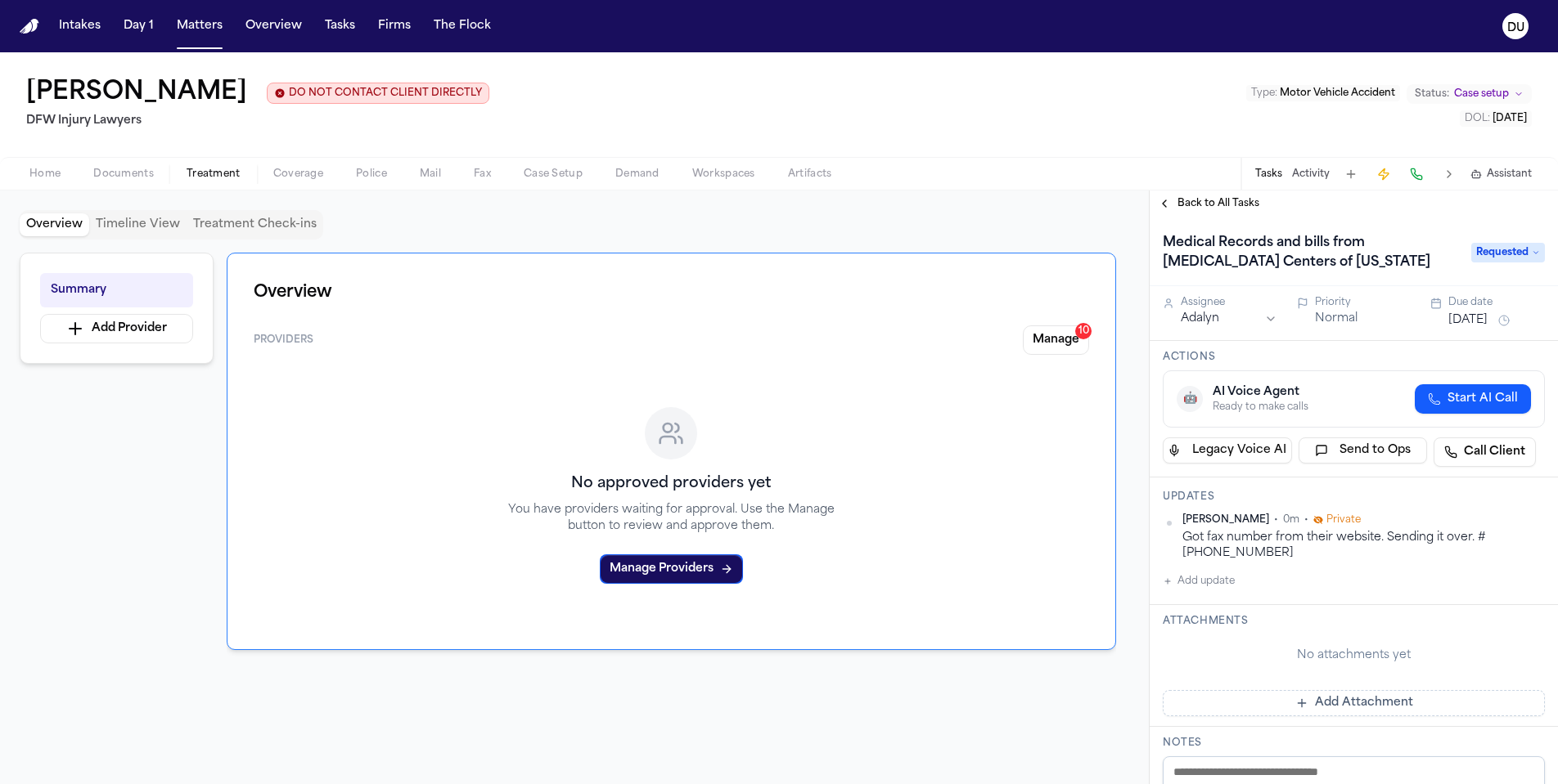
click at [1303, 702] on button "Add Attachment" at bounding box center [1354, 703] width 383 height 26
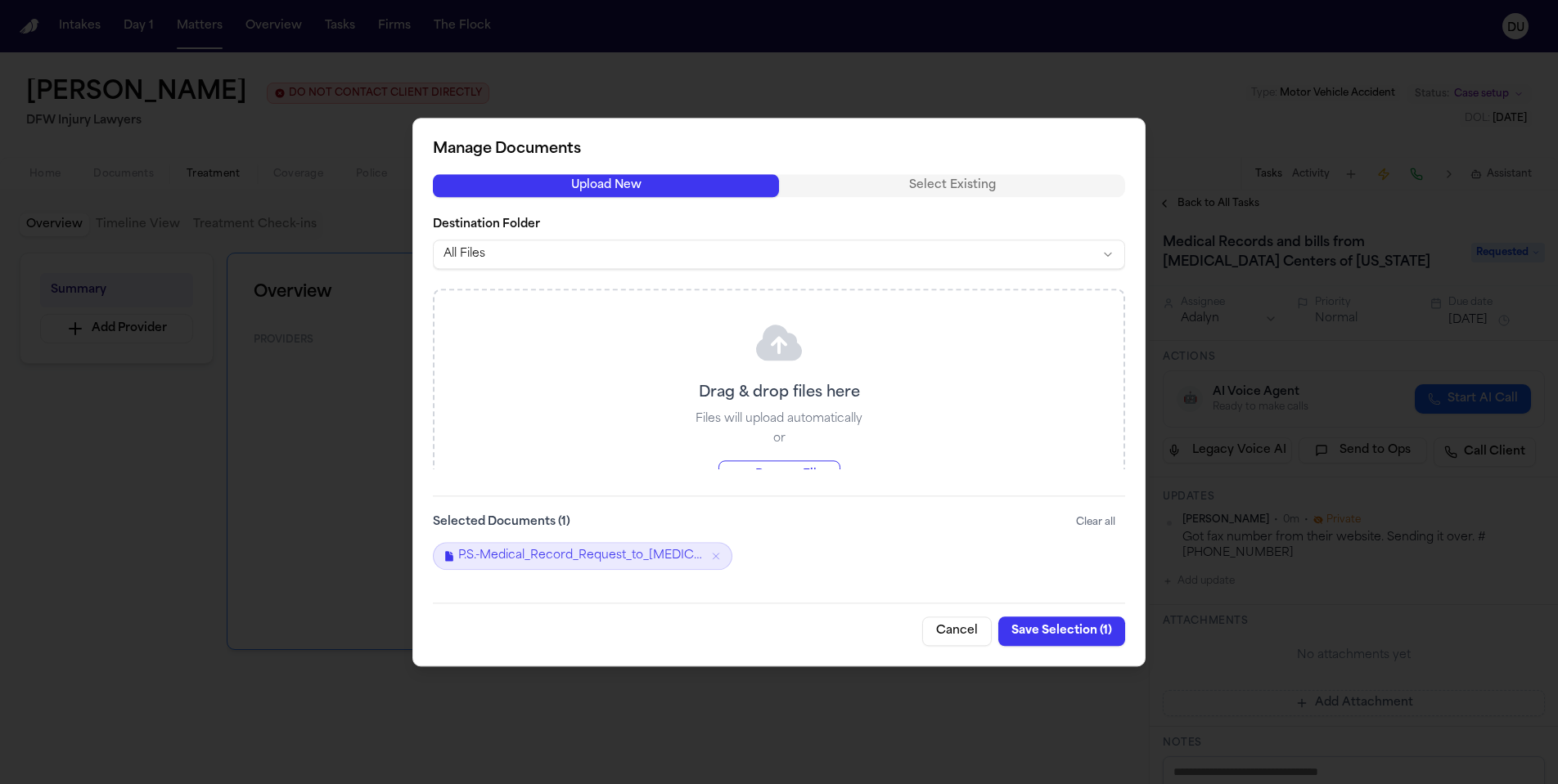
click at [1047, 629] on button "Save Selection ( 1 )" at bounding box center [1061, 631] width 127 height 30
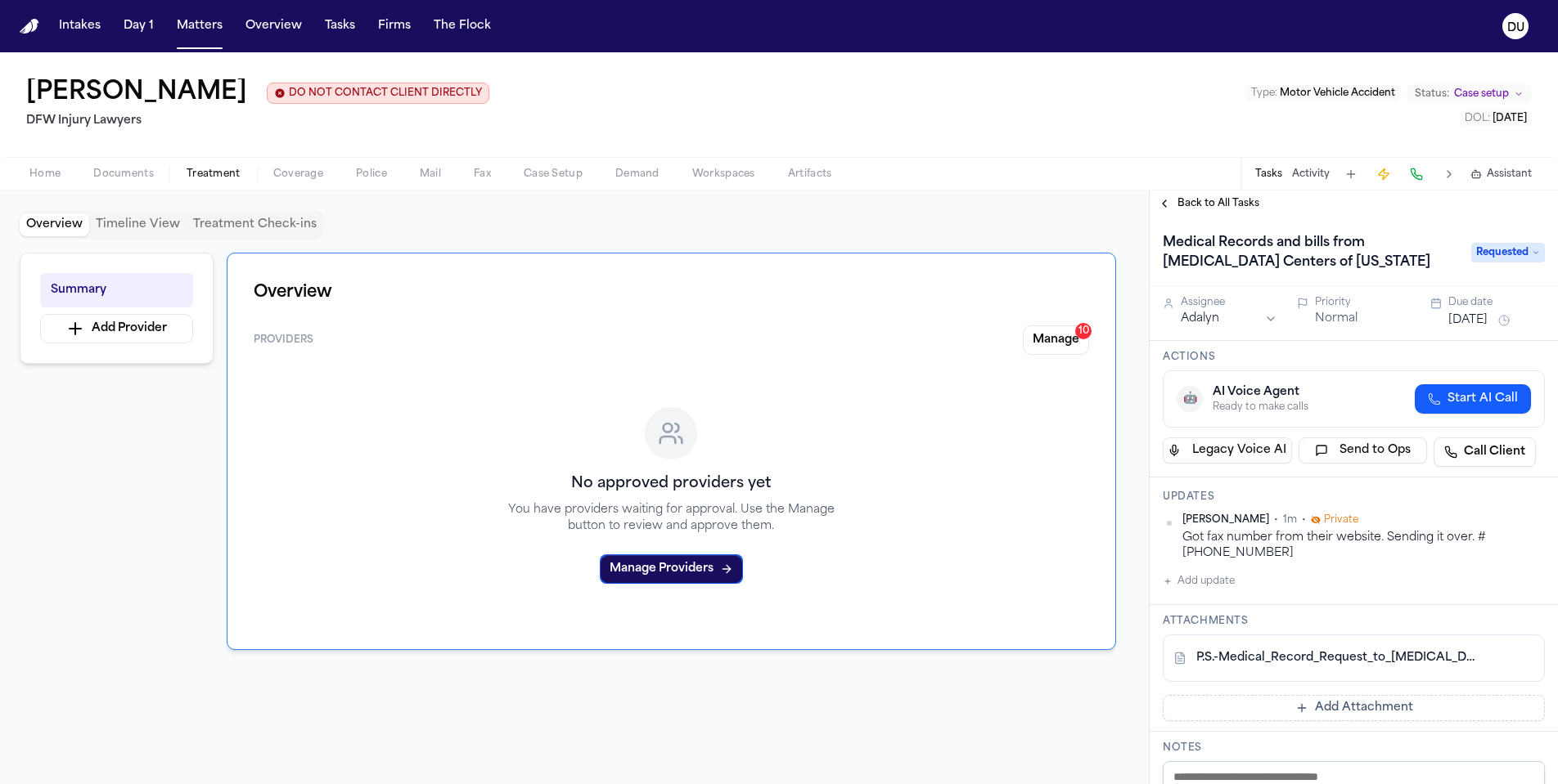
click at [1205, 210] on span "Back to All Tasks" at bounding box center [1218, 204] width 81 height 13
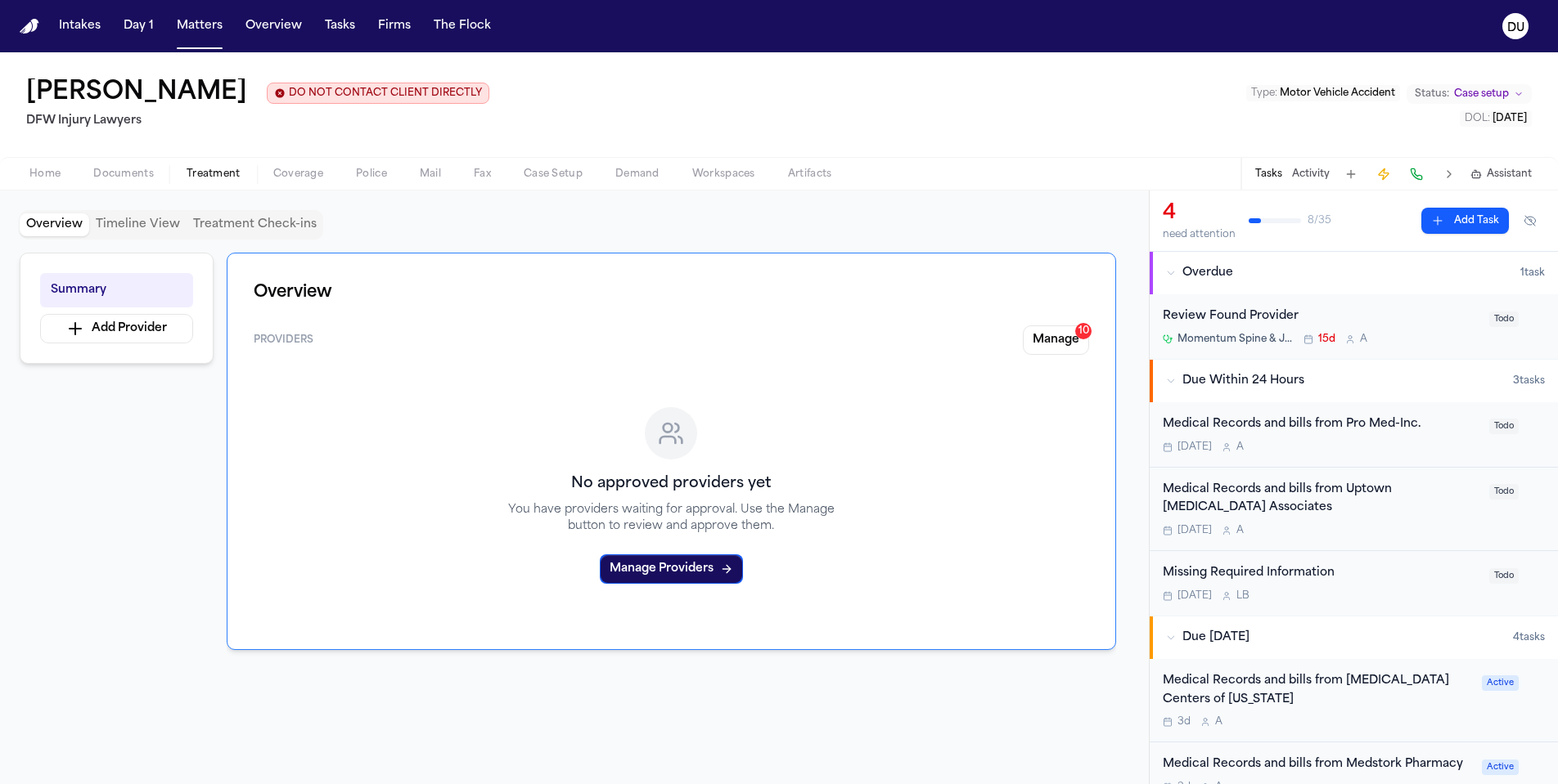
click at [1329, 431] on div "Medical Records and bills from Pro Med-Inc." at bounding box center [1321, 425] width 316 height 19
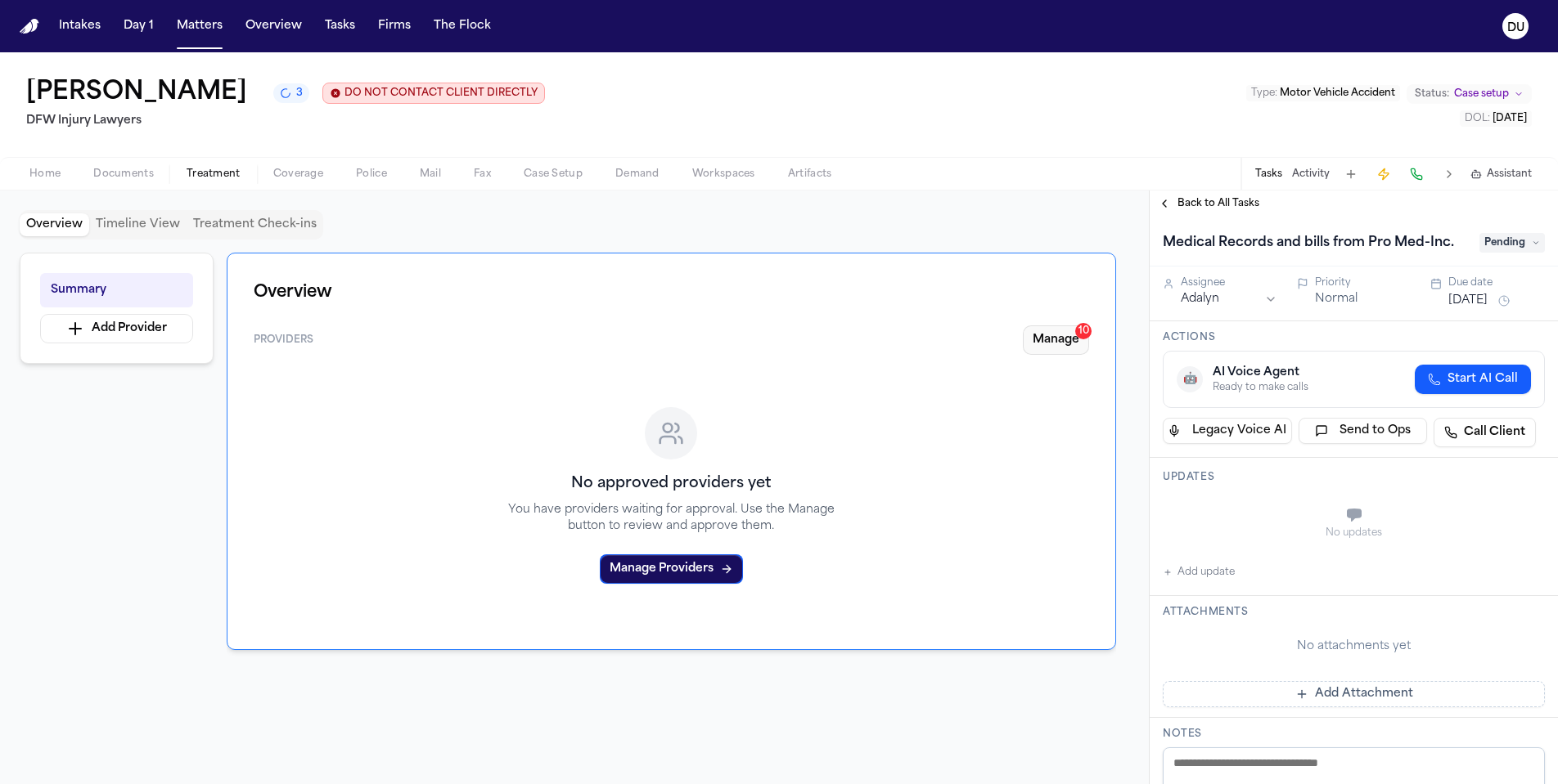
click at [1046, 343] on button "Manage 10" at bounding box center [1056, 340] width 66 height 30
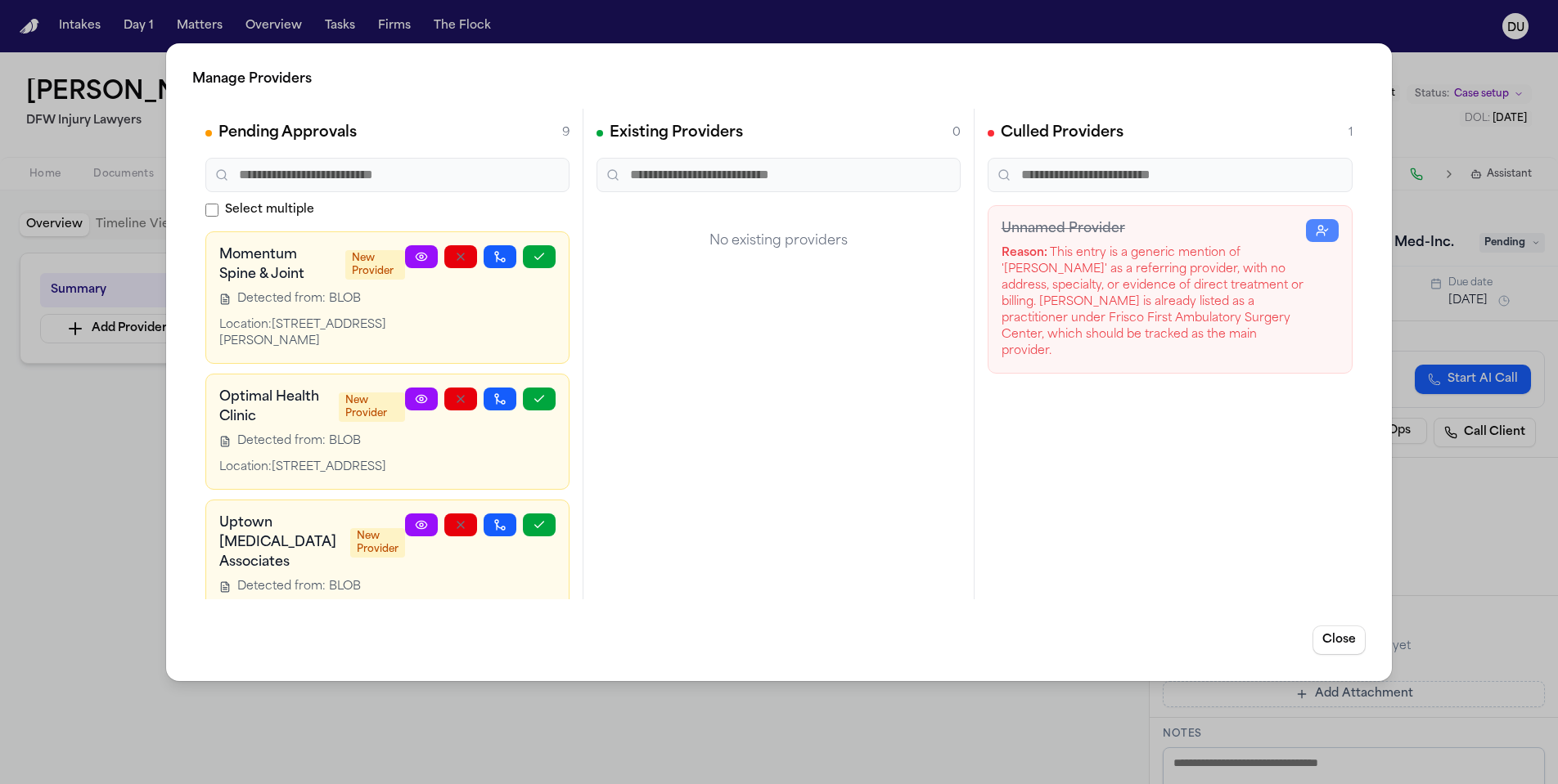
click at [1484, 163] on div "Manage Providers Pending Approvals 9 Select multiple Momentum Spine & Joint New…" at bounding box center [779, 392] width 1558 height 784
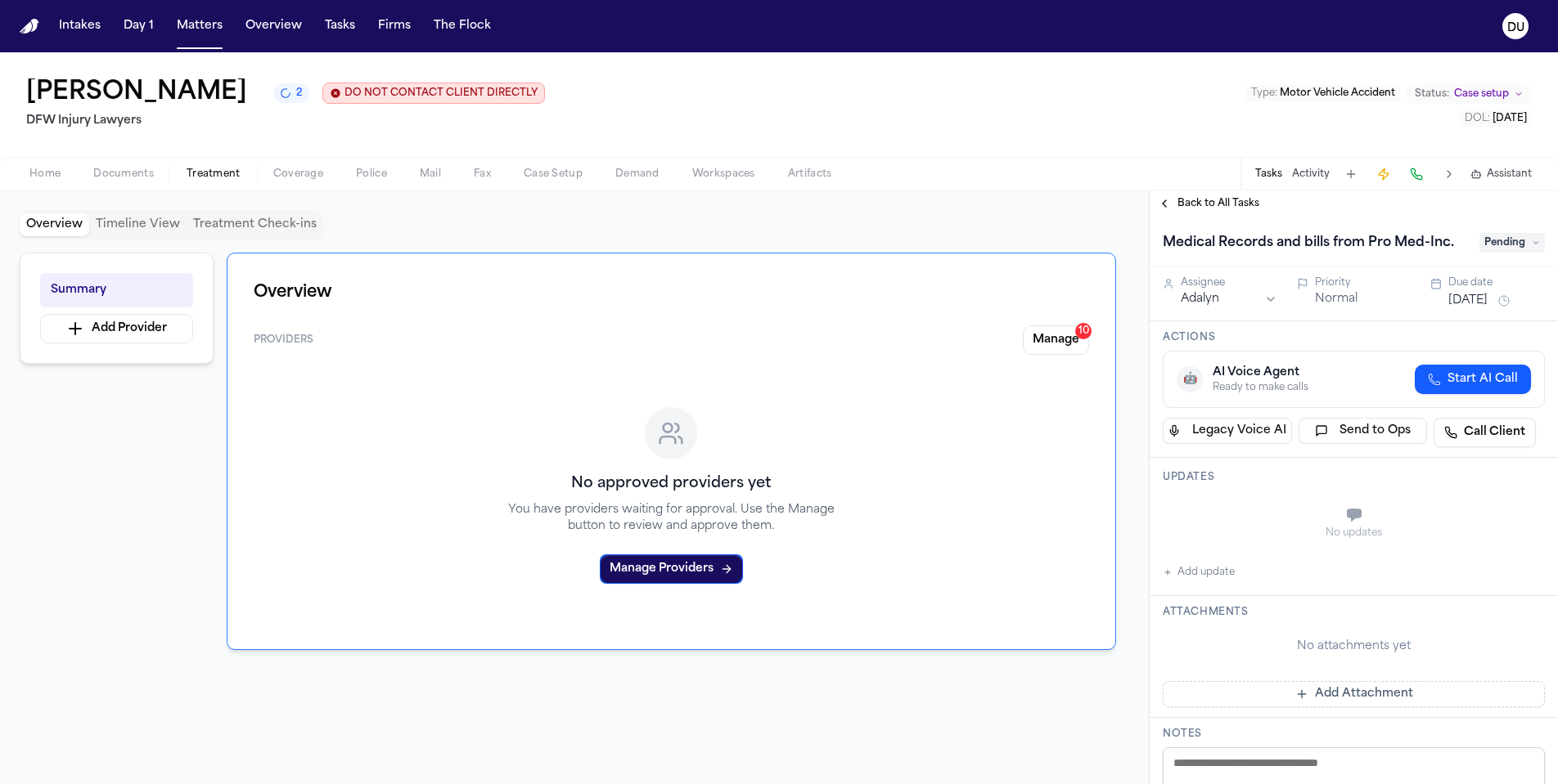
click at [1191, 577] on button "Add update" at bounding box center [1198, 572] width 72 height 19
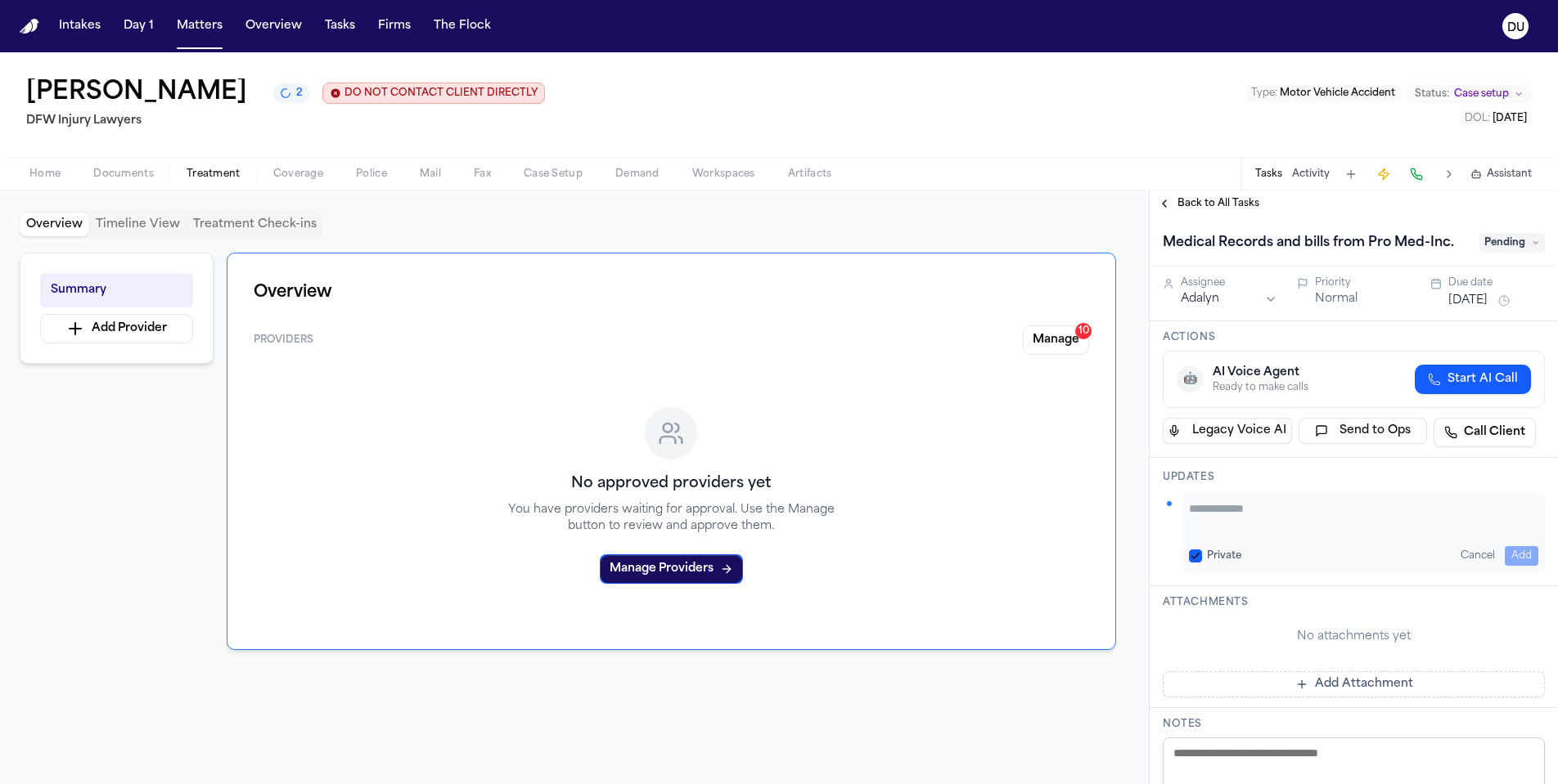
click at [1244, 518] on textarea "Add your update" at bounding box center [1363, 517] width 349 height 33
type textarea "**********"
click at [1518, 555] on button "Add" at bounding box center [1521, 556] width 34 height 19
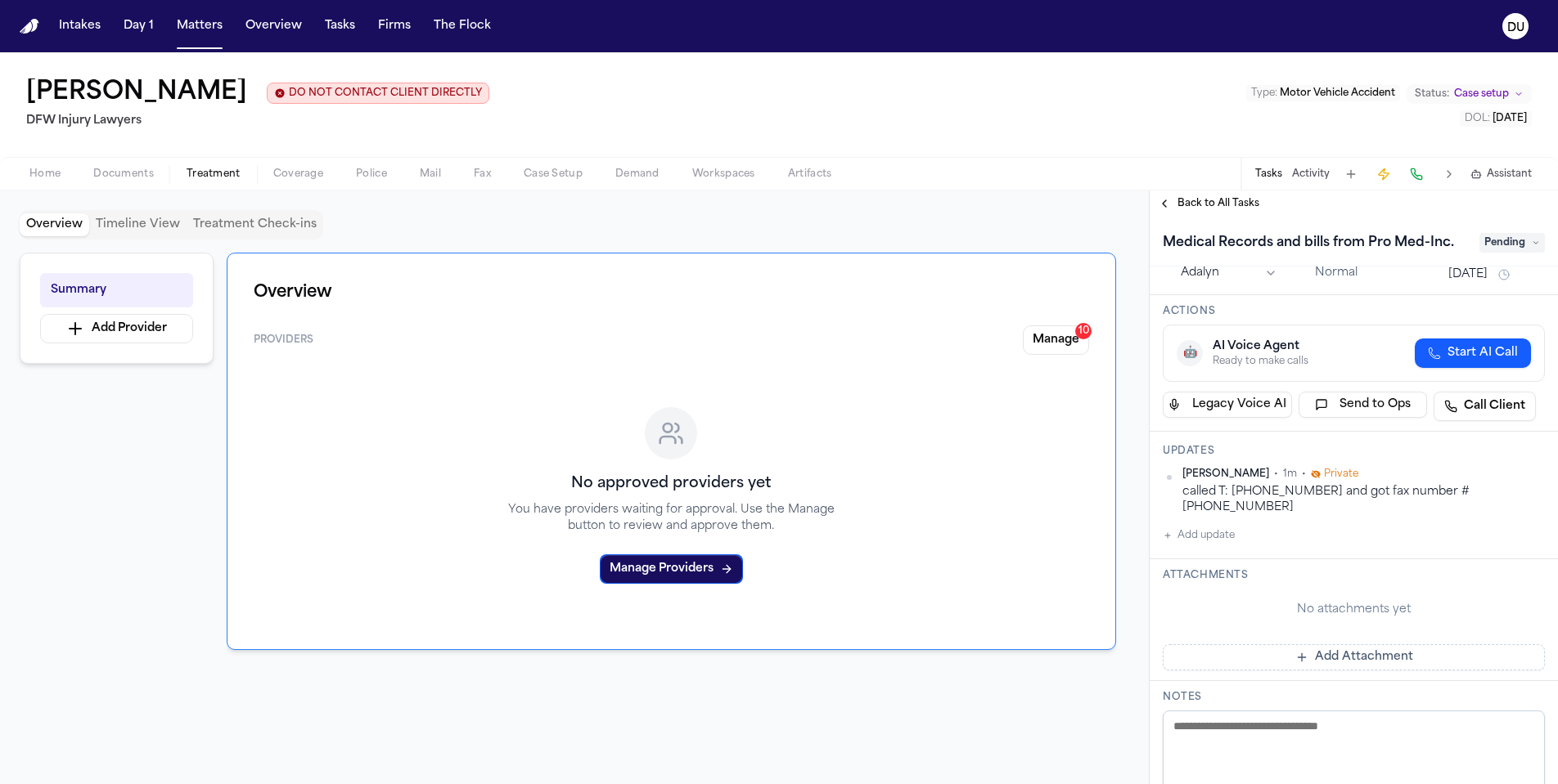
click at [1535, 246] on icon at bounding box center [1535, 242] width 9 height 9
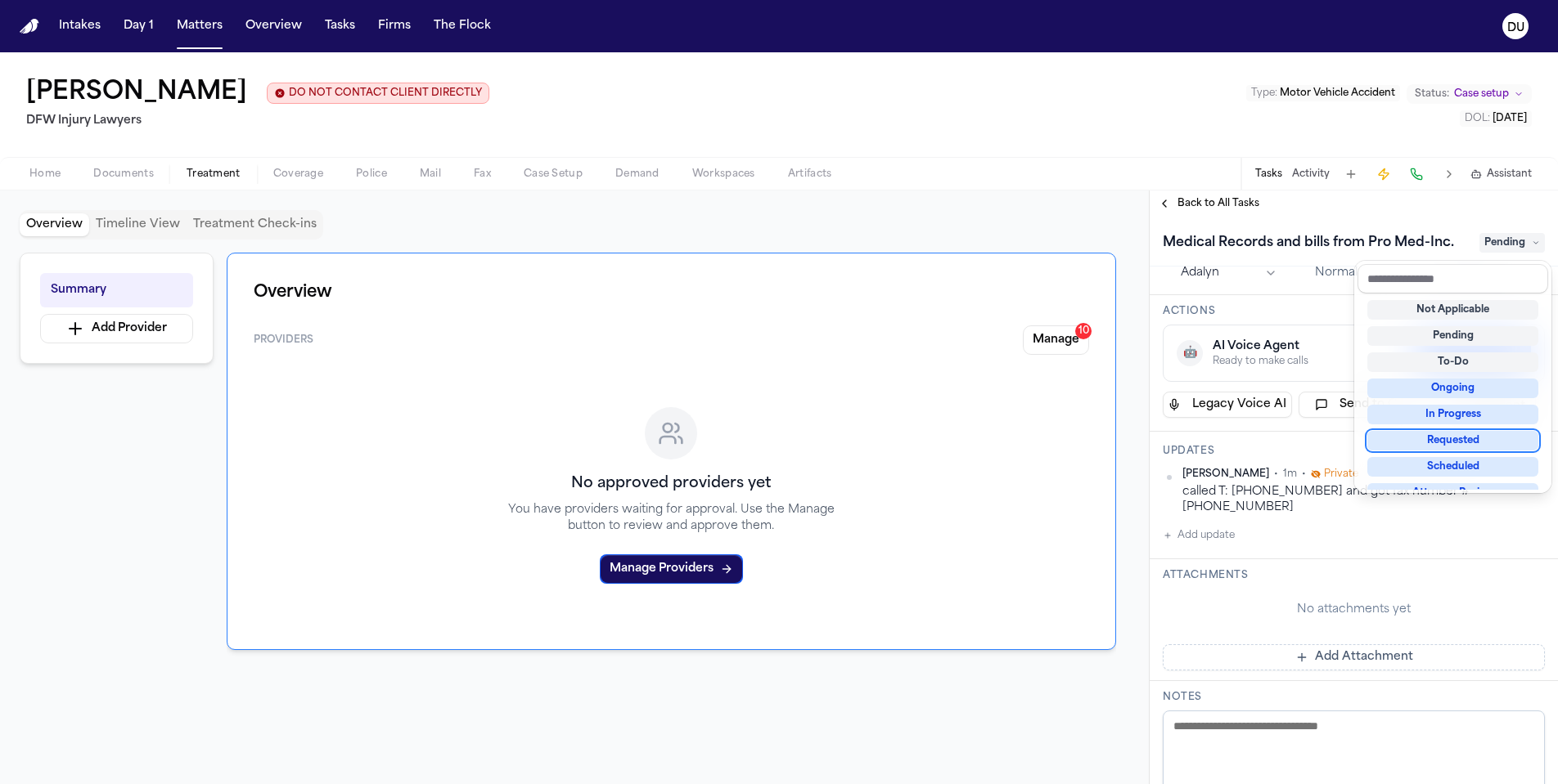
click at [1459, 446] on div "Requested" at bounding box center [1453, 441] width 171 height 19
click at [1286, 515] on div "Medical Records and bills from Pro Med-Inc. Requested Assignee Adalyn Priority …" at bounding box center [1354, 500] width 408 height 567
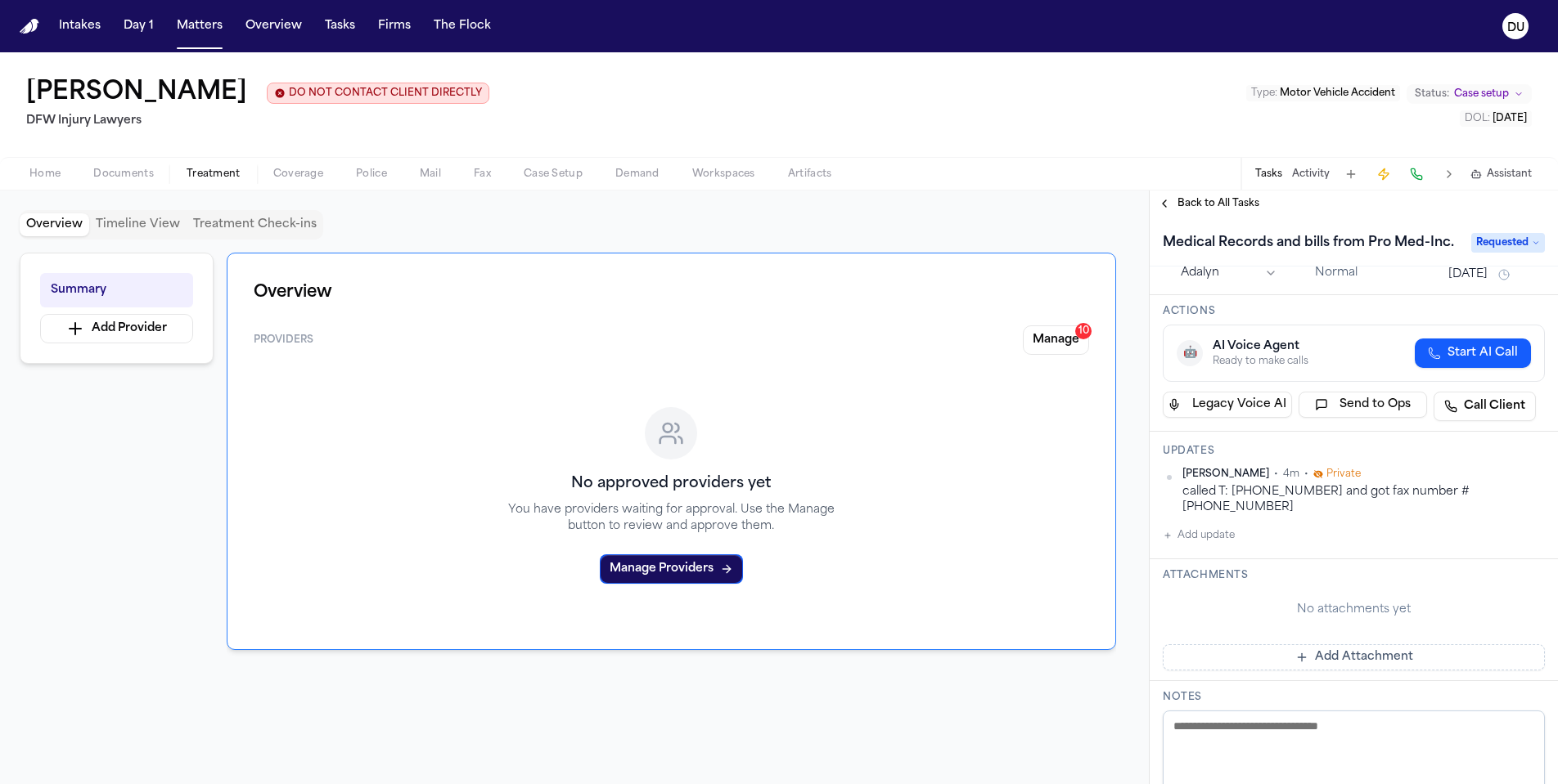
click at [1311, 645] on button "Add Attachment" at bounding box center [1354, 657] width 383 height 26
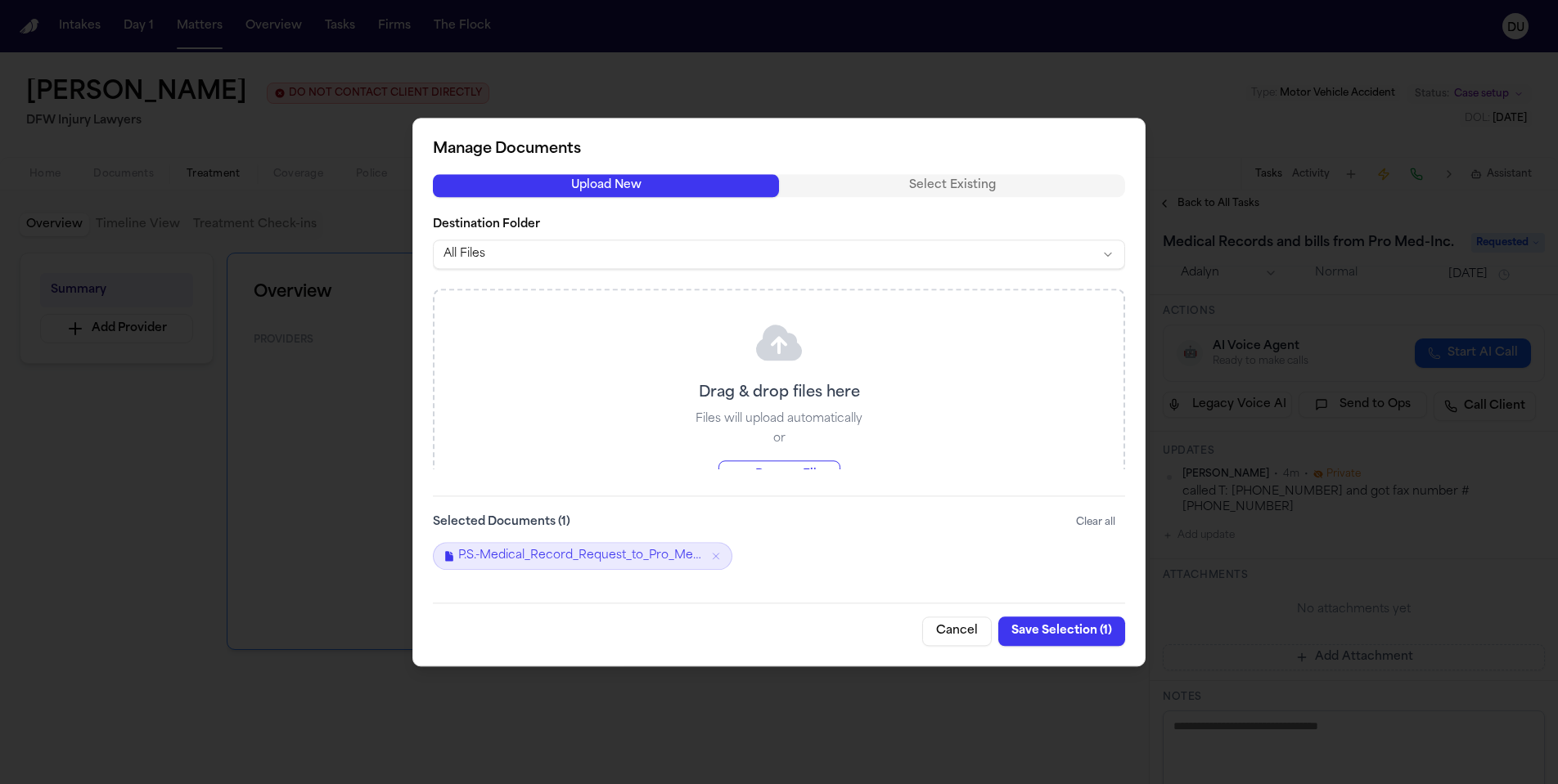
click at [1069, 631] on button "Save Selection ( 1 )" at bounding box center [1061, 631] width 127 height 30
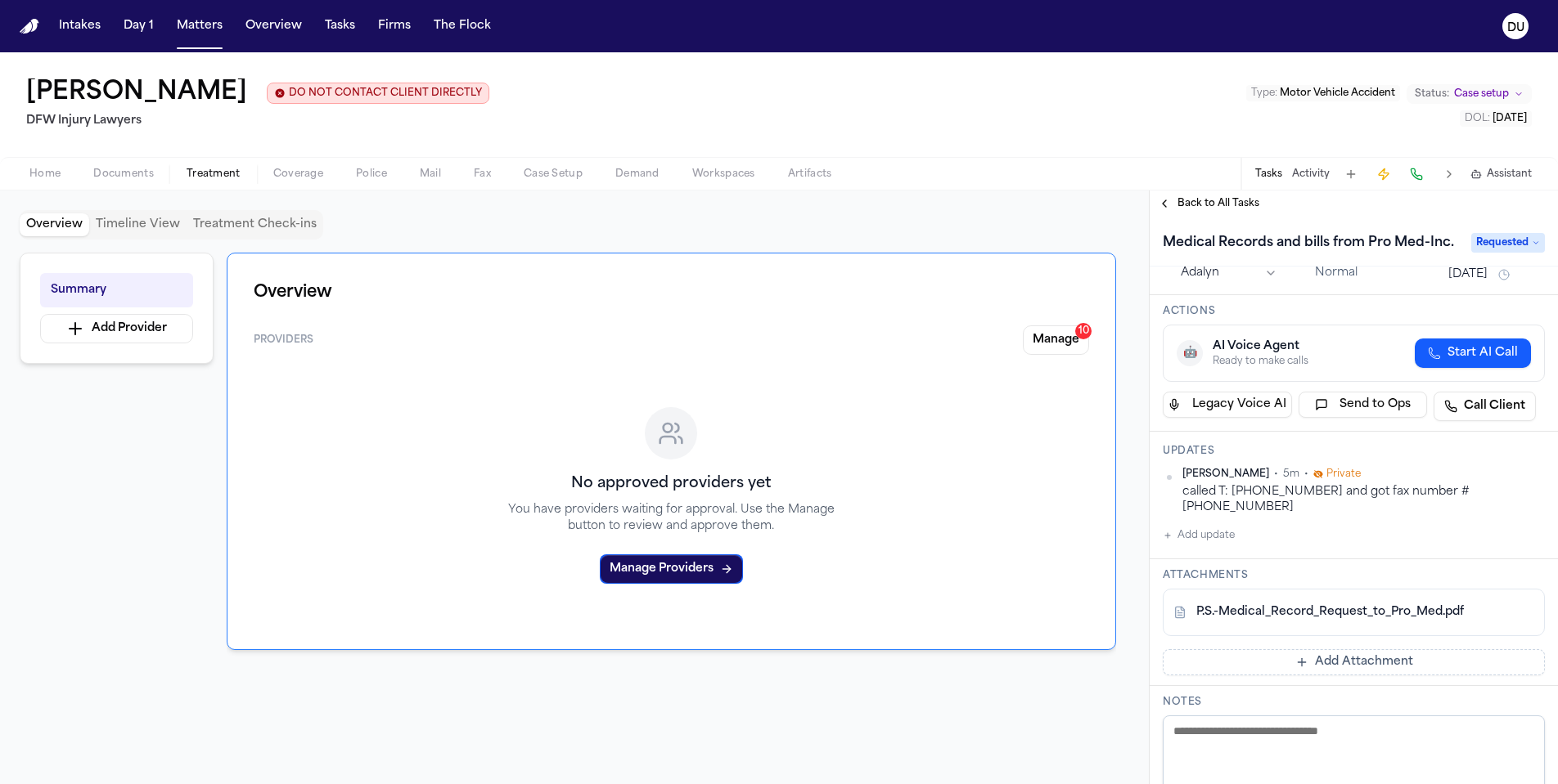
click at [1524, 250] on span "Requested" at bounding box center [1507, 242] width 74 height 19
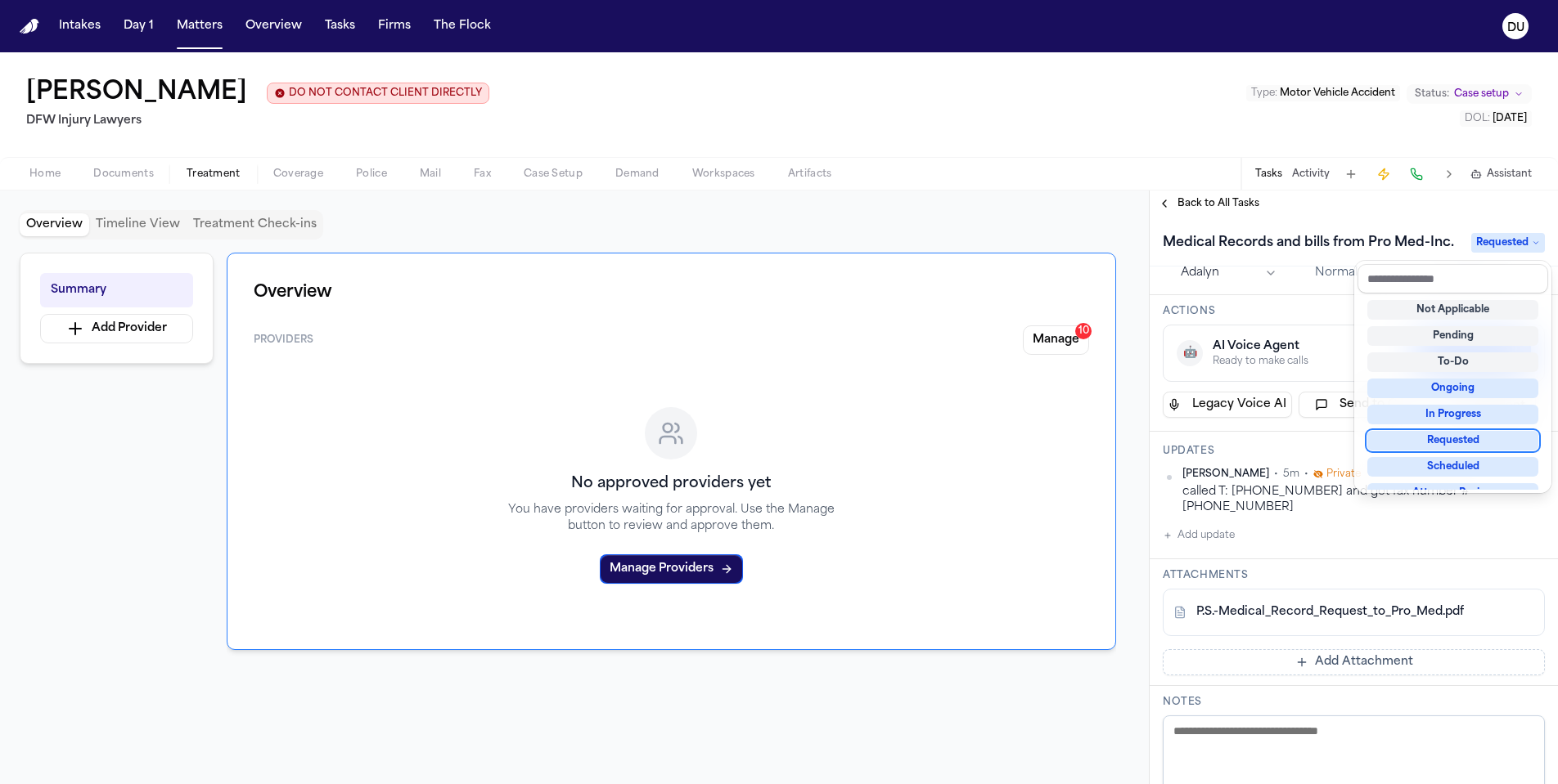
click at [1466, 444] on div "Requested" at bounding box center [1453, 441] width 171 height 19
click at [1314, 330] on div "Medical Records and bills from Pro Med-Inc. Requested Assignee Adalyn Priority …" at bounding box center [1354, 500] width 408 height 567
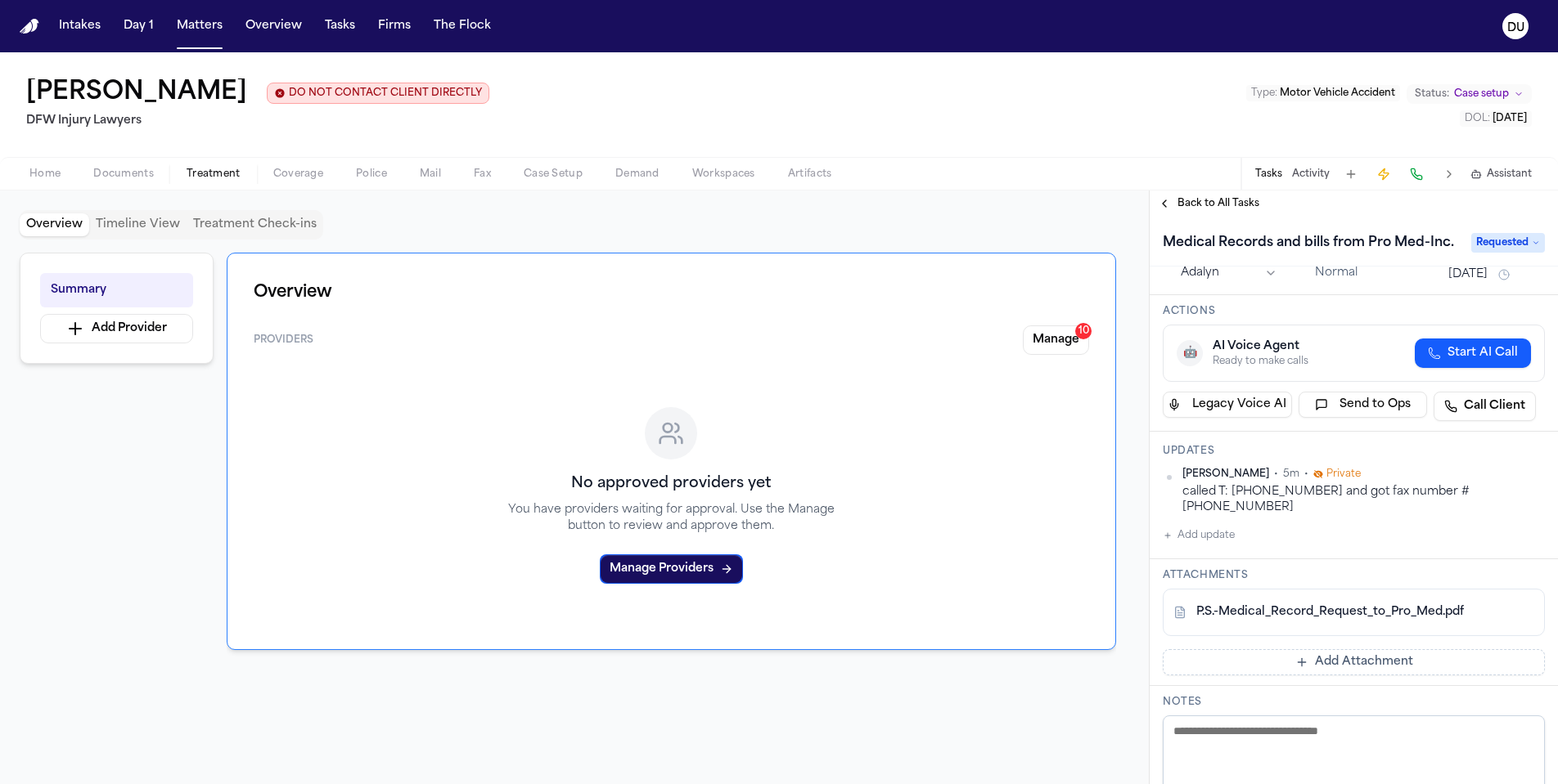
click at [1487, 281] on button "[DATE]" at bounding box center [1467, 274] width 39 height 16
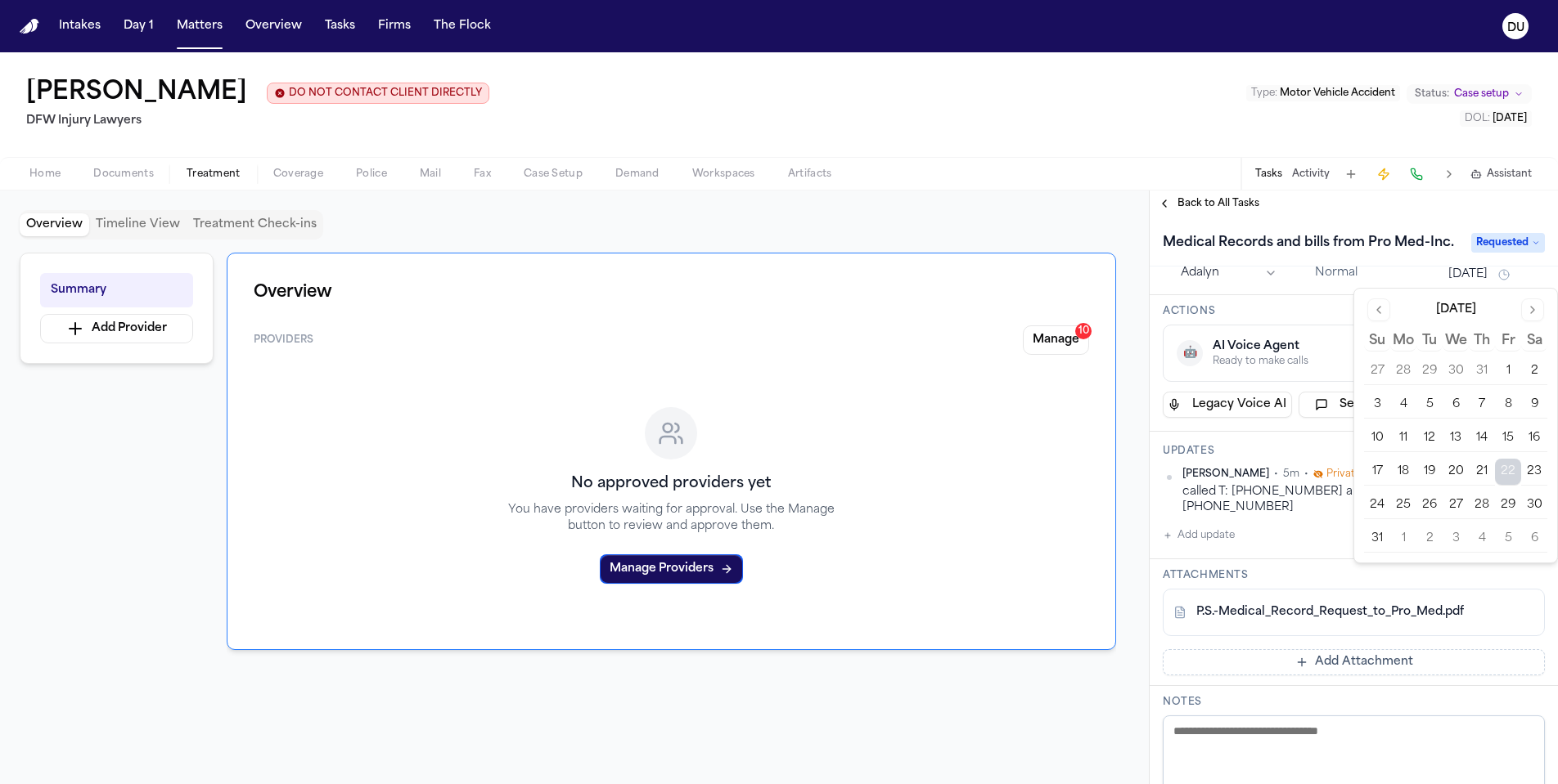
click at [1404, 512] on button "25" at bounding box center [1403, 505] width 26 height 26
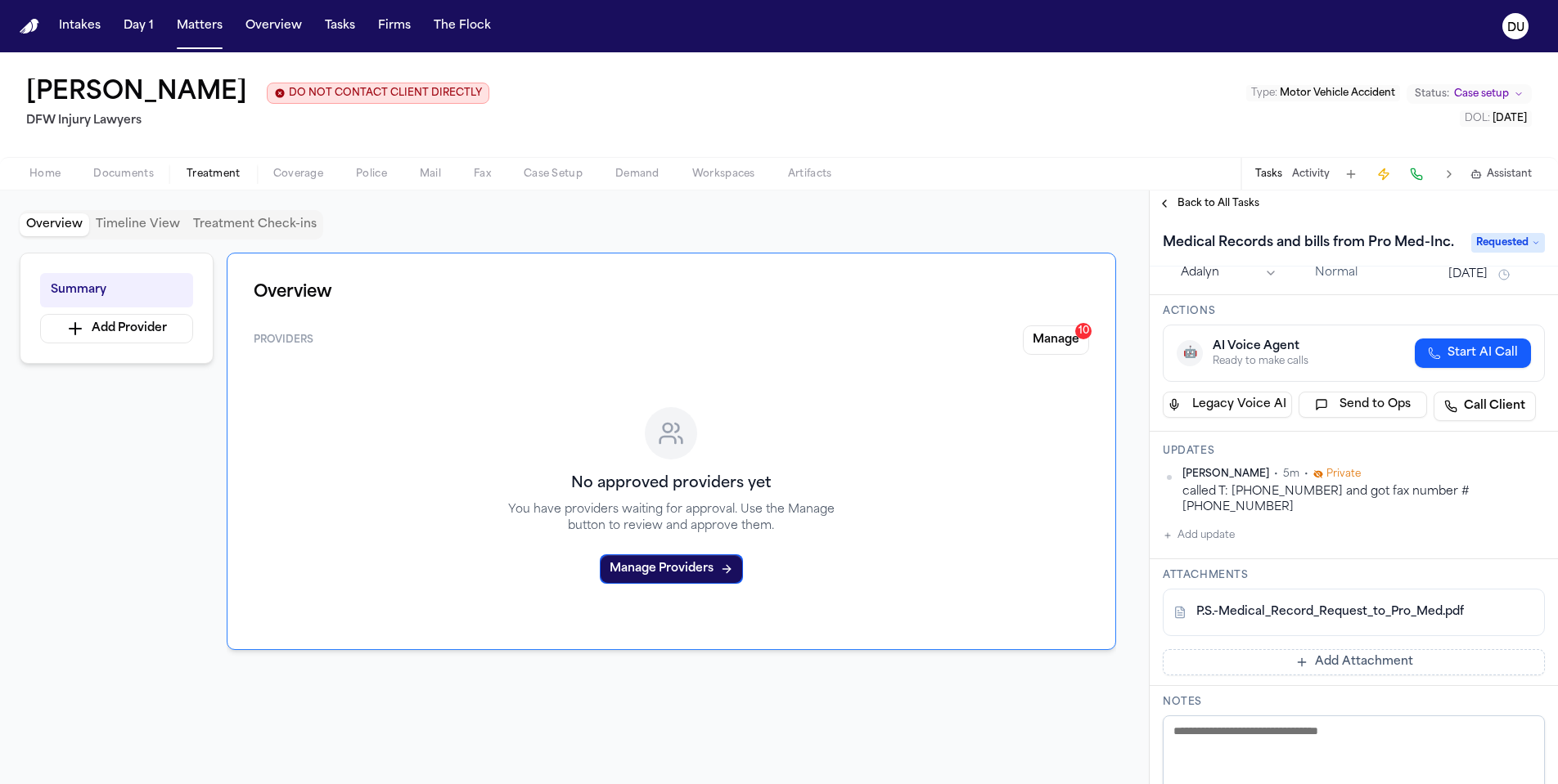
click at [1295, 537] on div "Updates Daniela Uribe • 5m • Private called T: 972-773-9308 and got fax number …" at bounding box center [1354, 496] width 408 height 127
click at [1216, 210] on span "Back to All Tasks" at bounding box center [1218, 204] width 81 height 13
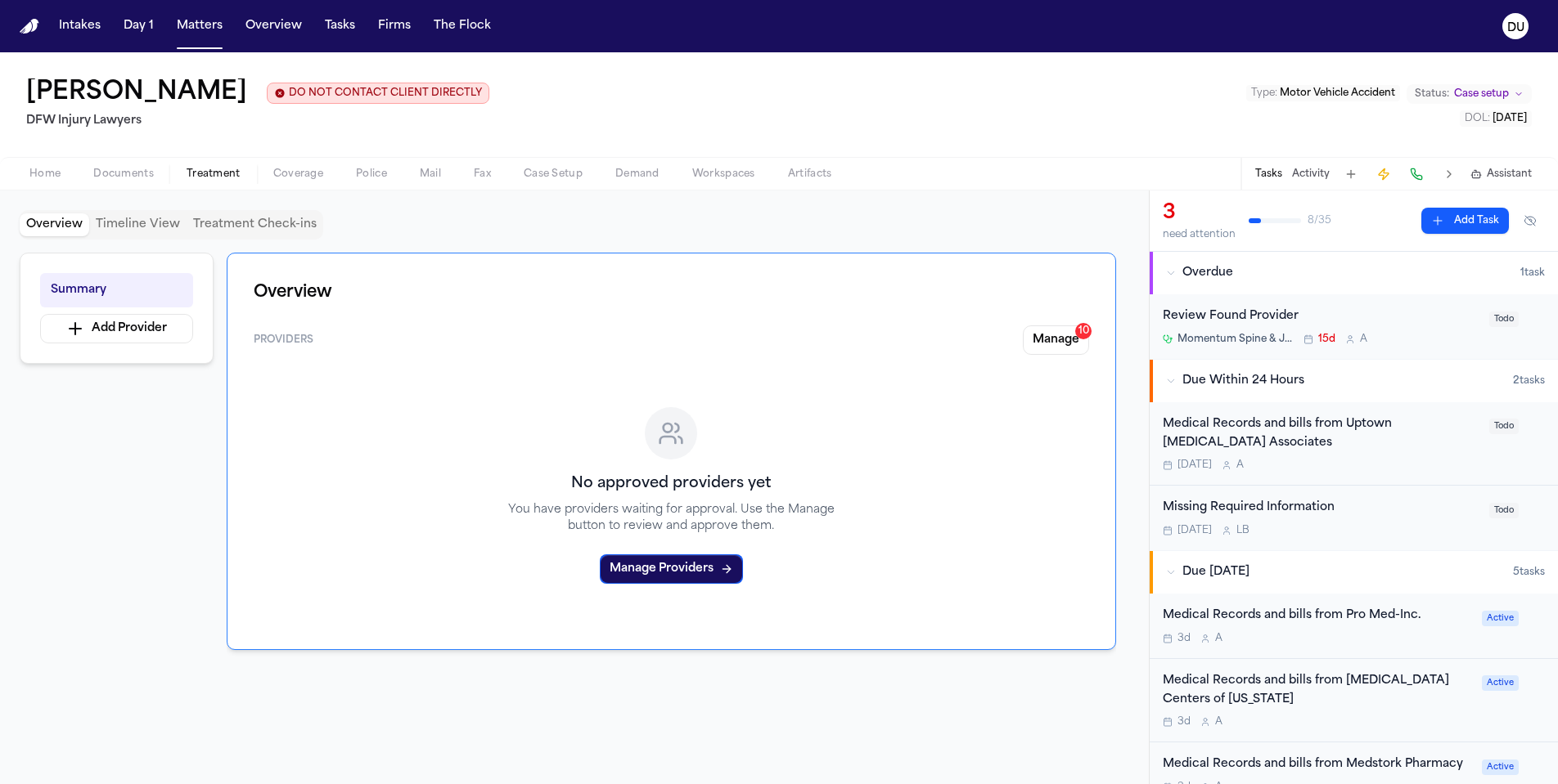
click at [1304, 430] on div "Medical Records and bills from Uptown Radiology Associates" at bounding box center [1321, 433] width 316 height 37
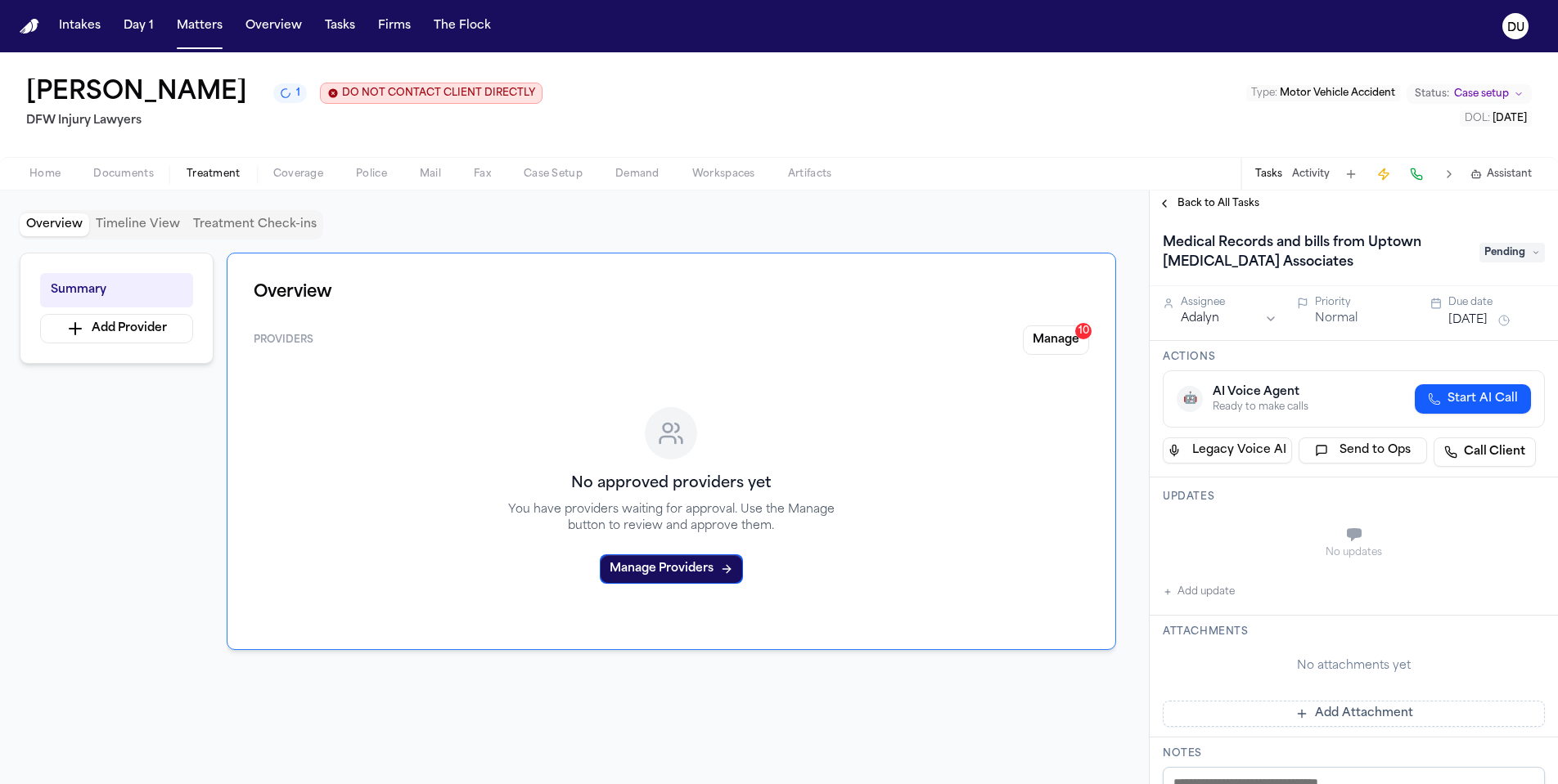
click at [56, 179] on span "Home" at bounding box center [45, 174] width 31 height 13
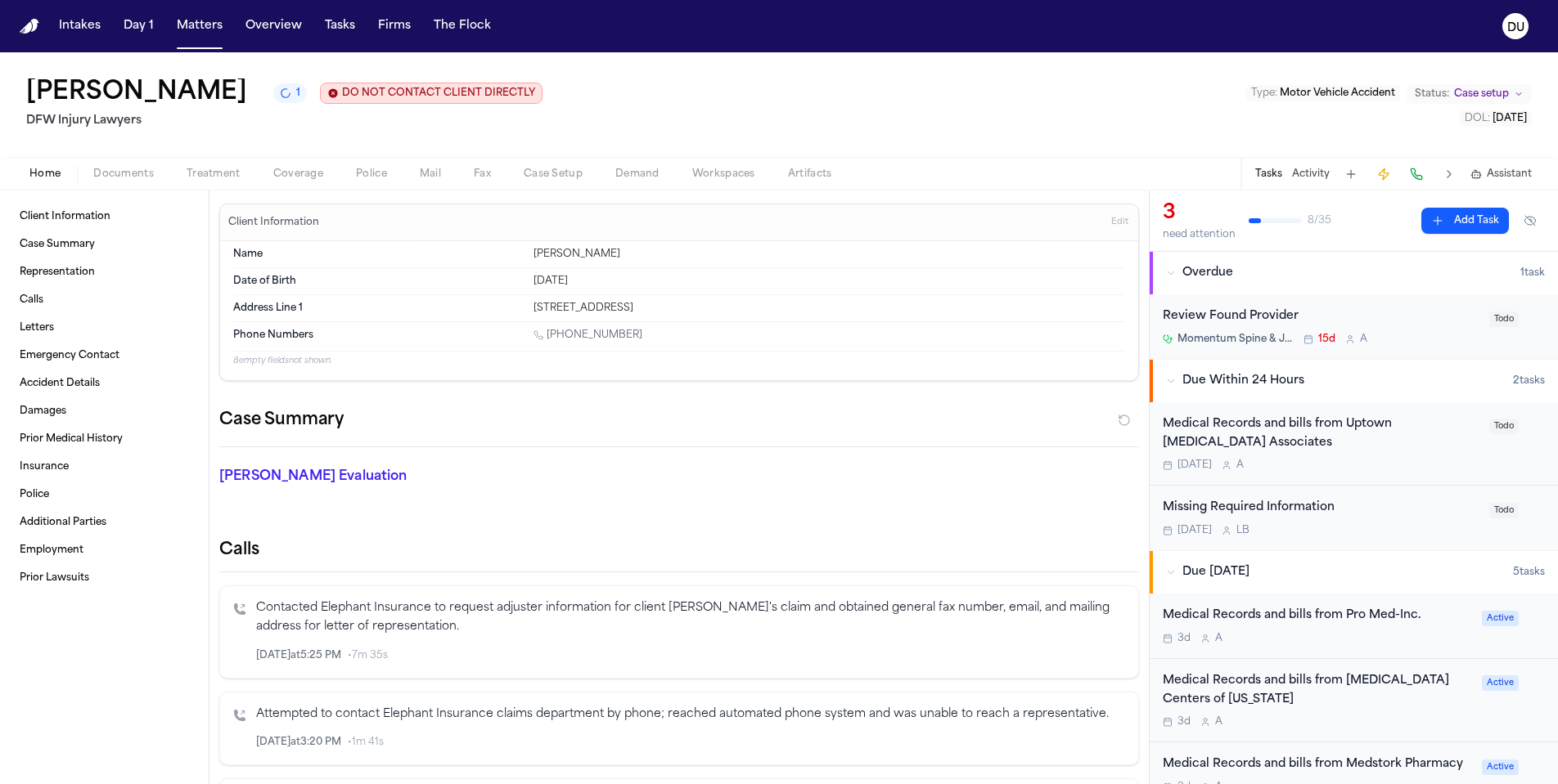
scroll to position [29, 0]
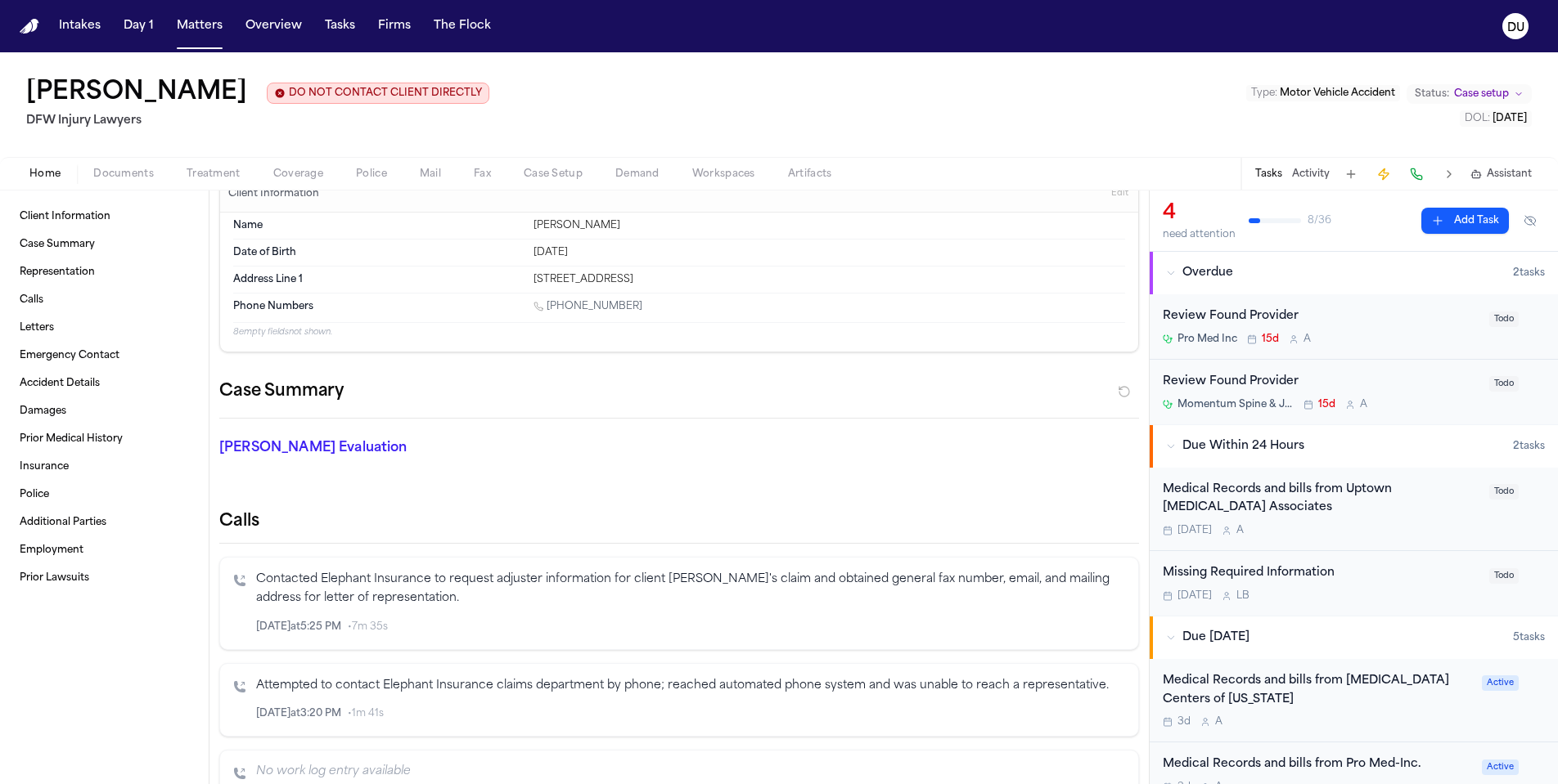
click at [1214, 485] on div "Medical Records and bills from Uptown Radiology Associates" at bounding box center [1321, 499] width 316 height 37
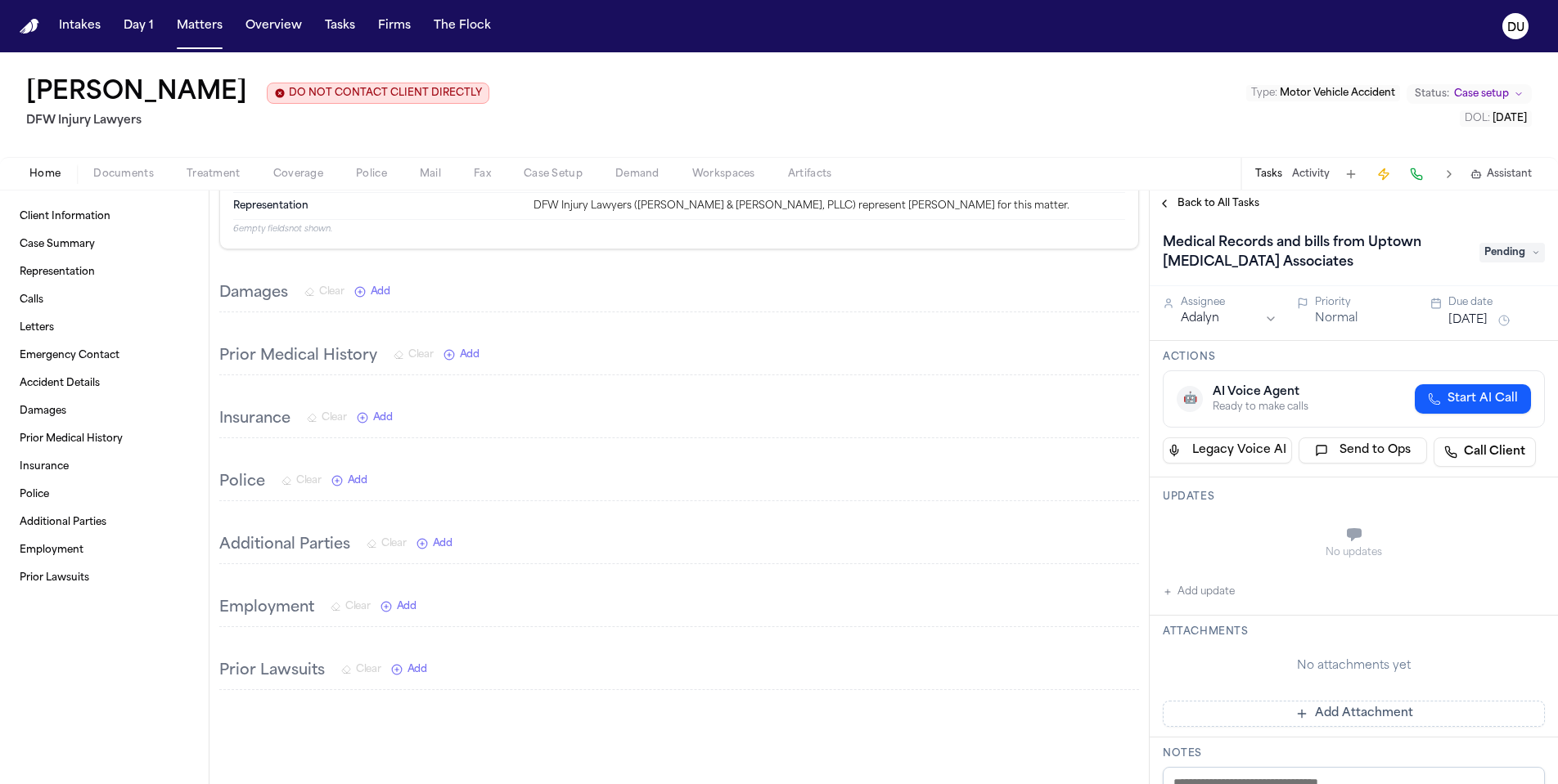
scroll to position [1787, 0]
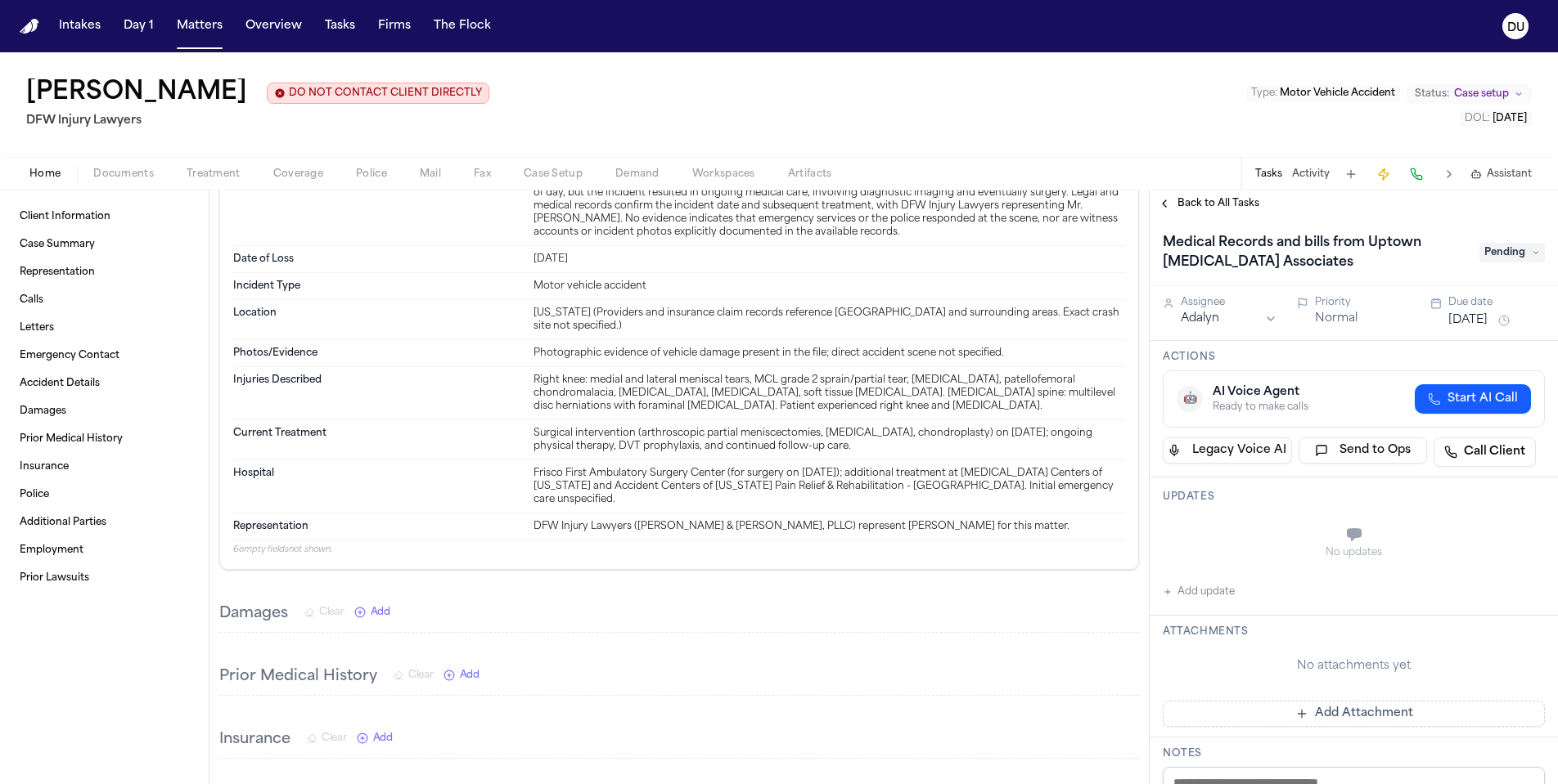
click at [1187, 594] on button "Add update" at bounding box center [1198, 592] width 72 height 19
click at [1224, 542] on textarea "Add your update" at bounding box center [1363, 537] width 349 height 33
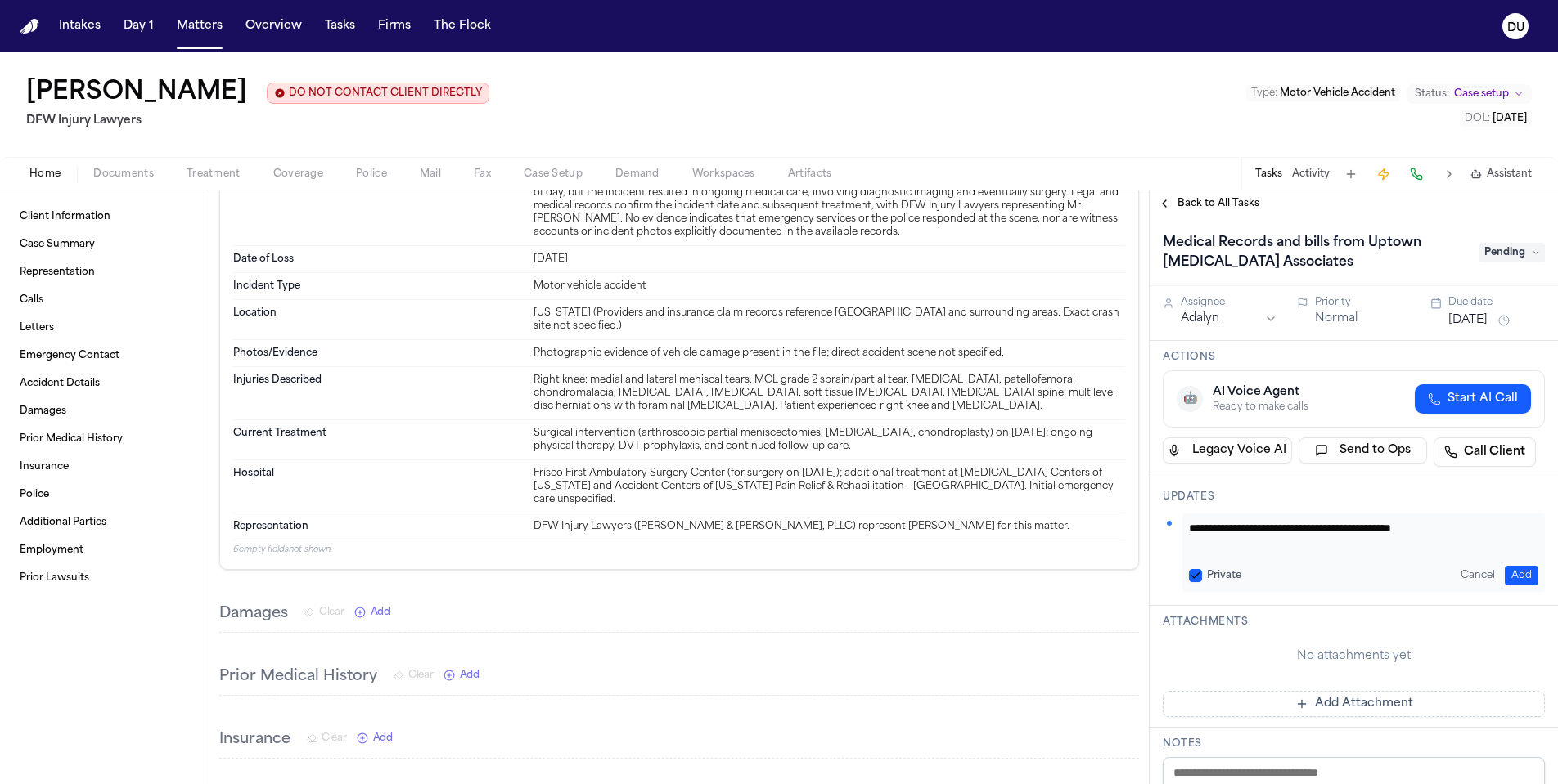
type textarea "**********"
click at [1516, 572] on button "Add" at bounding box center [1521, 576] width 34 height 19
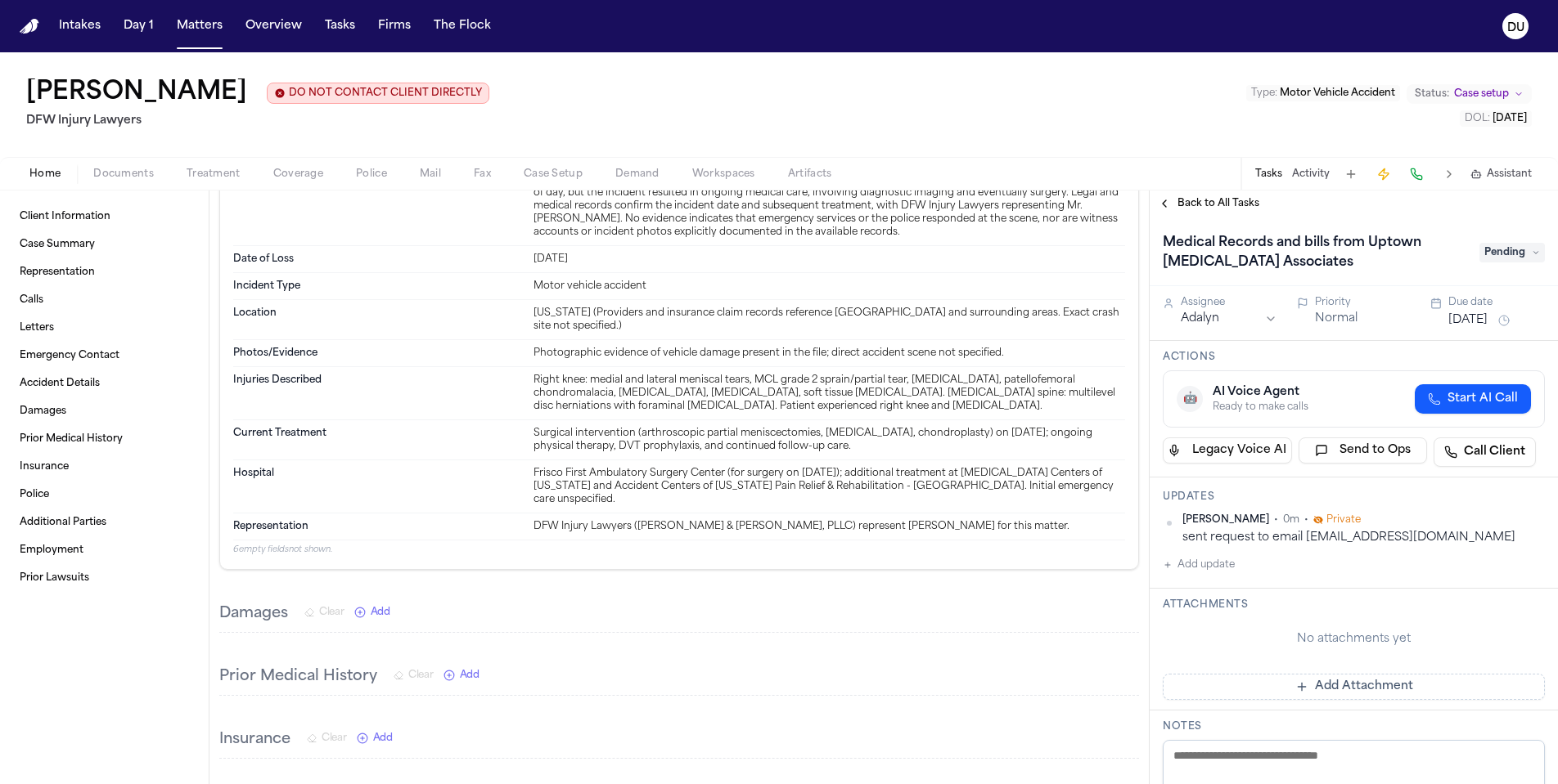
click at [1522, 251] on span "Pending" at bounding box center [1512, 252] width 65 height 19
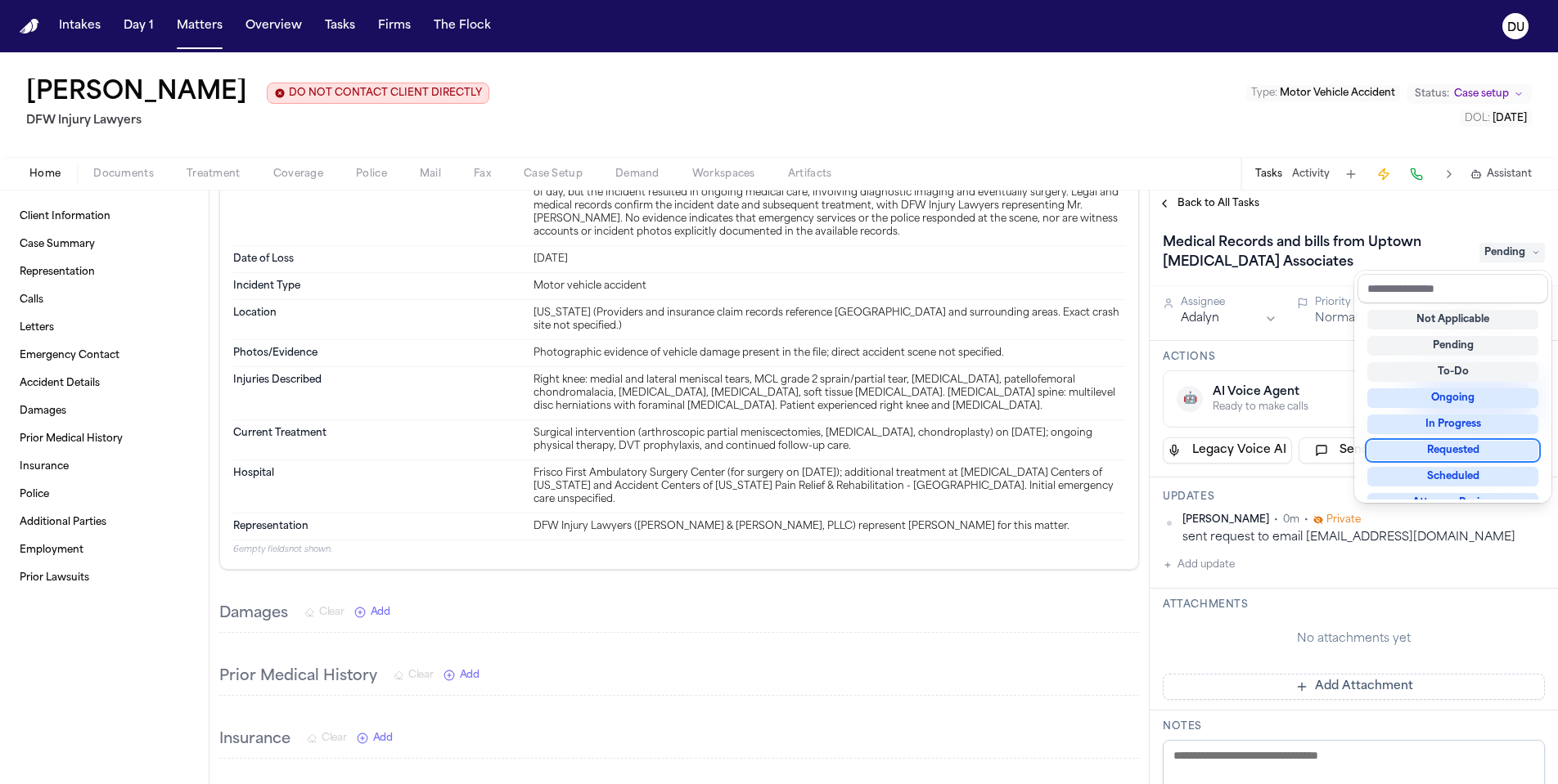
click at [1456, 454] on div "Requested" at bounding box center [1453, 450] width 171 height 19
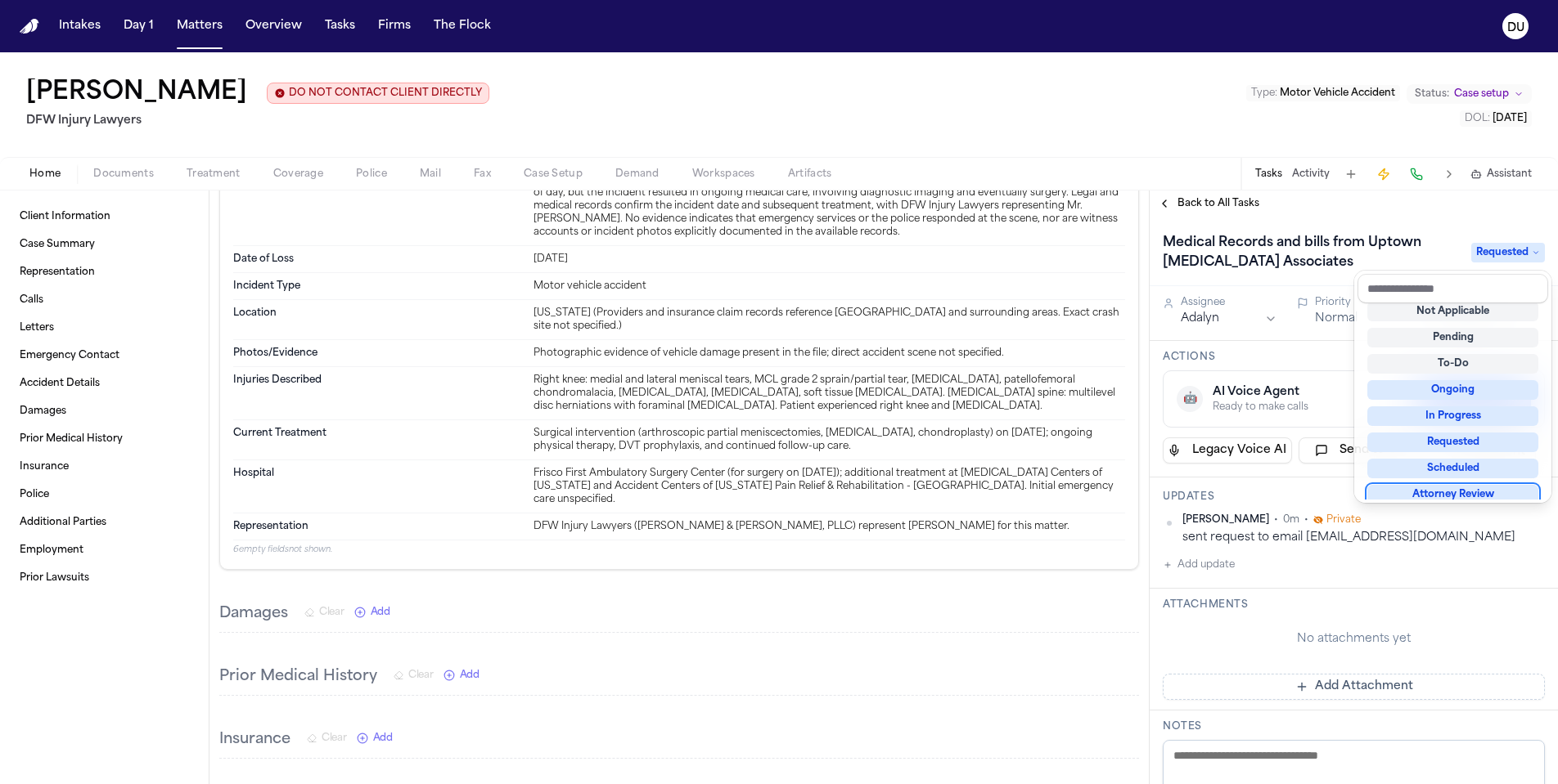
click at [1428, 548] on div "Medical Records and bills from Uptown Radiology Associates Requested Assignee A…" at bounding box center [1354, 500] width 408 height 567
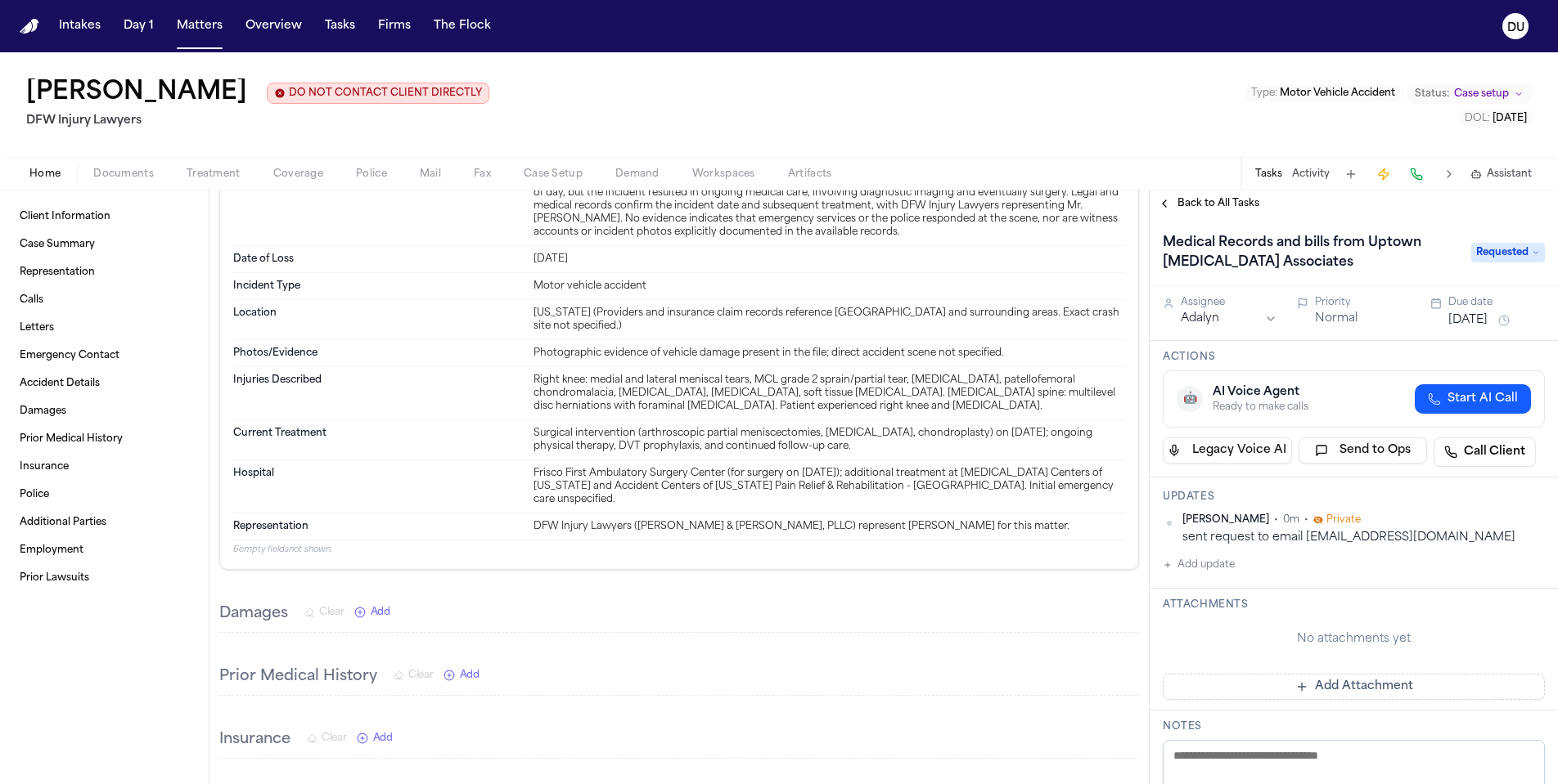
click at [1487, 326] on button "[DATE]" at bounding box center [1467, 320] width 39 height 16
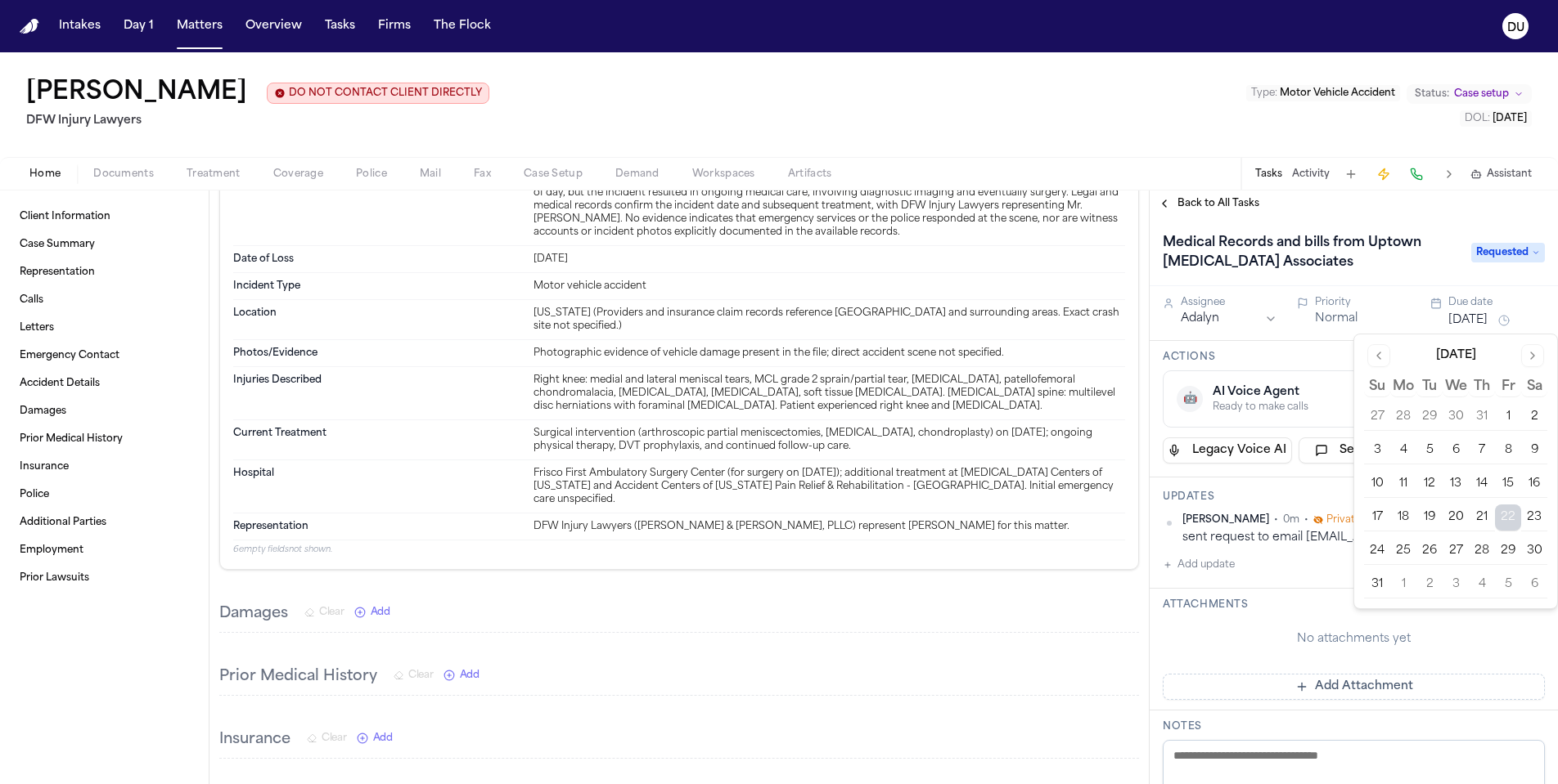
click at [1409, 550] on button "25" at bounding box center [1403, 550] width 26 height 26
click at [1257, 595] on div "Attachments No attachments yet Add Attachment" at bounding box center [1354, 649] width 408 height 122
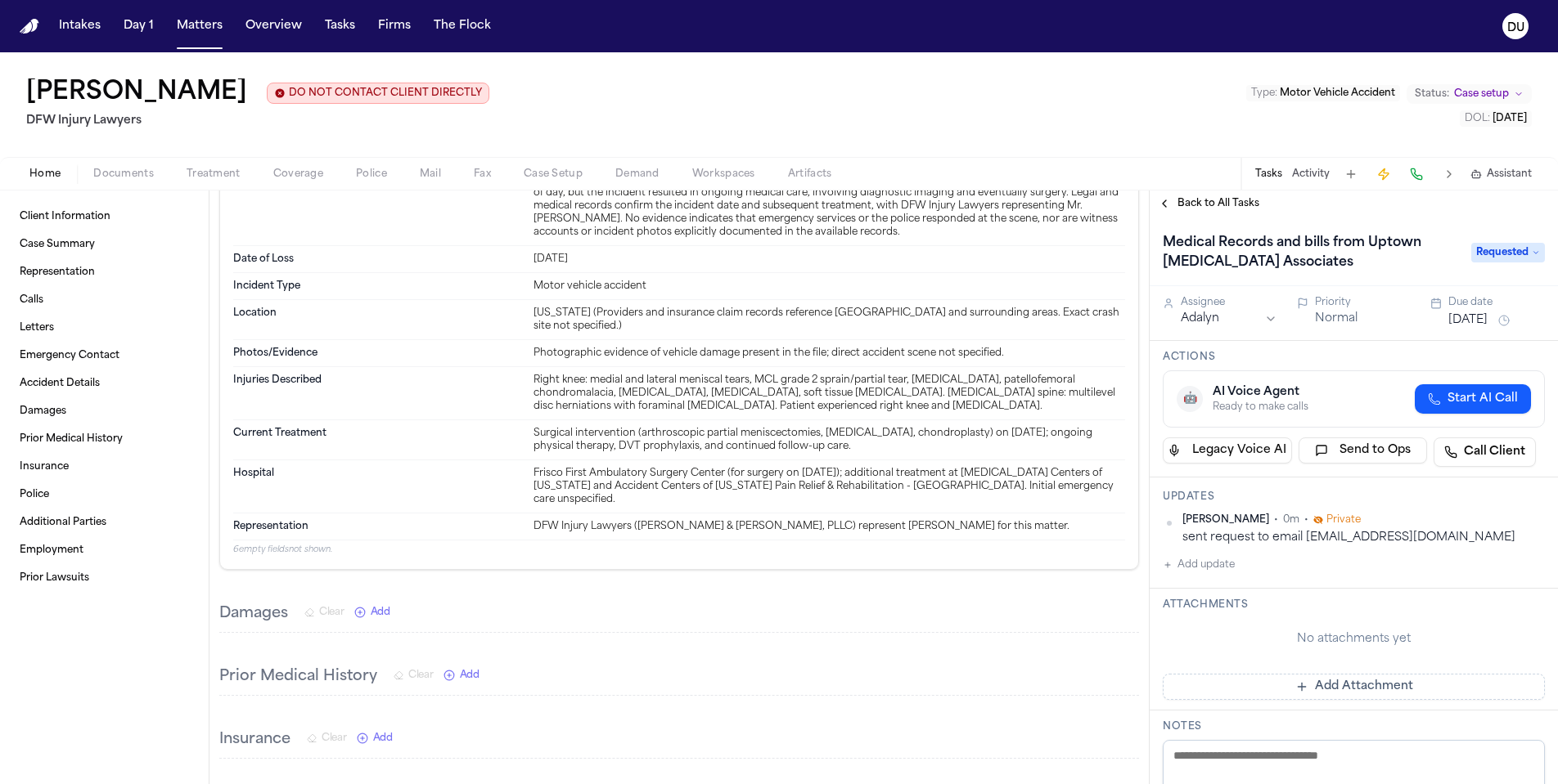
click at [1306, 689] on button "Add Attachment" at bounding box center [1354, 686] width 383 height 26
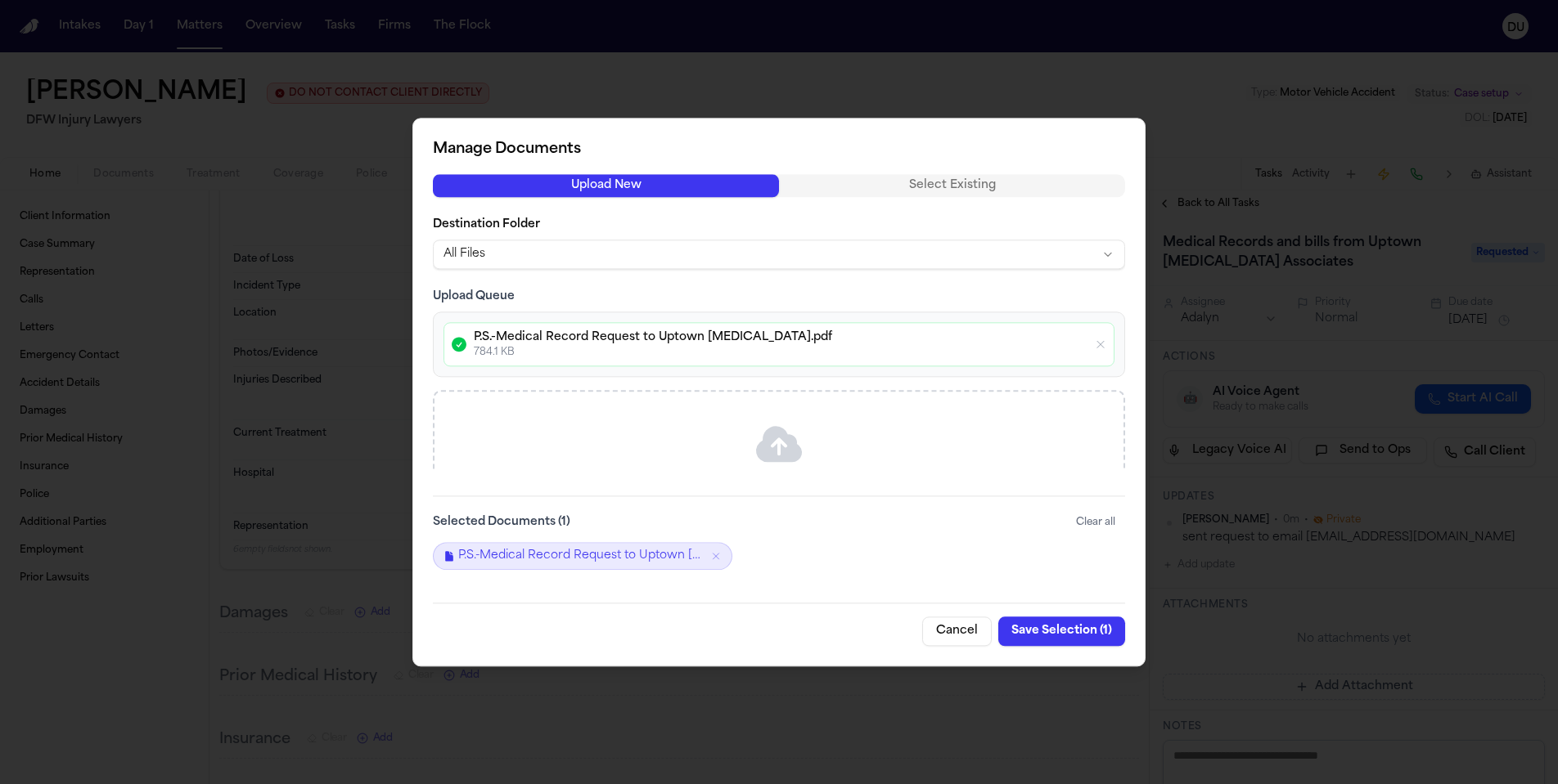
click at [1060, 633] on button "Save Selection ( 1 )" at bounding box center [1061, 631] width 127 height 30
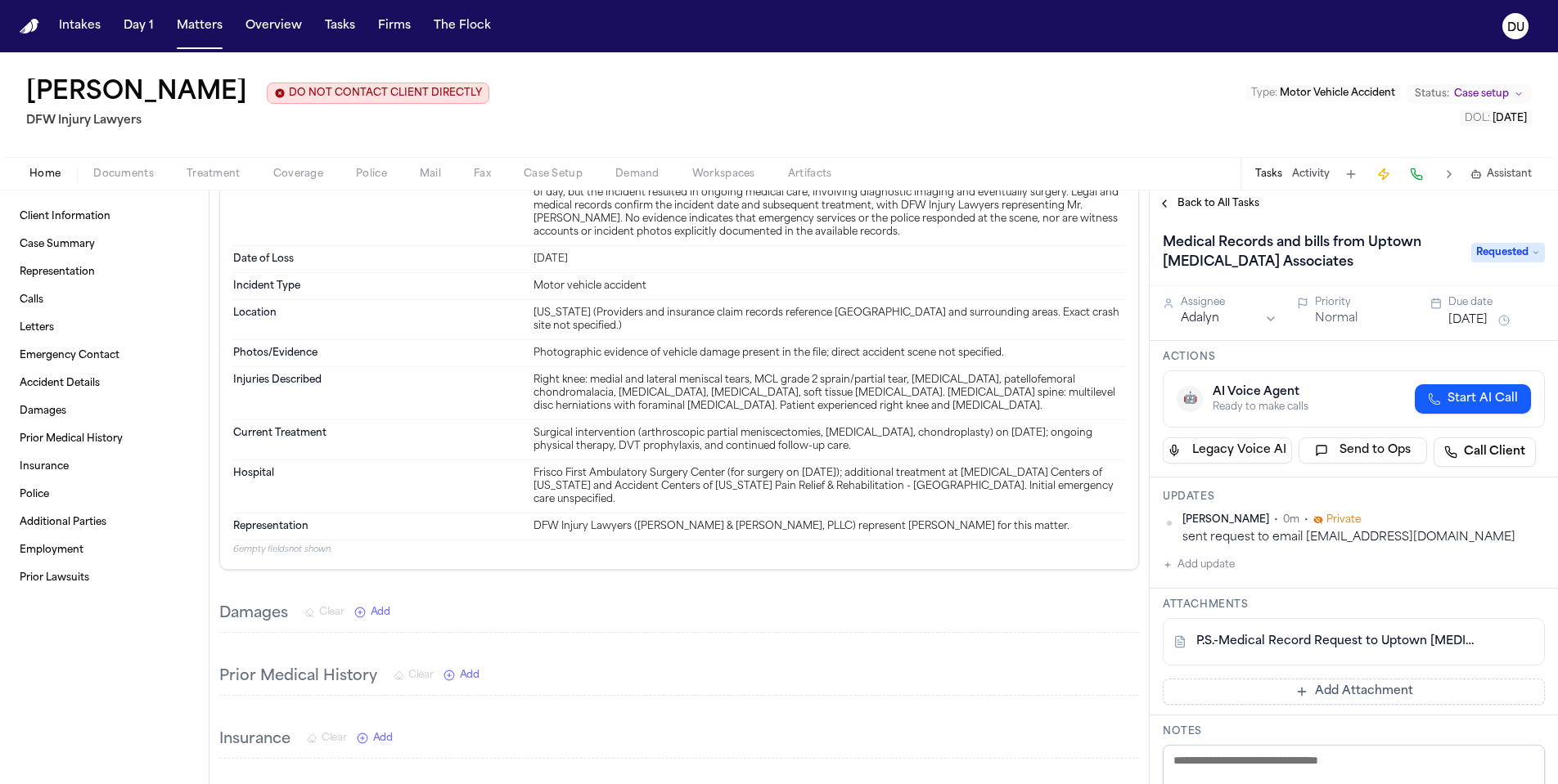
click at [1194, 207] on span "Back to All Tasks" at bounding box center [1218, 204] width 81 height 13
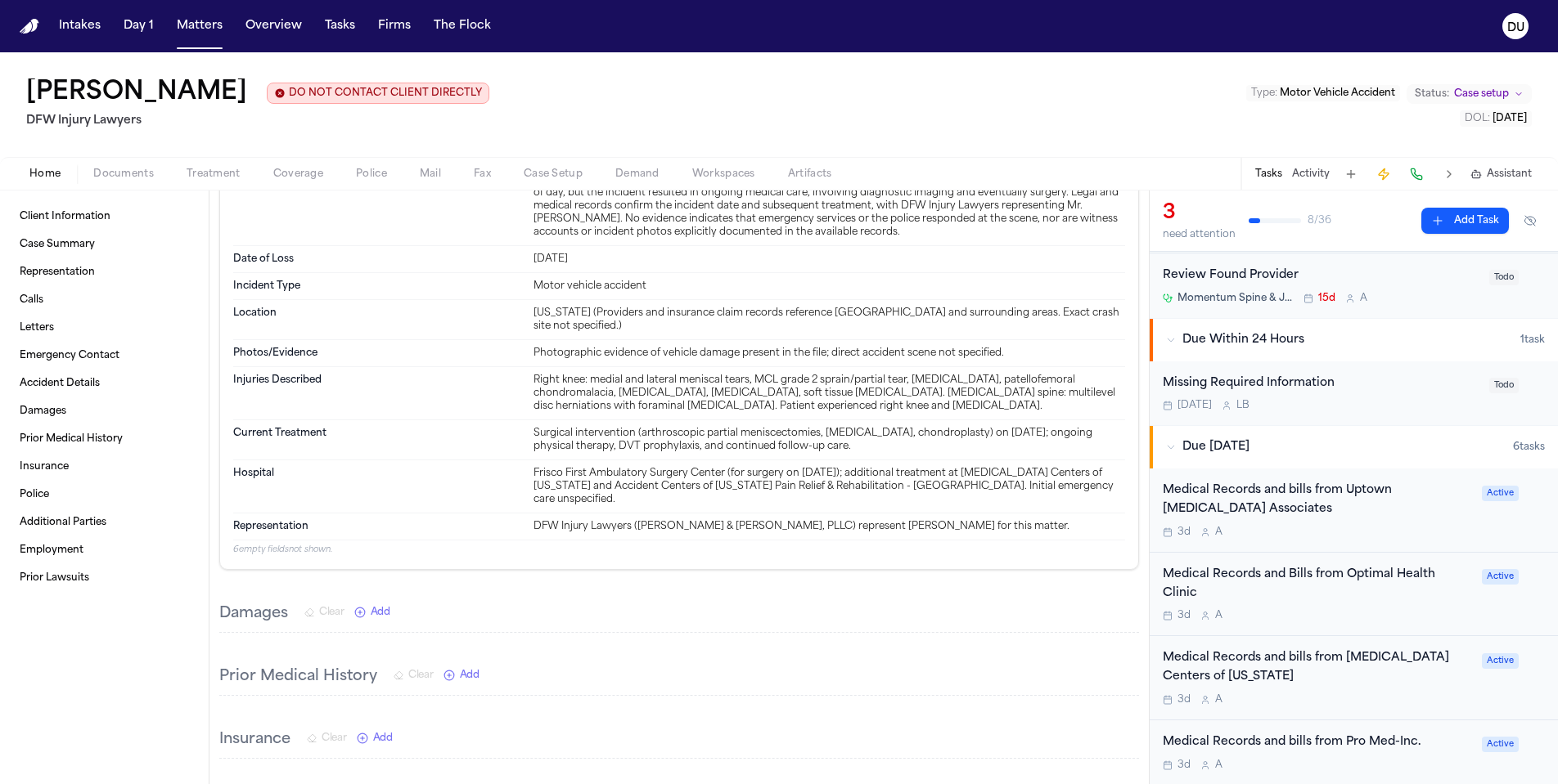
scroll to position [232, 0]
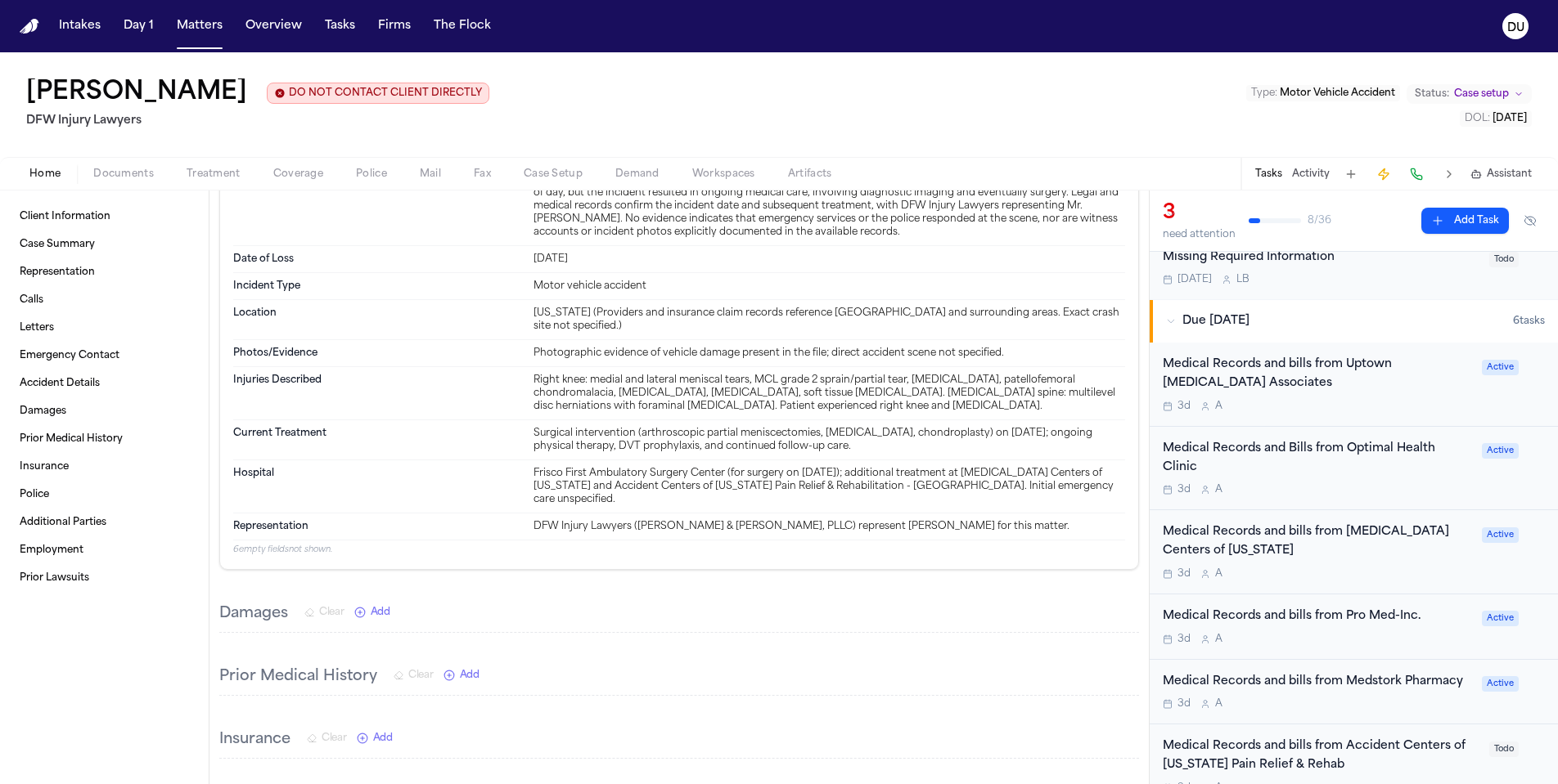
click at [1199, 450] on div "Medical Records and Bills from Optimal Health Clinic" at bounding box center [1317, 458] width 310 height 37
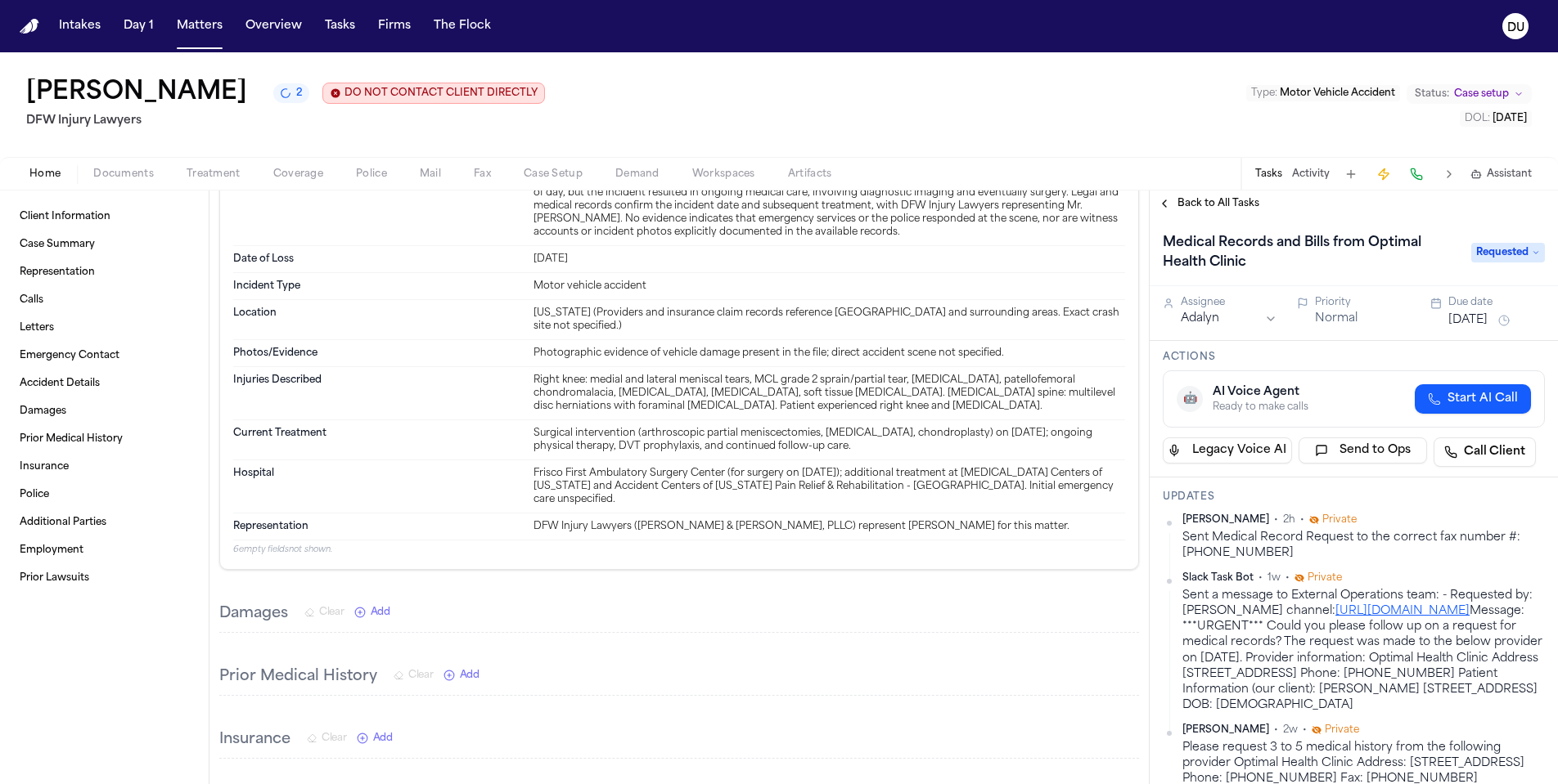
scroll to position [553, 0]
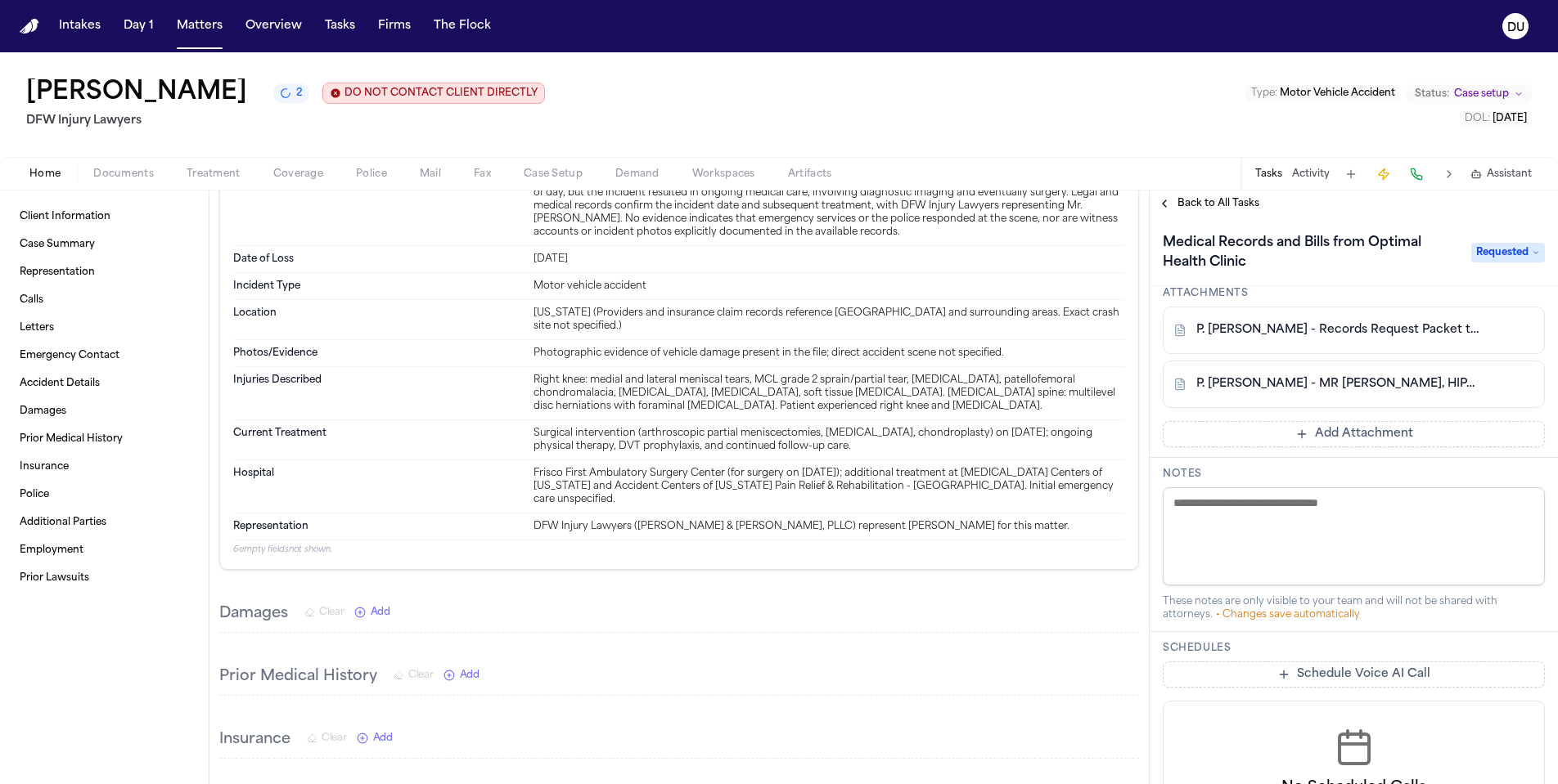
click at [1342, 338] on link "P. Sam - Records Request Packet to Optimal Health Clinic - 8.9.25" at bounding box center [1337, 330] width 282 height 16
click at [1314, 393] on link "P. Sam - MR Request, HIPAA Release, Affidavit Templates to Optimal Health Clini…" at bounding box center [1337, 384] width 282 height 16
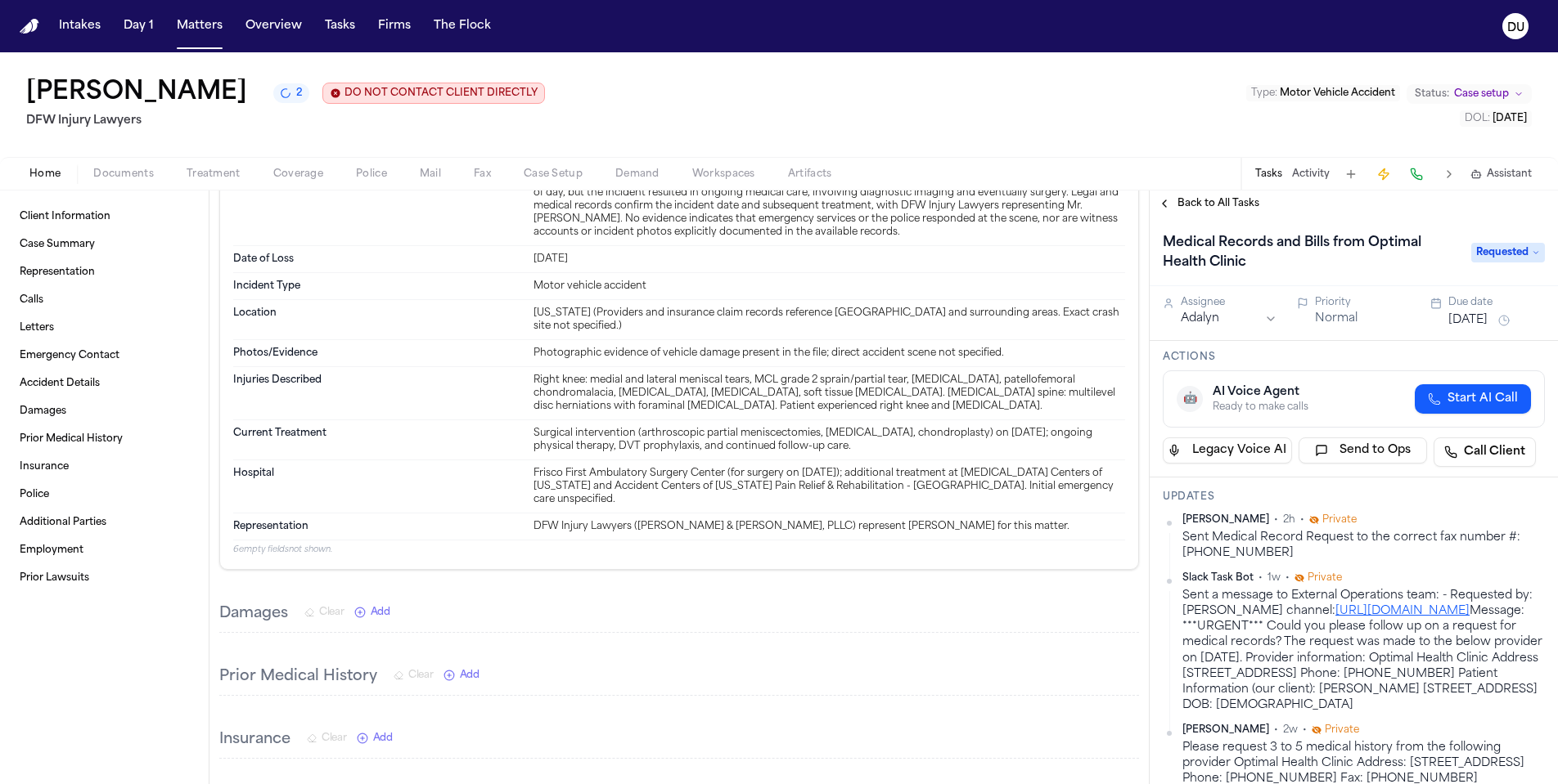
scroll to position [131, 0]
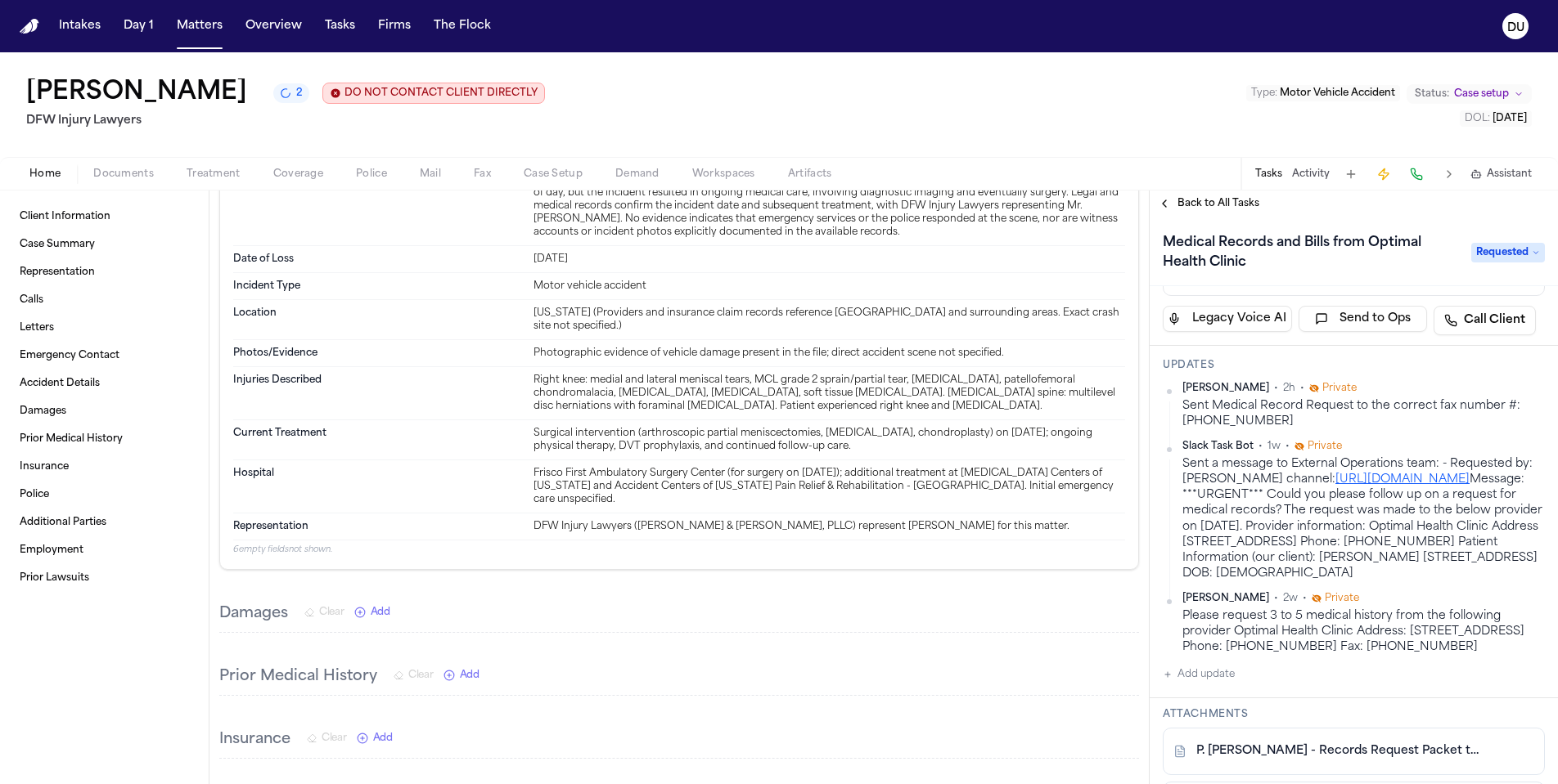
click at [1362, 486] on link "[URL][DOMAIN_NAME]" at bounding box center [1403, 479] width 134 height 12
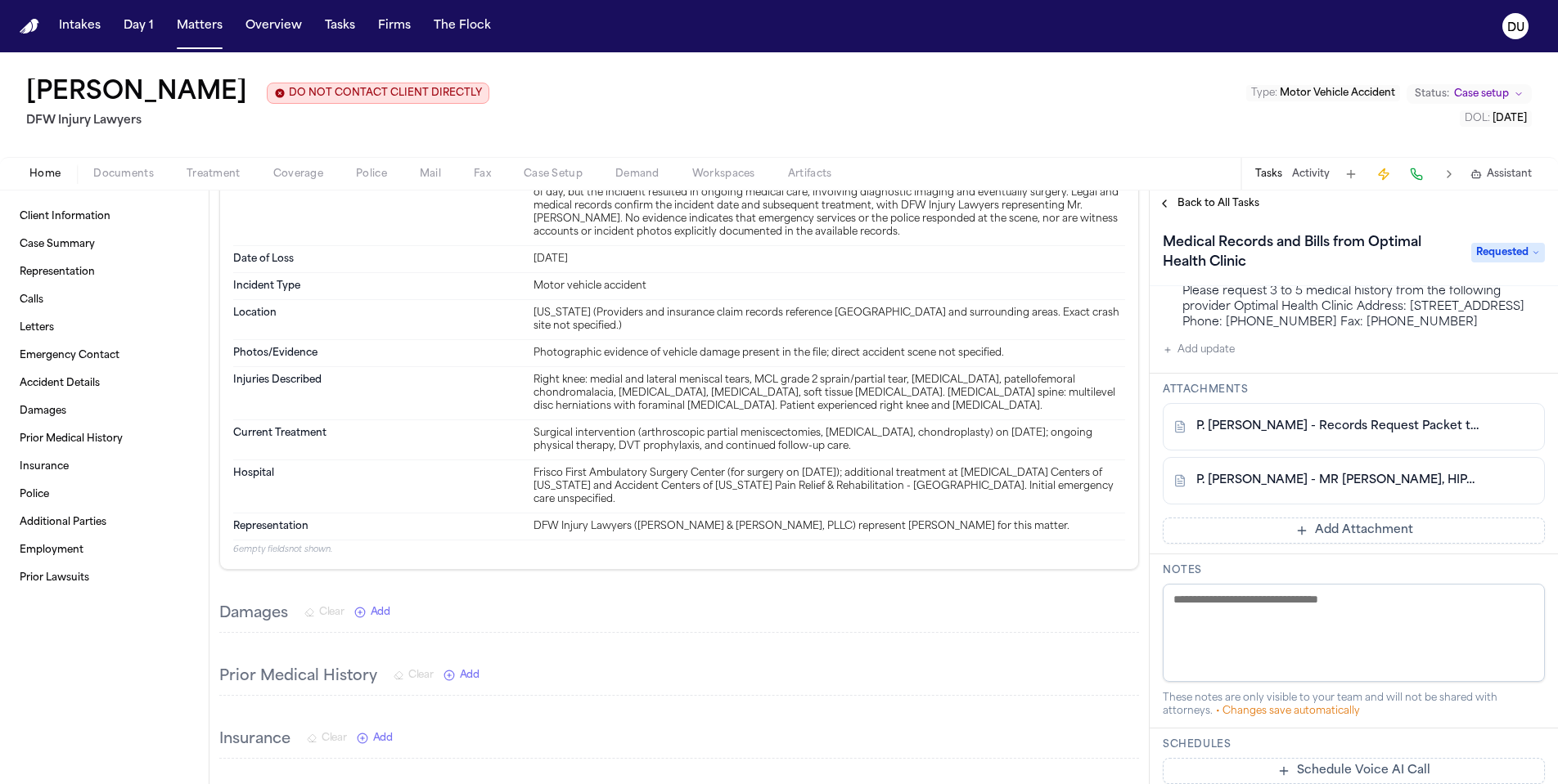
click at [1174, 359] on button "Add update" at bounding box center [1198, 350] width 72 height 19
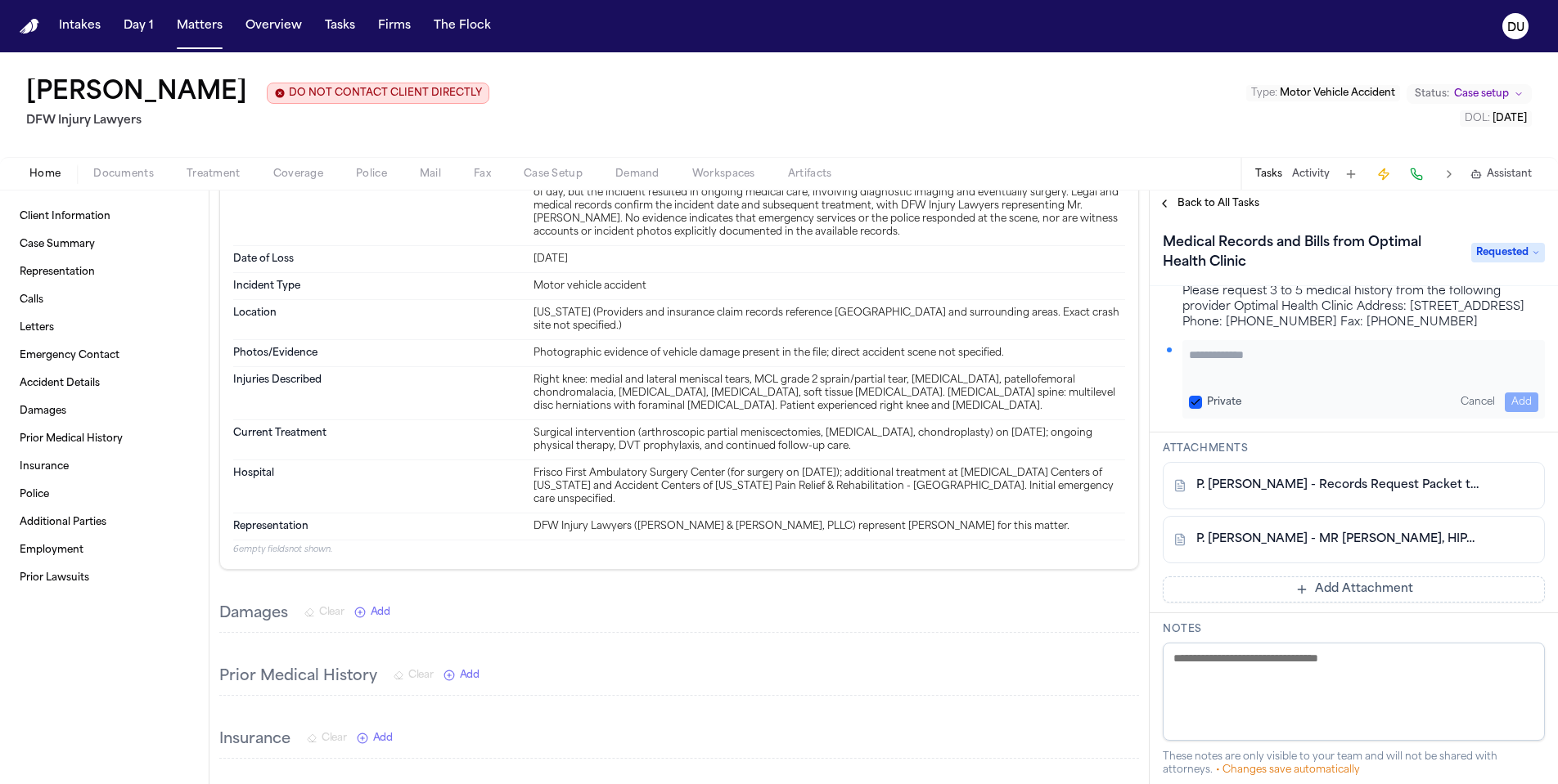
click at [1292, 380] on textarea "Add your update" at bounding box center [1363, 363] width 349 height 33
type textarea "**********"
click at [1523, 412] on button "Add" at bounding box center [1521, 403] width 34 height 19
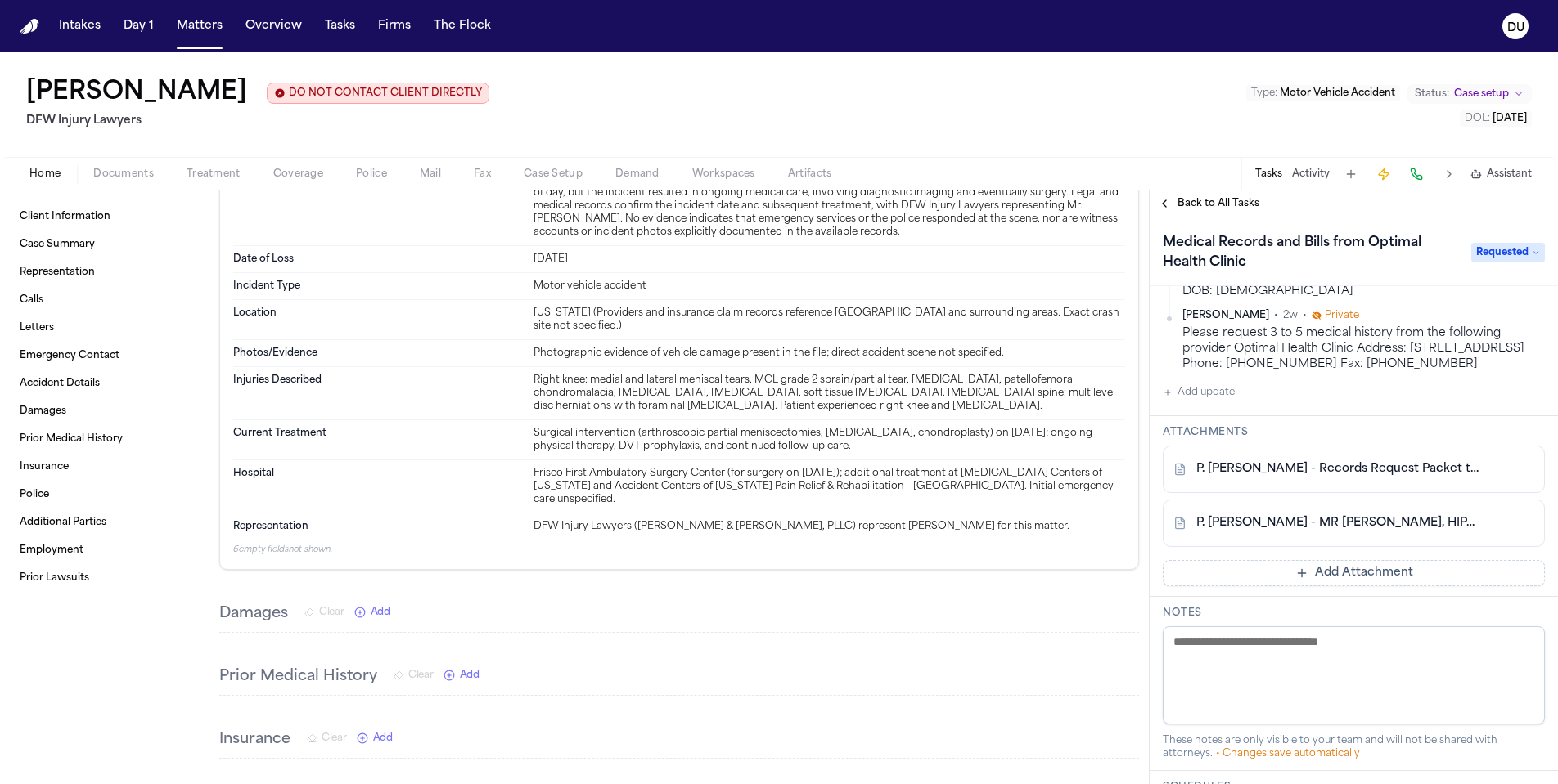
scroll to position [592, 0]
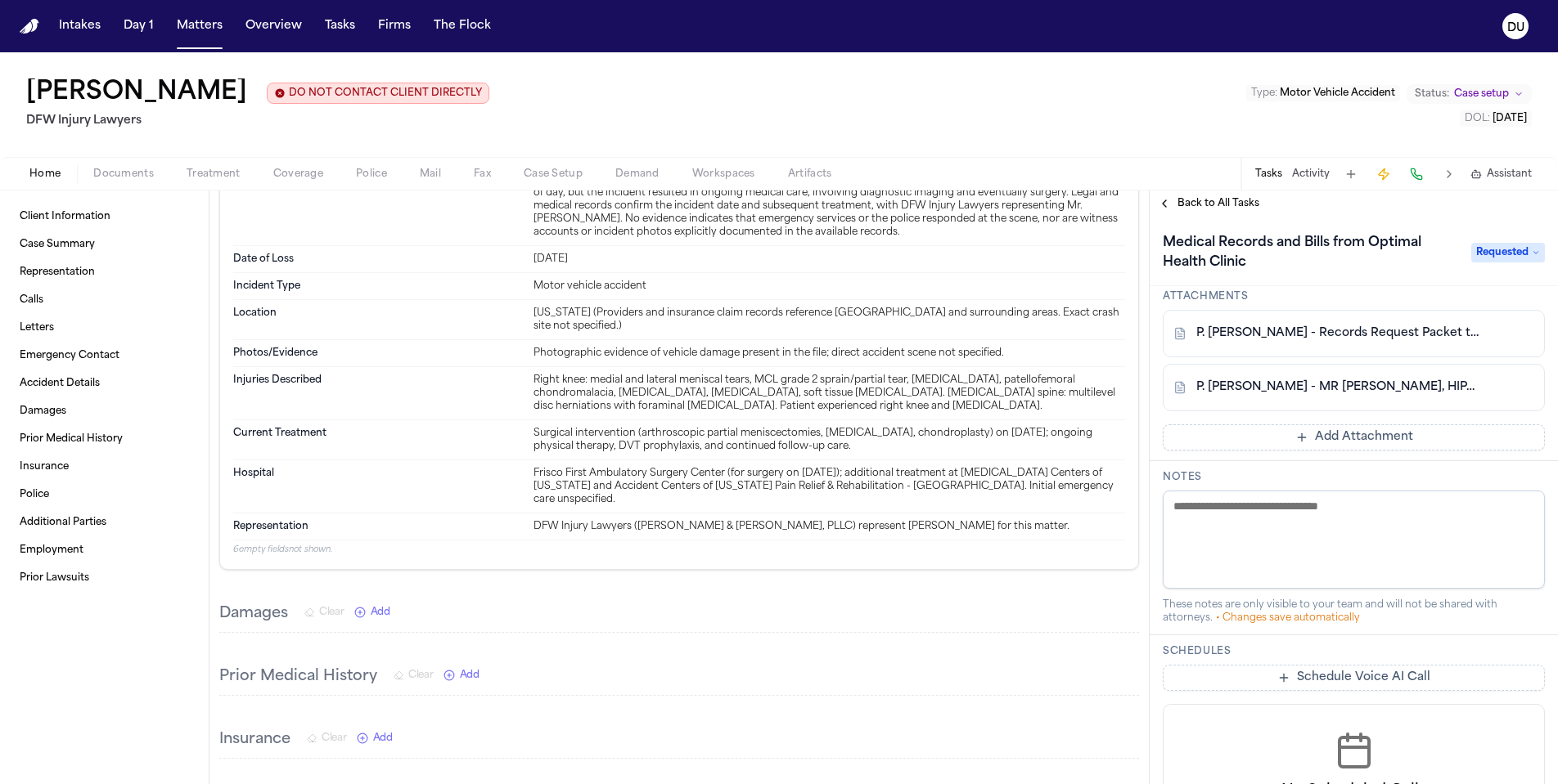
click at [1331, 450] on button "Add Attachment" at bounding box center [1354, 437] width 383 height 26
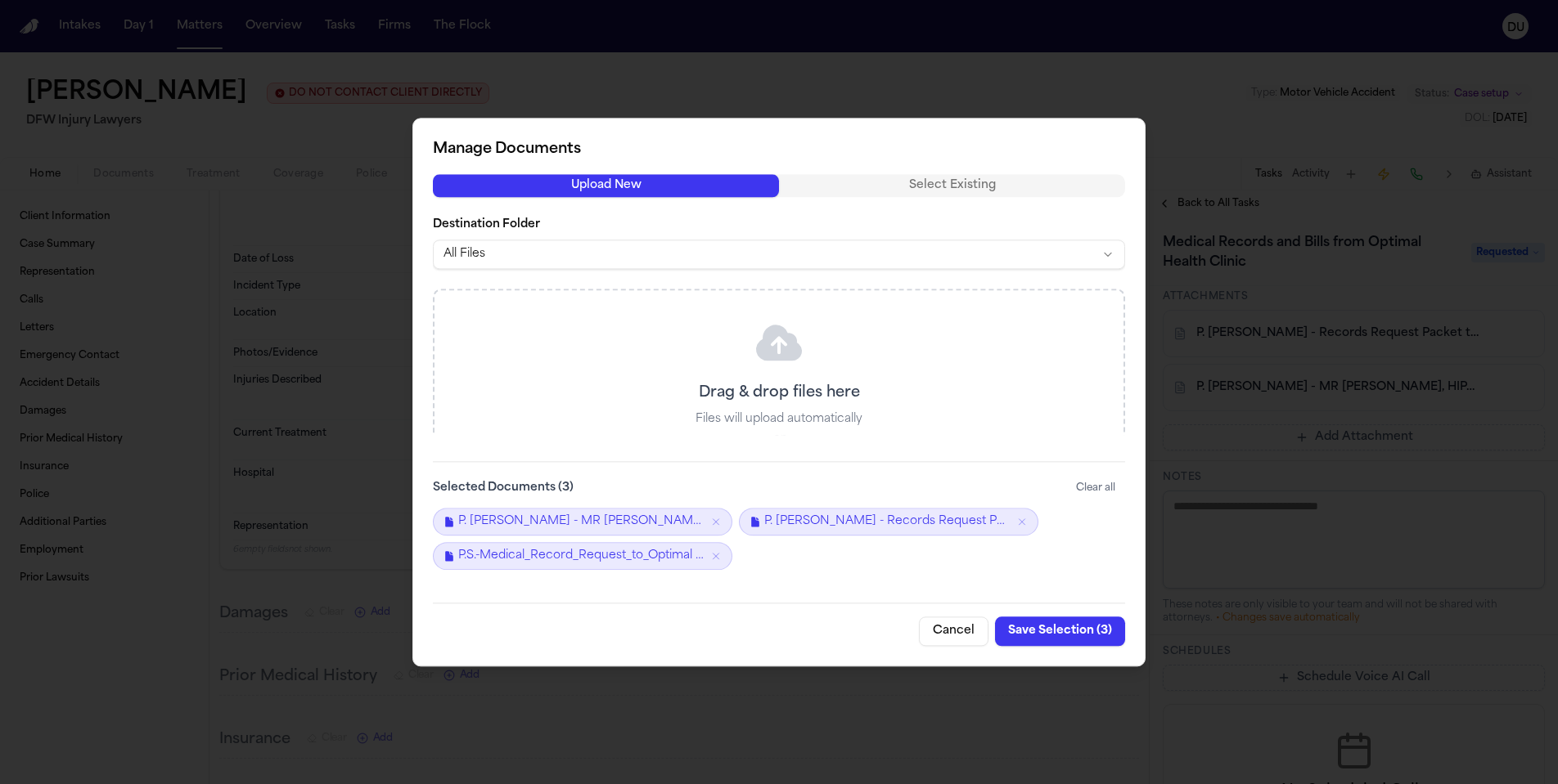
click at [1093, 632] on button "Save Selection ( 3 )" at bounding box center [1060, 631] width 130 height 30
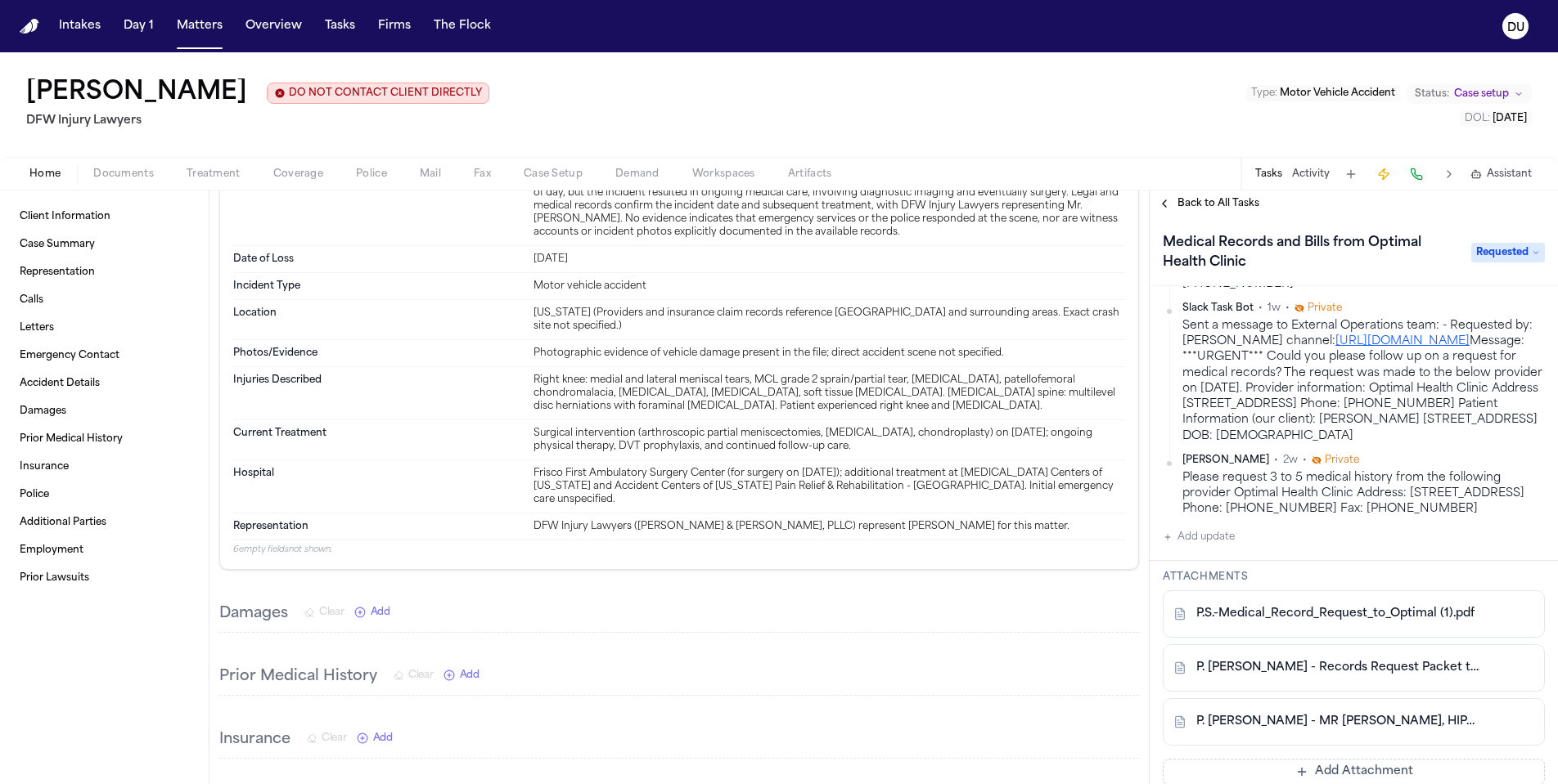
scroll to position [0, 0]
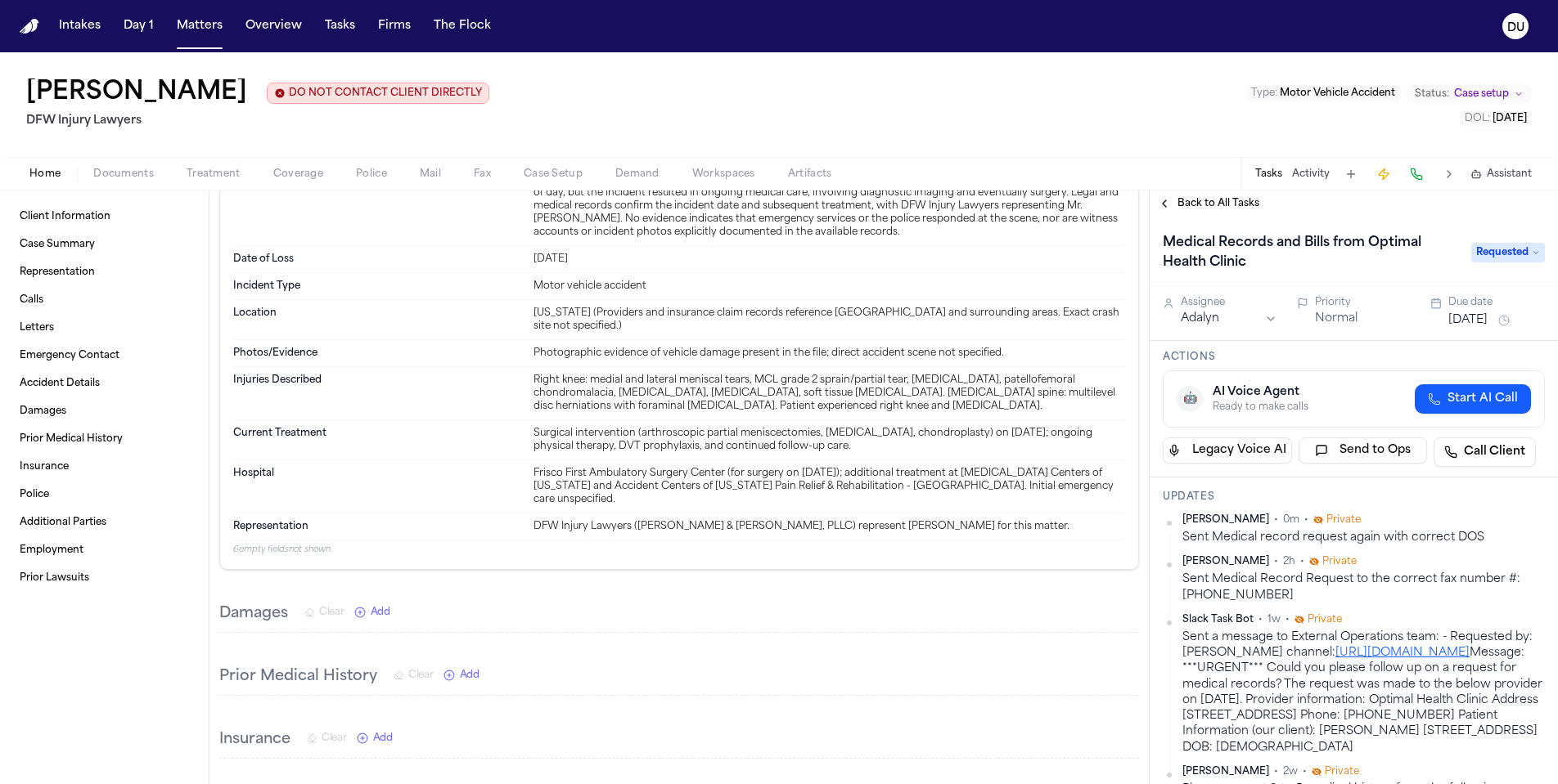
click at [1196, 209] on span "Back to All Tasks" at bounding box center [1218, 204] width 81 height 13
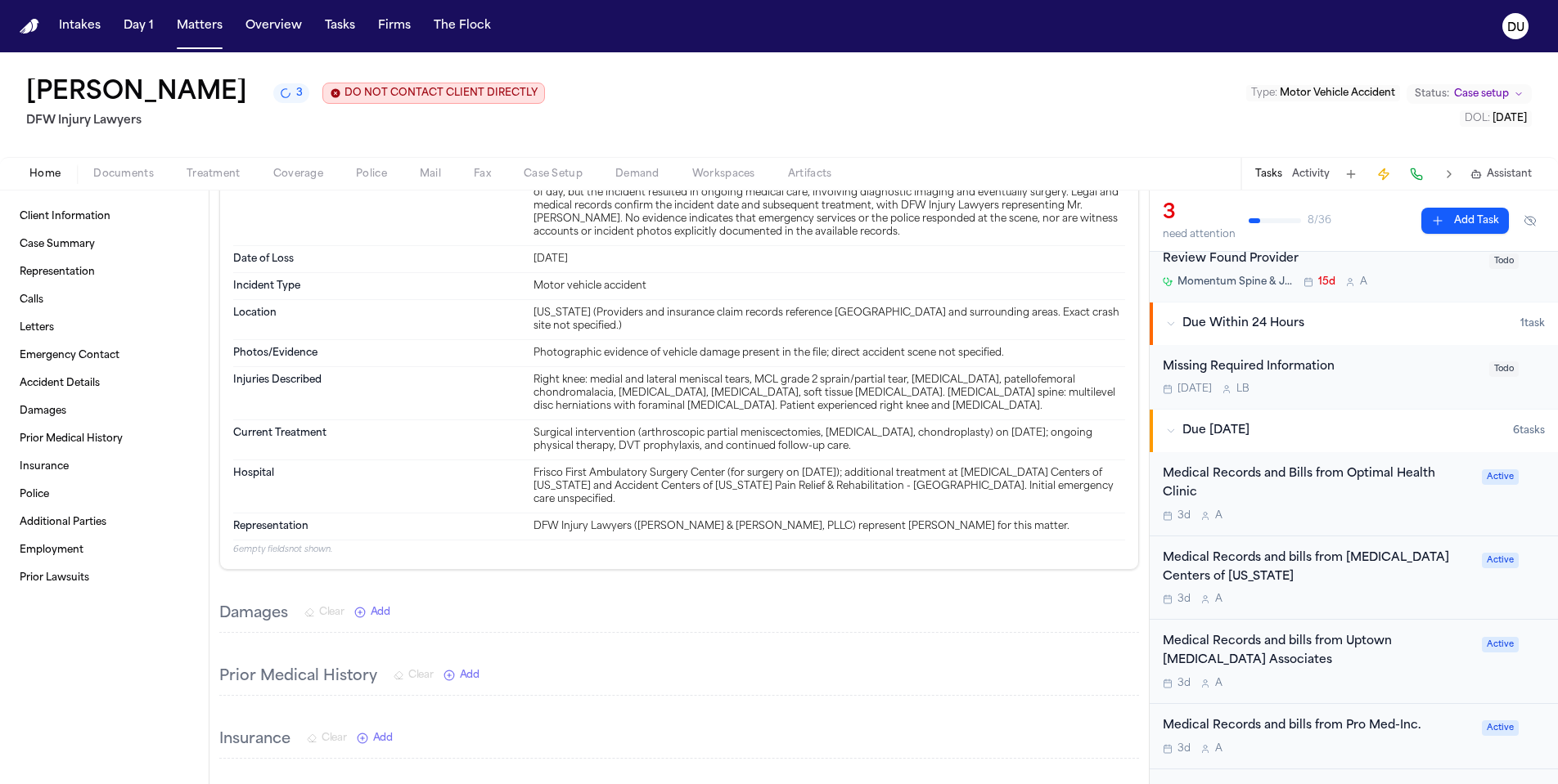
scroll to position [149, 0]
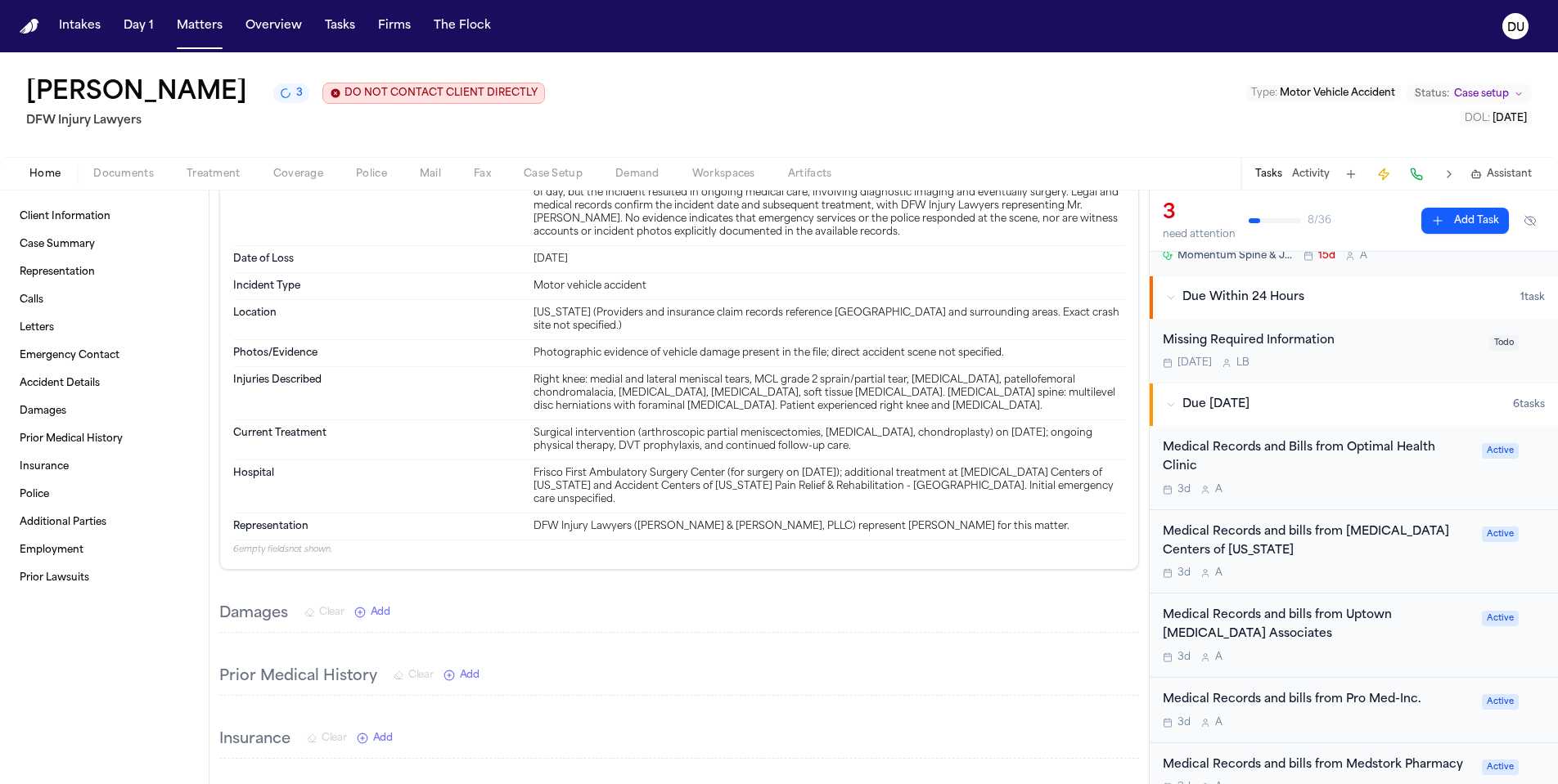
click at [1237, 539] on div "Medical Records and bills from MRI Centers of Texas" at bounding box center [1317, 542] width 310 height 37
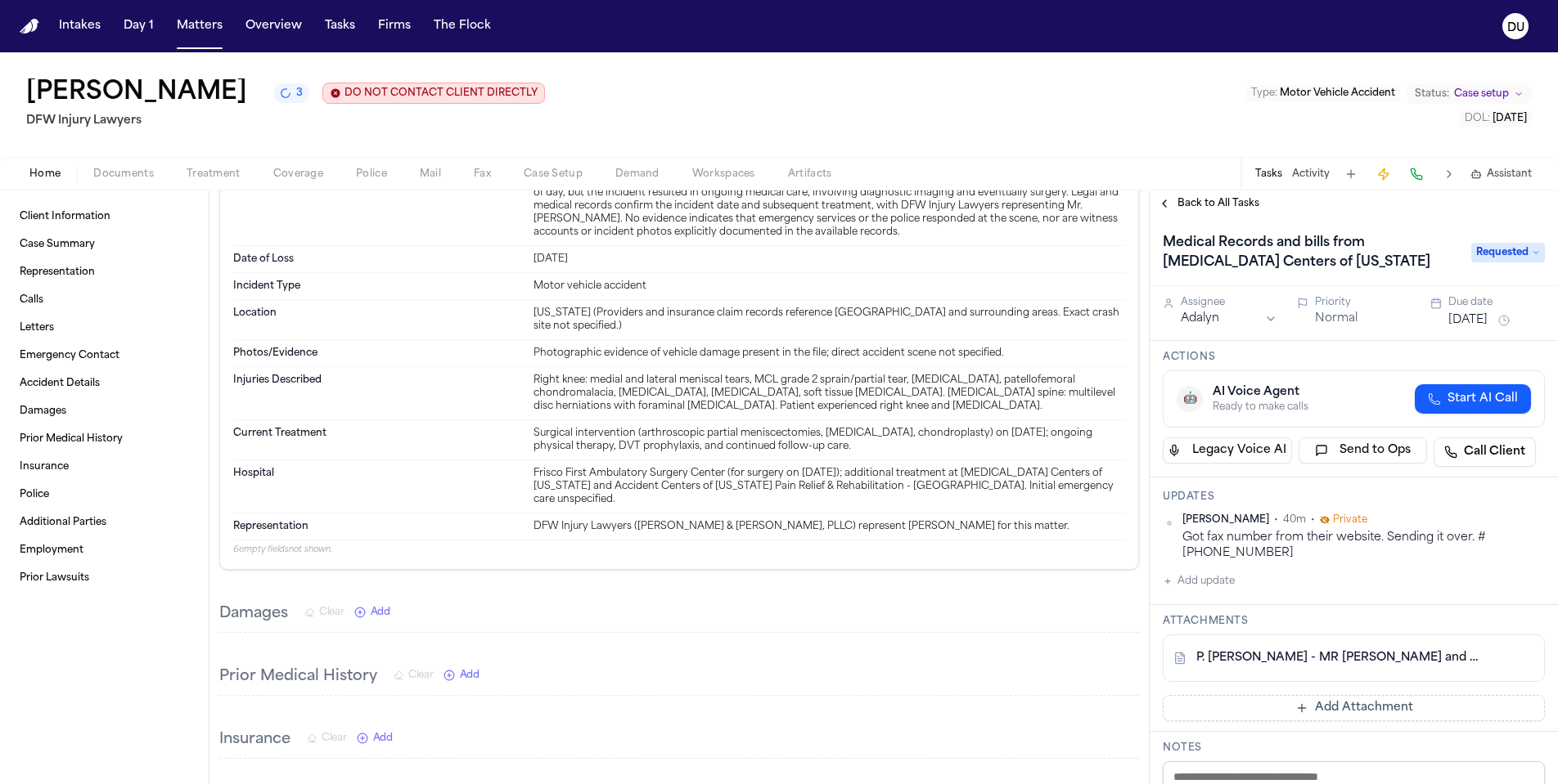
scroll to position [120, 0]
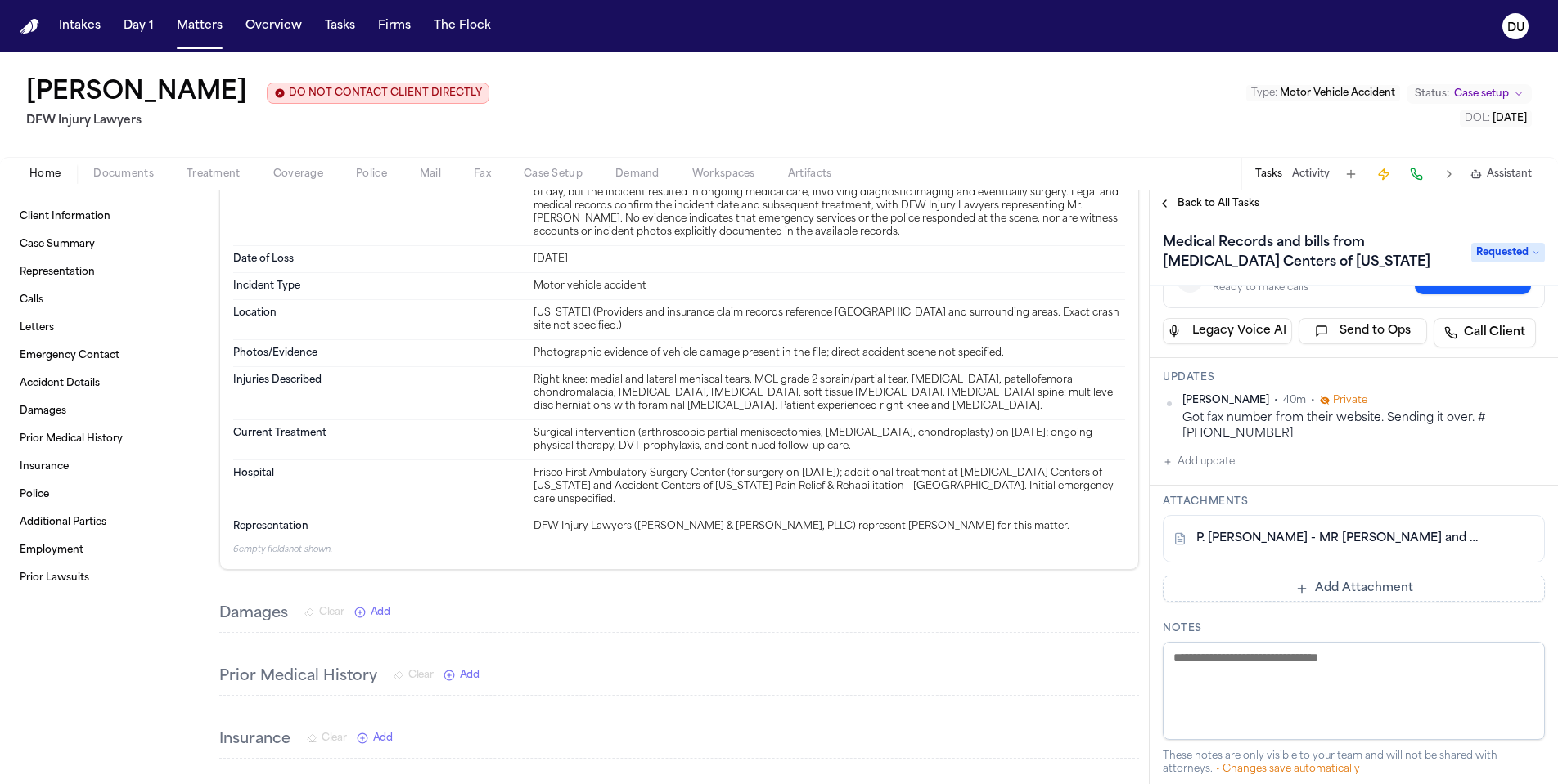
click at [1185, 464] on button "Add update" at bounding box center [1198, 462] width 72 height 19
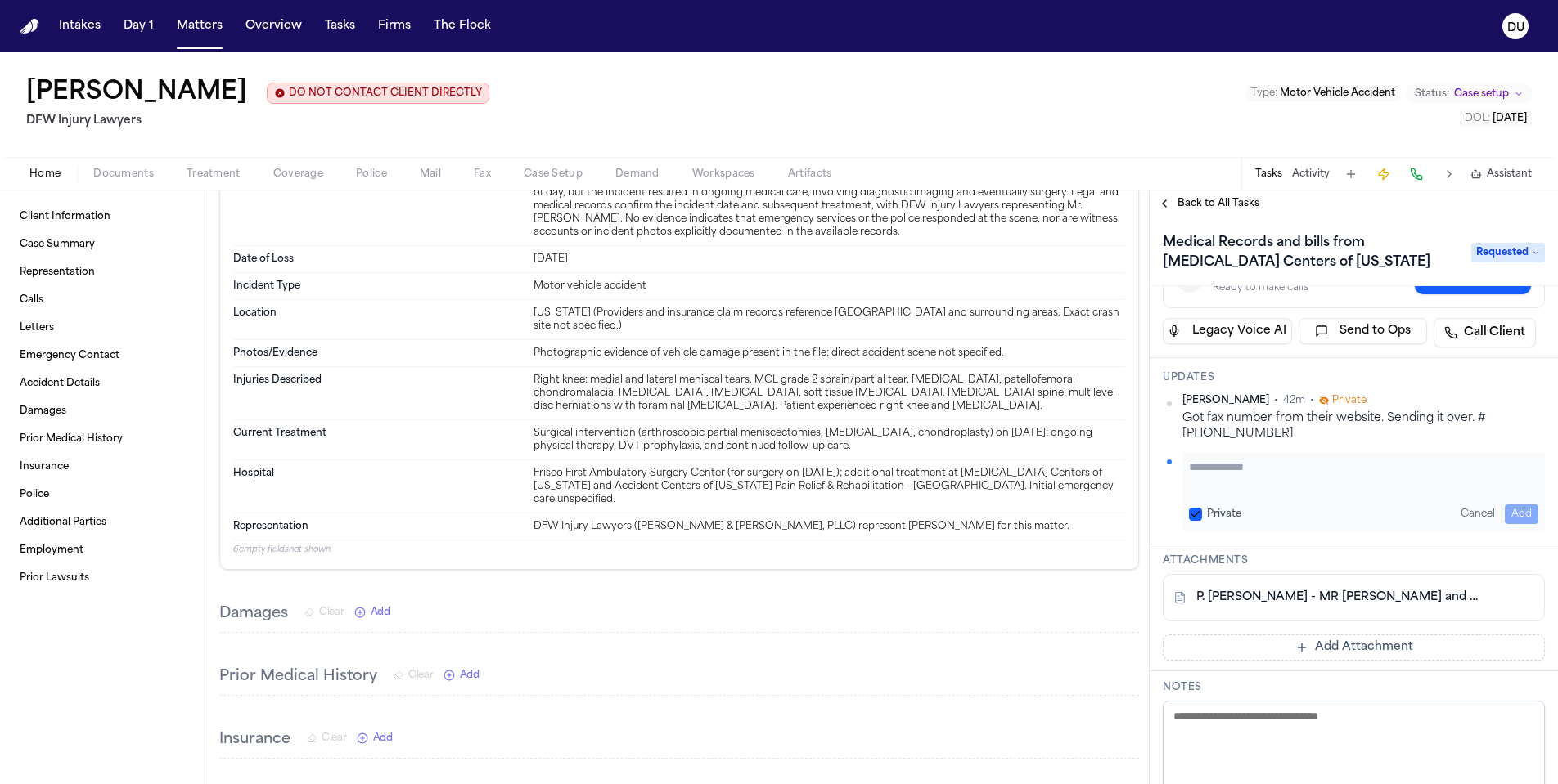
click at [1230, 467] on textarea "Add your update" at bounding box center [1363, 475] width 349 height 33
type textarea "**********"
click at [1517, 515] on button "Add" at bounding box center [1521, 515] width 34 height 19
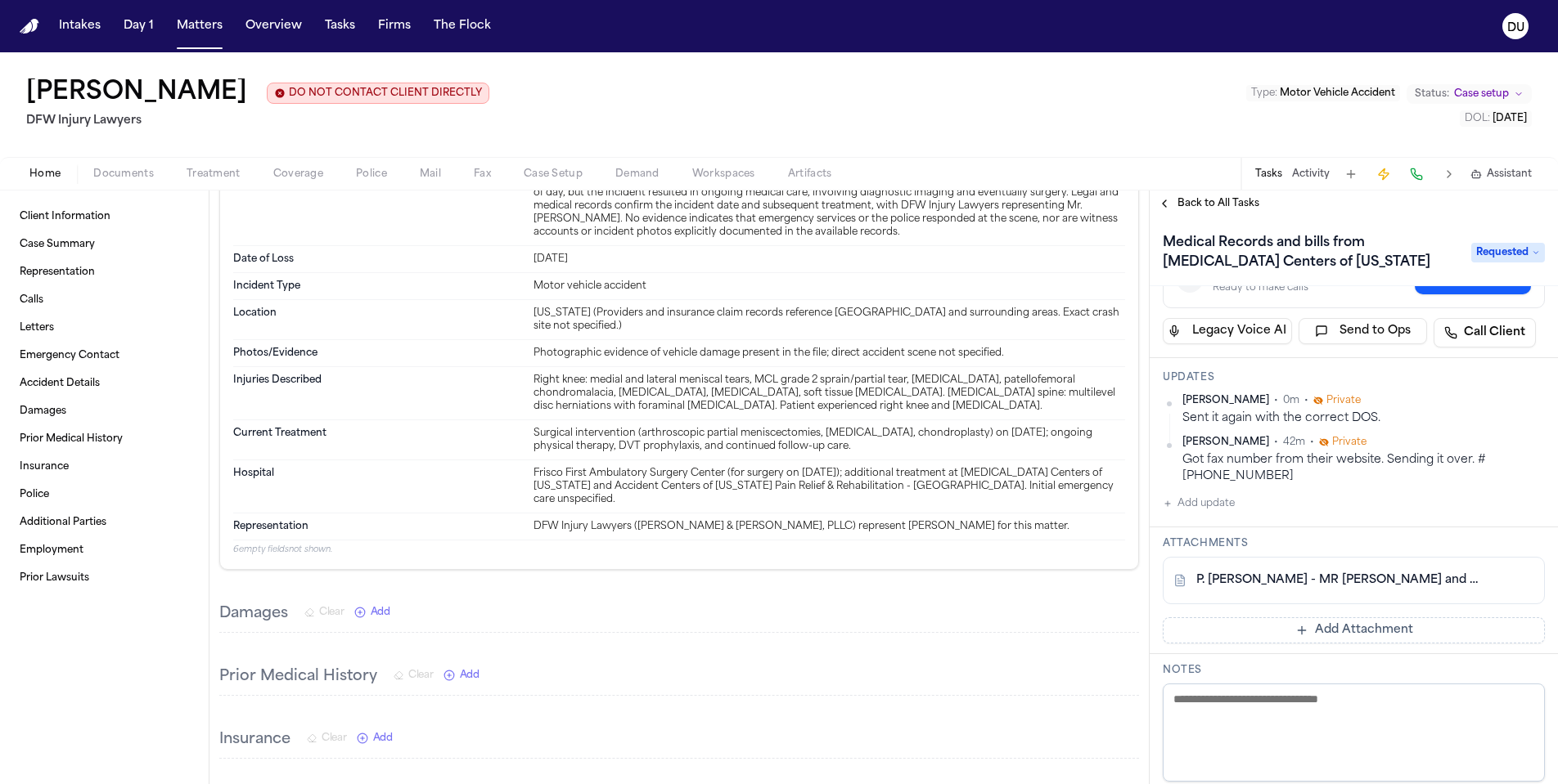
click at [1310, 633] on button "Add Attachment" at bounding box center [1354, 630] width 383 height 26
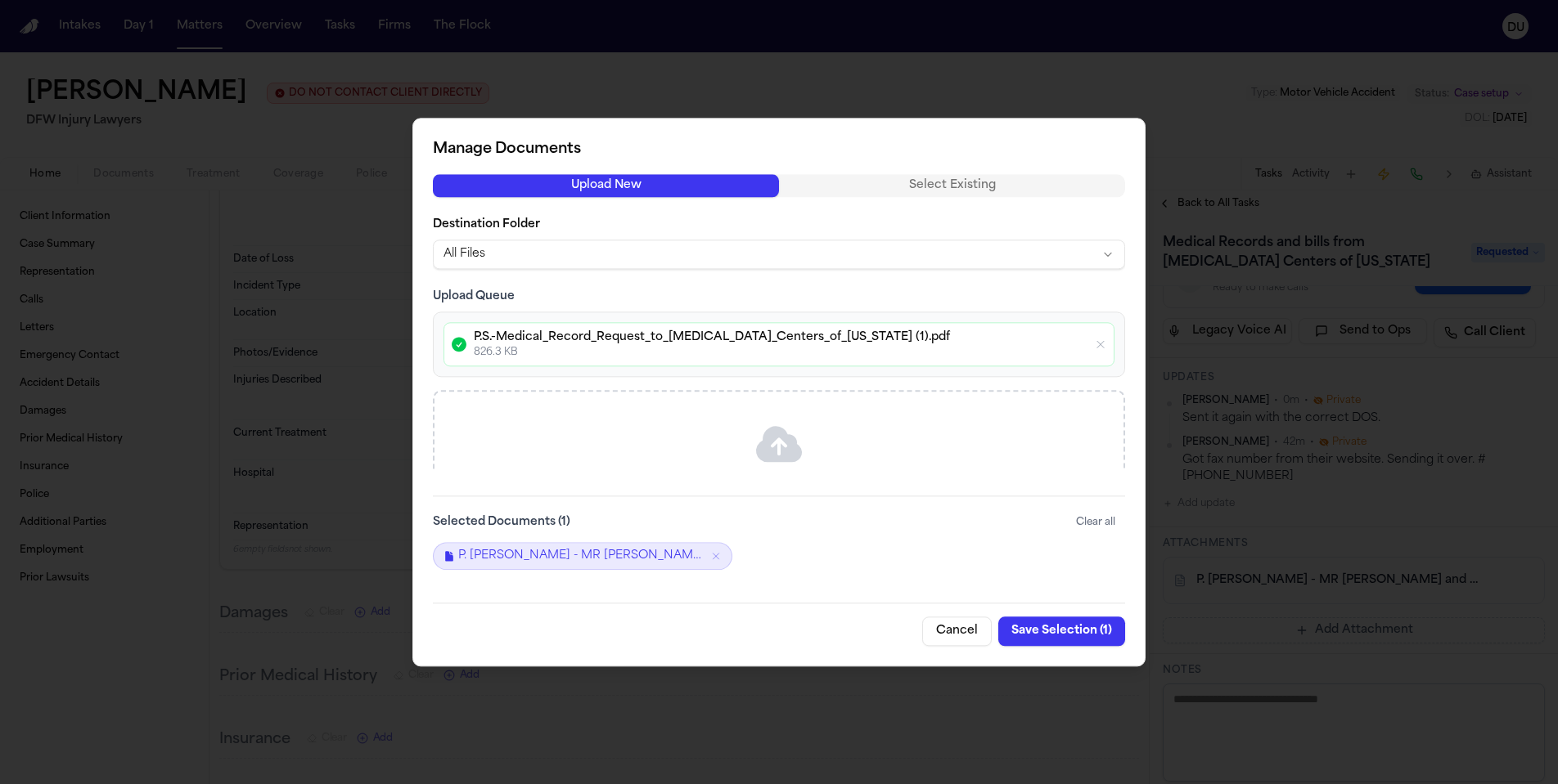
click at [1089, 638] on button "Save Selection ( 1 )" at bounding box center [1061, 631] width 127 height 30
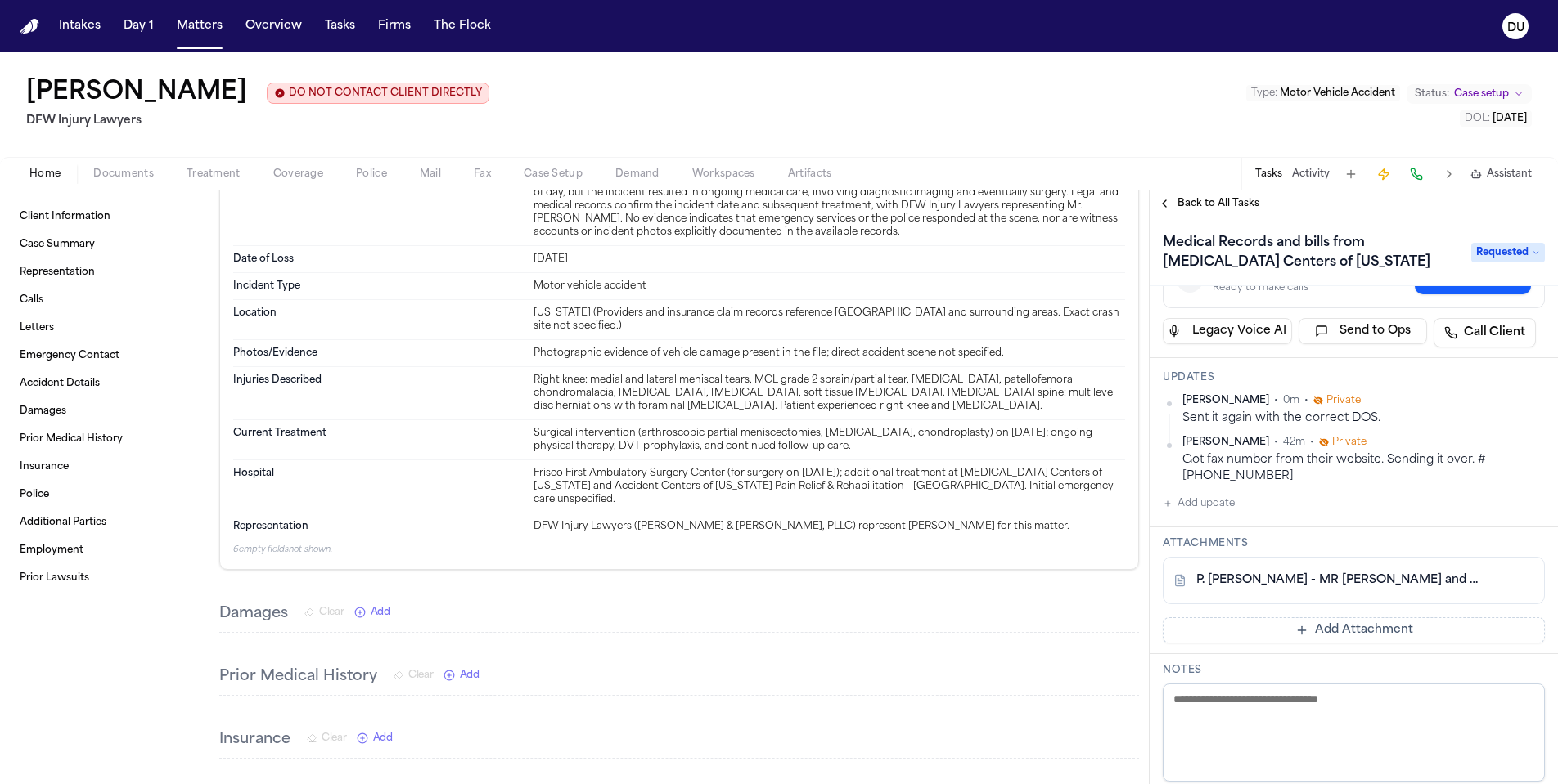
click at [1345, 633] on button "Add Attachment" at bounding box center [1354, 630] width 383 height 26
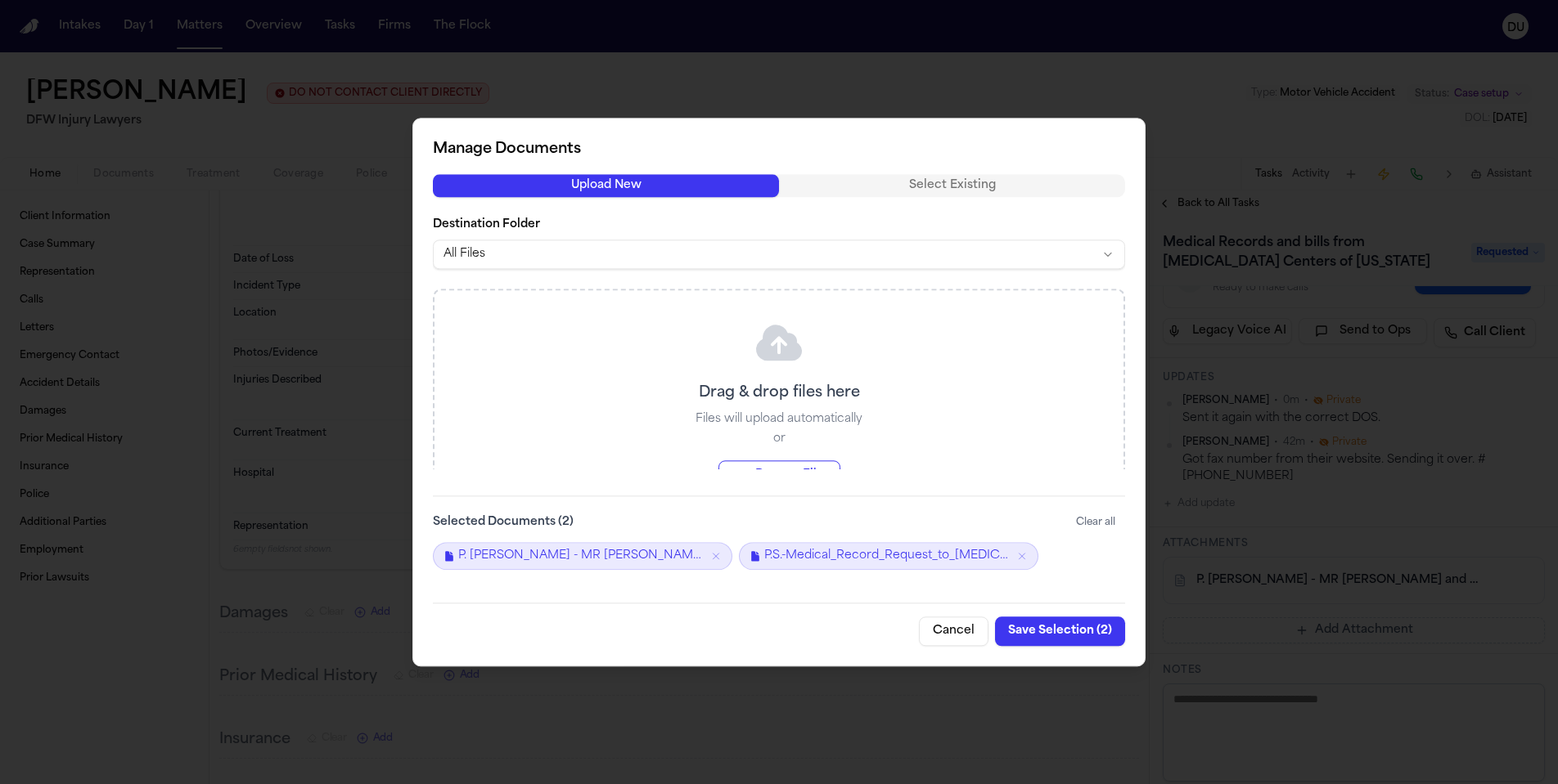
click at [1088, 634] on button "Save Selection ( 2 )" at bounding box center [1060, 631] width 130 height 30
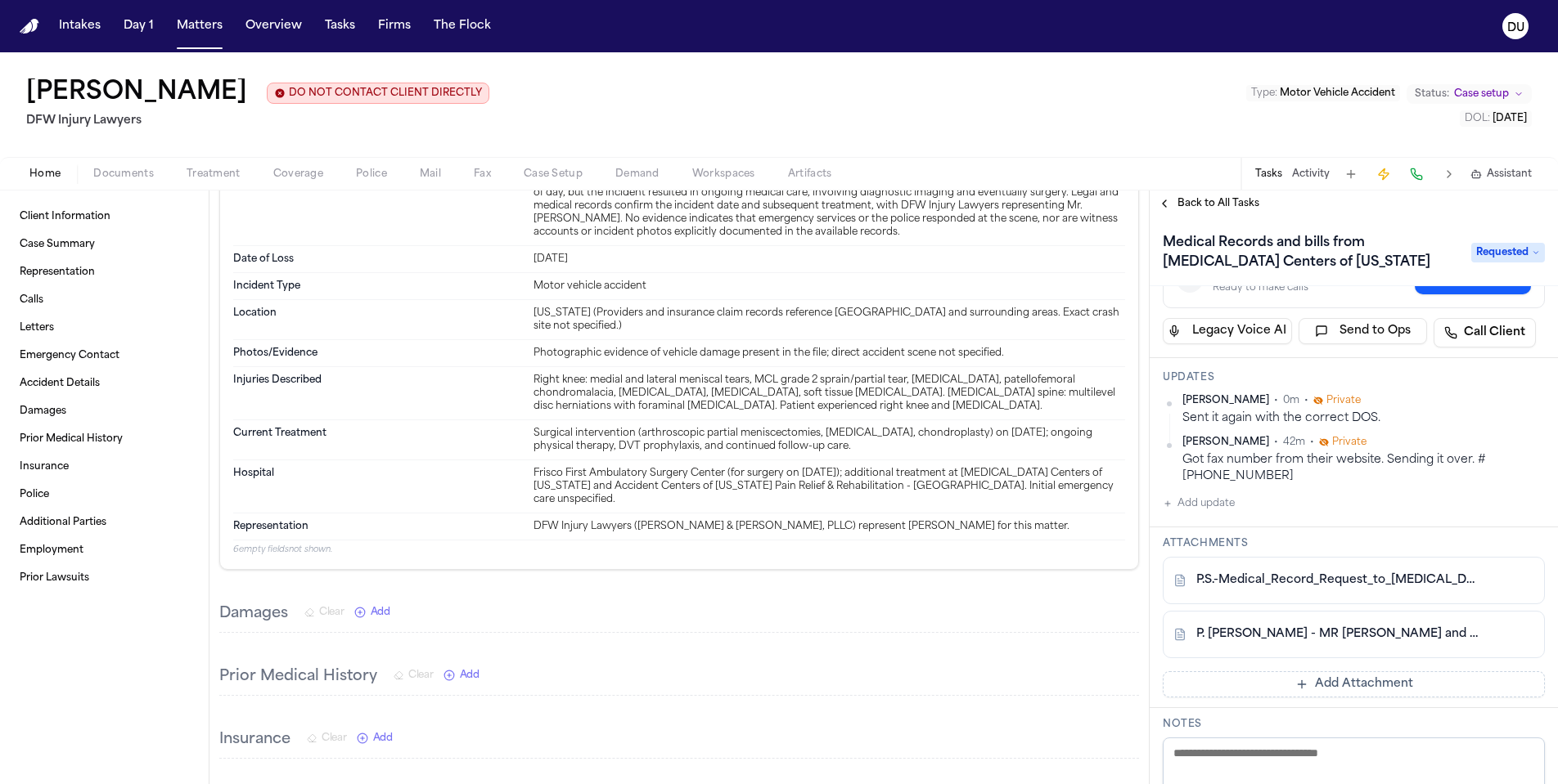
click at [1242, 204] on span "Back to All Tasks" at bounding box center [1218, 204] width 81 height 13
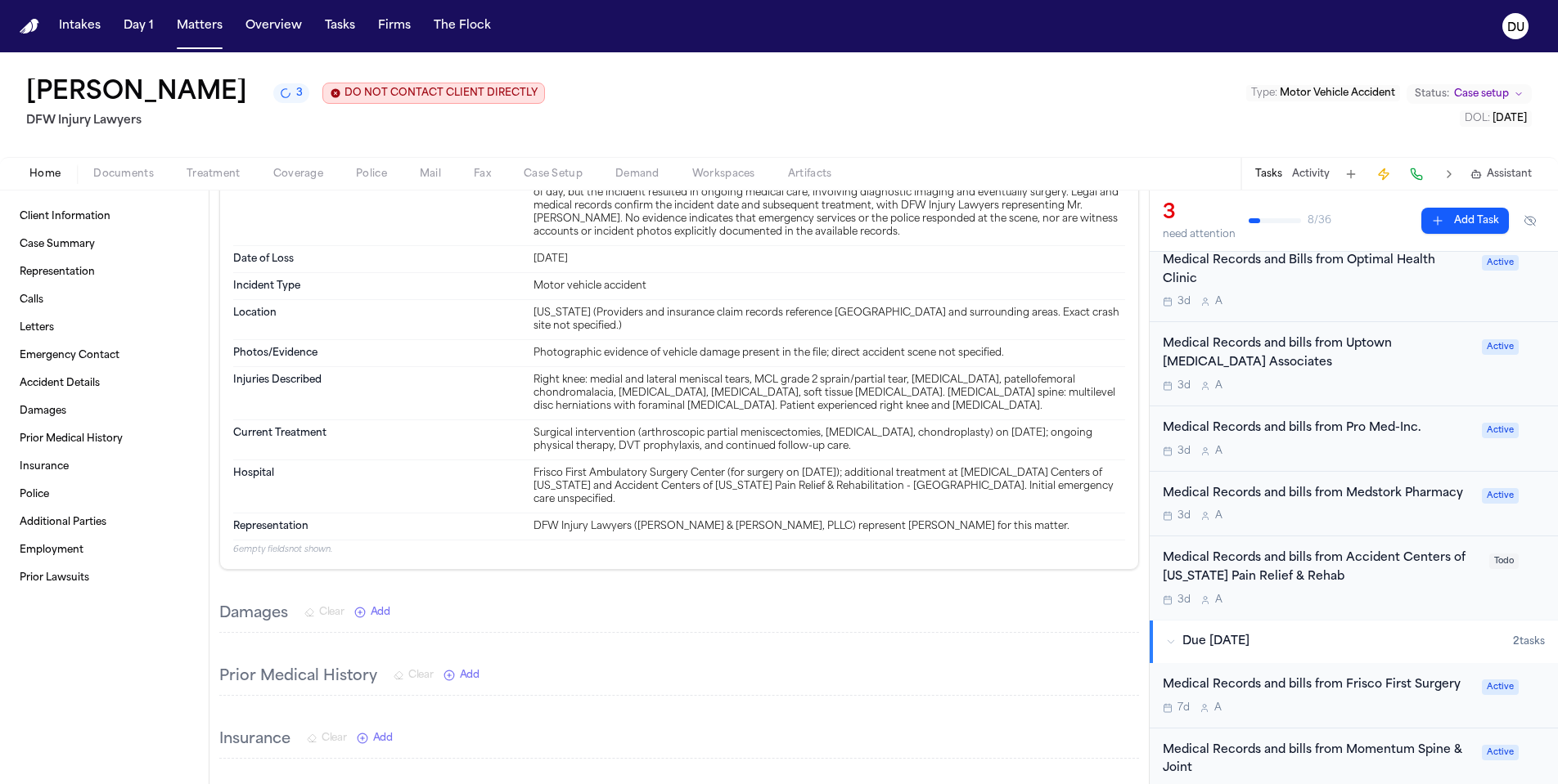
scroll to position [292, 0]
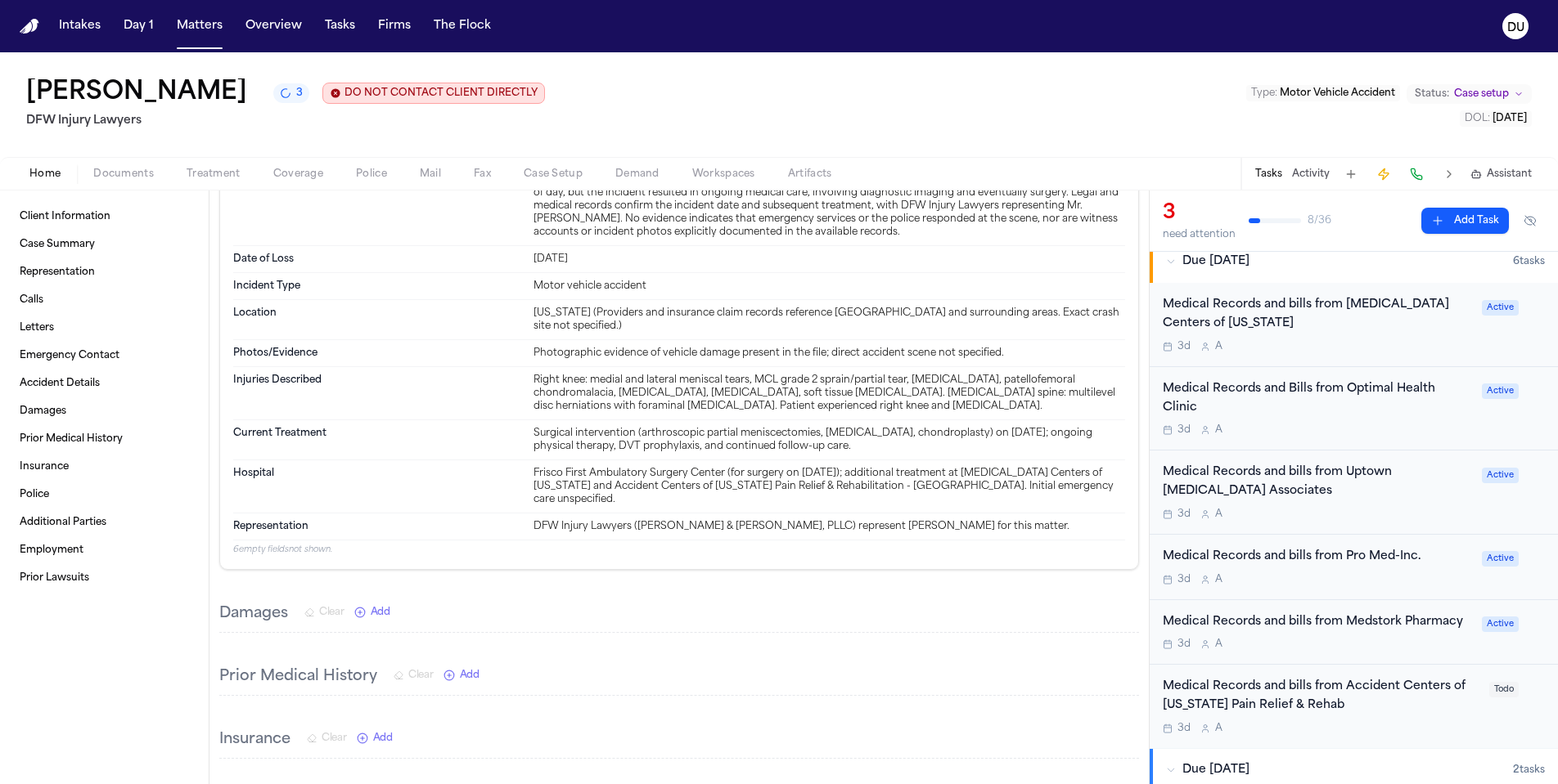
click at [1345, 566] on div "Medical Records and bills from Pro Med-Inc. 3d A" at bounding box center [1317, 567] width 310 height 38
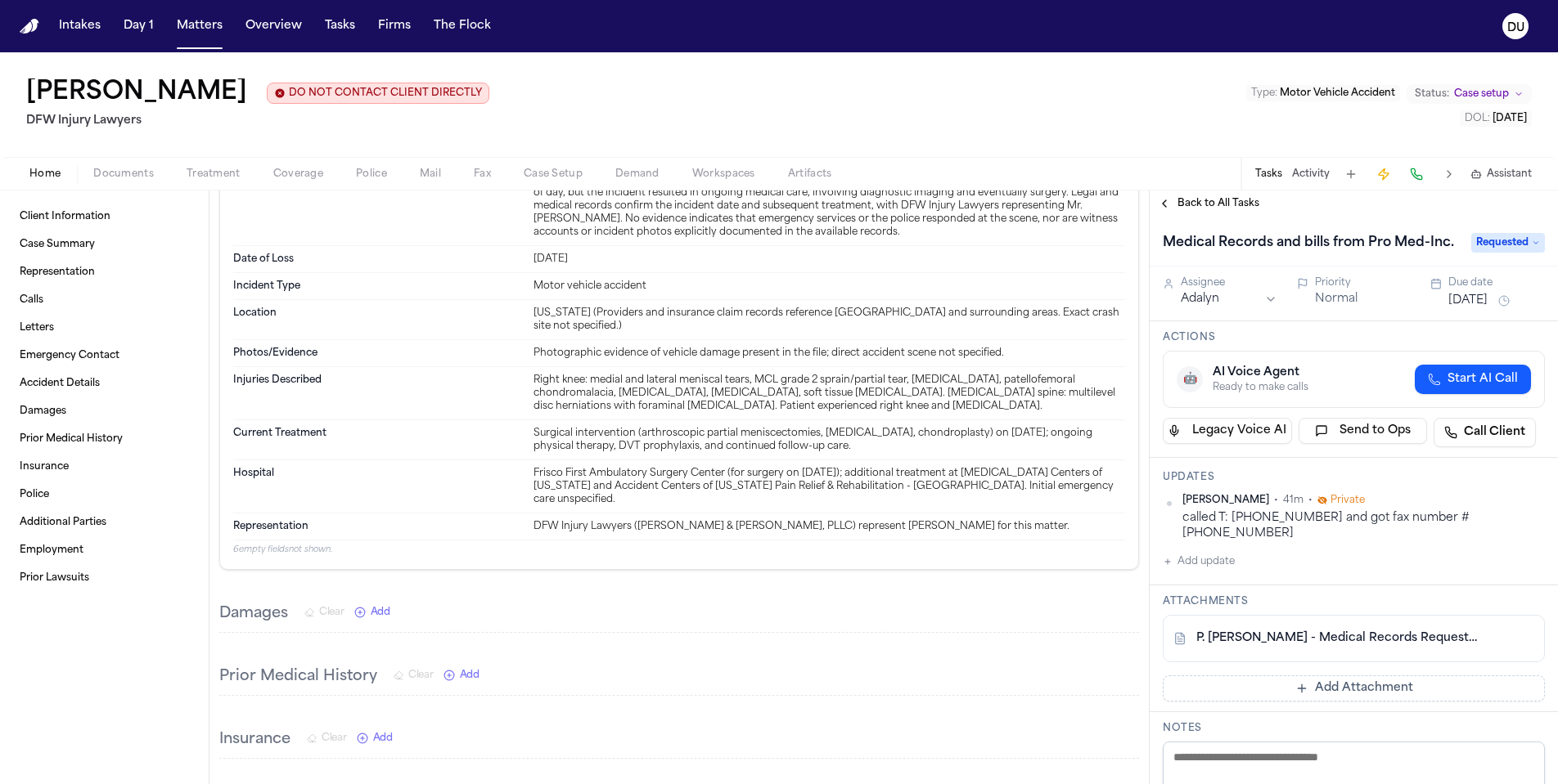
click at [1191, 552] on button "Add update" at bounding box center [1198, 562] width 72 height 19
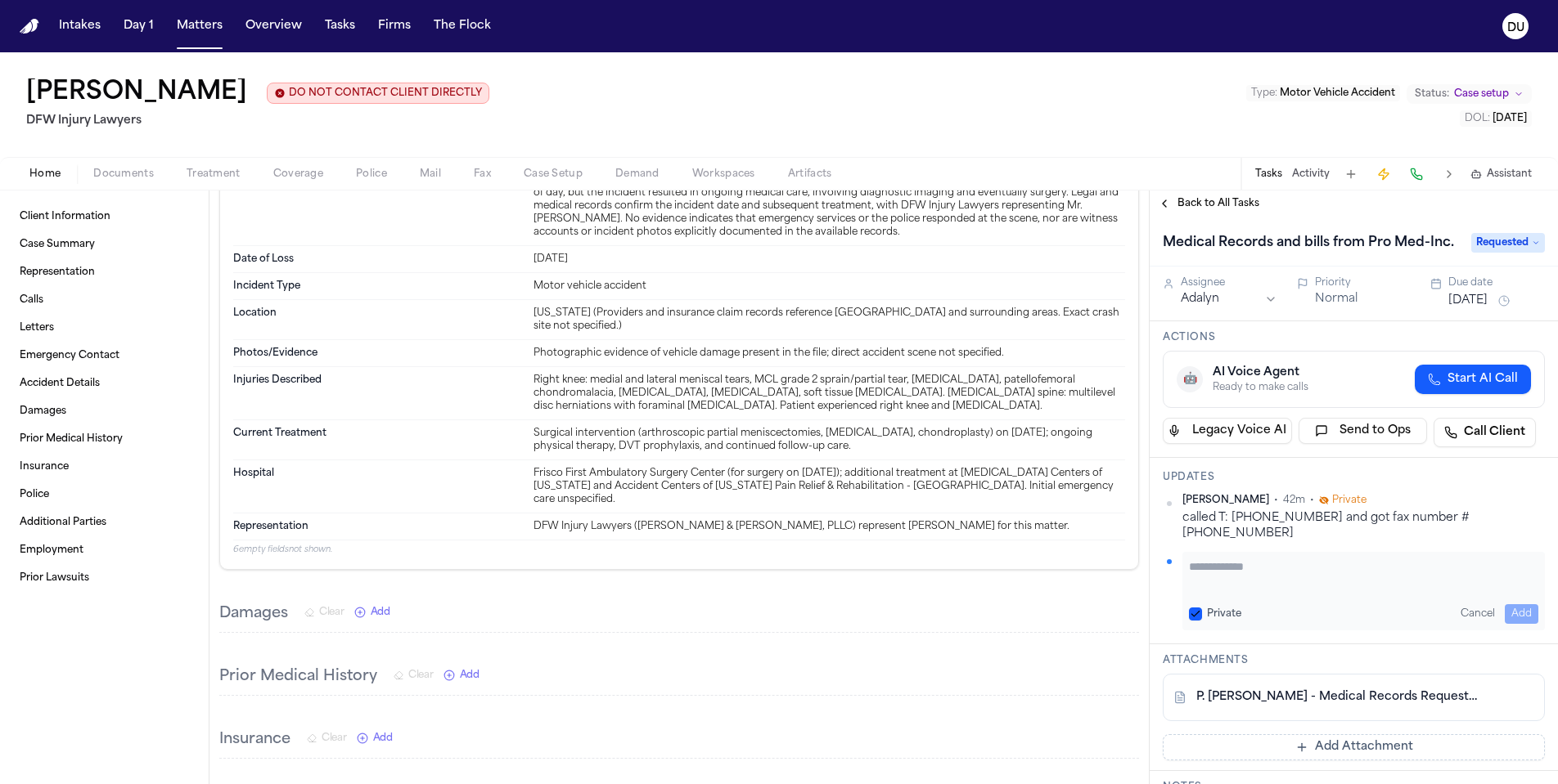
click at [1200, 559] on textarea "Add your update" at bounding box center [1363, 575] width 349 height 33
type textarea "**********"
click at [1520, 605] on button "Add" at bounding box center [1521, 614] width 34 height 19
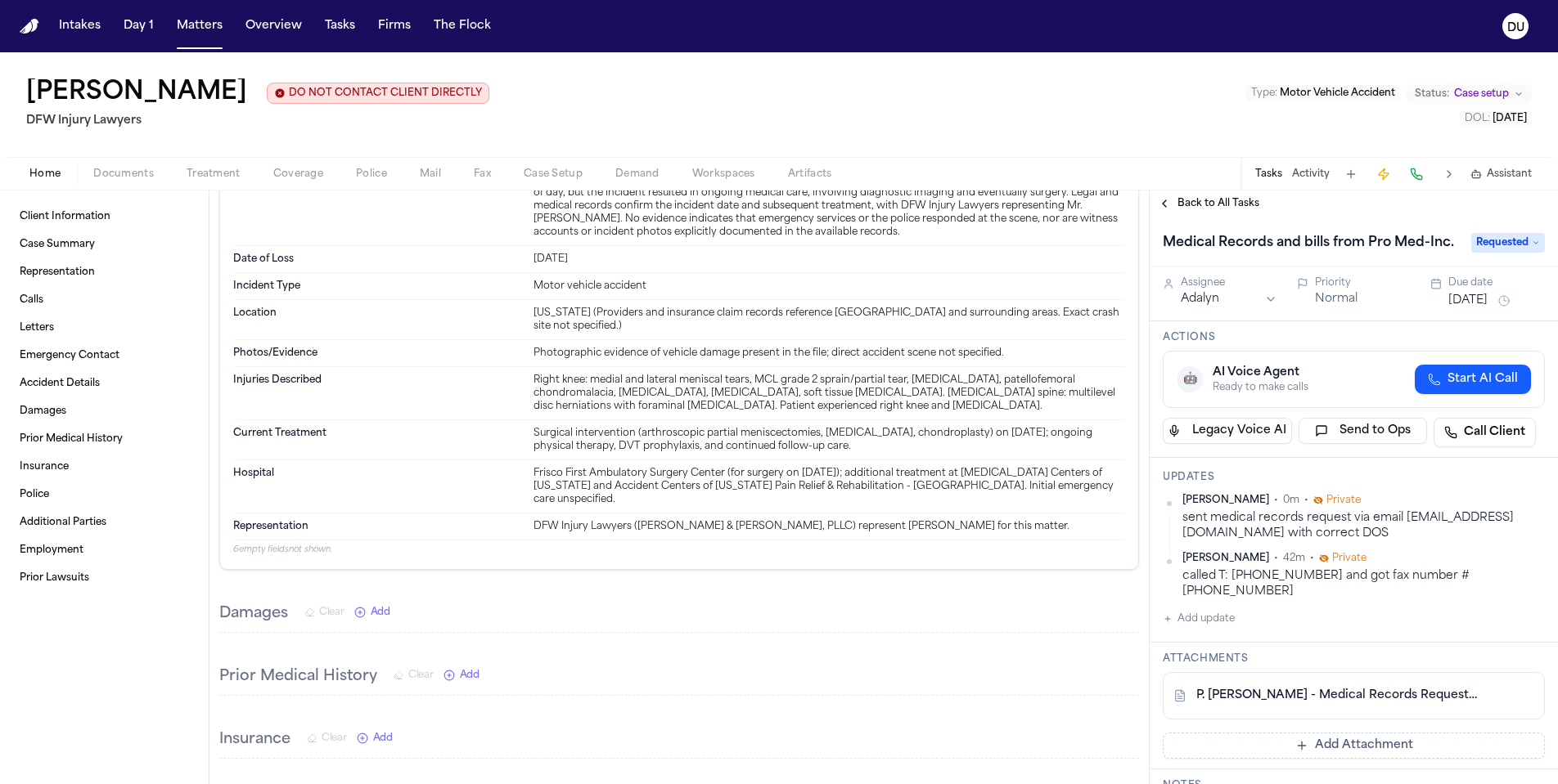
click at [1318, 733] on button "Add Attachment" at bounding box center [1354, 746] width 383 height 26
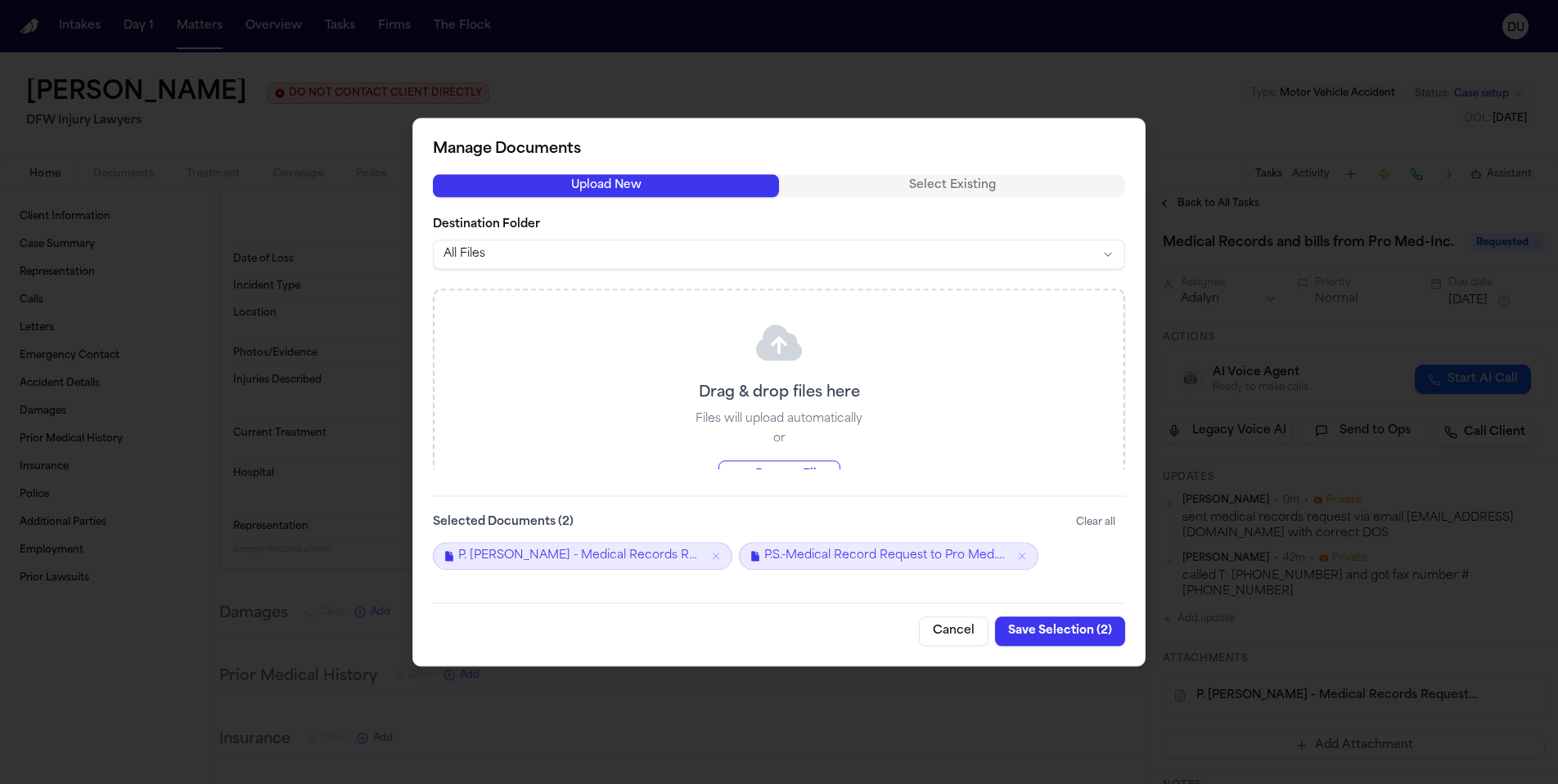
click at [1084, 635] on button "Save Selection ( 2 )" at bounding box center [1060, 631] width 130 height 30
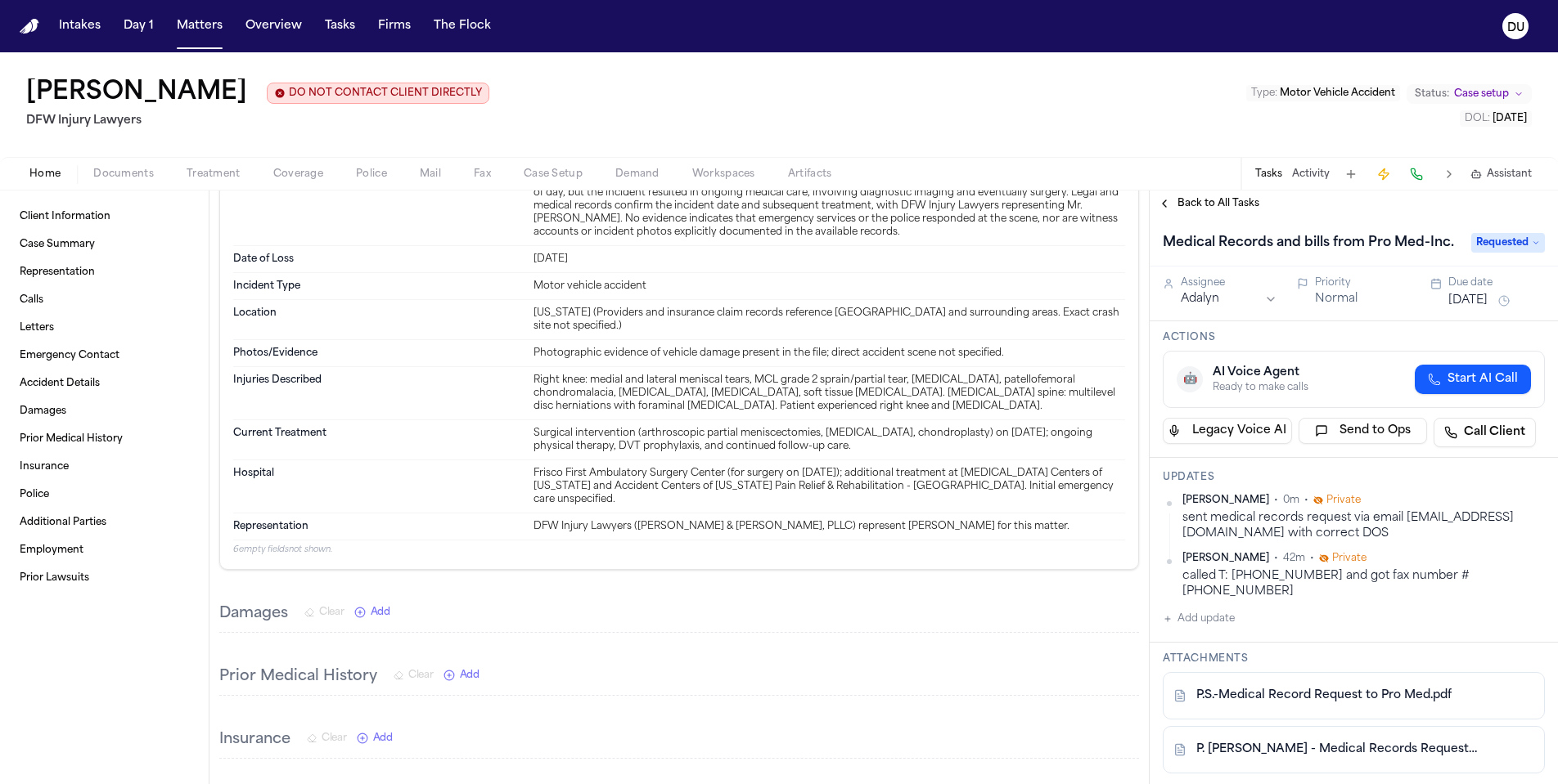
click at [1221, 203] on span "Back to All Tasks" at bounding box center [1218, 204] width 81 height 13
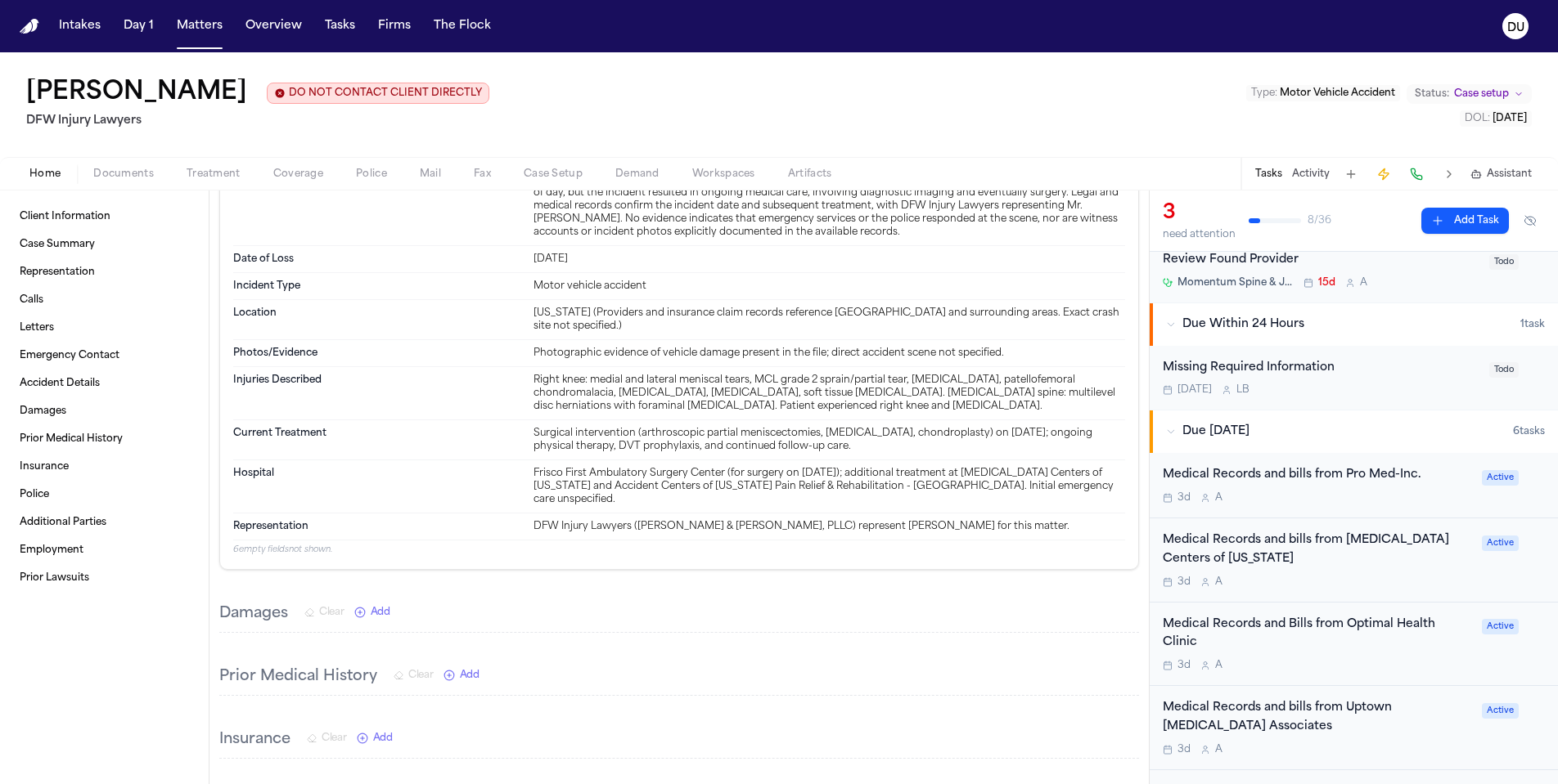
scroll to position [200, 0]
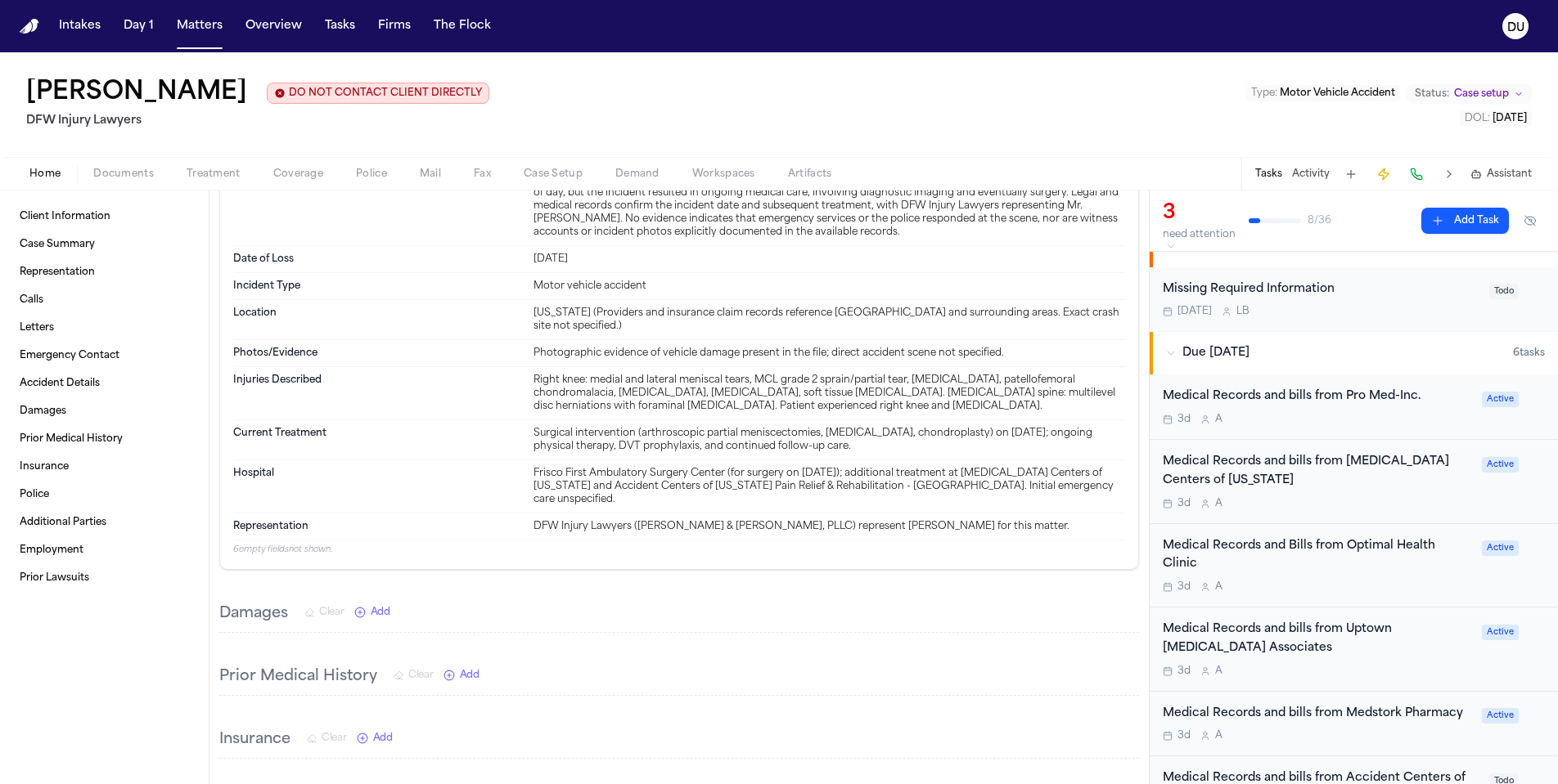
click at [1378, 457] on div "Medical Records and bills from MRI Centers of Texas" at bounding box center [1317, 472] width 310 height 37
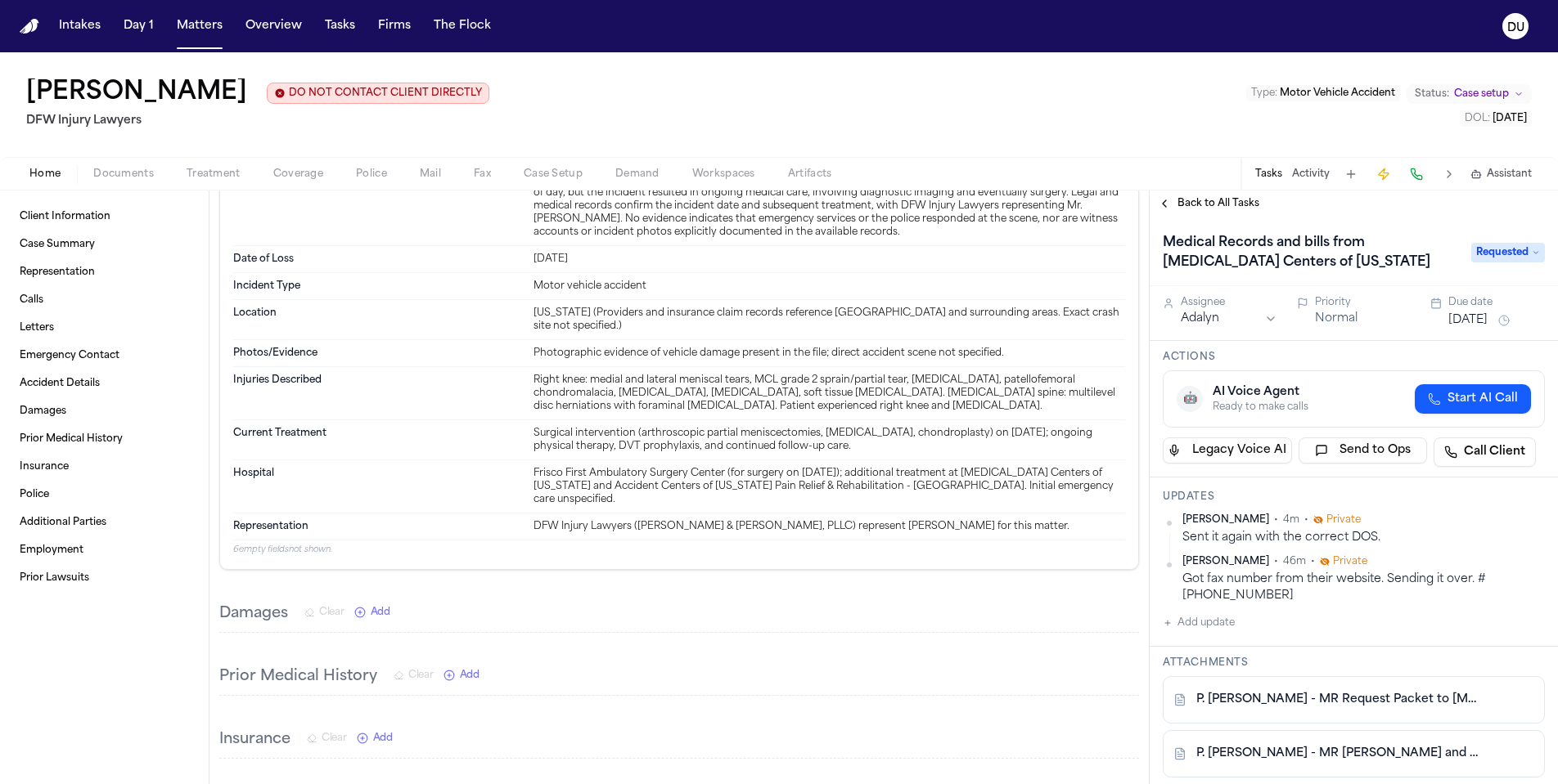
click at [1185, 207] on span "Back to All Tasks" at bounding box center [1218, 204] width 81 height 13
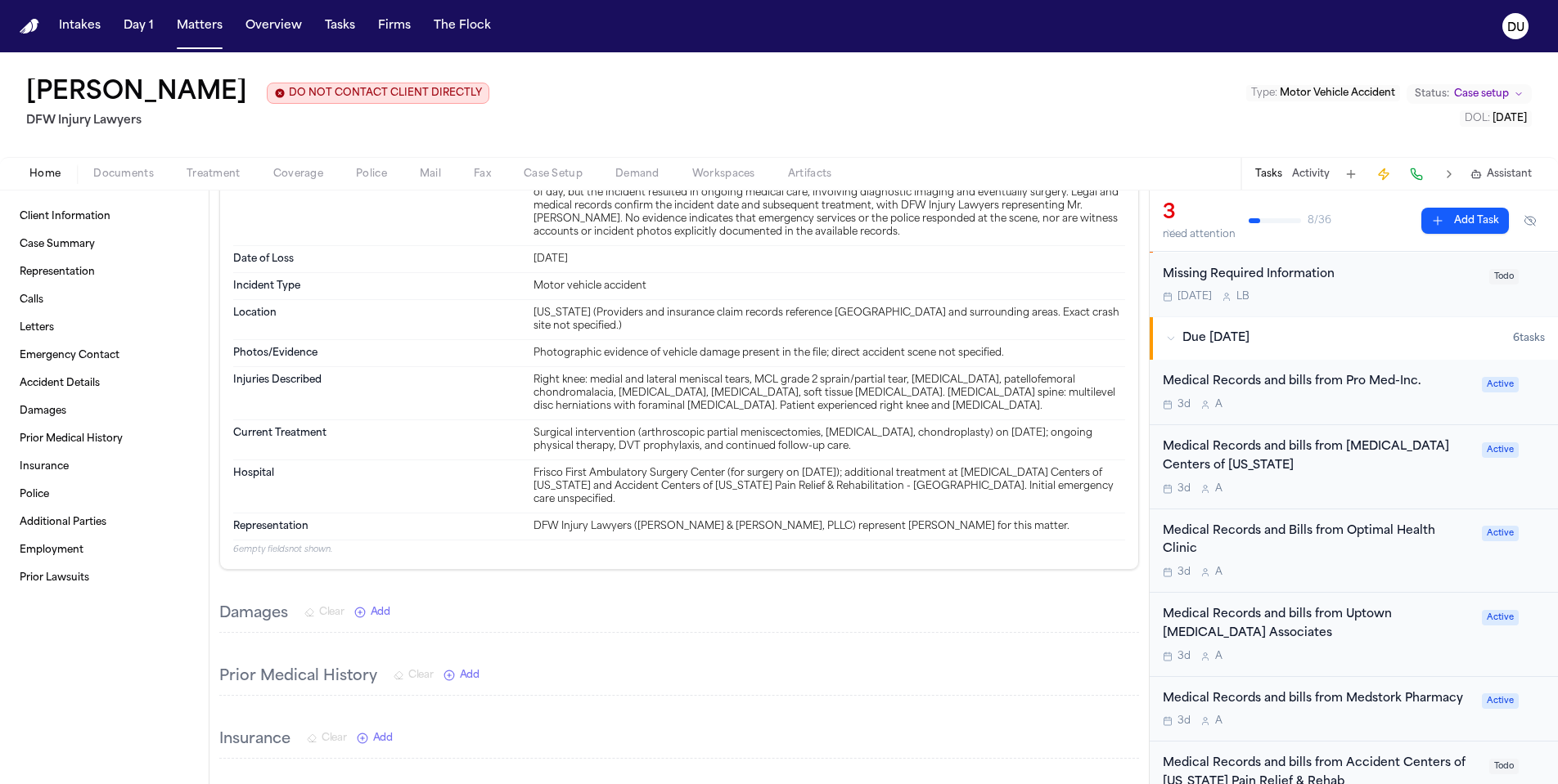
scroll to position [447, 0]
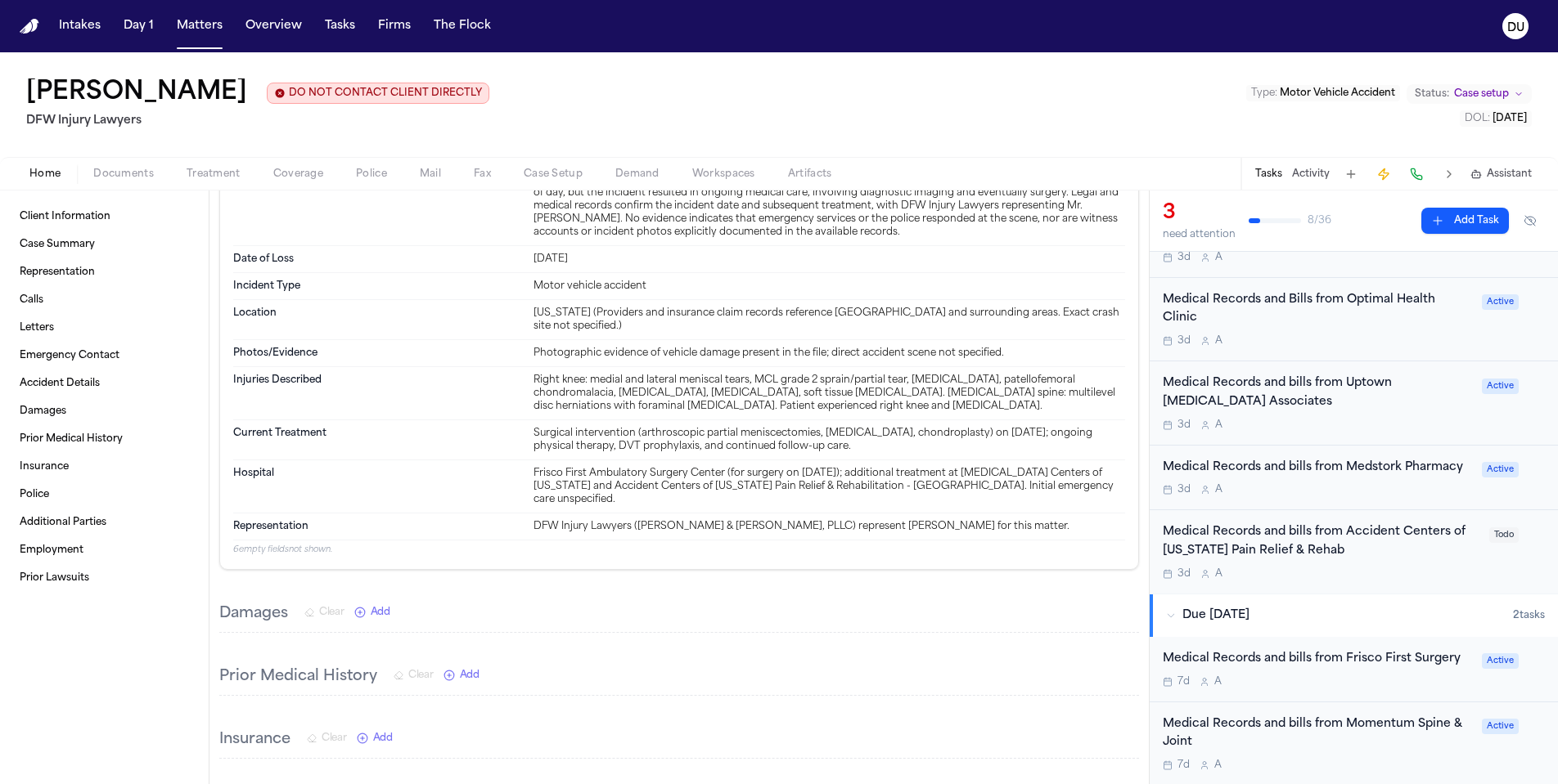
click at [1363, 459] on div "Medical Records and bills from Medstork Pharmacy" at bounding box center [1317, 469] width 310 height 19
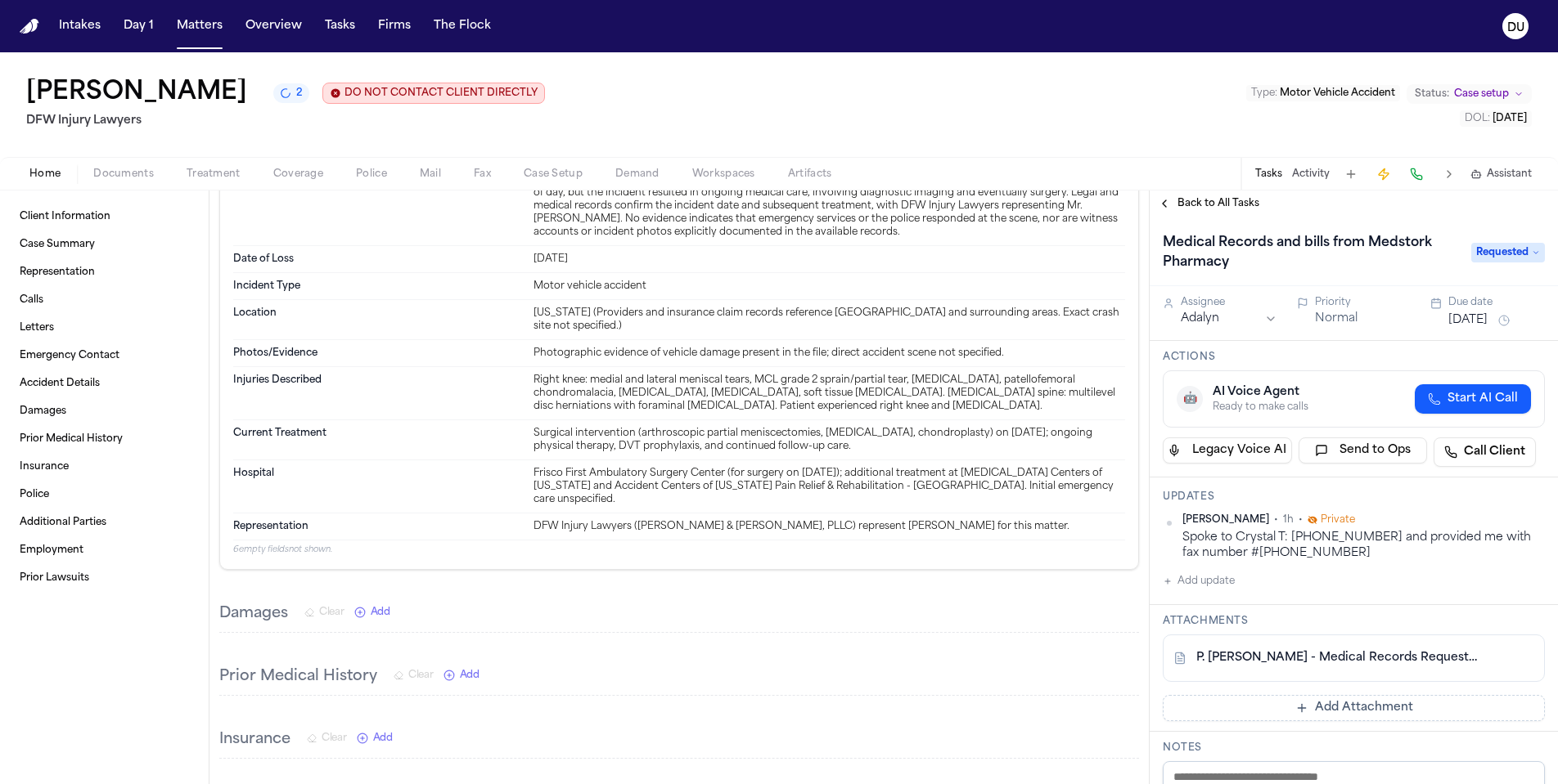
click at [1194, 584] on button "Add update" at bounding box center [1198, 581] width 72 height 19
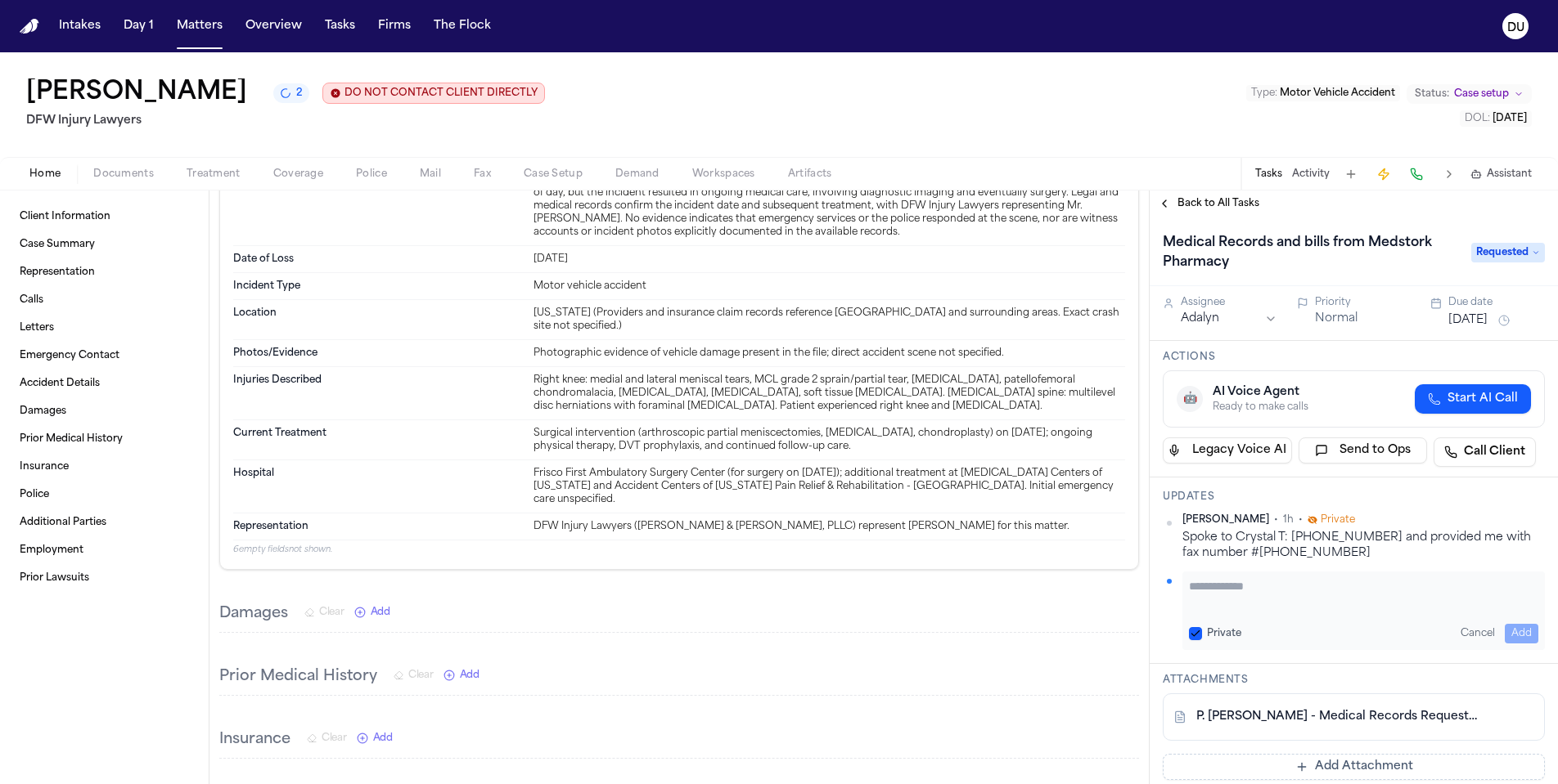
click at [1227, 582] on textarea "Add your update" at bounding box center [1363, 594] width 349 height 33
type textarea "**********"
click at [1512, 633] on button "Add" at bounding box center [1521, 634] width 34 height 19
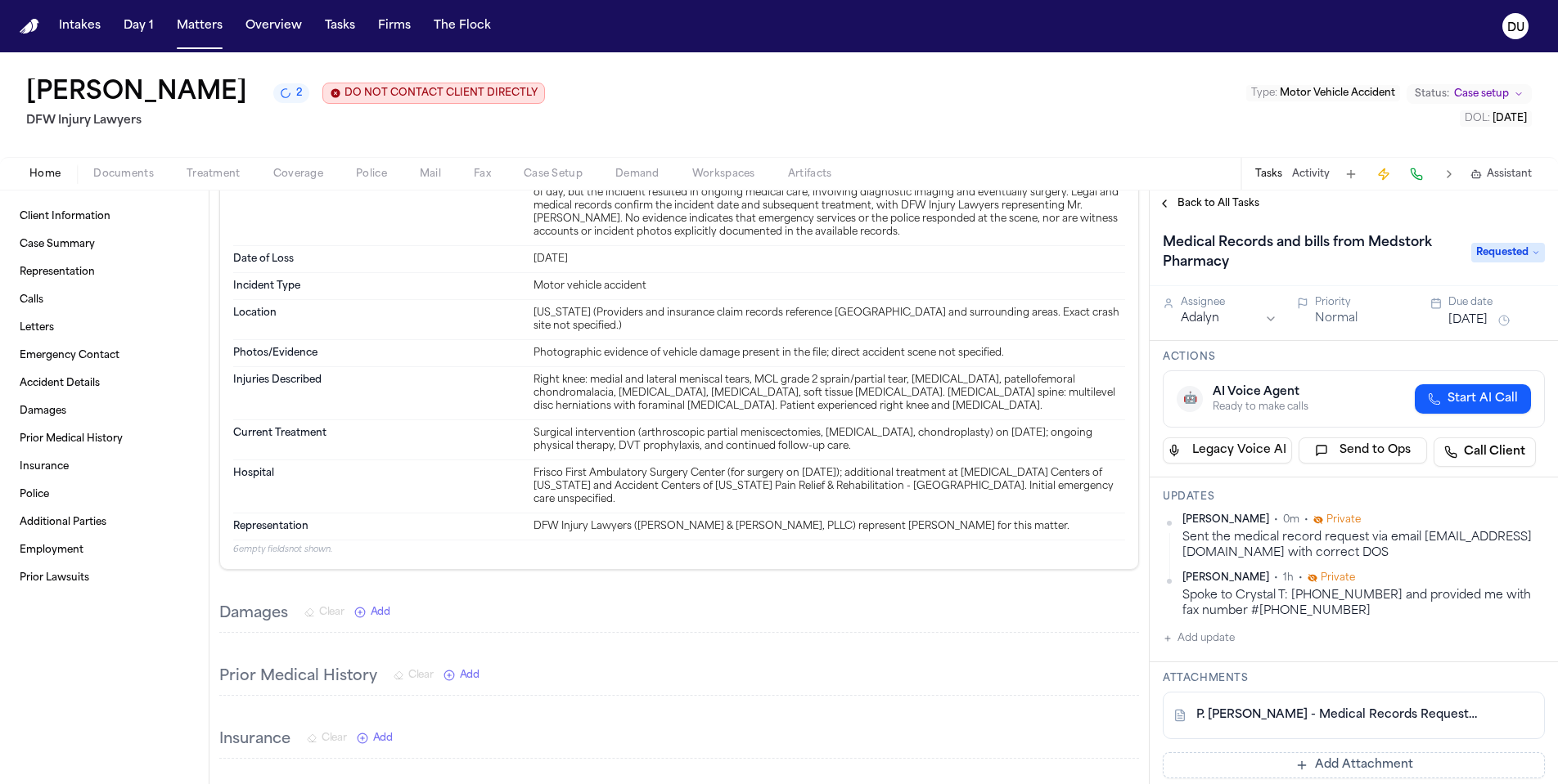
scroll to position [128, 0]
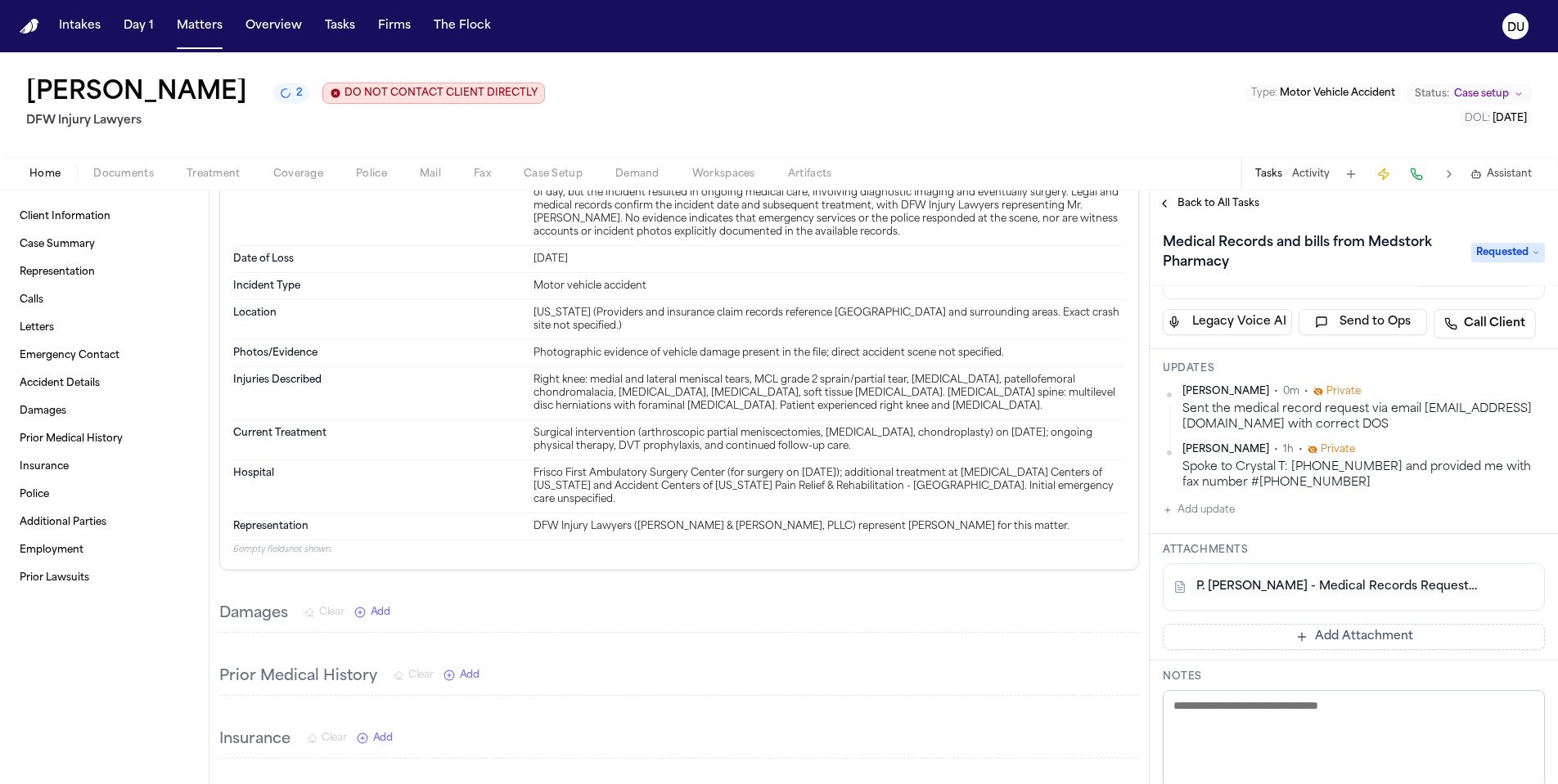
click at [1374, 635] on button "Add Attachment" at bounding box center [1354, 636] width 383 height 26
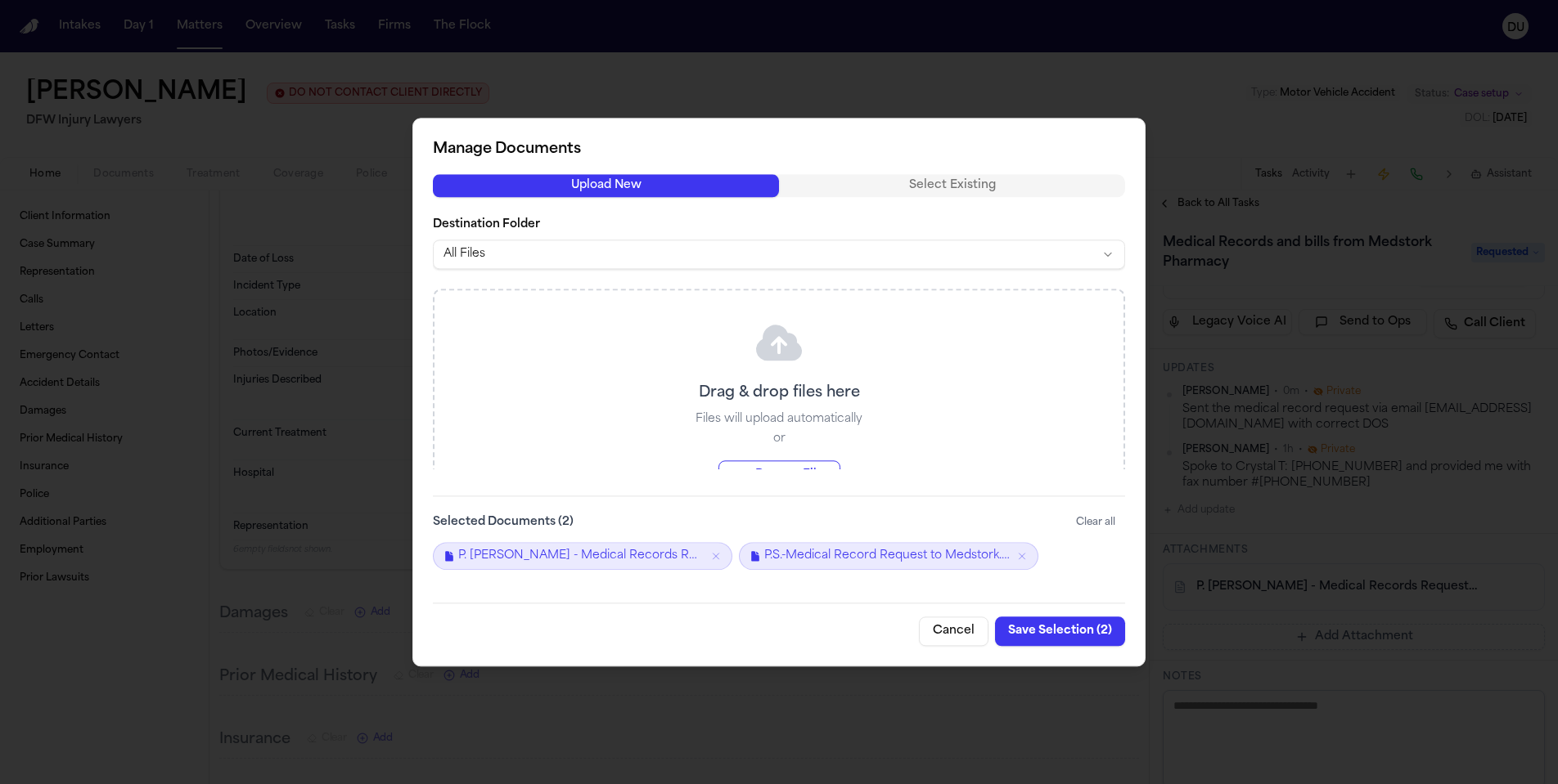
click at [1087, 632] on button "Save Selection ( 2 )" at bounding box center [1060, 631] width 130 height 30
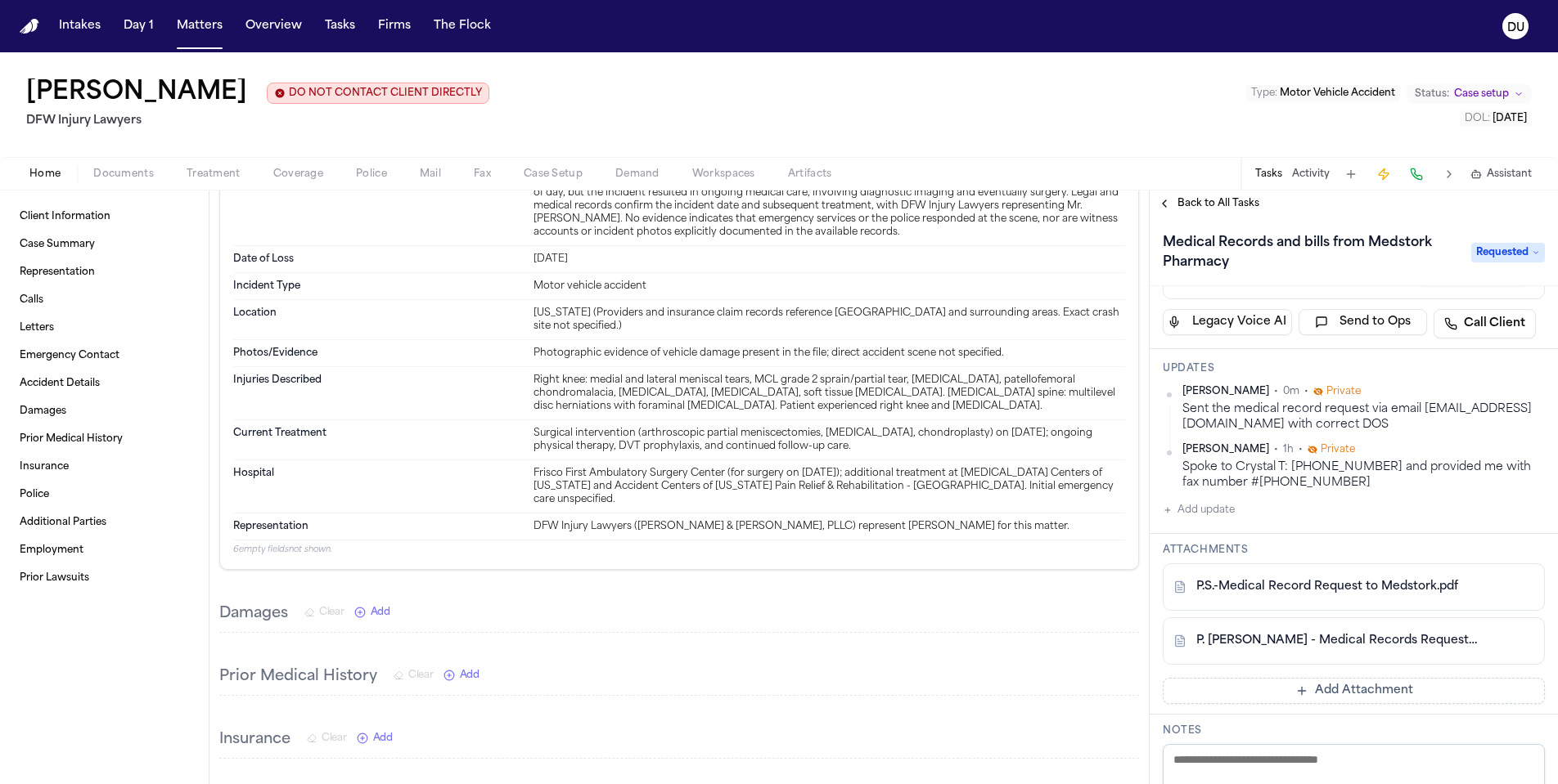
click at [1221, 204] on span "Back to All Tasks" at bounding box center [1218, 204] width 81 height 13
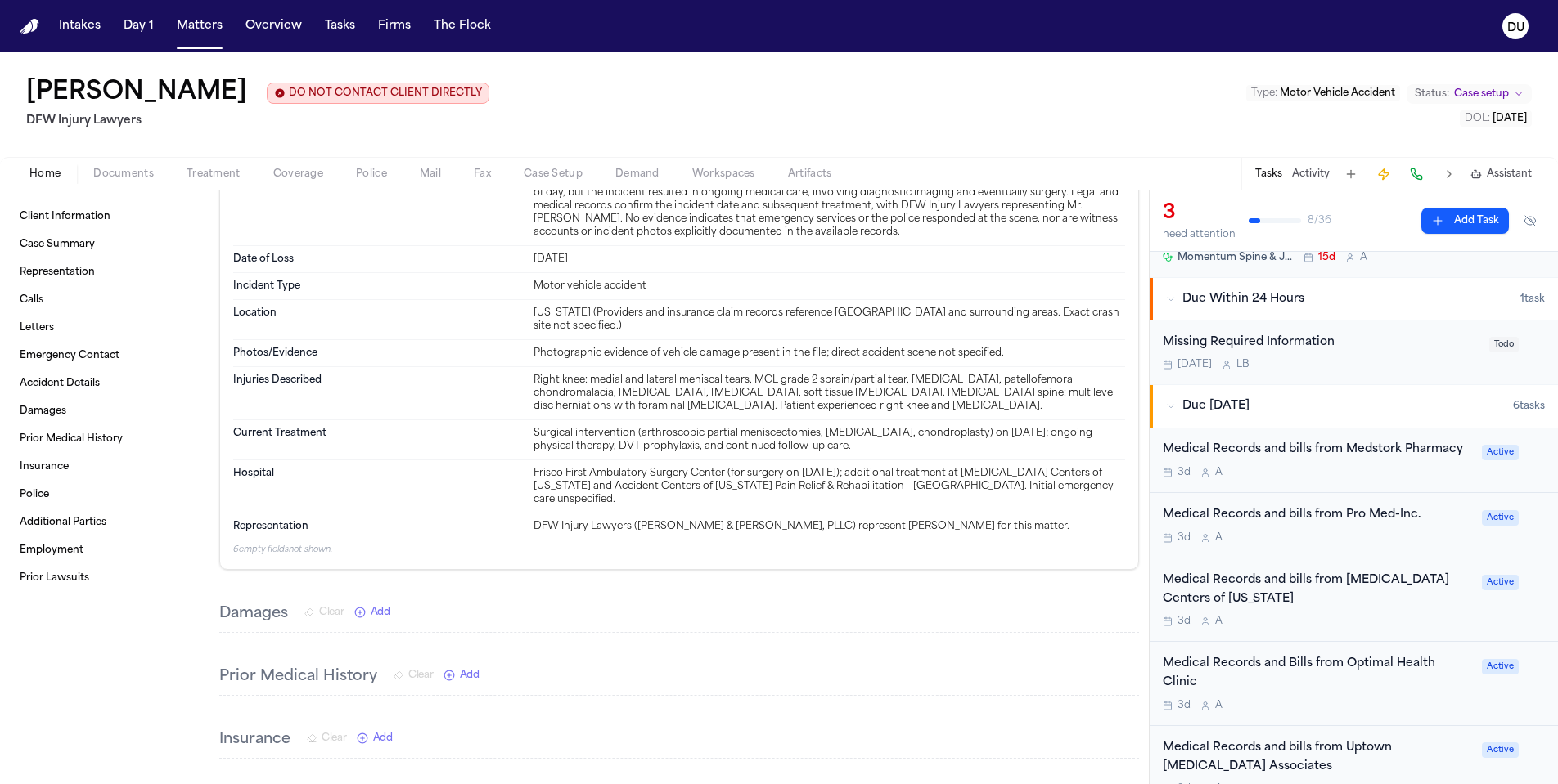
scroll to position [209, 0]
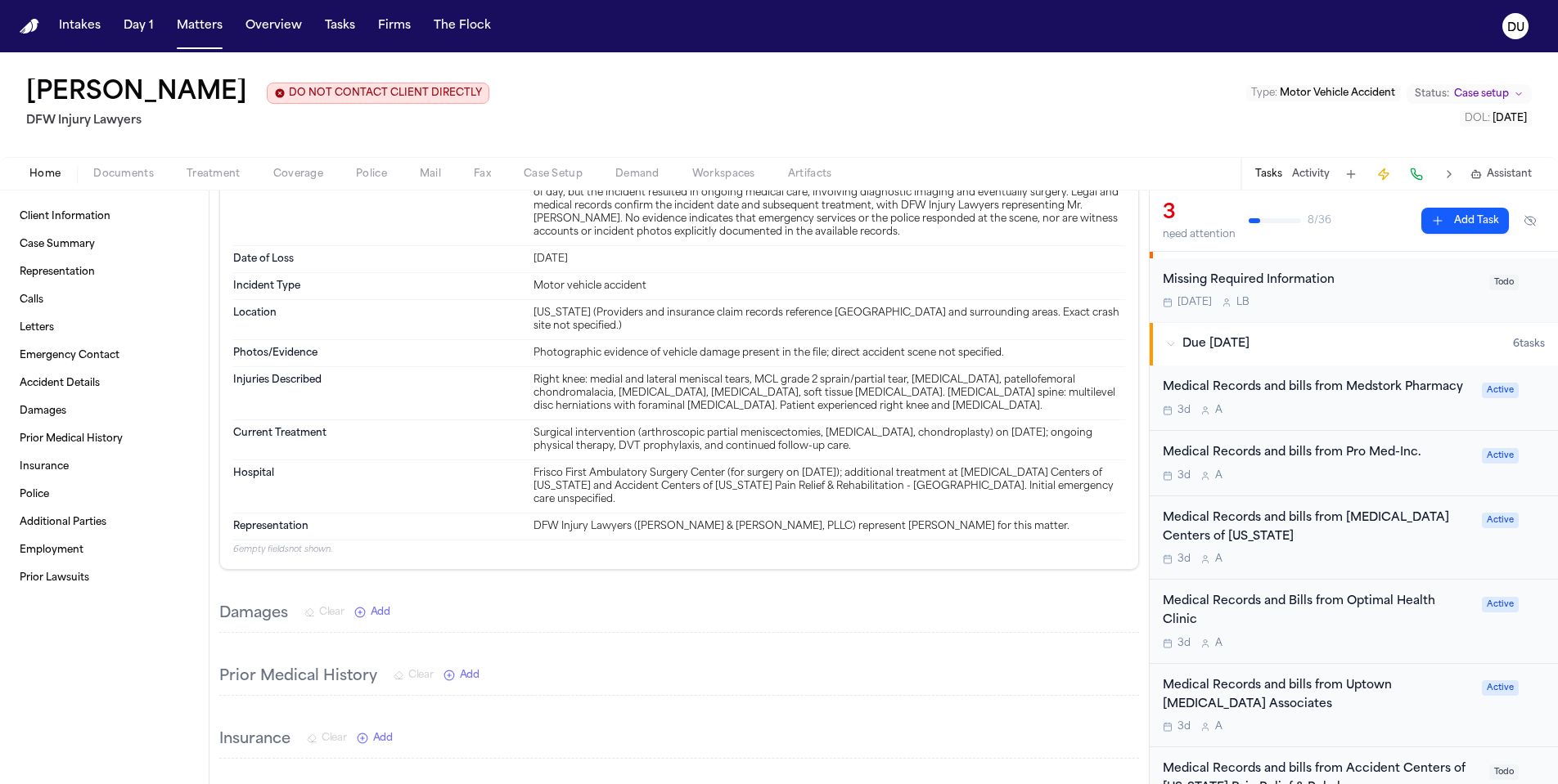
click at [1368, 456] on div "Medical Records and bills from Pro Med-Inc." at bounding box center [1317, 453] width 310 height 19
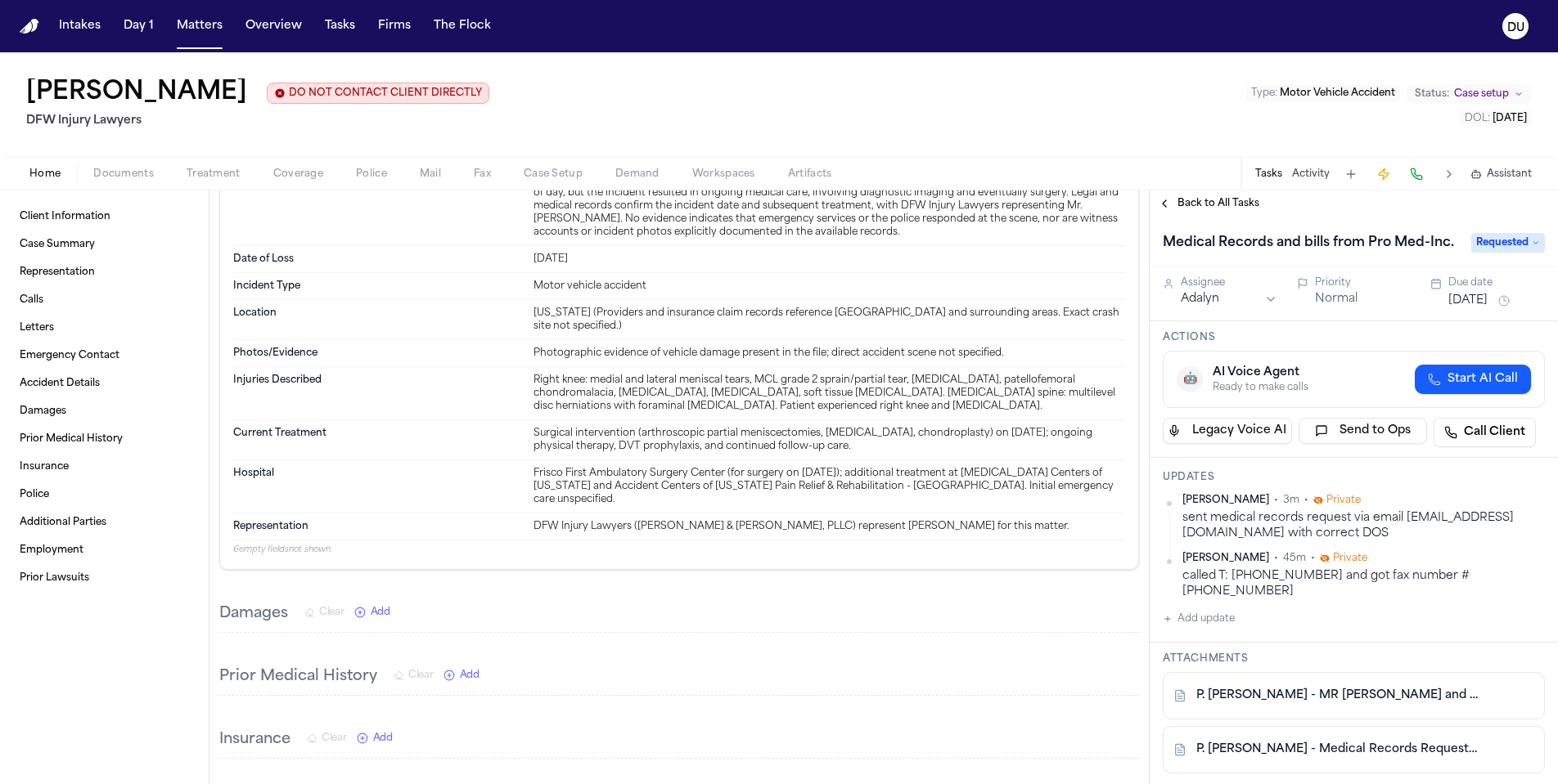
click at [1187, 203] on span "Back to All Tasks" at bounding box center [1218, 204] width 81 height 13
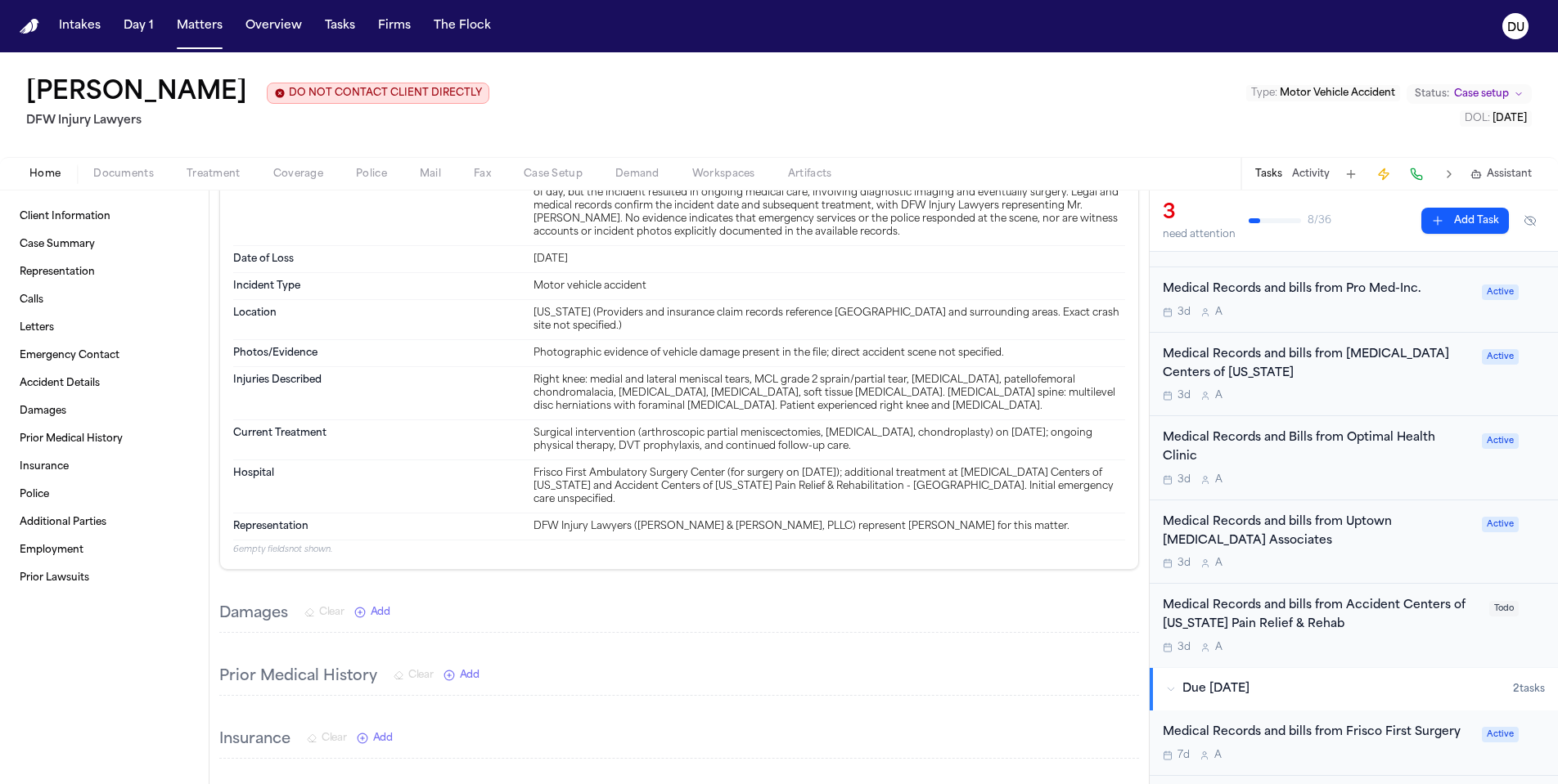
scroll to position [444, 0]
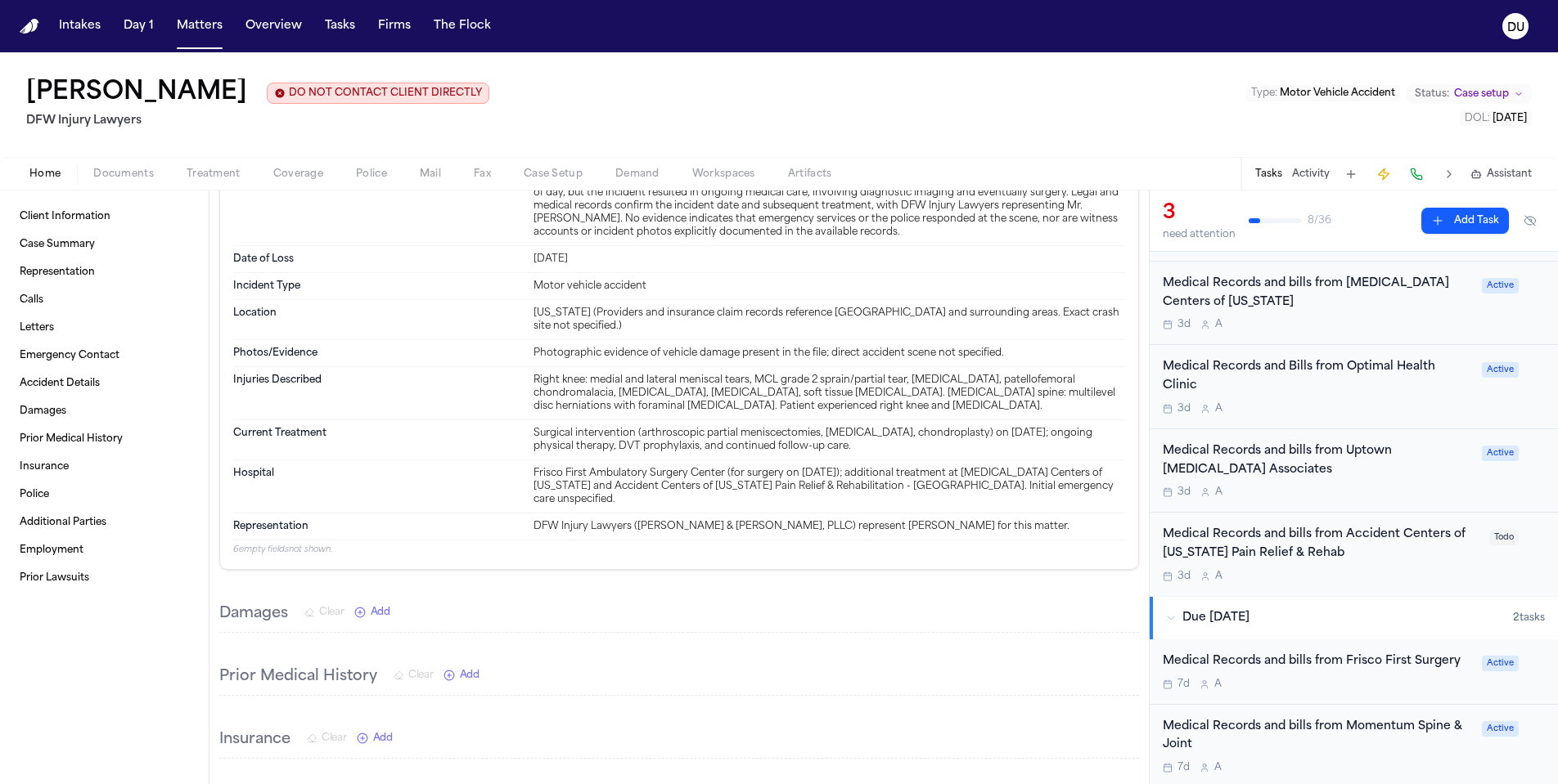
click at [1285, 554] on div "Medical Records and bills from Accident Centers of Texas Pain Relief & Rehab" at bounding box center [1321, 544] width 316 height 37
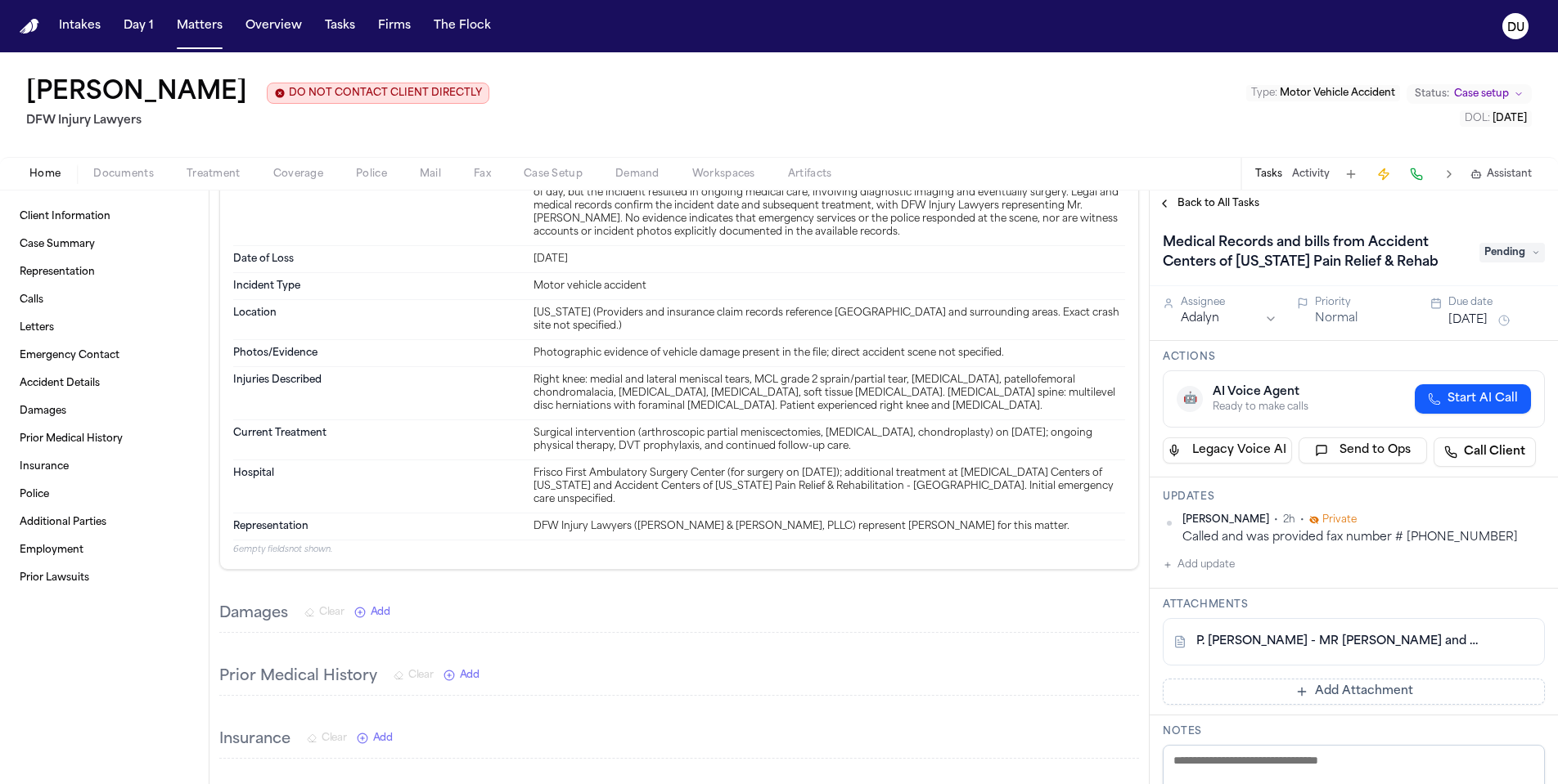
scroll to position [20, 0]
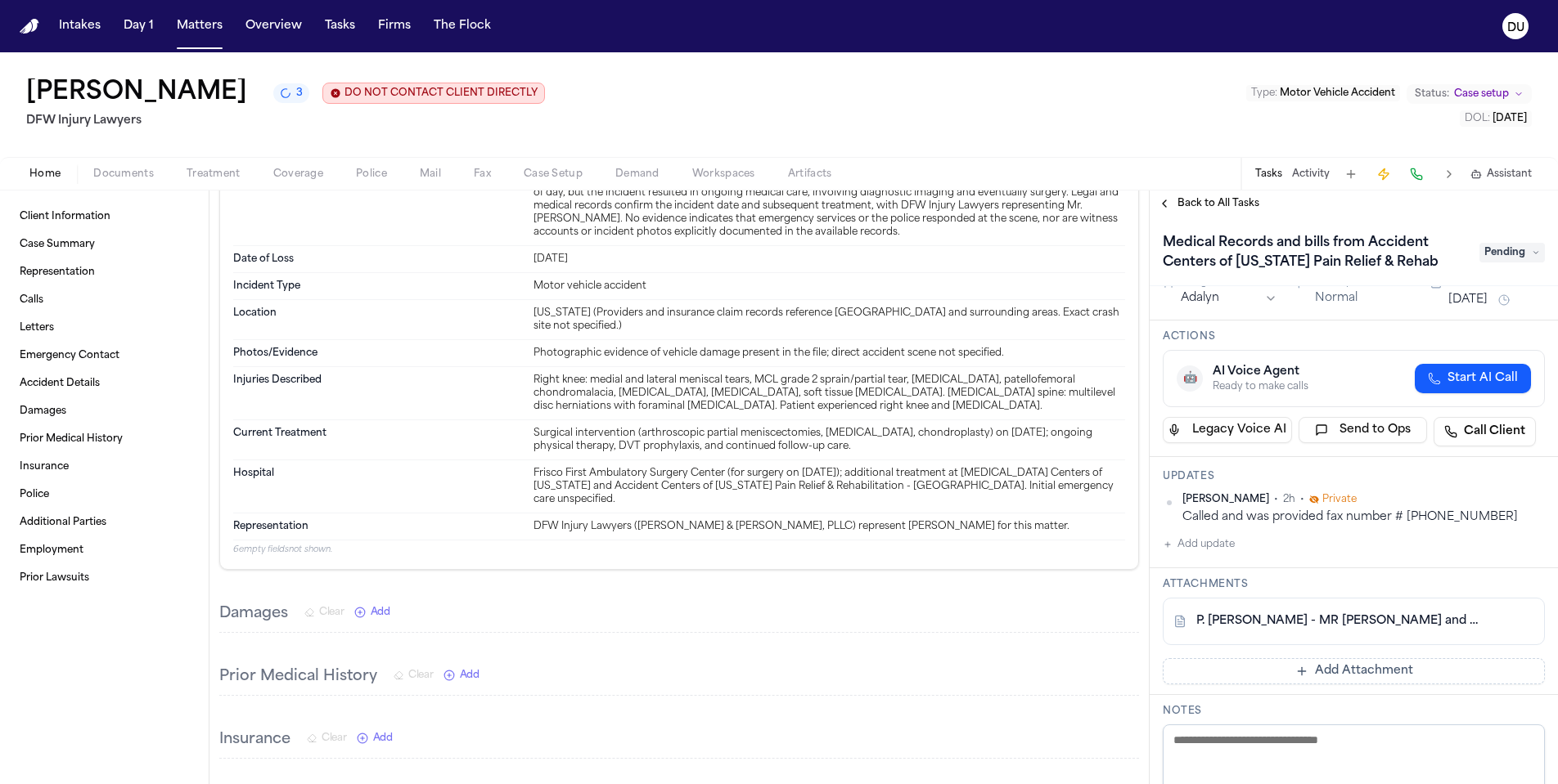
click at [1220, 202] on span "Back to All Tasks" at bounding box center [1218, 204] width 81 height 13
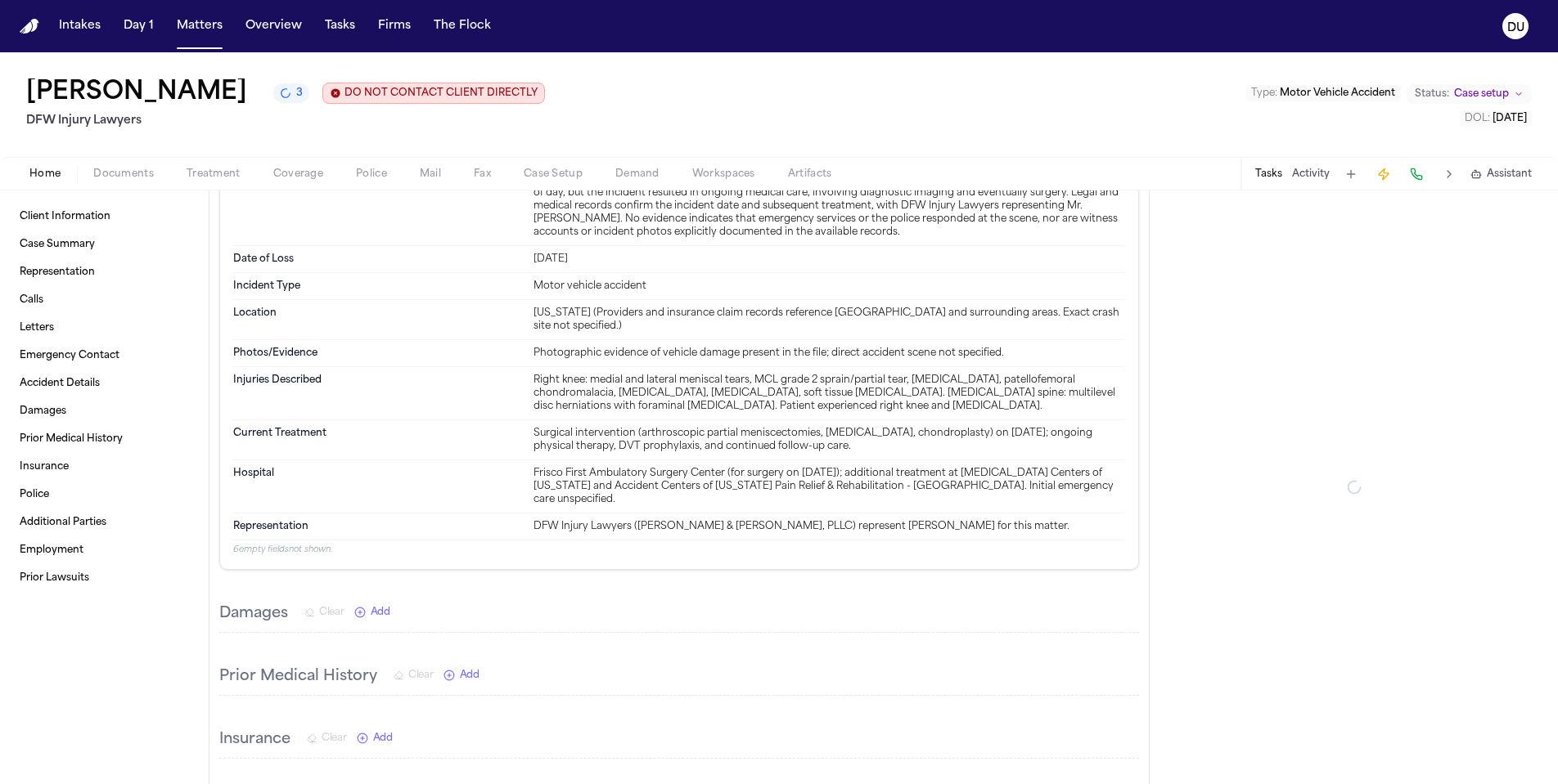
click at [1220, 202] on div at bounding box center [1354, 488] width 408 height 594
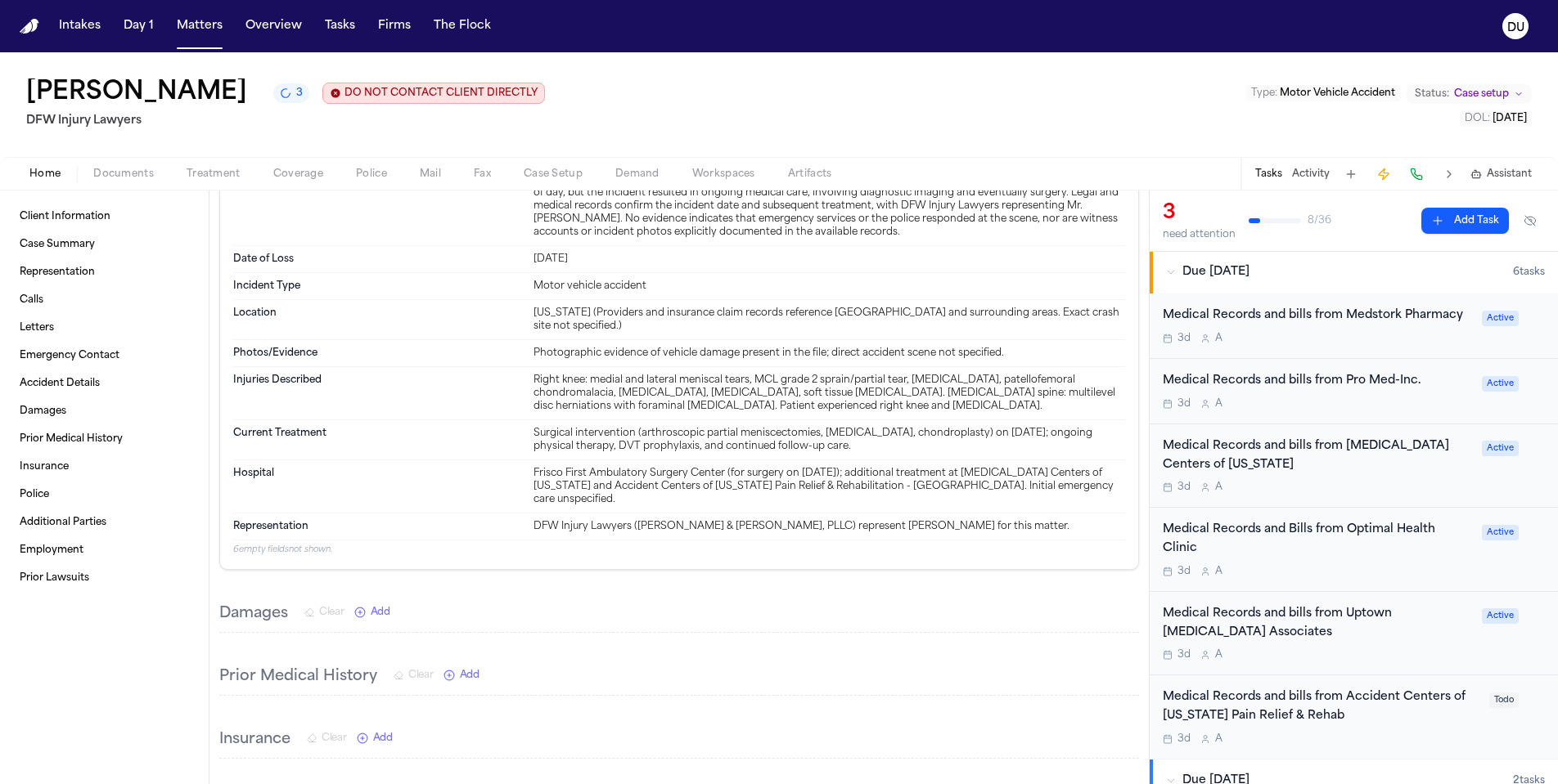
scroll to position [364, 0]
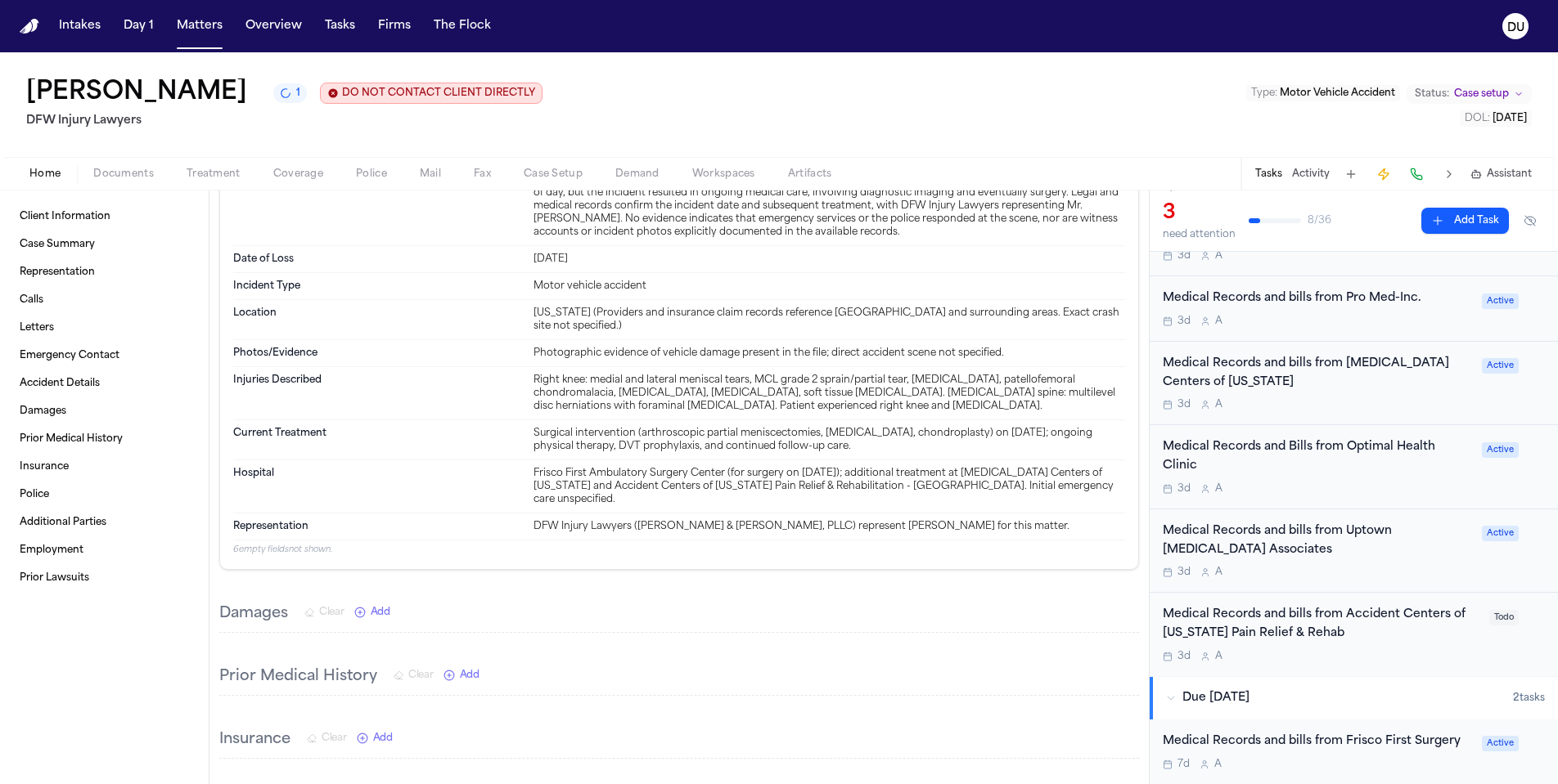
click at [1254, 627] on div "Medical Records and bills from Accident Centers of Texas Pain Relief & Rehab" at bounding box center [1321, 624] width 316 height 37
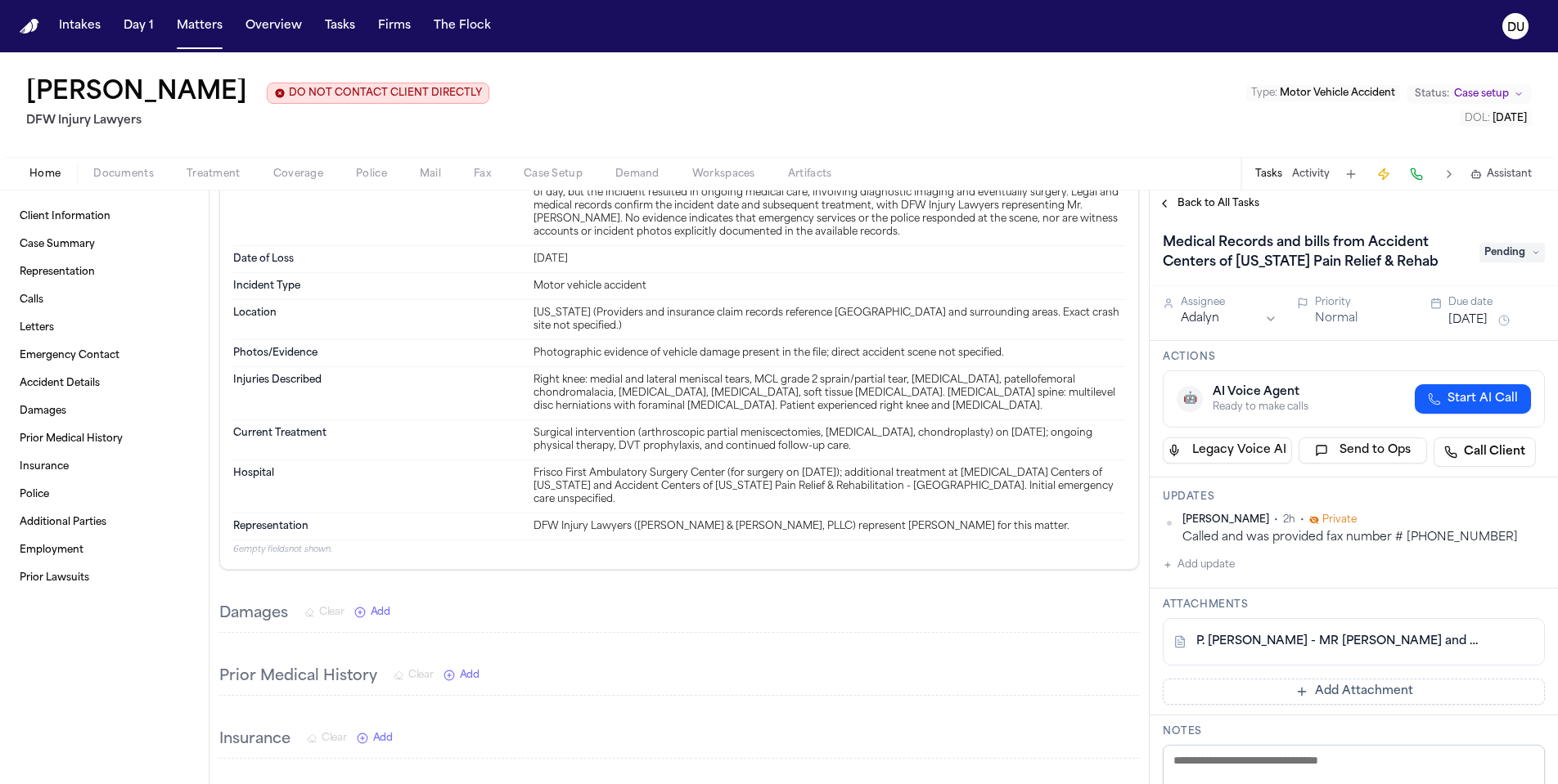
click at [1189, 567] on button "Add update" at bounding box center [1198, 565] width 72 height 19
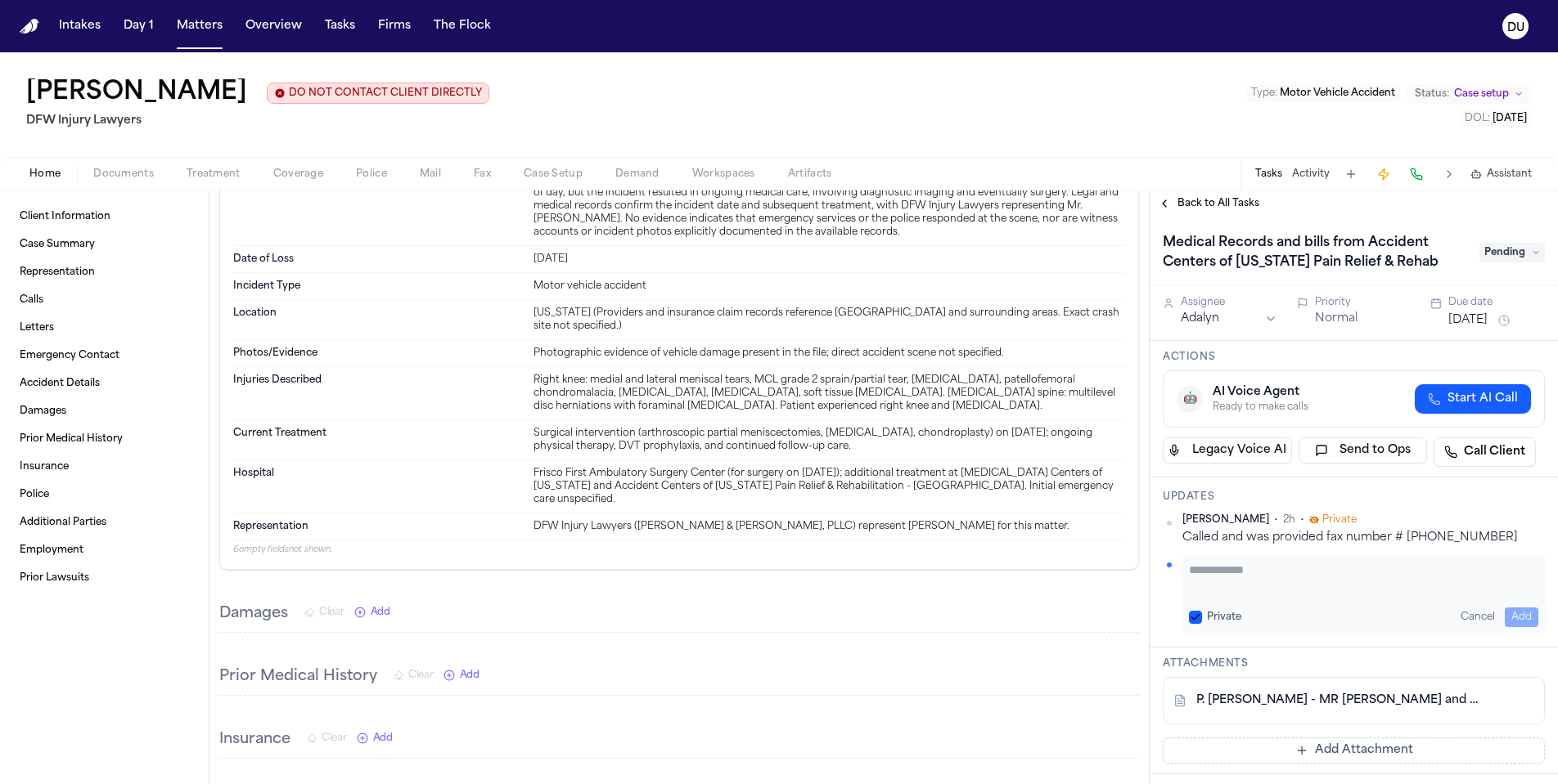
click at [1243, 568] on textarea "Add your update" at bounding box center [1363, 578] width 349 height 33
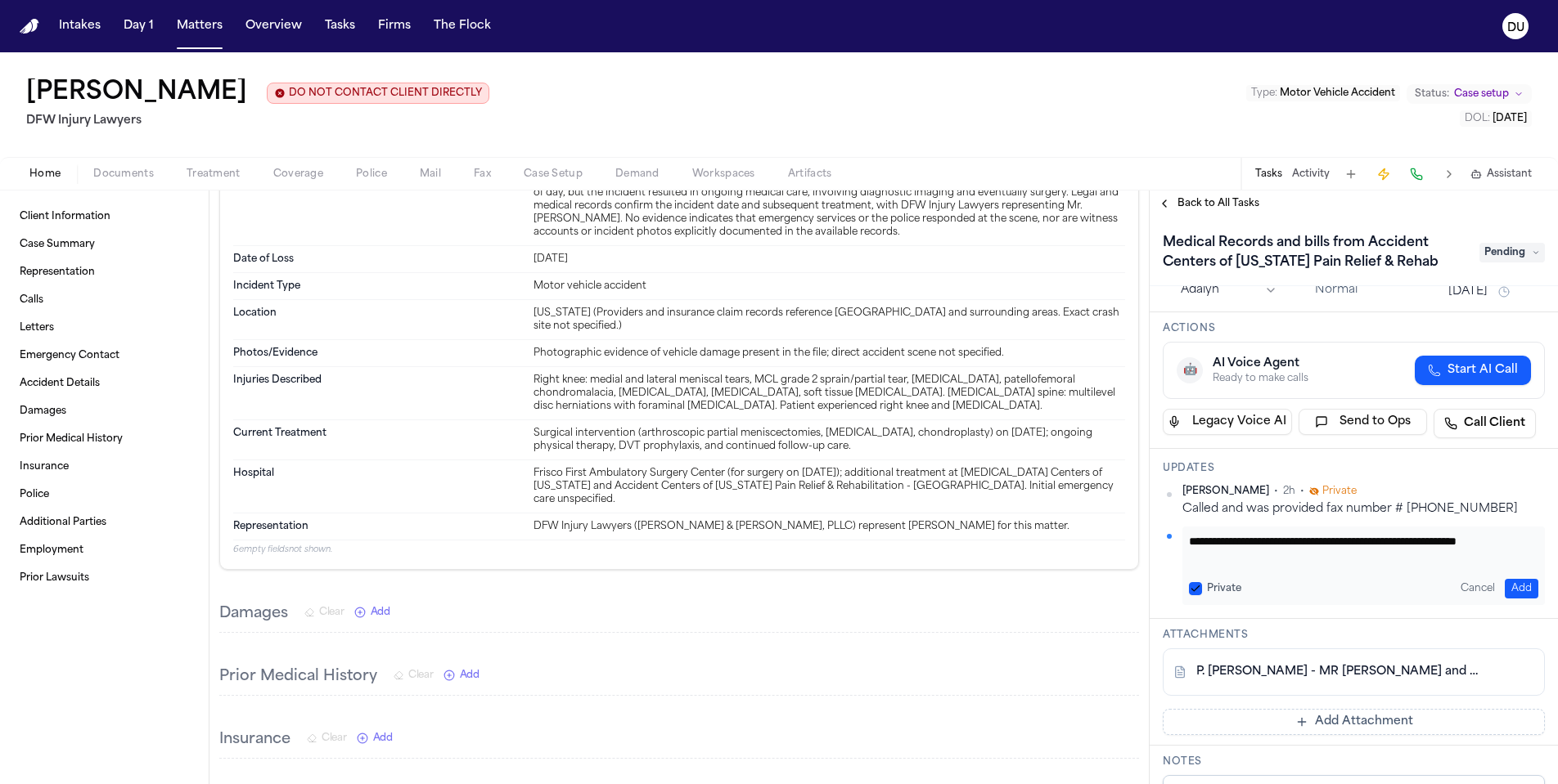
scroll to position [114, 0]
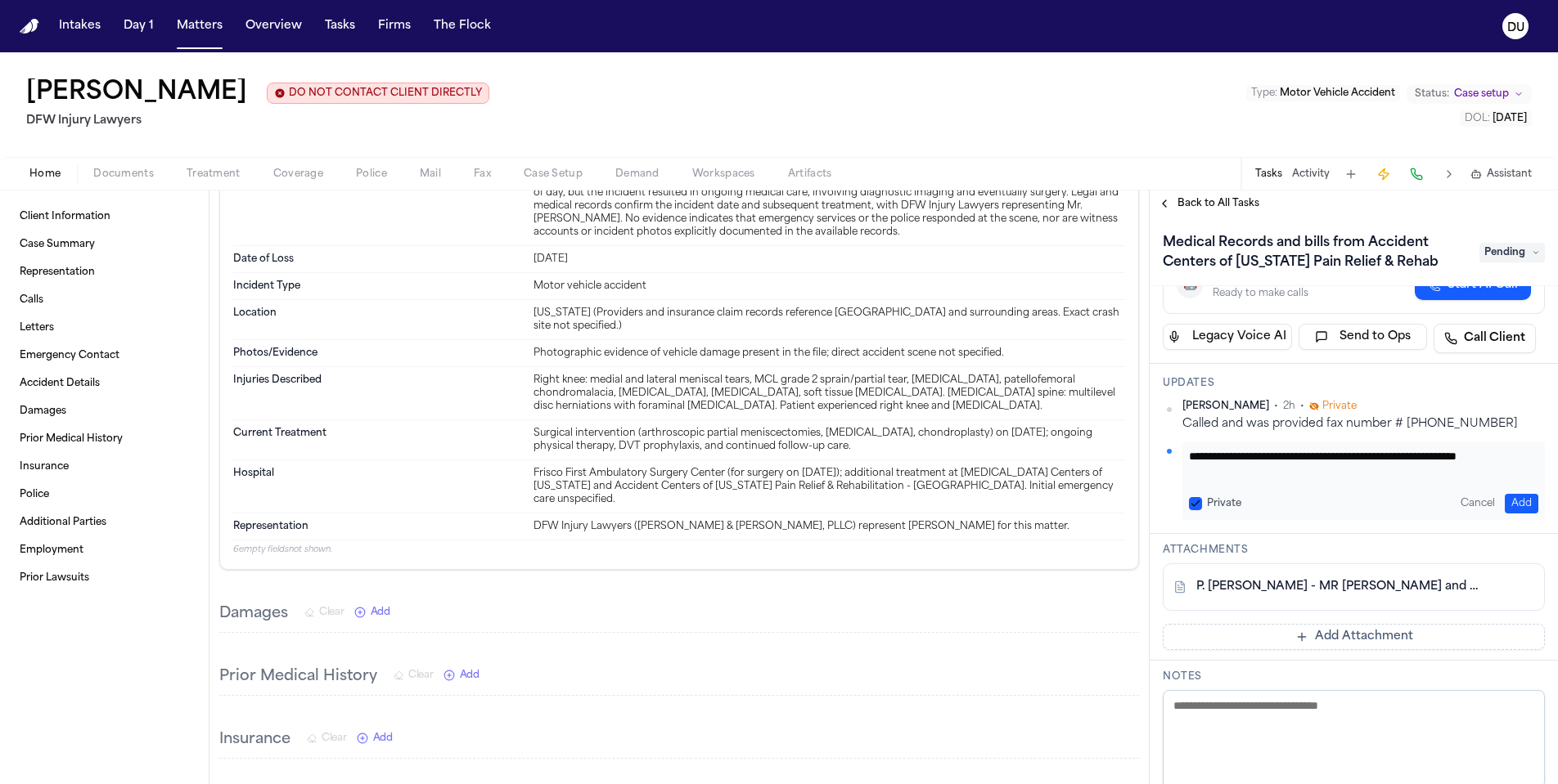
type textarea "**********"
click at [1318, 638] on button "Add Attachment" at bounding box center [1354, 636] width 383 height 26
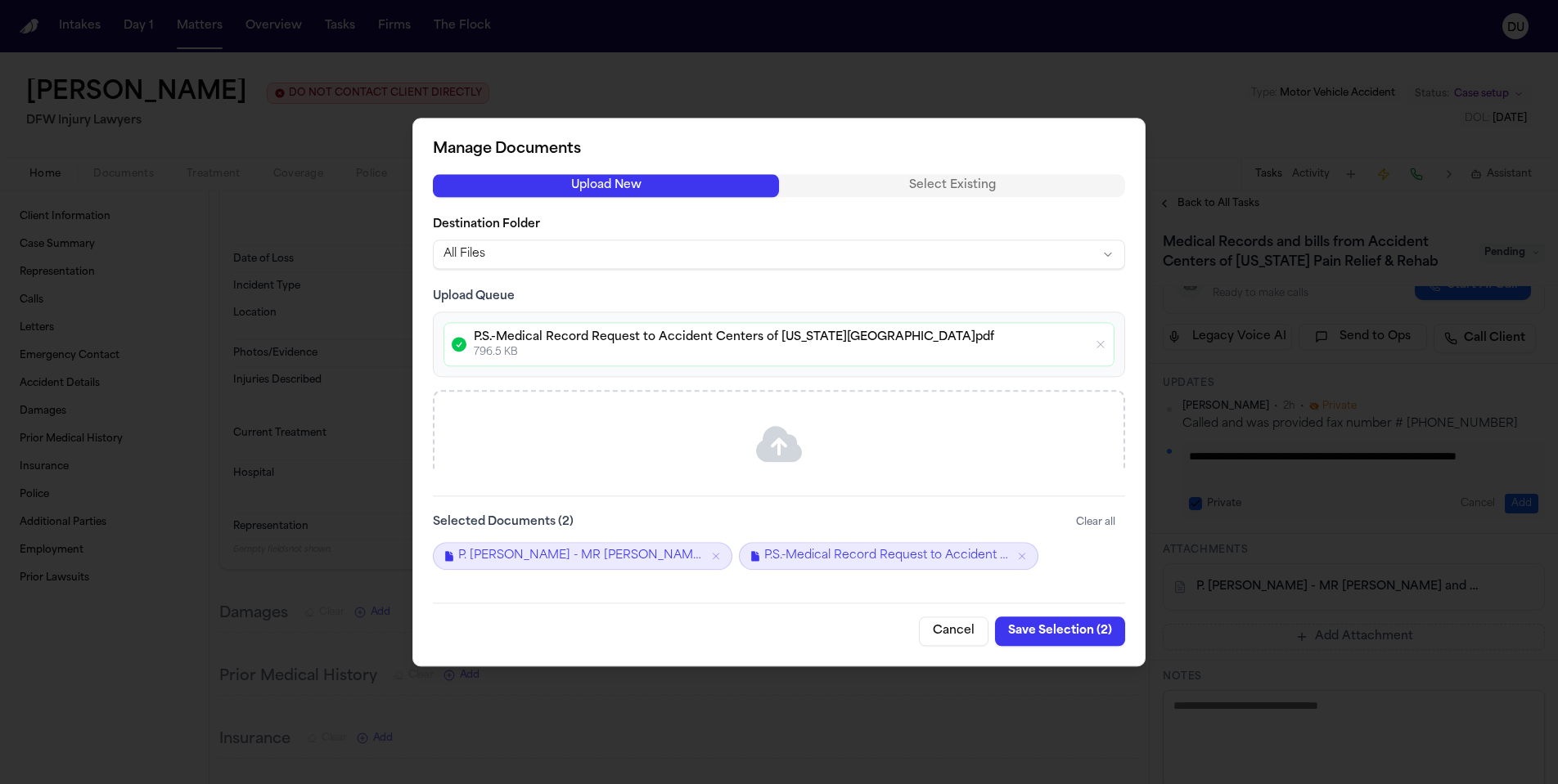
click at [1068, 629] on button "Save Selection ( 2 )" at bounding box center [1060, 631] width 130 height 30
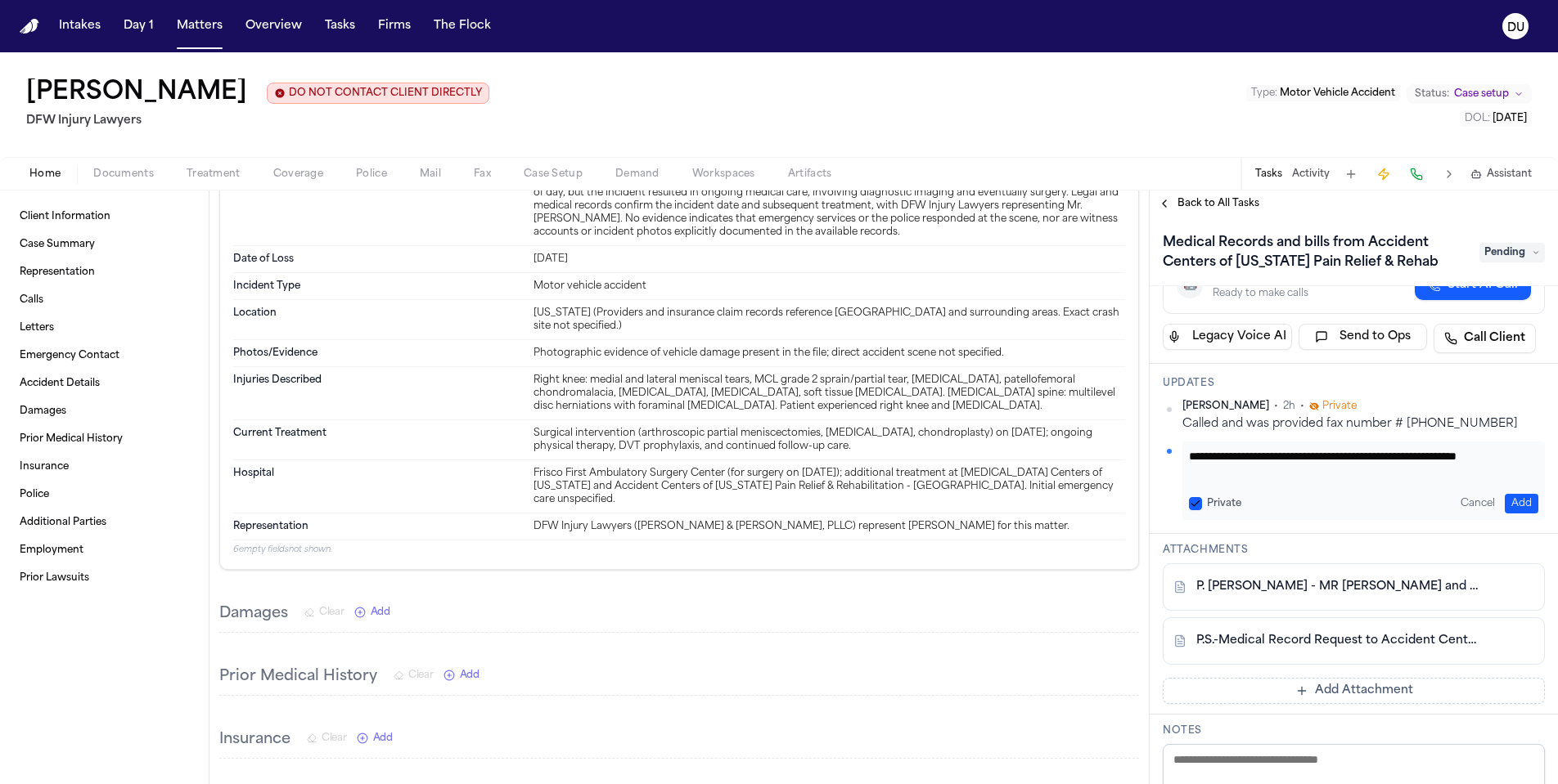
click at [1191, 205] on span "Back to All Tasks" at bounding box center [1218, 204] width 81 height 13
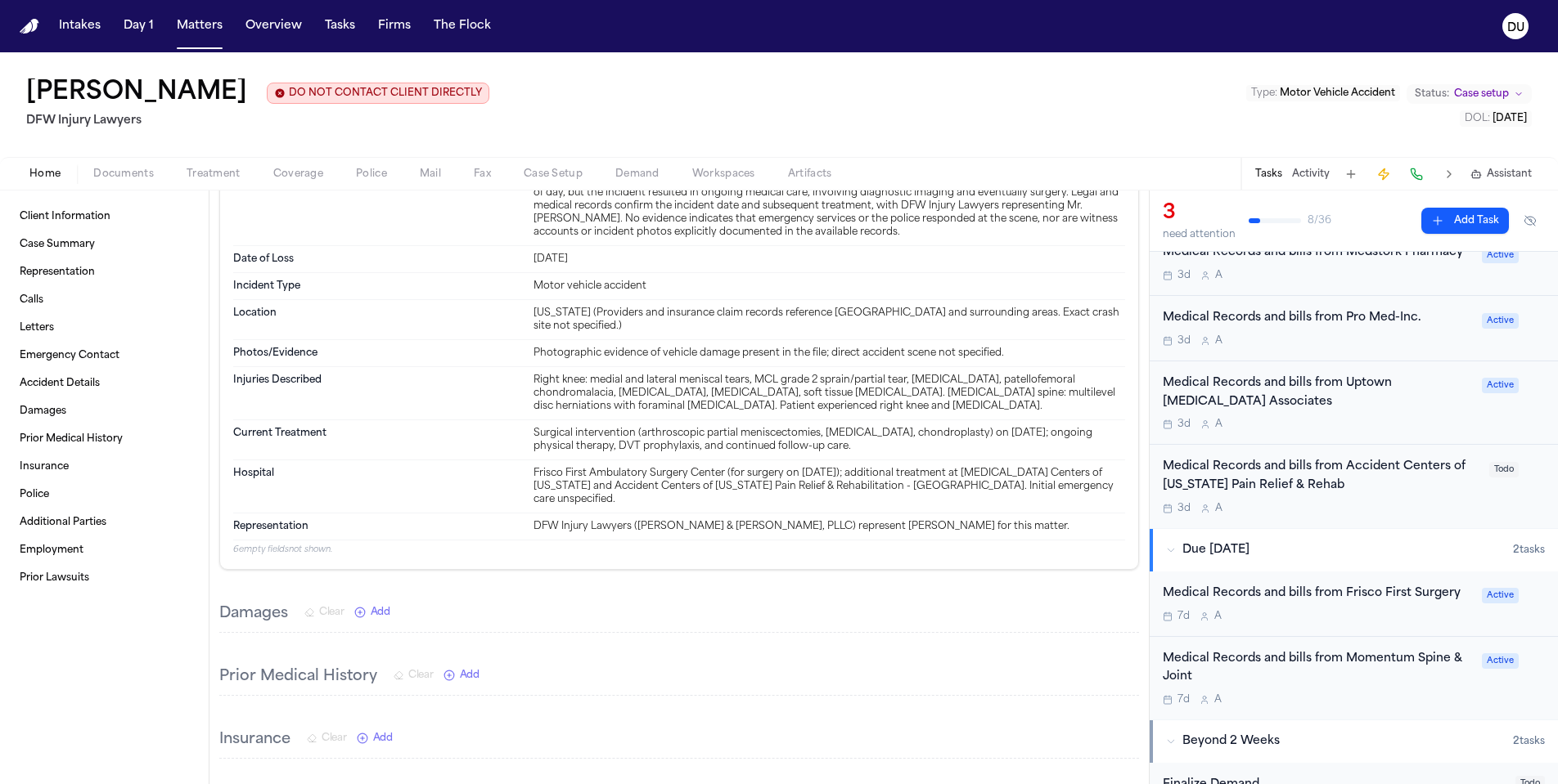
scroll to position [656, 0]
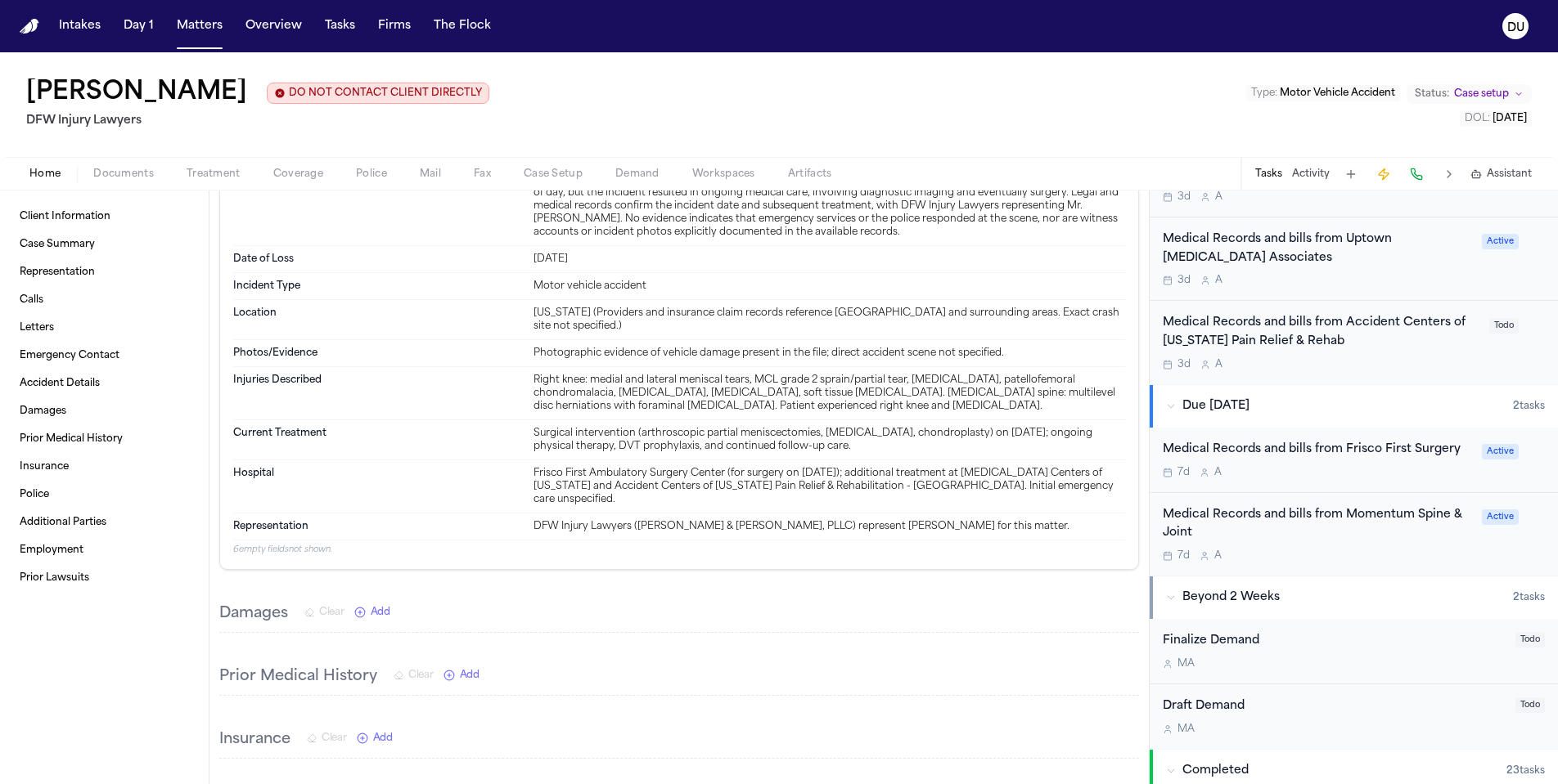
click at [1262, 510] on div "Medical Records and bills from Momentum Spine & Joint" at bounding box center [1317, 524] width 310 height 37
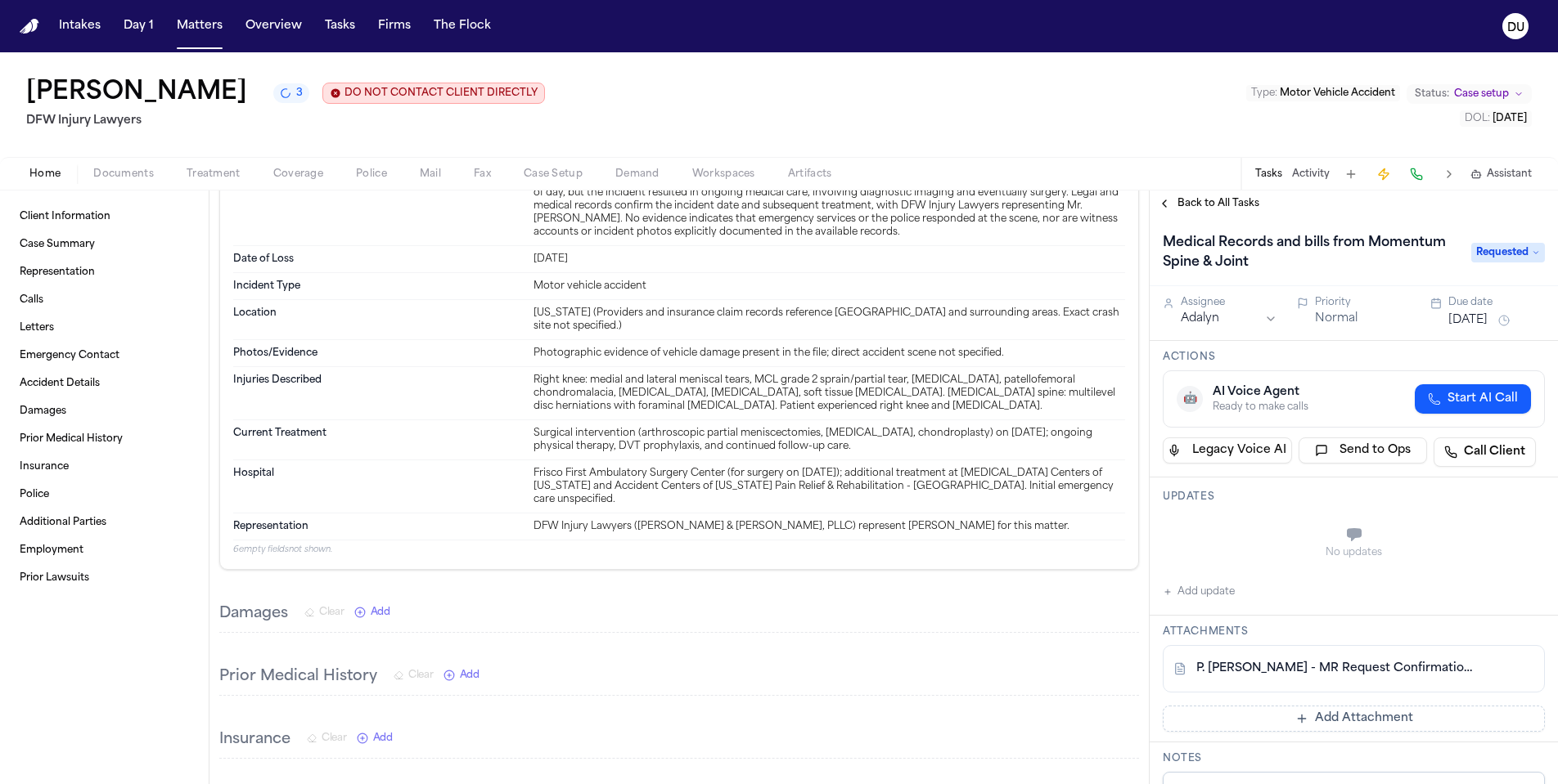
click at [1303, 672] on link "P. Sam - MR Request Confirmation to Momentum Spine and Joint - 8.22.25" at bounding box center [1337, 668] width 282 height 16
click at [35, 17] on nav "Intakes Day 1 Matters Overview Tasks Firms The Flock DU" at bounding box center [779, 26] width 1558 height 53
click at [31, 21] on img "Home" at bounding box center [29, 27] width 19 height 15
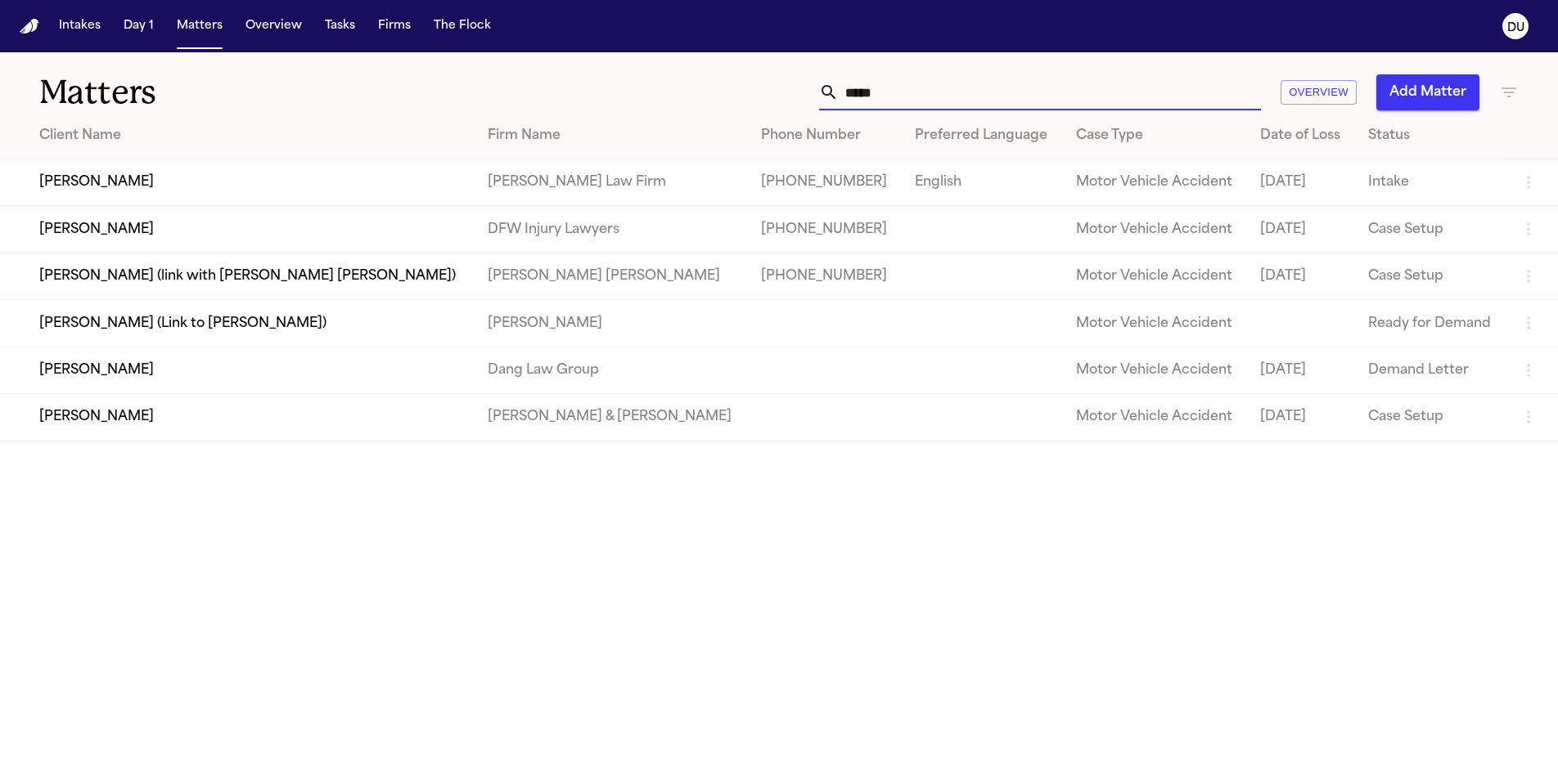
drag, startPoint x: 944, startPoint y: 90, endPoint x: 801, endPoint y: 95, distance: 143.1
click at [801, 95] on div "***** Overview Add Matter" at bounding box center [994, 93] width 1049 height 36
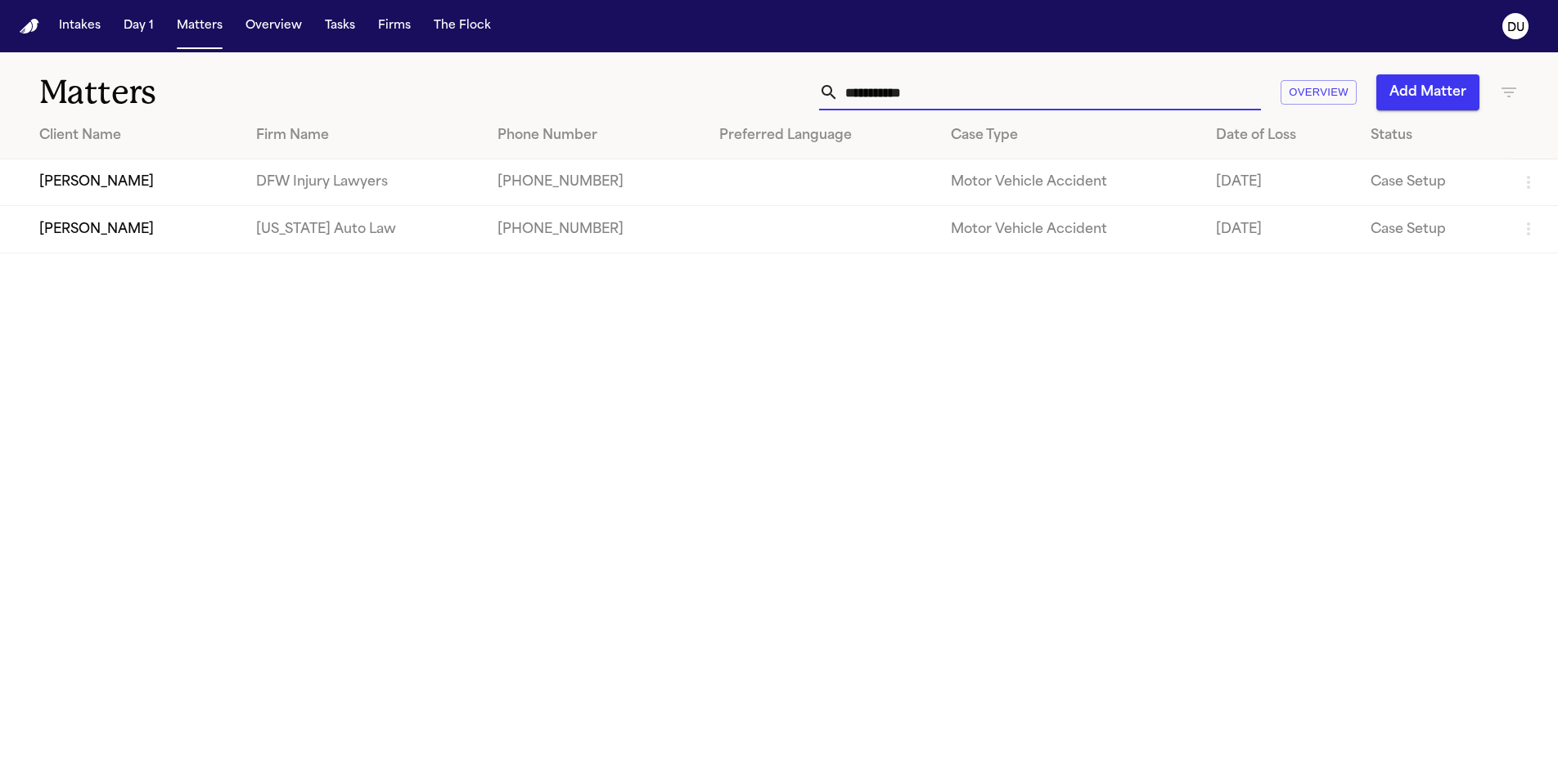
type input "**********"
click at [230, 185] on td "[PERSON_NAME]" at bounding box center [121, 182] width 243 height 47
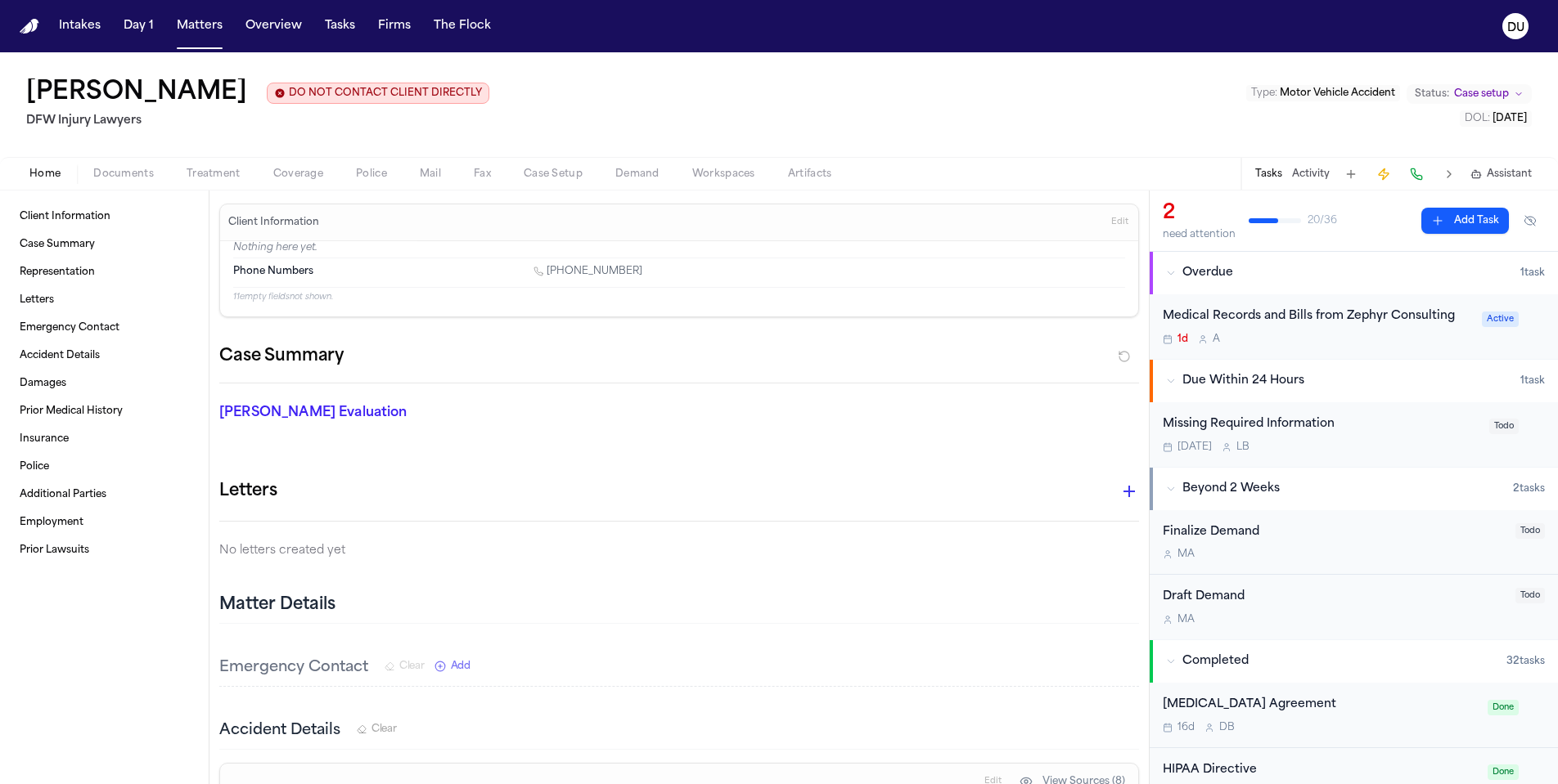
click at [1353, 324] on div "Medical Records and Bills from Zephyr Consulting" at bounding box center [1317, 317] width 310 height 19
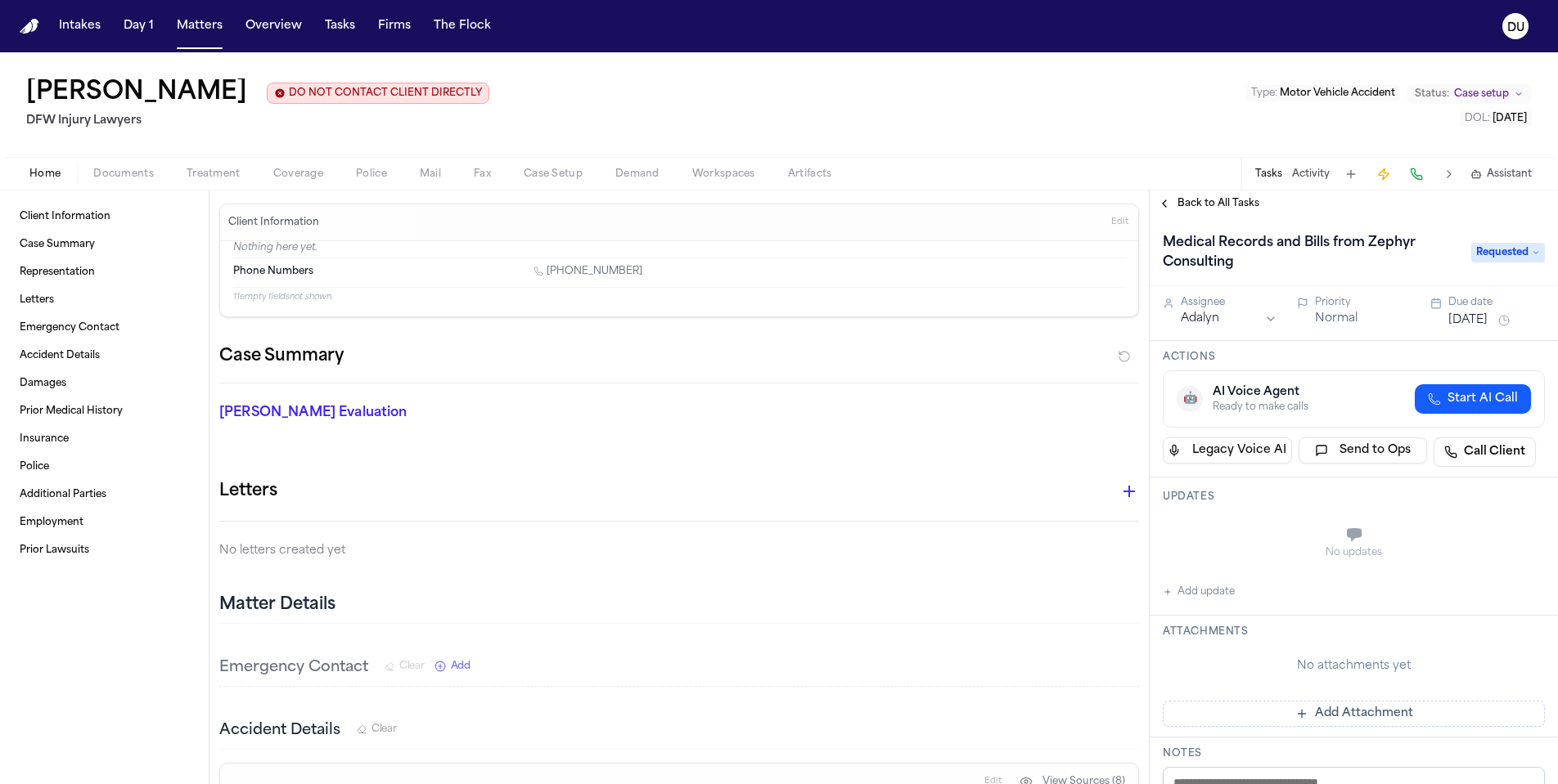
click at [1221, 209] on span "Back to All Tasks" at bounding box center [1218, 204] width 81 height 13
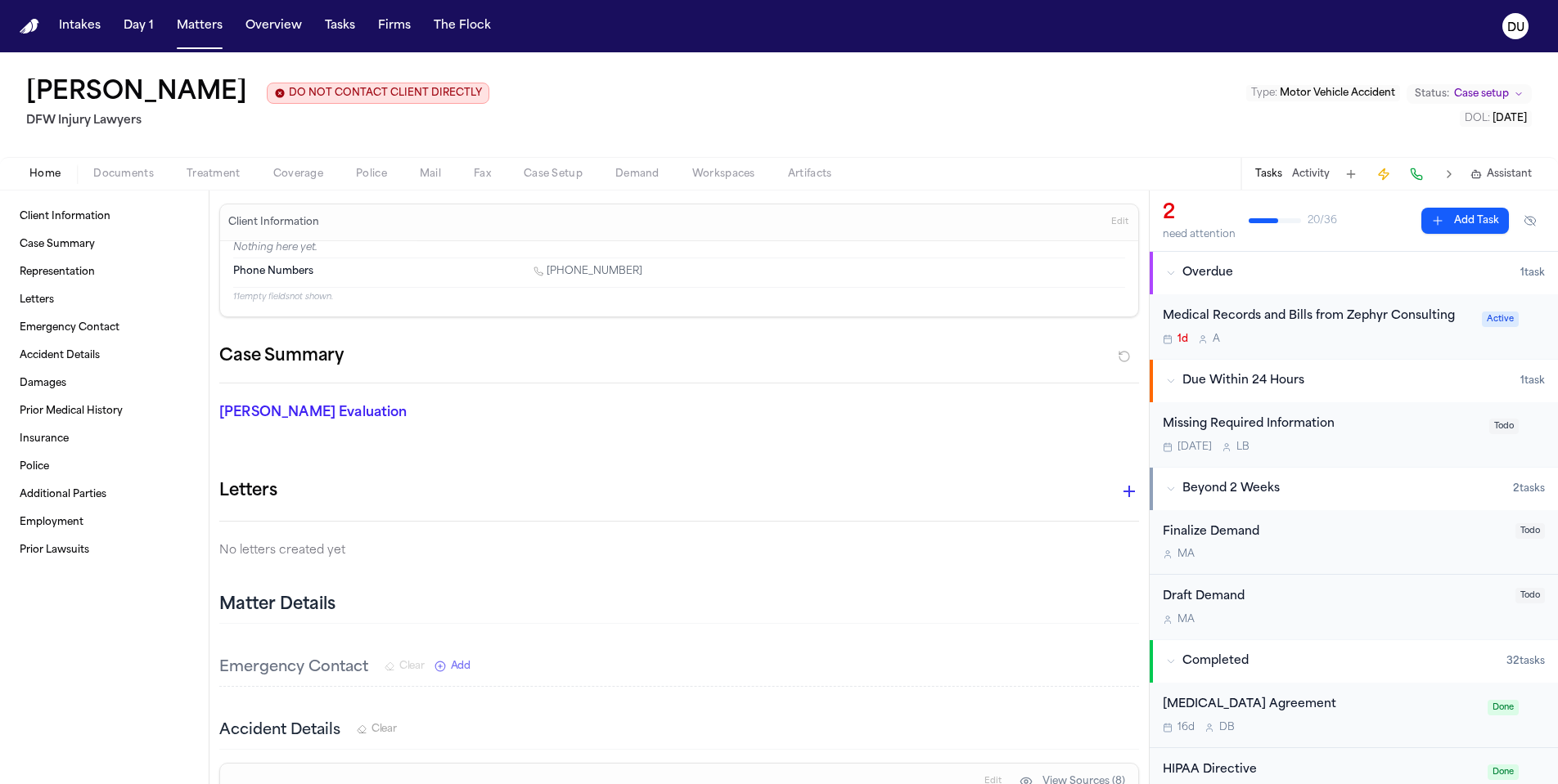
click at [1355, 315] on div "Medical Records and Bills from Zephyr Consulting" at bounding box center [1317, 317] width 310 height 19
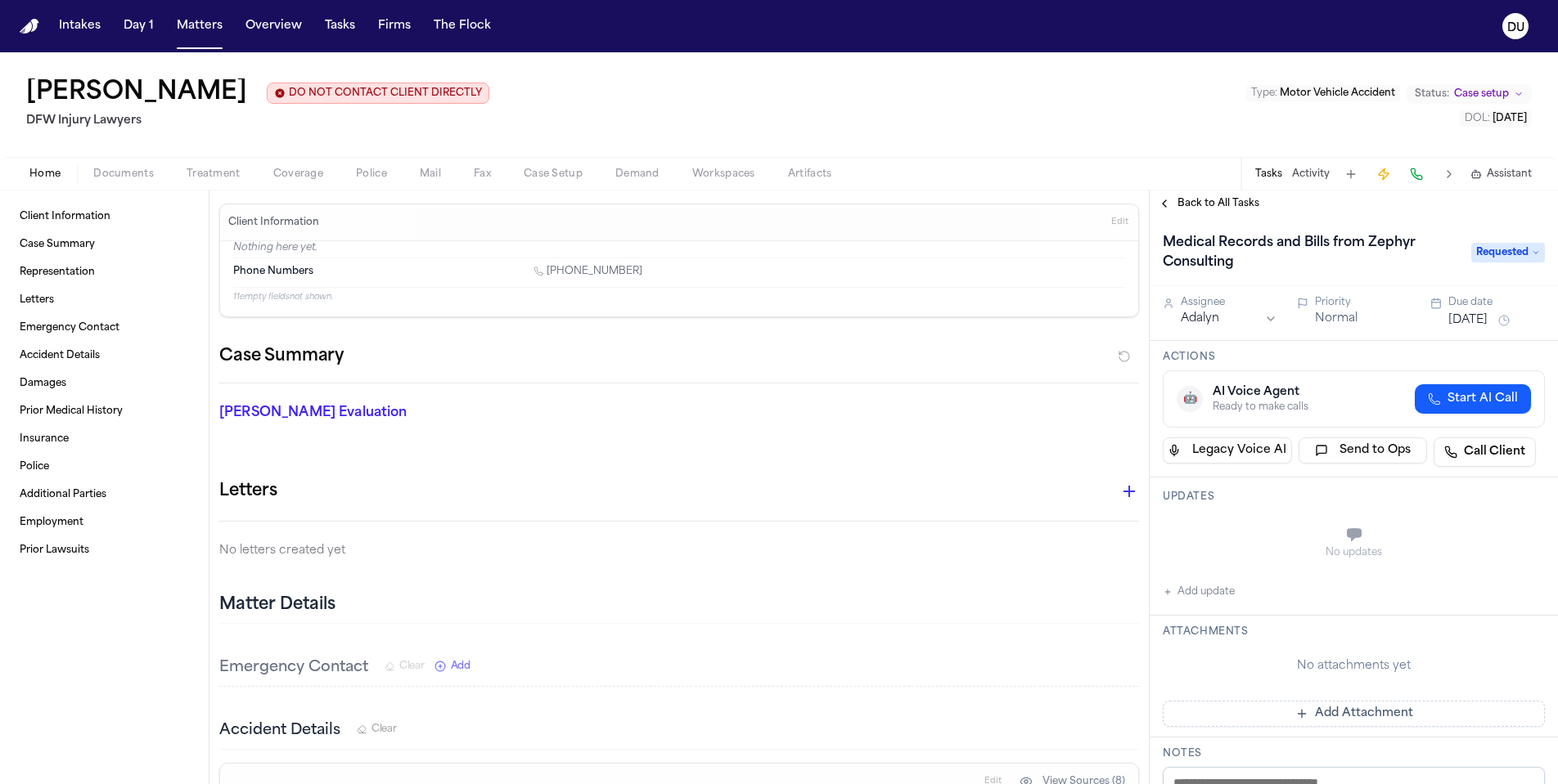
click at [223, 178] on span "Treatment" at bounding box center [214, 174] width 54 height 13
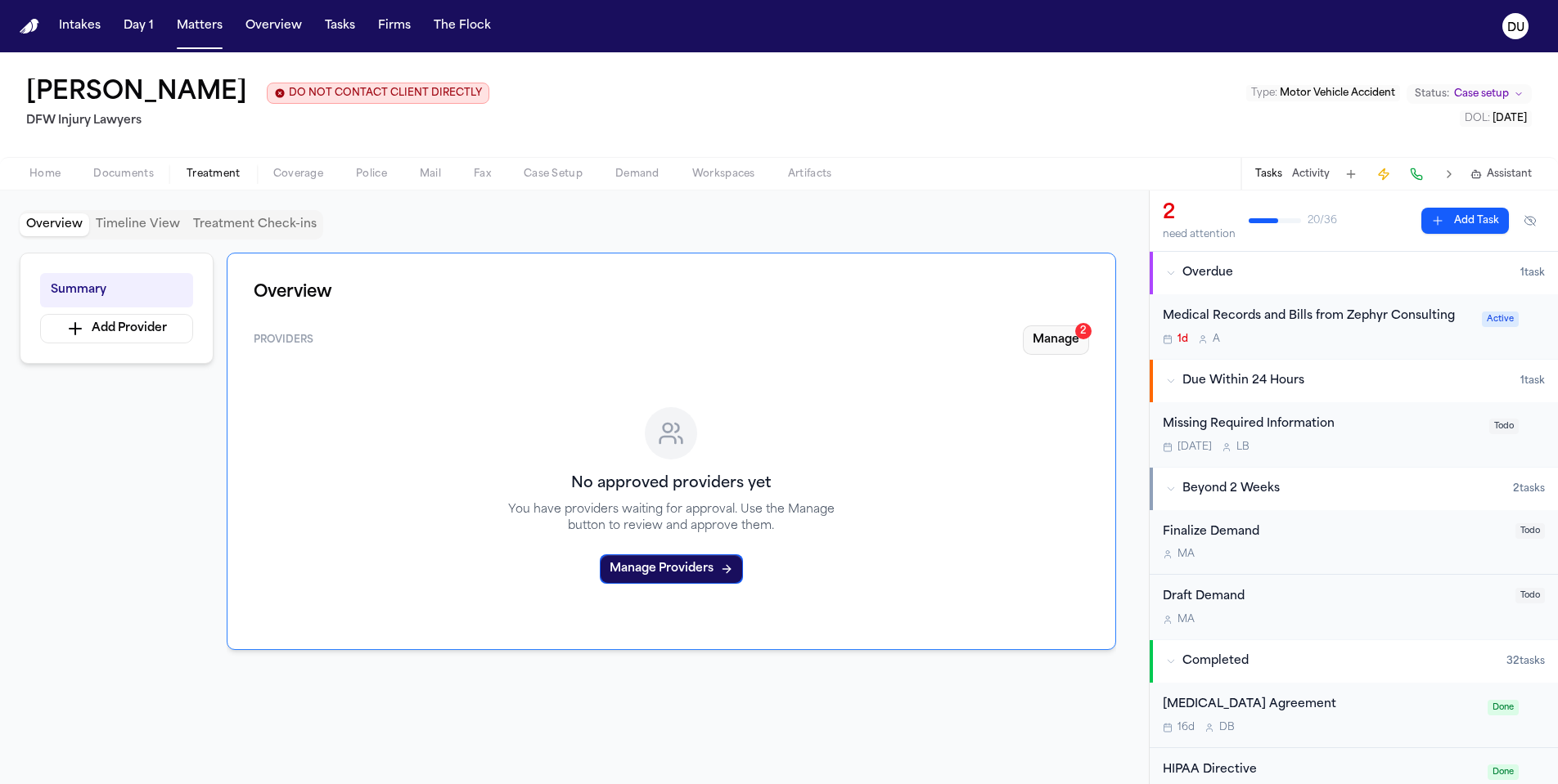
click at [1083, 342] on button "Manage 2" at bounding box center [1056, 340] width 66 height 30
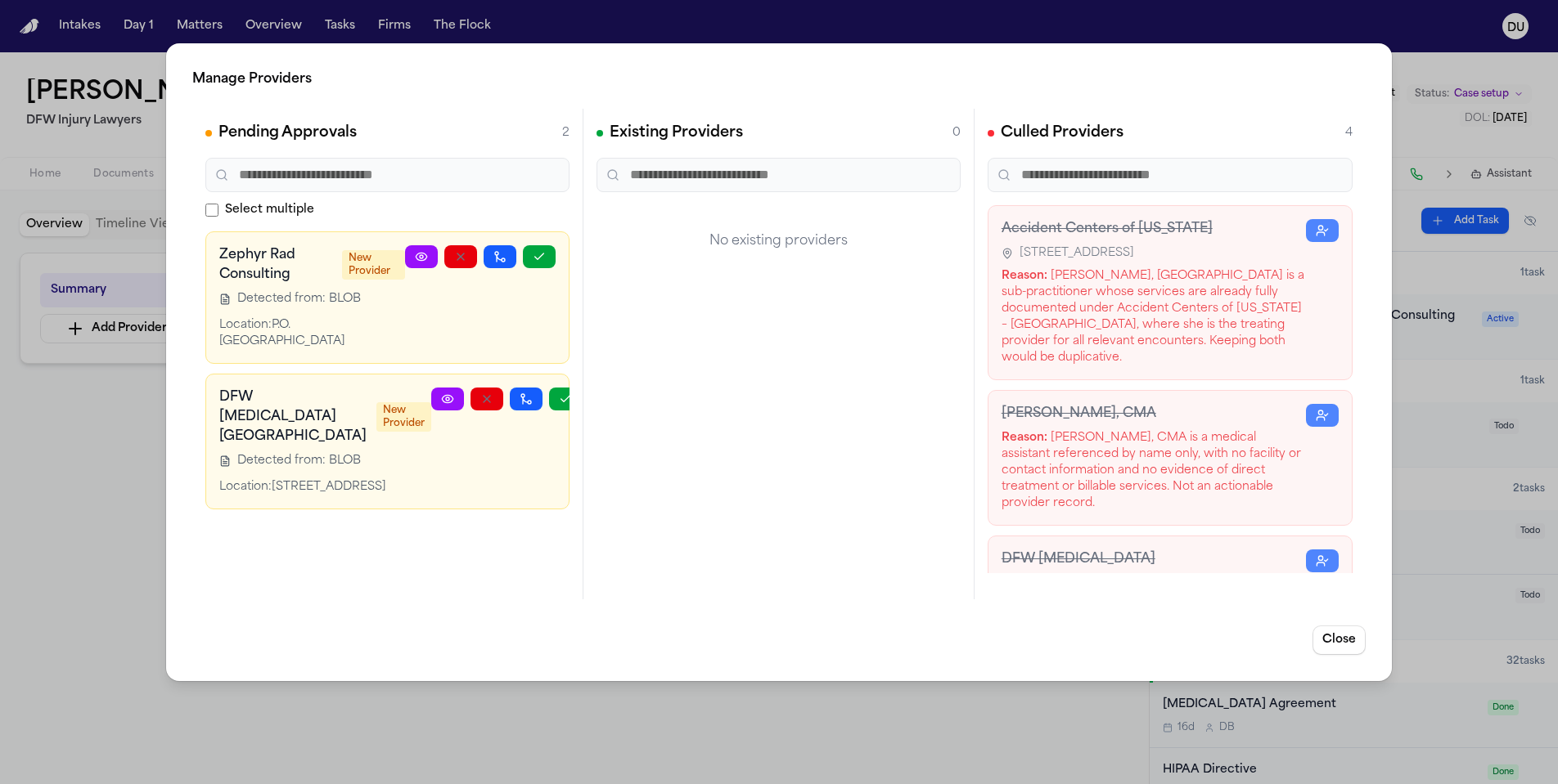
click at [422, 259] on circle at bounding box center [421, 256] width 3 height 3
click at [1351, 644] on button "Close" at bounding box center [1338, 640] width 53 height 30
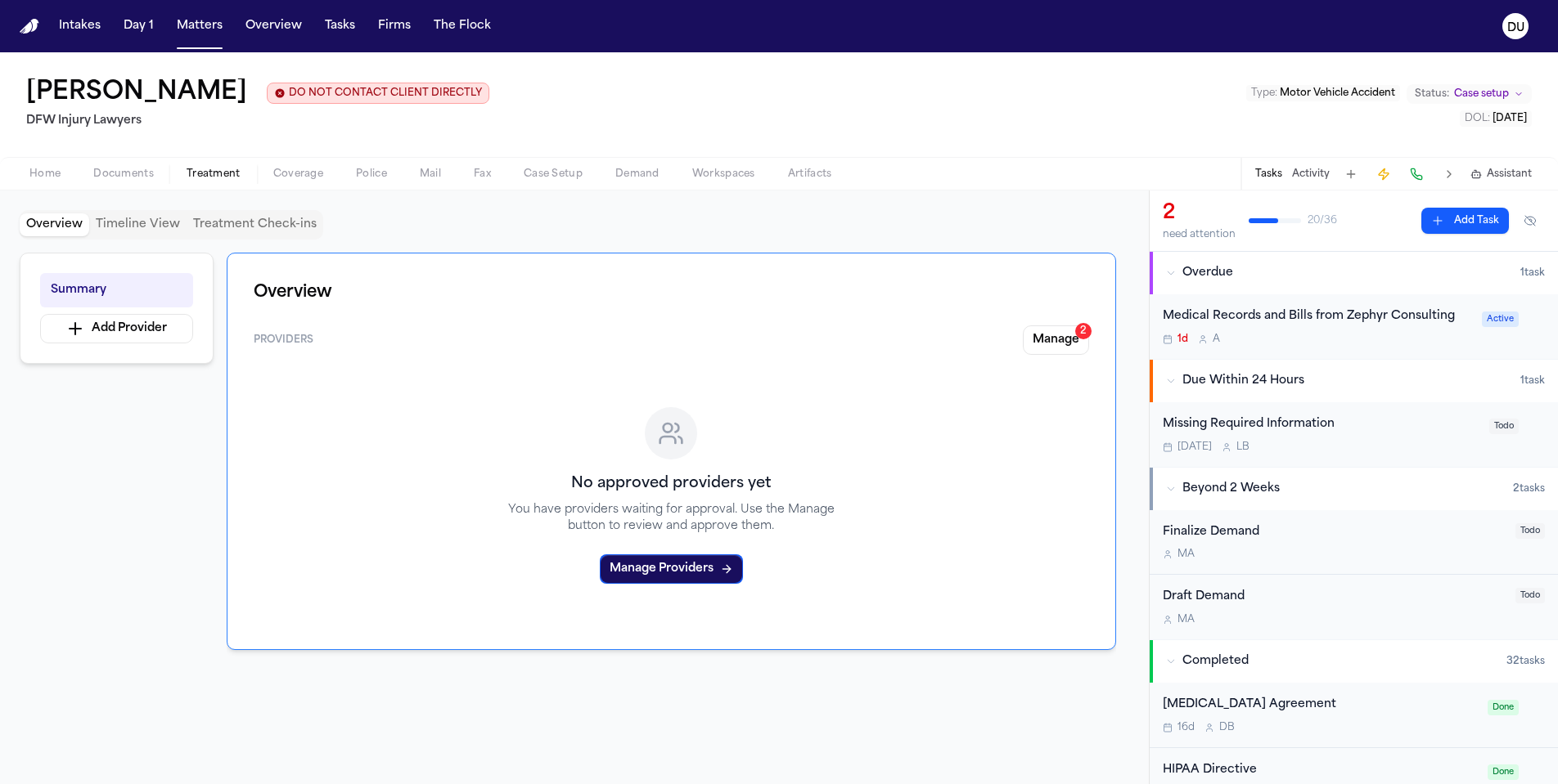
click at [131, 177] on span "Documents" at bounding box center [123, 174] width 60 height 13
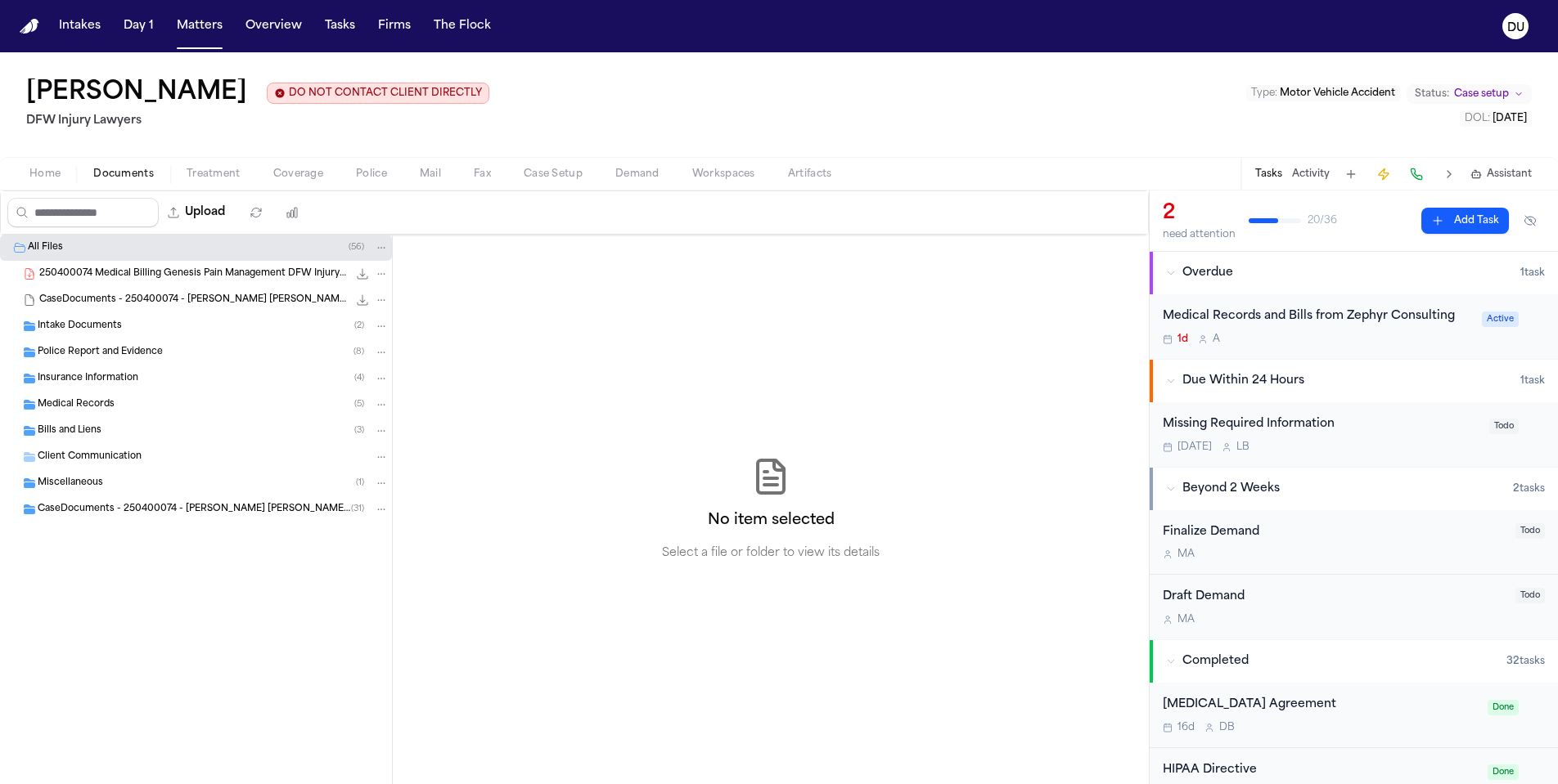
click at [130, 521] on div "CaseDocuments - 250400074 - Anderson-Davis v. Dunn 20250806195530 (unzipped) ( …" at bounding box center [196, 509] width 392 height 26
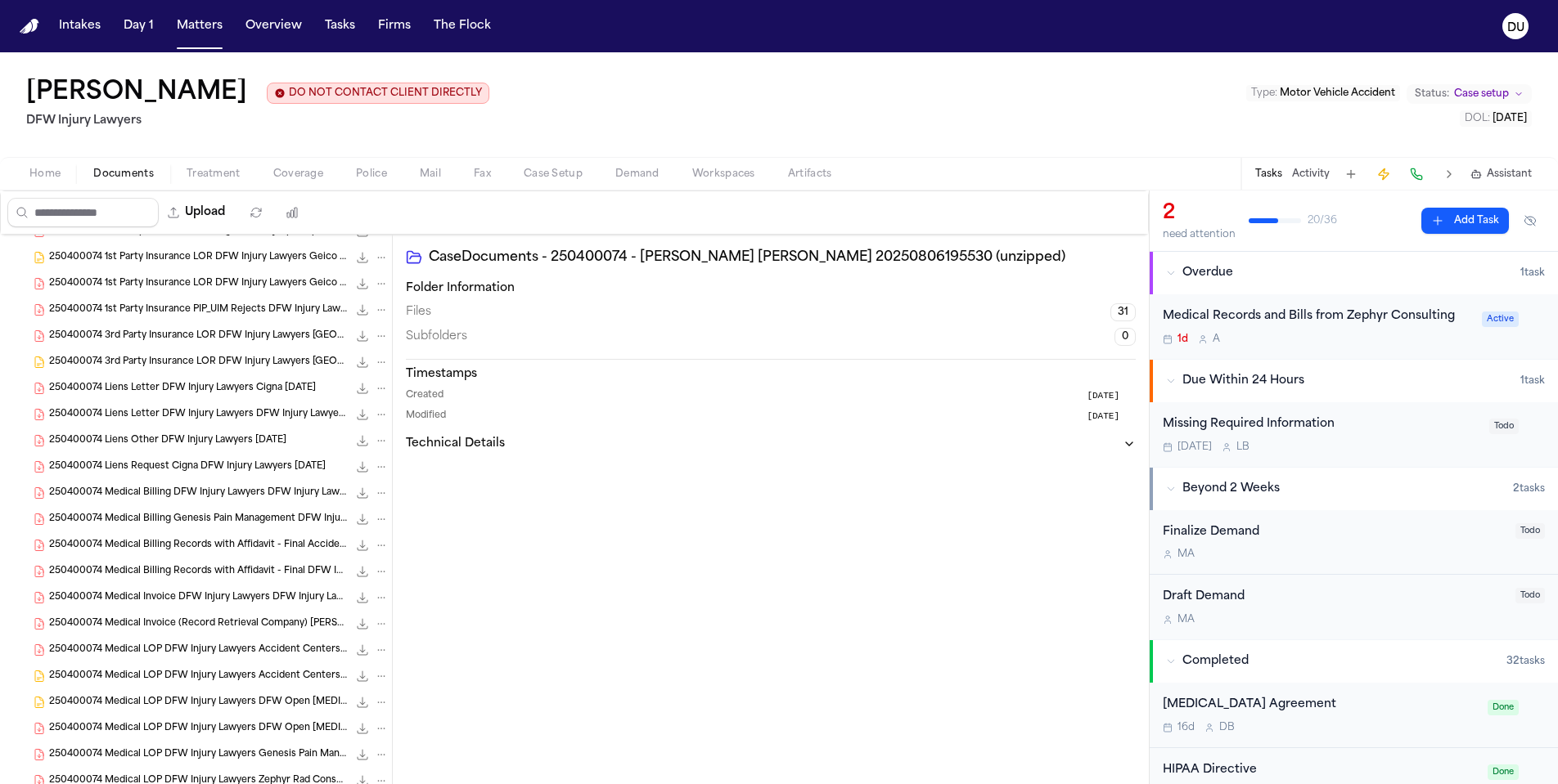
scroll to position [588, 0]
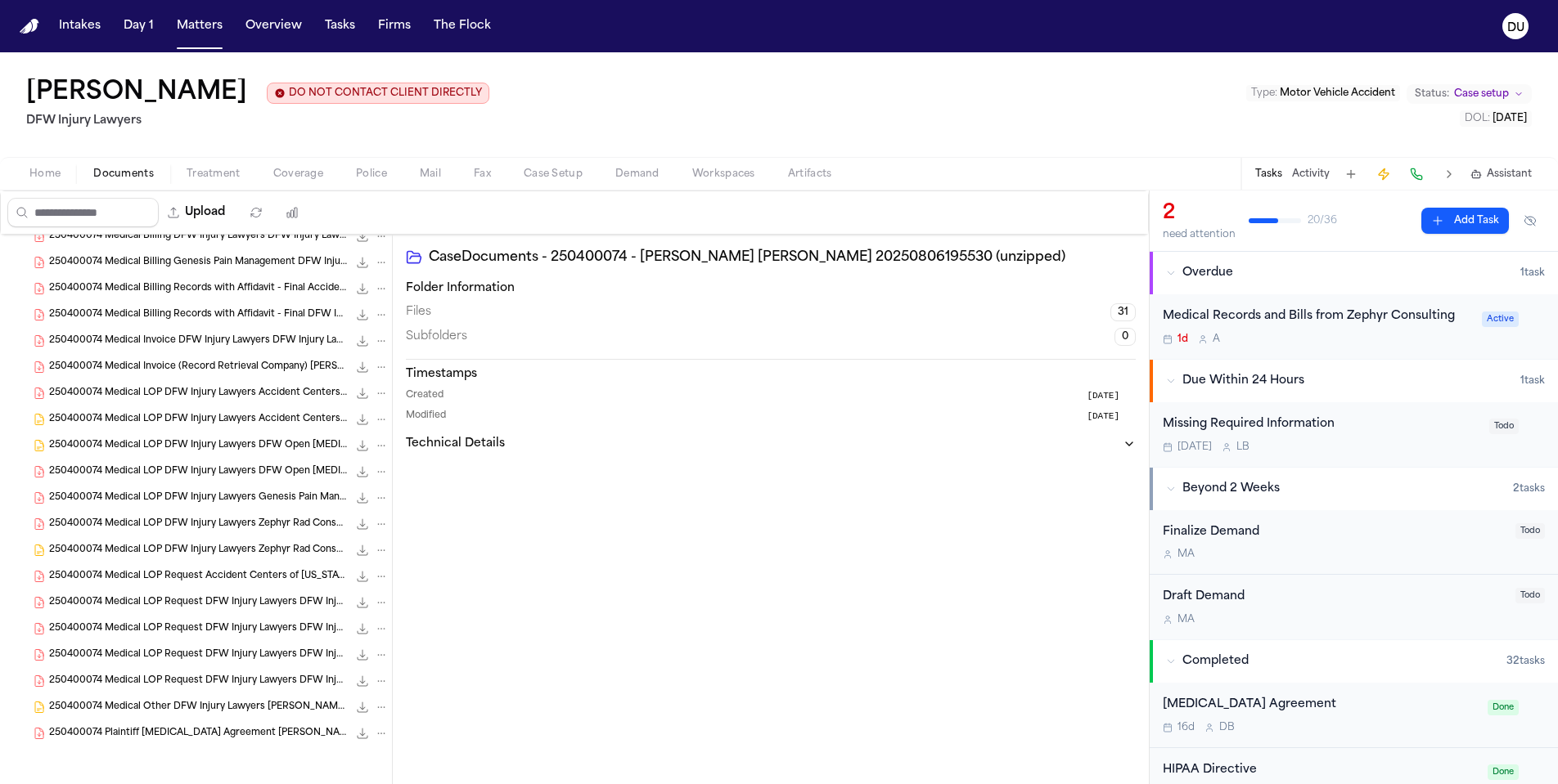
click at [253, 739] on span "250400074 Plaintiff Retainer Agreement Anderson-Davis, Lashanda DFW Injury Lawy…" at bounding box center [198, 734] width 298 height 14
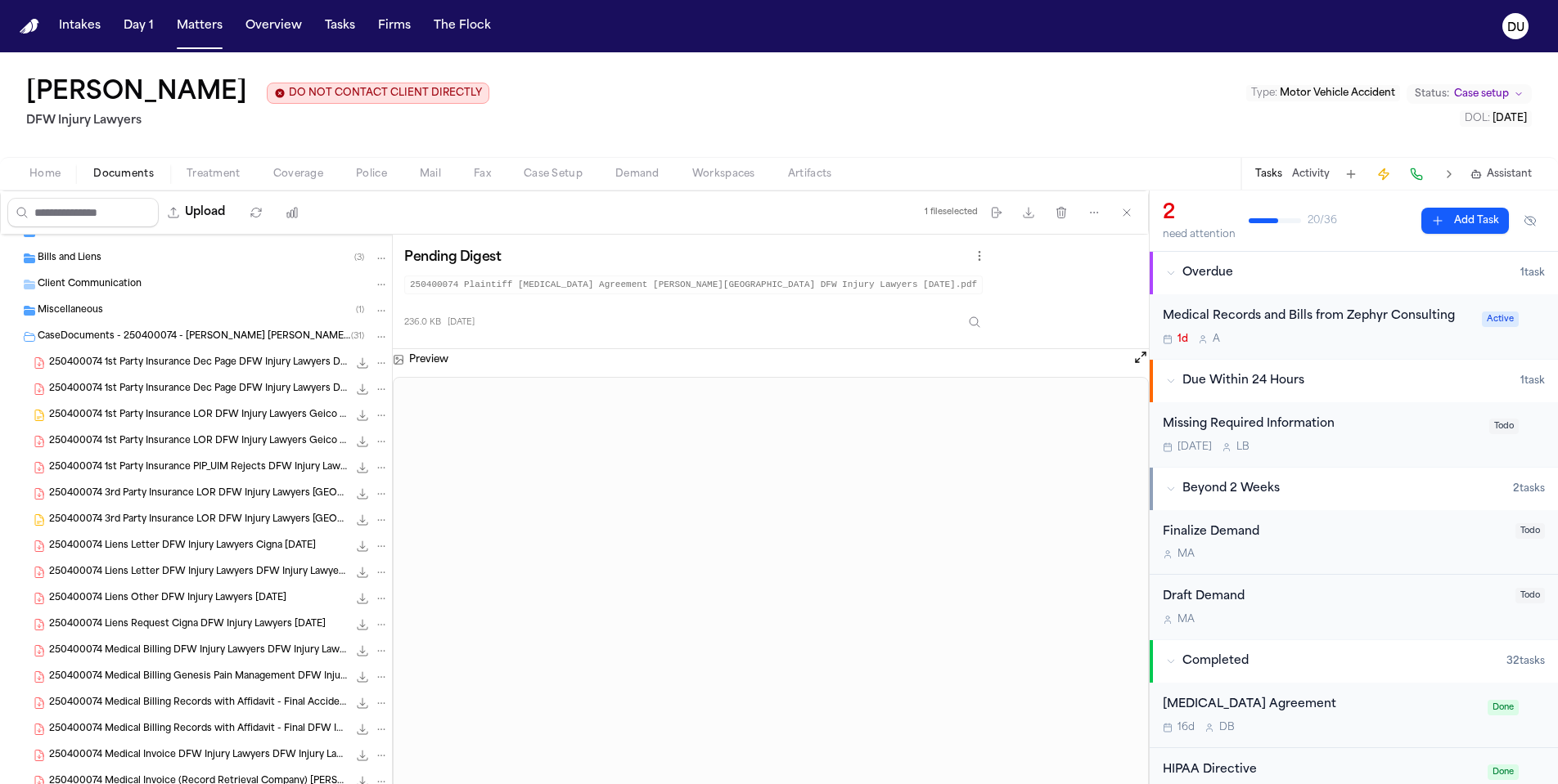
scroll to position [0, 0]
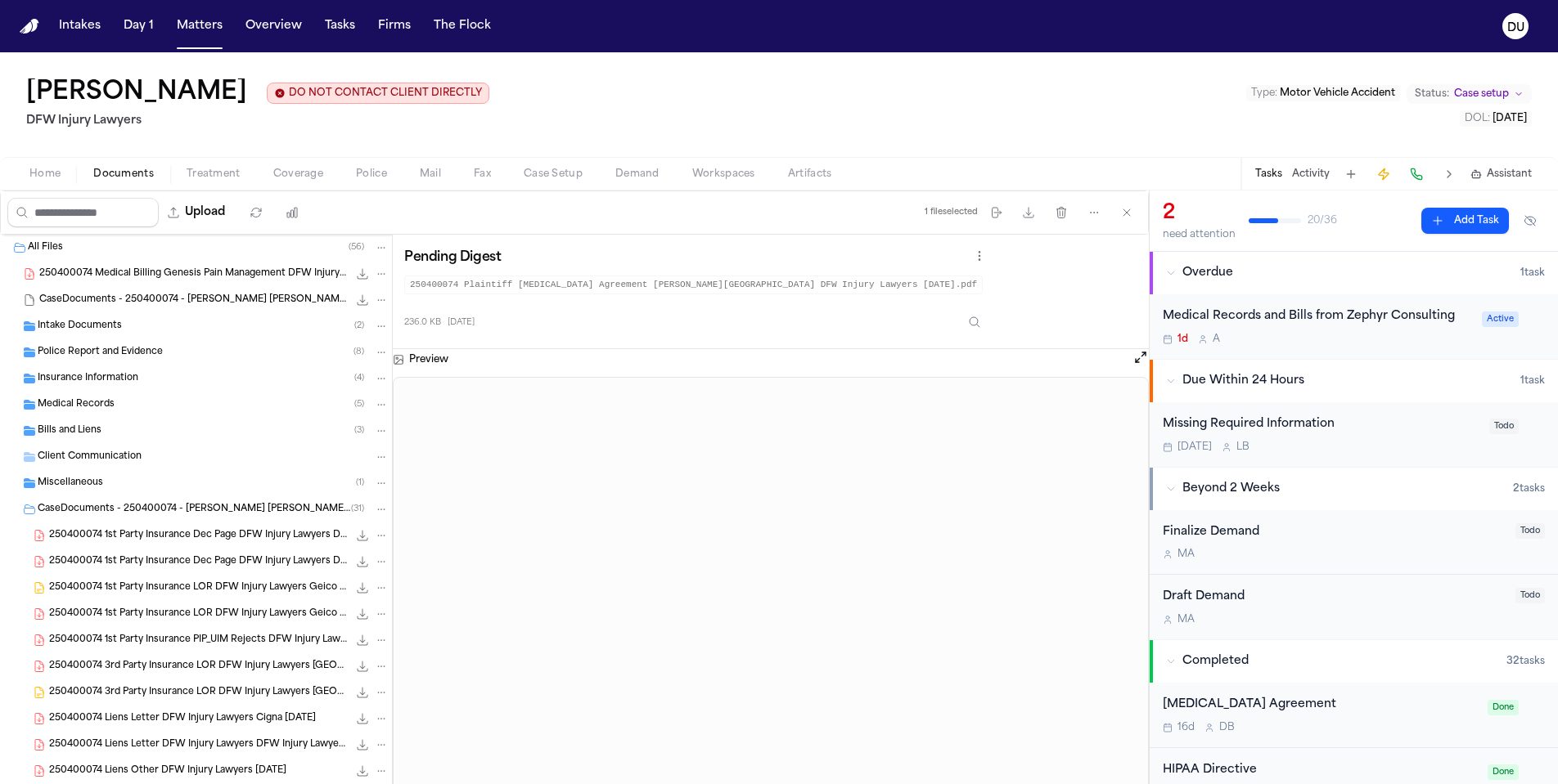
click at [86, 454] on span "Client Communication" at bounding box center [89, 457] width 104 height 14
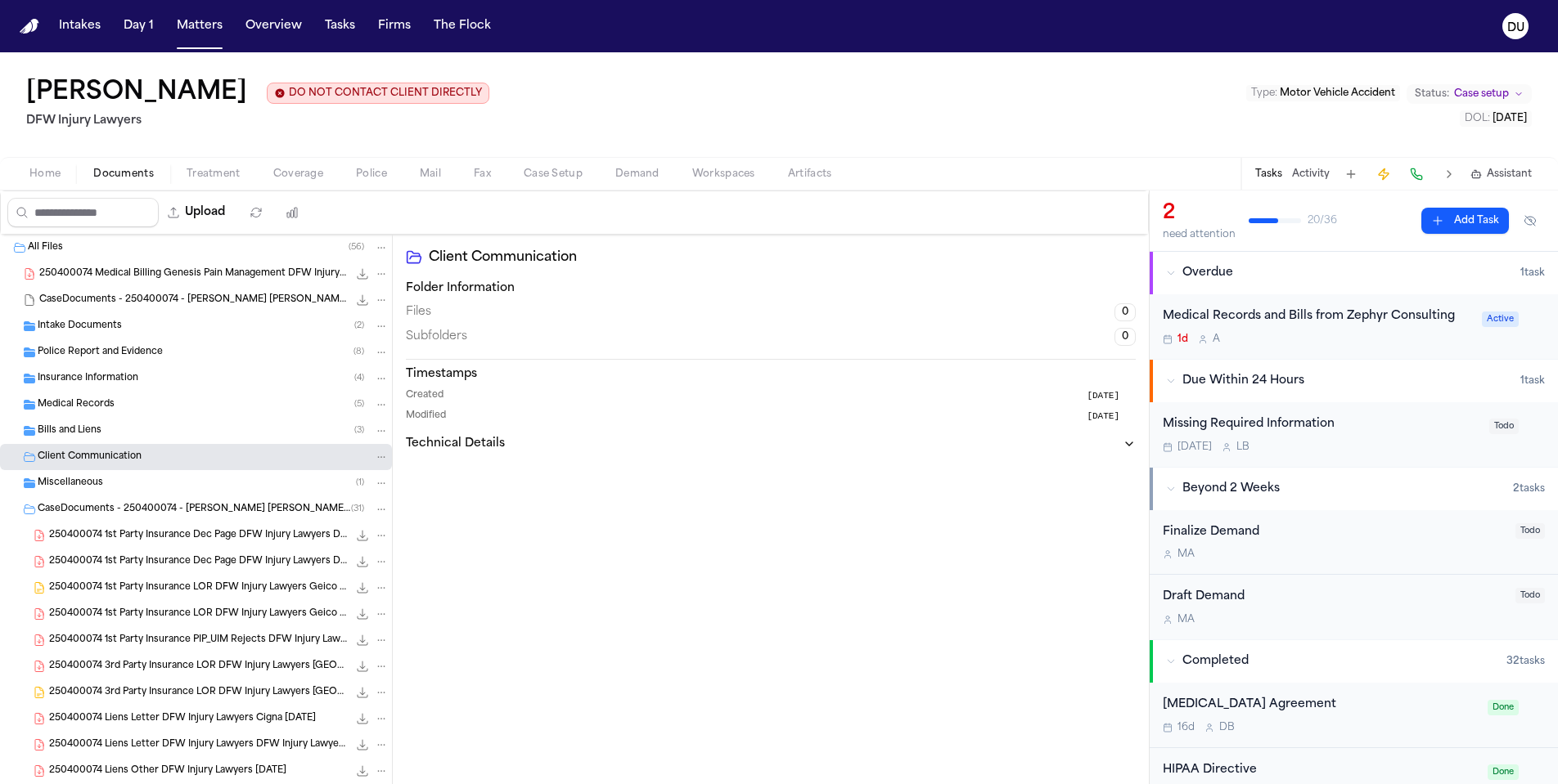
click at [81, 429] on span "Bills and Liens" at bounding box center [69, 431] width 64 height 14
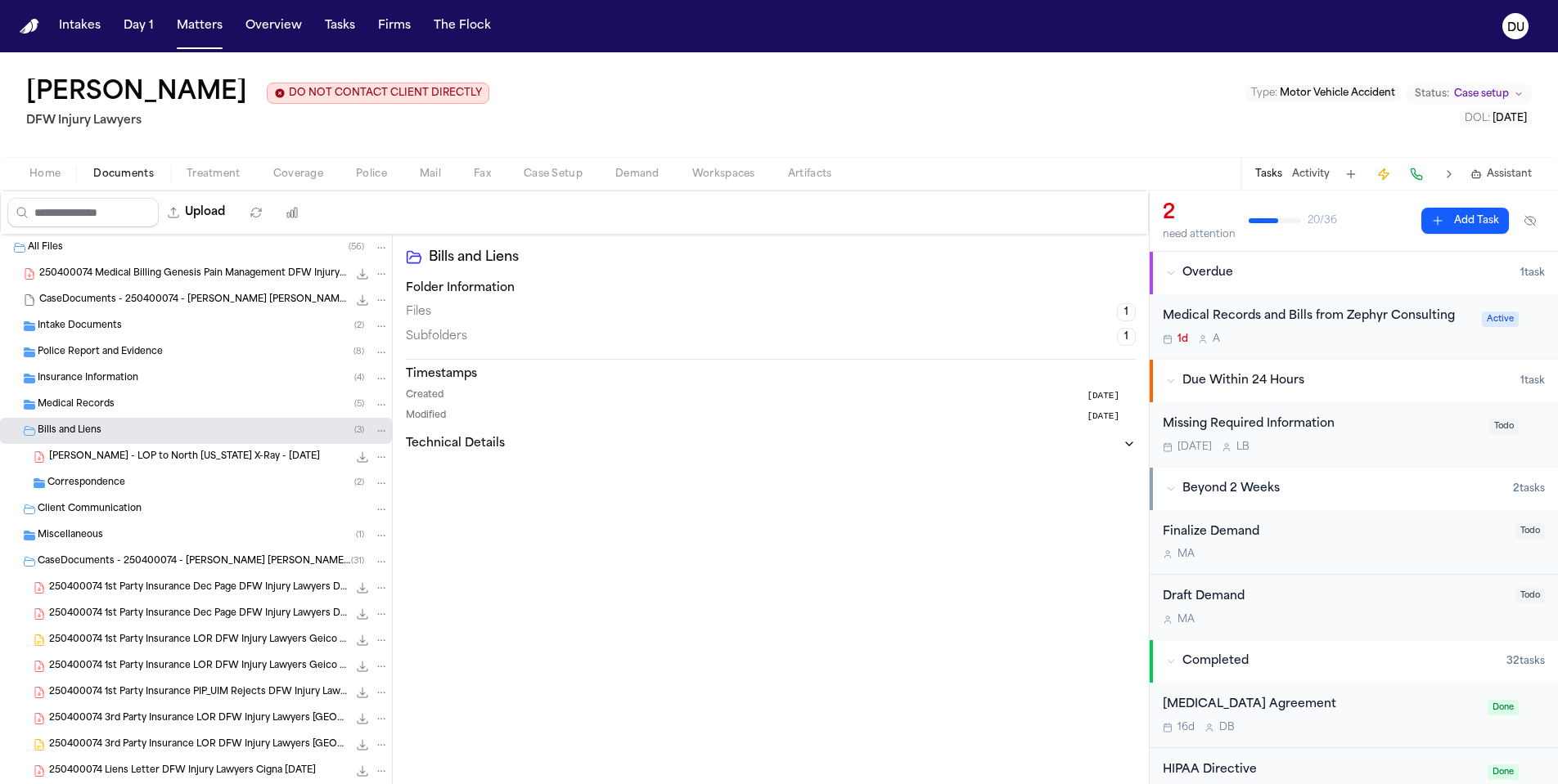
click at [97, 400] on span "Medical Records" at bounding box center [76, 405] width 77 height 14
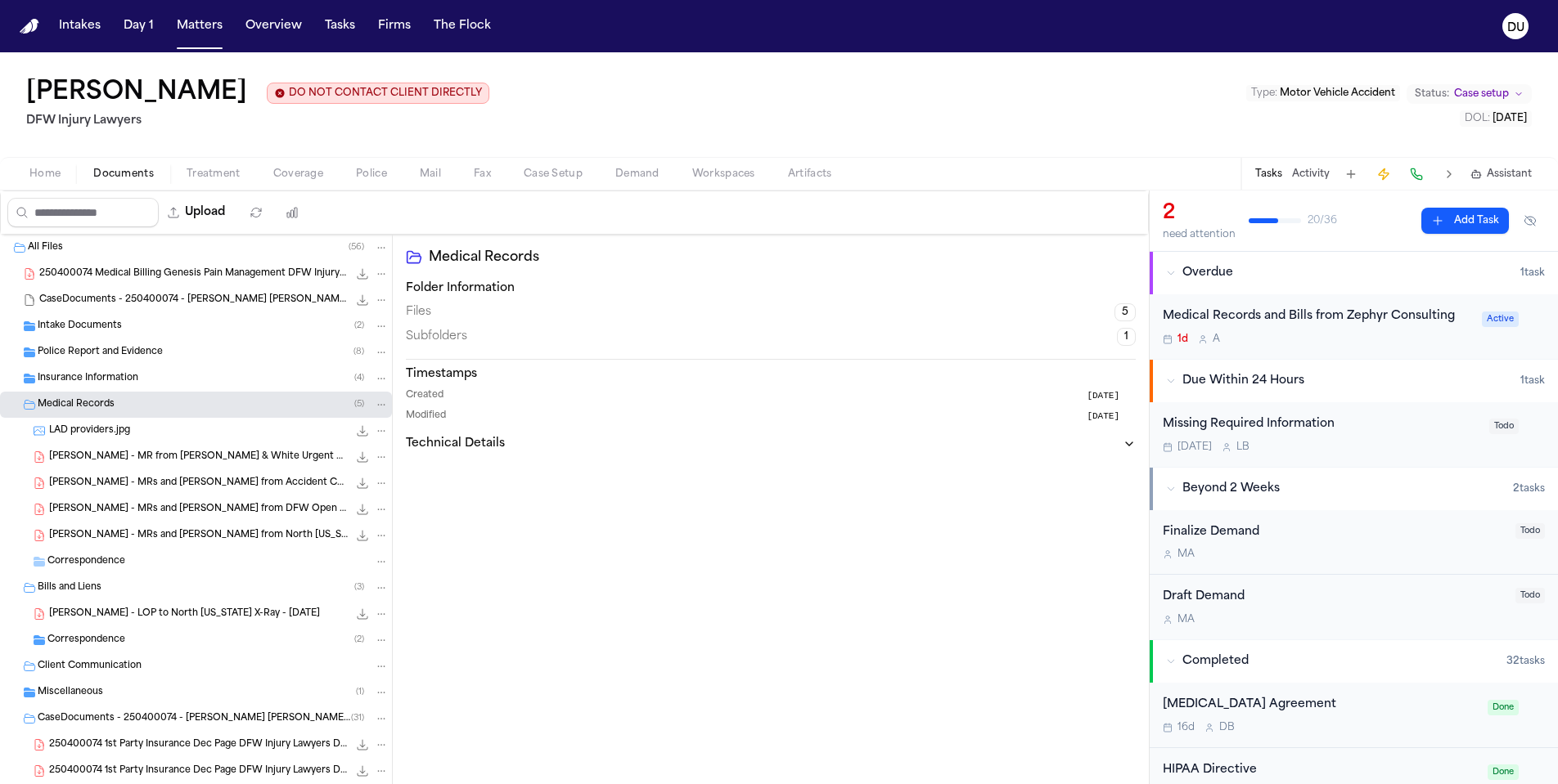
click at [119, 377] on span "Insurance Information" at bounding box center [87, 379] width 101 height 14
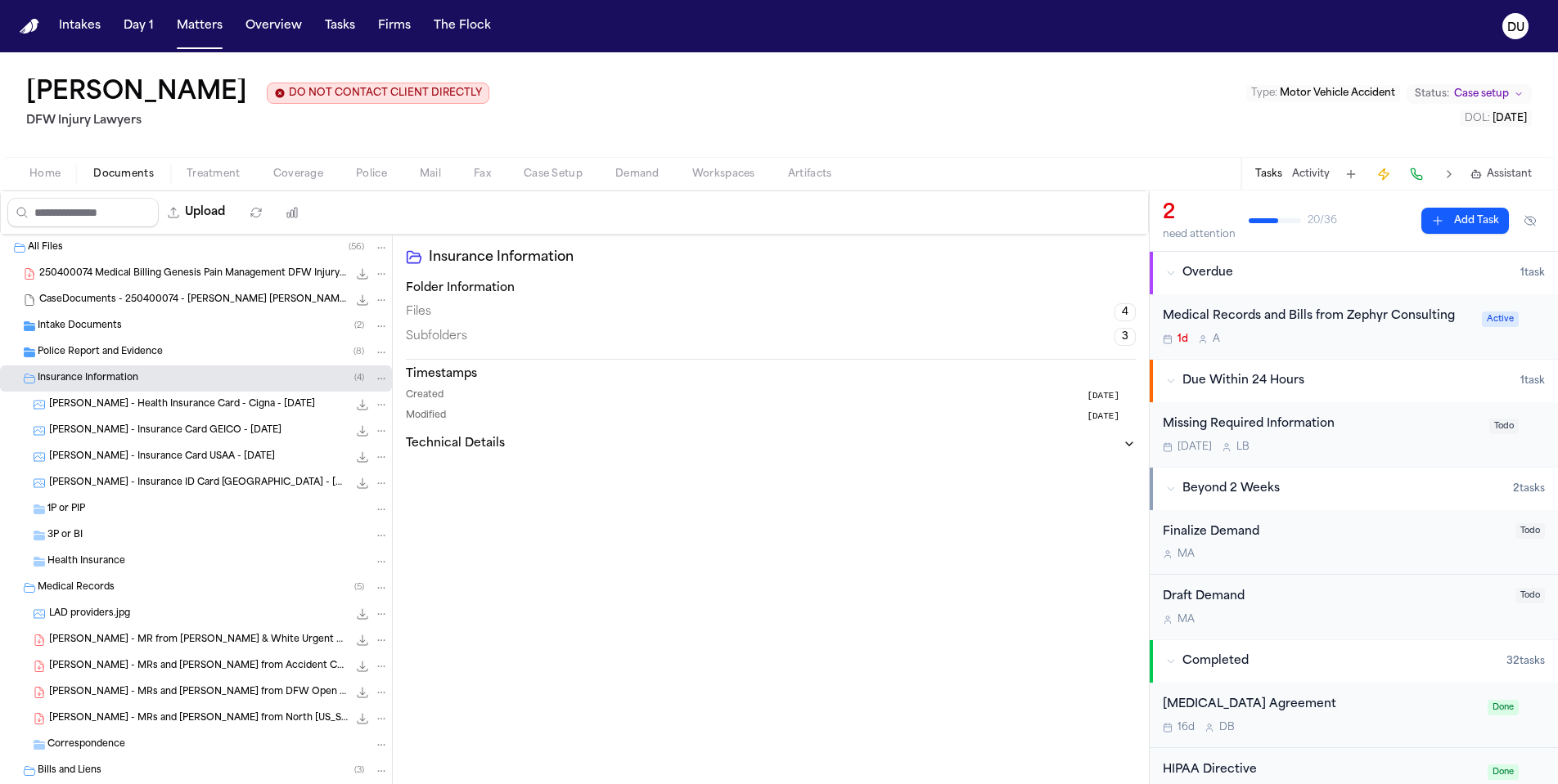
click at [123, 356] on span "Police Report and Evidence" at bounding box center [100, 353] width 126 height 14
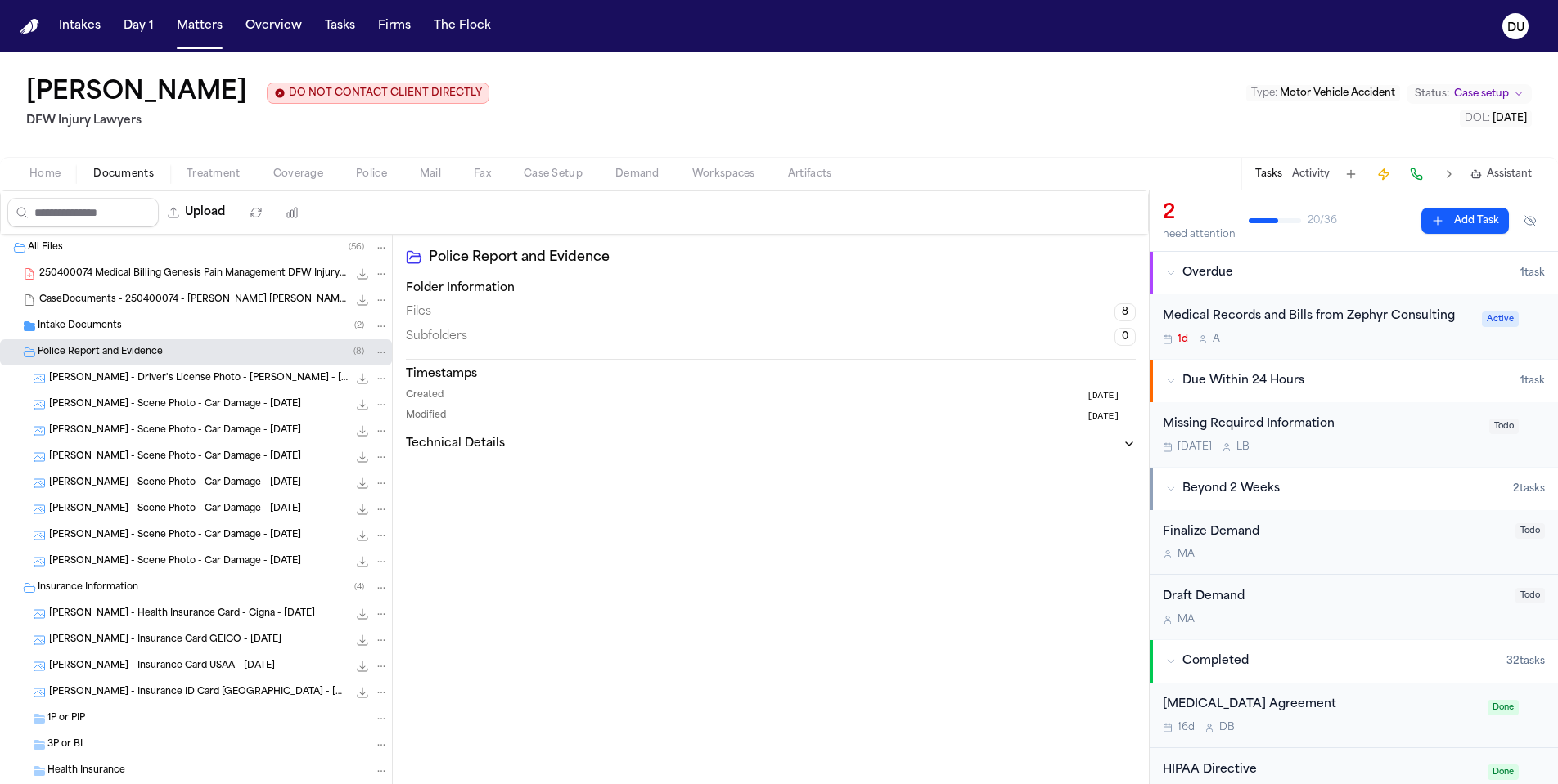
click at [121, 327] on div "Intake Documents ( 2 )" at bounding box center [213, 326] width 351 height 14
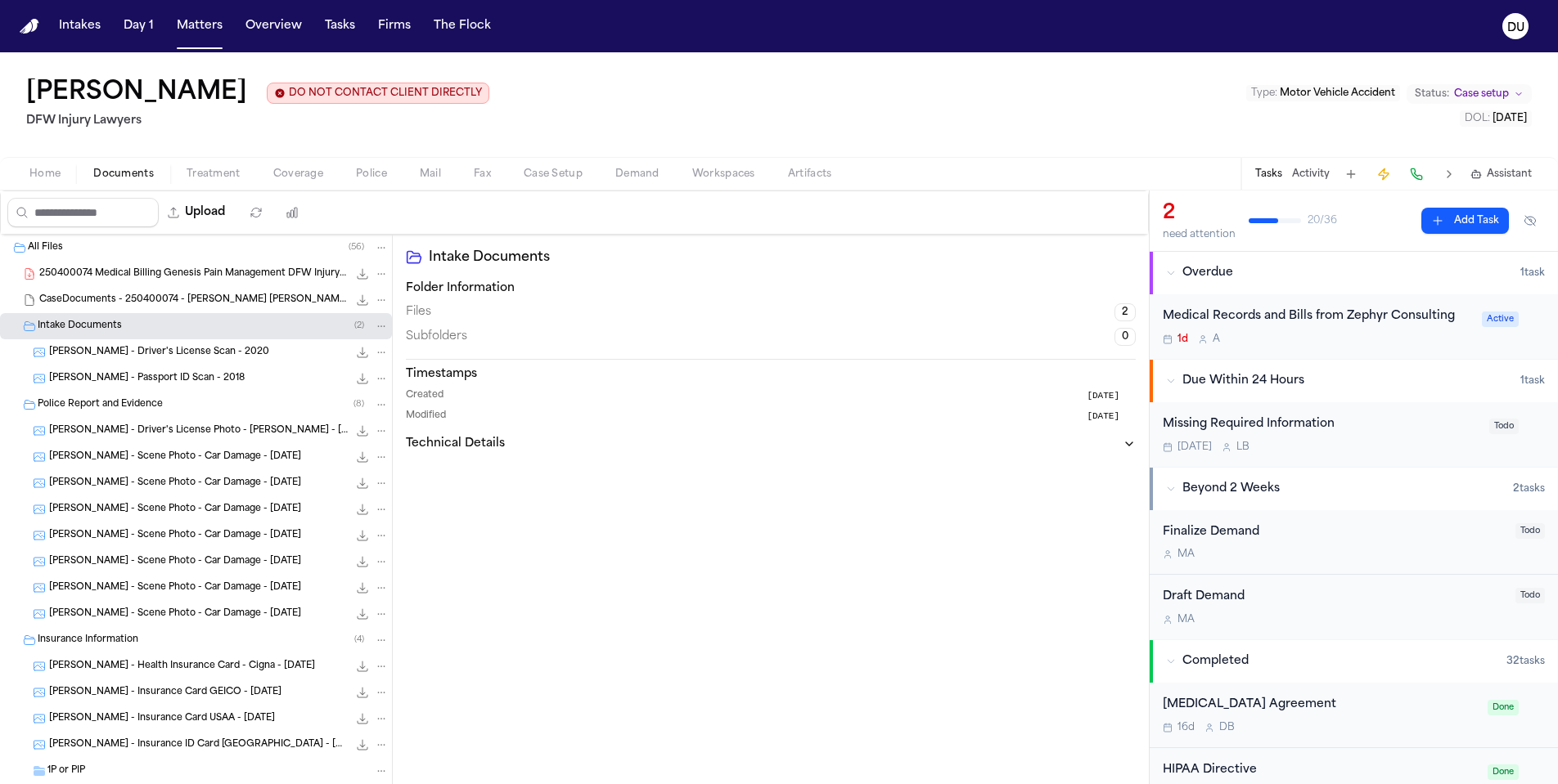
click at [187, 300] on span "CaseDocuments - 250400074 - Anderson-Davis v. Dunn 20250806195530.zip" at bounding box center [194, 300] width 309 height 14
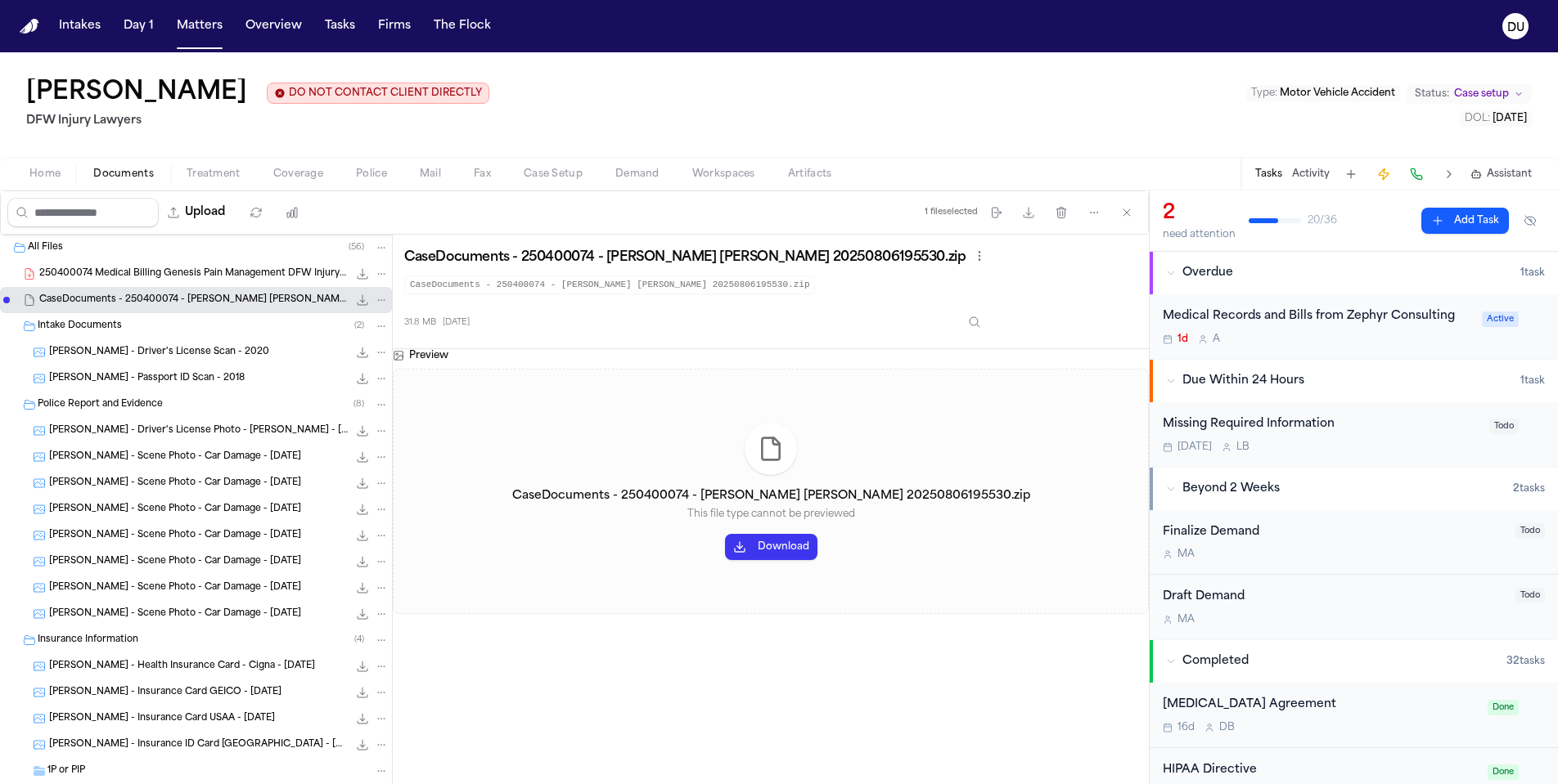
click at [215, 273] on span "250400074 Medical Billing Genesis Pain Management DFW Injury Lawyers 08-04-2025…" at bounding box center [194, 274] width 309 height 14
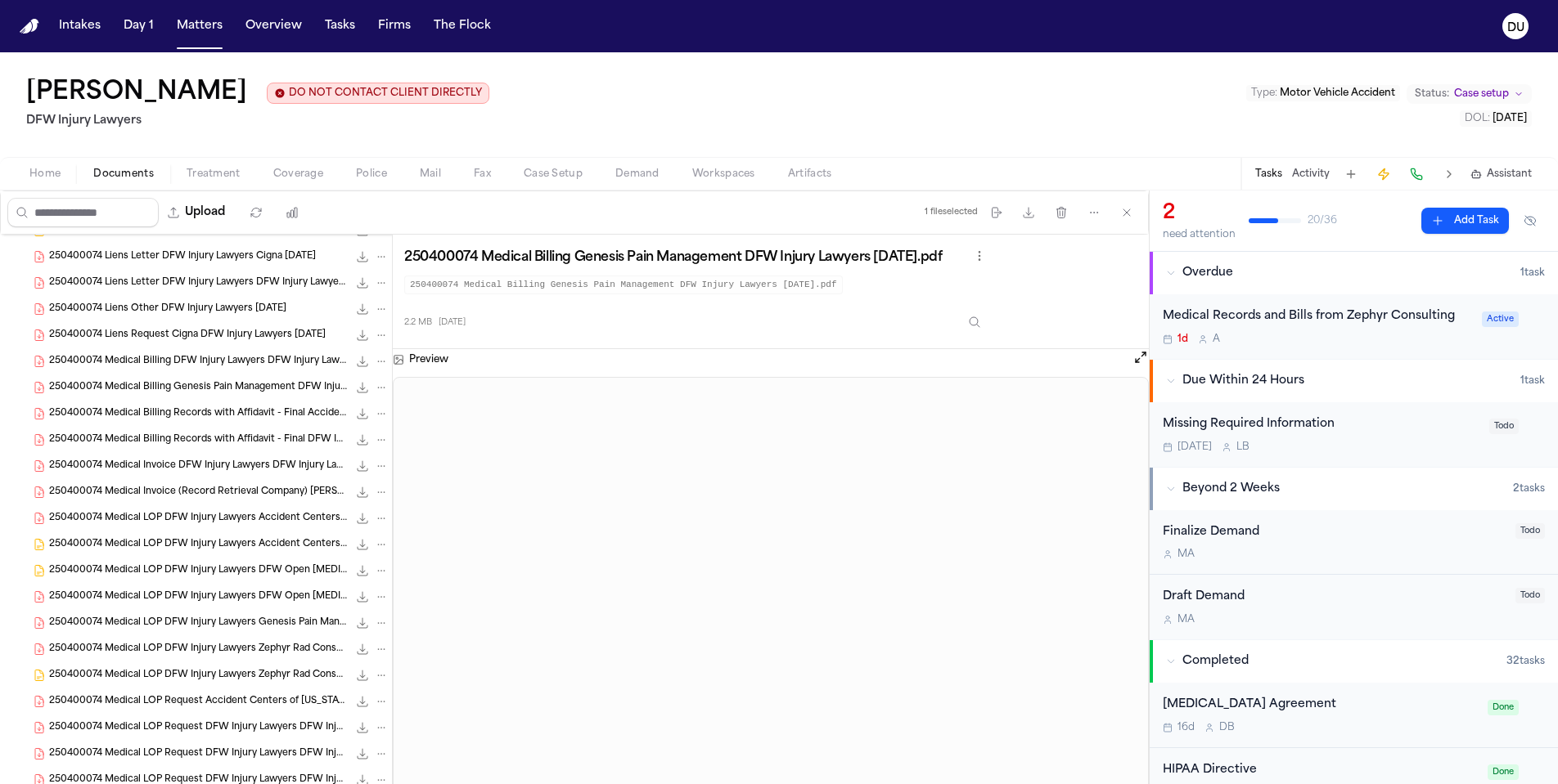
scroll to position [1243, 0]
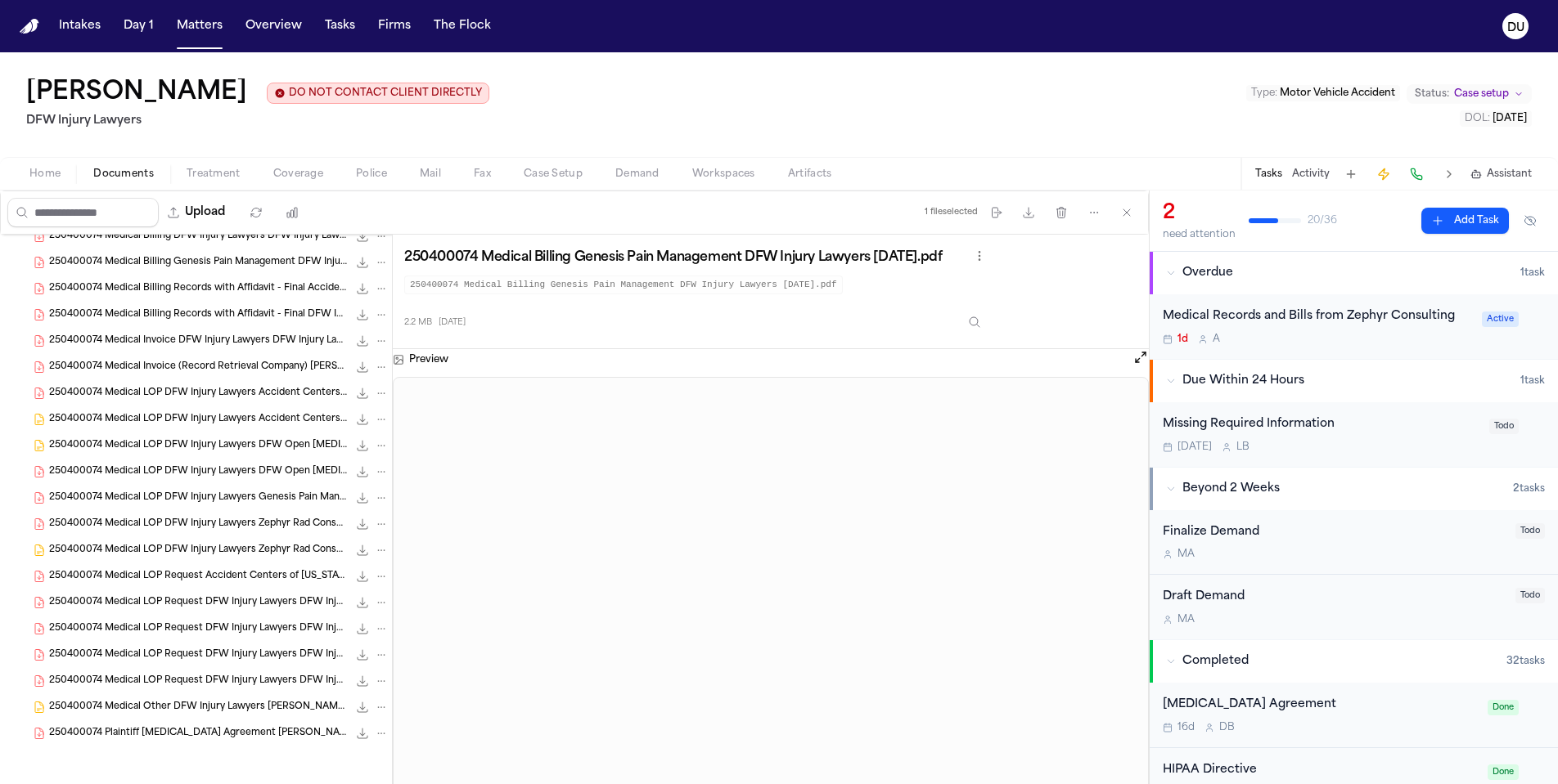
click at [240, 315] on span "250400074 Medical Billing Records with Affidavit - Final DFW Injury Lawyers Bay…" at bounding box center [198, 315] width 298 height 14
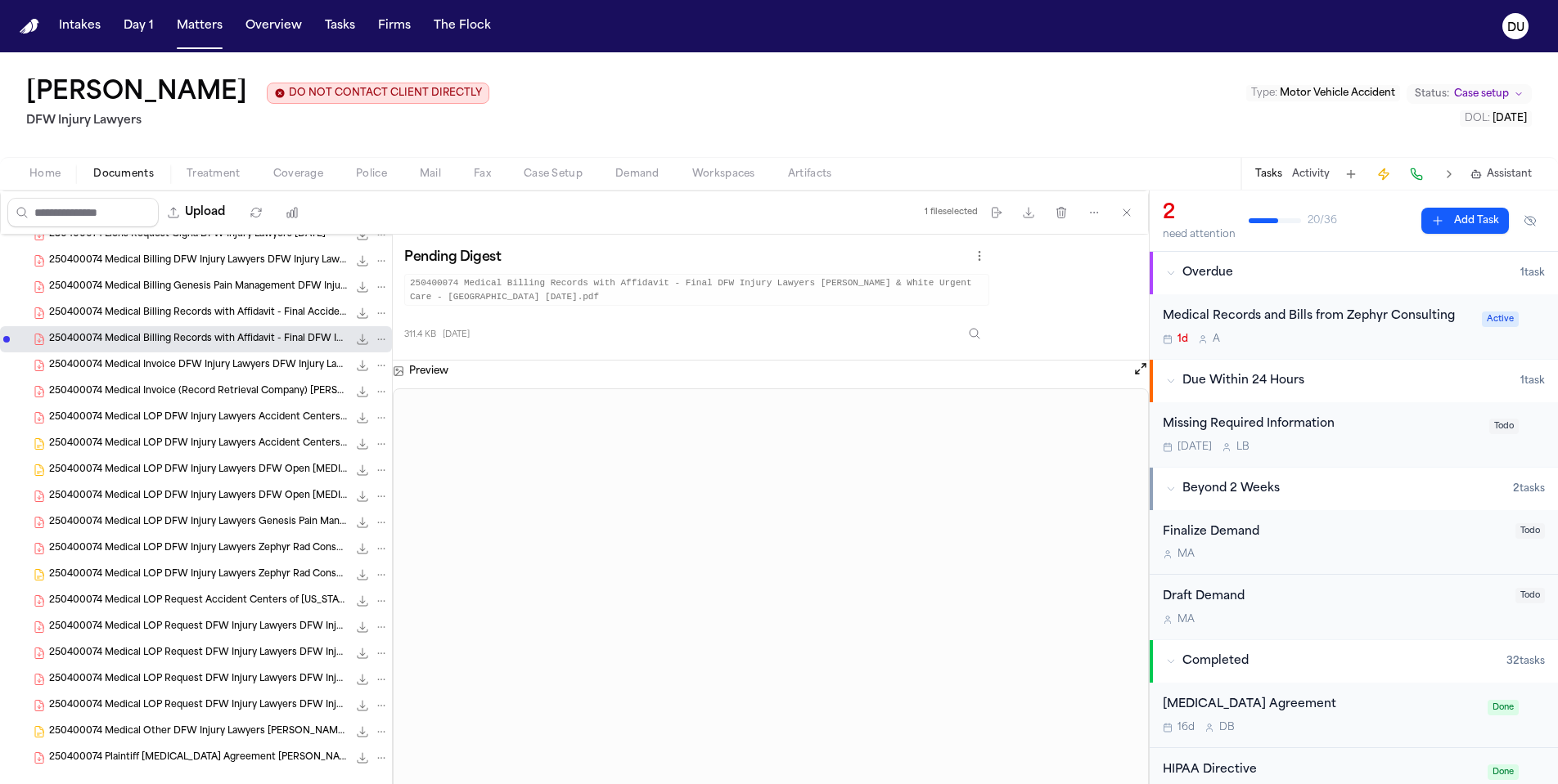
scroll to position [1068, 0]
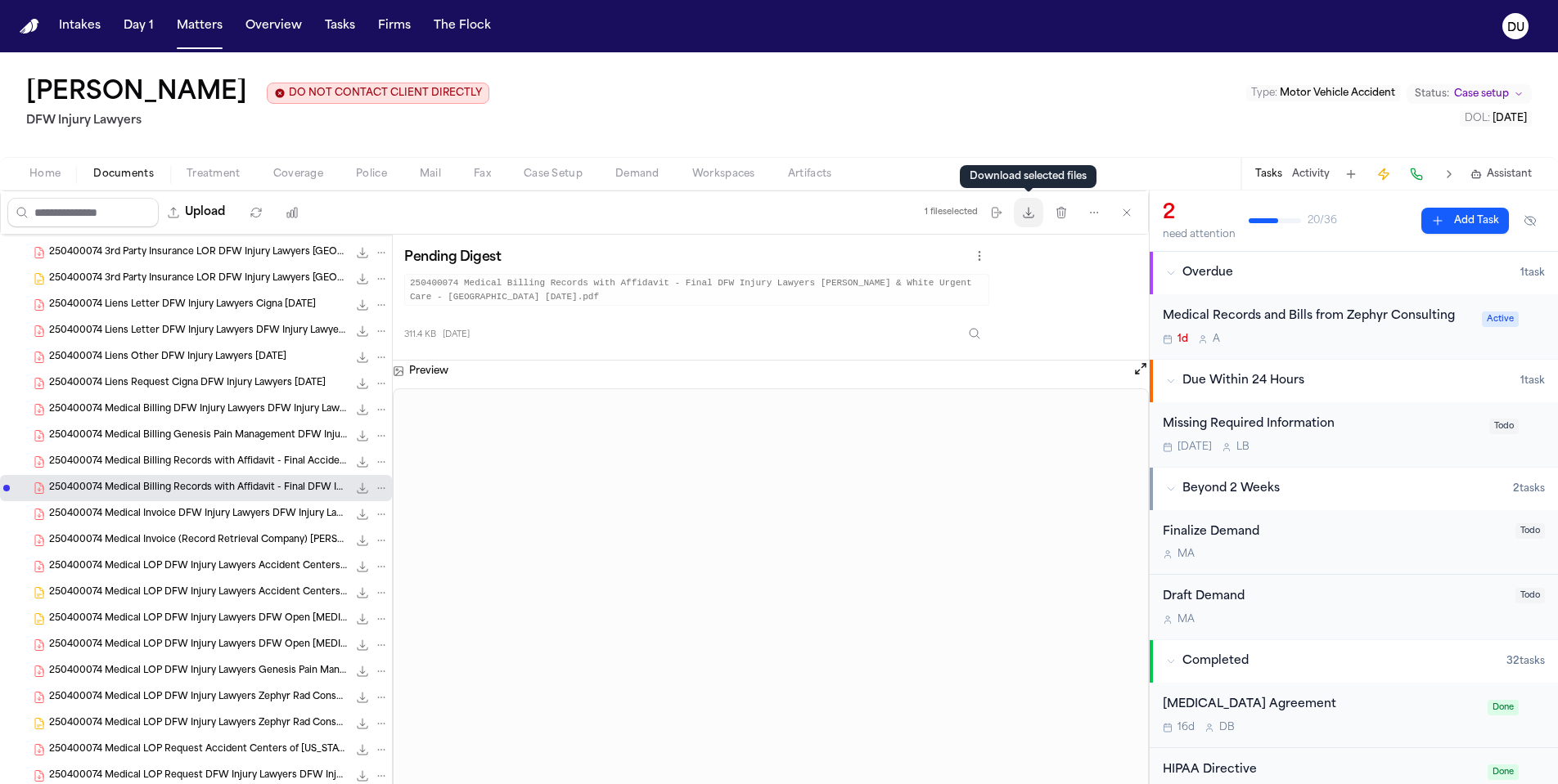
click at [1023, 218] on icon "button" at bounding box center [1029, 213] width 13 height 13
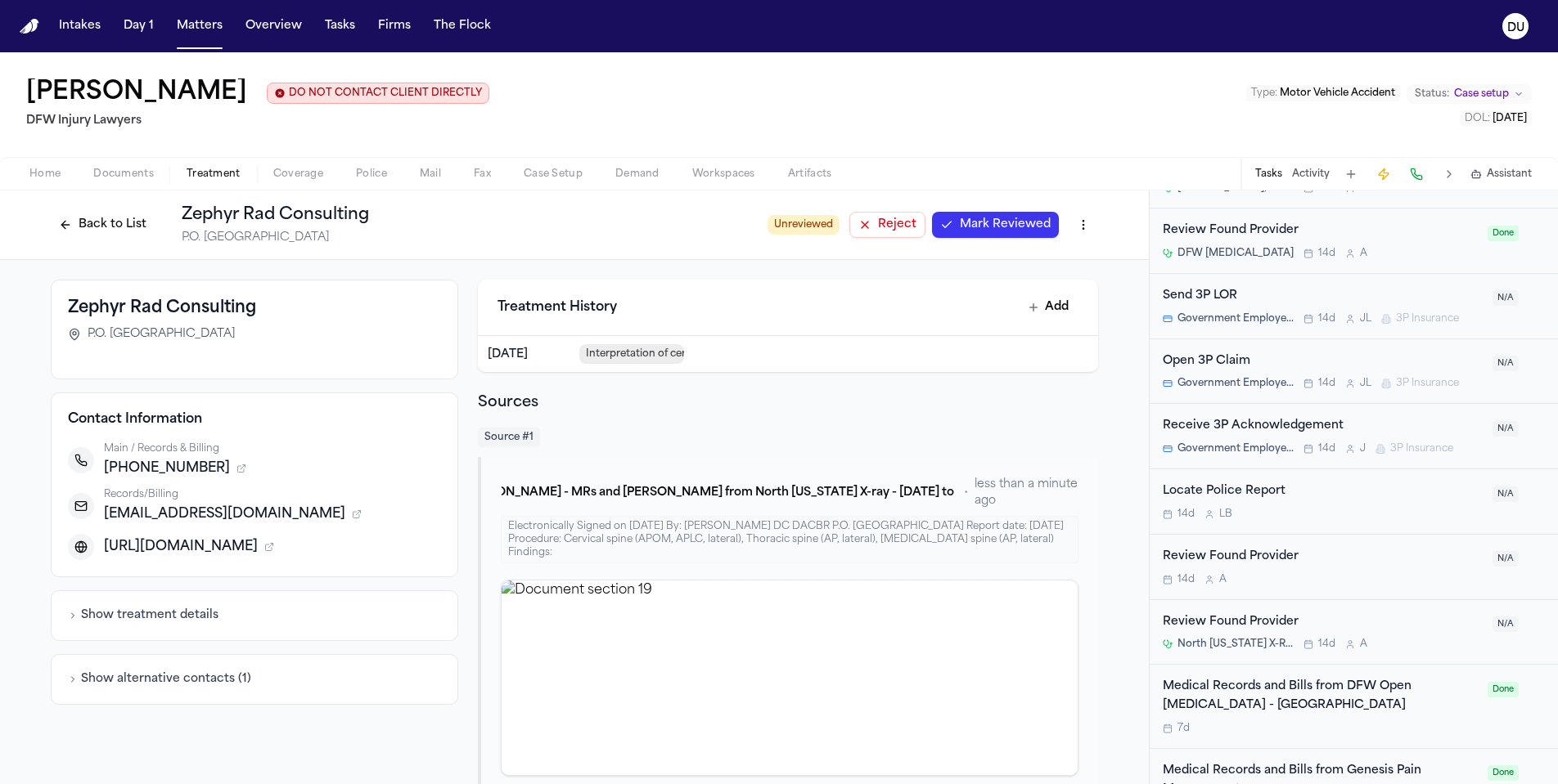
scroll to position [1648, 0]
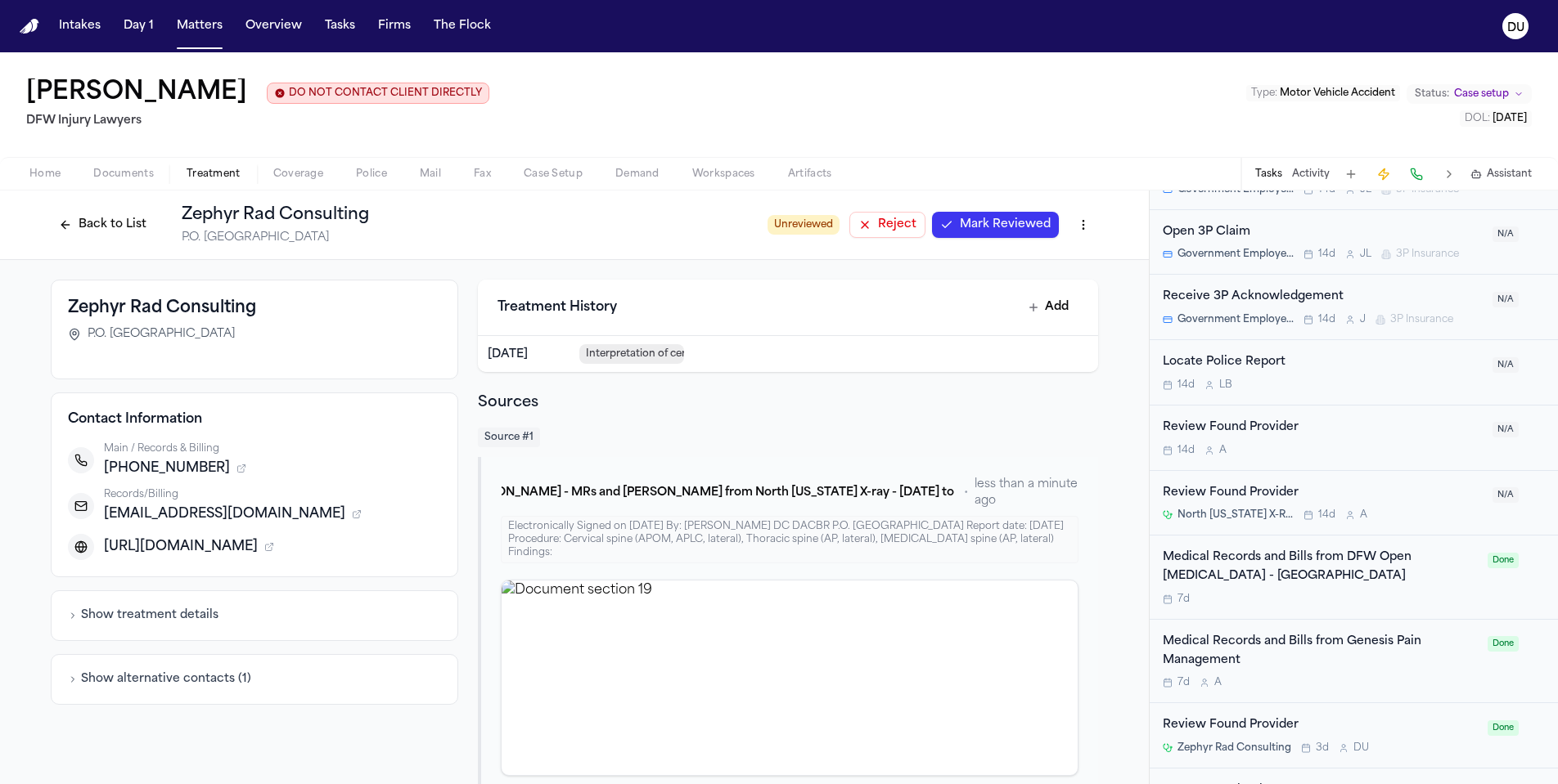
click at [1309, 549] on div "Medical Records and Bills from DFW Open [MEDICAL_DATA] - [GEOGRAPHIC_DATA]" at bounding box center [1320, 567] width 315 height 37
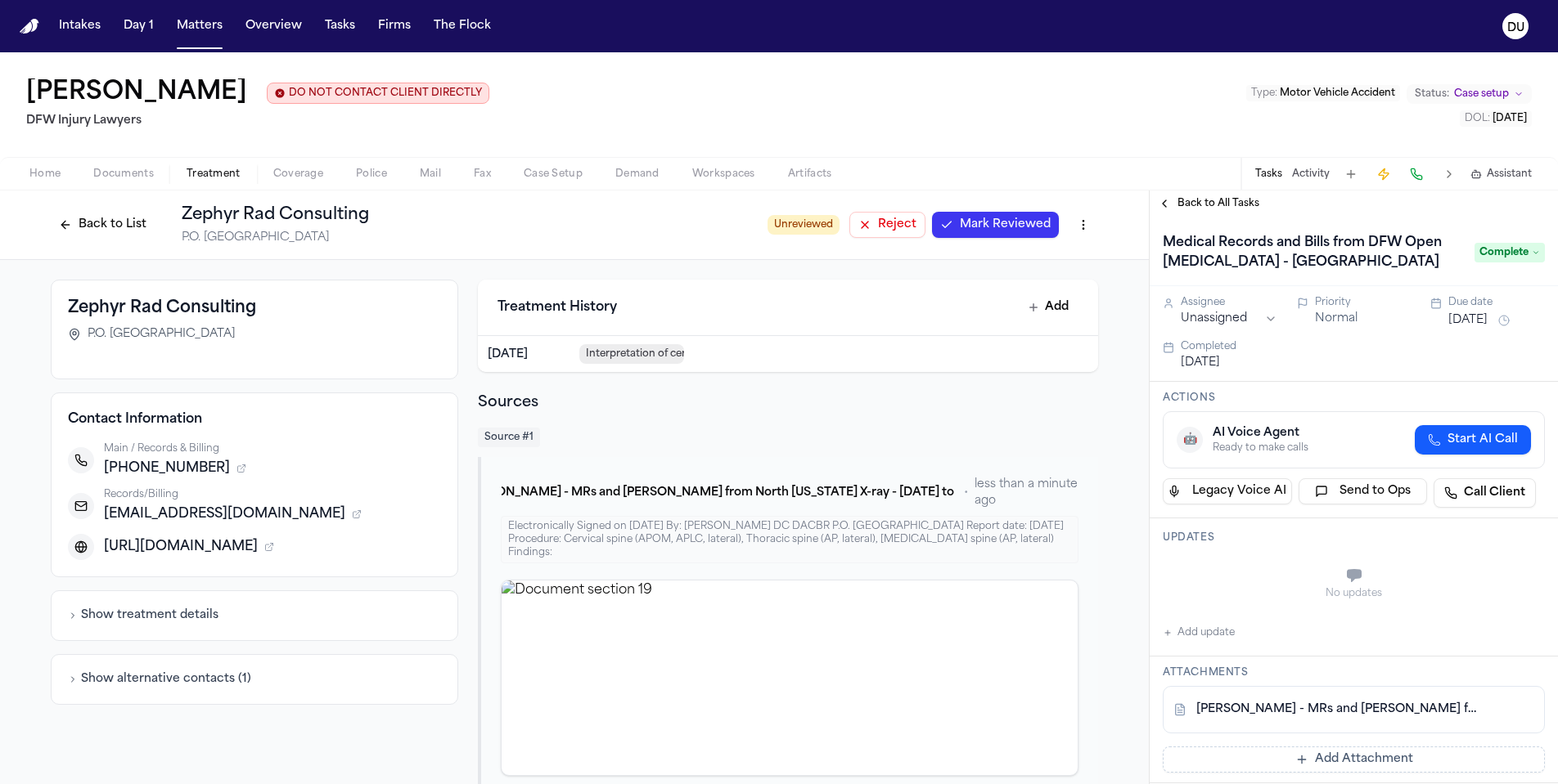
scroll to position [122, 0]
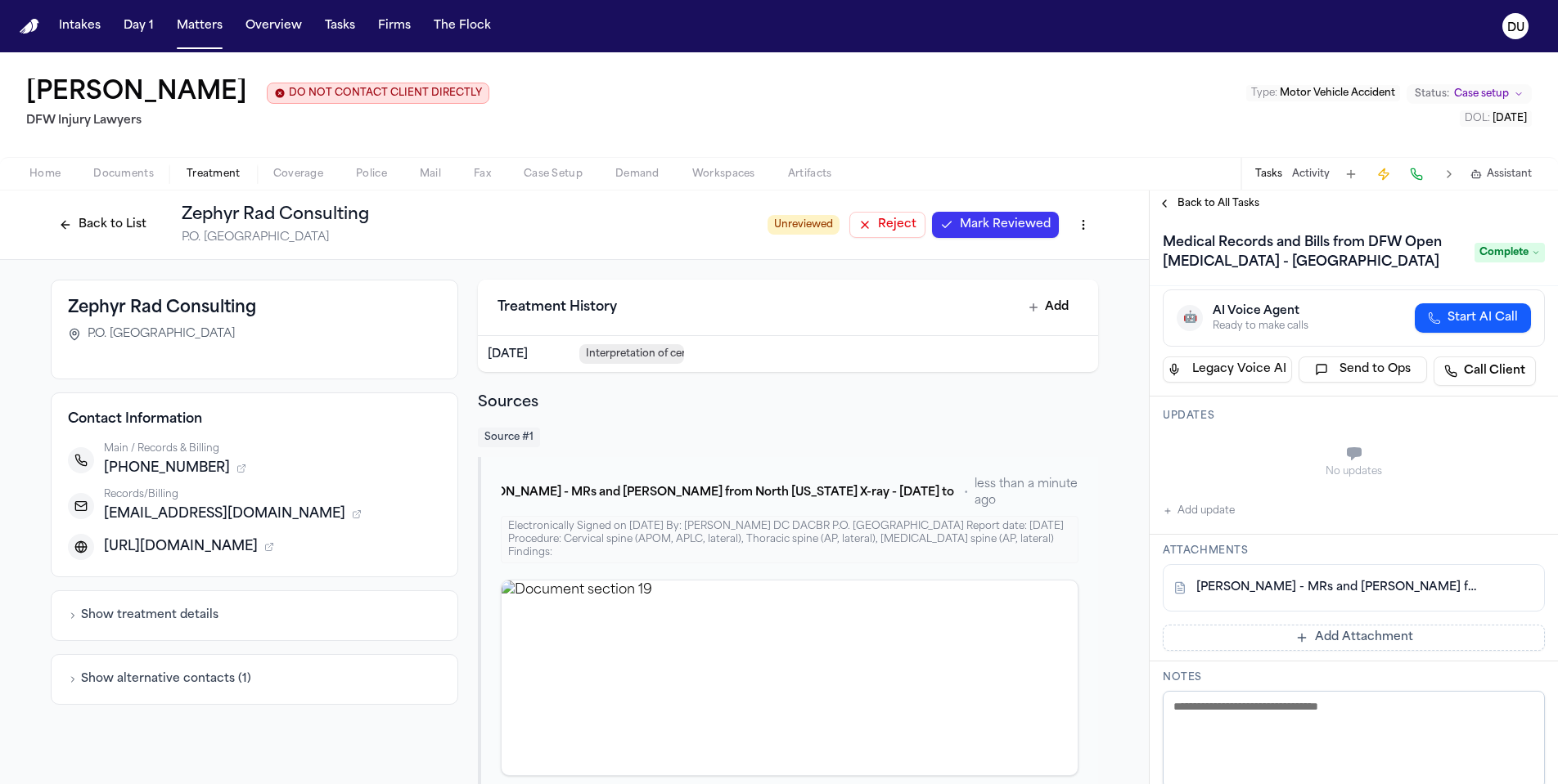
click at [1353, 591] on link "[PERSON_NAME] - MRs and [PERSON_NAME] from DFW Open [MEDICAL_DATA] - [DATE]" at bounding box center [1337, 588] width 282 height 16
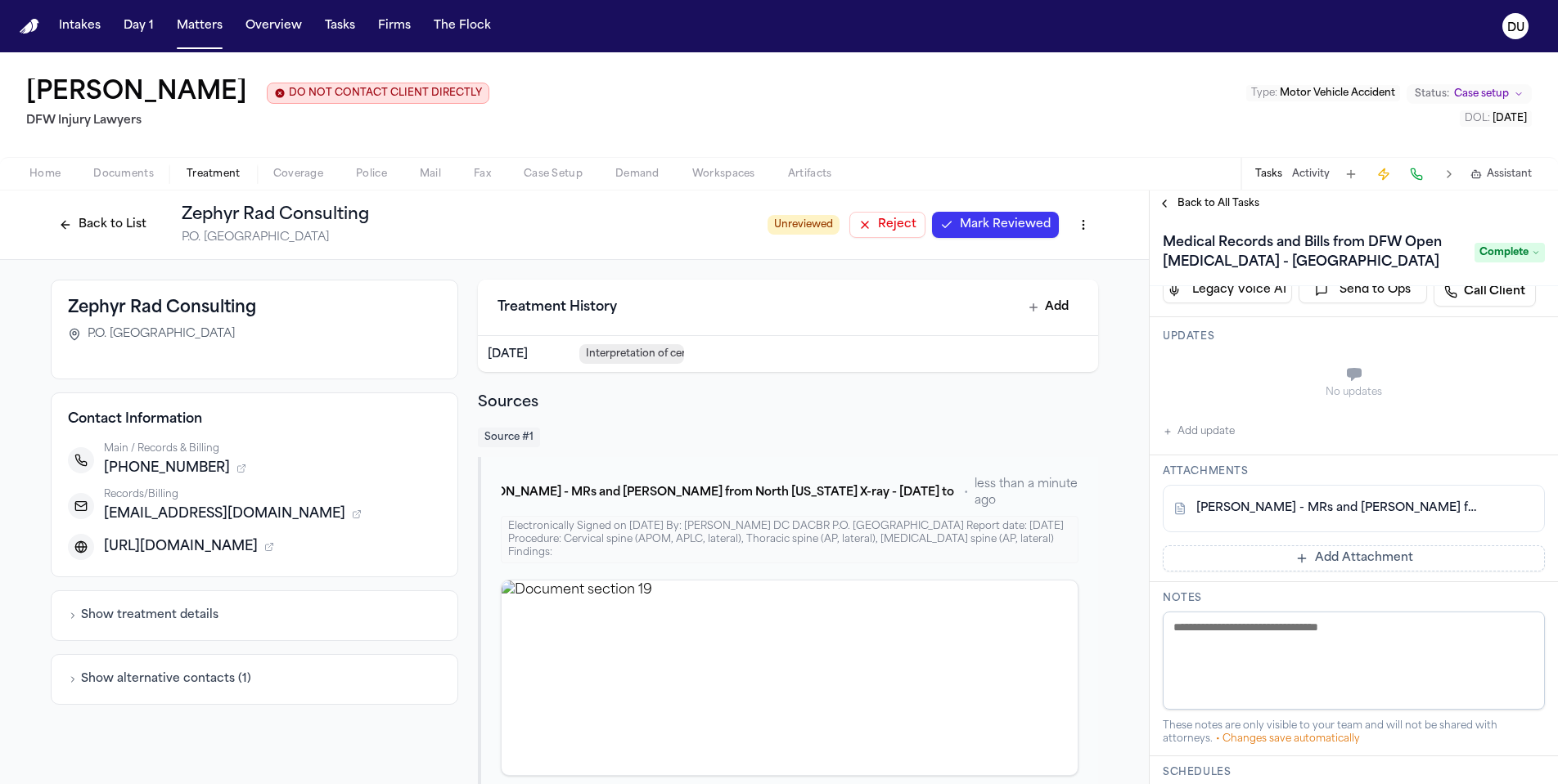
click at [1227, 201] on span "Back to All Tasks" at bounding box center [1218, 204] width 81 height 13
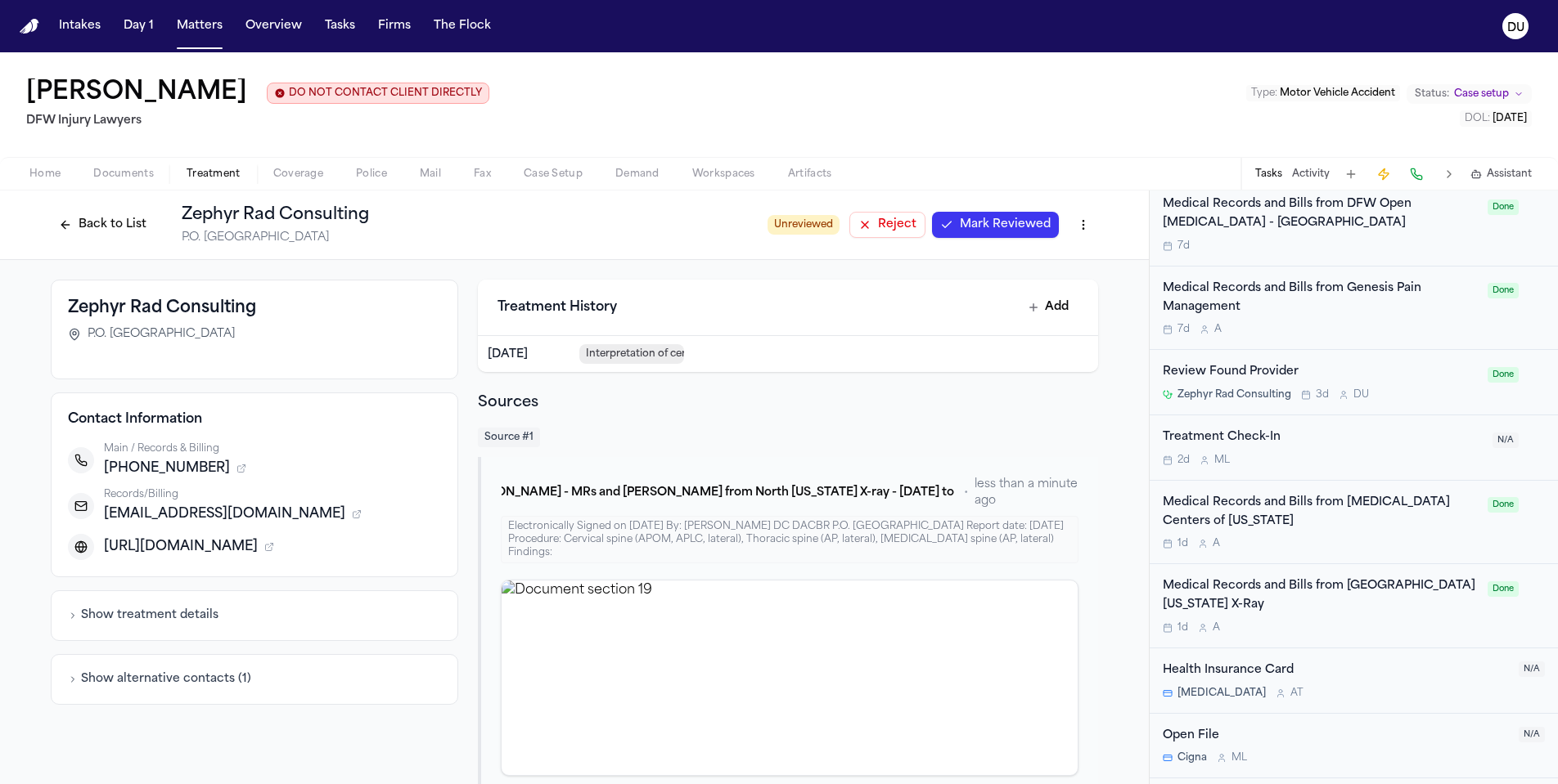
scroll to position [1849, 0]
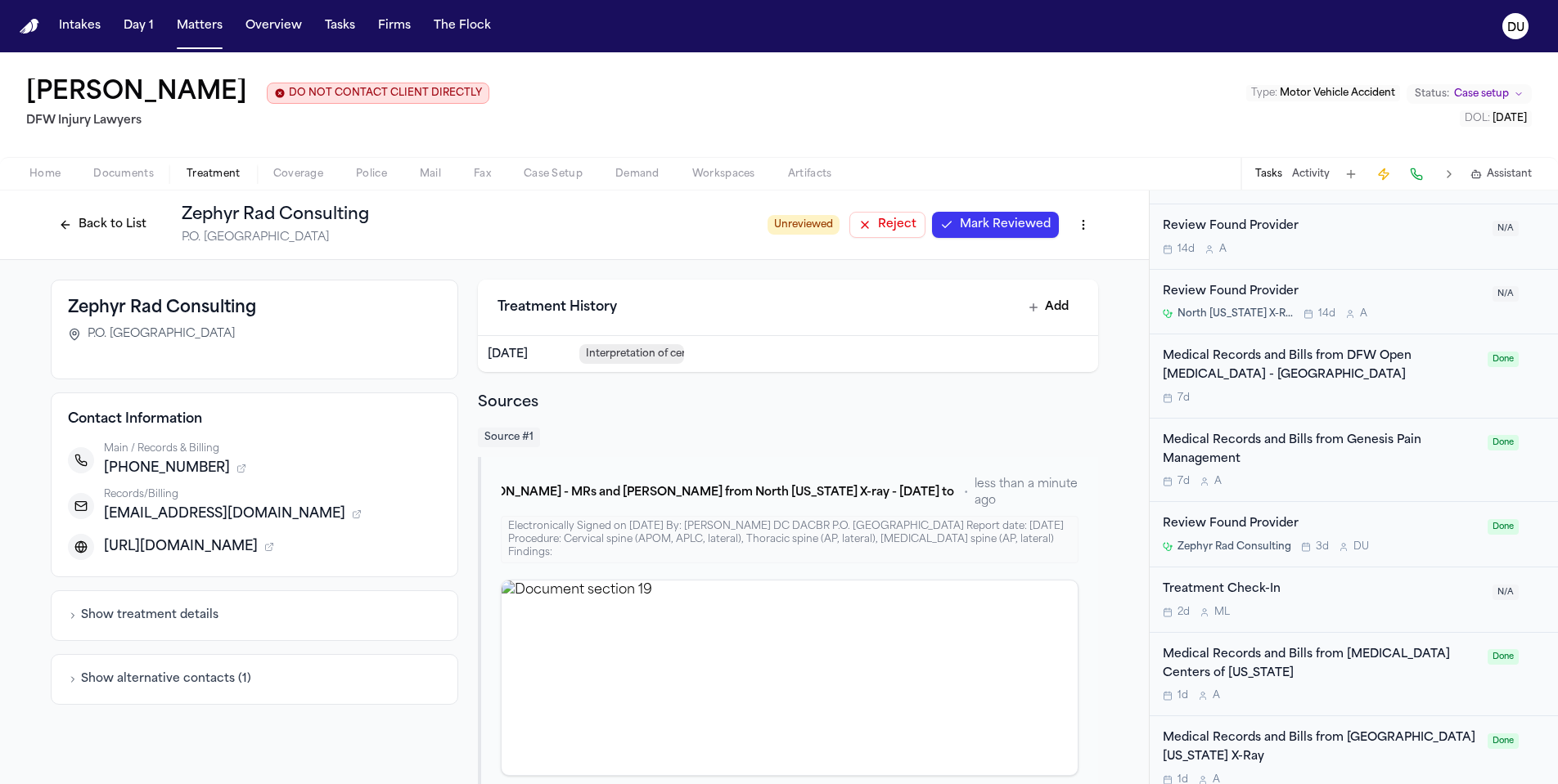
click at [1303, 432] on div "Medical Records and Bills from Genesis Pain Management" at bounding box center [1320, 450] width 315 height 37
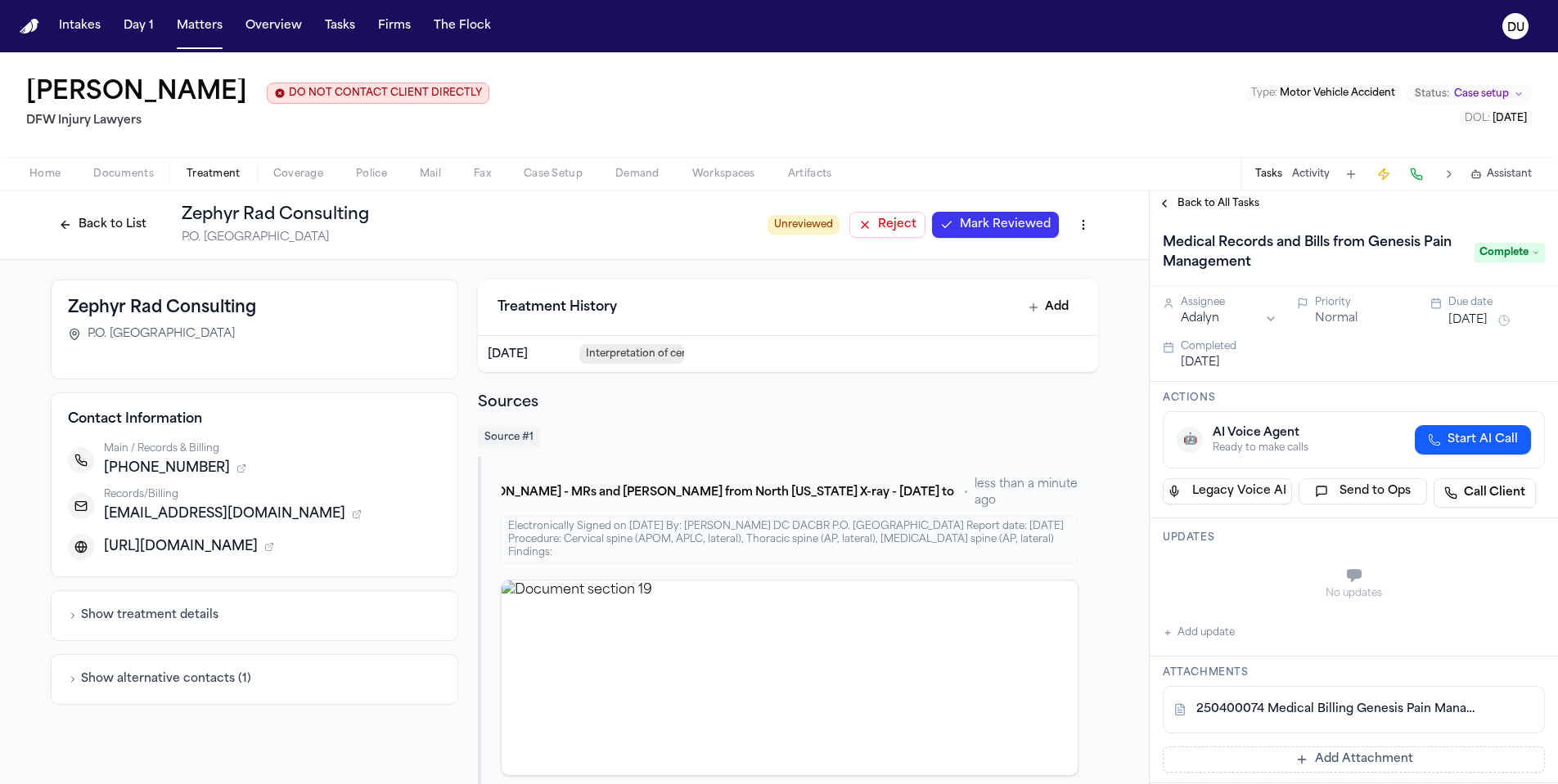
scroll to position [131, 0]
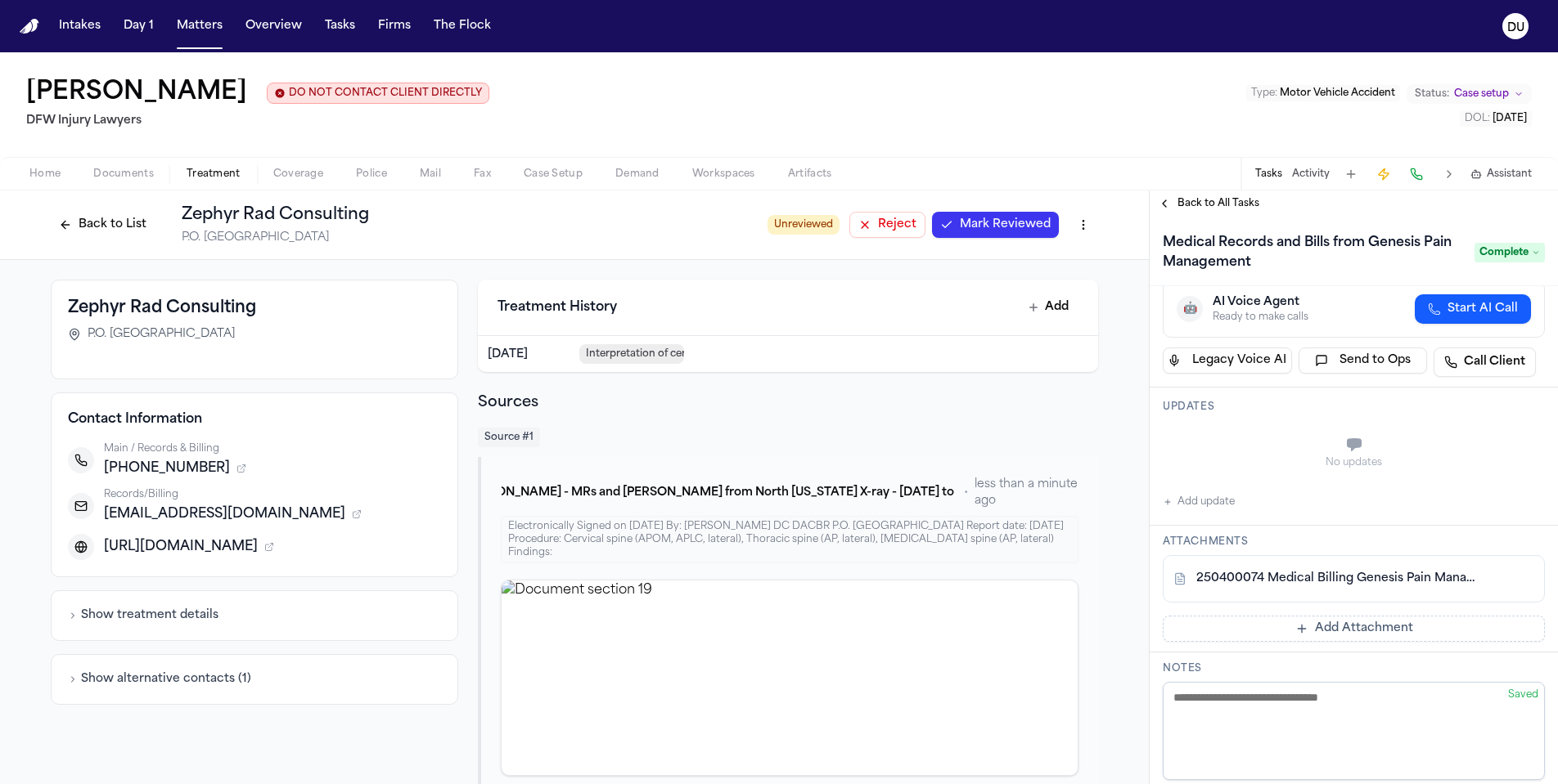
click at [1222, 210] on span "Back to All Tasks" at bounding box center [1218, 204] width 81 height 13
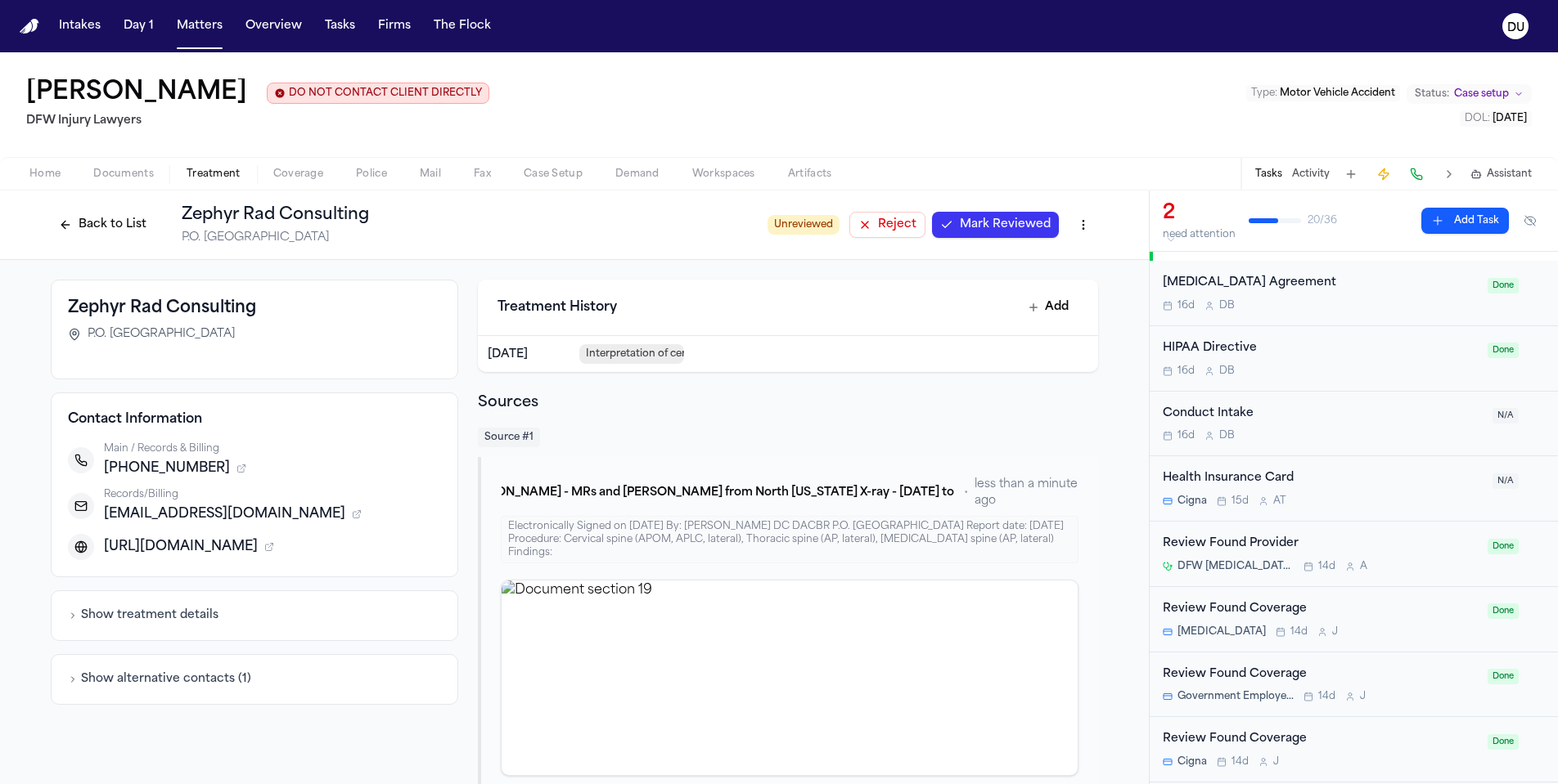
scroll to position [571, 0]
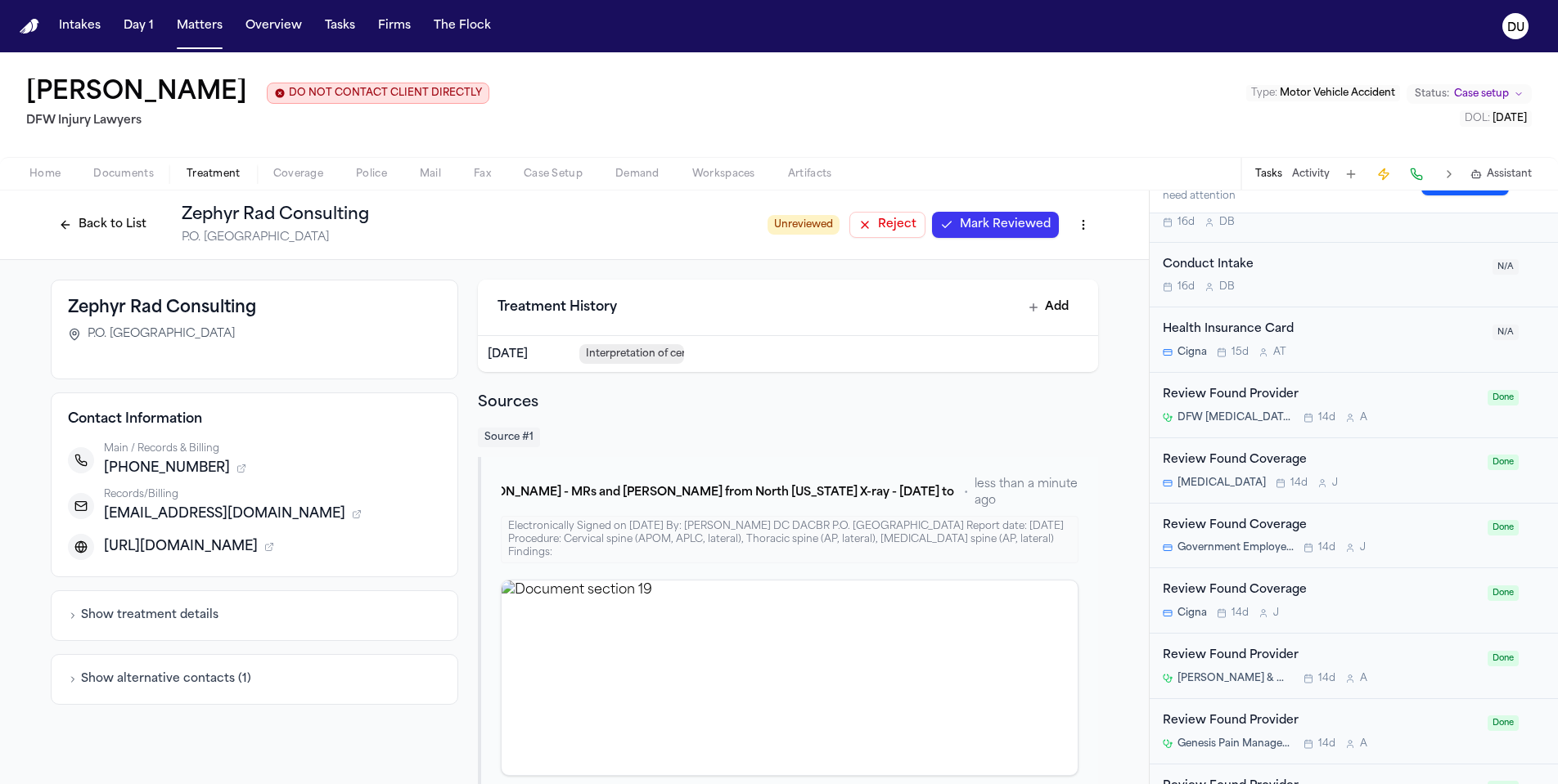
click at [1264, 391] on div "Review Found Provider" at bounding box center [1320, 396] width 315 height 19
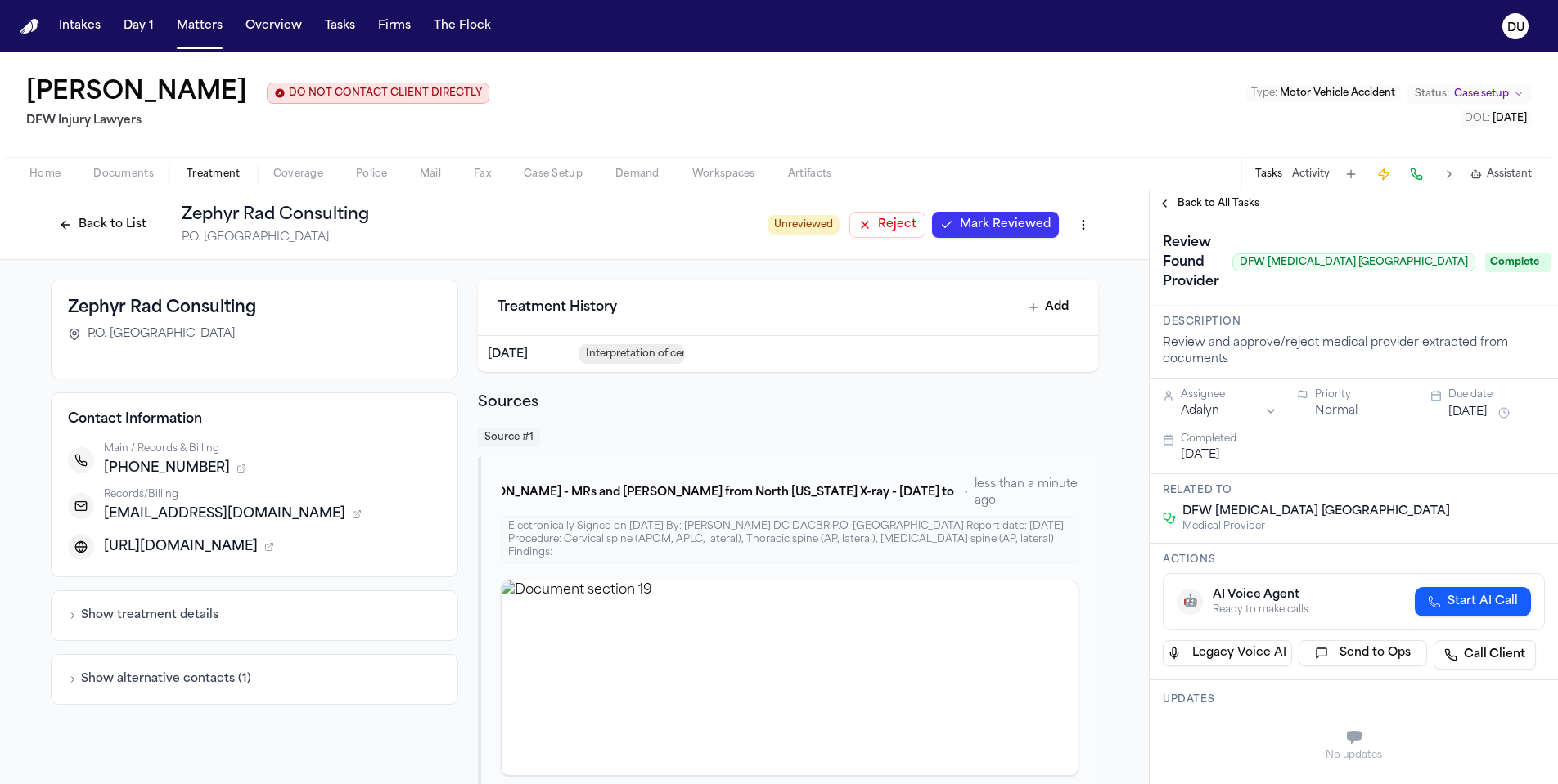
click at [1213, 210] on span "Back to All Tasks" at bounding box center [1218, 204] width 81 height 13
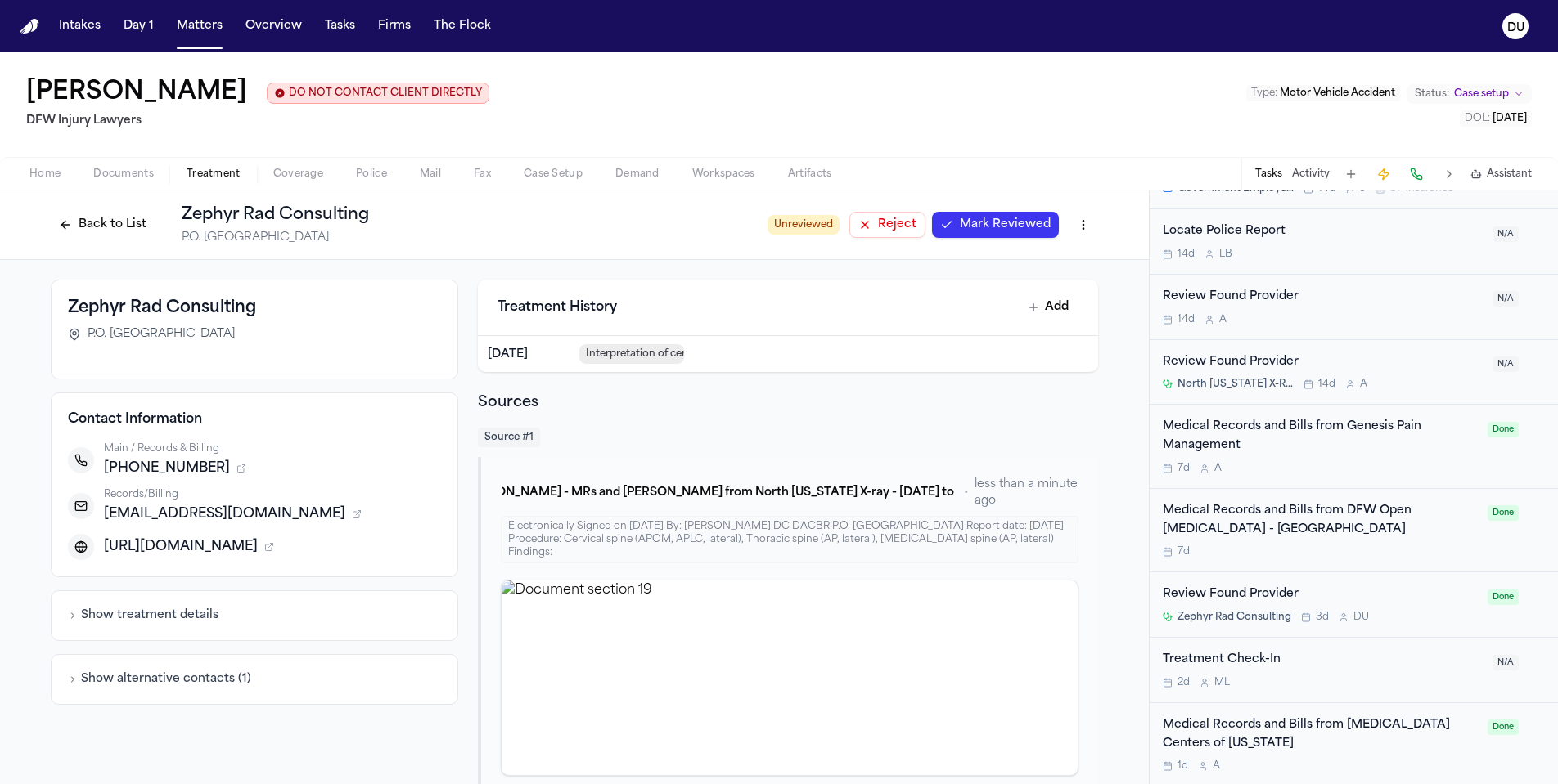
scroll to position [2000, 0]
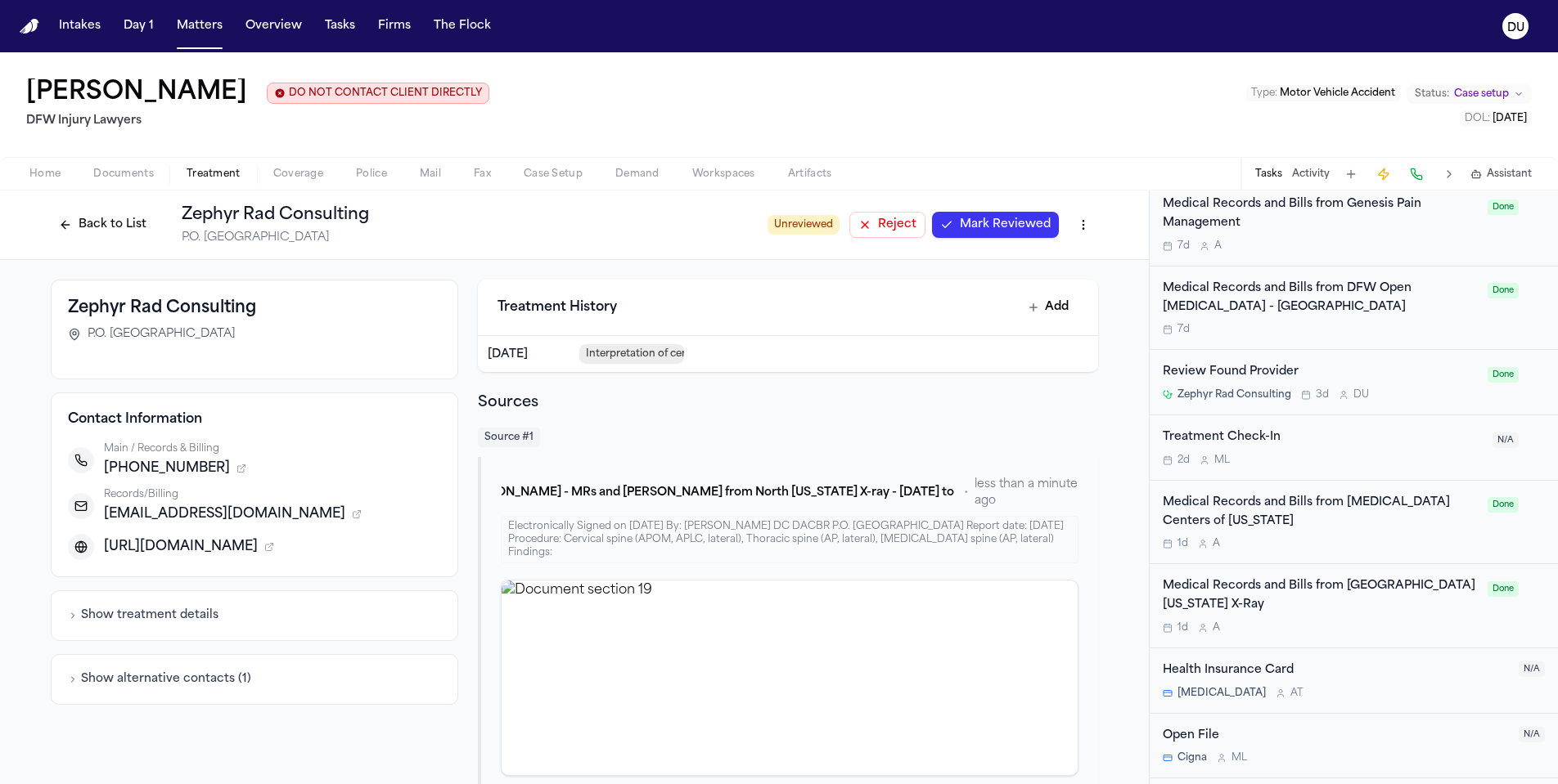
click at [1365, 577] on div "Medical Records and Bills from [GEOGRAPHIC_DATA][US_STATE] X-Ray" at bounding box center [1320, 595] width 315 height 37
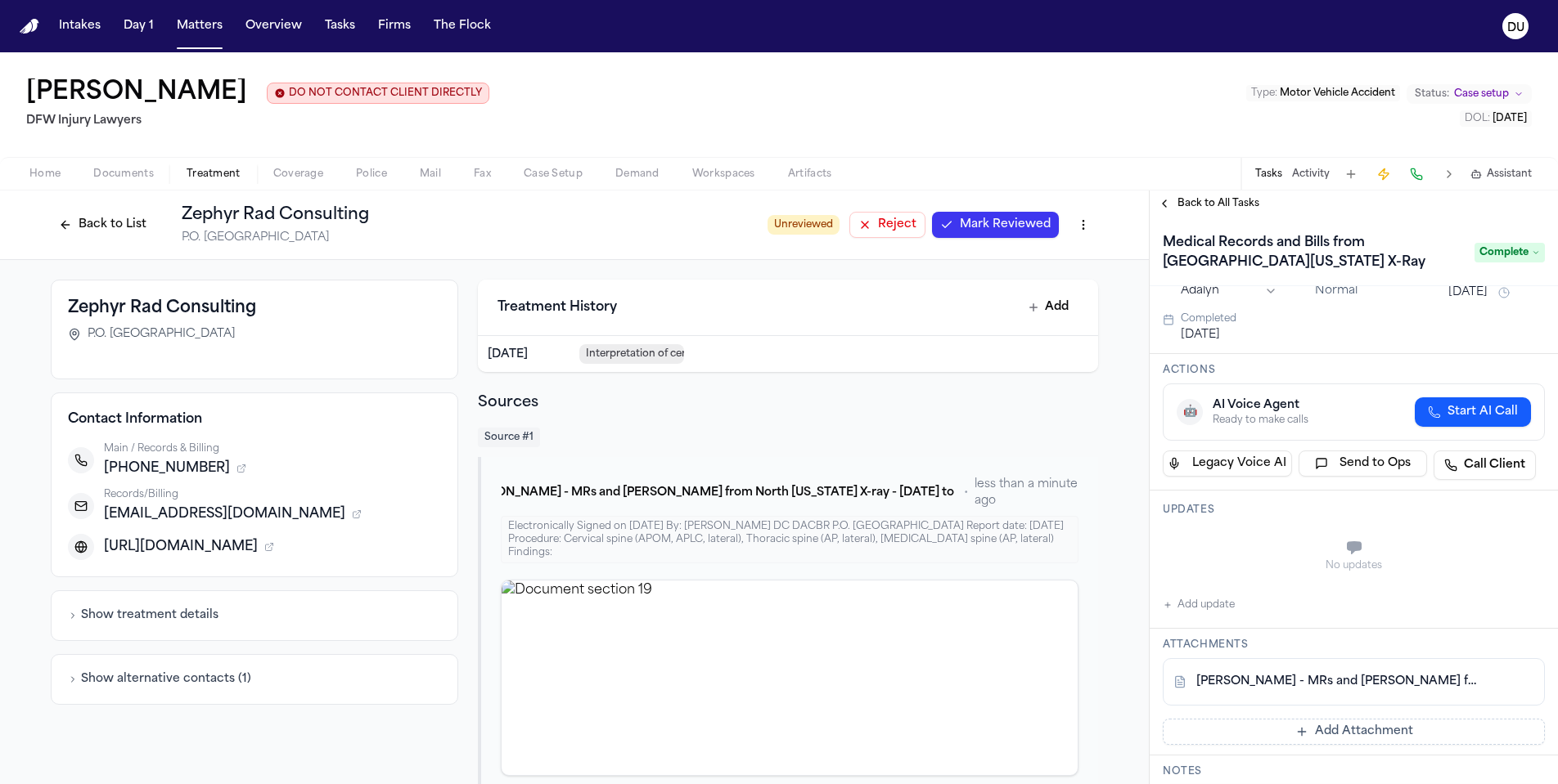
scroll to position [102, 0]
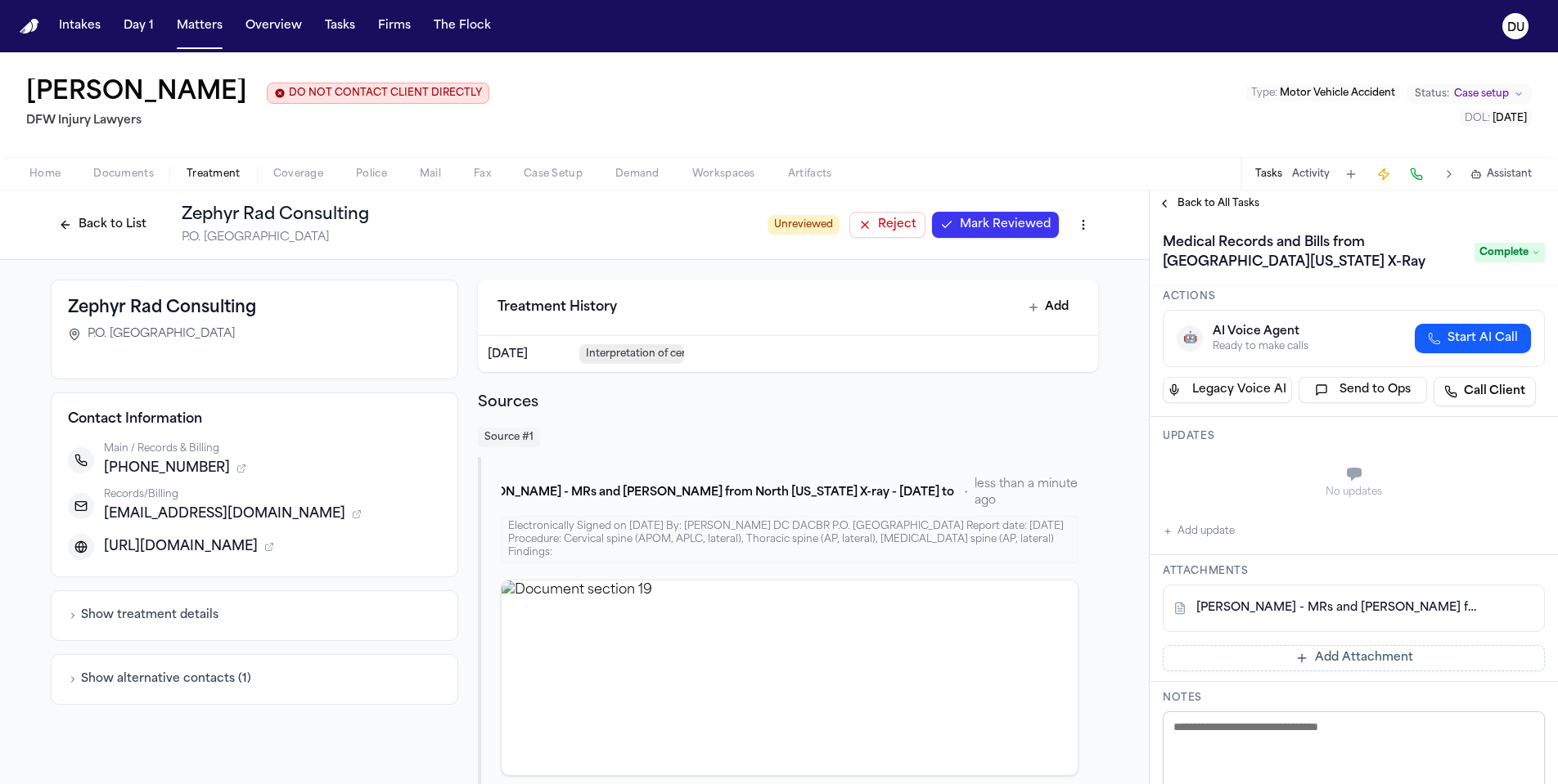
click at [1340, 609] on link "[PERSON_NAME] - MRs and [PERSON_NAME] from North [US_STATE] X-ray - [DATE] to […" at bounding box center [1337, 608] width 282 height 16
click at [148, 177] on span "Documents" at bounding box center [123, 174] width 60 height 13
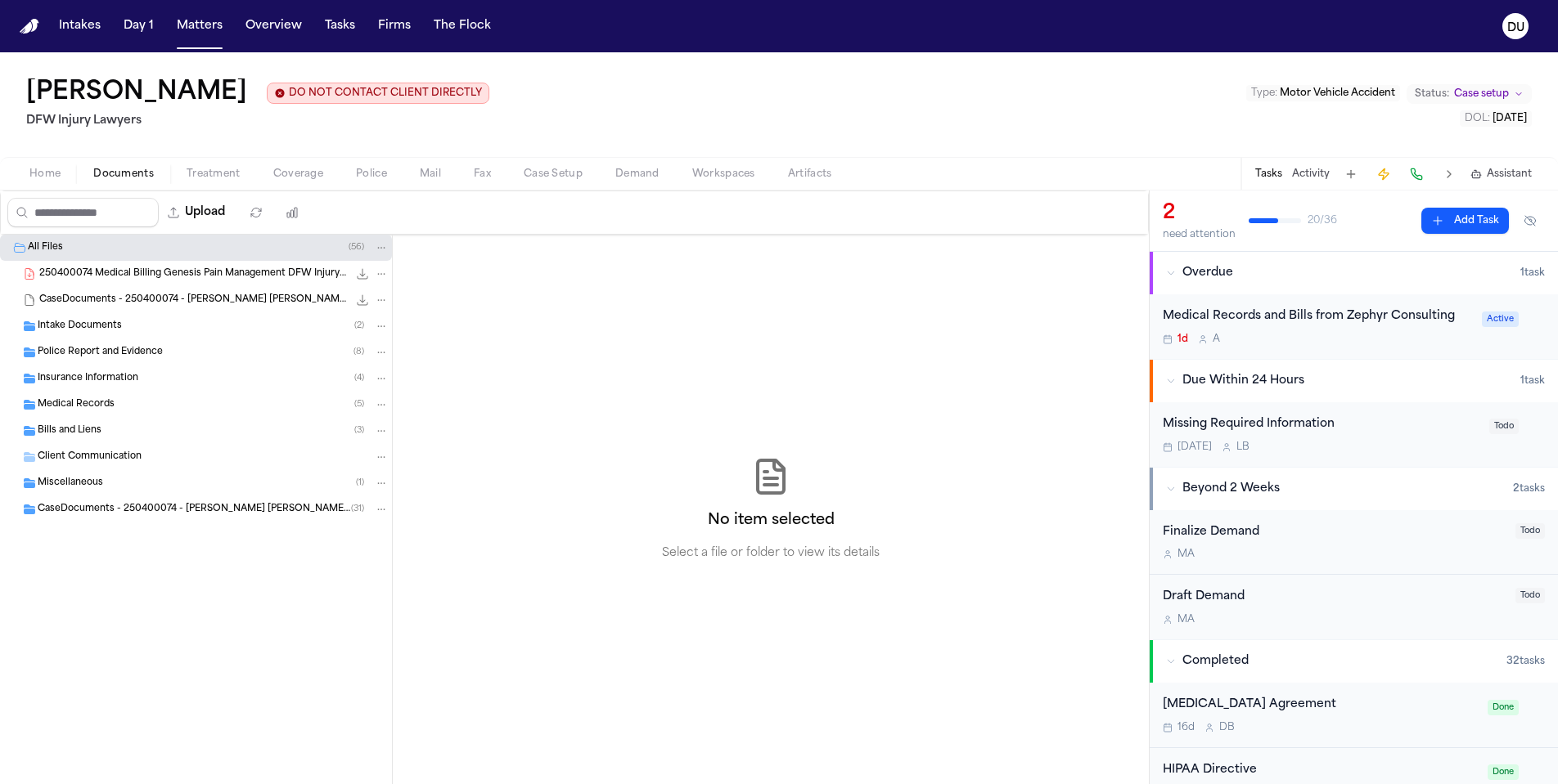
click at [81, 403] on span "Medical Records" at bounding box center [76, 405] width 77 height 14
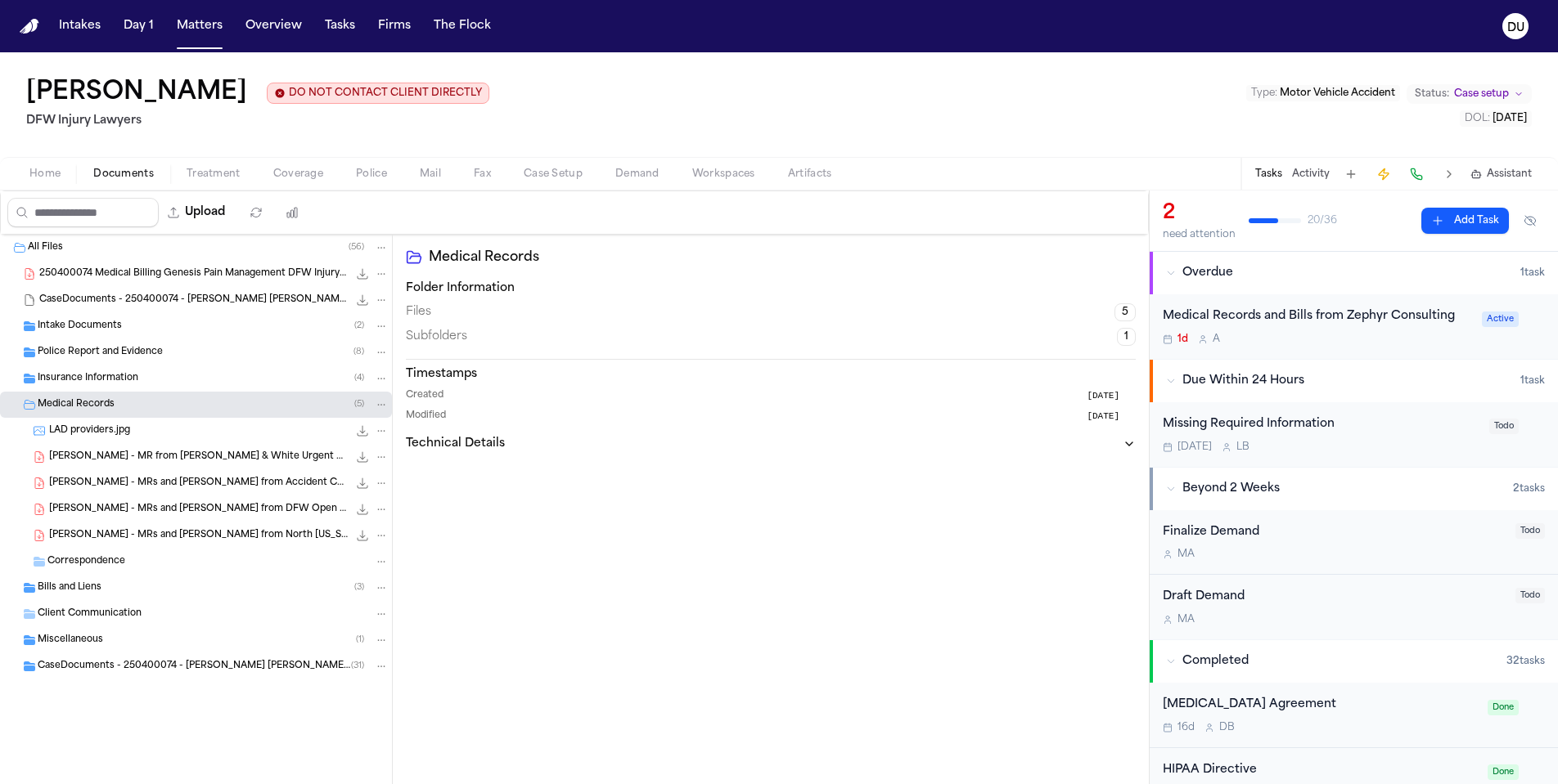
click at [212, 460] on span "[PERSON_NAME] - MR from [PERSON_NAME] & White Urgent Care [GEOGRAPHIC_DATA] - […" at bounding box center [198, 457] width 298 height 14
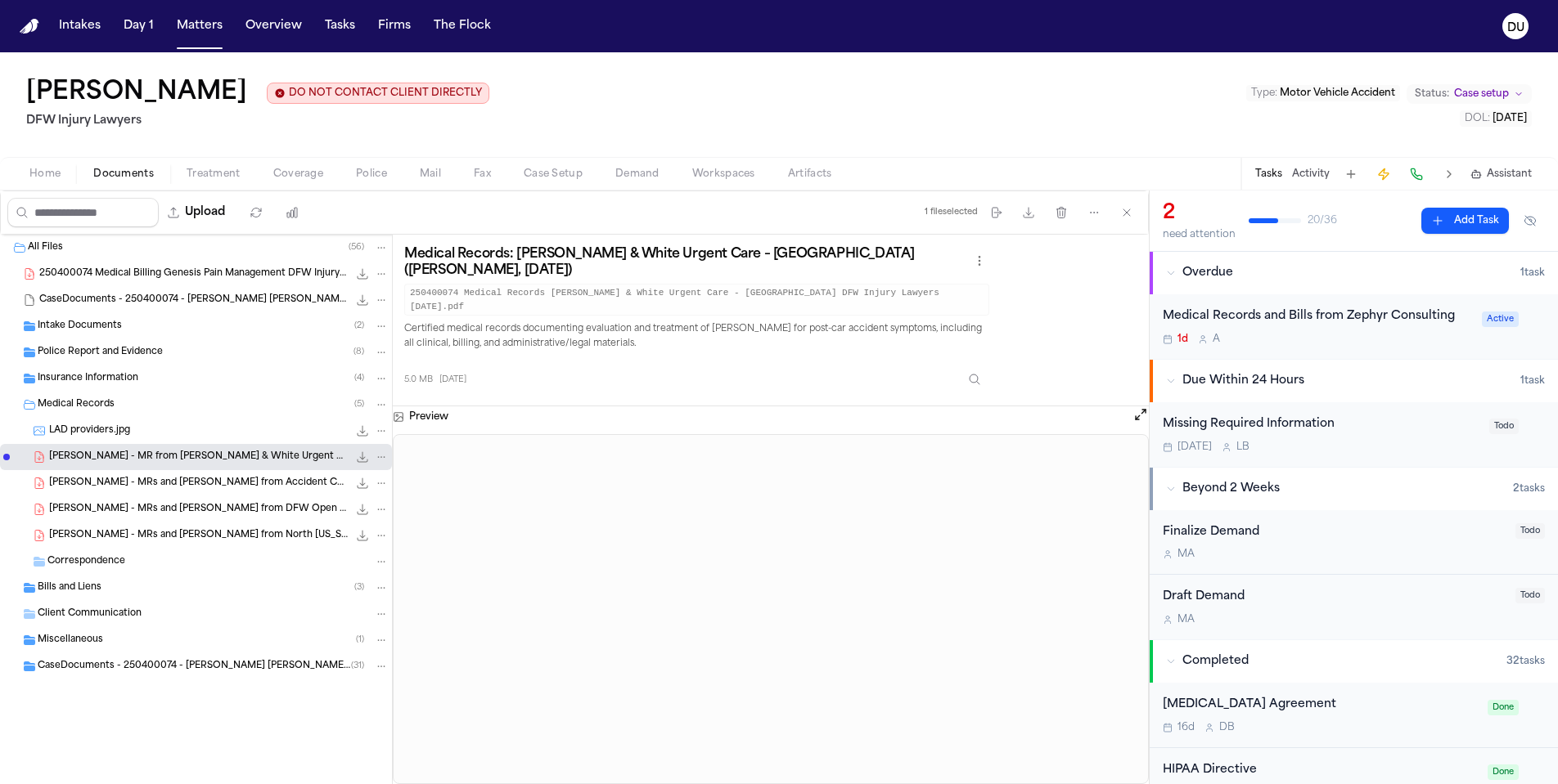
click at [124, 561] on span "Correspondence" at bounding box center [85, 562] width 78 height 14
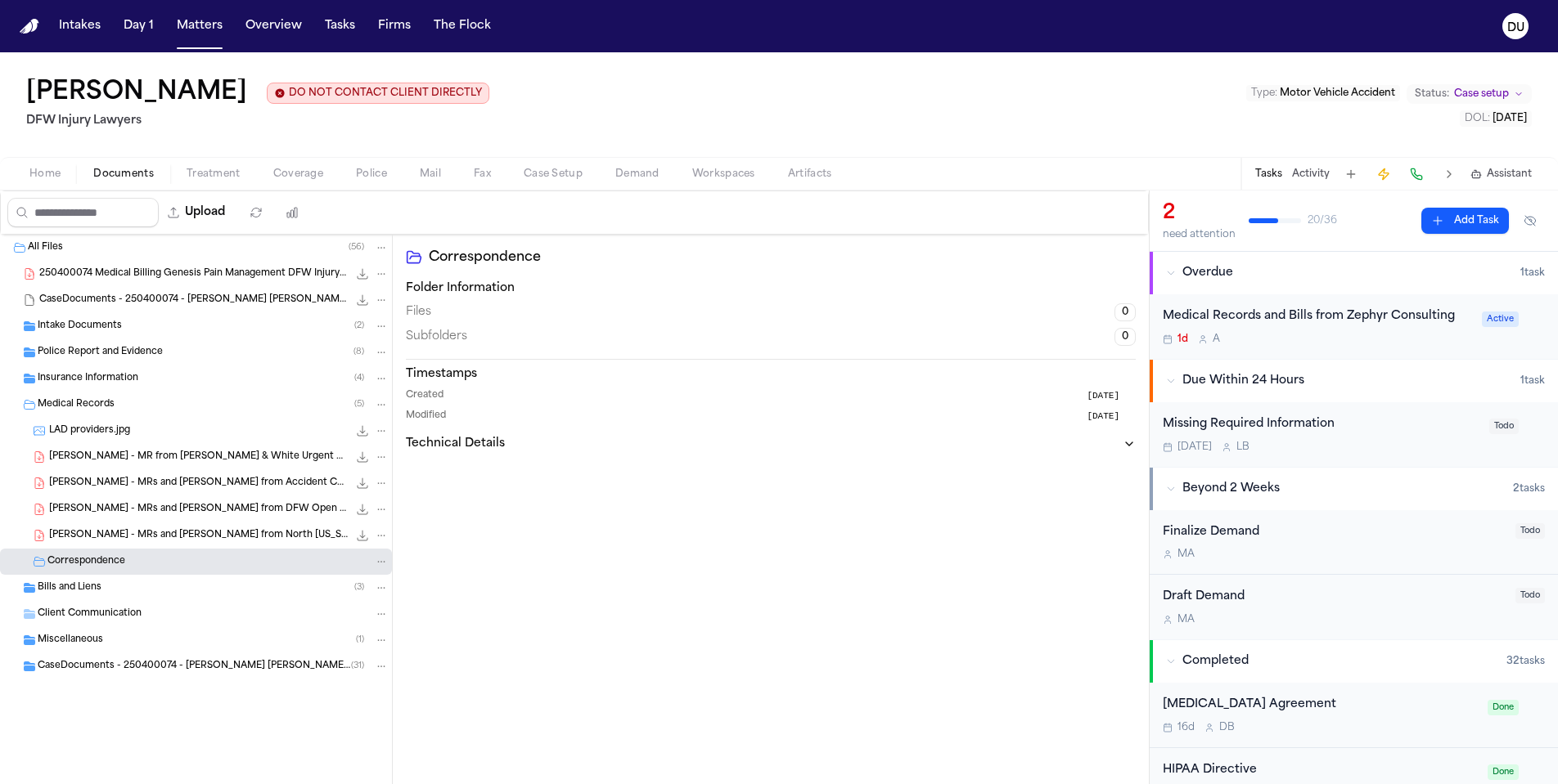
click at [126, 326] on div "Intake Documents ( 2 )" at bounding box center [213, 326] width 351 height 14
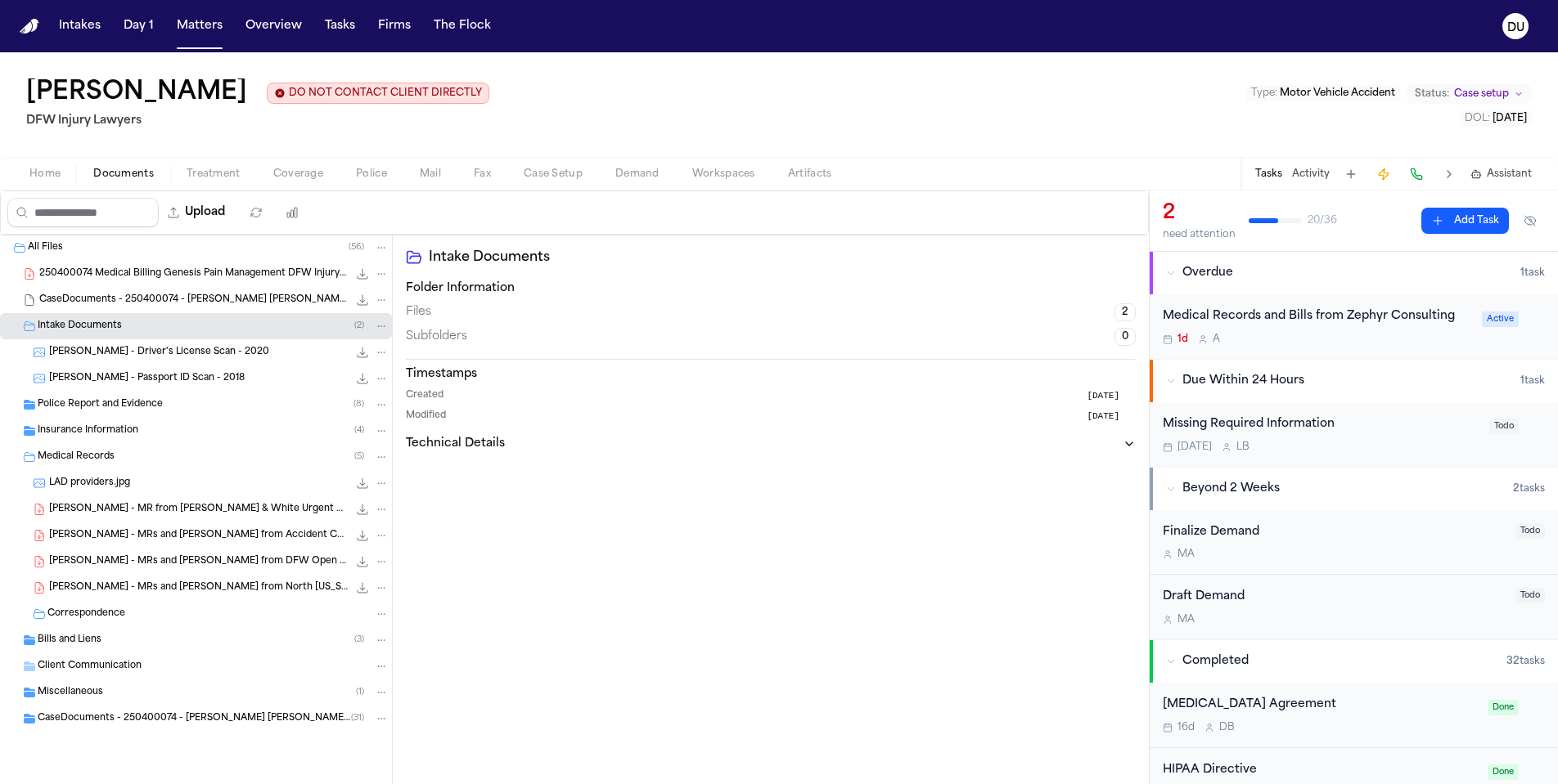
click at [103, 427] on span "Insurance Information" at bounding box center [87, 431] width 101 height 14
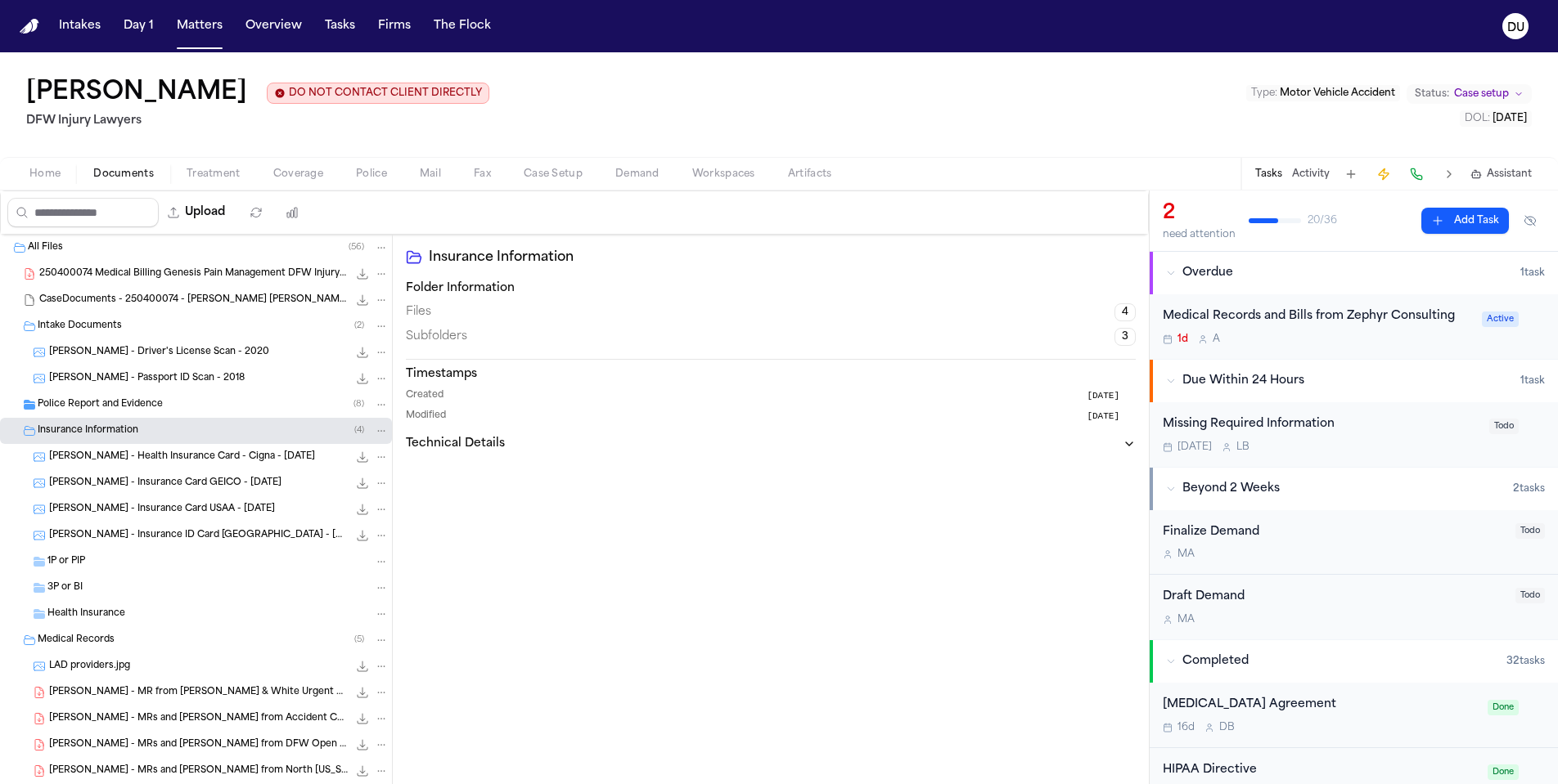
click at [113, 406] on span "Police Report and Evidence" at bounding box center [100, 405] width 126 height 14
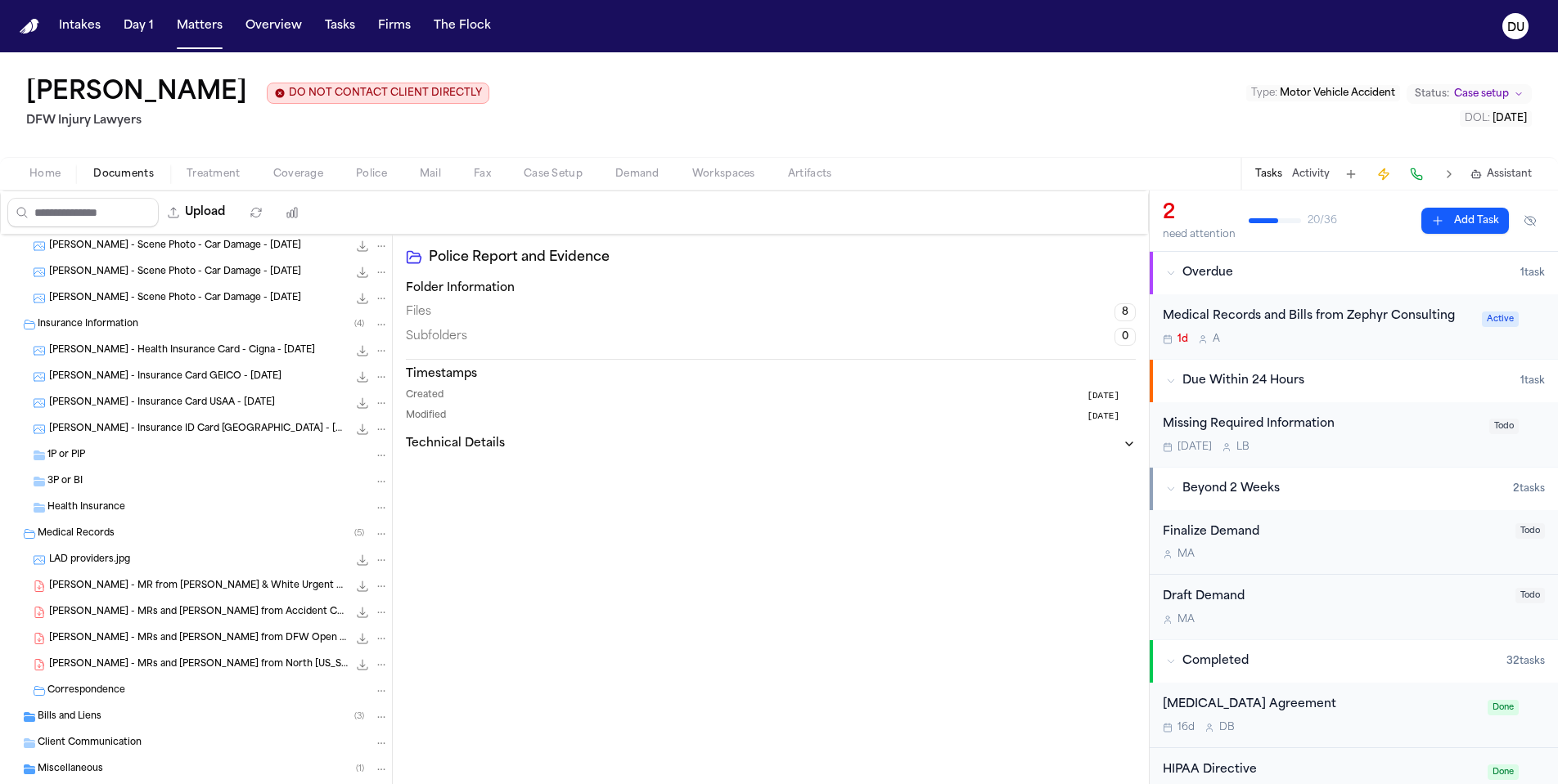
scroll to position [380, 0]
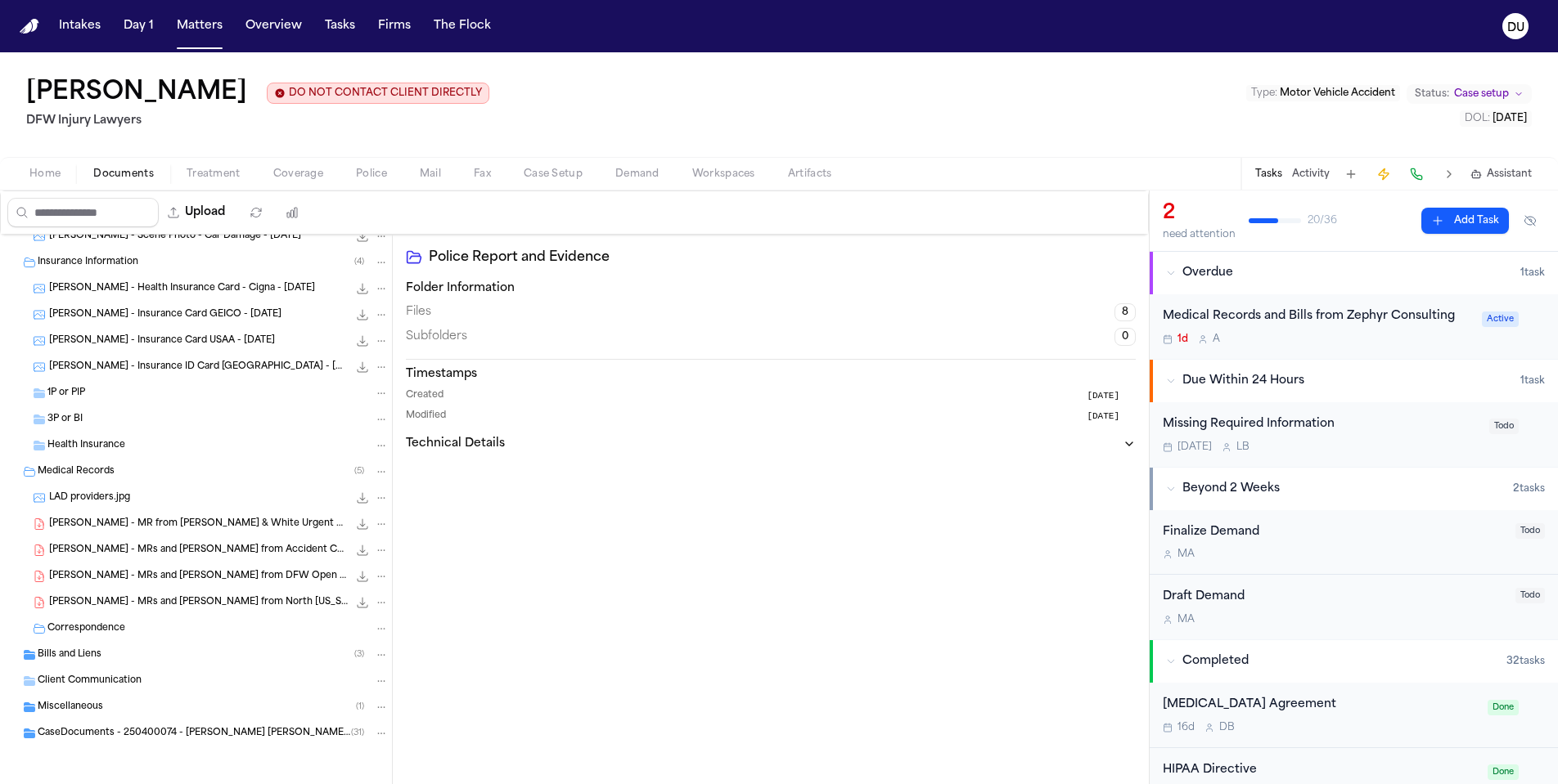
click at [102, 735] on span "CaseDocuments - 250400074 - [PERSON_NAME] [PERSON_NAME] 20250806195530 (unzippe…" at bounding box center [194, 734] width 314 height 14
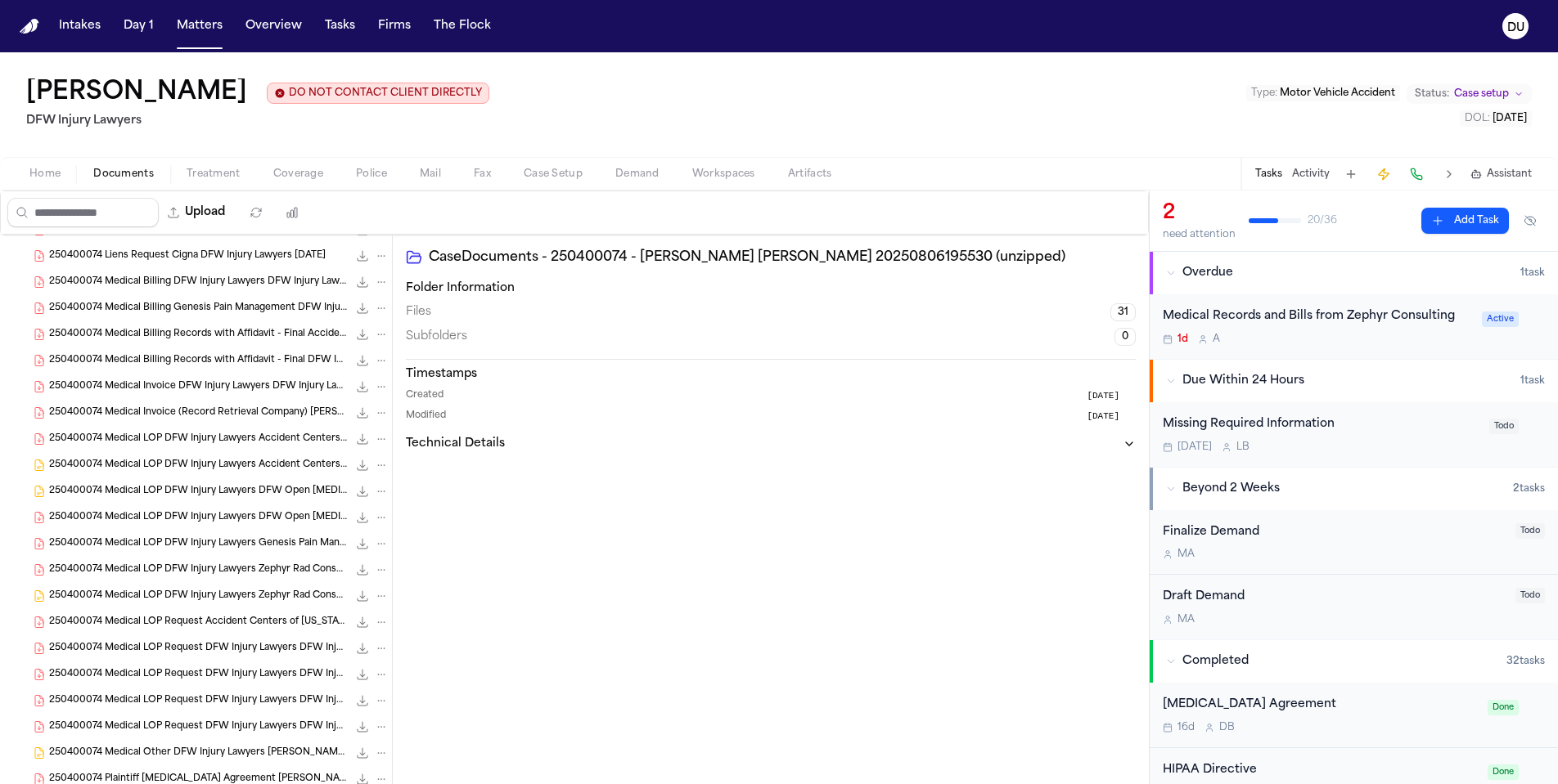
scroll to position [1190, 0]
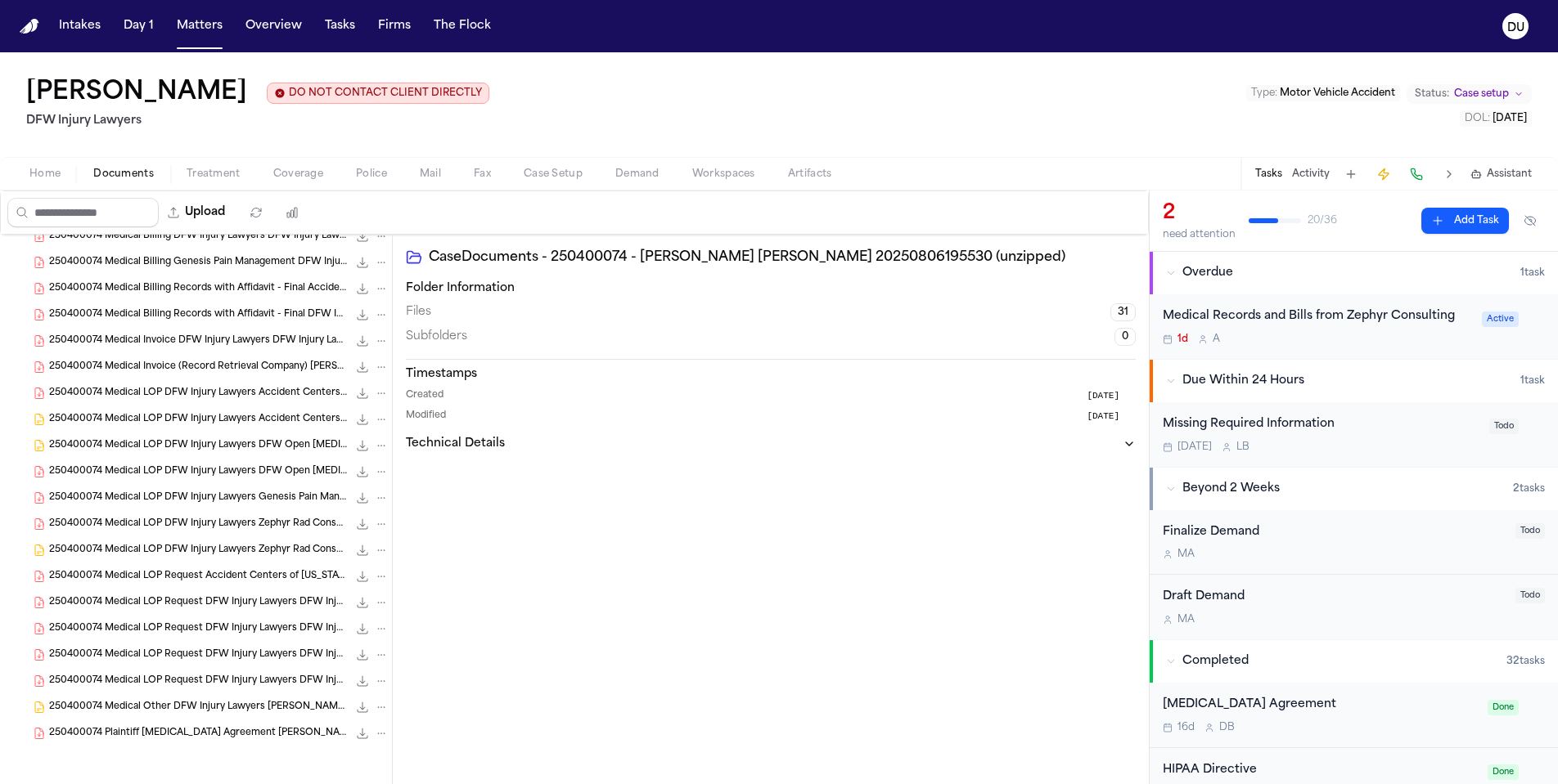
click at [203, 738] on span "250400074 Plaintiff [MEDICAL_DATA] Agreement [PERSON_NAME][GEOGRAPHIC_DATA] DFW…" at bounding box center [198, 734] width 298 height 14
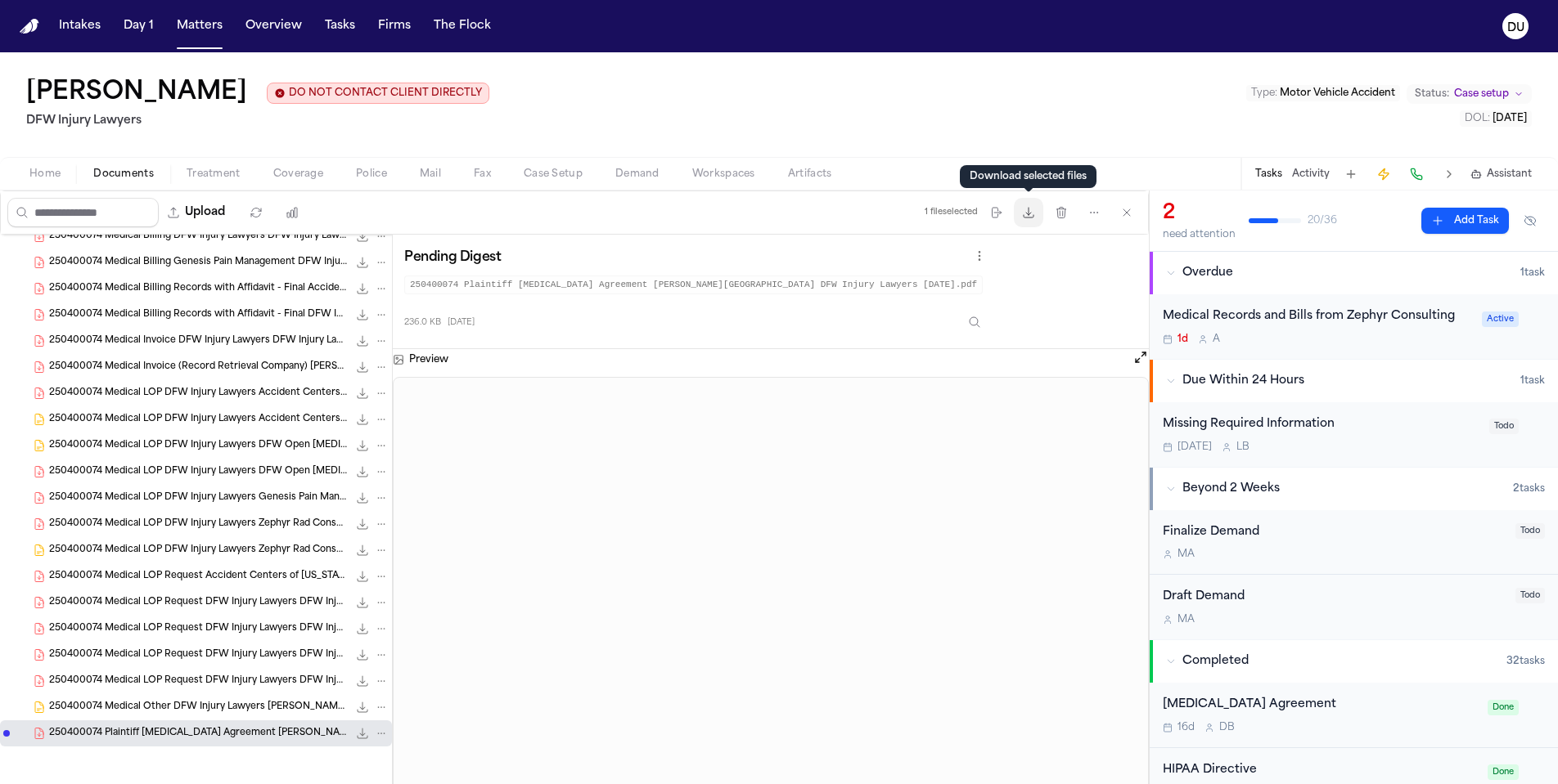
click at [1034, 219] on icon "button" at bounding box center [1029, 213] width 13 height 13
click at [215, 179] on span "Treatment" at bounding box center [214, 174] width 54 height 13
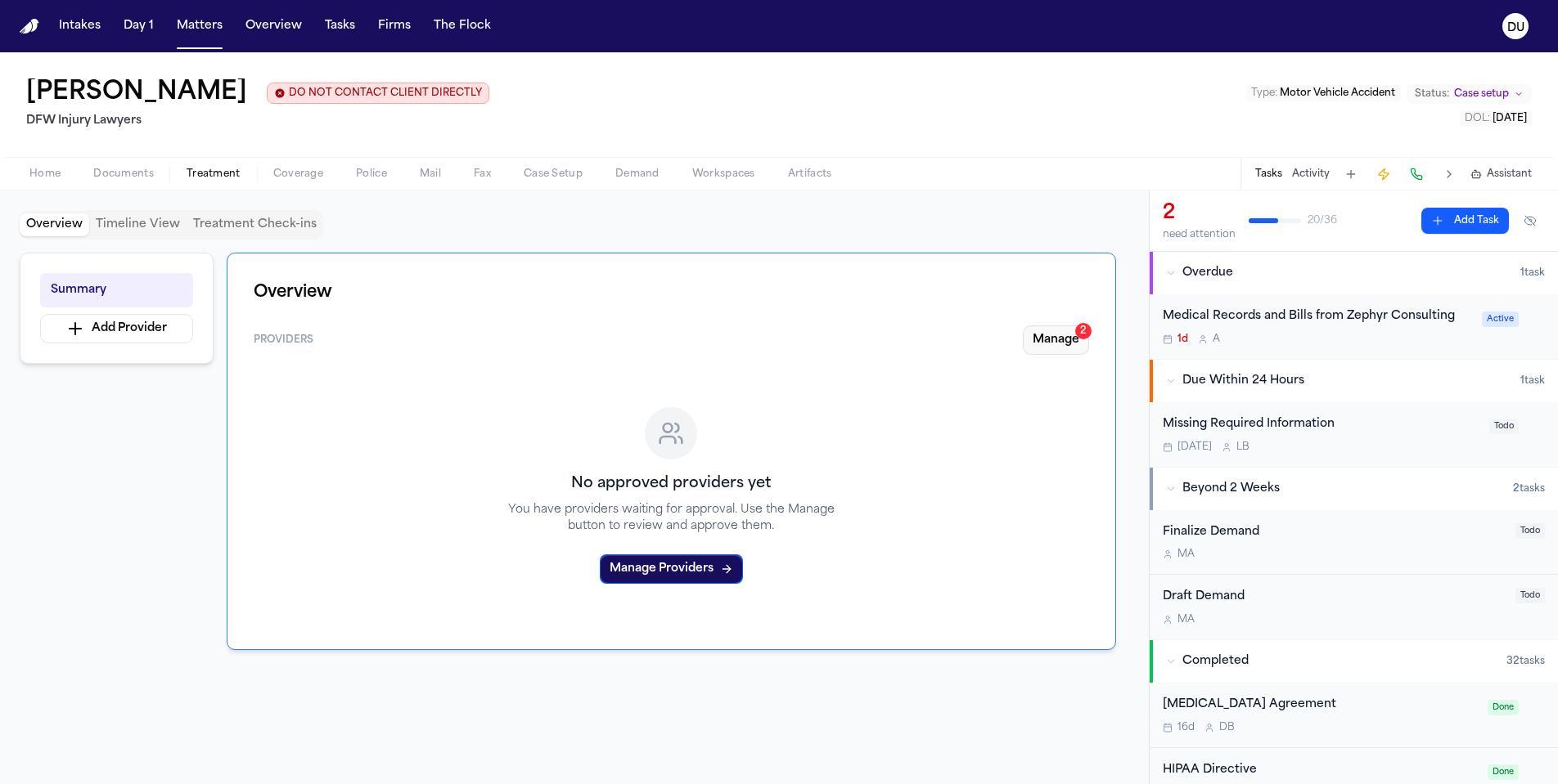
click at [1046, 348] on button "Manage 2" at bounding box center [1056, 340] width 66 height 30
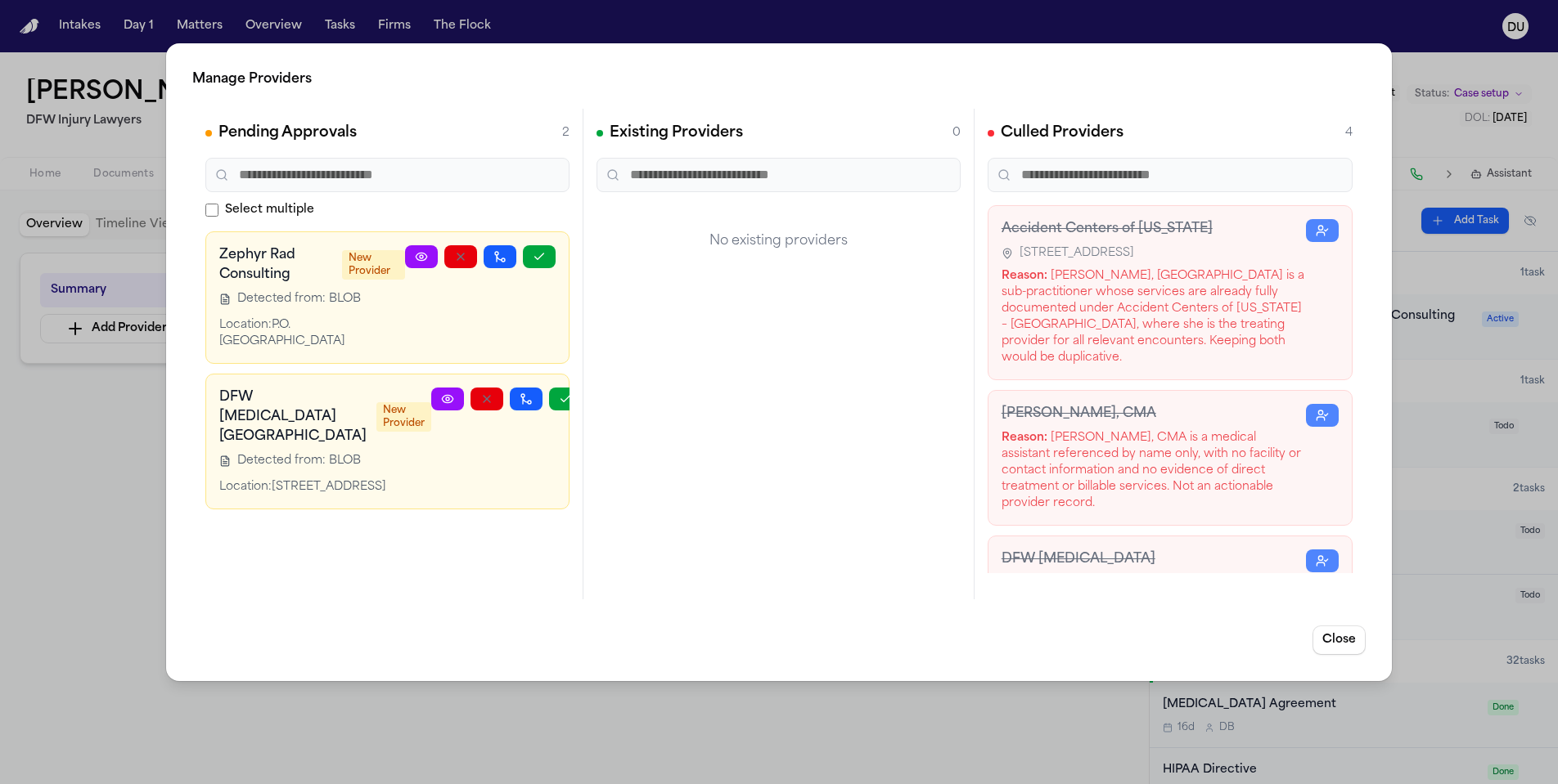
click at [427, 264] on icon at bounding box center [422, 257] width 13 height 13
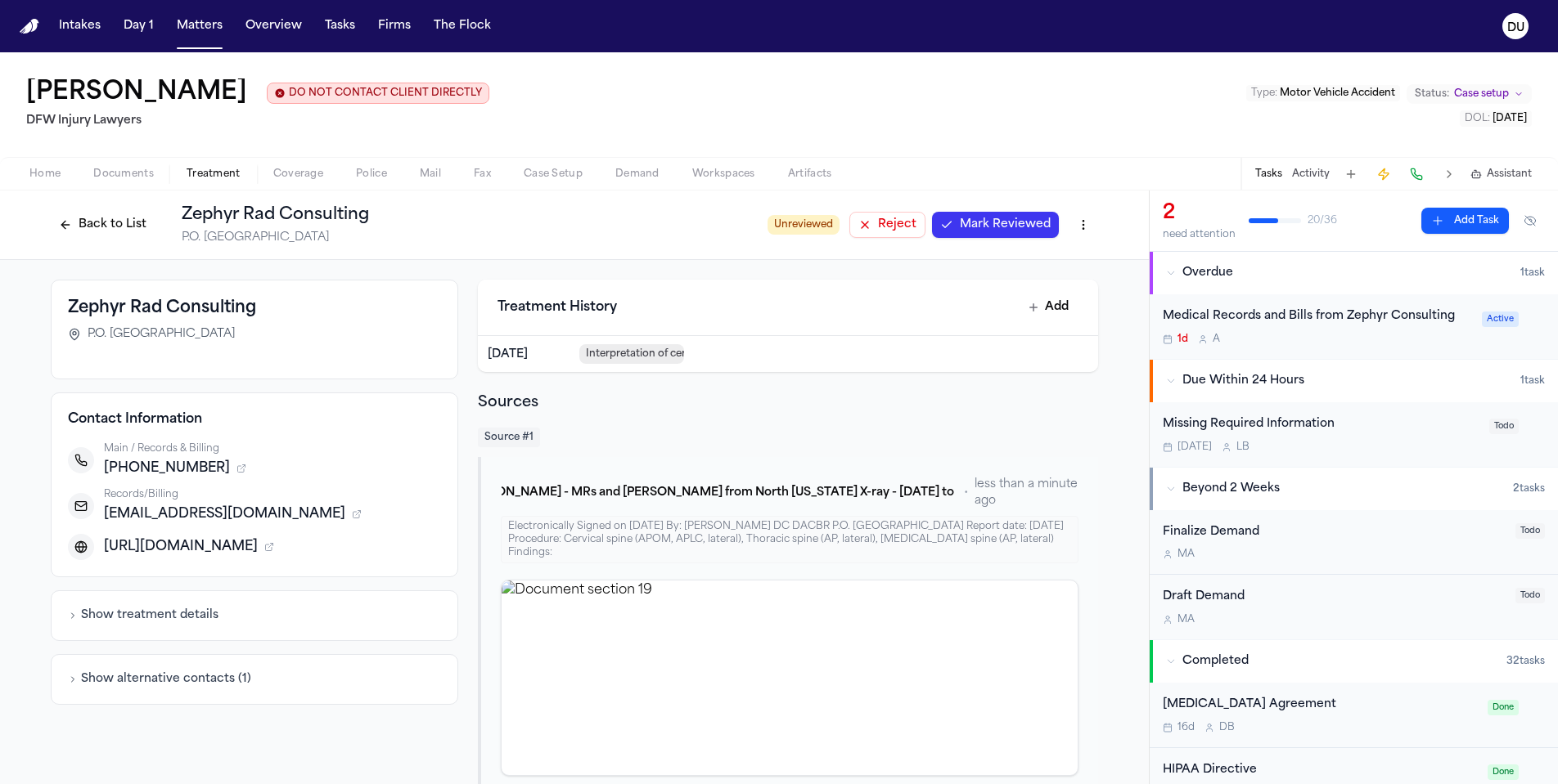
click at [1352, 319] on div "Medical Records and Bills from Zephyr Consulting" at bounding box center [1317, 317] width 310 height 19
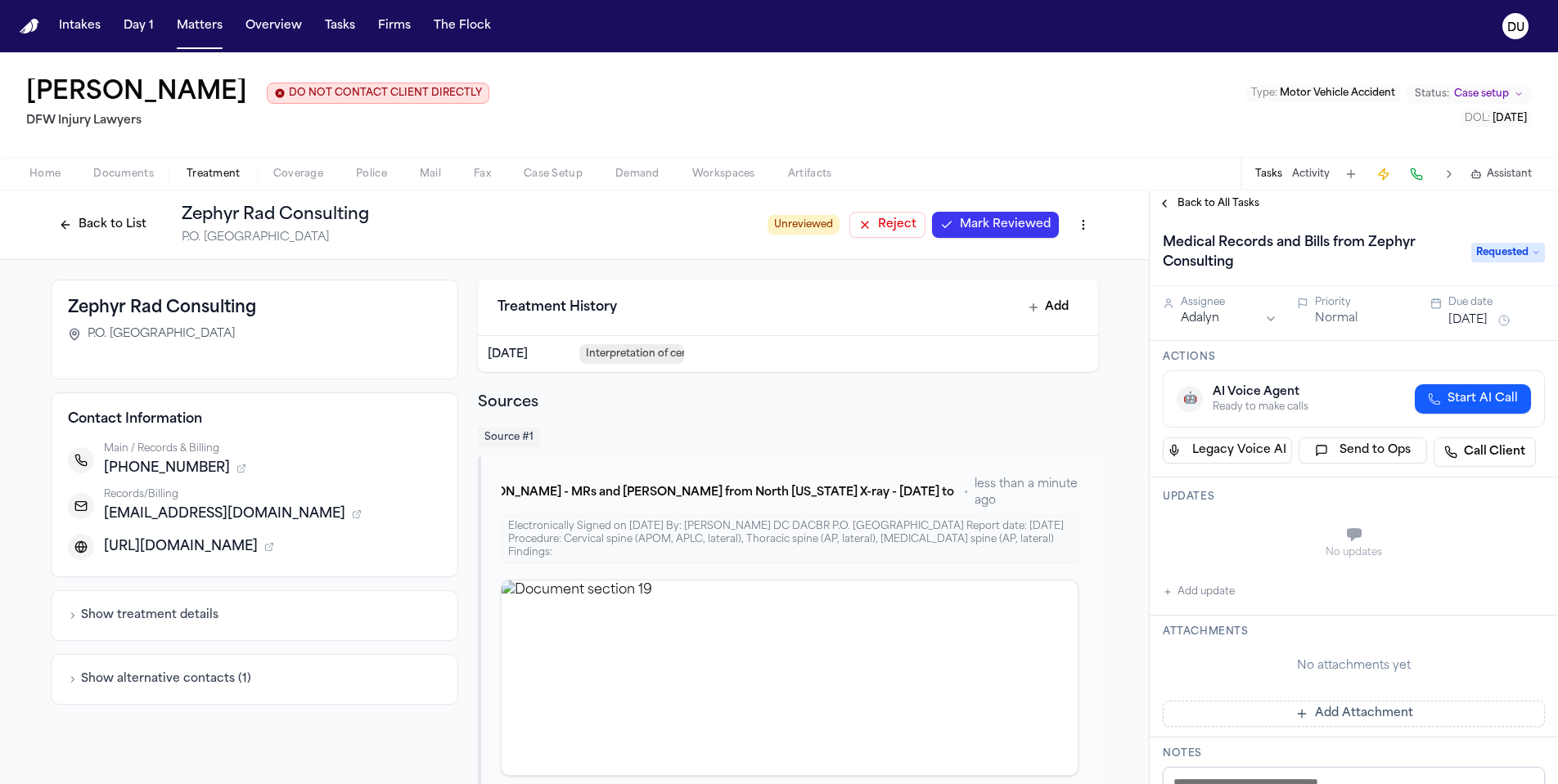
click at [1515, 254] on span "Requested" at bounding box center [1507, 252] width 74 height 19
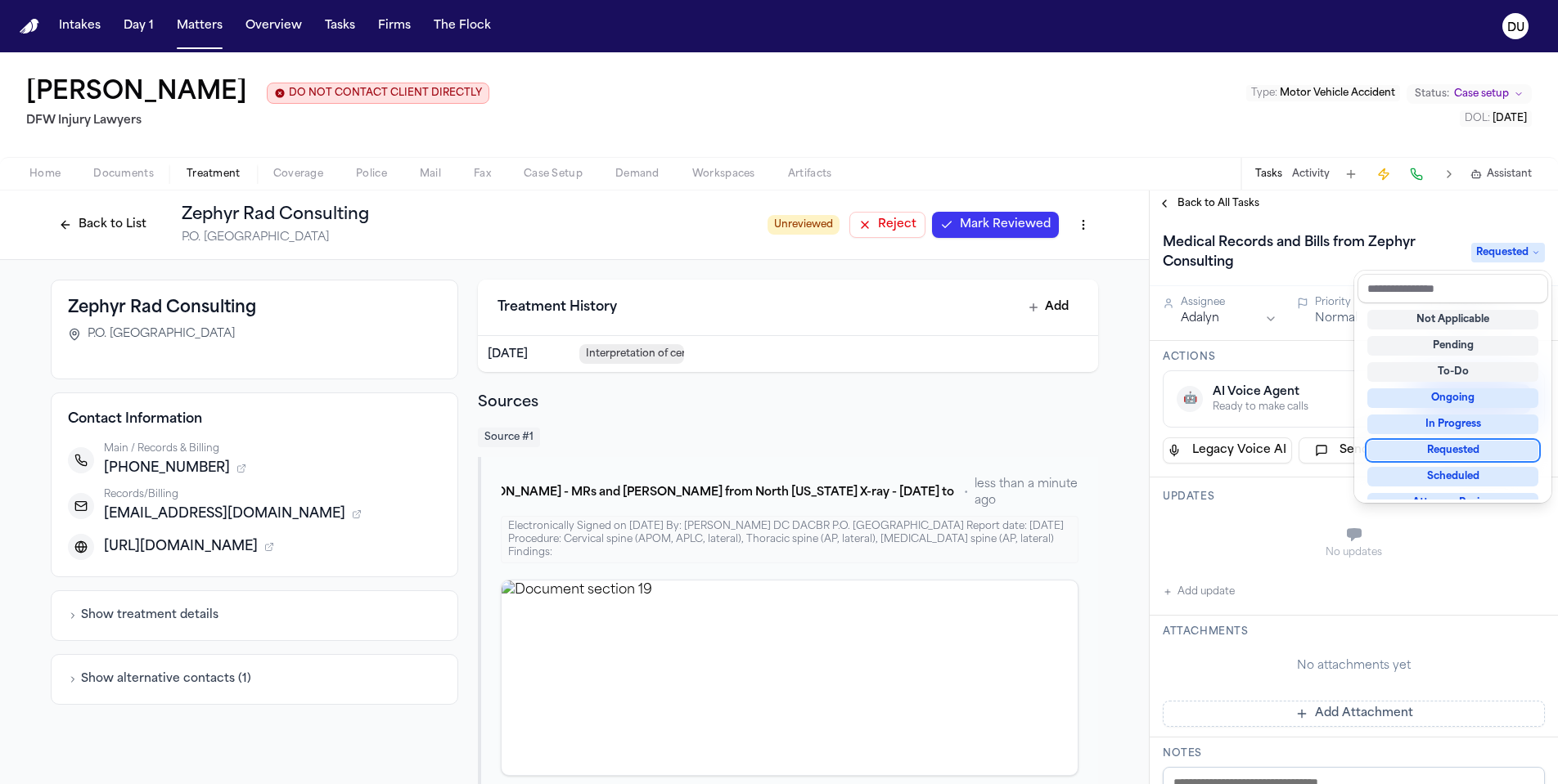
click at [1472, 450] on div "Requested" at bounding box center [1453, 450] width 171 height 19
click at [1290, 524] on div "Medical Records and Bills from Zephyr Consulting Requested Assignee Adalyn Prio…" at bounding box center [1354, 500] width 408 height 567
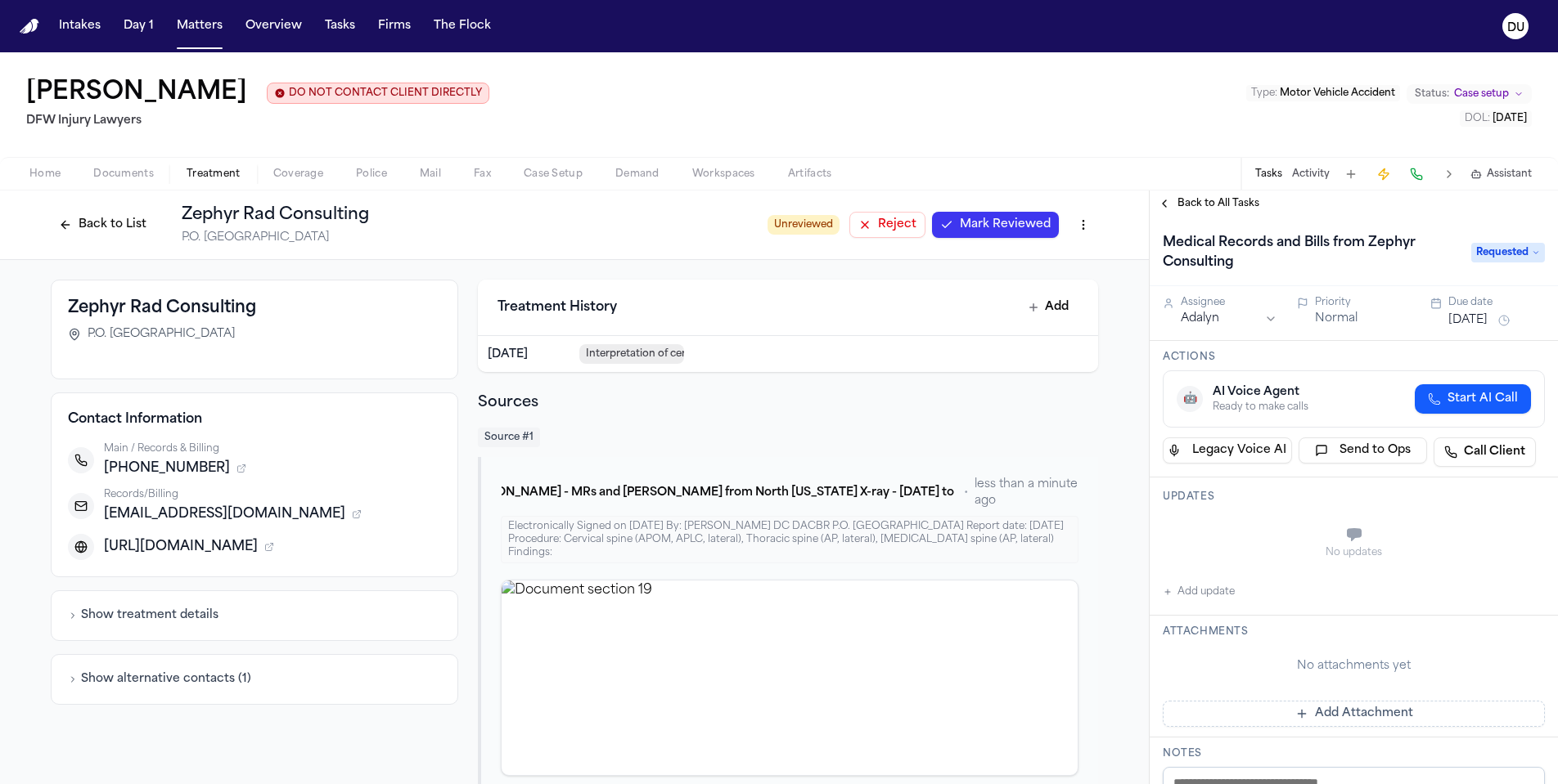
click at [1196, 599] on button "Add update" at bounding box center [1198, 592] width 72 height 19
click at [1279, 531] on textarea "Add your update" at bounding box center [1363, 537] width 349 height 33
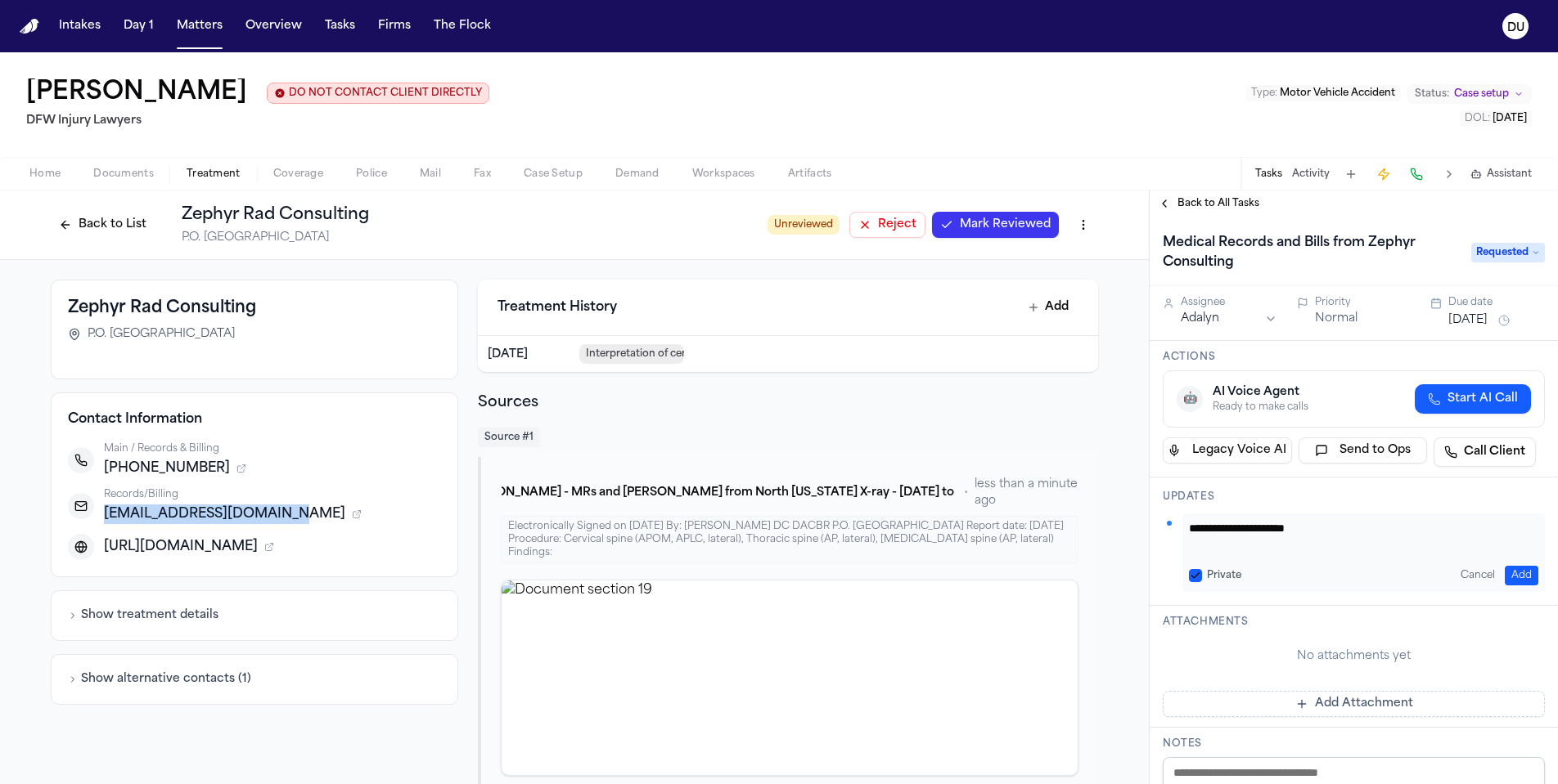
drag, startPoint x: 100, startPoint y: 519, endPoint x: 280, endPoint y: 519, distance: 180.0
click at [280, 519] on div "[EMAIL_ADDRESS][DOMAIN_NAME]" at bounding box center [272, 515] width 337 height 19
copy span "[EMAIL_ADDRESS][DOMAIN_NAME]"
click at [1323, 532] on textarea "**********" at bounding box center [1358, 537] width 337 height 33
paste textarea "**********"
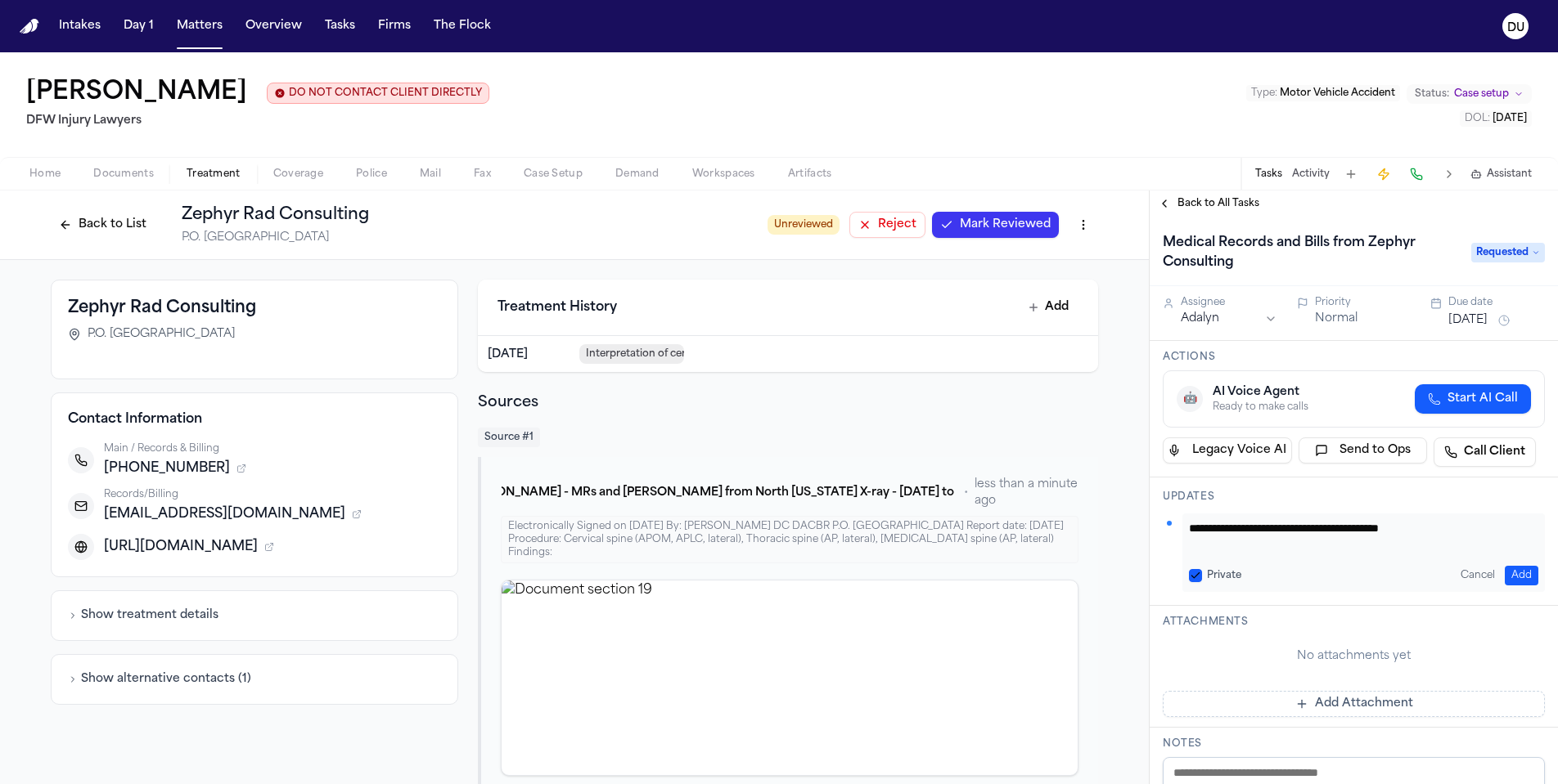
click at [1315, 534] on textarea "**********" at bounding box center [1358, 537] width 337 height 33
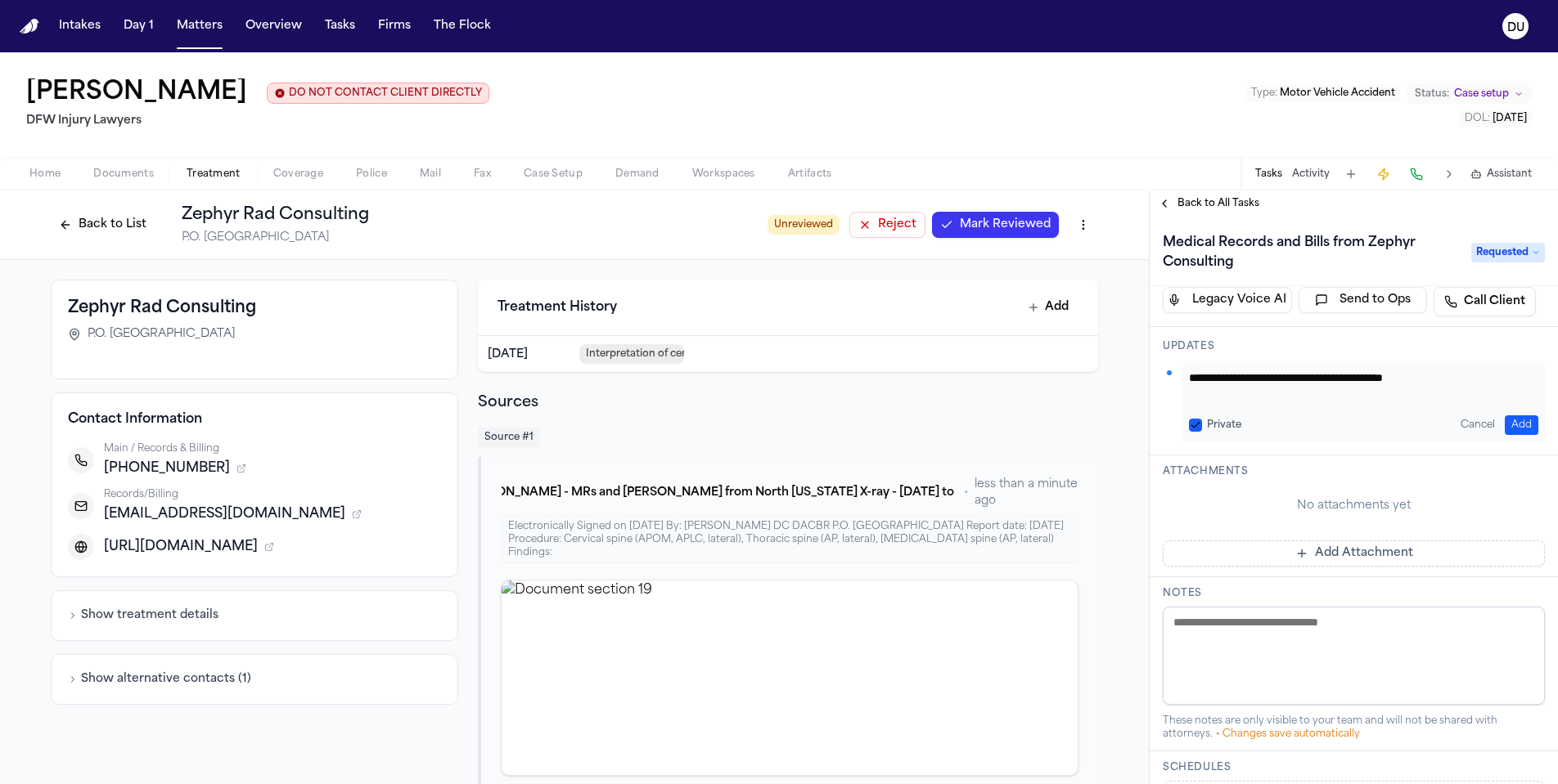
click at [1332, 557] on button "Add Attachment" at bounding box center [1354, 553] width 383 height 26
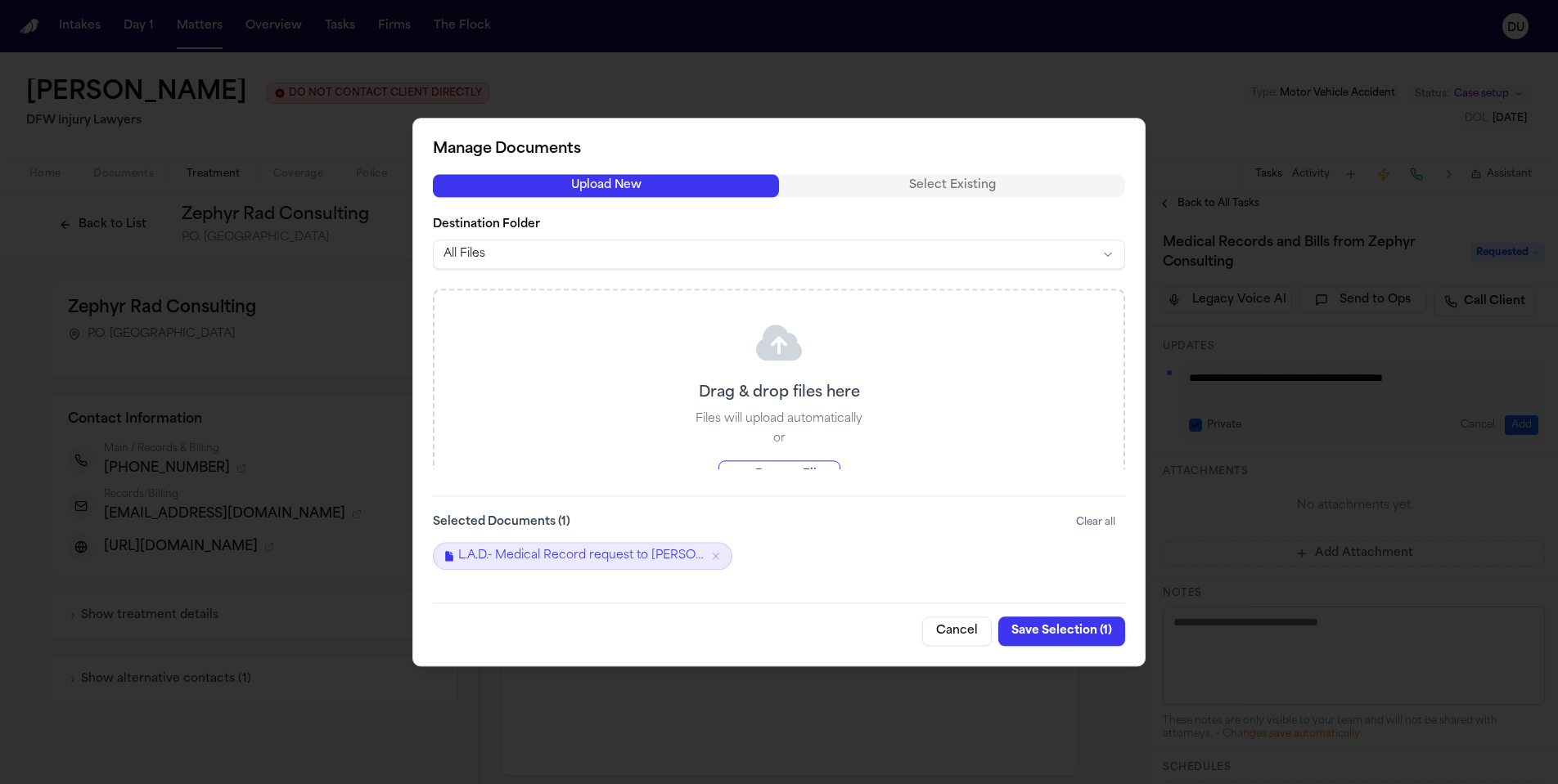
click at [1058, 630] on button "Save Selection ( 1 )" at bounding box center [1061, 631] width 127 height 30
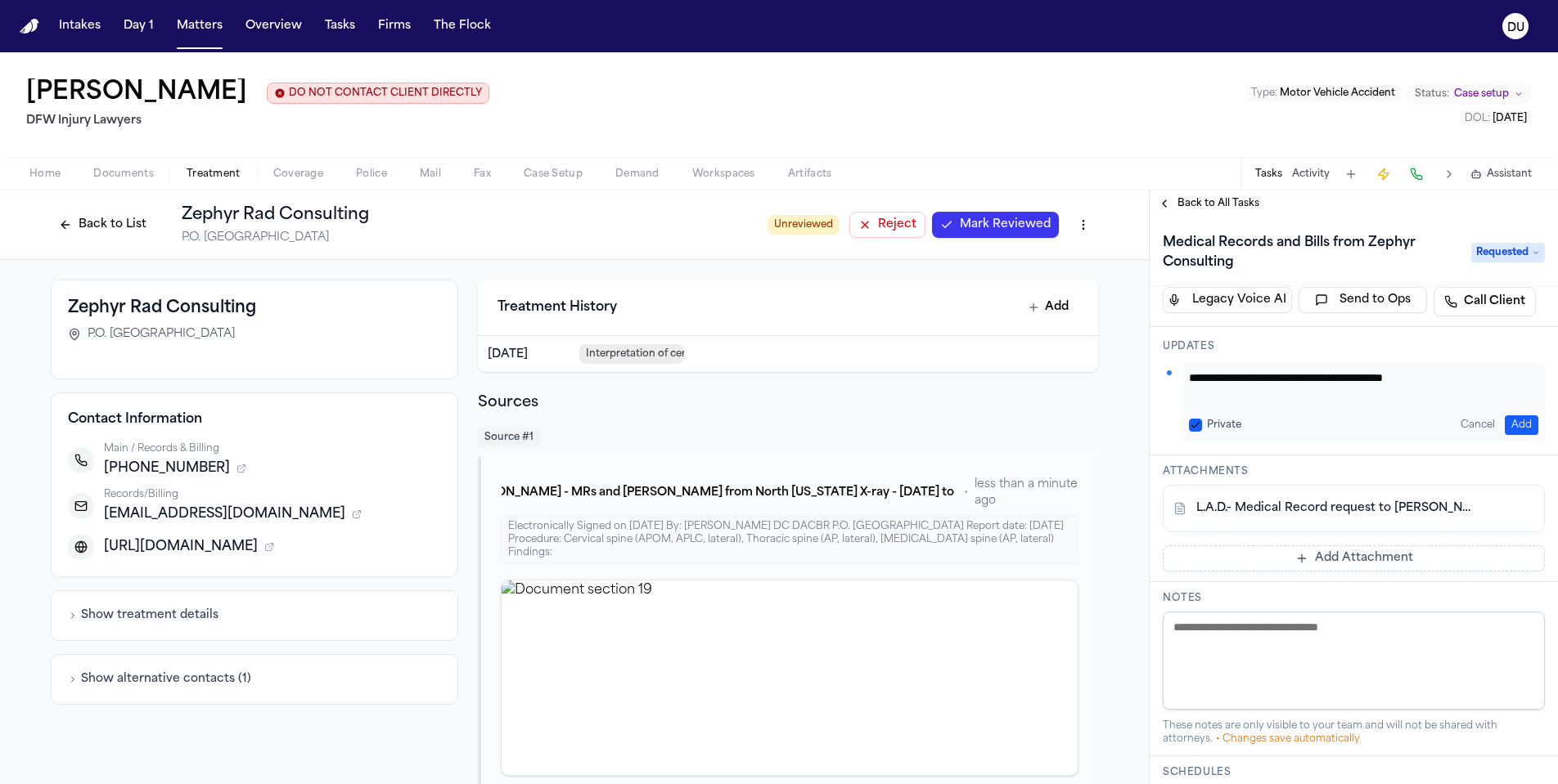
click at [274, 549] on icon "button" at bounding box center [269, 547] width 10 height 10
drag, startPoint x: 1477, startPoint y: 379, endPoint x: 1378, endPoint y: 383, distance: 99.1
click at [1378, 383] on textarea "**********" at bounding box center [1358, 386] width 337 height 33
click at [1372, 410] on div "**********" at bounding box center [1363, 403] width 362 height 79
drag, startPoint x: 1316, startPoint y: 383, endPoint x: 1379, endPoint y: 381, distance: 63.0
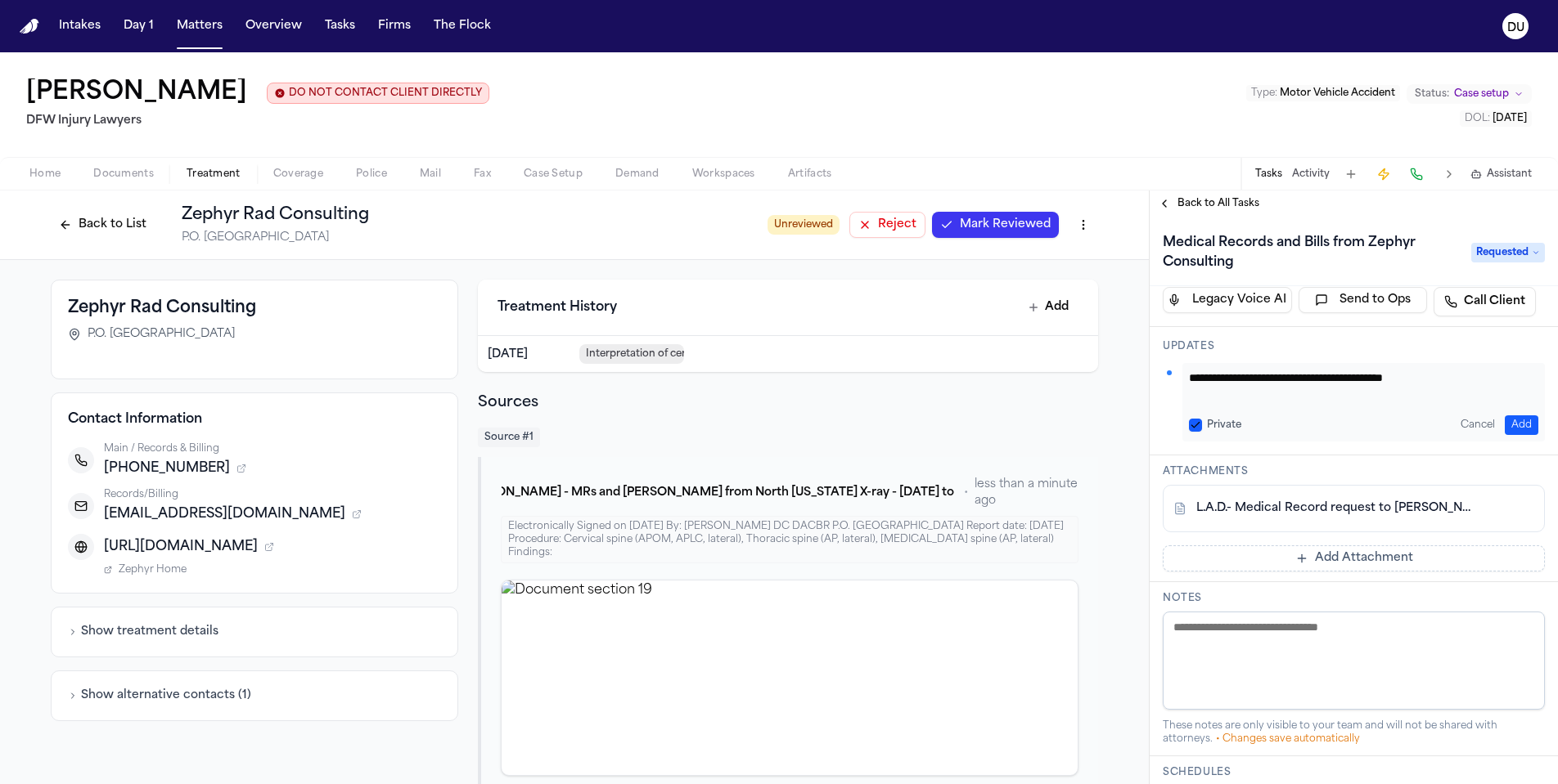
click at [1379, 381] on textarea "**********" at bounding box center [1358, 386] width 337 height 33
type textarea "**********"
click at [1509, 428] on button "Add" at bounding box center [1521, 425] width 34 height 19
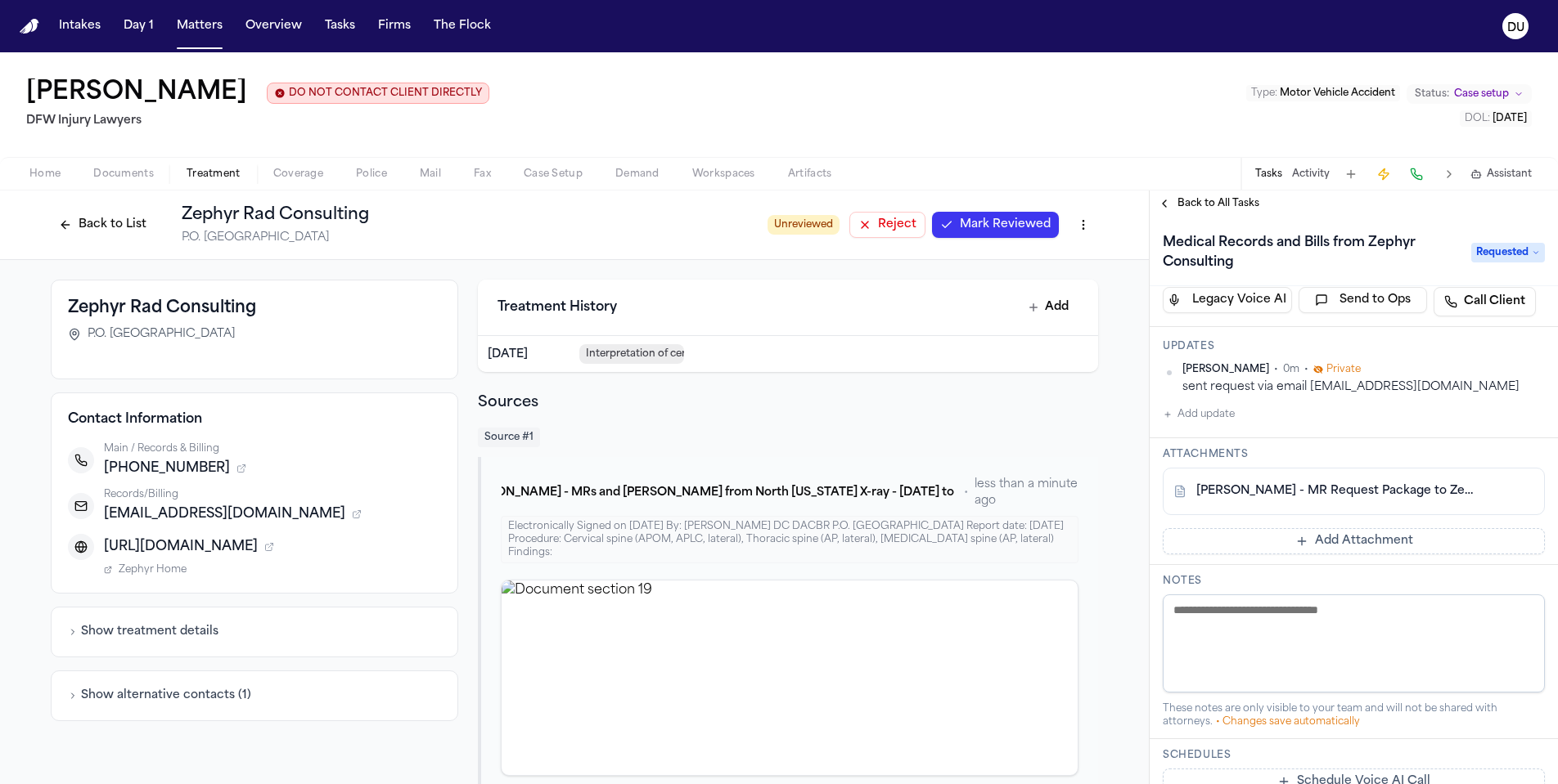
click at [1515, 496] on button at bounding box center [1521, 491] width 26 height 26
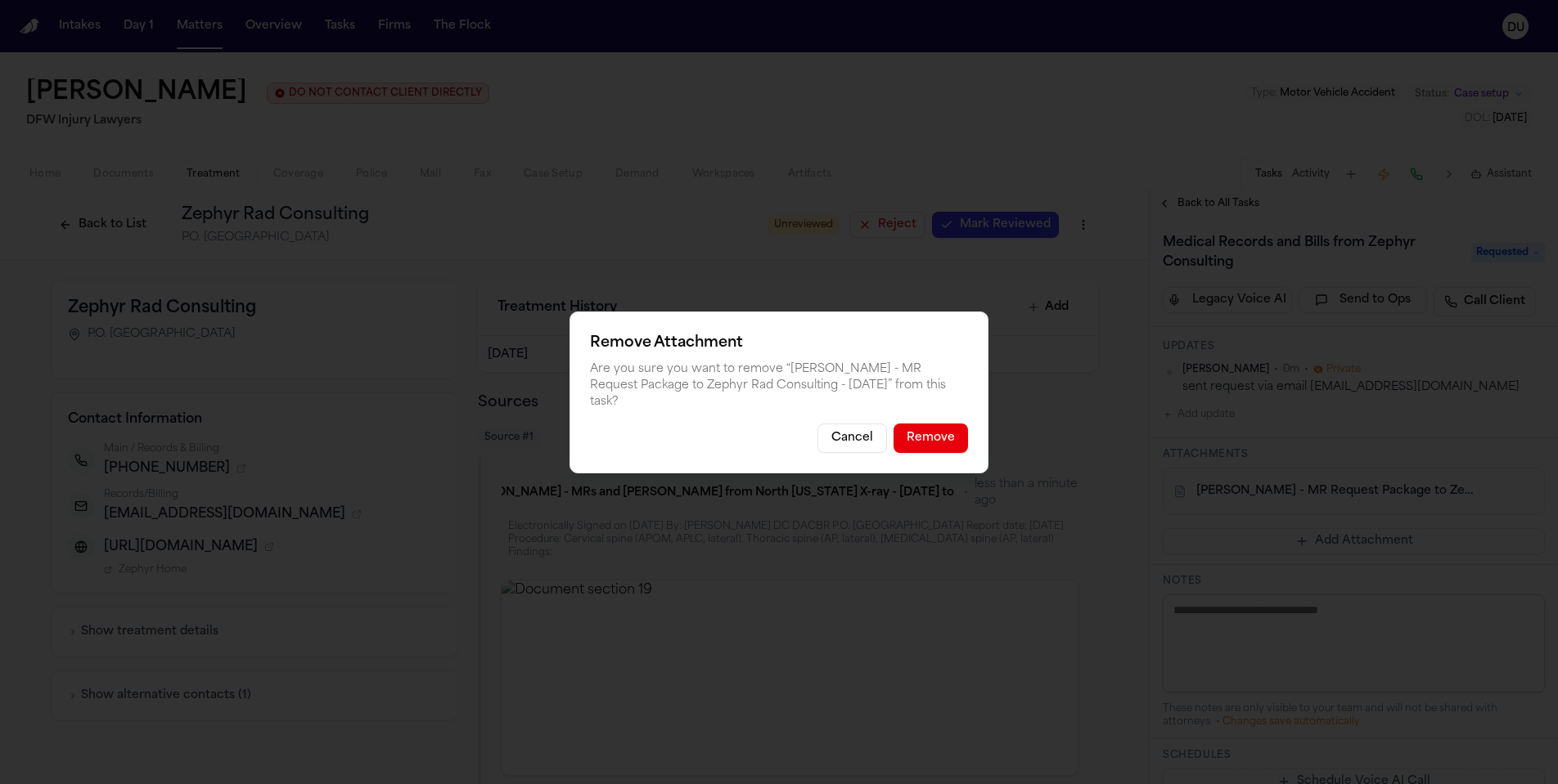
click at [940, 432] on button "Remove" at bounding box center [931, 438] width 75 height 30
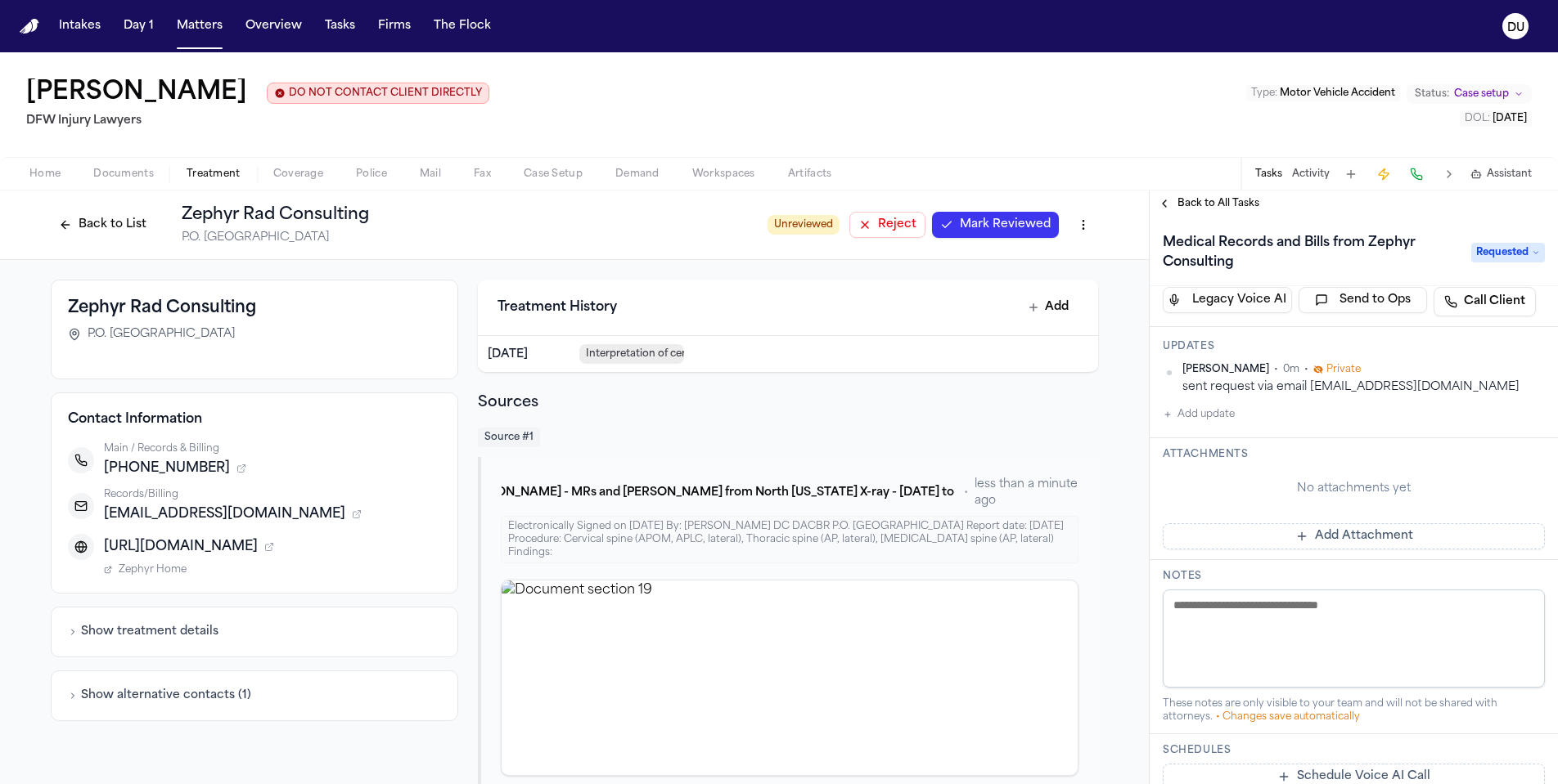
click at [1332, 540] on button "Add Attachment" at bounding box center [1354, 536] width 383 height 26
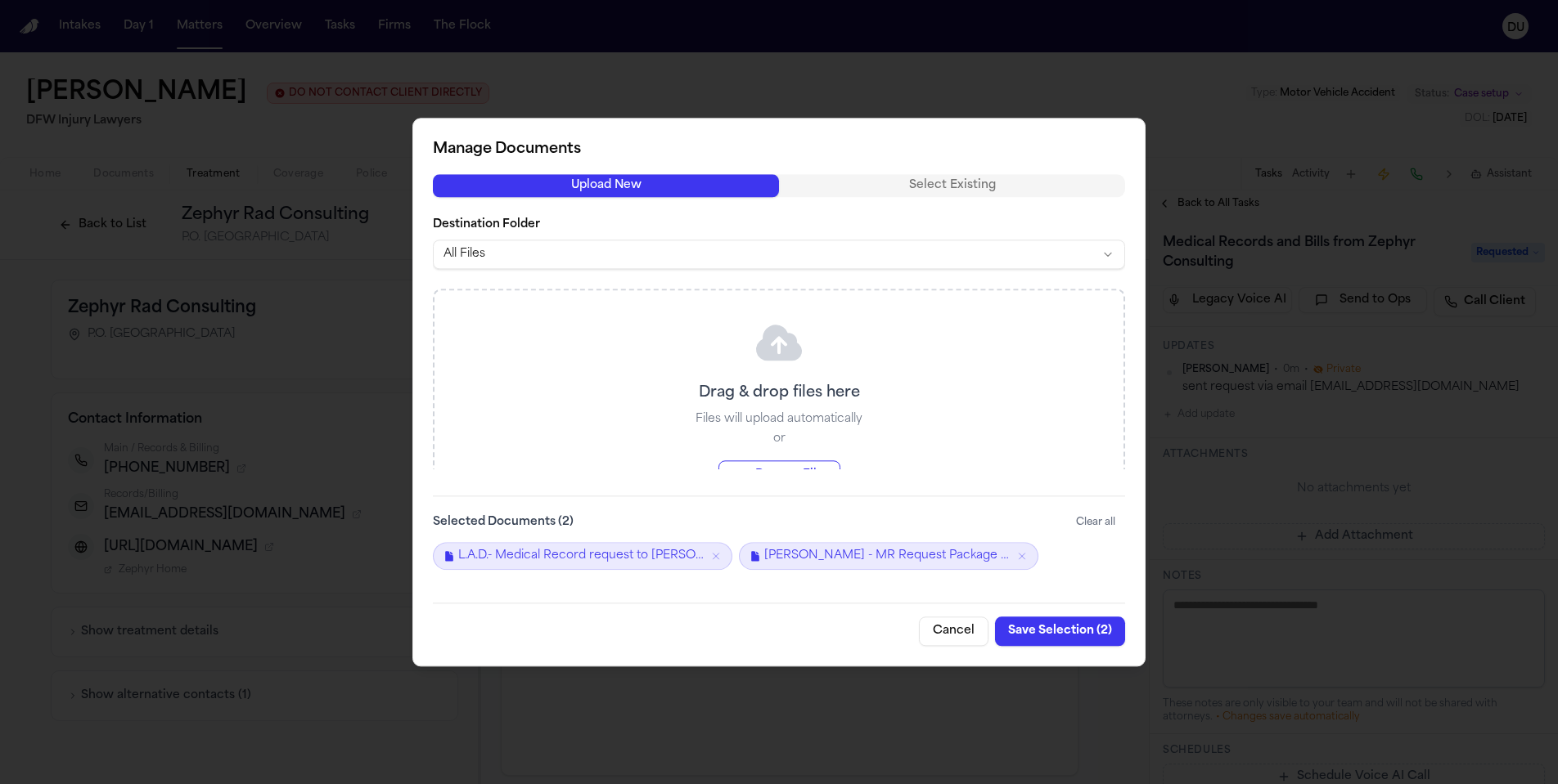
click at [1066, 635] on button "Save Selection ( 2 )" at bounding box center [1060, 631] width 130 height 30
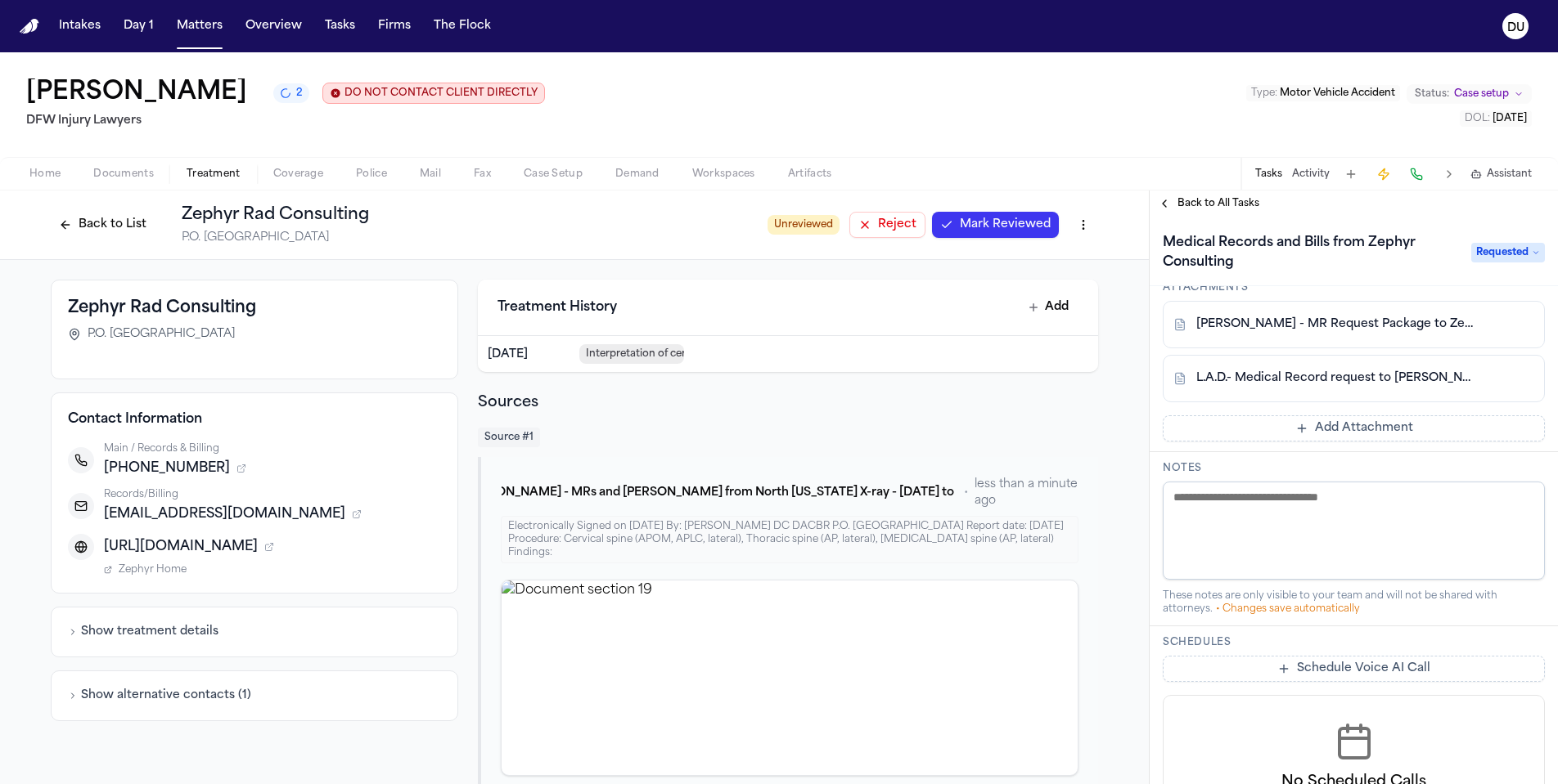
scroll to position [0, 0]
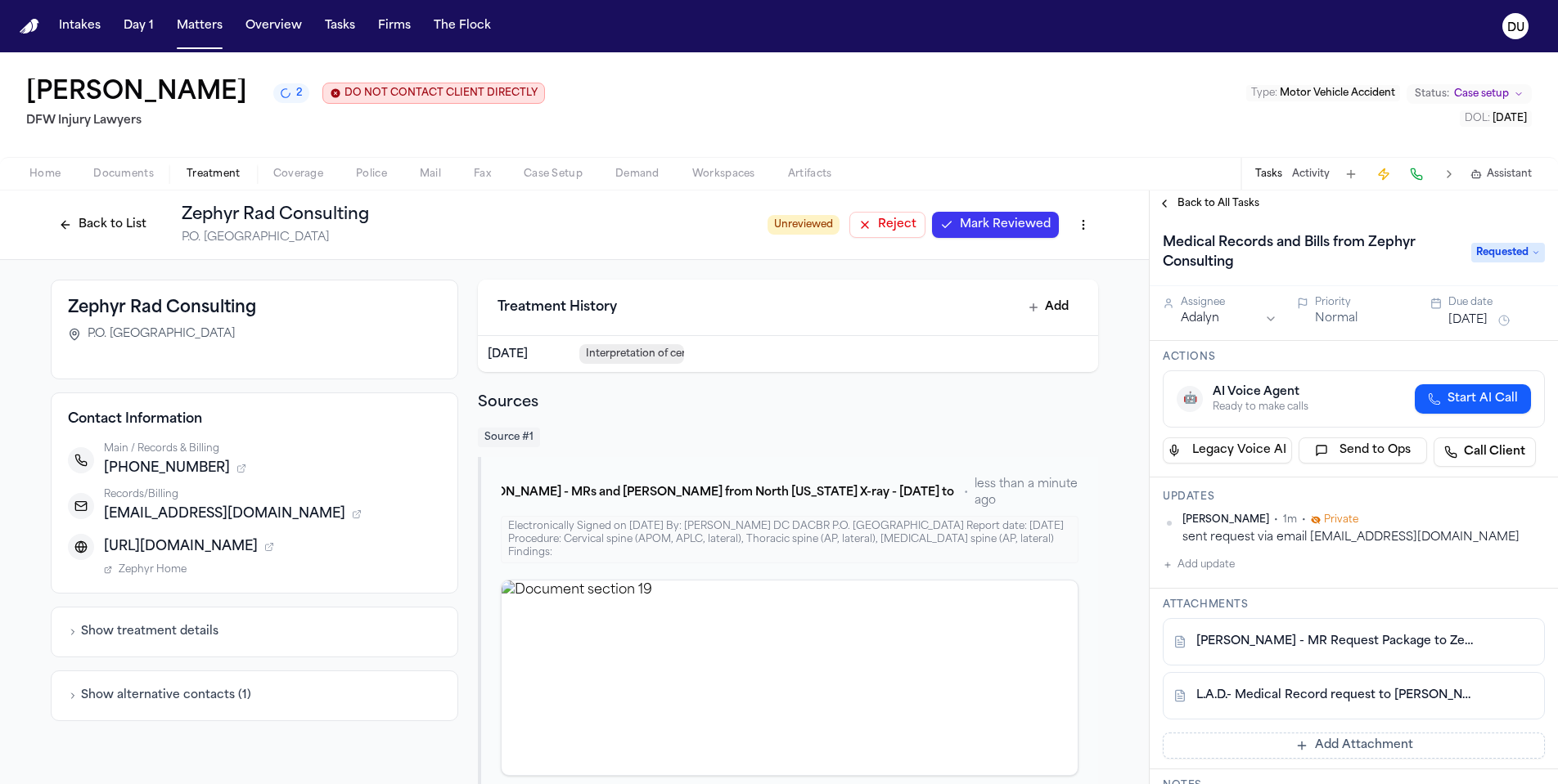
click at [1479, 323] on button "[DATE]" at bounding box center [1467, 320] width 39 height 16
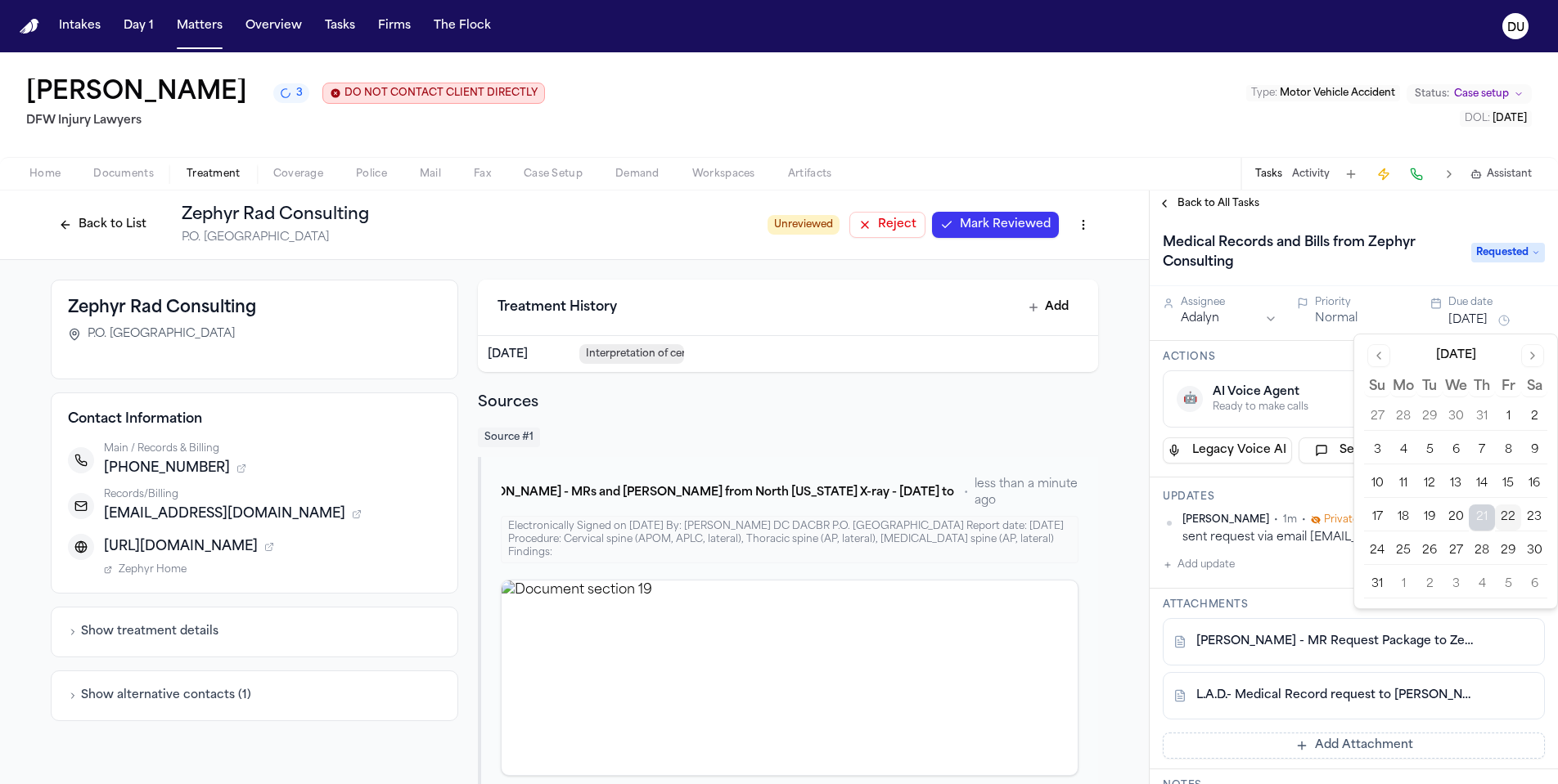
click at [1415, 550] on button "25" at bounding box center [1403, 550] width 26 height 26
click at [1314, 511] on div "Updates [PERSON_NAME] • 3m • Private sent request via email [EMAIL_ADDRESS][DOM…" at bounding box center [1354, 533] width 408 height 111
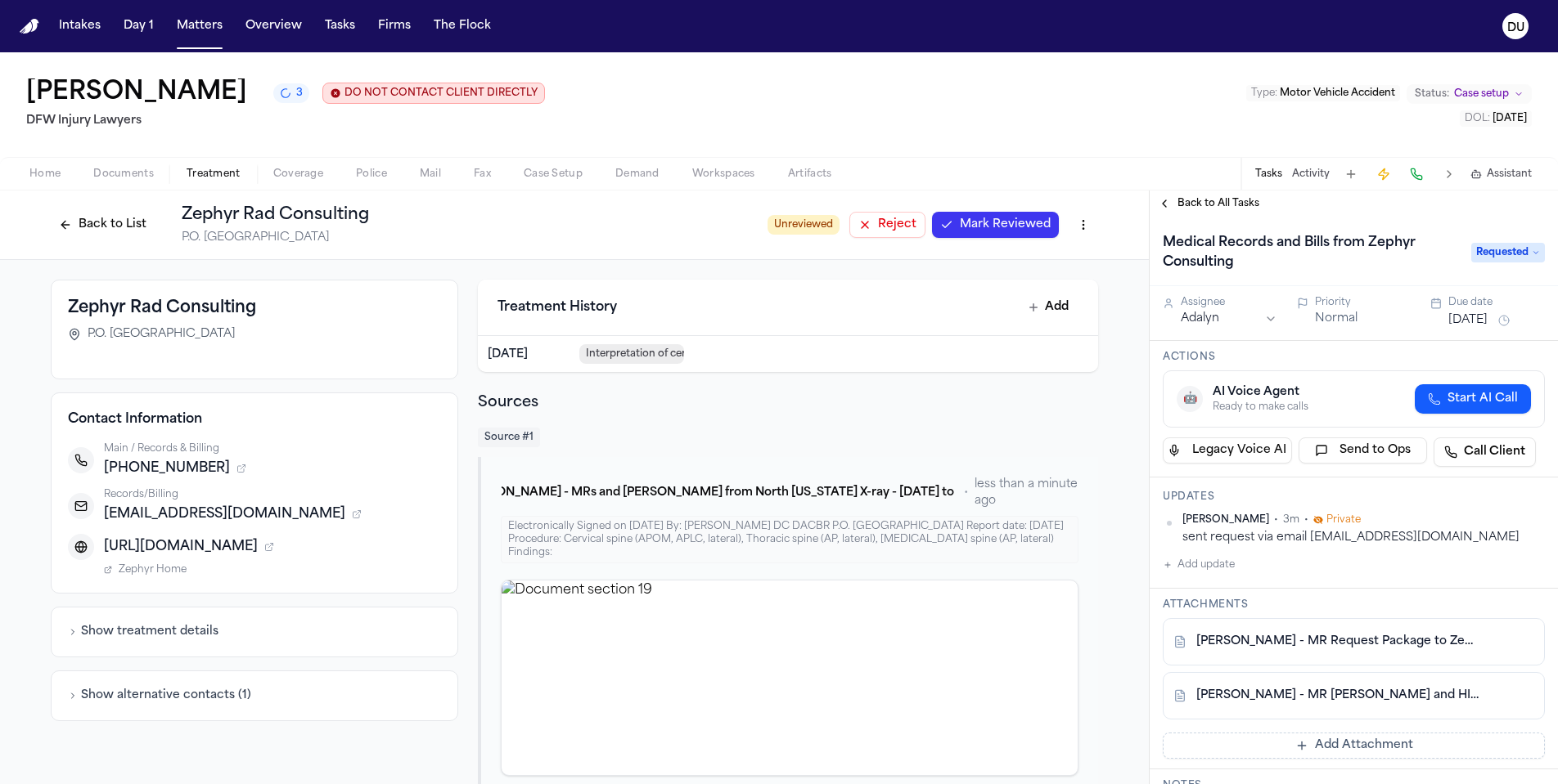
click at [1215, 209] on span "Back to All Tasks" at bounding box center [1218, 204] width 81 height 13
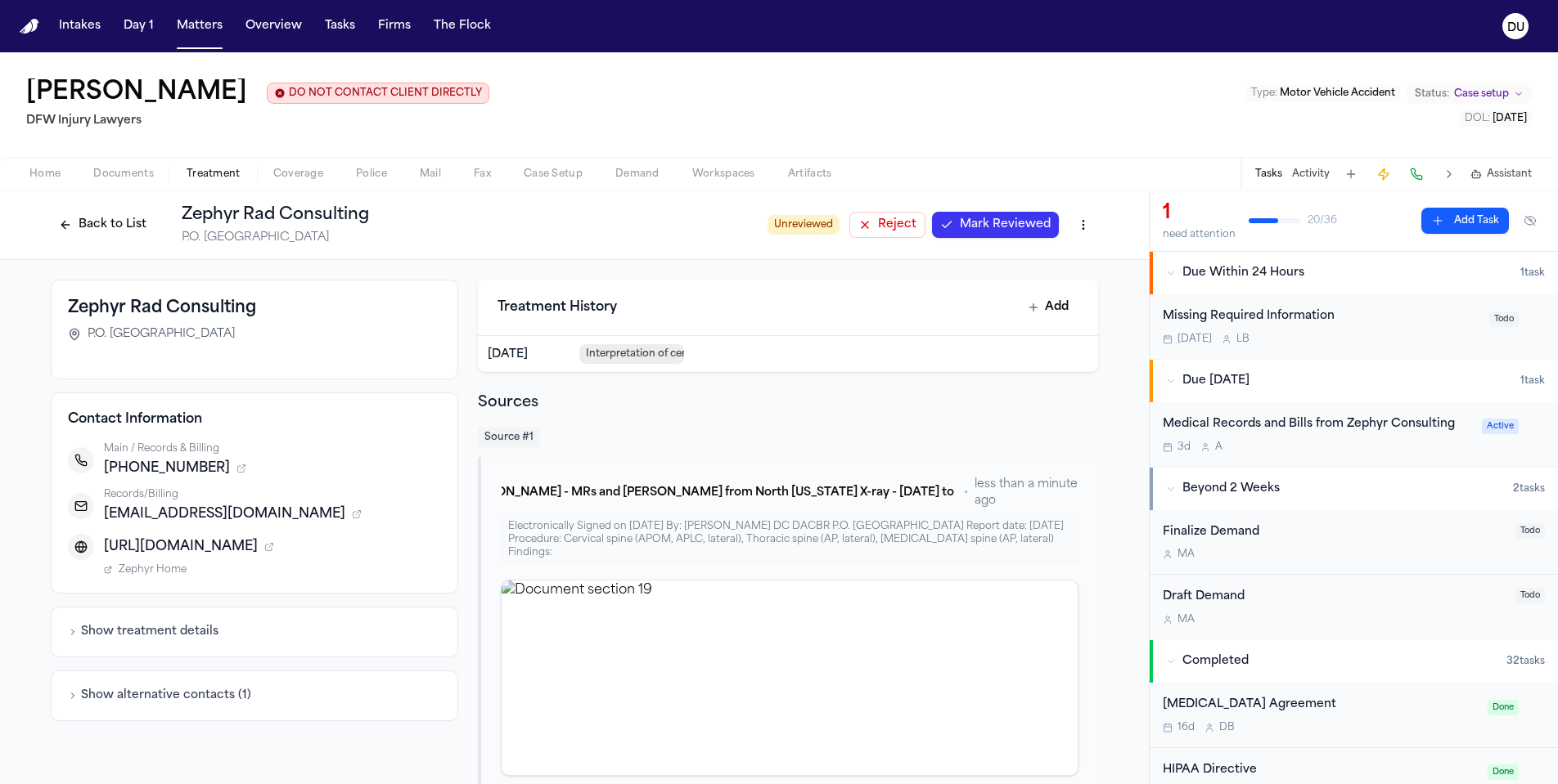
click at [28, 26] on img "Home" at bounding box center [29, 27] width 19 height 15
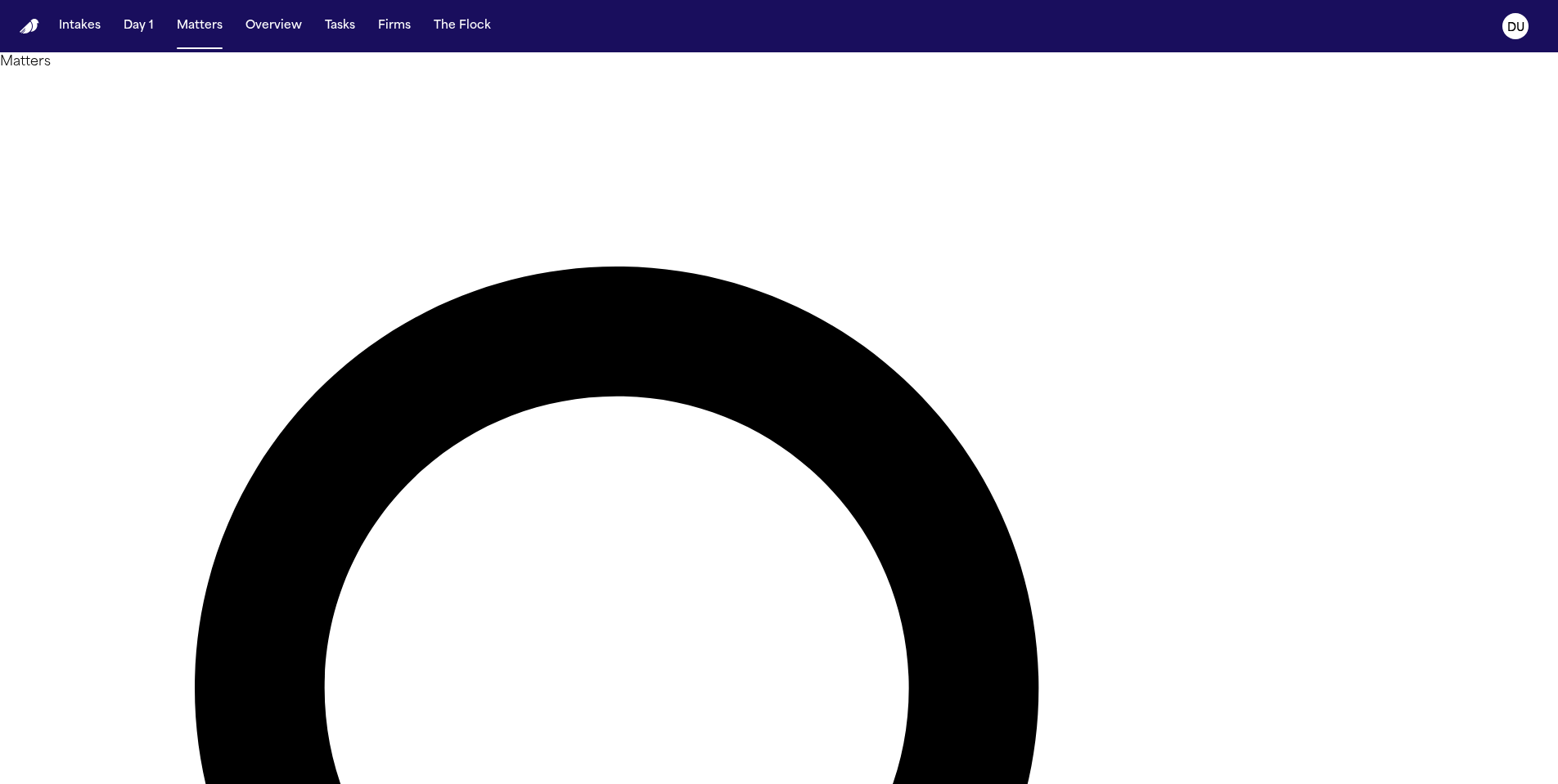
type input "*******"
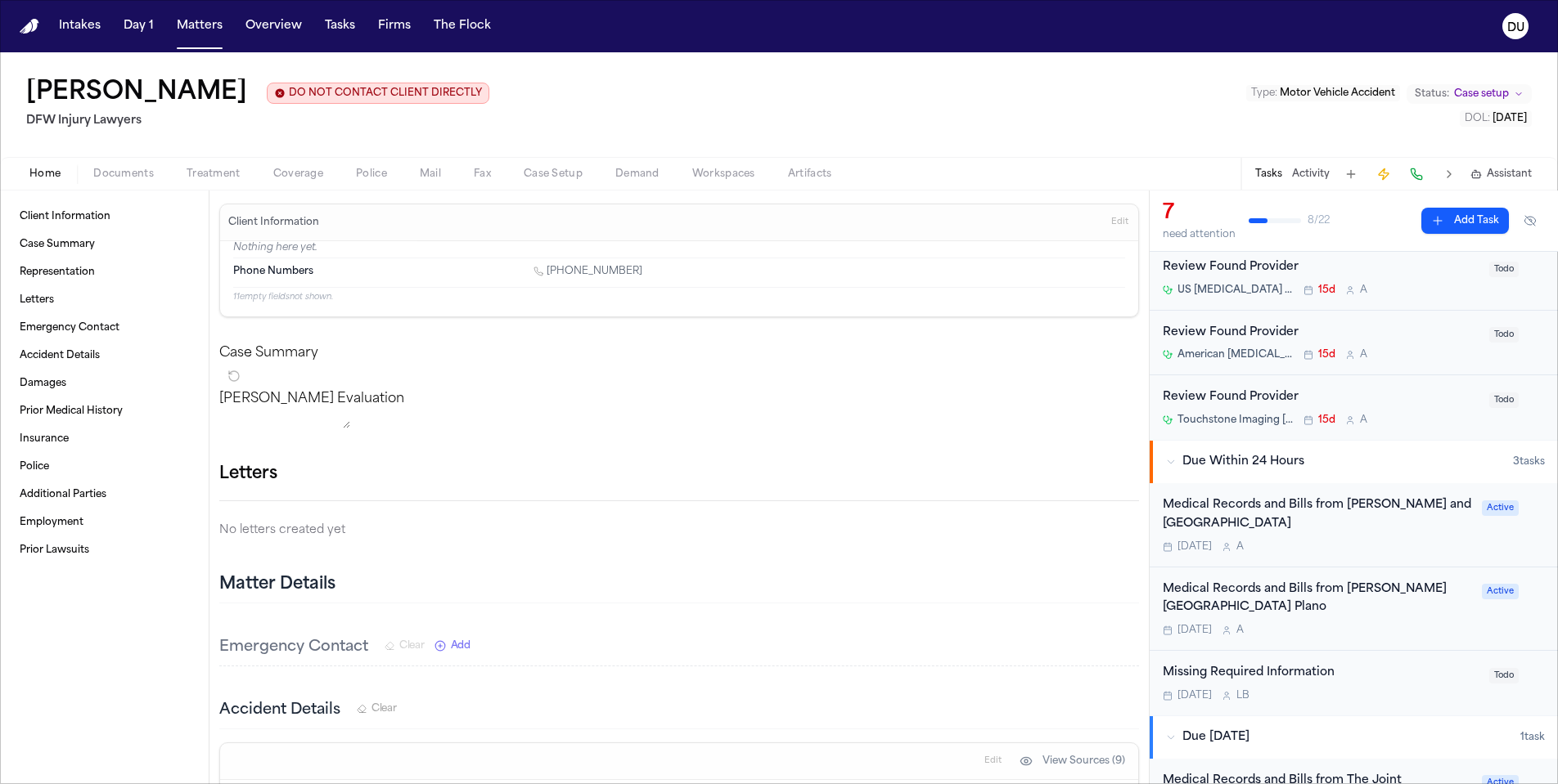
scroll to position [133, 0]
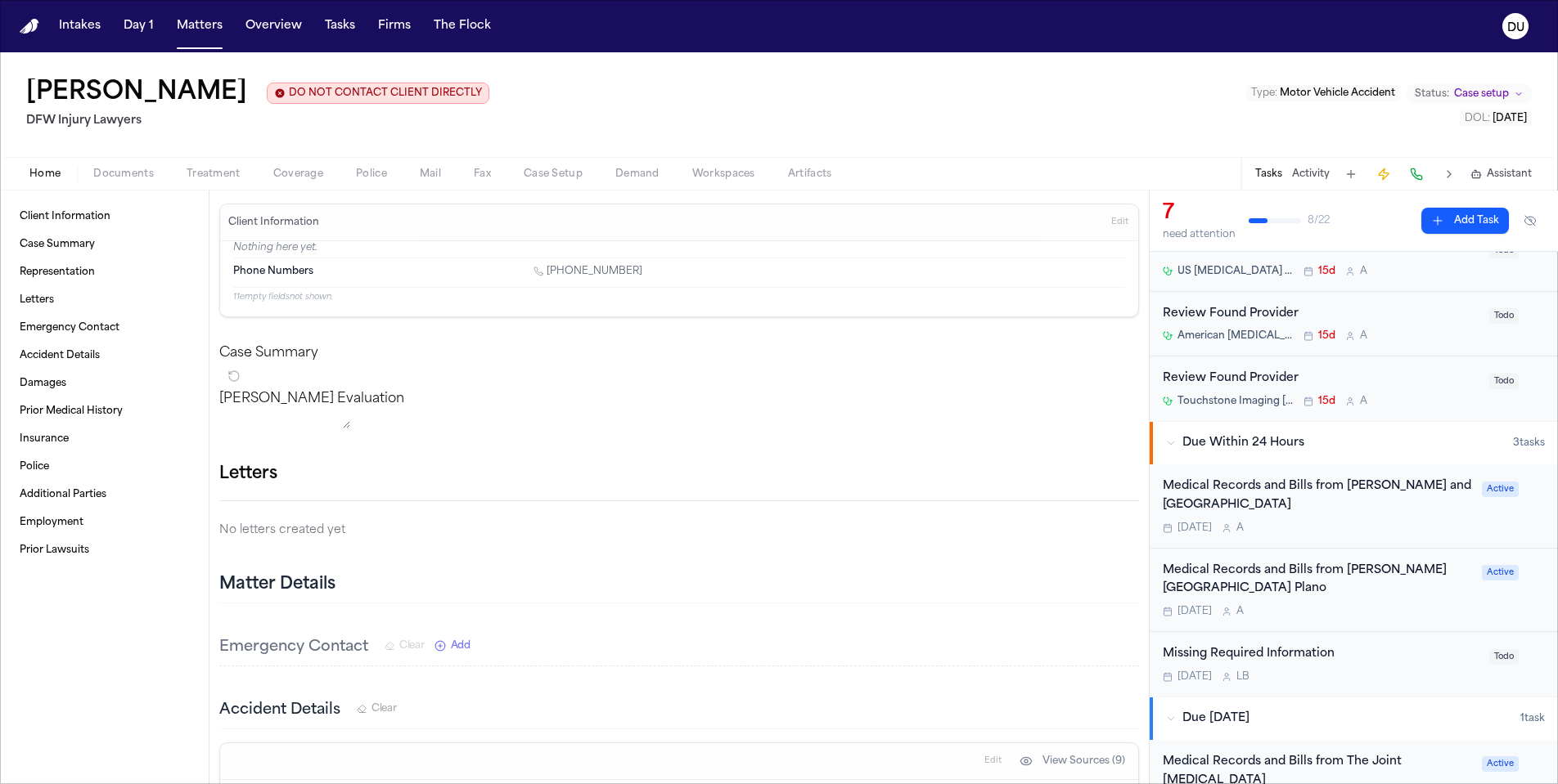
click at [1291, 505] on div "Medical Records and Bills from [PERSON_NAME] and [GEOGRAPHIC_DATA]" at bounding box center [1317, 496] width 310 height 37
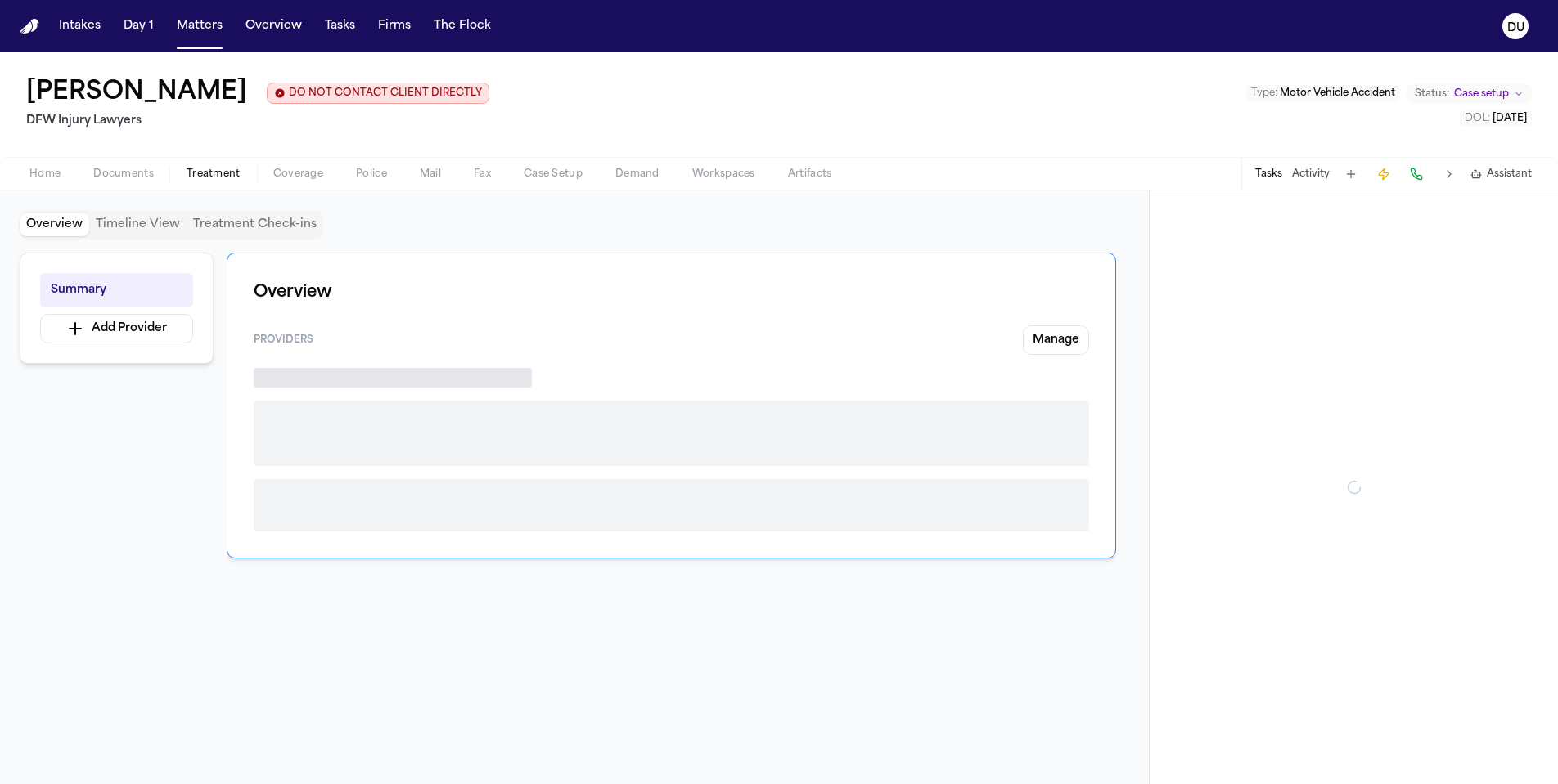
click at [216, 180] on span "Treatment" at bounding box center [214, 174] width 54 height 13
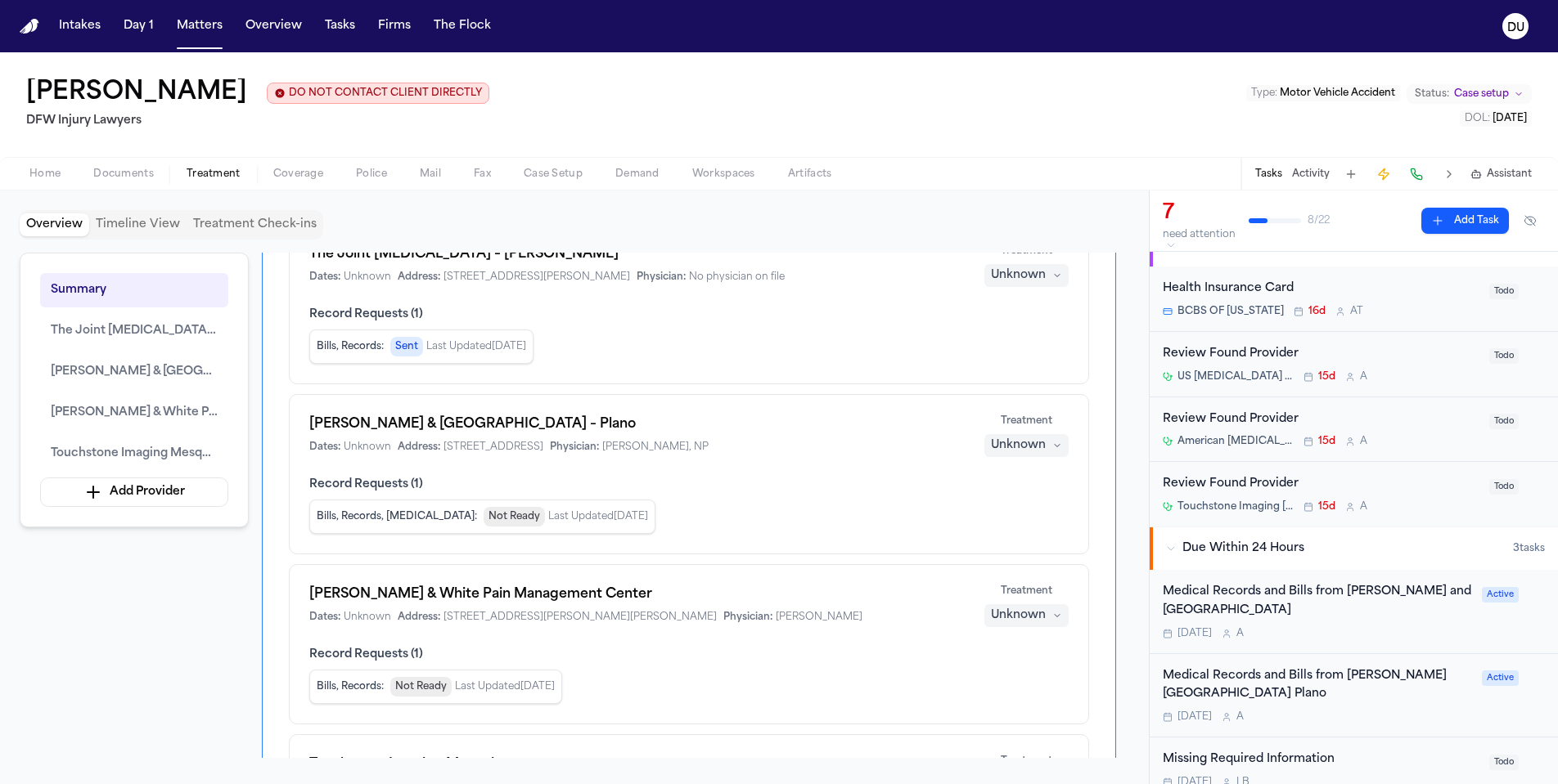
scroll to position [60, 0]
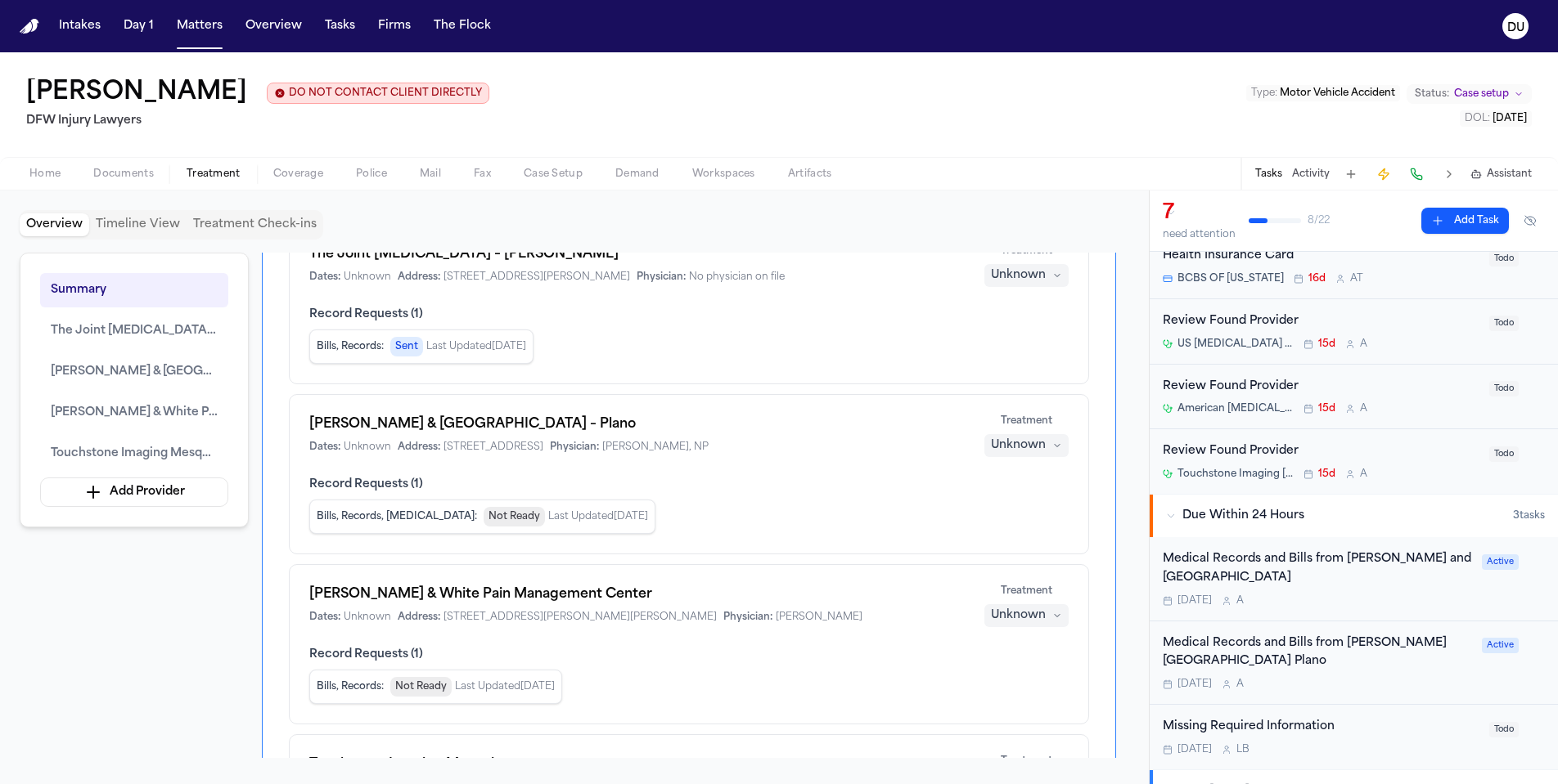
click at [1285, 565] on div "Medical Records and Bills from [PERSON_NAME] and [GEOGRAPHIC_DATA]" at bounding box center [1317, 568] width 310 height 37
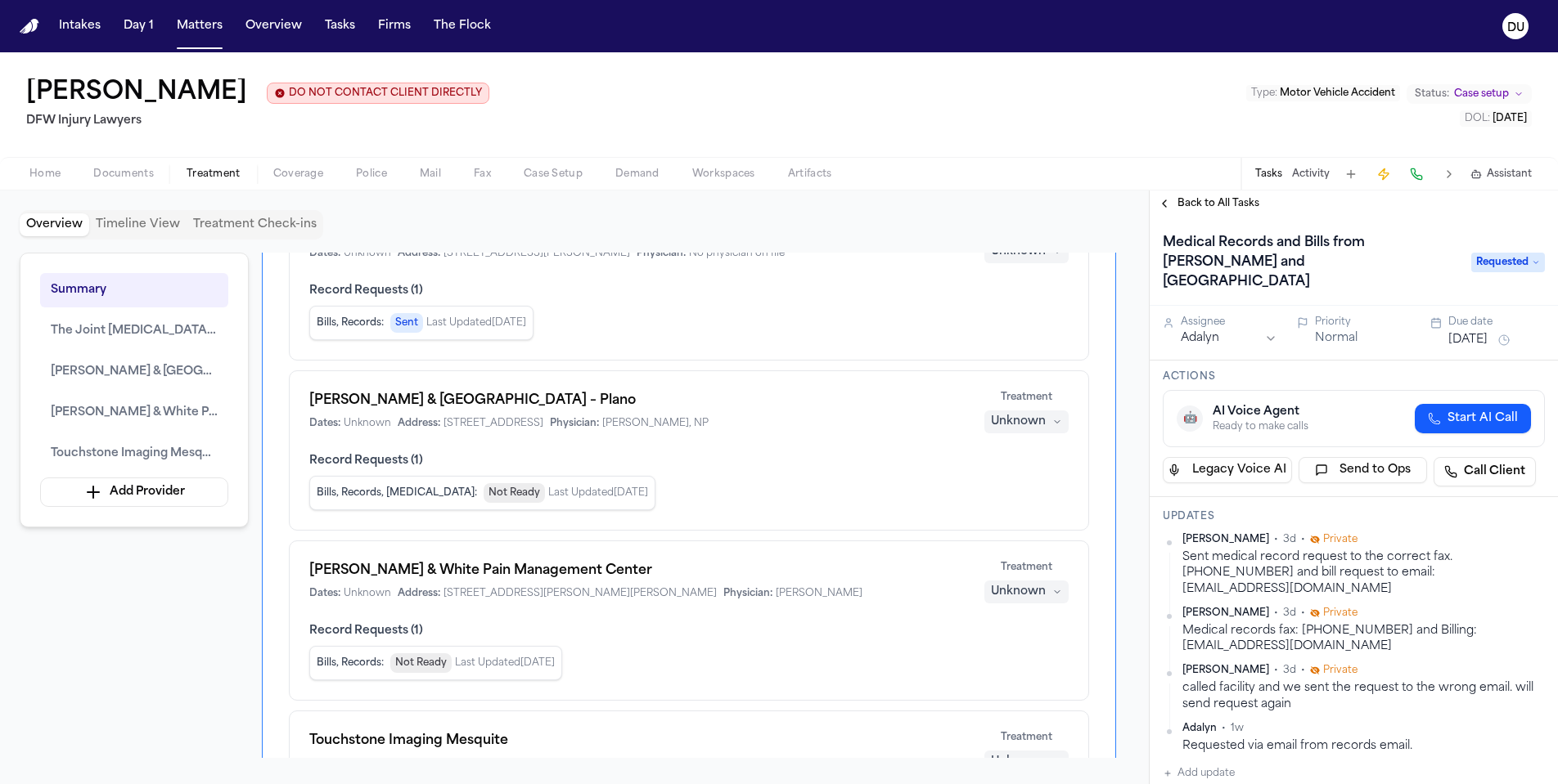
scroll to position [268, 0]
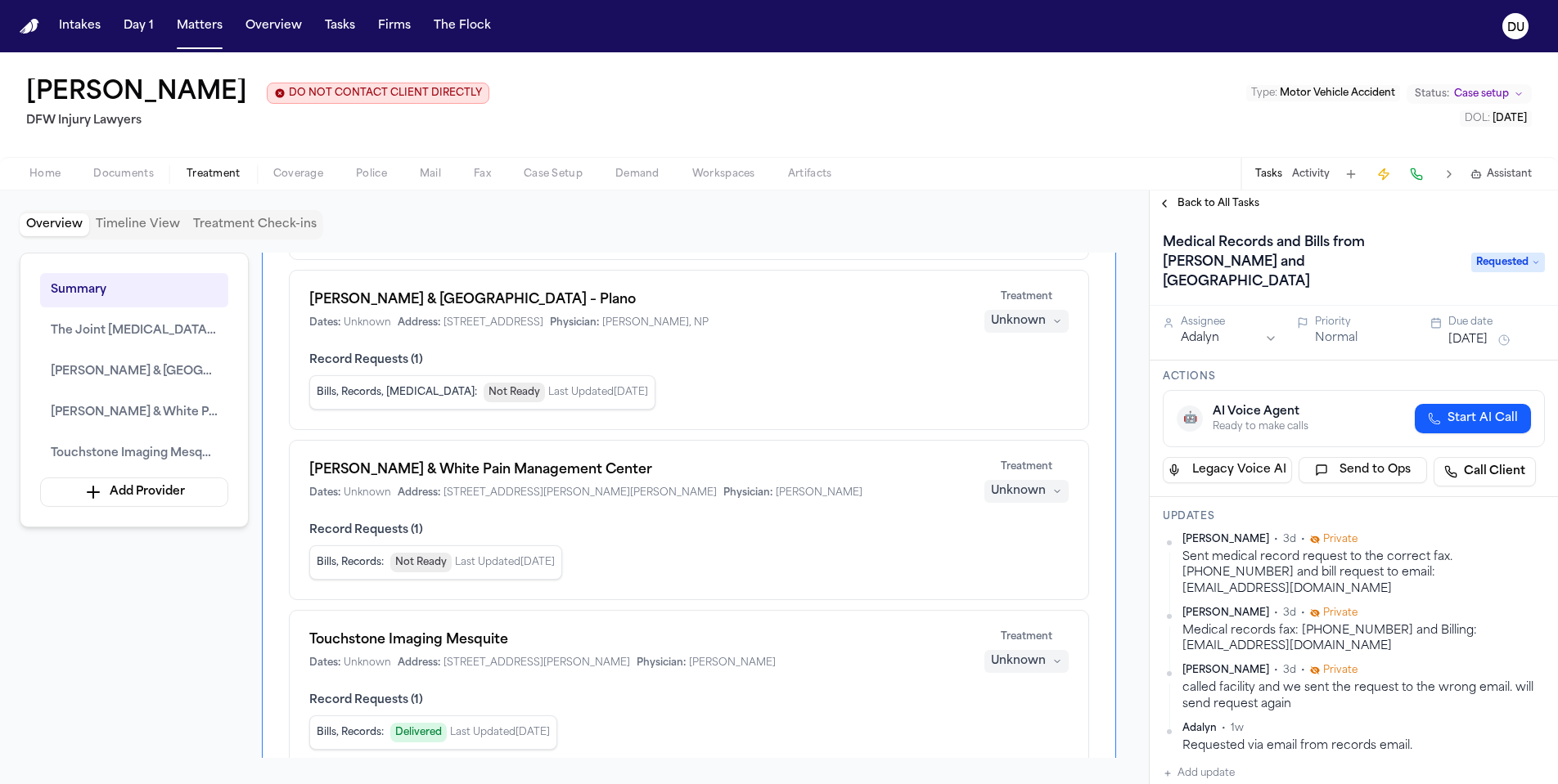
click at [605, 546] on div "Record Requests ( 1 ) Bills, Records : Not Ready Last Updated [DATE]" at bounding box center [689, 551] width 759 height 58
click at [1033, 493] on div "Unknown" at bounding box center [1017, 491] width 55 height 16
click at [847, 496] on div "[PERSON_NAME] & White Pain Management Center Dates: Unknown Address: [STREET_AD…" at bounding box center [689, 481] width 759 height 42
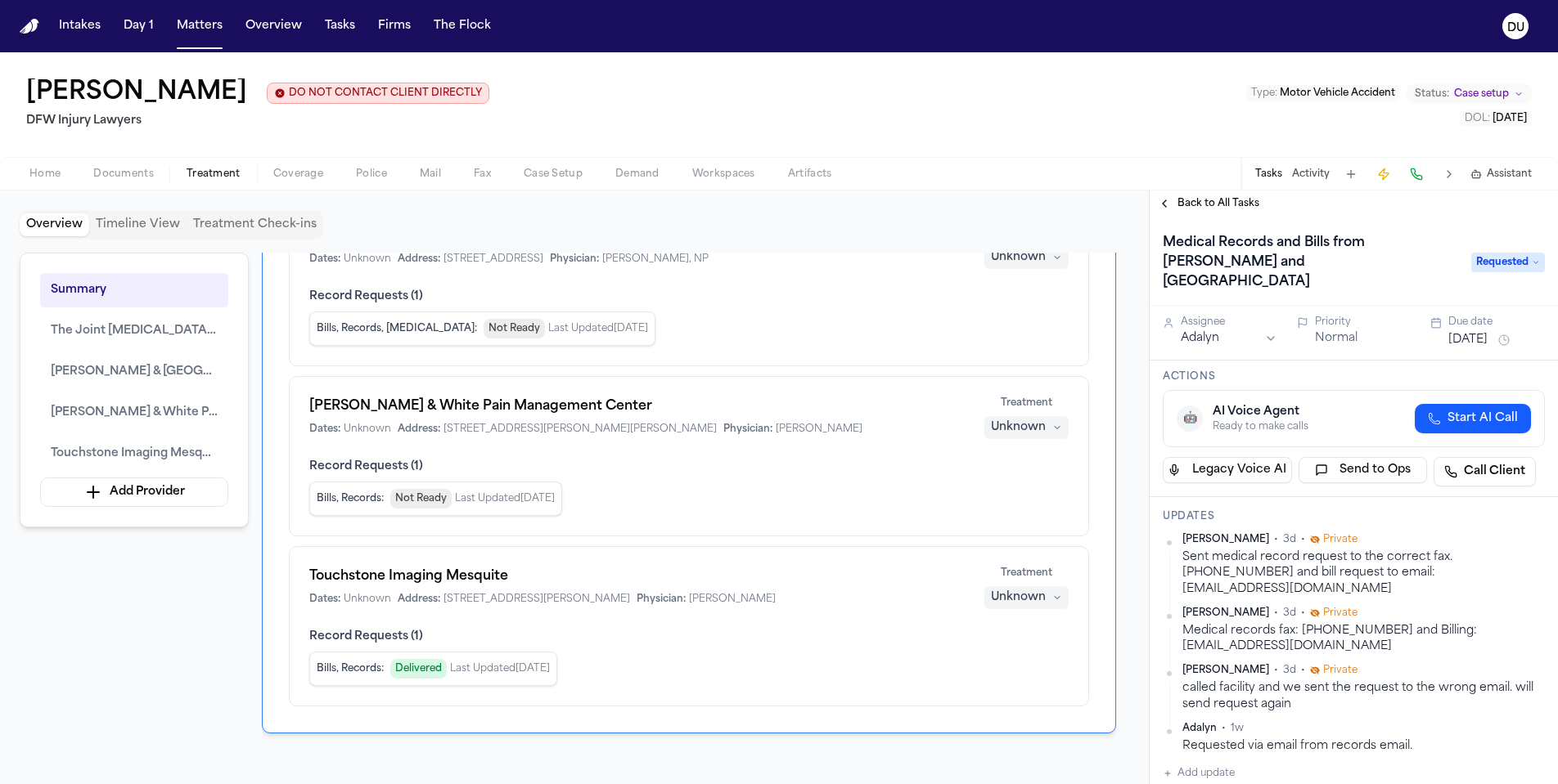
scroll to position [304, 0]
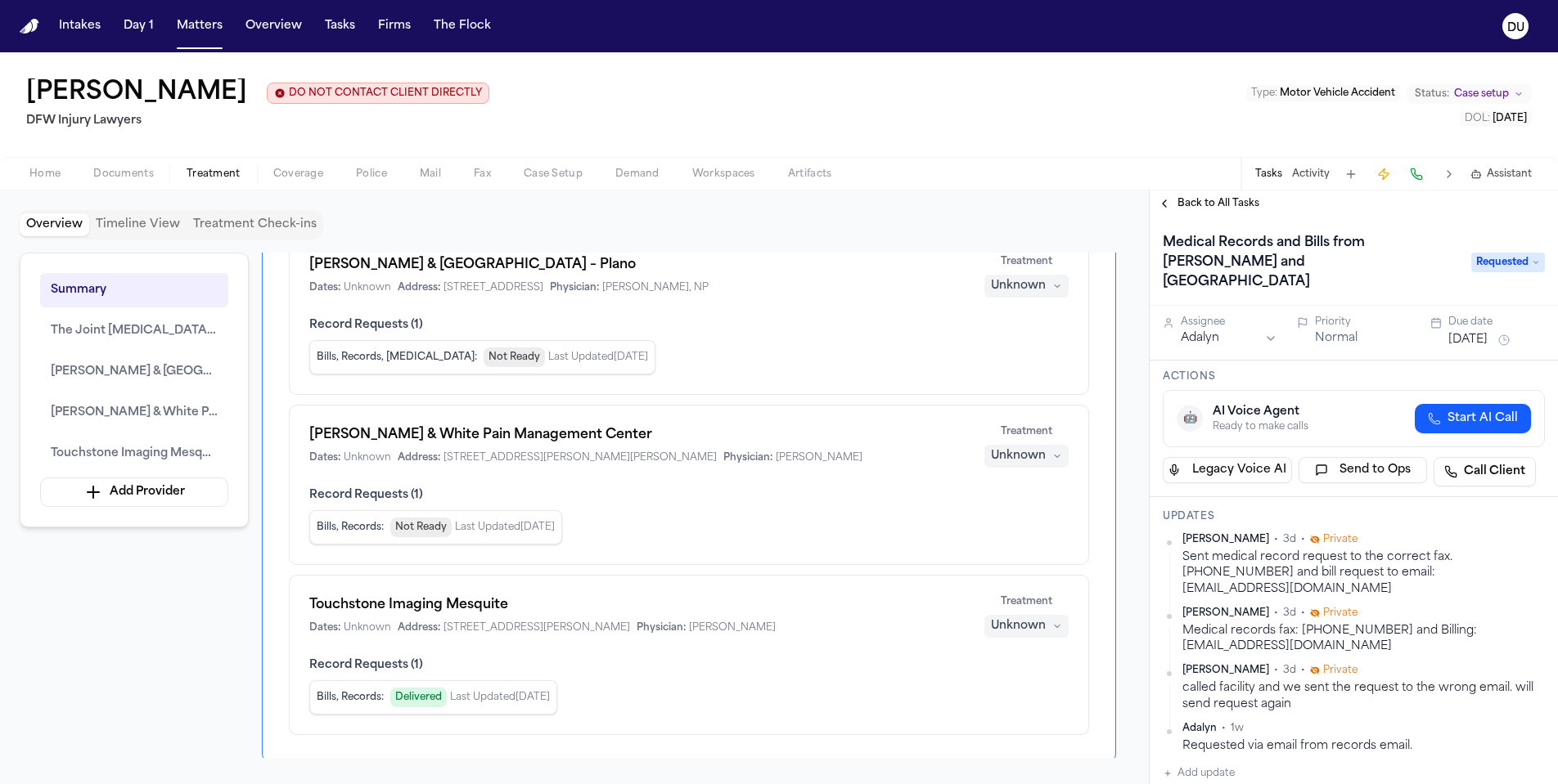
click at [1209, 207] on span "Back to All Tasks" at bounding box center [1218, 204] width 81 height 13
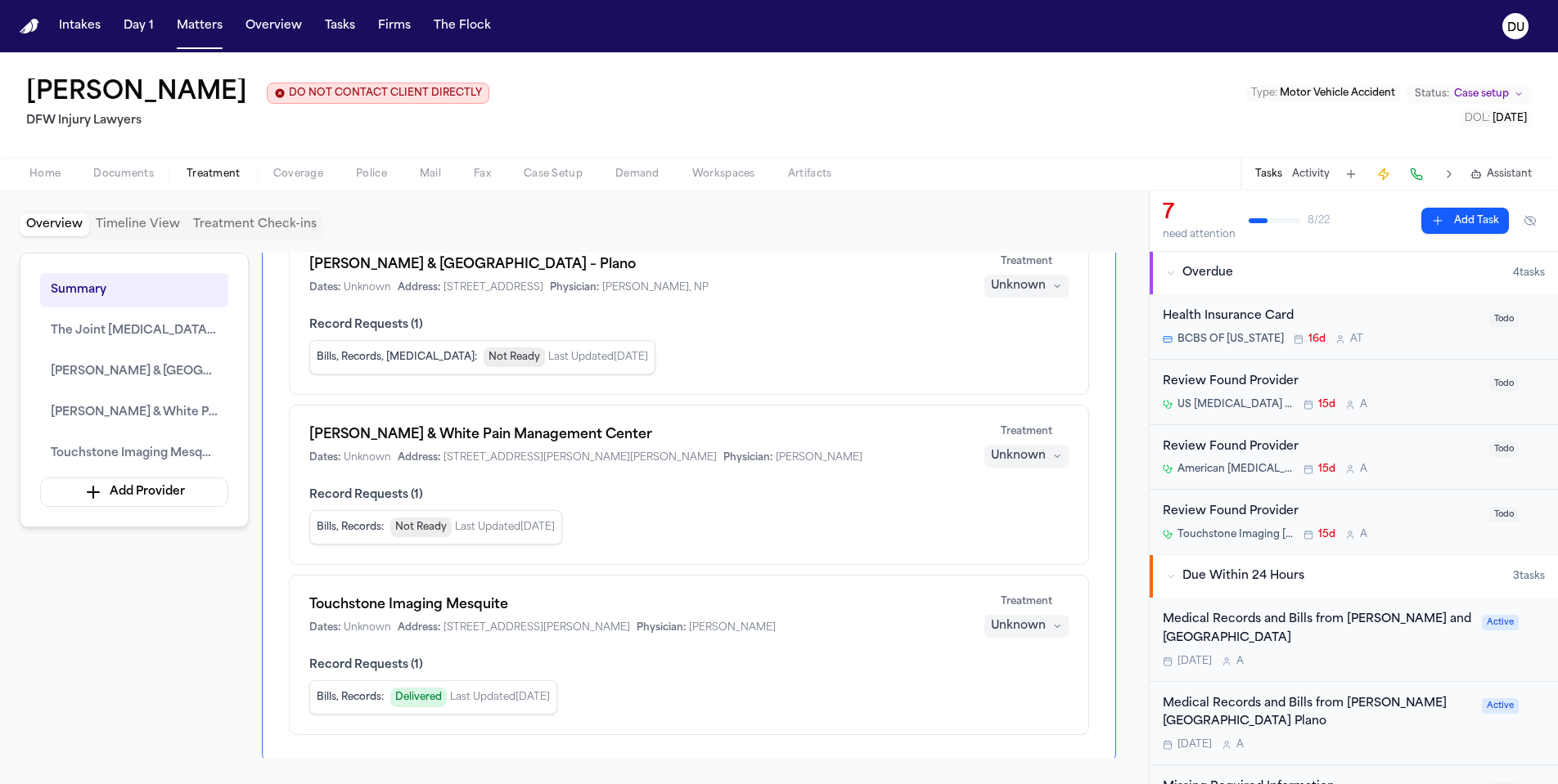
scroll to position [143, 0]
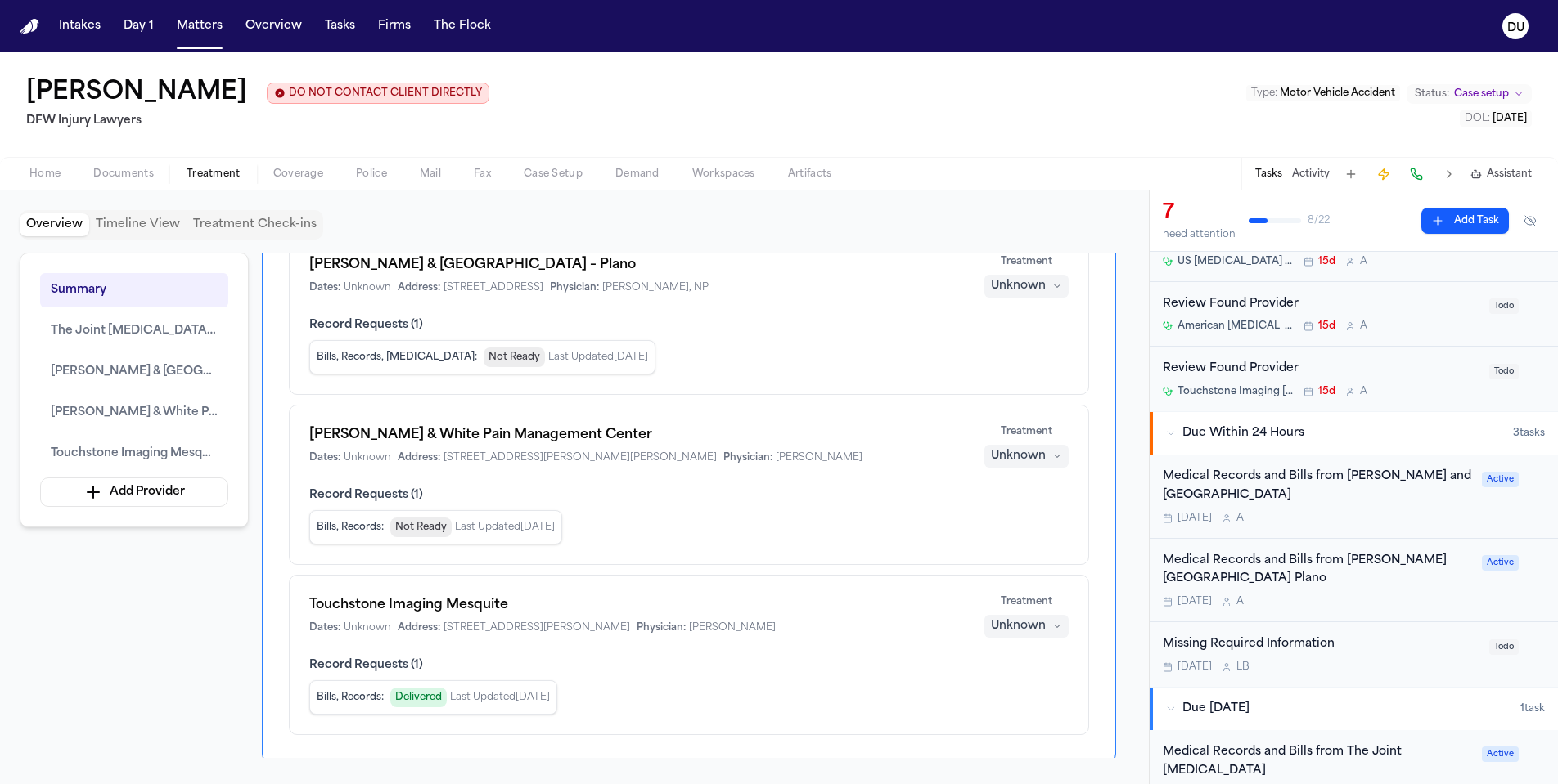
click at [1282, 562] on div "Medical Records and Bills from [PERSON_NAME][GEOGRAPHIC_DATA] Plano" at bounding box center [1317, 570] width 310 height 37
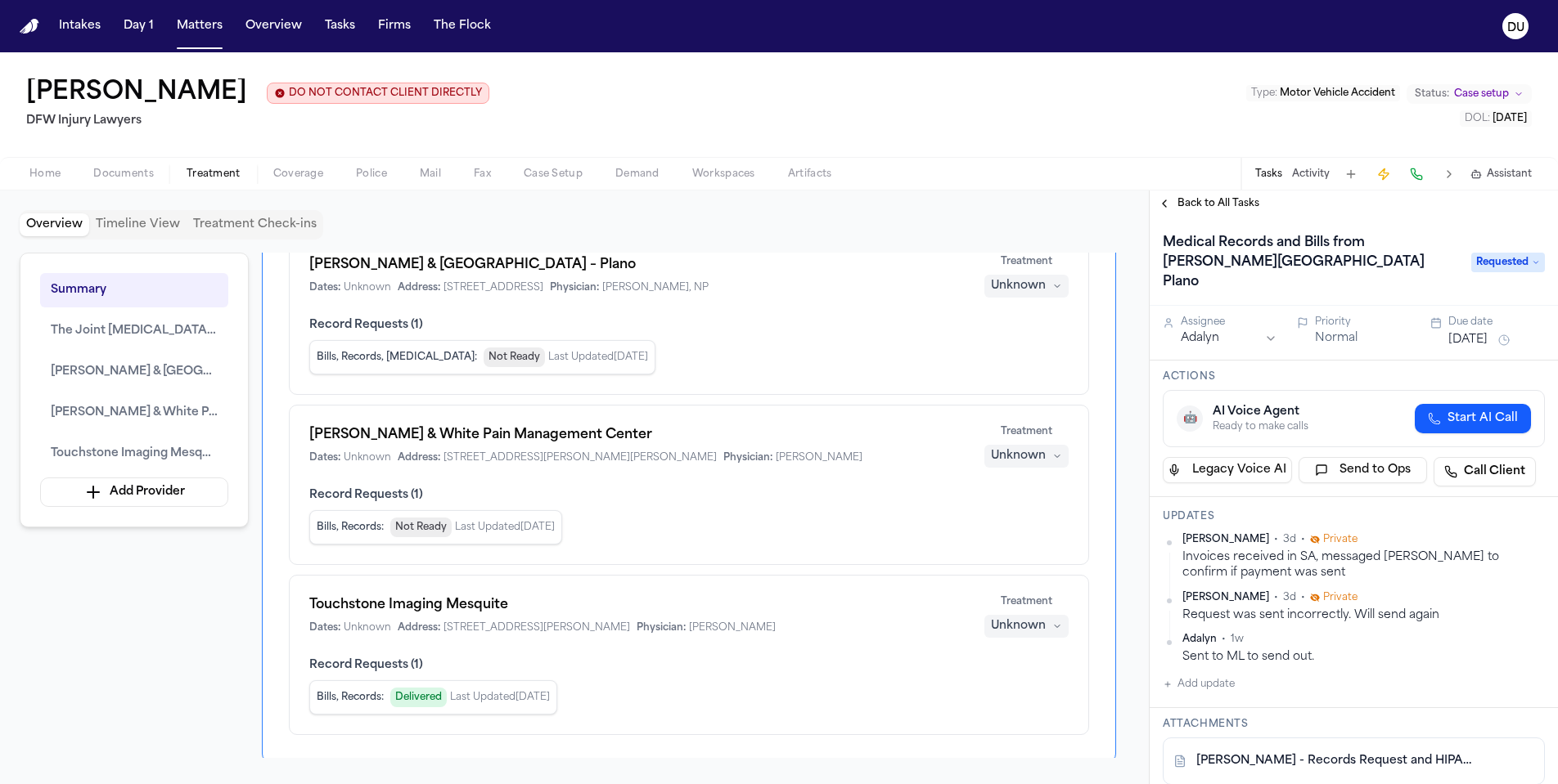
click at [1221, 208] on span "Back to All Tasks" at bounding box center [1218, 204] width 81 height 13
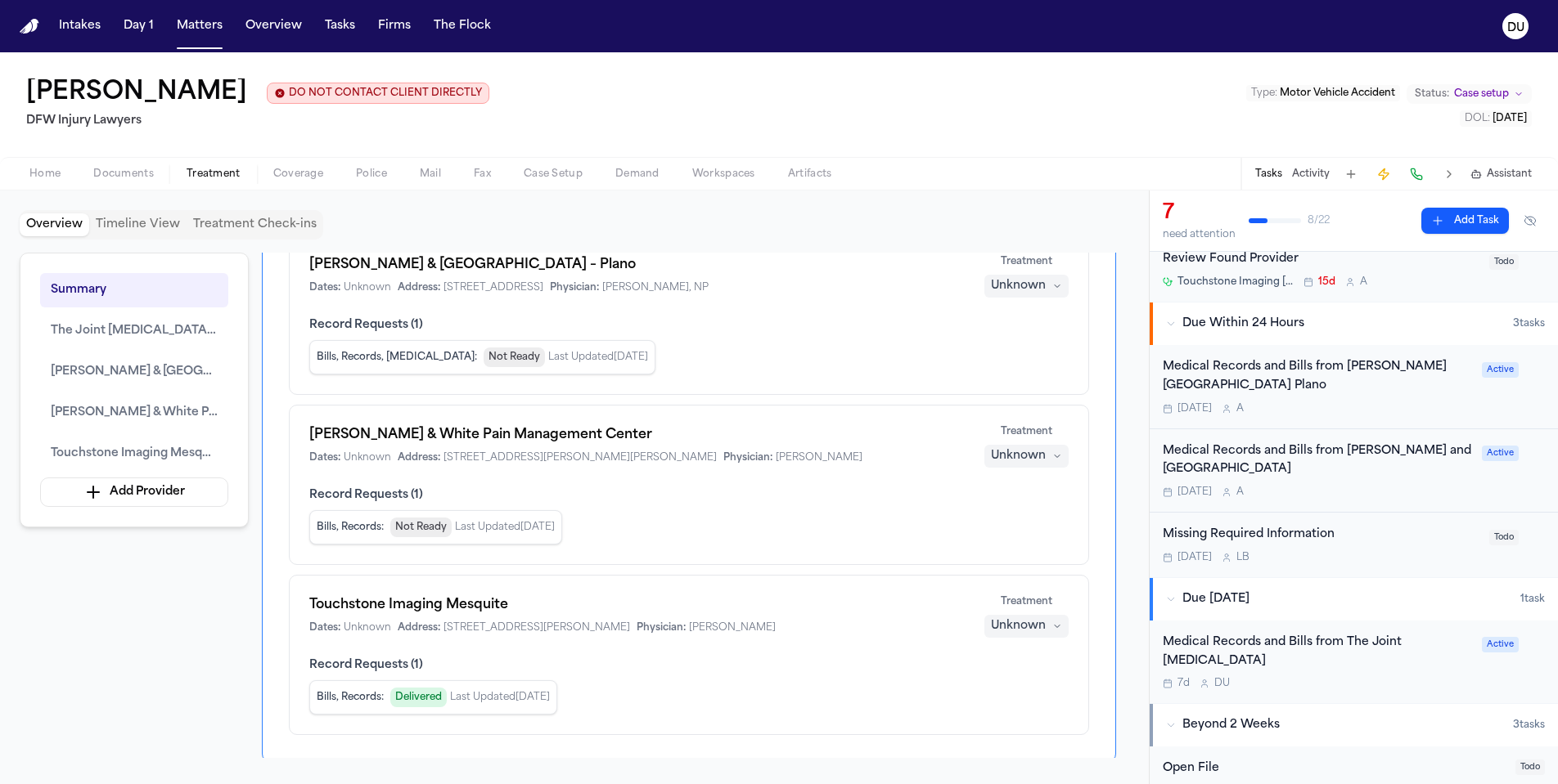
scroll to position [367, 0]
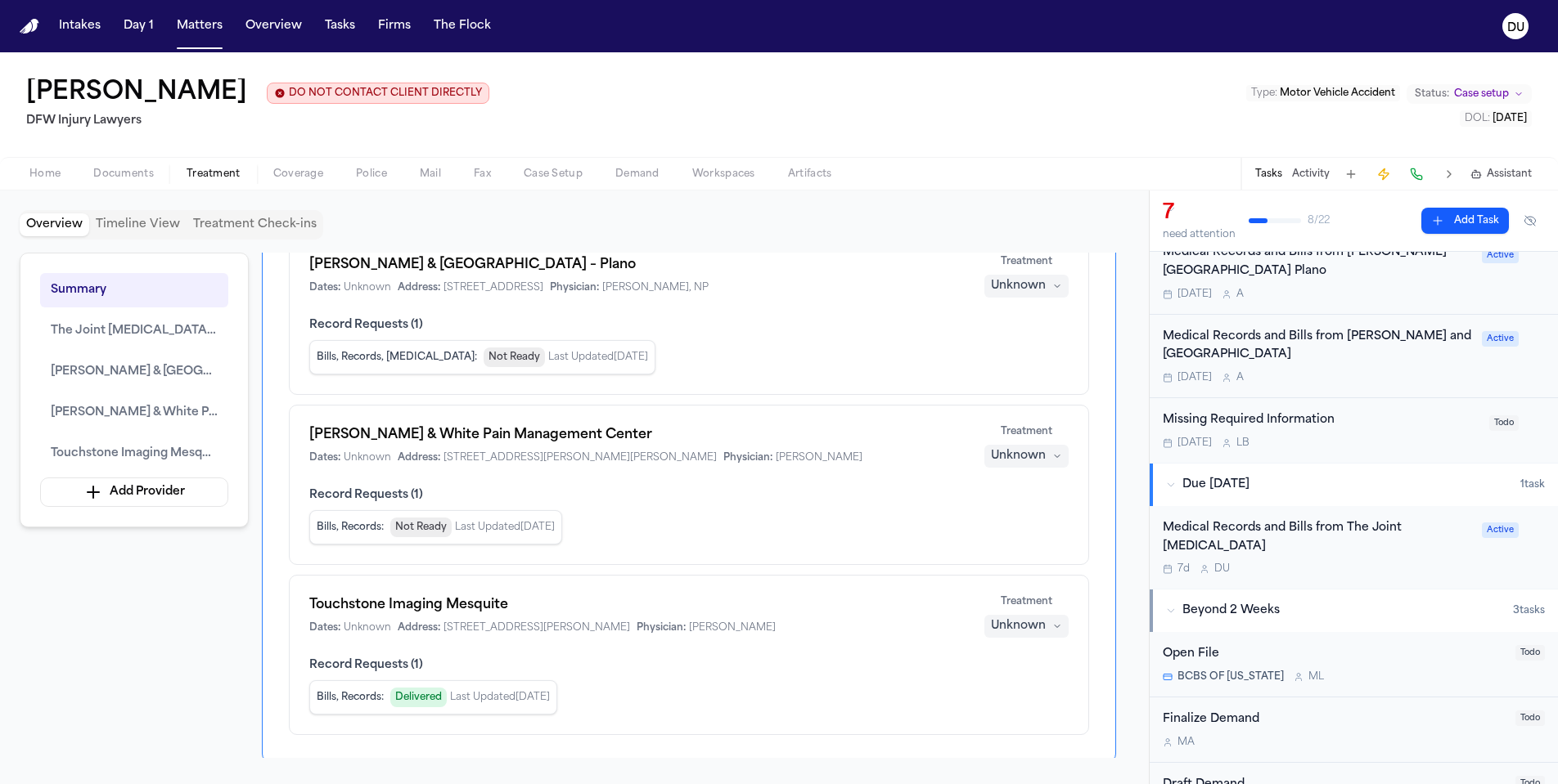
click at [1228, 526] on div "Medical Records and Bills from The Joint [MEDICAL_DATA]" at bounding box center [1317, 538] width 310 height 37
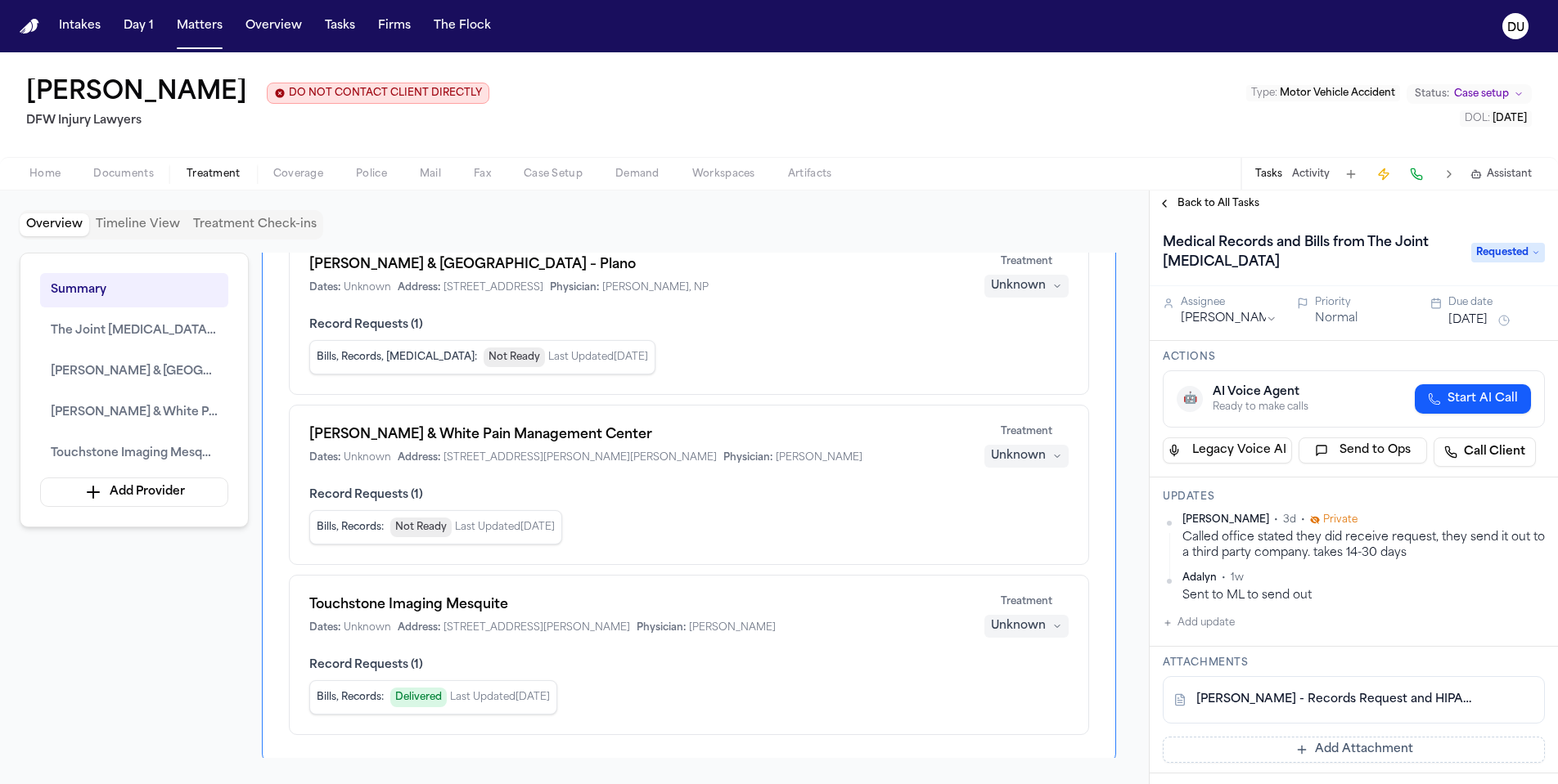
click at [1297, 705] on link "[PERSON_NAME] - Records Request and HIPAA Release to The Joint [MEDICAL_DATA] -…" at bounding box center [1337, 700] width 282 height 16
click at [1200, 201] on span "Back to All Tasks" at bounding box center [1218, 204] width 81 height 13
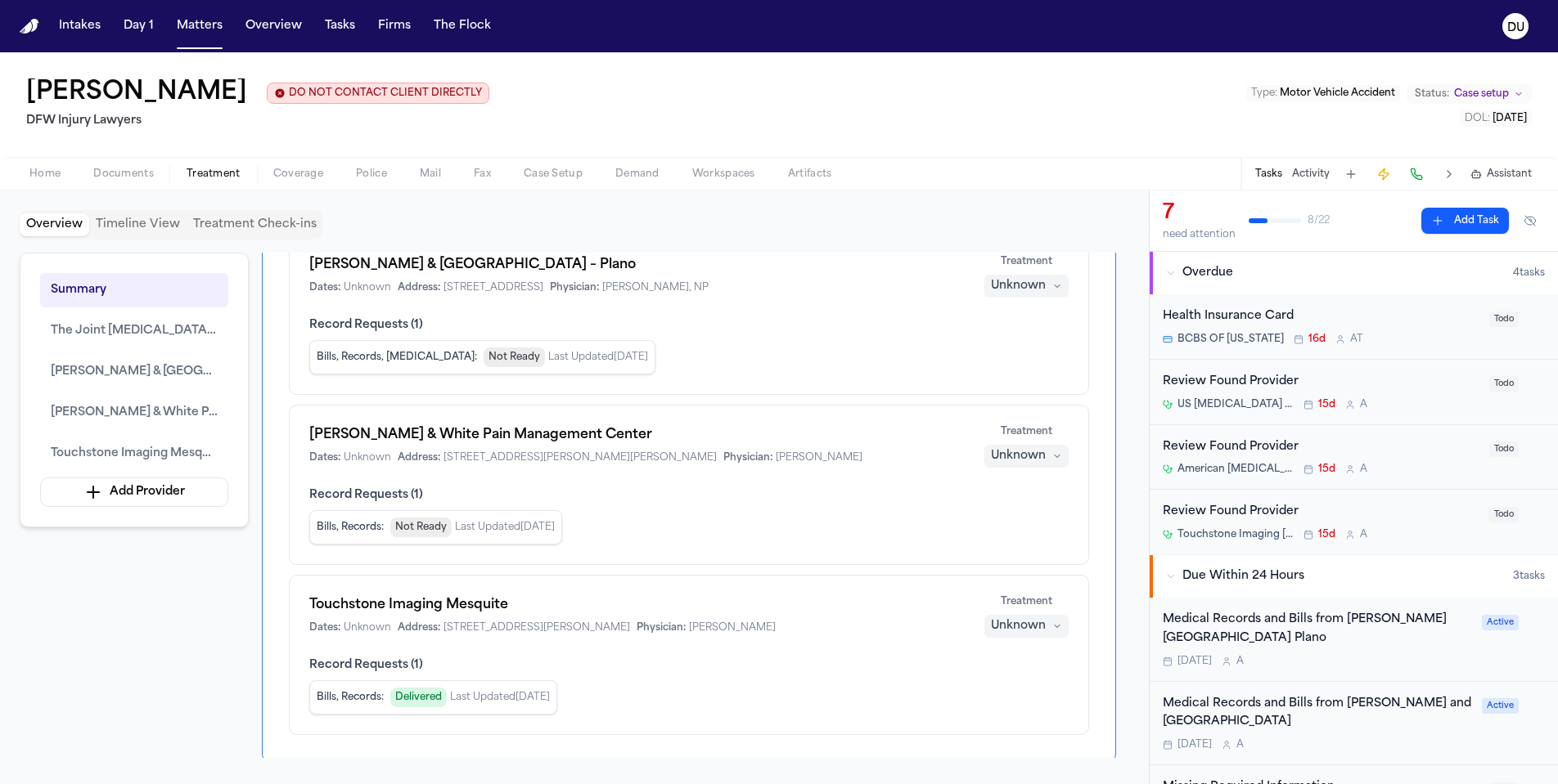
click at [31, 28] on img "Home" at bounding box center [29, 27] width 19 height 15
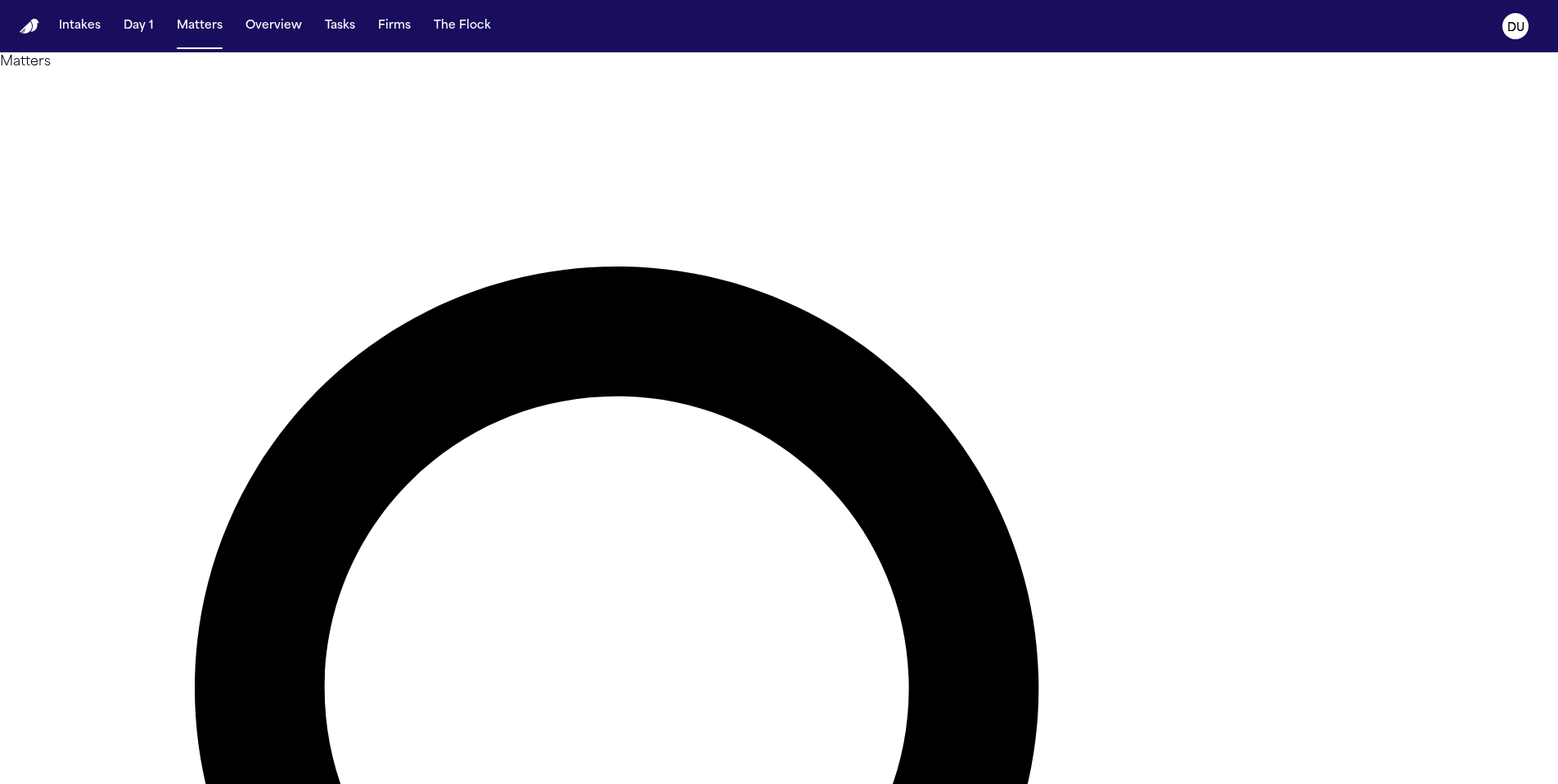
drag, startPoint x: 939, startPoint y: 95, endPoint x: 816, endPoint y: 96, distance: 123.0
type input "**********"
drag, startPoint x: 816, startPoint y: 97, endPoint x: 239, endPoint y: 200, distance: 586.1
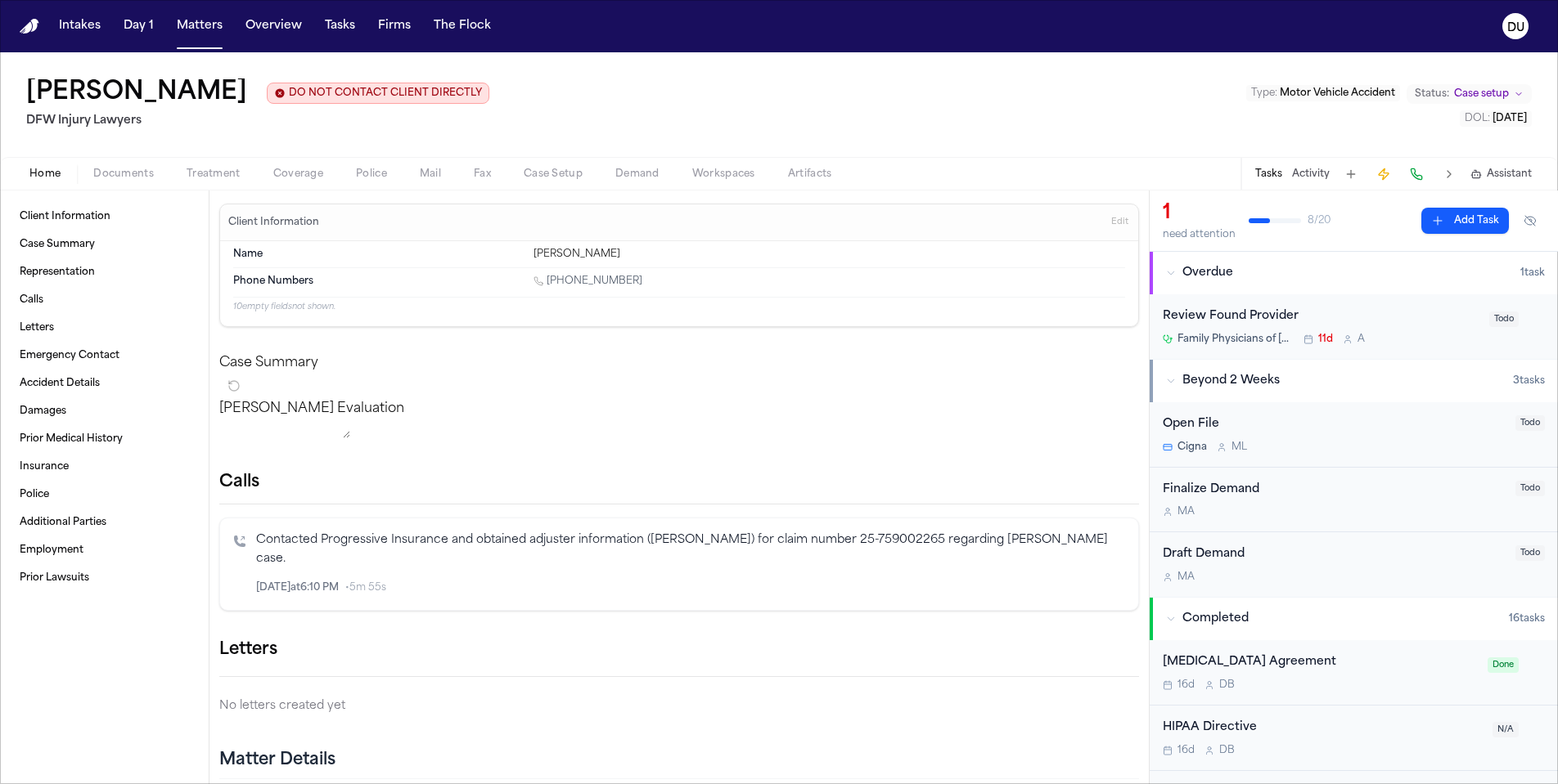
click at [1280, 323] on div "Review Found Provider" at bounding box center [1321, 317] width 316 height 19
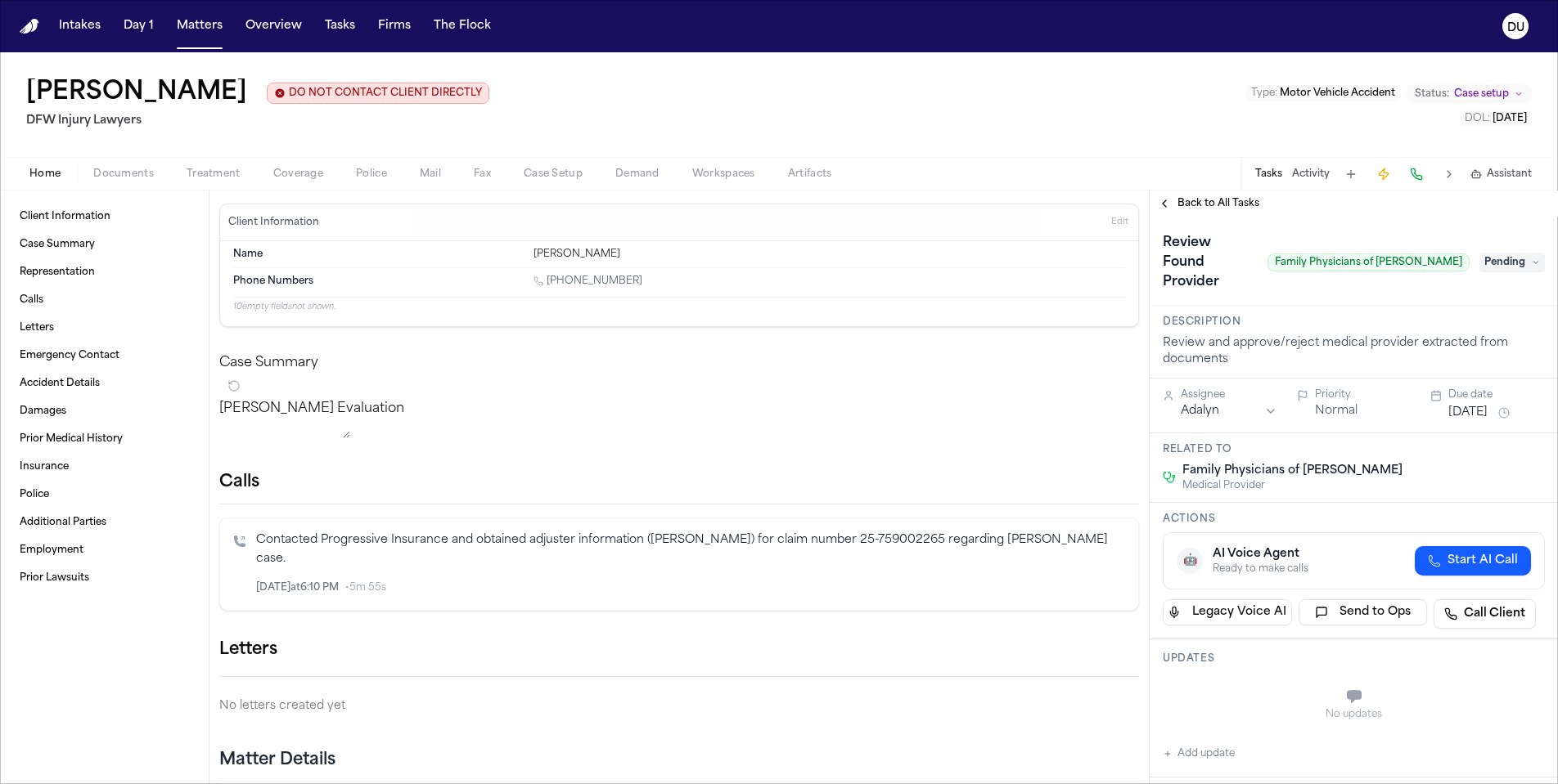
click at [26, 29] on img "Home" at bounding box center [29, 27] width 19 height 15
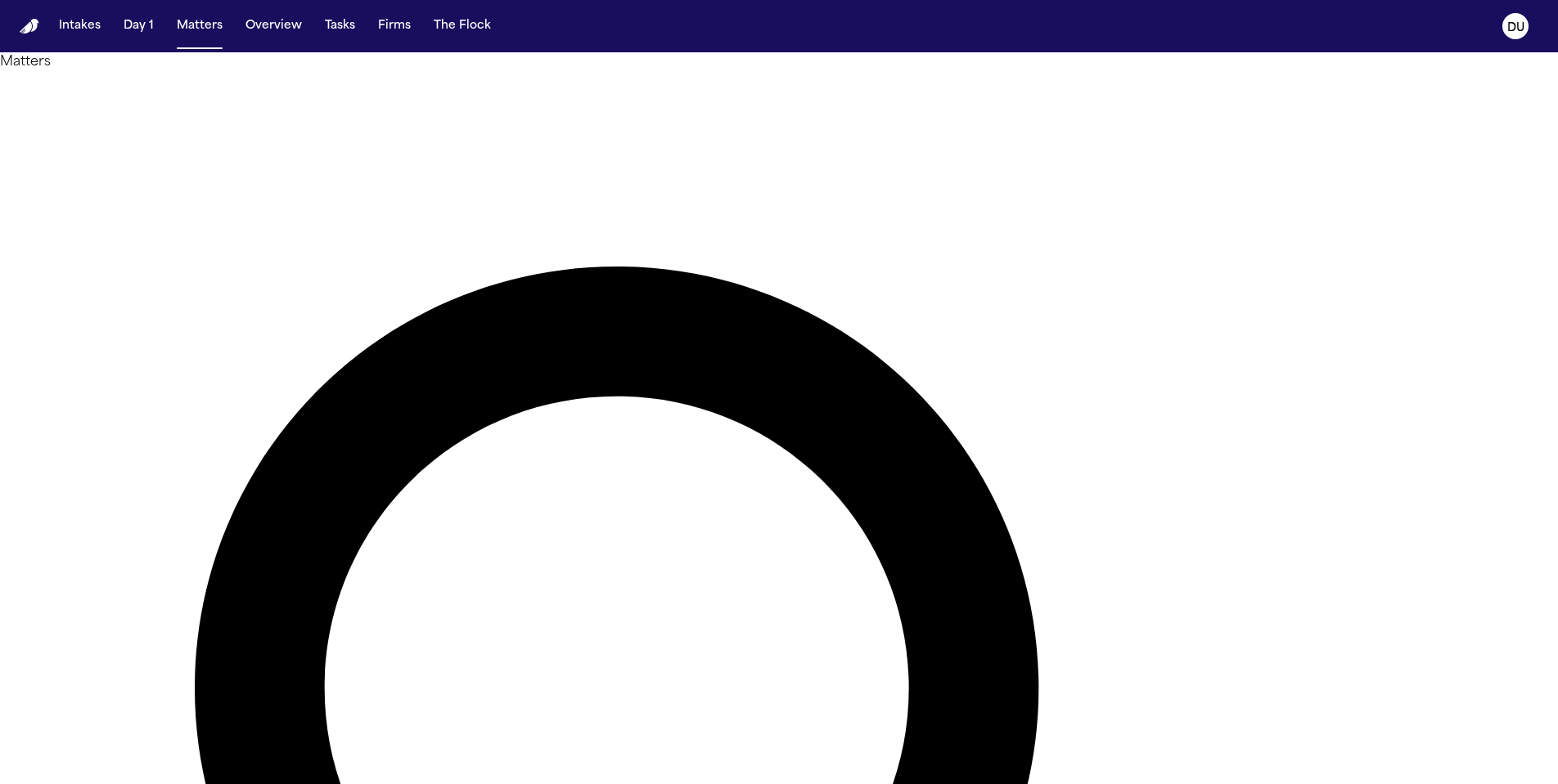
drag, startPoint x: 1012, startPoint y: 103, endPoint x: 834, endPoint y: 92, distance: 178.3
type input "*******"
drag, startPoint x: 834, startPoint y: 92, endPoint x: 250, endPoint y: 240, distance: 602.5
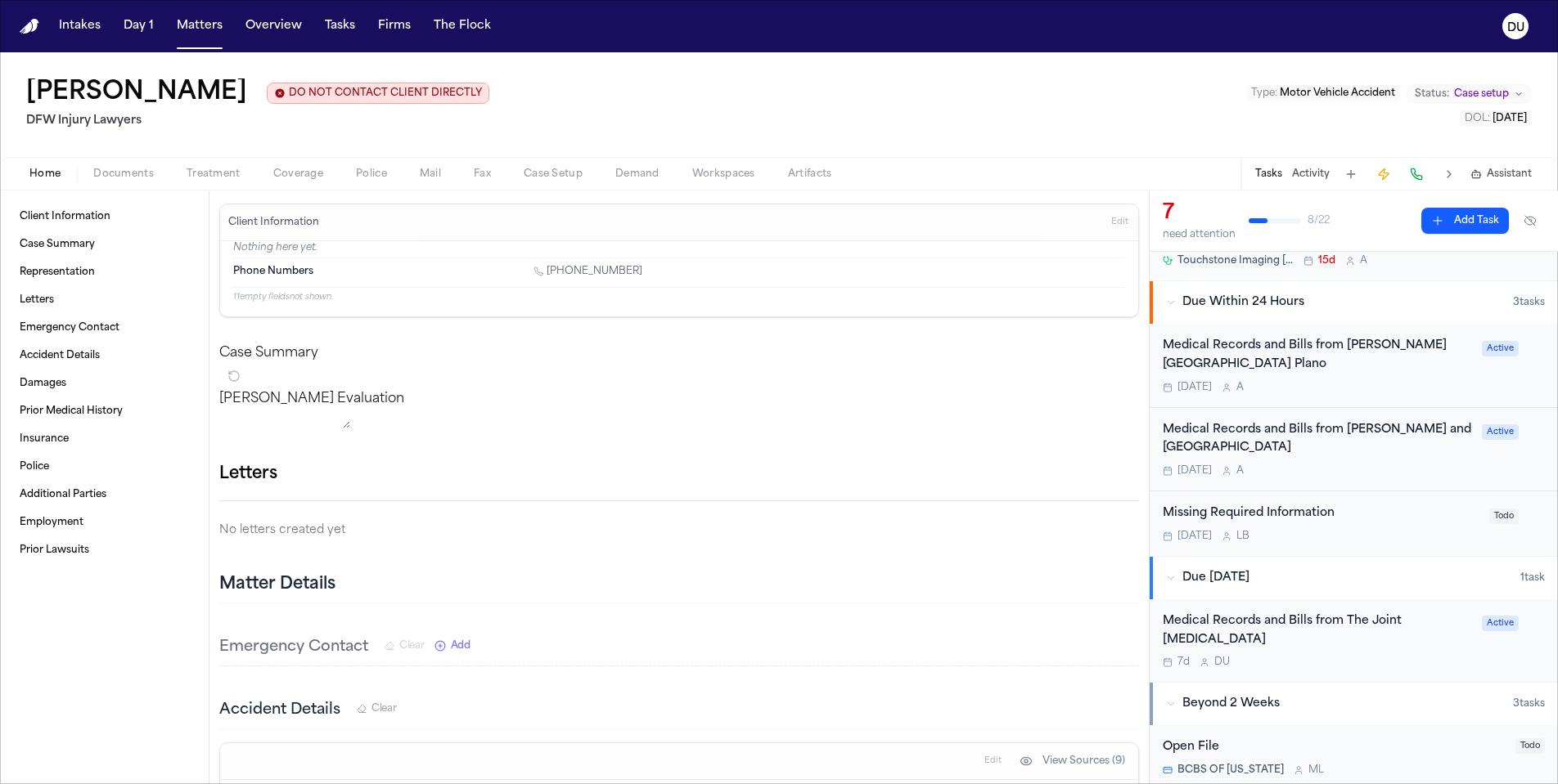
scroll to position [423, 0]
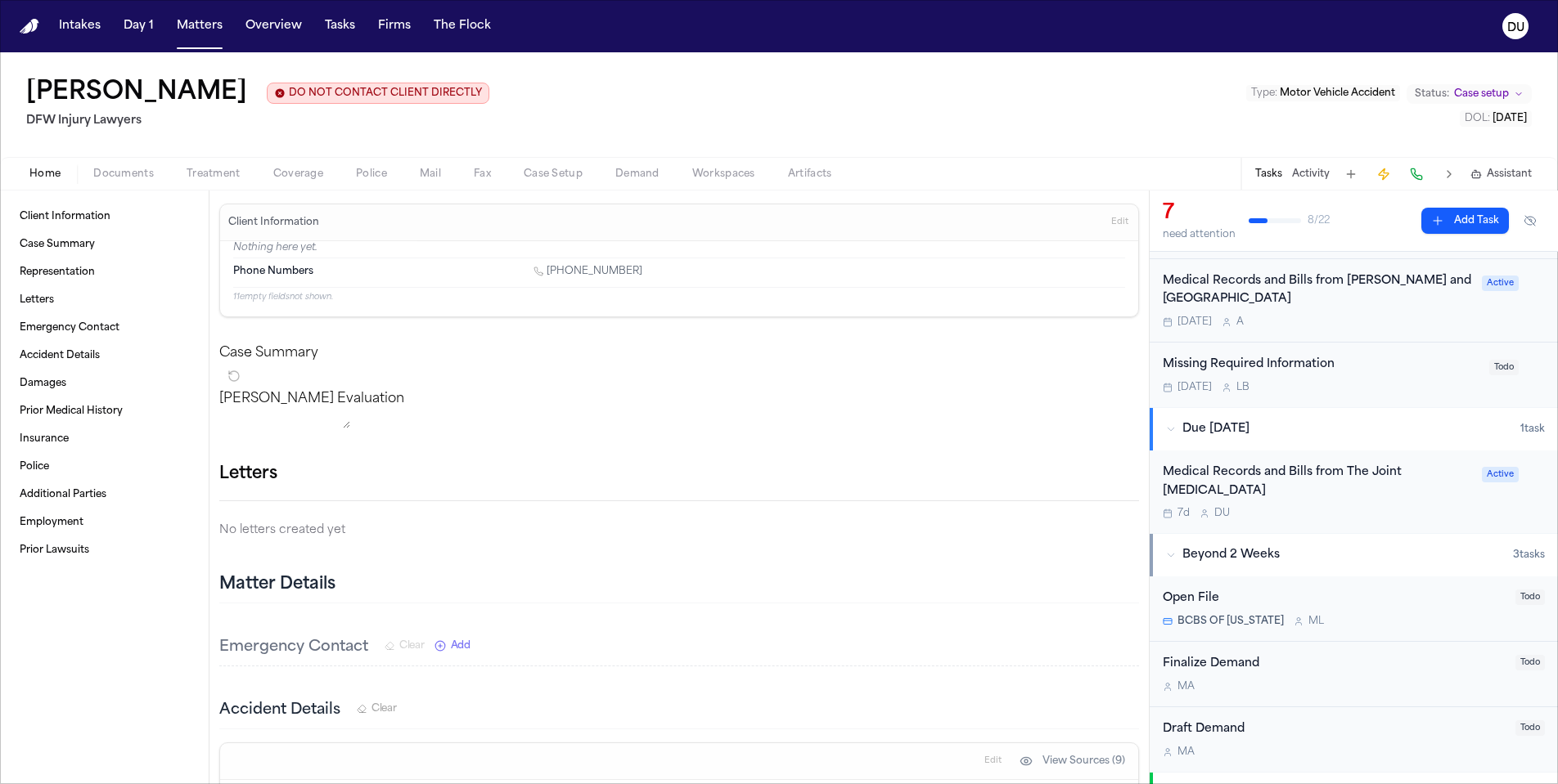
click at [1325, 470] on div "Medical Records and Bills from The Joint [MEDICAL_DATA]" at bounding box center [1317, 482] width 310 height 37
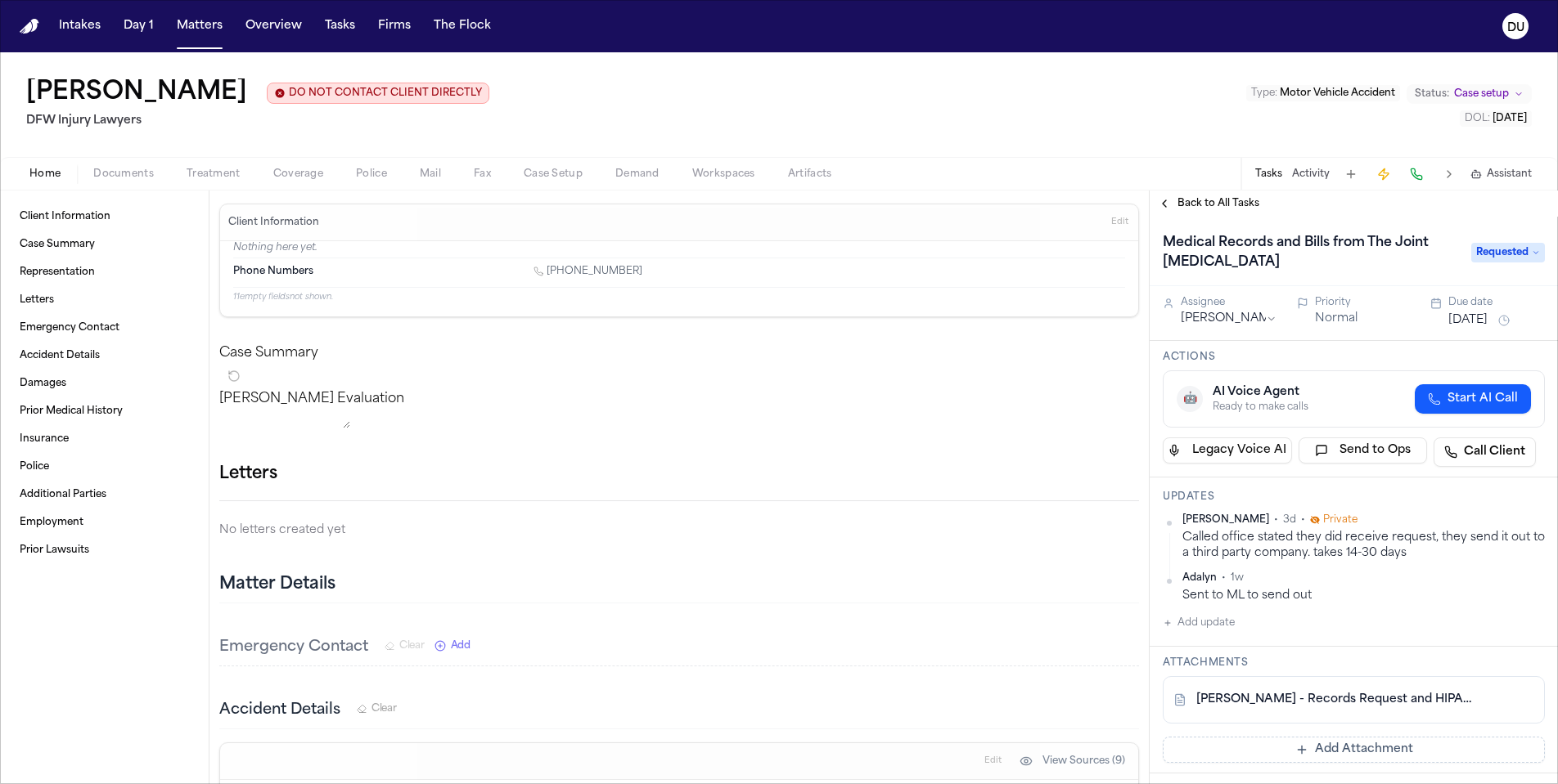
click at [32, 31] on img "Home" at bounding box center [29, 27] width 19 height 15
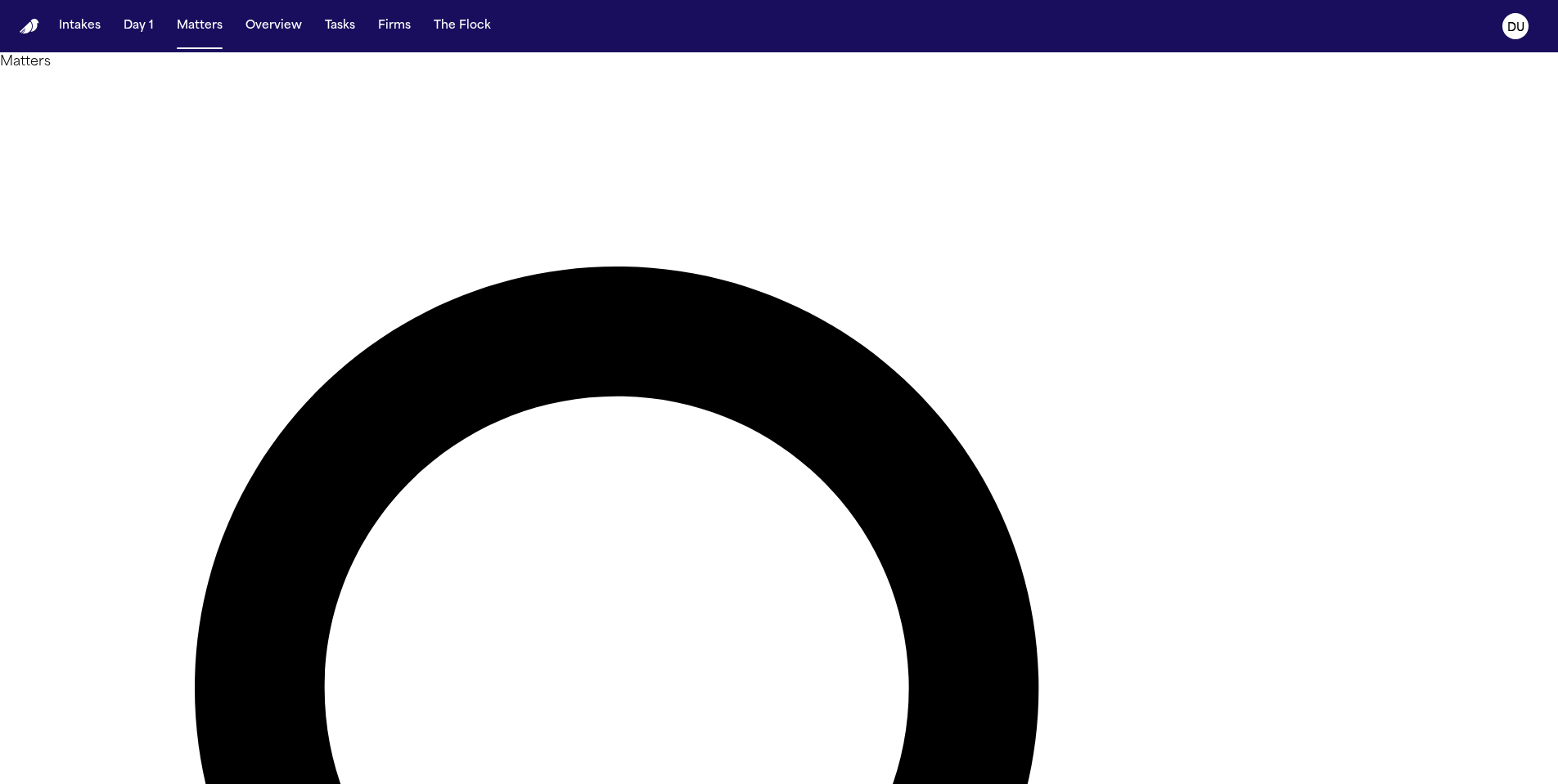
drag, startPoint x: 929, startPoint y: 83, endPoint x: 830, endPoint y: 97, distance: 100.0
type input "*******"
drag, startPoint x: 1544, startPoint y: 36, endPoint x: 170, endPoint y: 281, distance: 1395.7
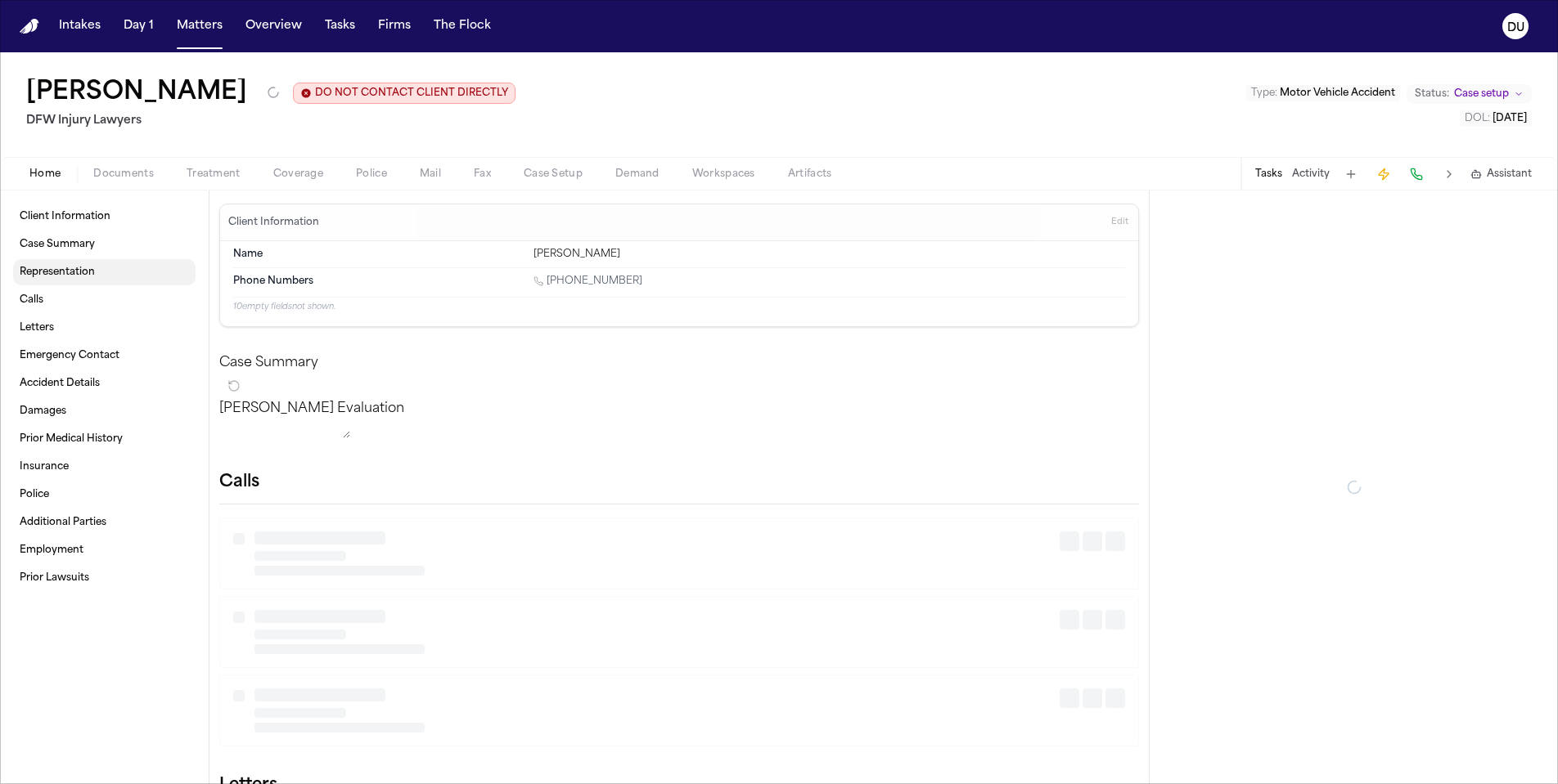
click at [170, 281] on link "Representation" at bounding box center [105, 272] width 182 height 26
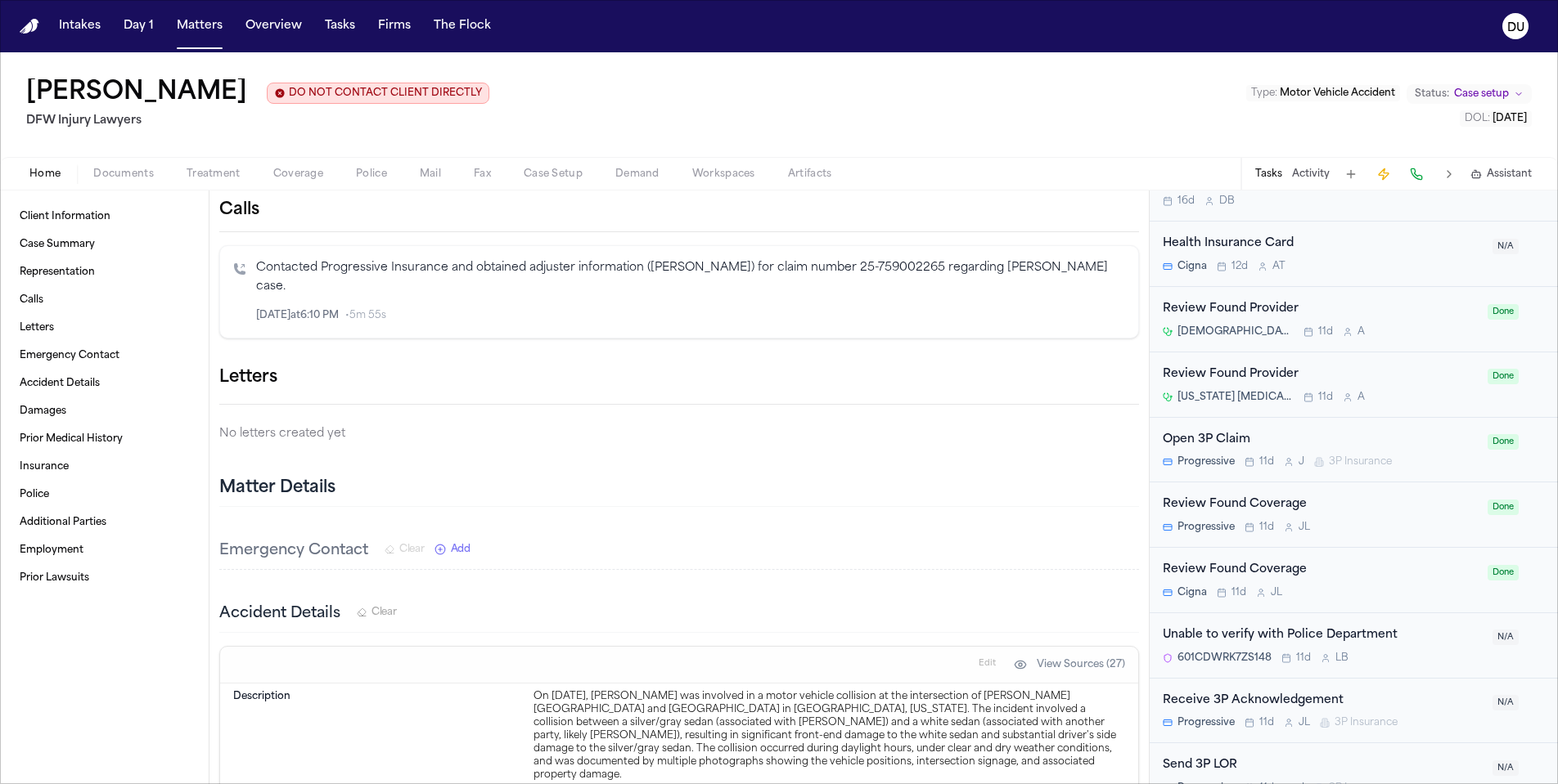
scroll to position [906, 0]
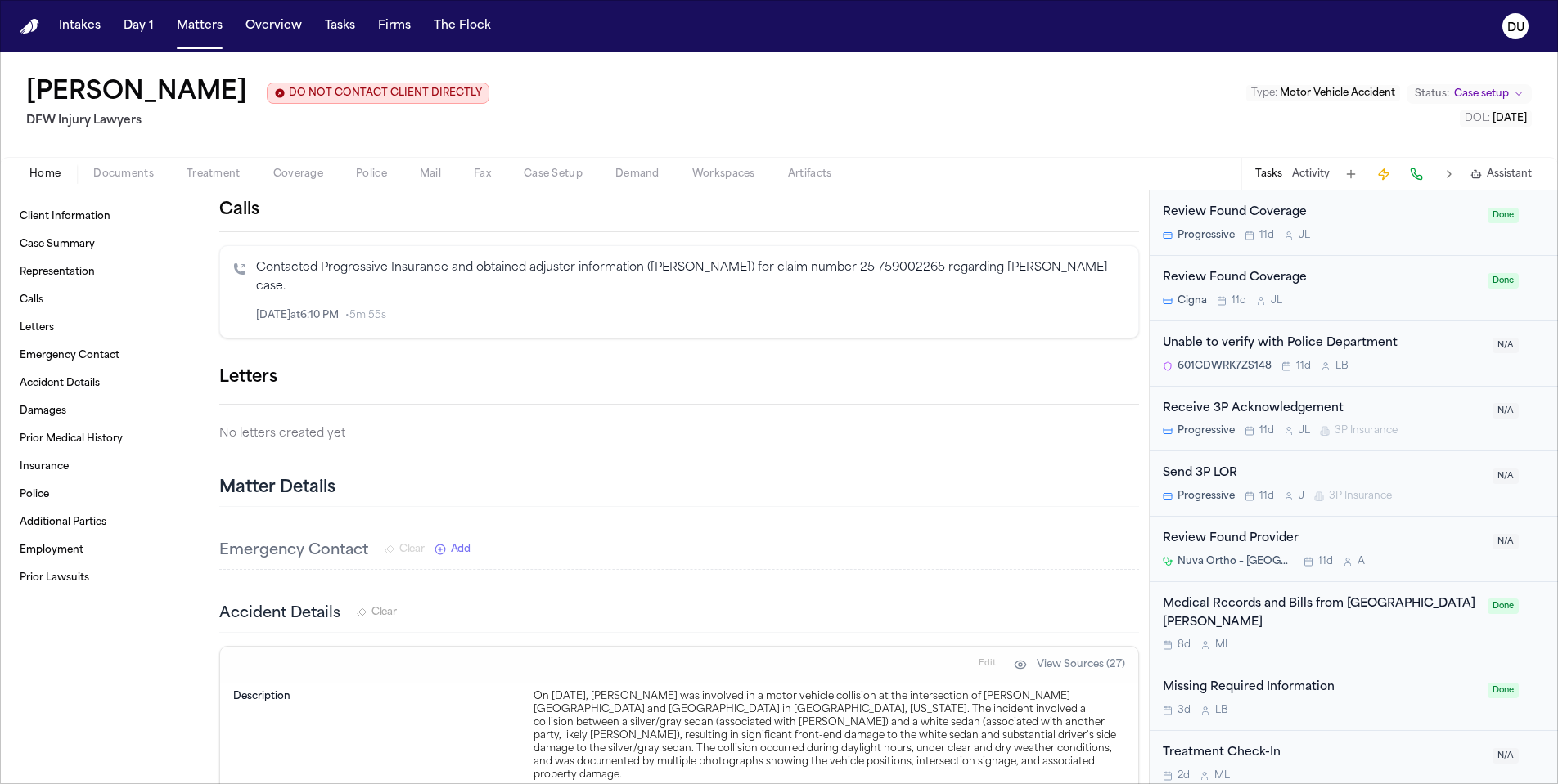
click at [1294, 595] on div "Medical Records and Bills from [GEOGRAPHIC_DATA][PERSON_NAME]" at bounding box center [1320, 613] width 315 height 37
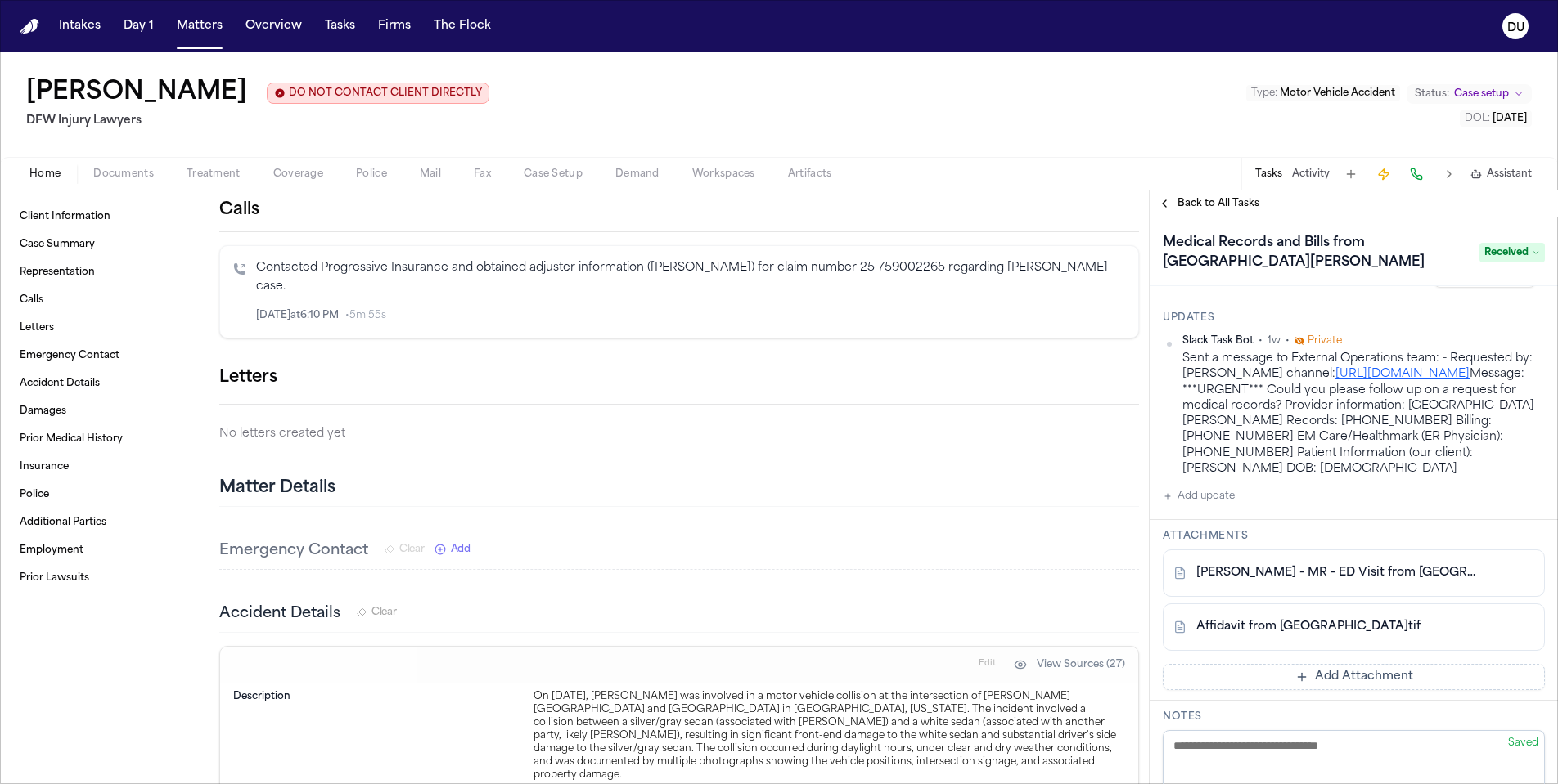
scroll to position [193, 0]
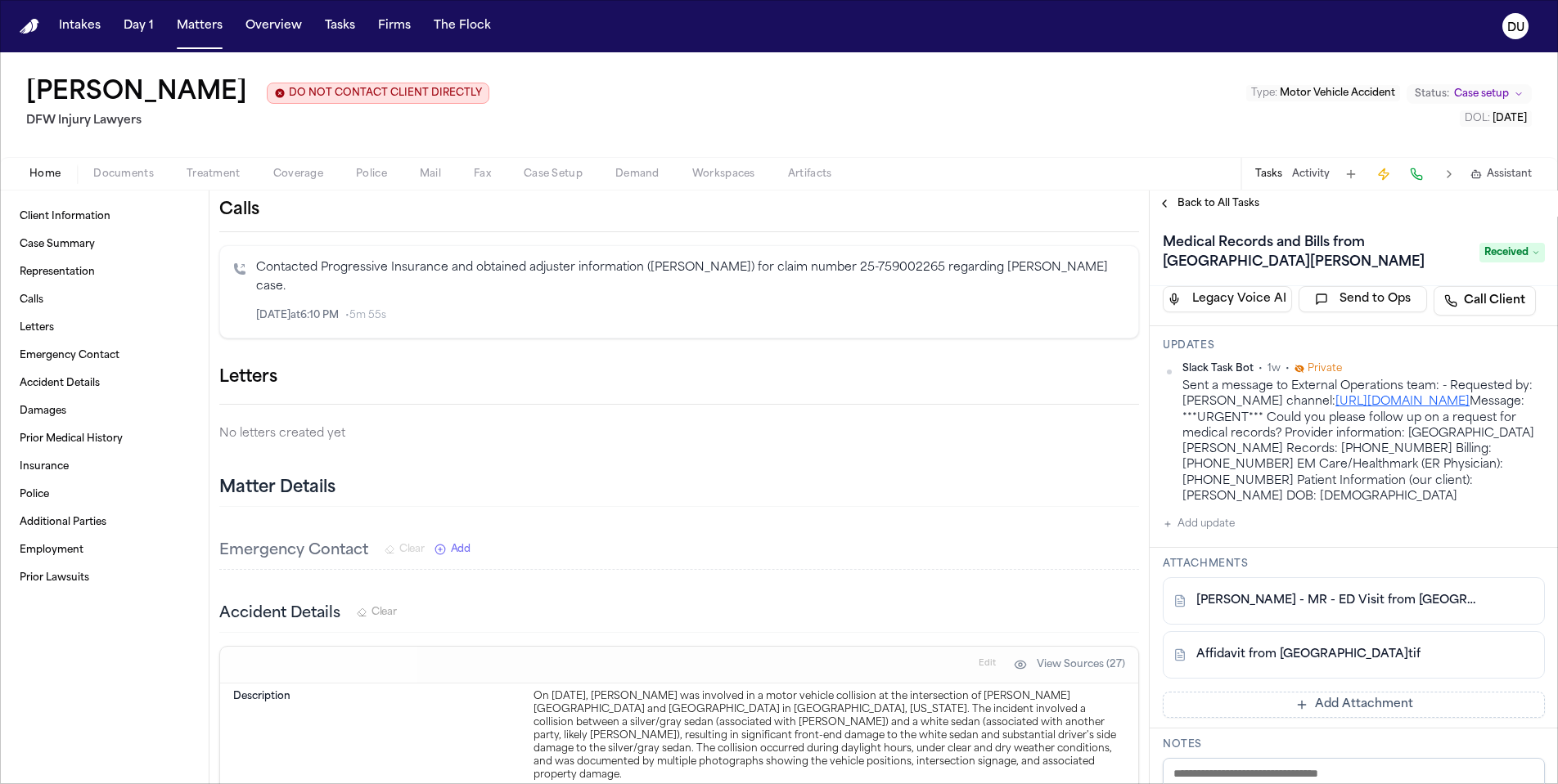
click at [1336, 408] on link "[URL][DOMAIN_NAME]" at bounding box center [1403, 402] width 134 height 12
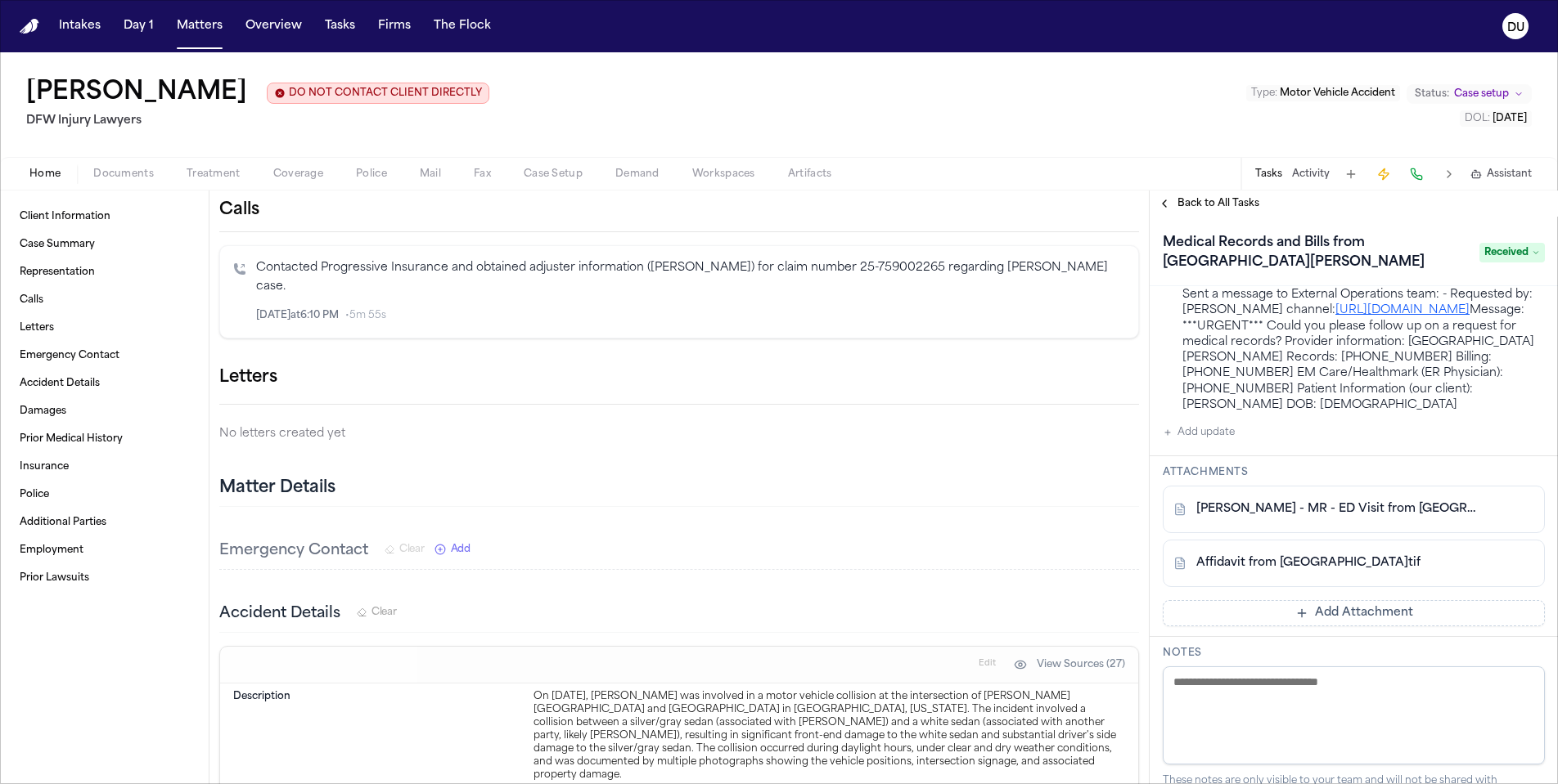
scroll to position [288, 0]
click at [1350, 515] on link "[PERSON_NAME] - MR - ED Visit from [GEOGRAPHIC_DATA] - [DATE]" at bounding box center [1337, 506] width 282 height 16
click at [1230, 202] on span "Back to All Tasks" at bounding box center [1218, 204] width 81 height 13
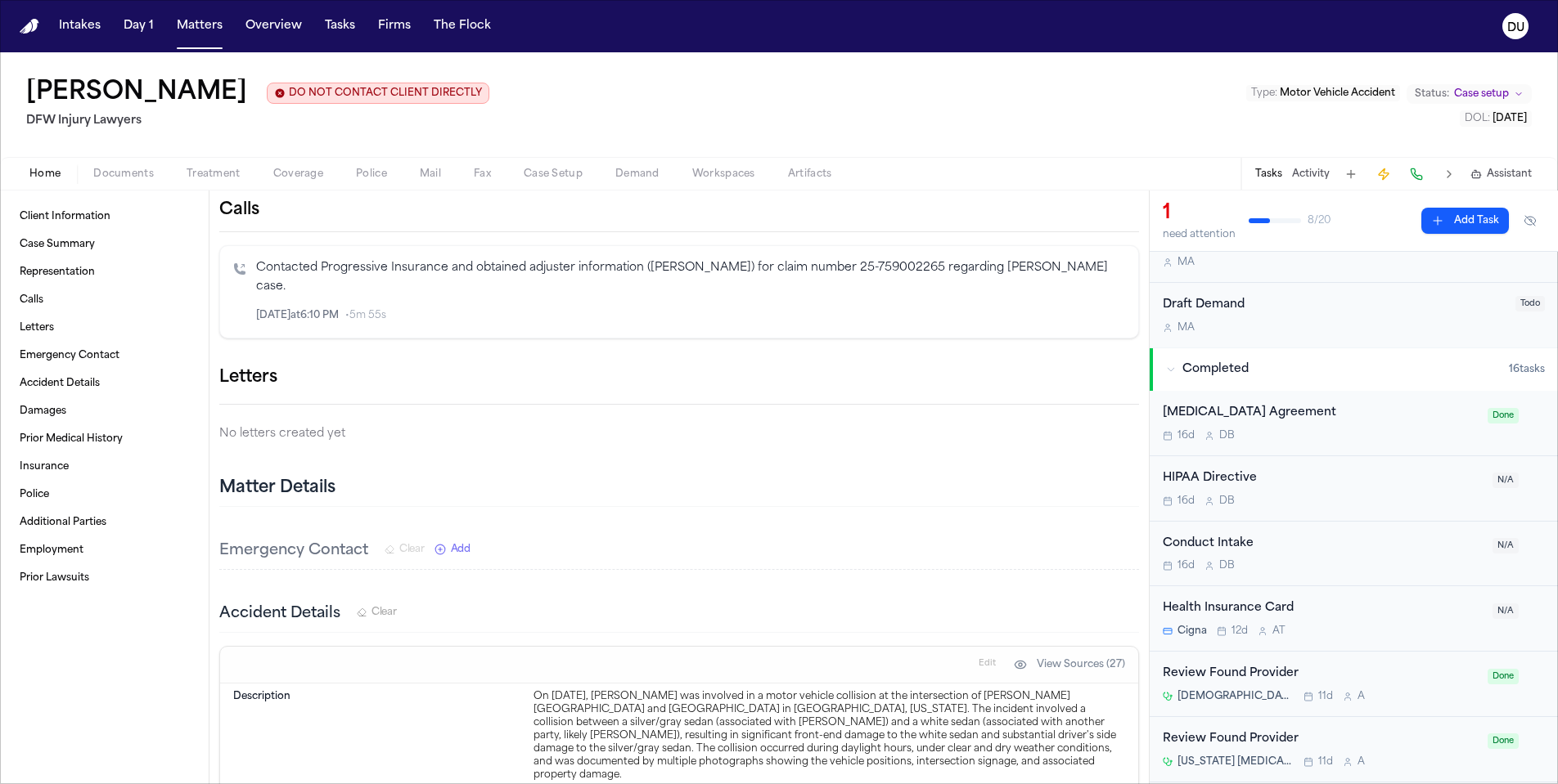
scroll to position [357, 0]
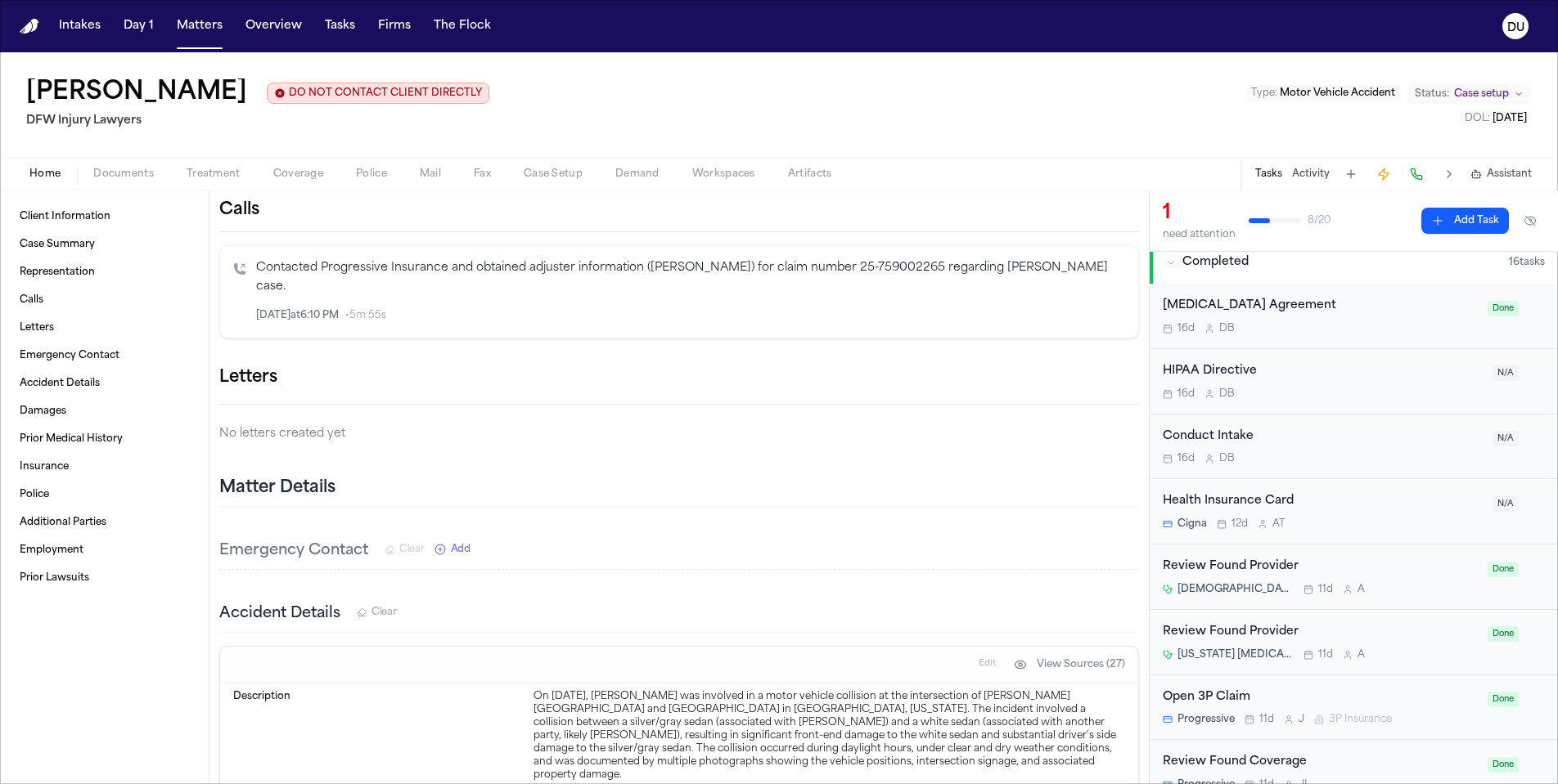
click at [1242, 630] on div "Review Found Provider" at bounding box center [1320, 633] width 315 height 19
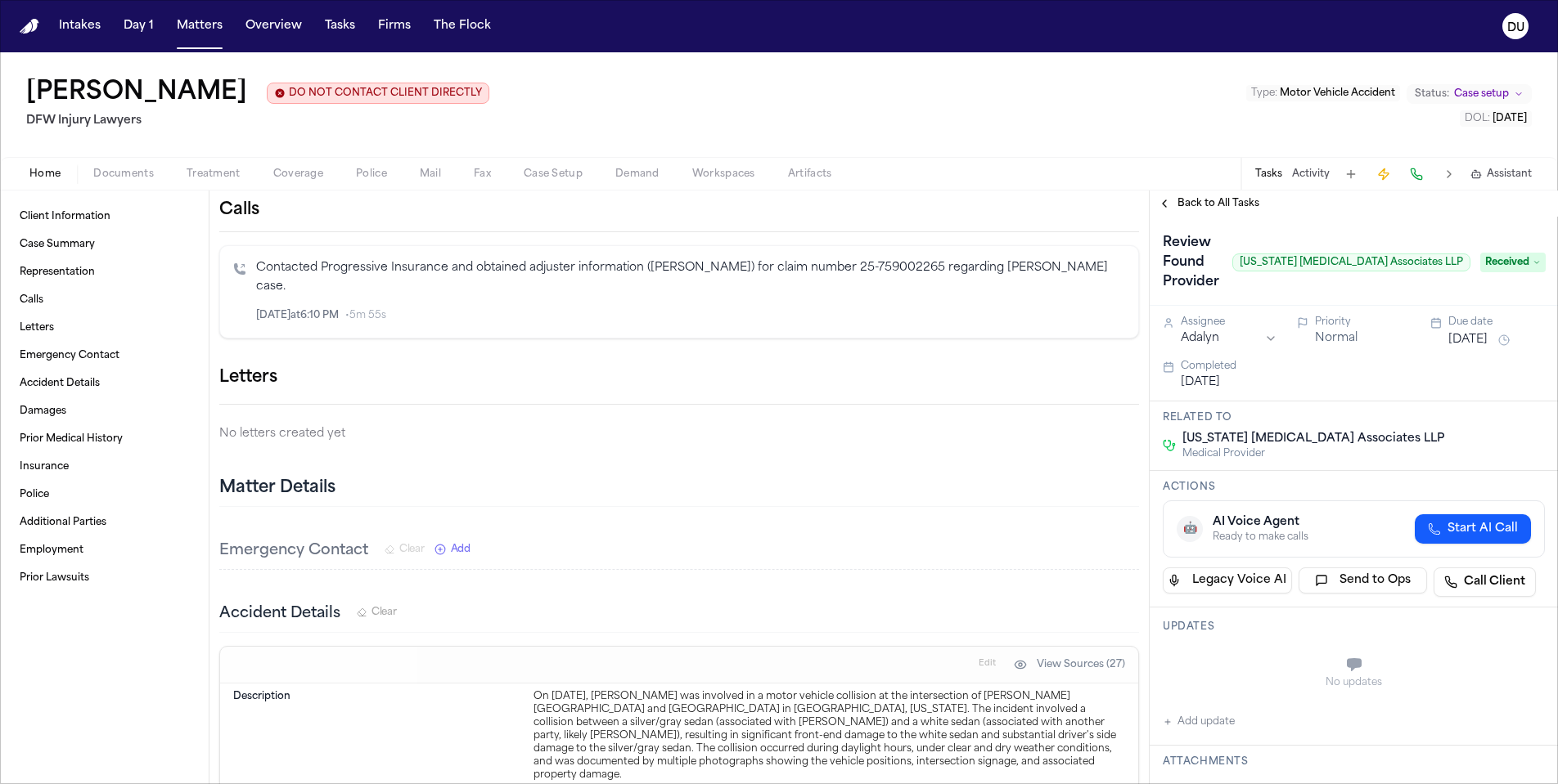
click at [1213, 208] on span "Back to All Tasks" at bounding box center [1218, 204] width 81 height 13
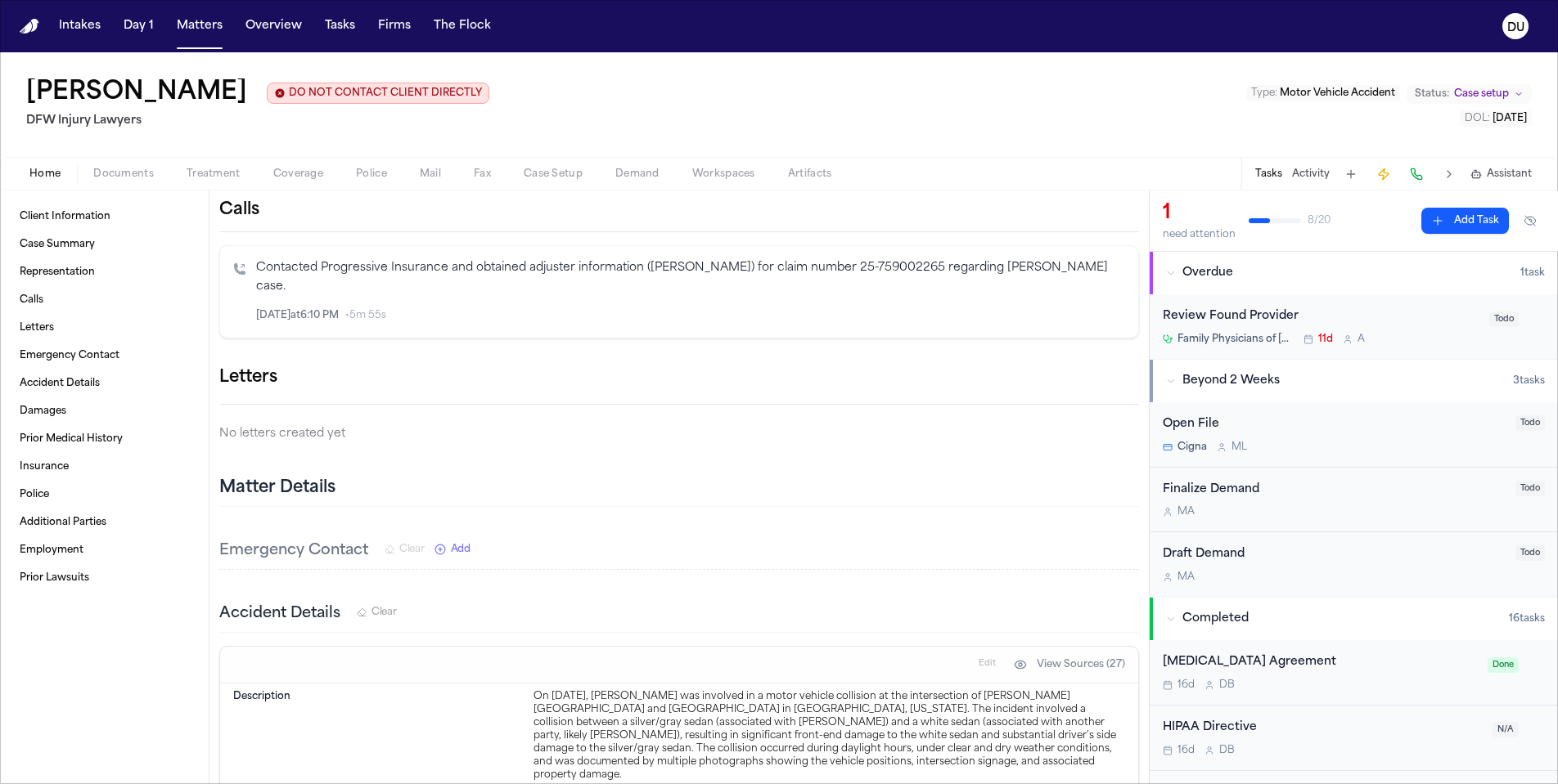
click at [1221, 319] on div "Review Found Provider" at bounding box center [1321, 317] width 316 height 19
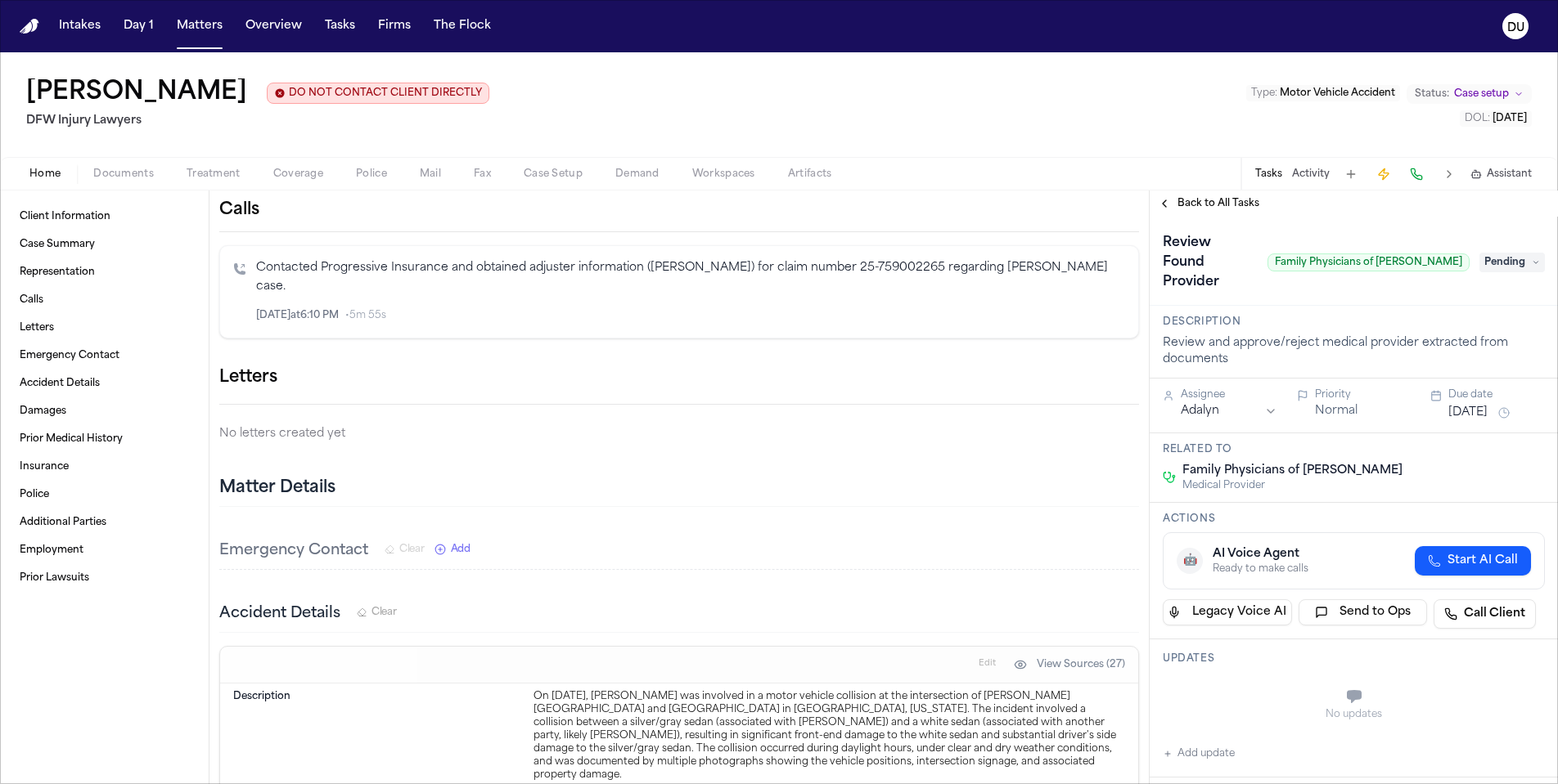
click at [1211, 202] on span "Back to All Tasks" at bounding box center [1218, 204] width 81 height 13
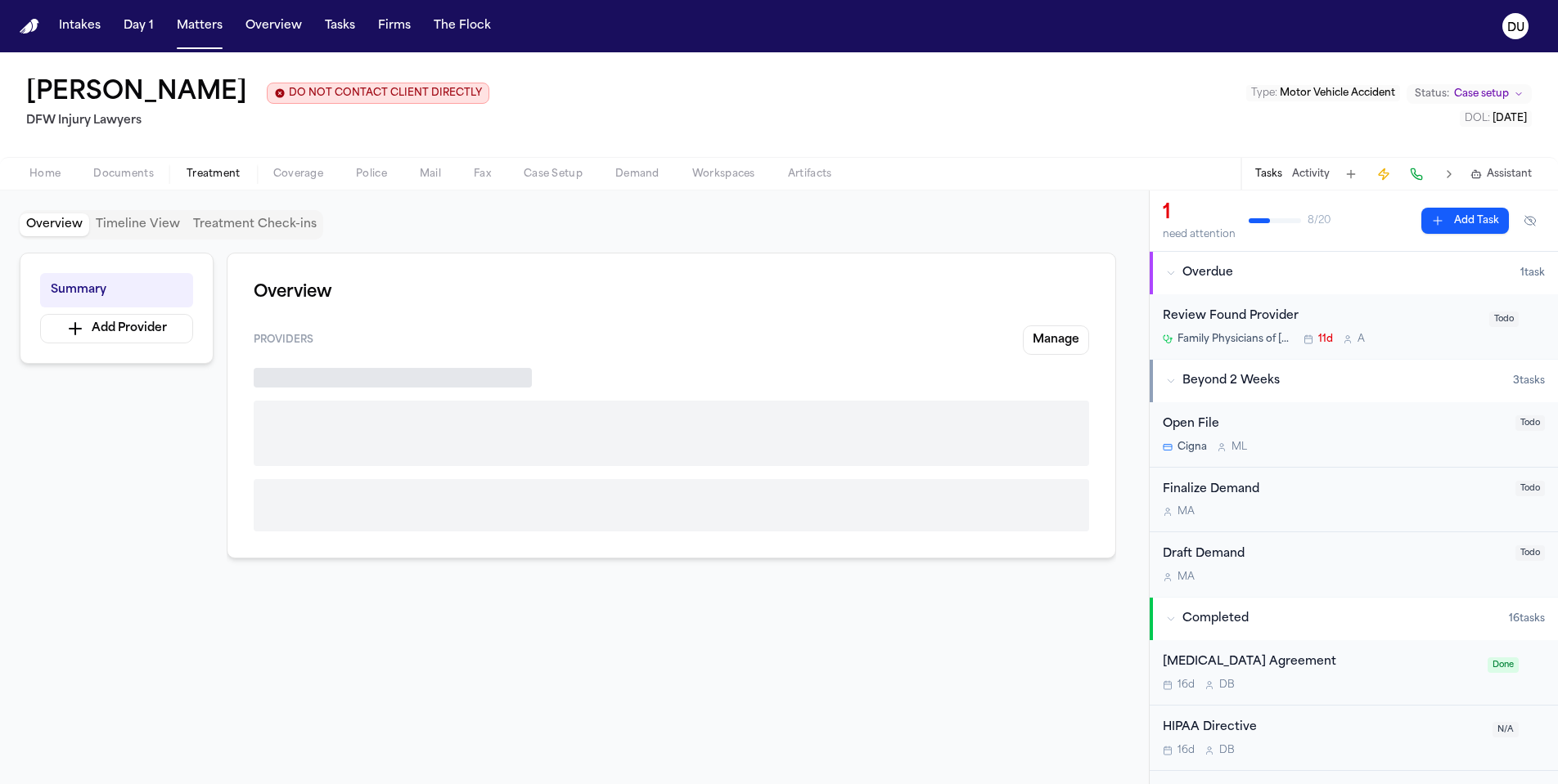
click at [209, 184] on span "button" at bounding box center [213, 183] width 74 height 2
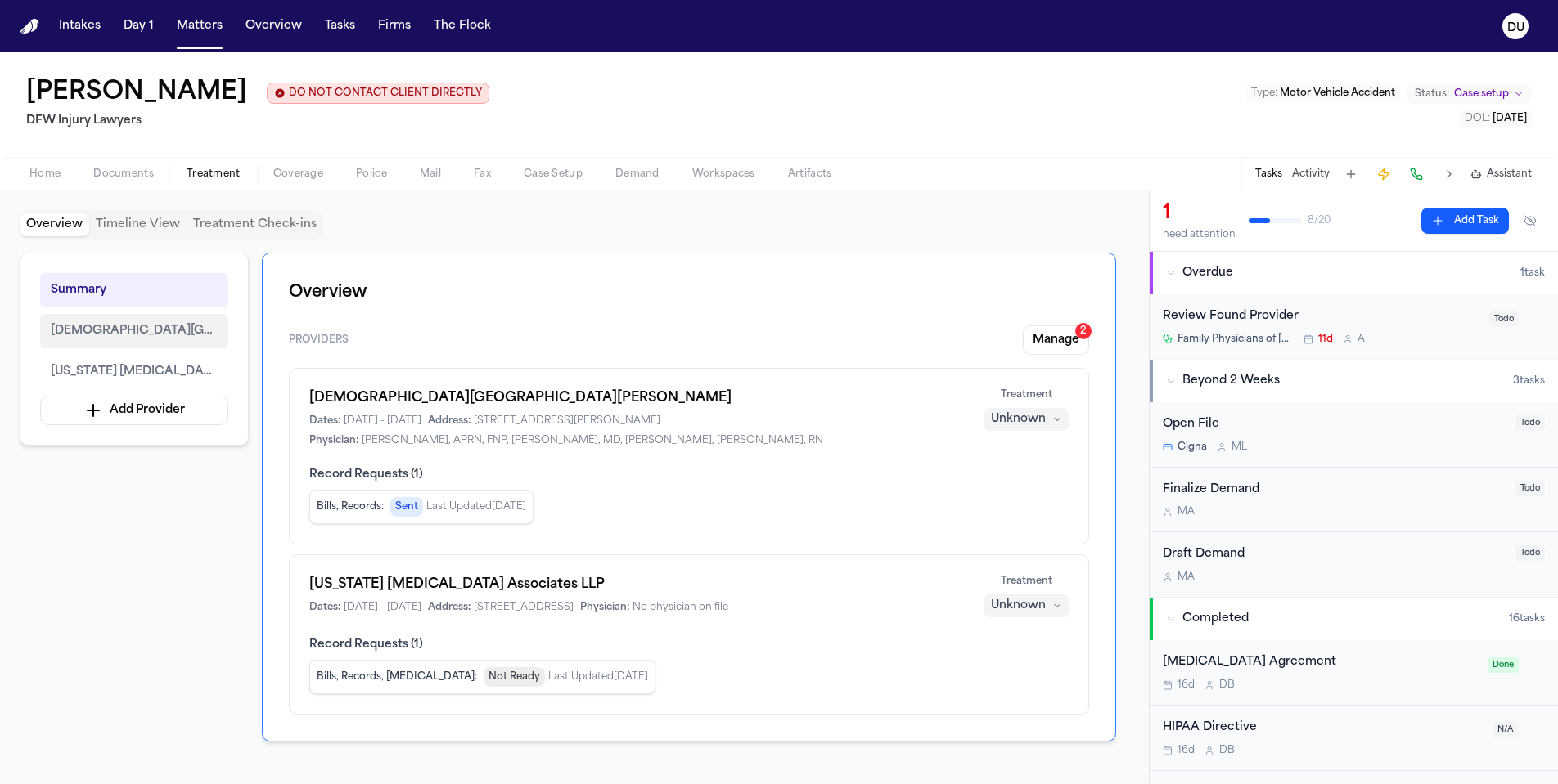
click at [156, 334] on span "[DEMOGRAPHIC_DATA][GEOGRAPHIC_DATA][PERSON_NAME]" at bounding box center [134, 331] width 167 height 19
click at [141, 374] on span "[US_STATE] [MEDICAL_DATA] Associates LLP" at bounding box center [134, 372] width 167 height 19
click at [376, 644] on span "Record Requests ( 1 )" at bounding box center [689, 645] width 759 height 16
click at [449, 598] on div "[US_STATE] [MEDICAL_DATA] Associates LLP Dates: [DATE] - [DATE] Address: [STREE…" at bounding box center [637, 594] width 655 height 39
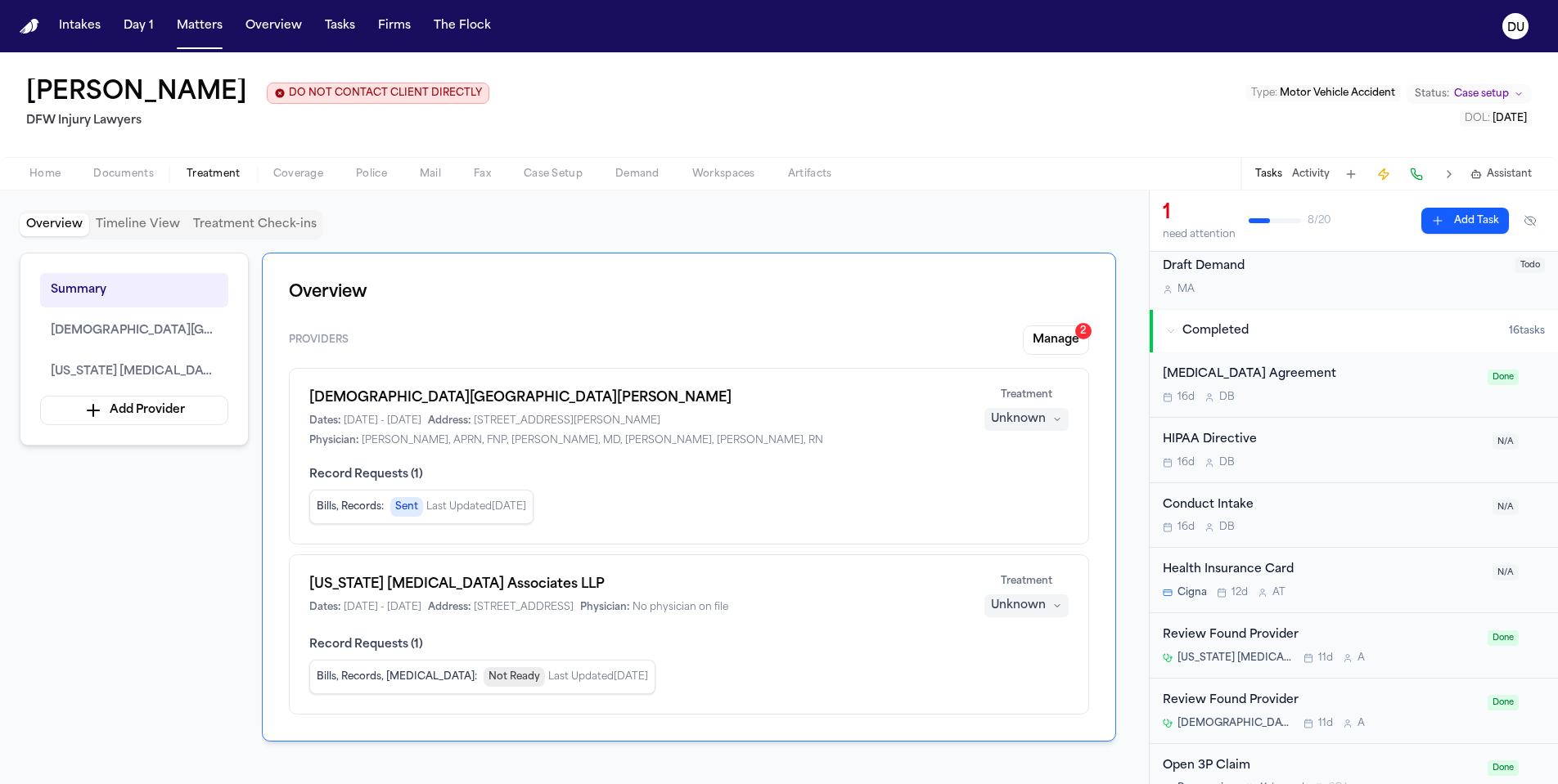
scroll to position [449, 0]
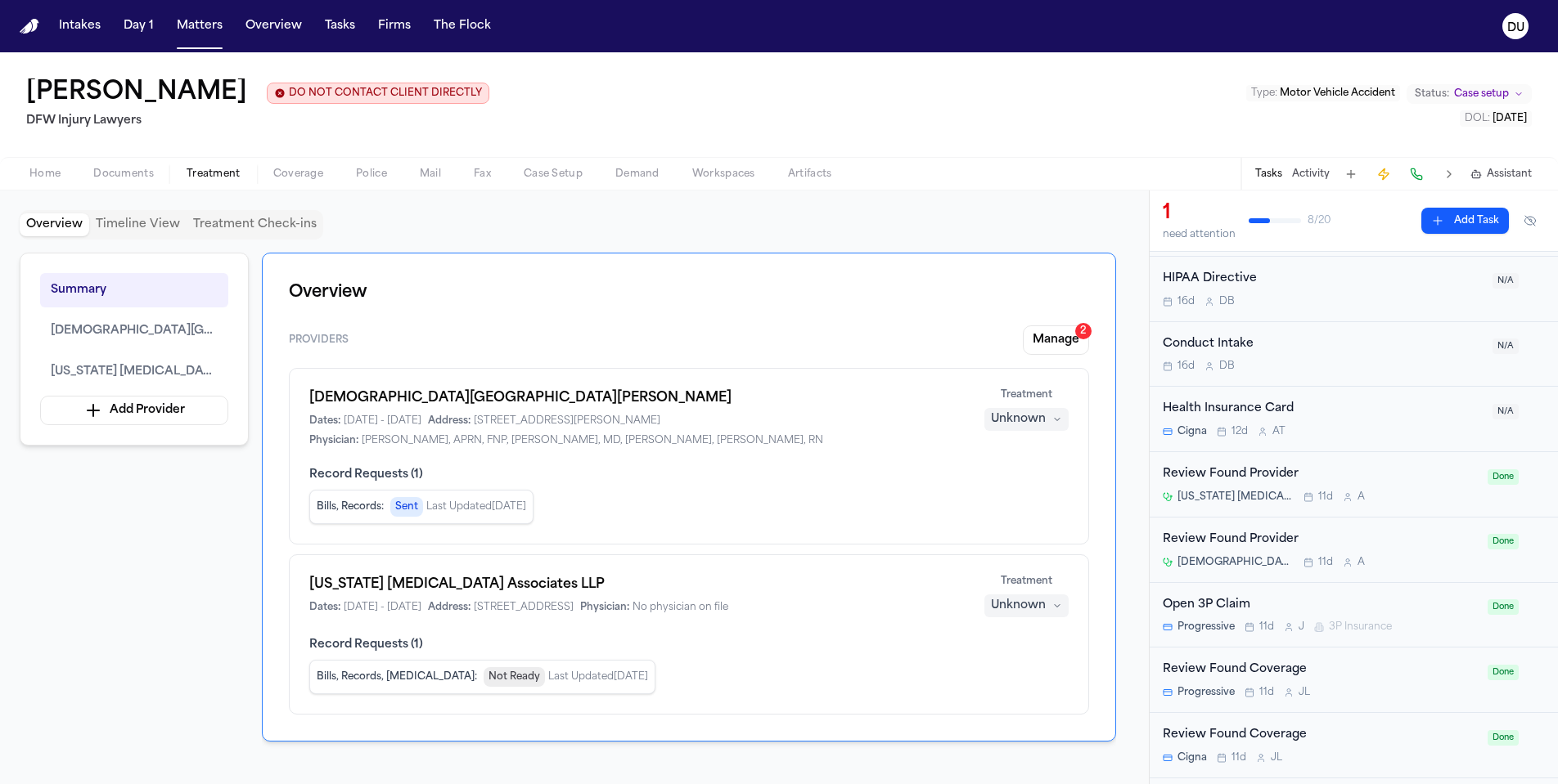
click at [1268, 473] on div "Review Found Provider" at bounding box center [1320, 475] width 315 height 19
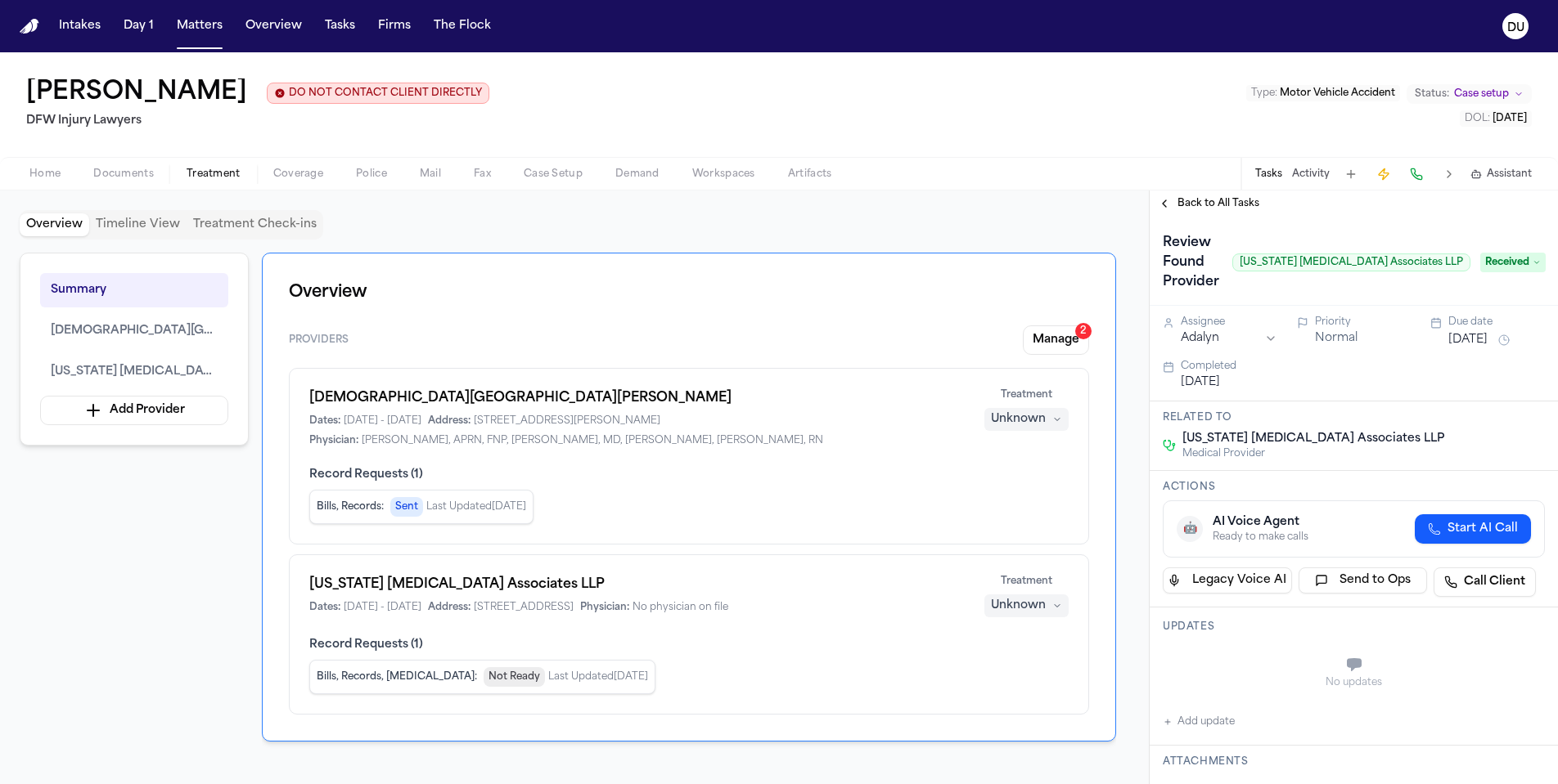
click at [1233, 210] on span "Back to All Tasks" at bounding box center [1218, 204] width 81 height 13
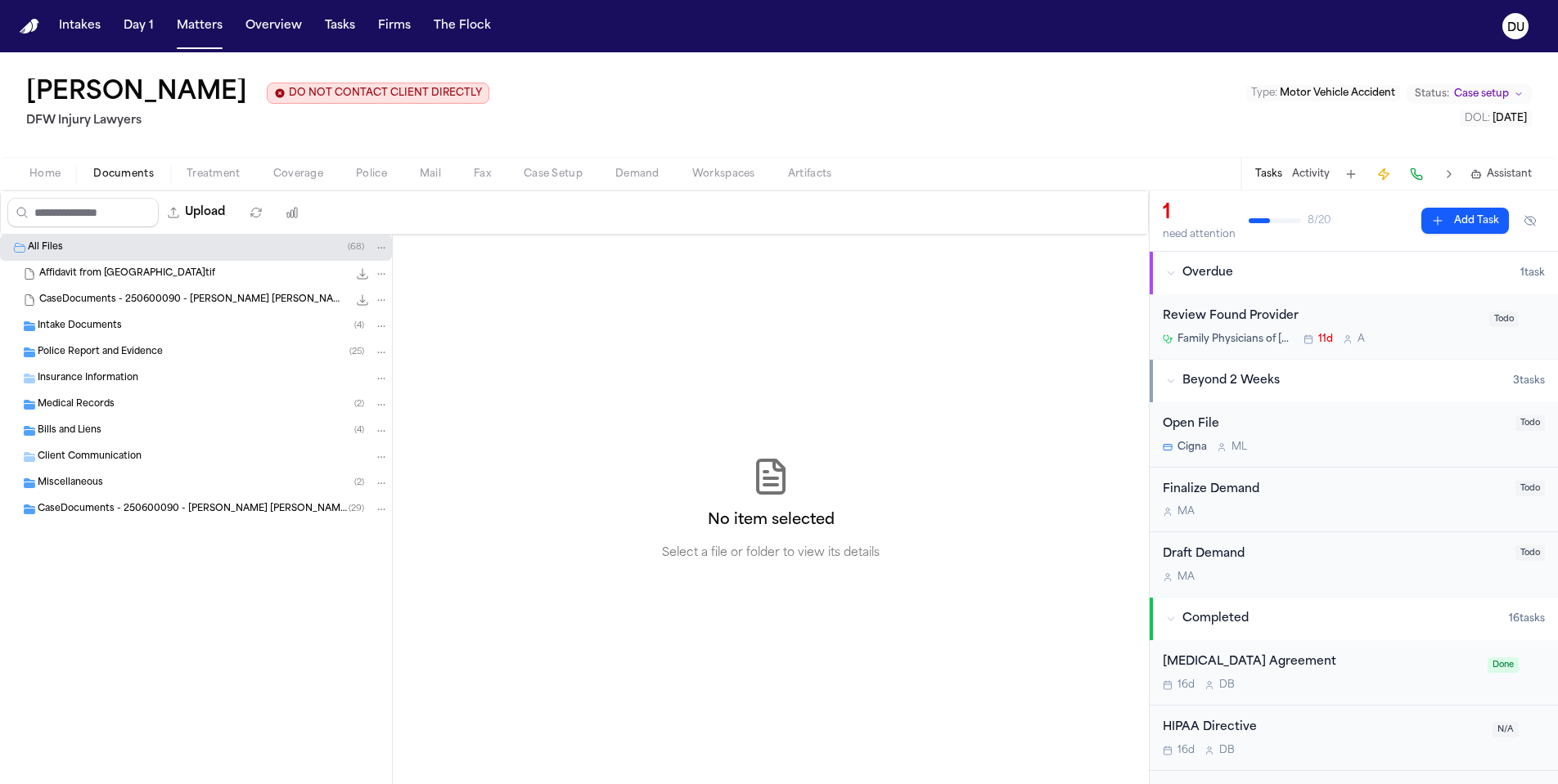
click at [141, 173] on span "Documents" at bounding box center [123, 174] width 60 height 13
click at [83, 404] on span "Medical Records" at bounding box center [76, 405] width 77 height 14
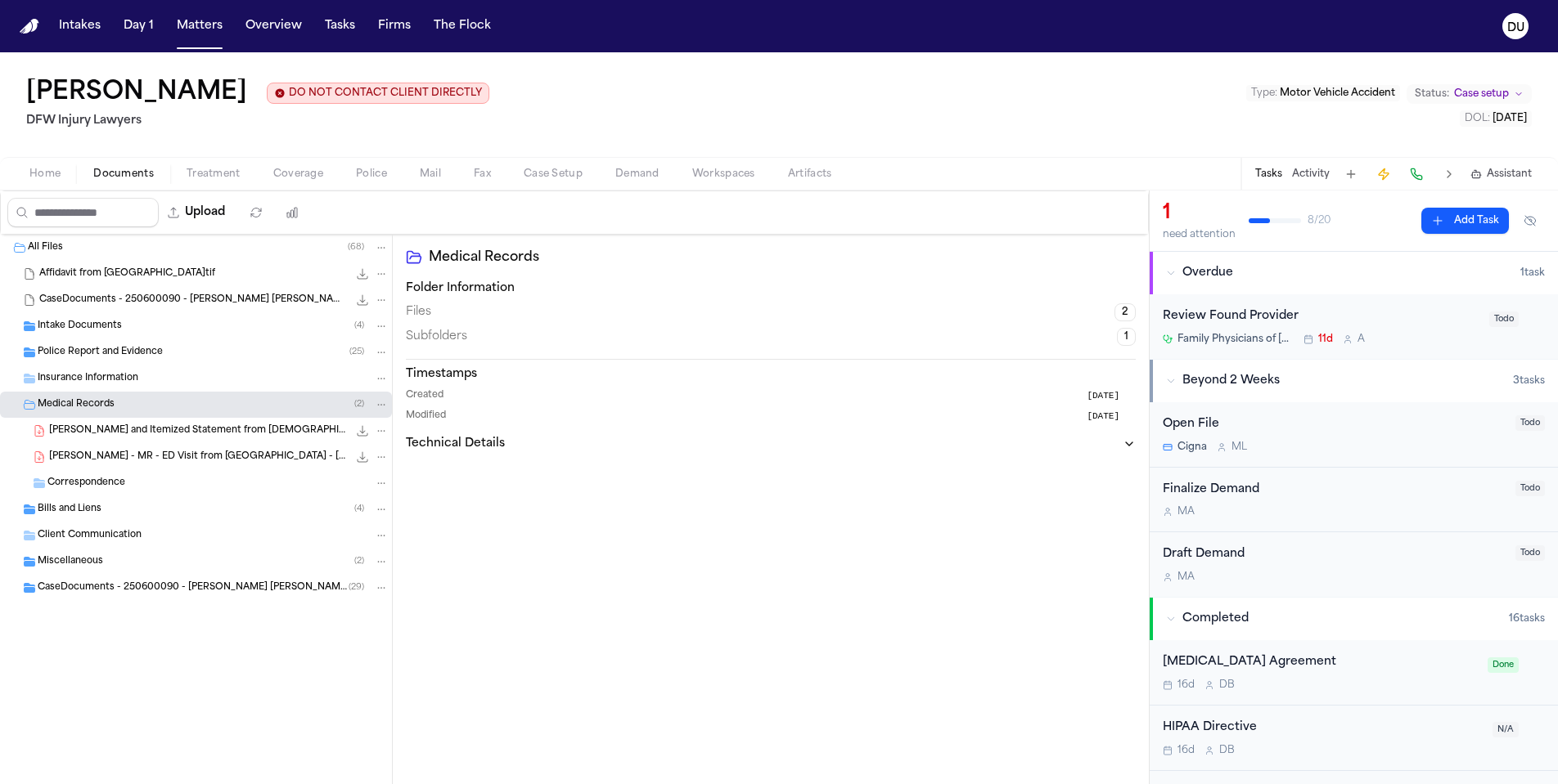
click at [244, 439] on div "[PERSON_NAME] and Itemized Statement from [DEMOGRAPHIC_DATA] [PERSON_NAME] - [D…" at bounding box center [219, 430] width 339 height 16
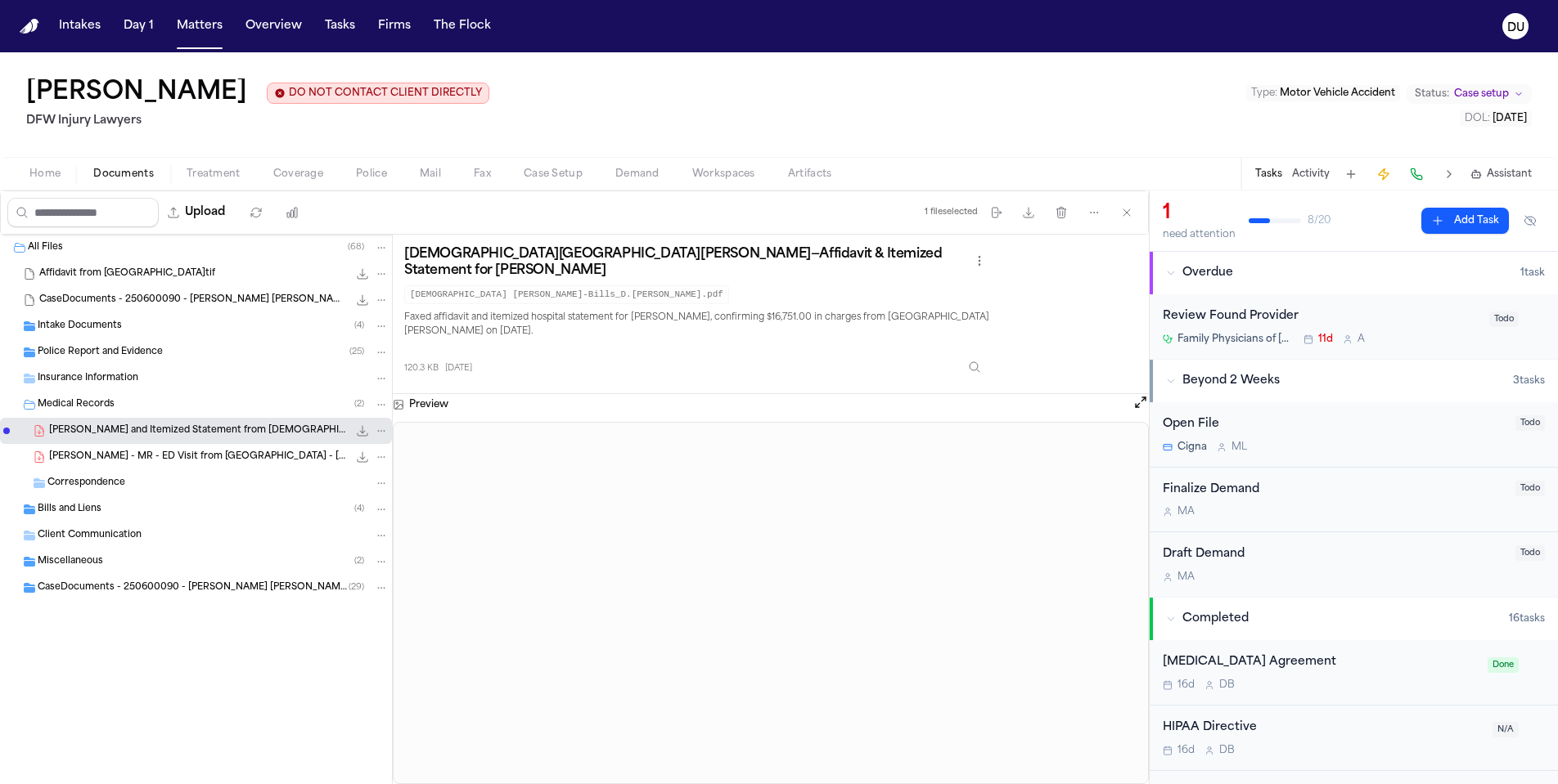
click at [205, 465] on span "[PERSON_NAME] - MR - ED Visit from [GEOGRAPHIC_DATA] - [DATE]" at bounding box center [198, 457] width 298 height 14
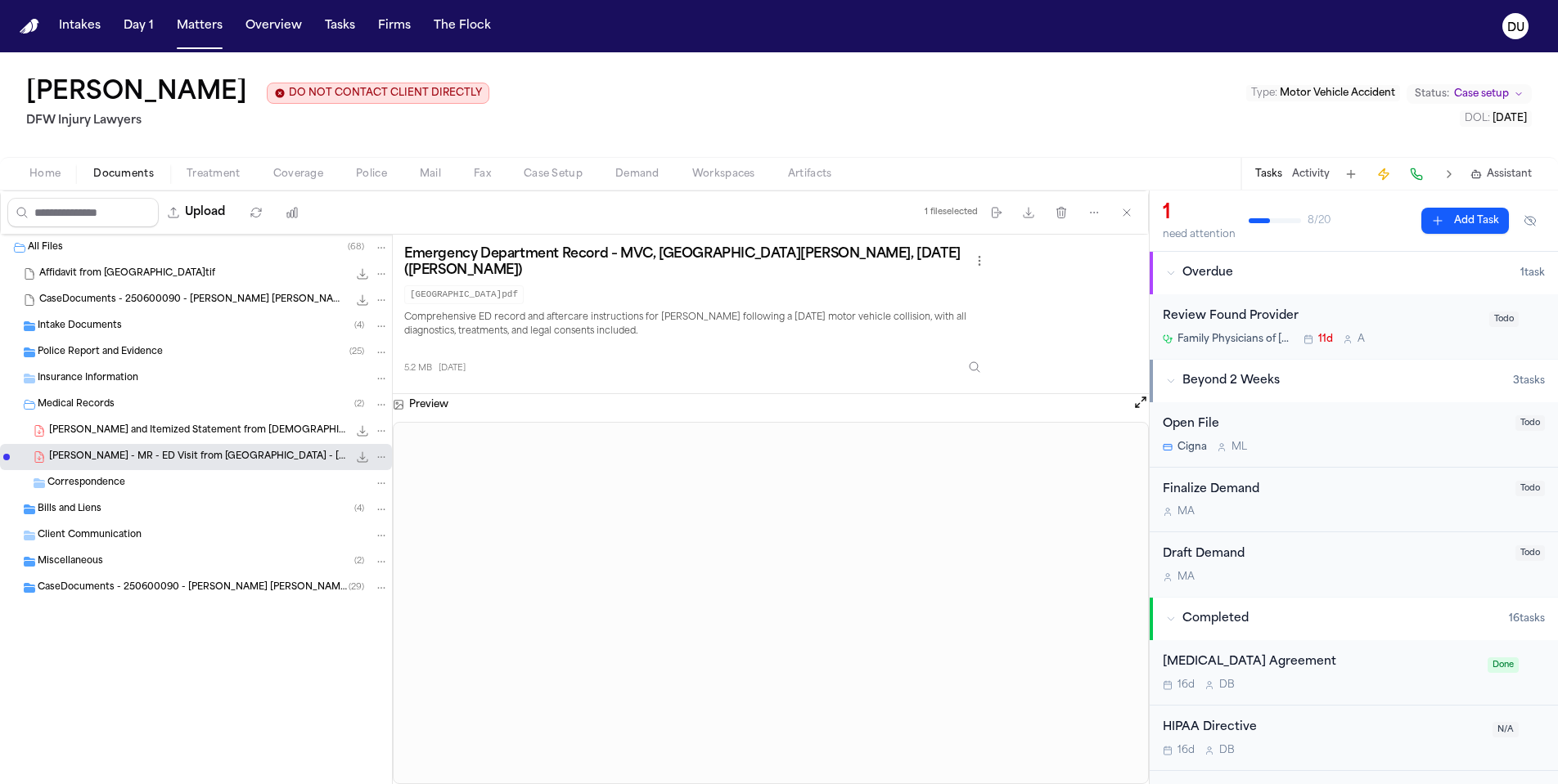
click at [86, 491] on div "Correspondence" at bounding box center [218, 483] width 341 height 14
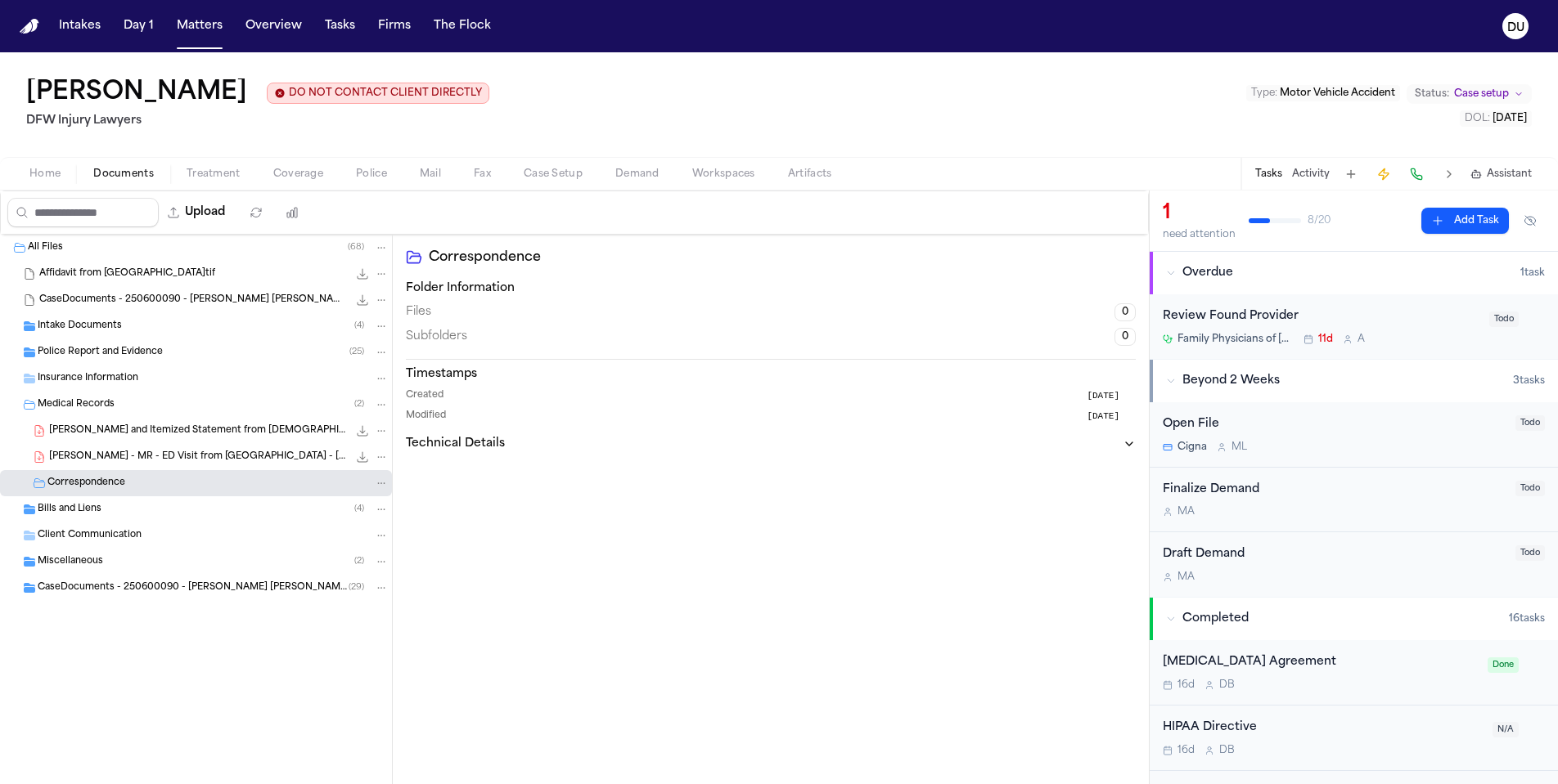
click at [83, 509] on span "Bills and Liens" at bounding box center [69, 510] width 64 height 14
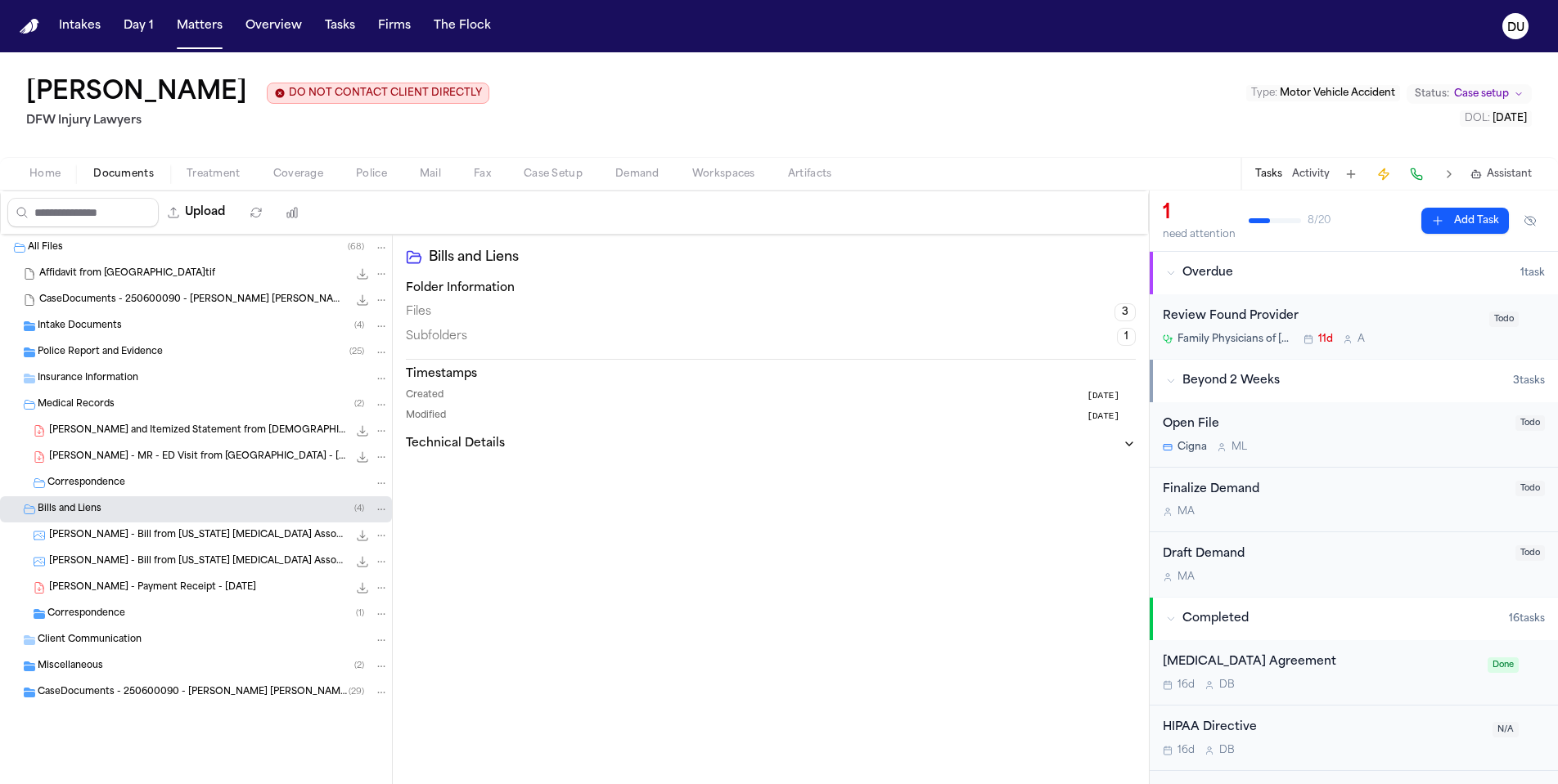
click at [159, 529] on div "[PERSON_NAME] - Bill from [US_STATE] [MEDICAL_DATA] Associates - [DATE] 245.3 K…" at bounding box center [219, 535] width 339 height 16
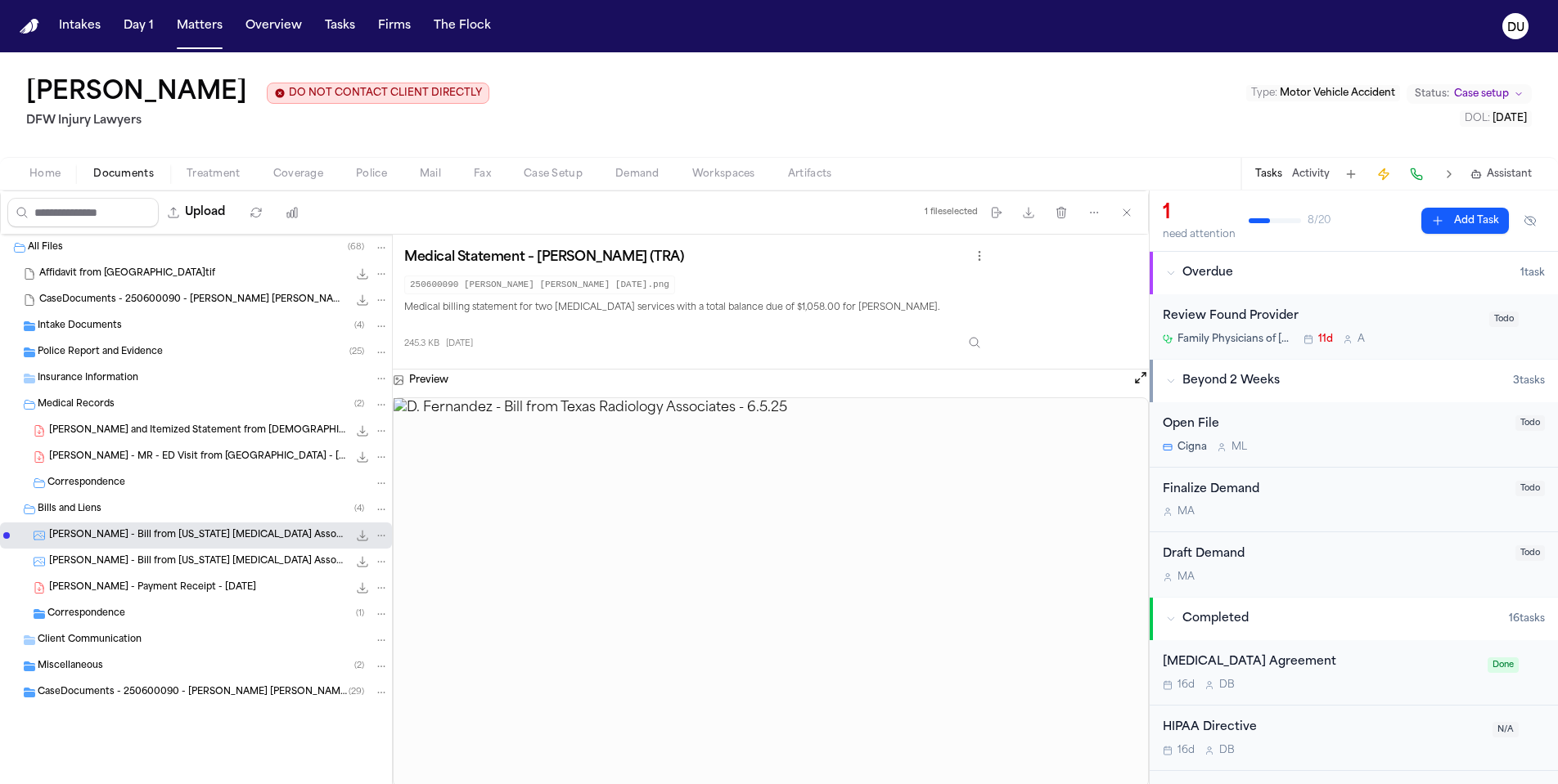
click at [131, 570] on div "[PERSON_NAME] - Bill from [US_STATE] [MEDICAL_DATA] Associates - [DATE] 387.9 K…" at bounding box center [219, 562] width 339 height 16
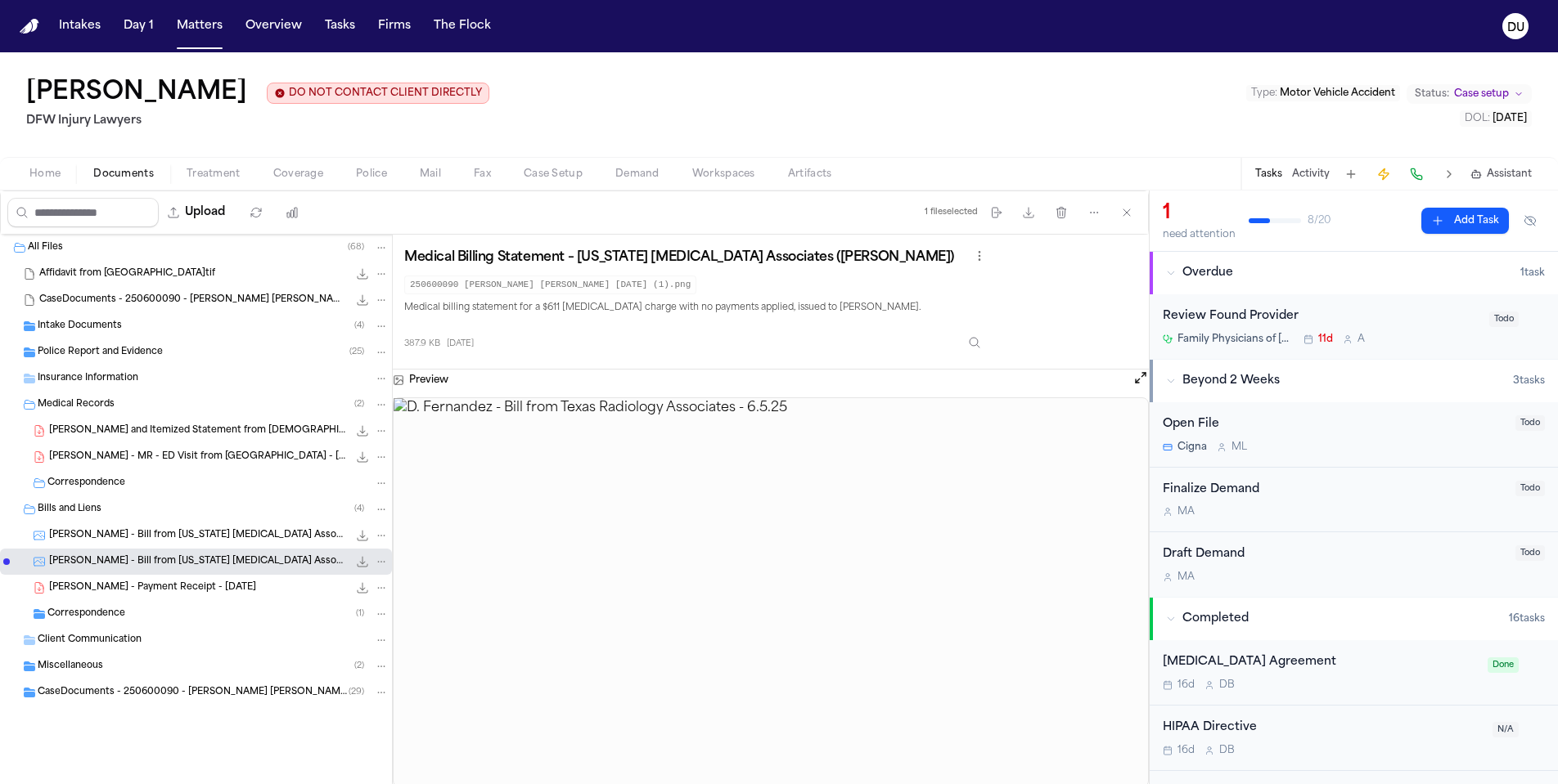
click at [1247, 316] on div "Review Found Provider" at bounding box center [1321, 317] width 316 height 19
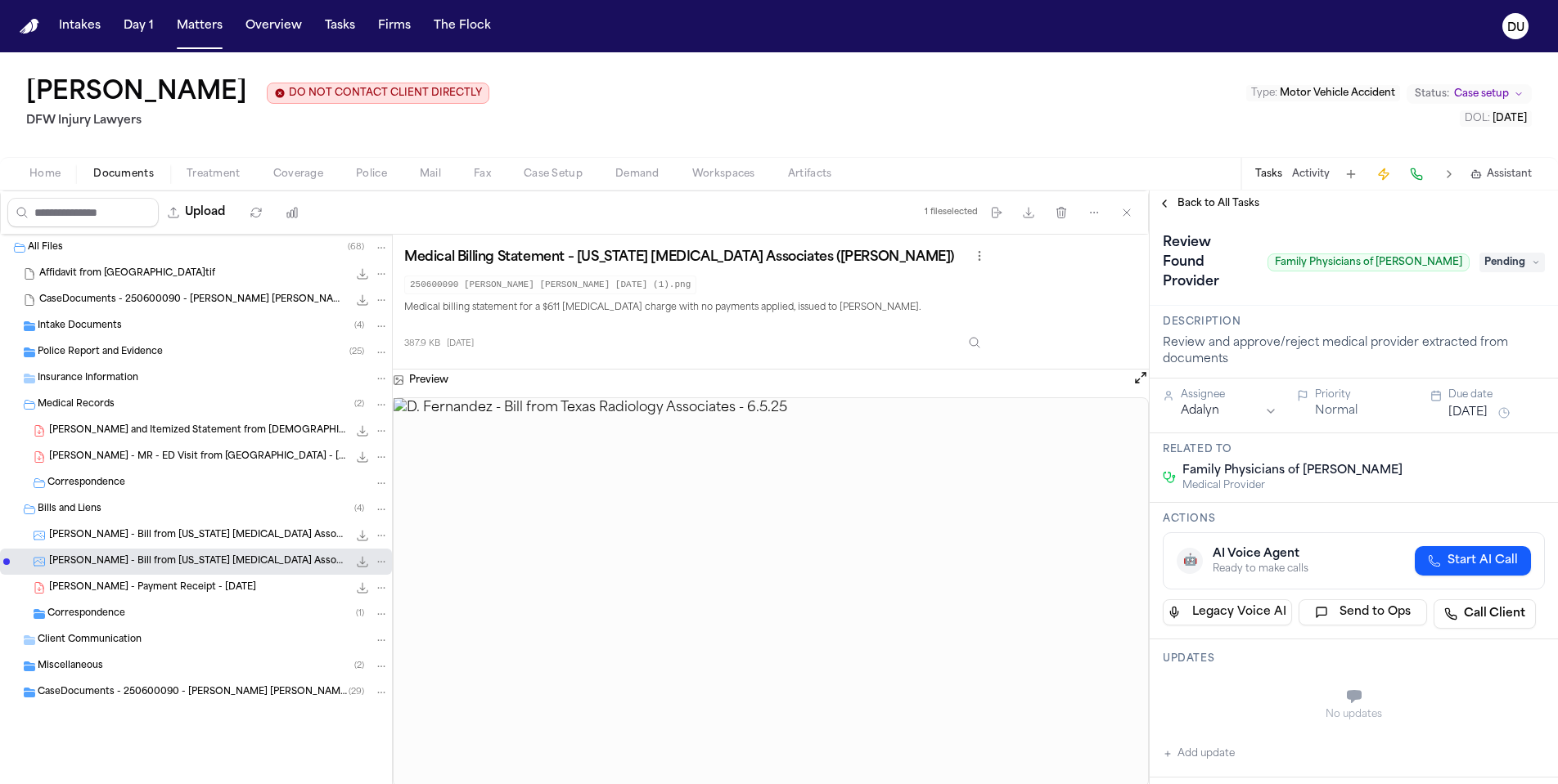
click at [1175, 203] on button "Back to All Tasks" at bounding box center [1208, 204] width 118 height 13
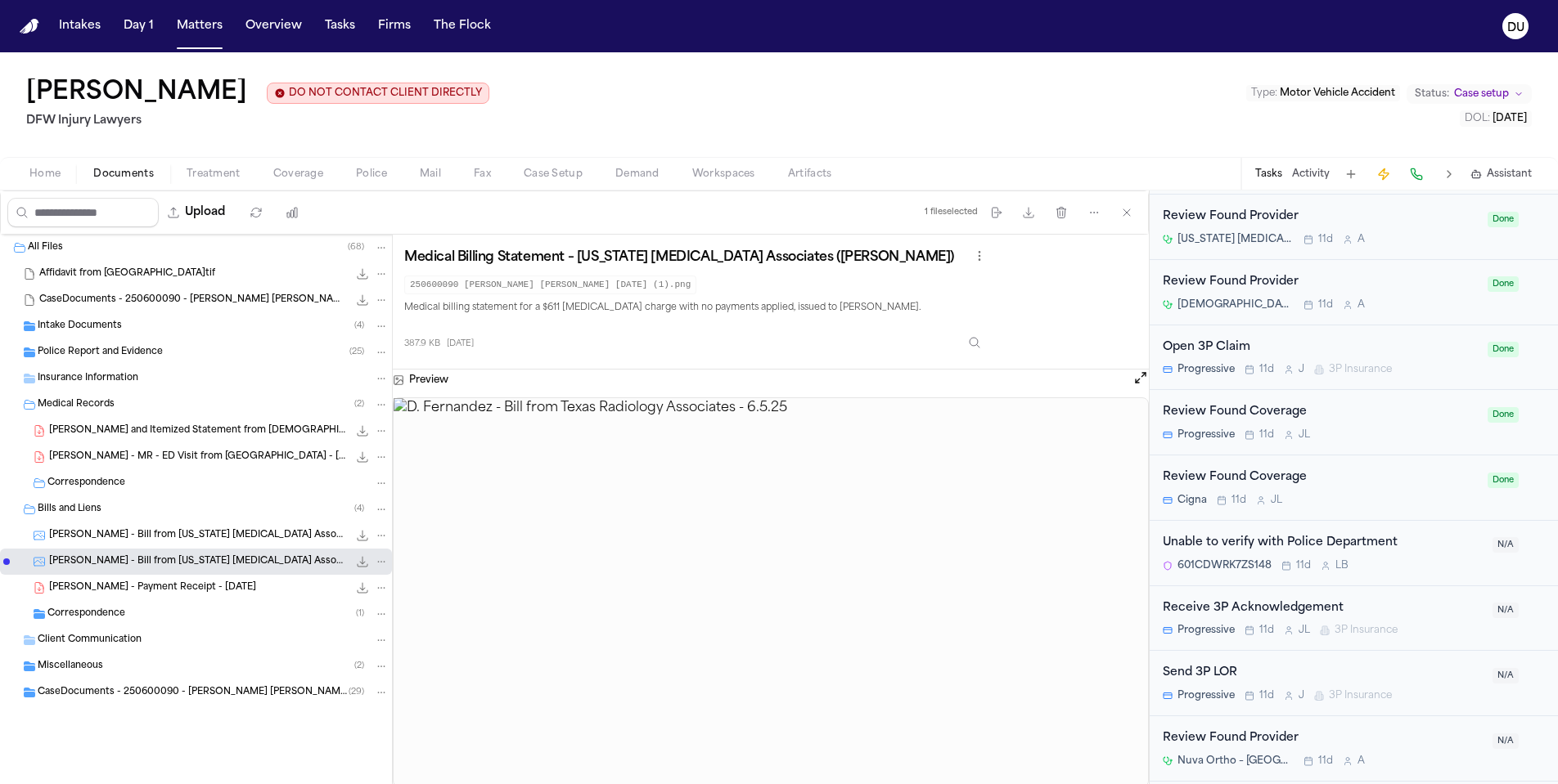
scroll to position [867, 0]
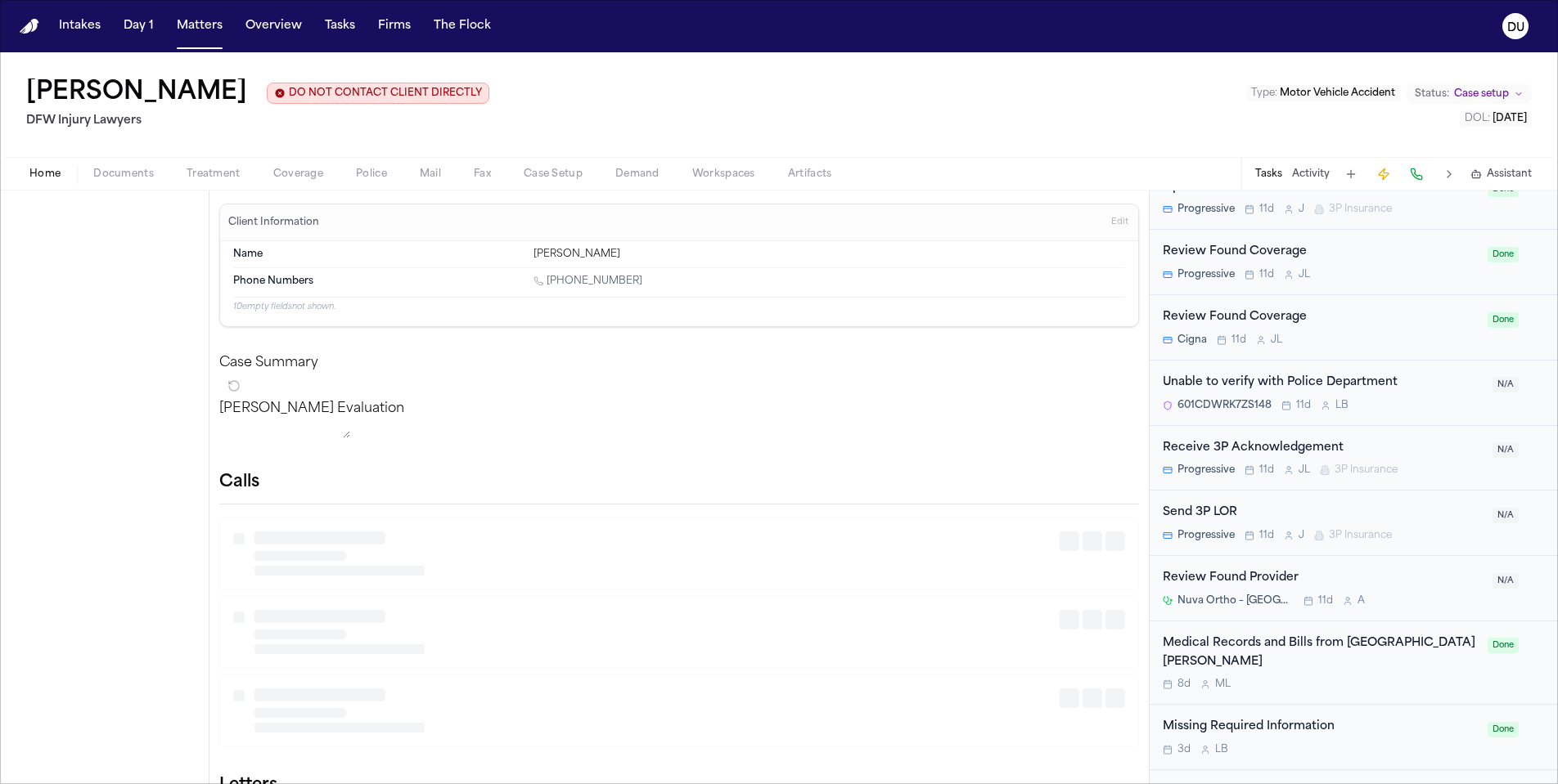
click at [53, 177] on span "Home" at bounding box center [45, 174] width 31 height 13
